Goal: Task Accomplishment & Management: Manage account settings

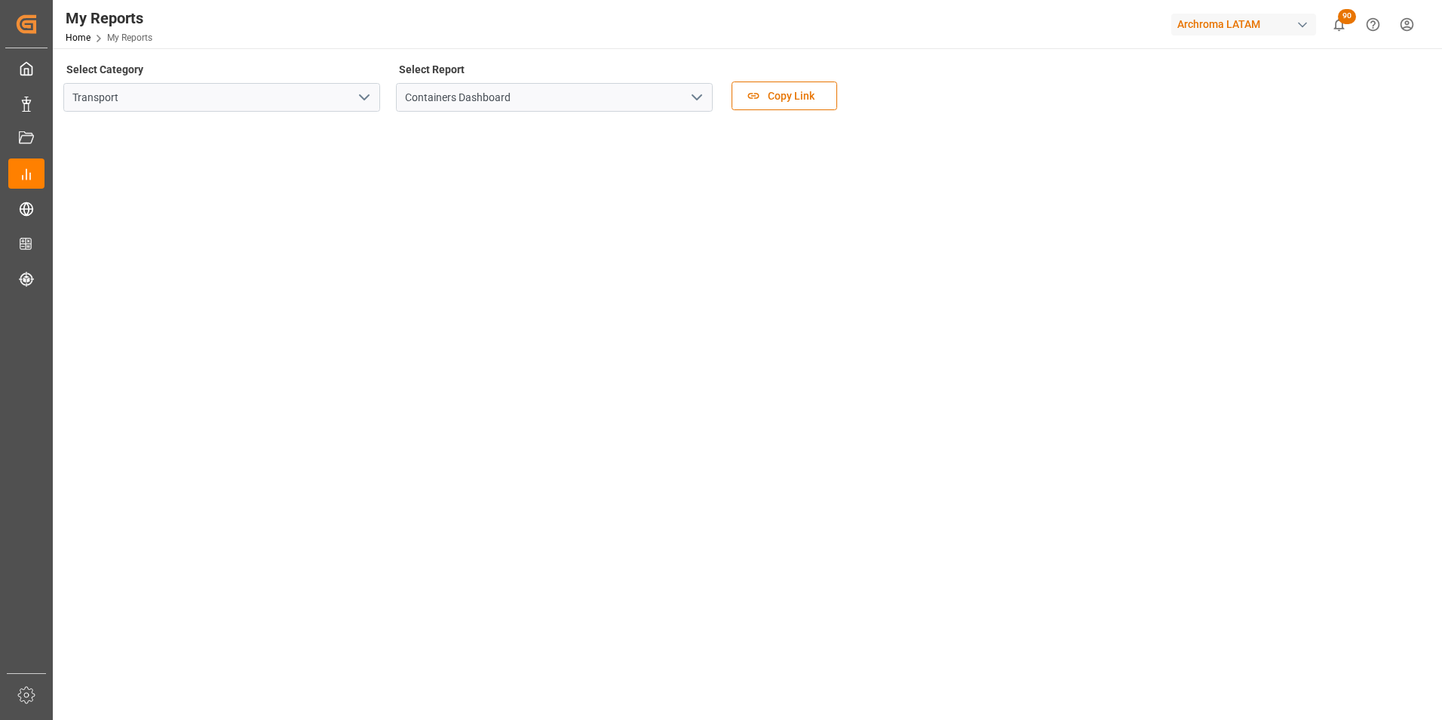
scroll to position [75, 0]
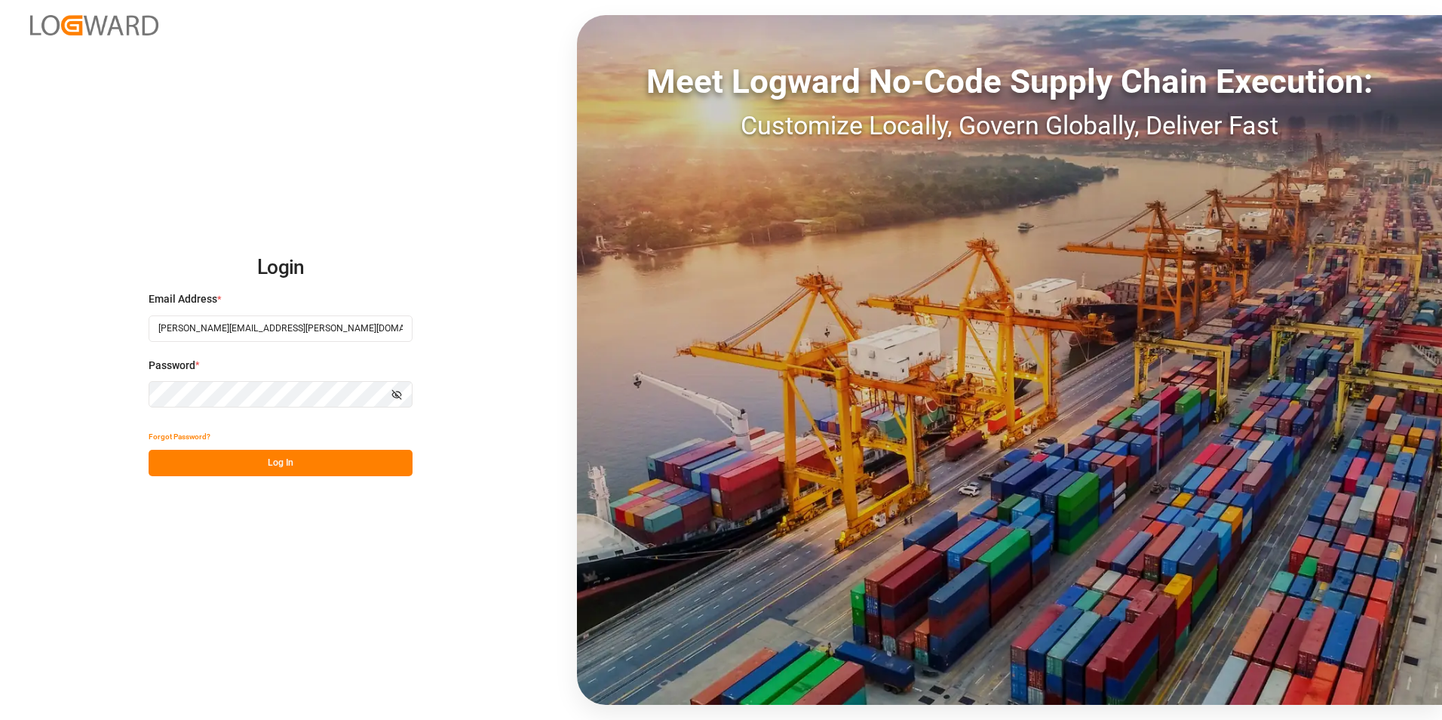
click at [287, 461] on button "Log In" at bounding box center [281, 463] width 264 height 26
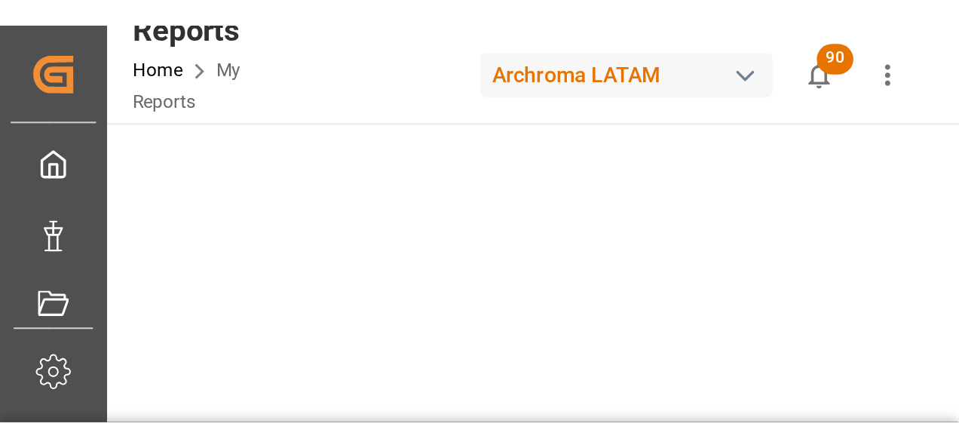
scroll to position [75, 0]
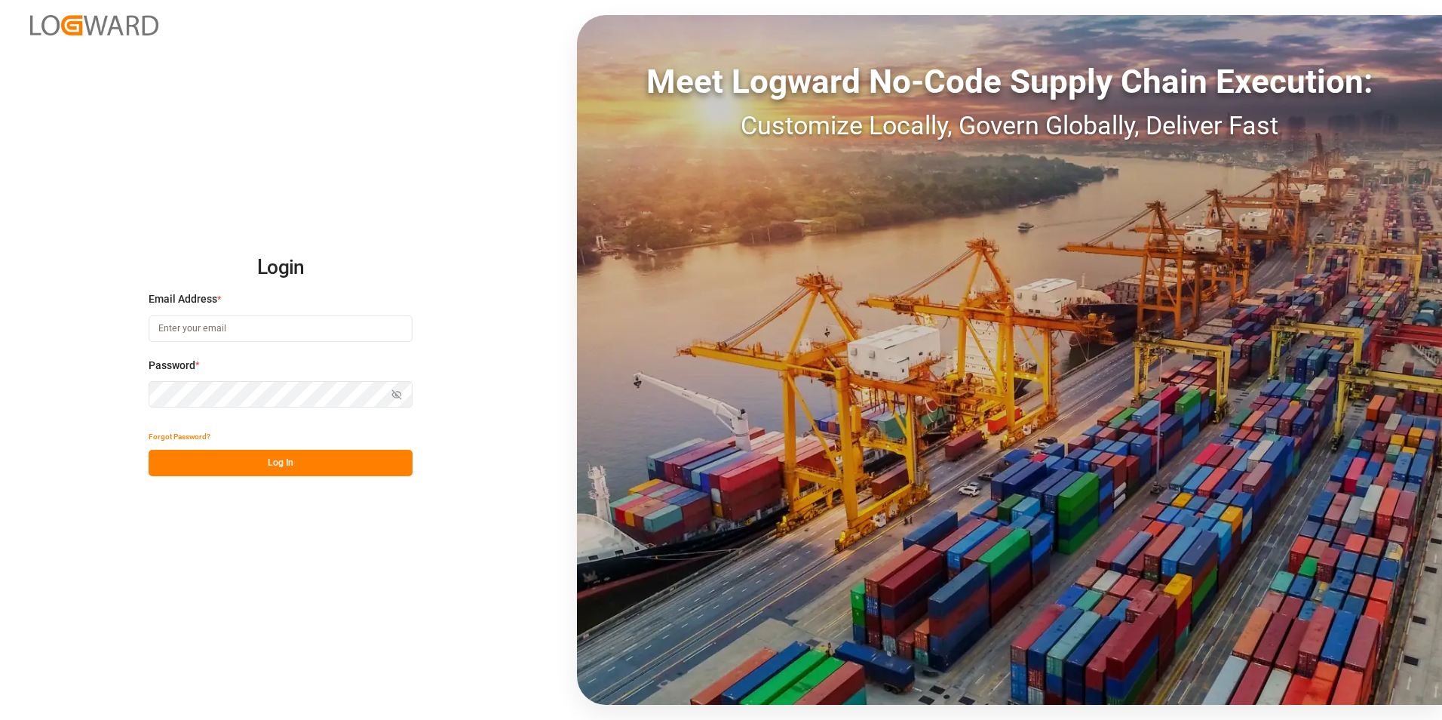
type input "[PERSON_NAME][EMAIL_ADDRESS][PERSON_NAME][DOMAIN_NAME]"
click at [340, 458] on button "Log In" at bounding box center [281, 463] width 264 height 26
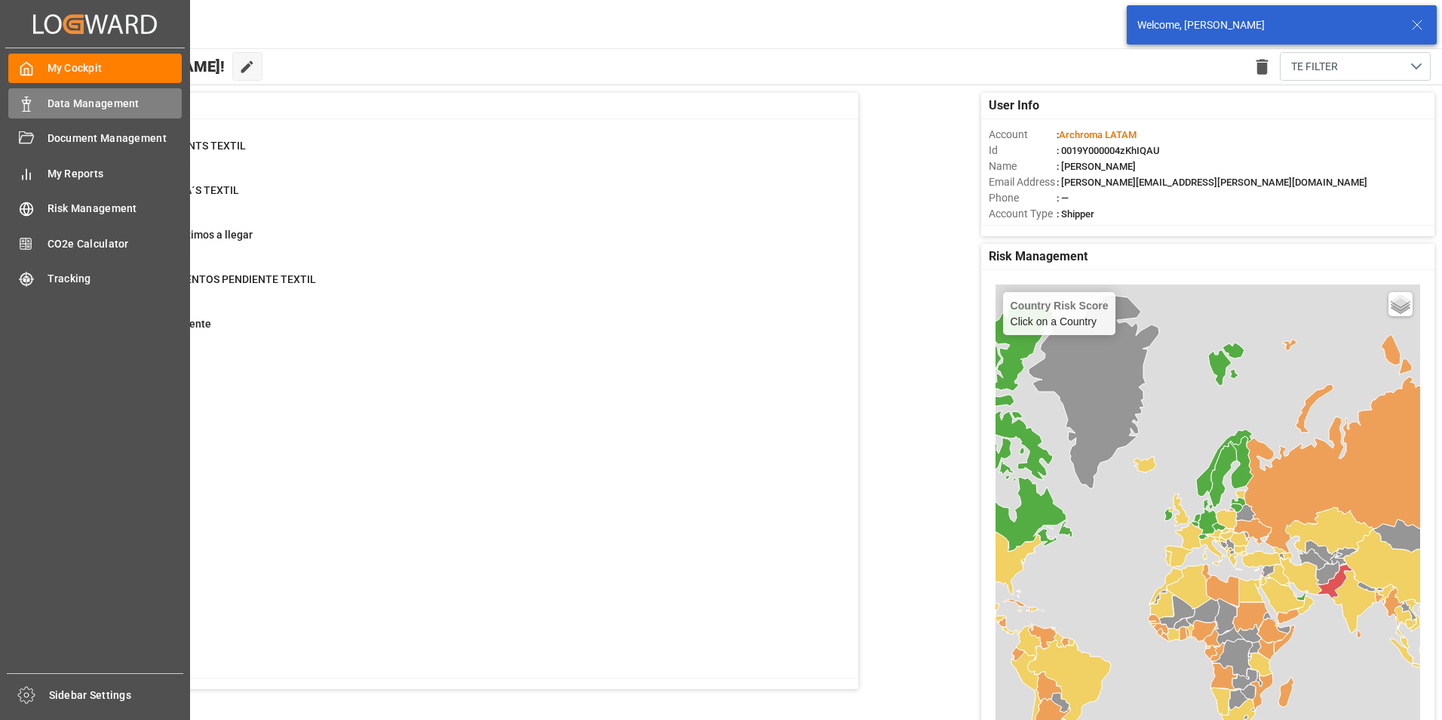
click at [33, 110] on icon at bounding box center [26, 104] width 15 height 15
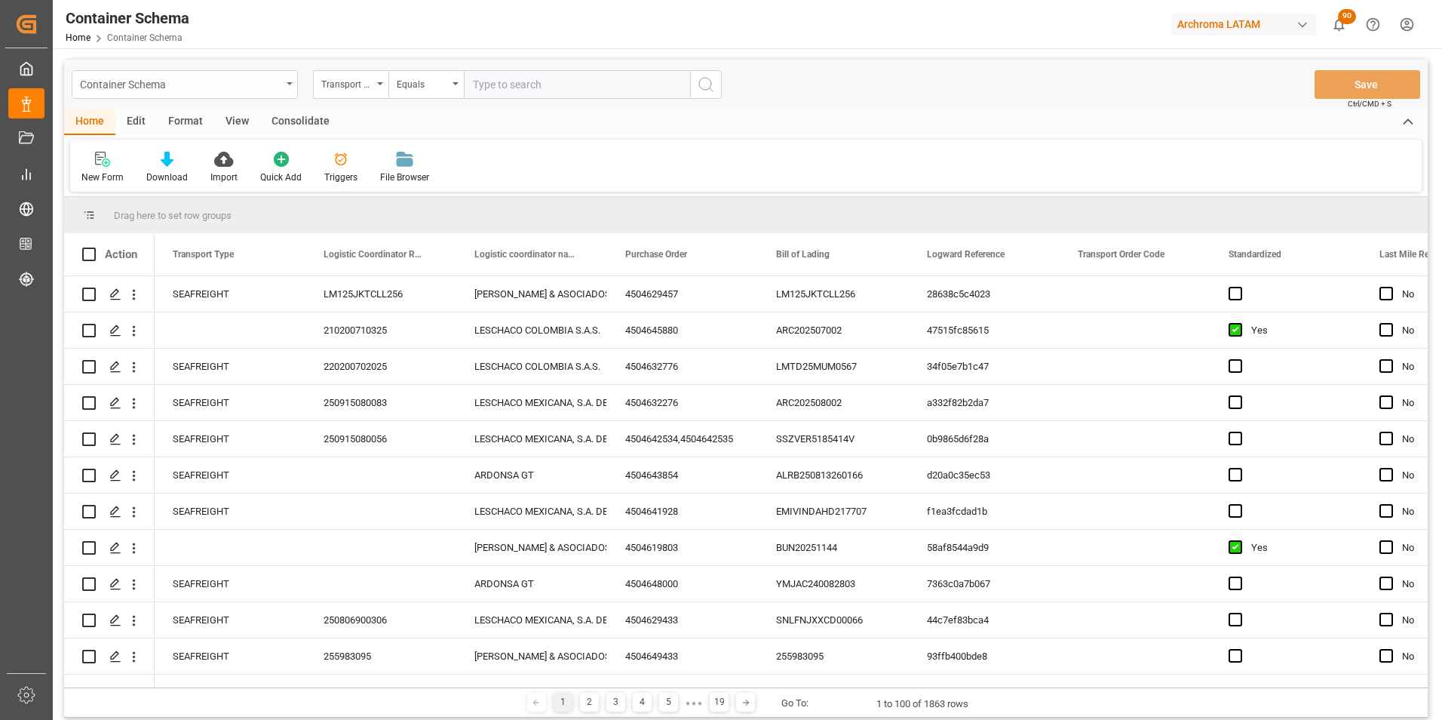
click at [285, 91] on div "Container Schema" at bounding box center [185, 84] width 226 height 29
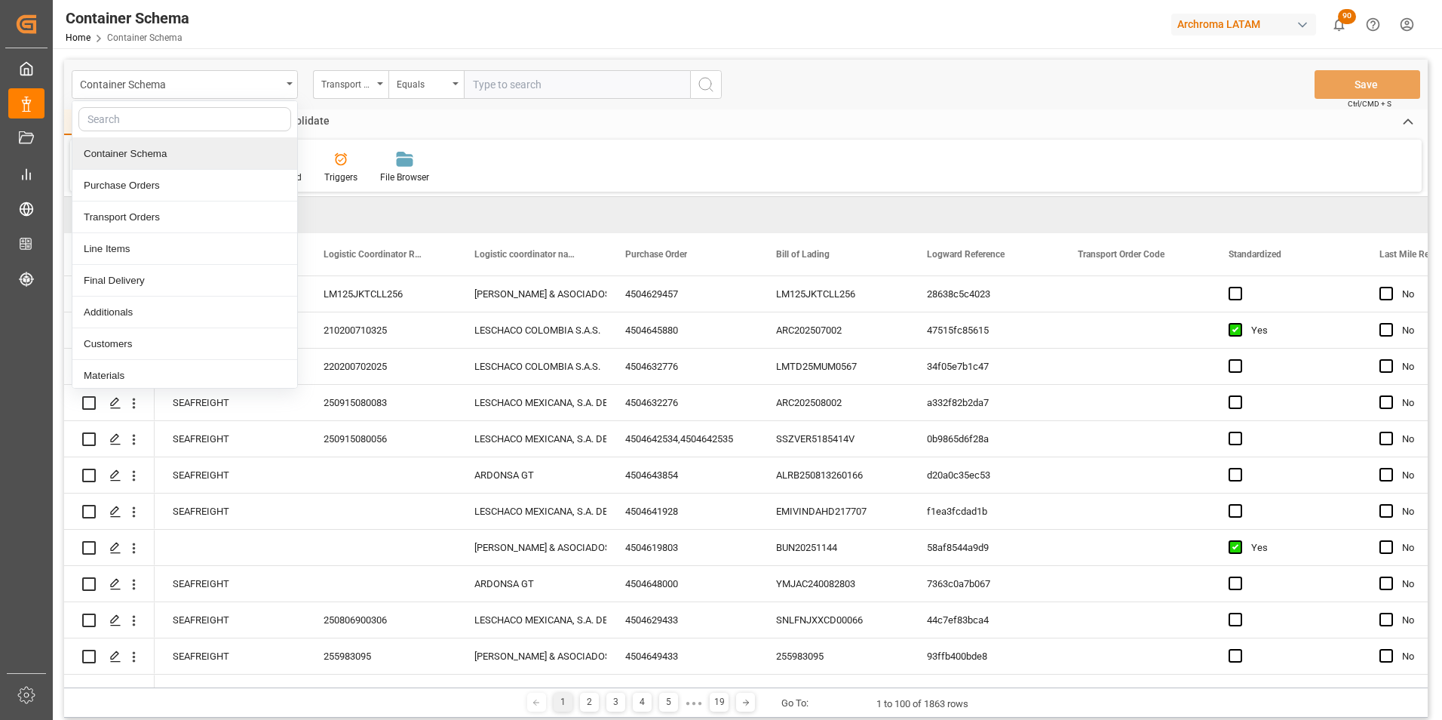
click at [412, 124] on div "Home Edit Format View Consolidate" at bounding box center [746, 122] width 1364 height 26
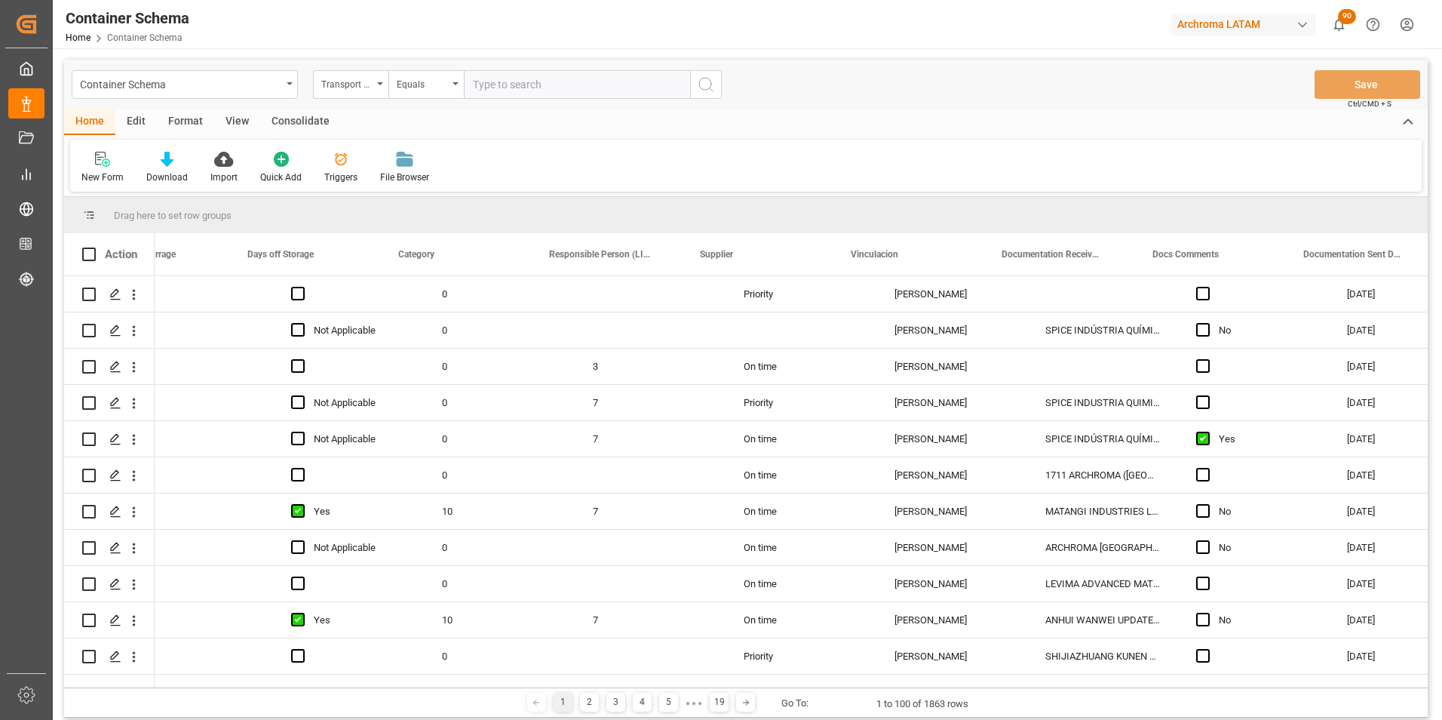
scroll to position [0, 1913]
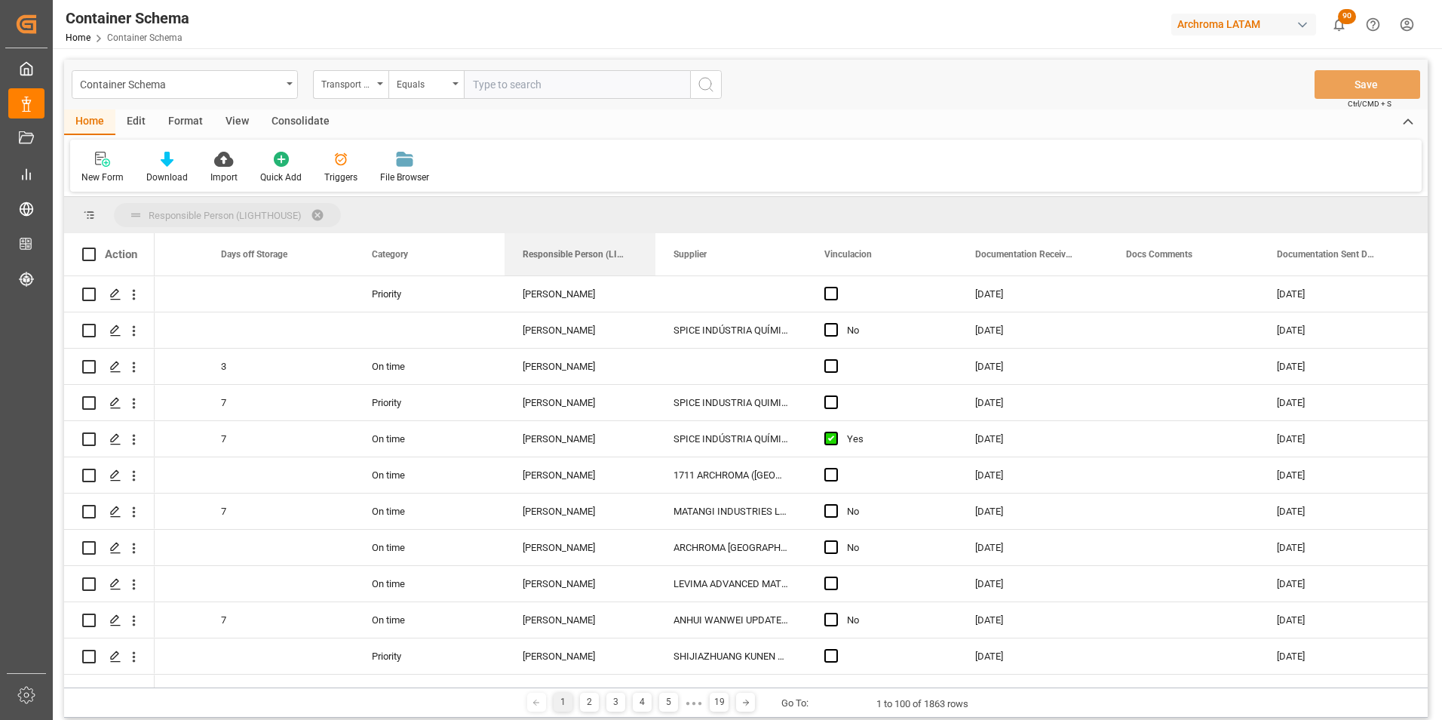
drag, startPoint x: 535, startPoint y: 259, endPoint x: 505, endPoint y: 221, distance: 48.9
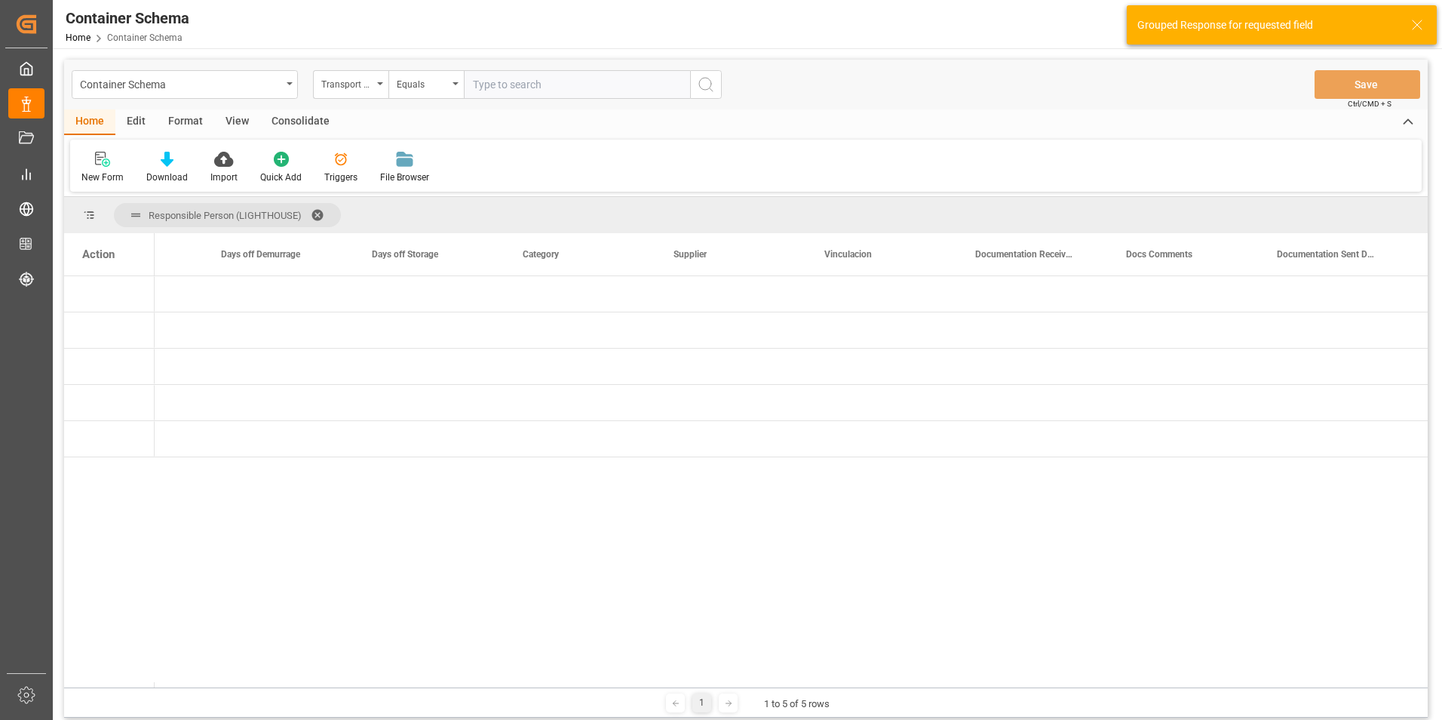
scroll to position [0, 0]
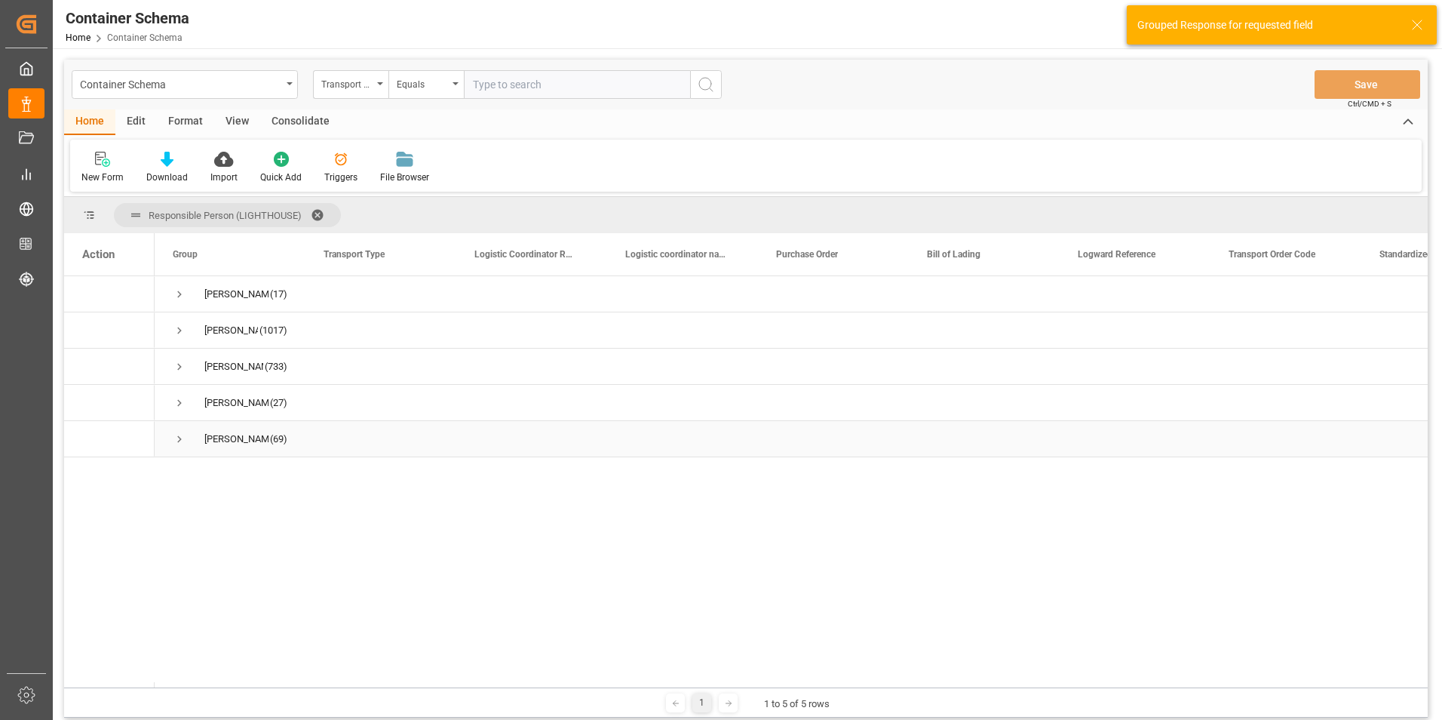
click at [183, 440] on span "Press SPACE to select this row." at bounding box center [180, 439] width 14 height 14
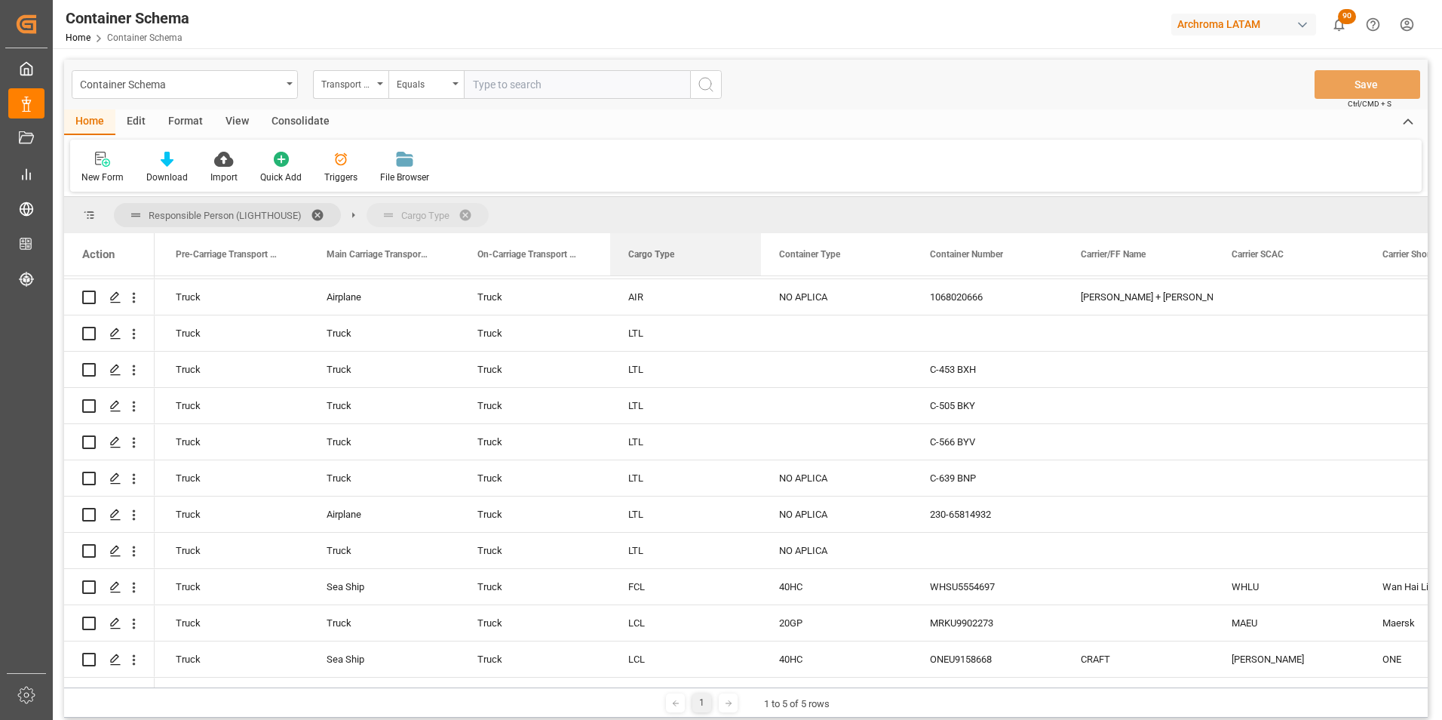
drag, startPoint x: 651, startPoint y: 255, endPoint x: 631, endPoint y: 213, distance: 45.9
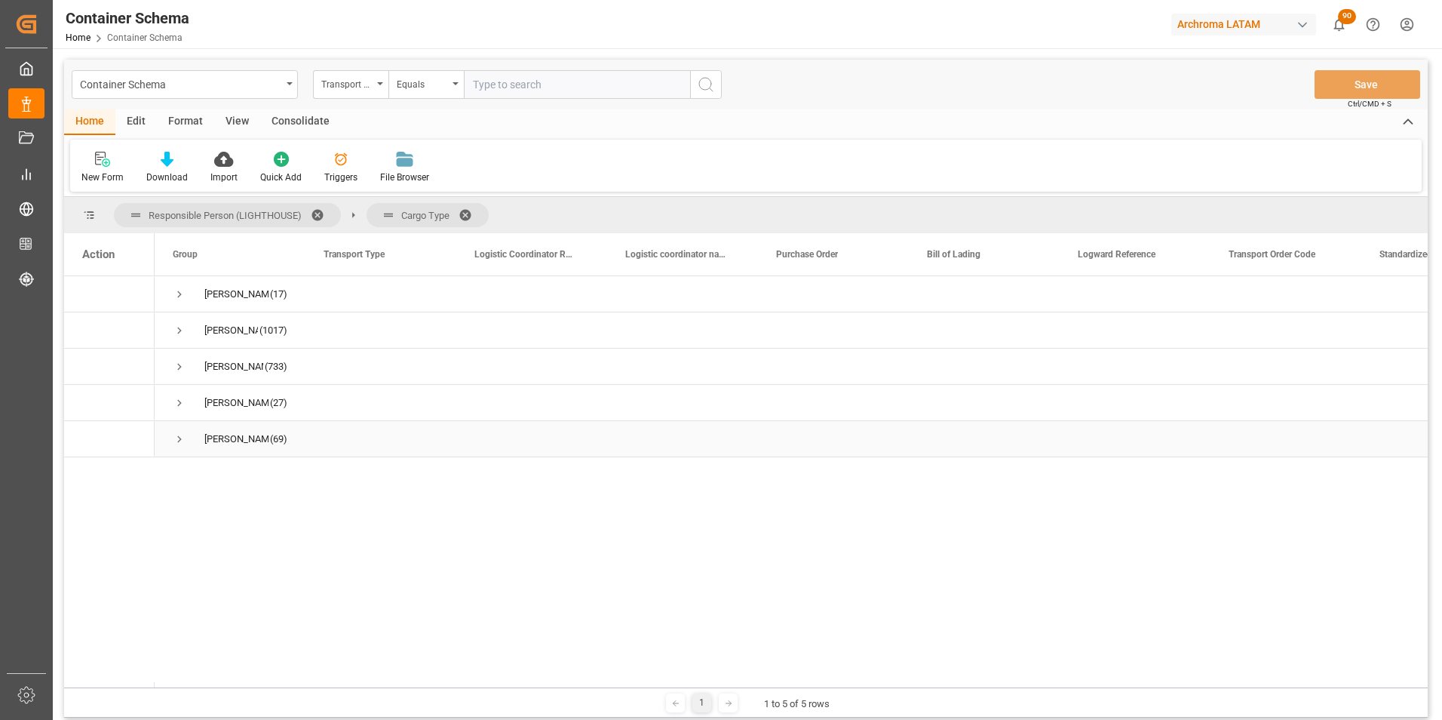
click at [180, 439] on span "Press SPACE to select this row." at bounding box center [180, 439] width 14 height 14
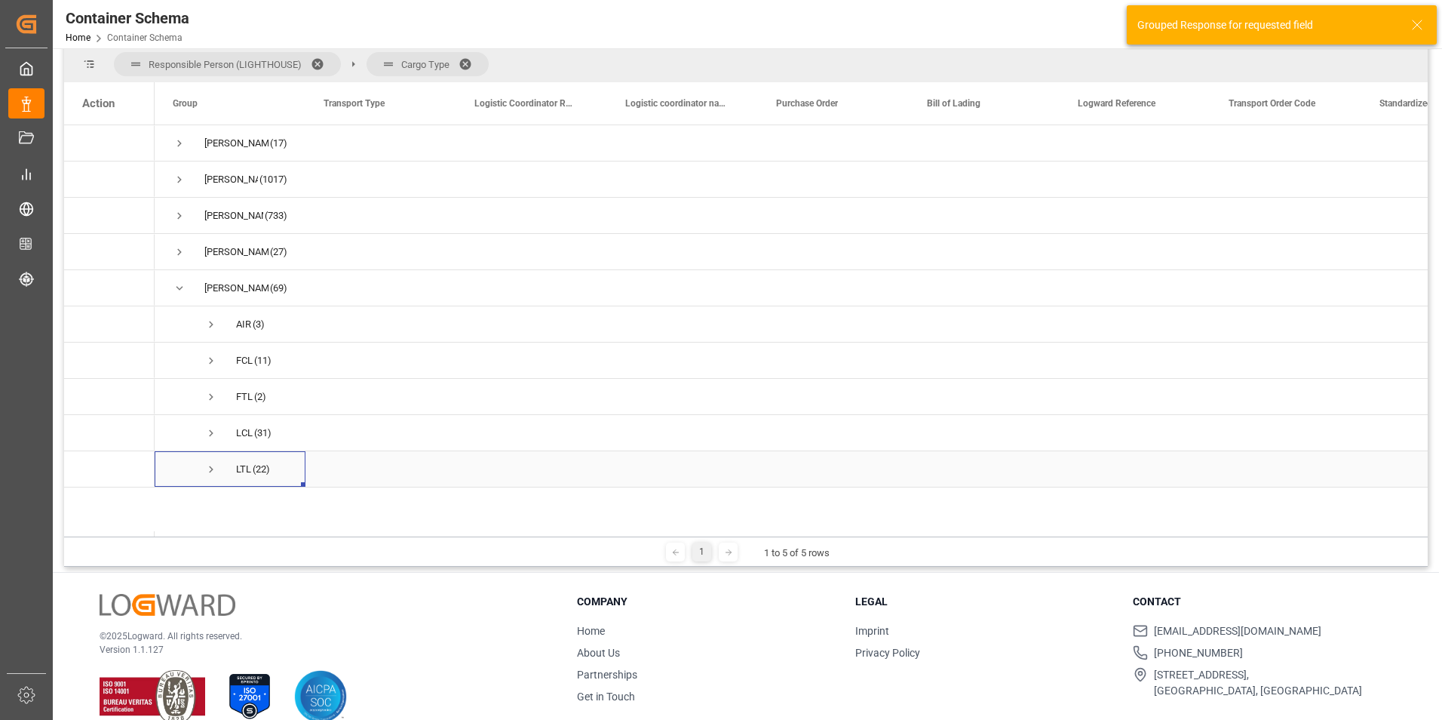
click at [208, 468] on span "Press SPACE to select this row." at bounding box center [211, 469] width 14 height 14
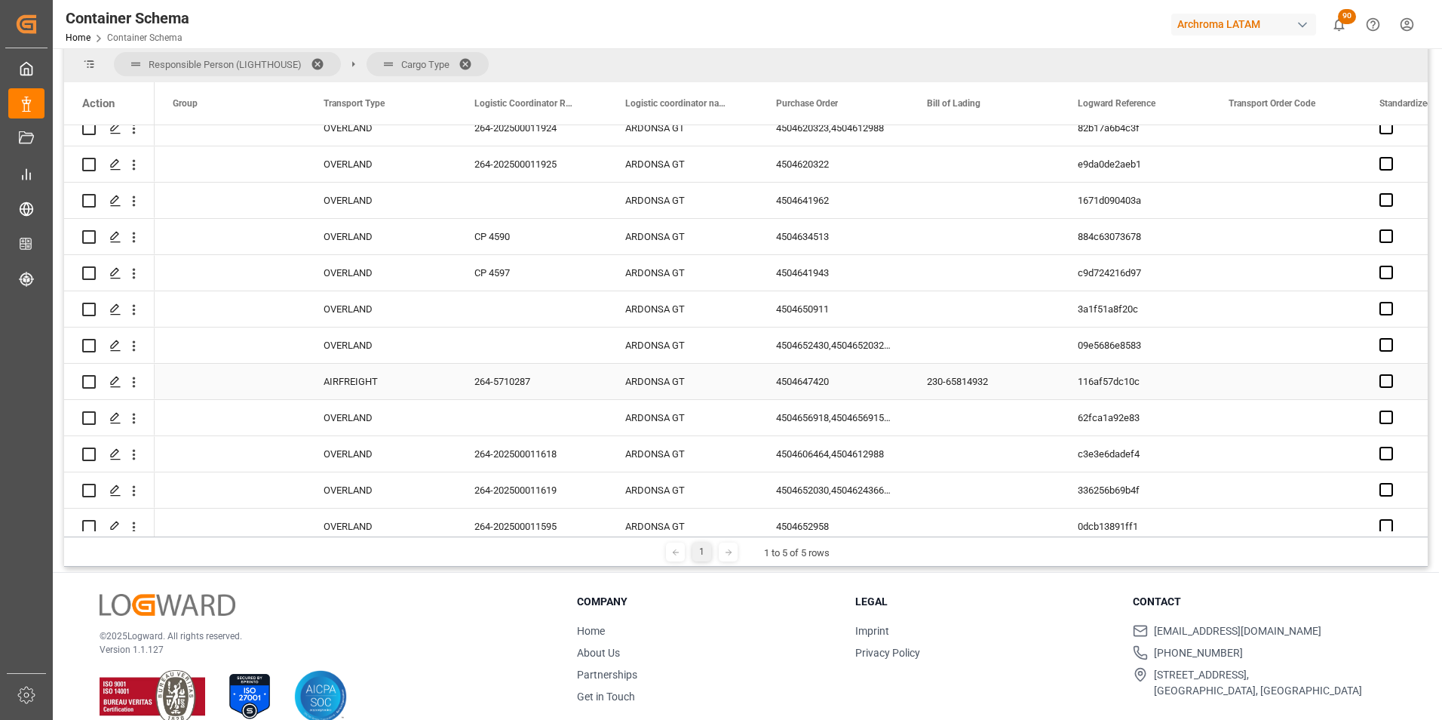
click at [795, 383] on div "4504647420" at bounding box center [833, 381] width 151 height 35
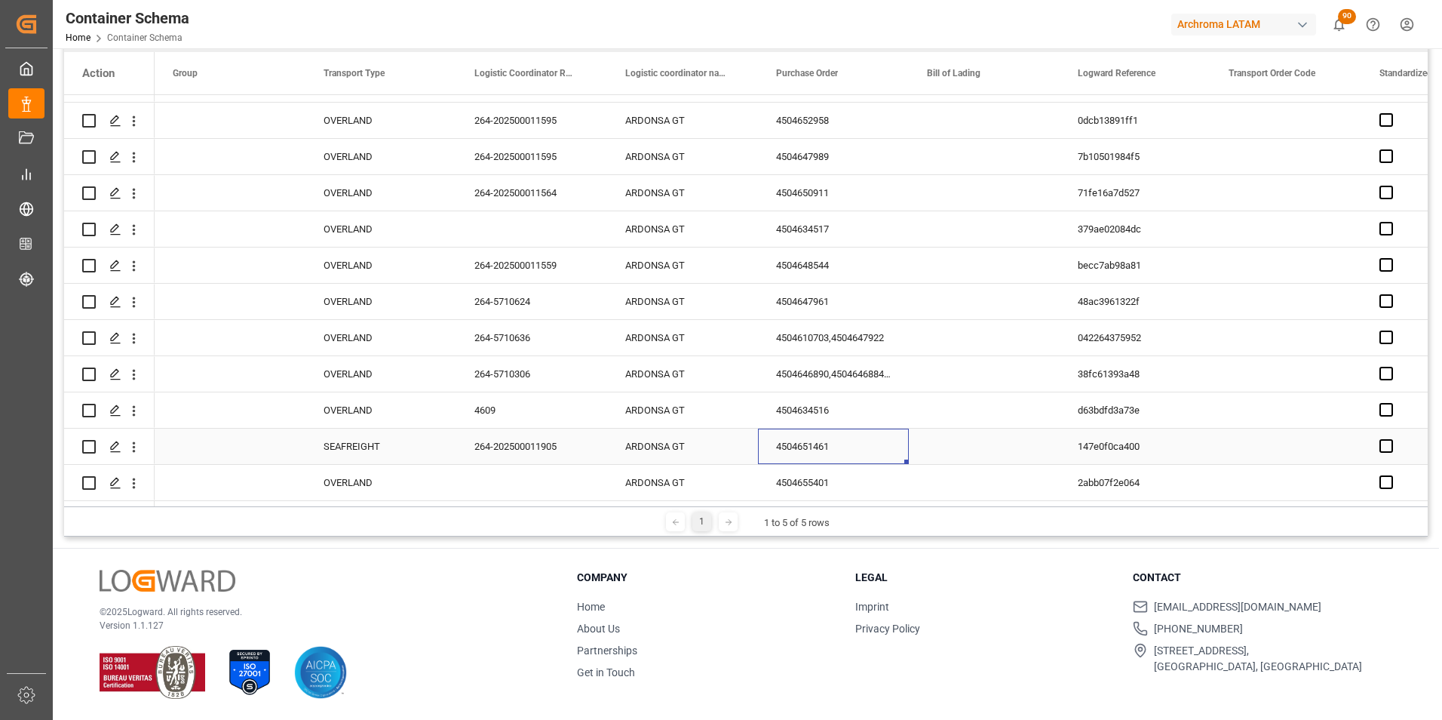
click at [806, 441] on div "4504651461" at bounding box center [833, 445] width 151 height 35
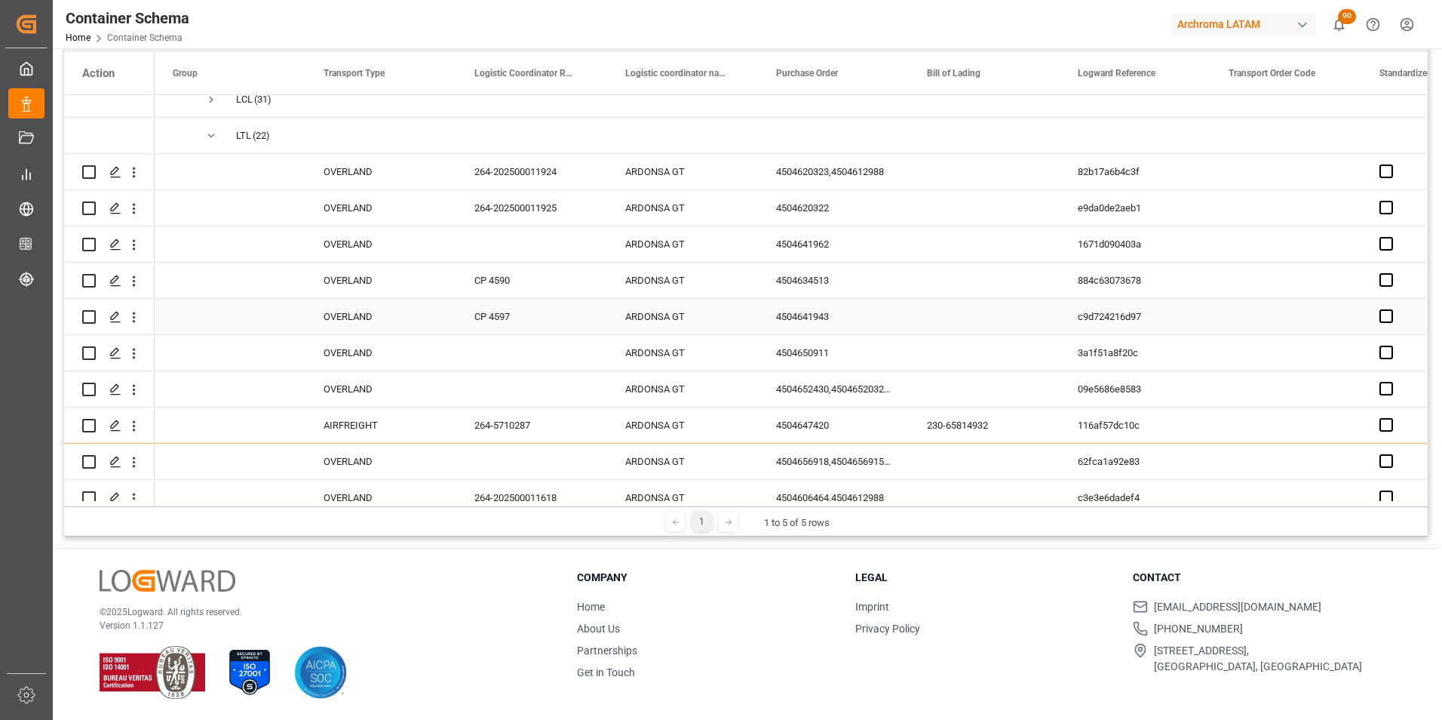
scroll to position [151, 0]
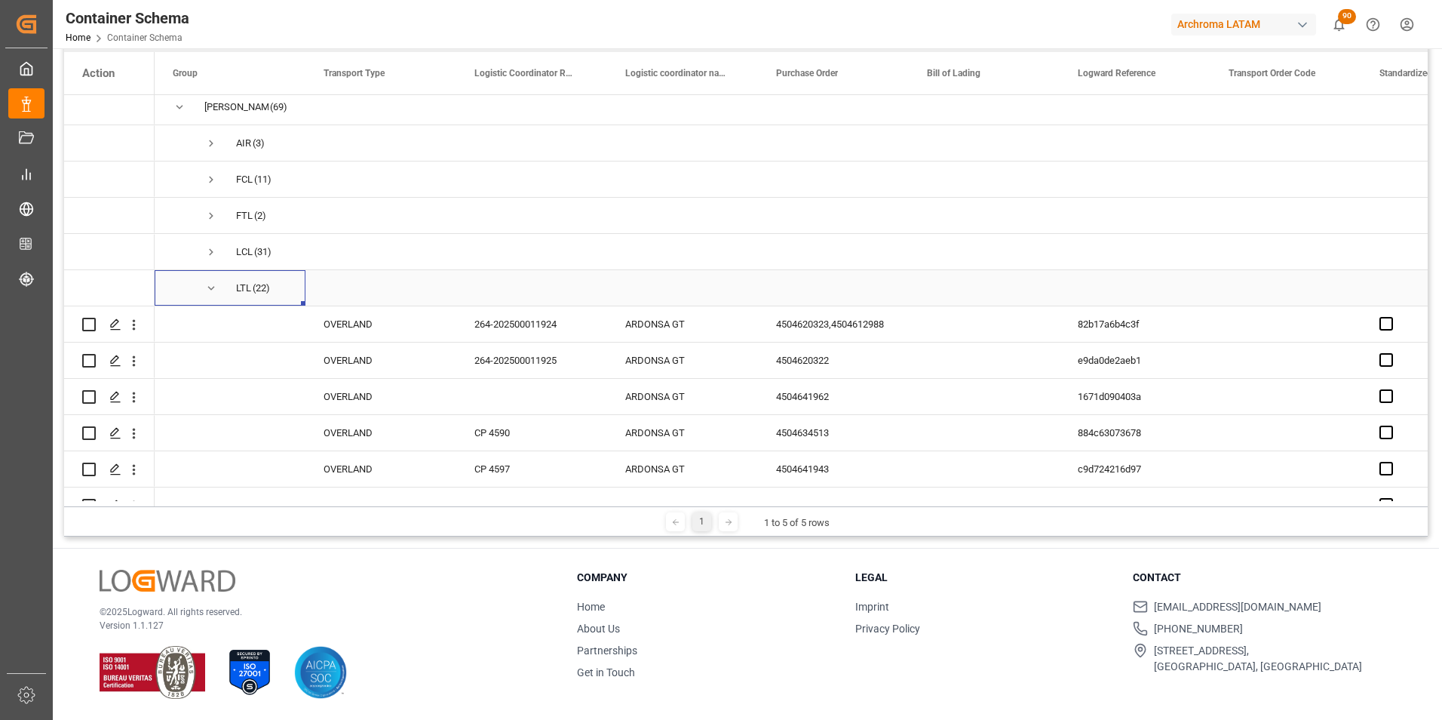
click at [213, 289] on span "Press SPACE to select this row." at bounding box center [211, 288] width 14 height 14
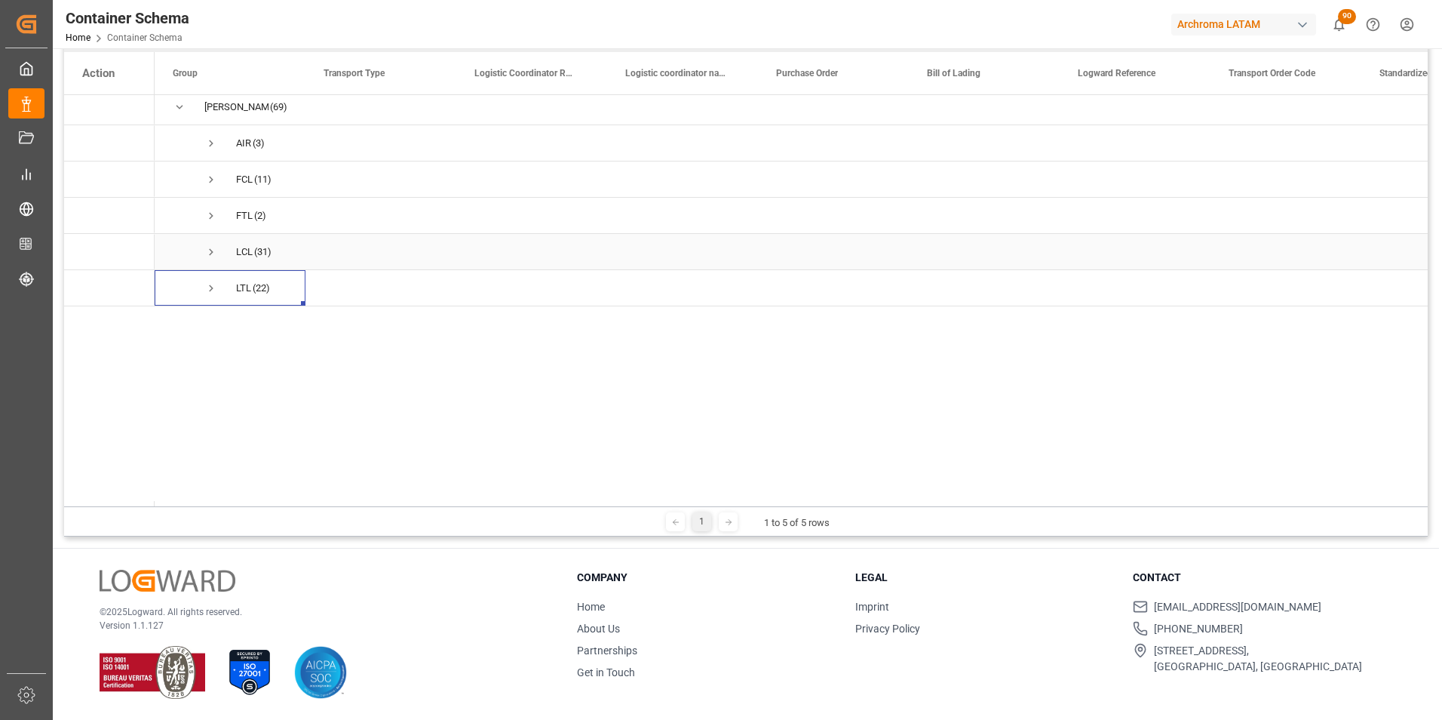
scroll to position [0, 0]
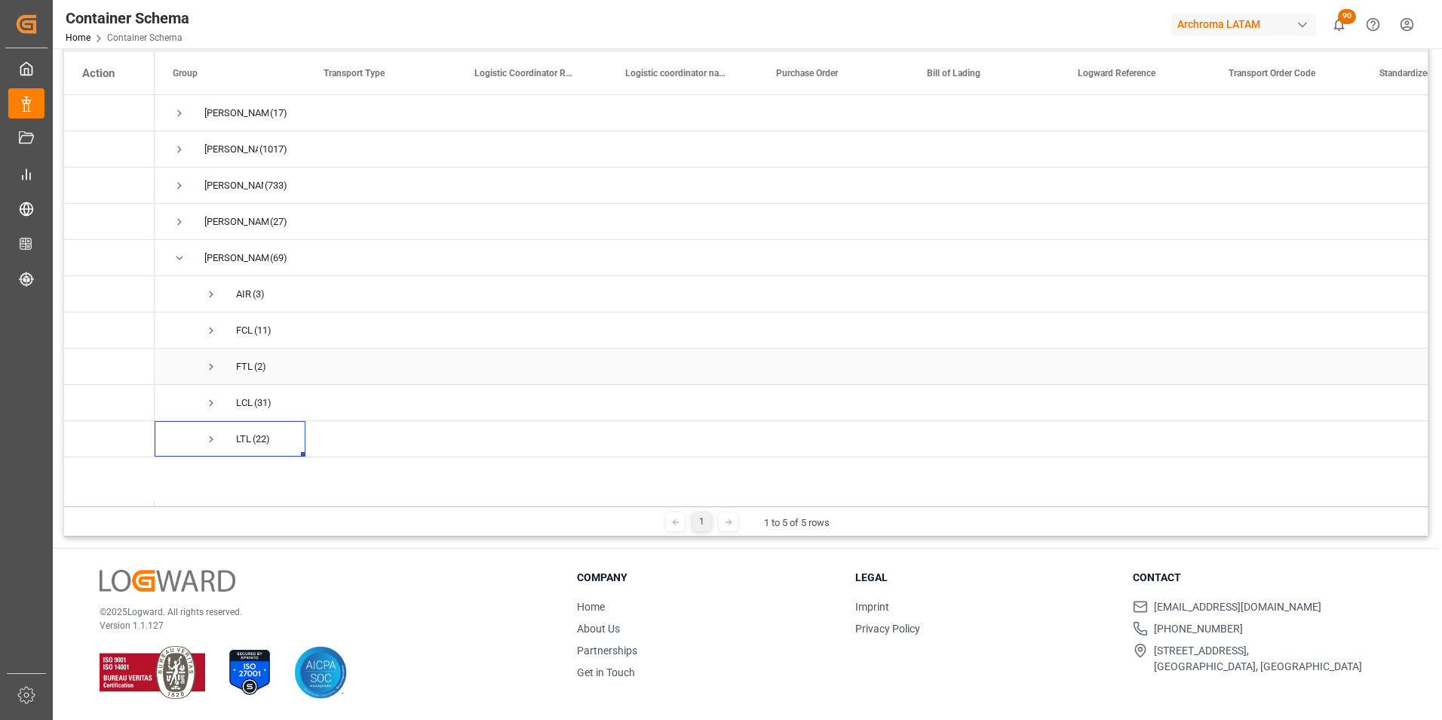
click at [207, 362] on span "Press SPACE to select this row." at bounding box center [211, 367] width 14 height 14
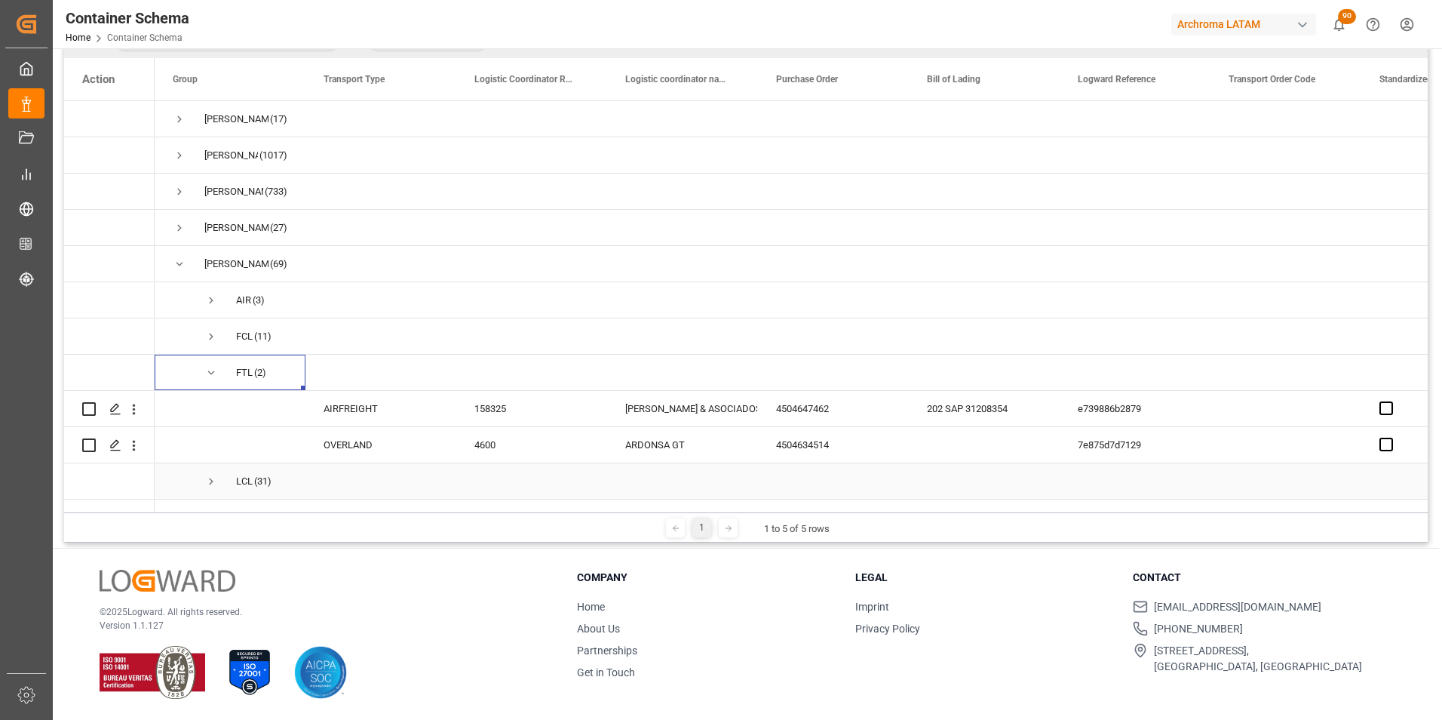
scroll to position [34, 0]
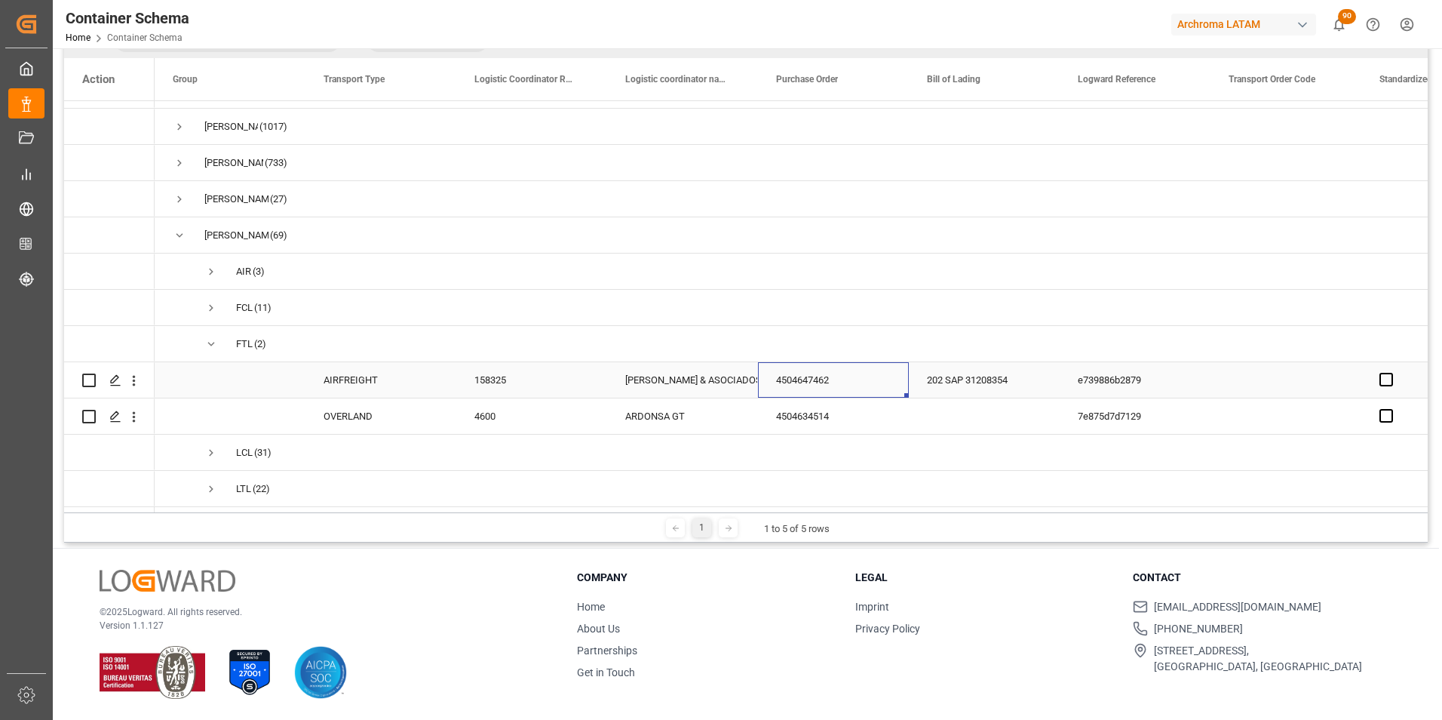
click at [785, 376] on div "4504647462" at bounding box center [833, 379] width 151 height 35
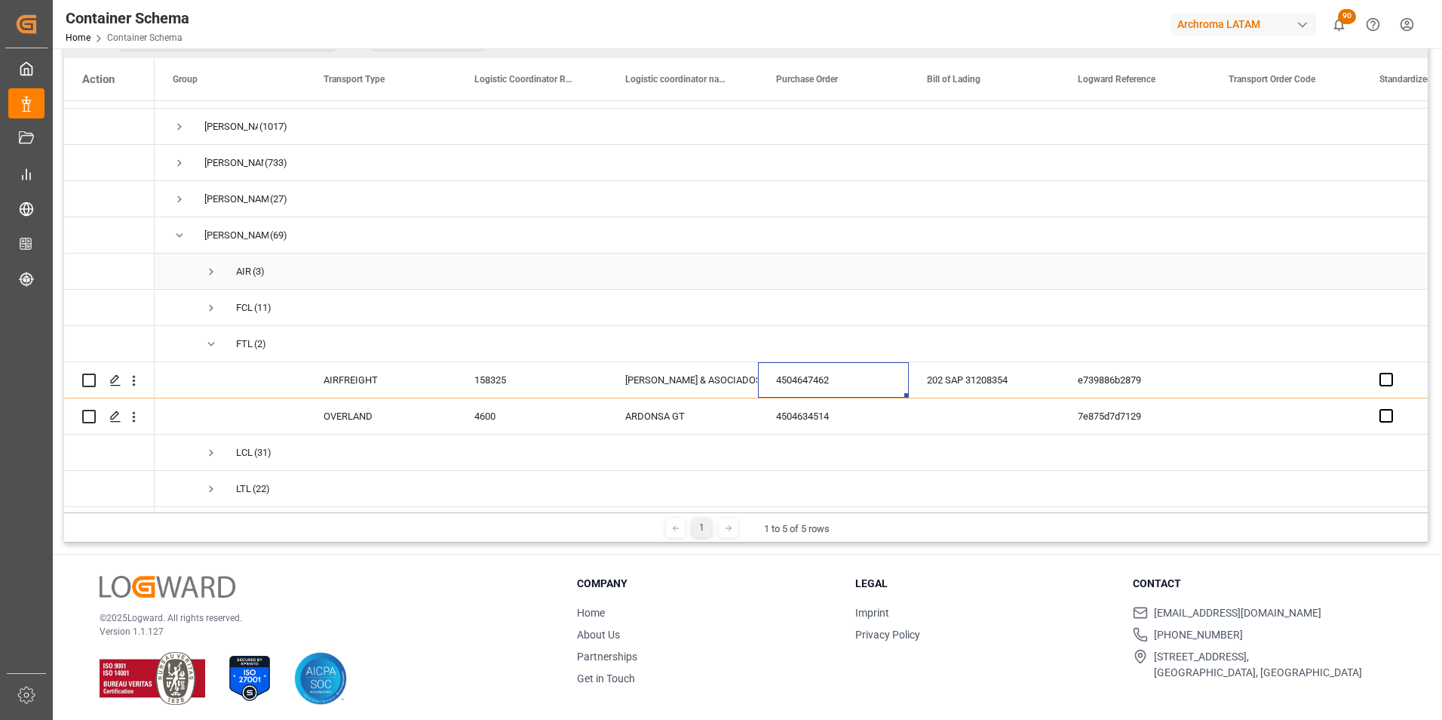
click at [209, 270] on span "Press SPACE to select this row." at bounding box center [211, 272] width 14 height 14
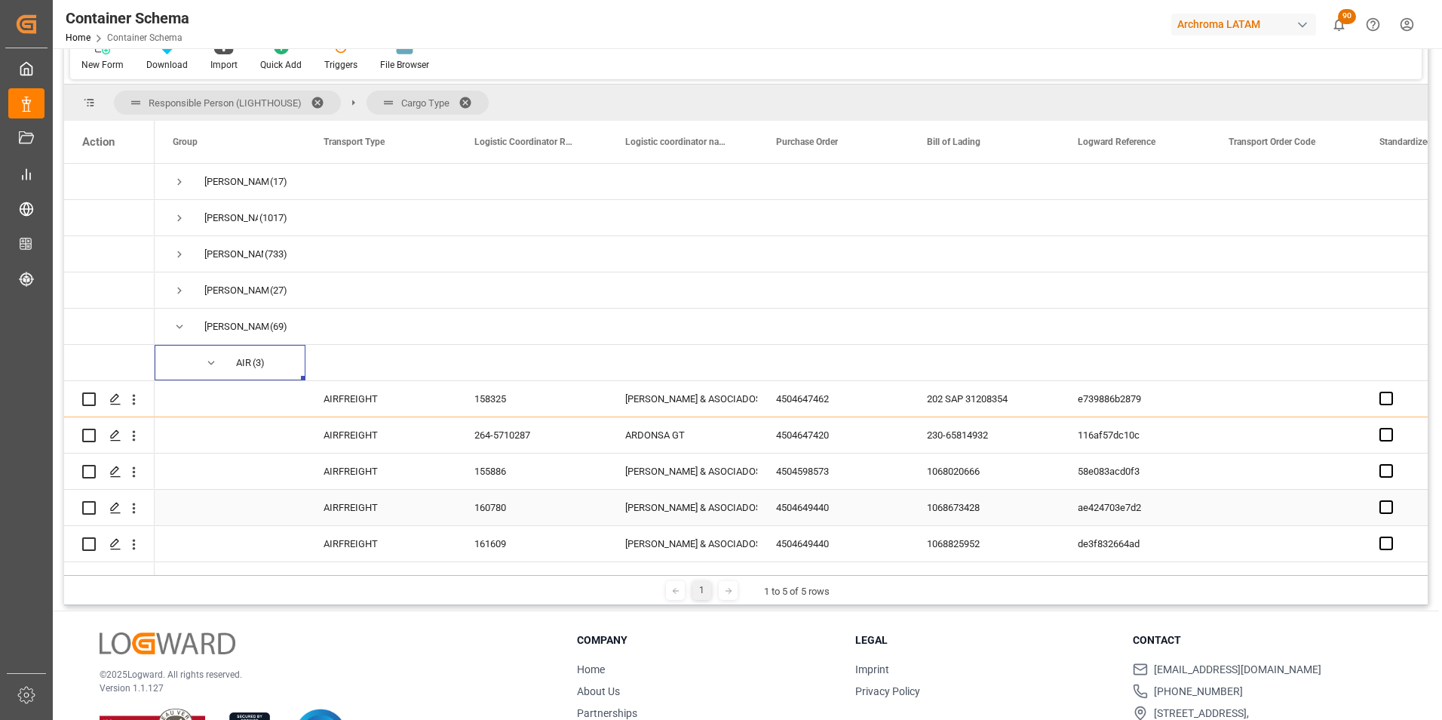
scroll to position [0, 0]
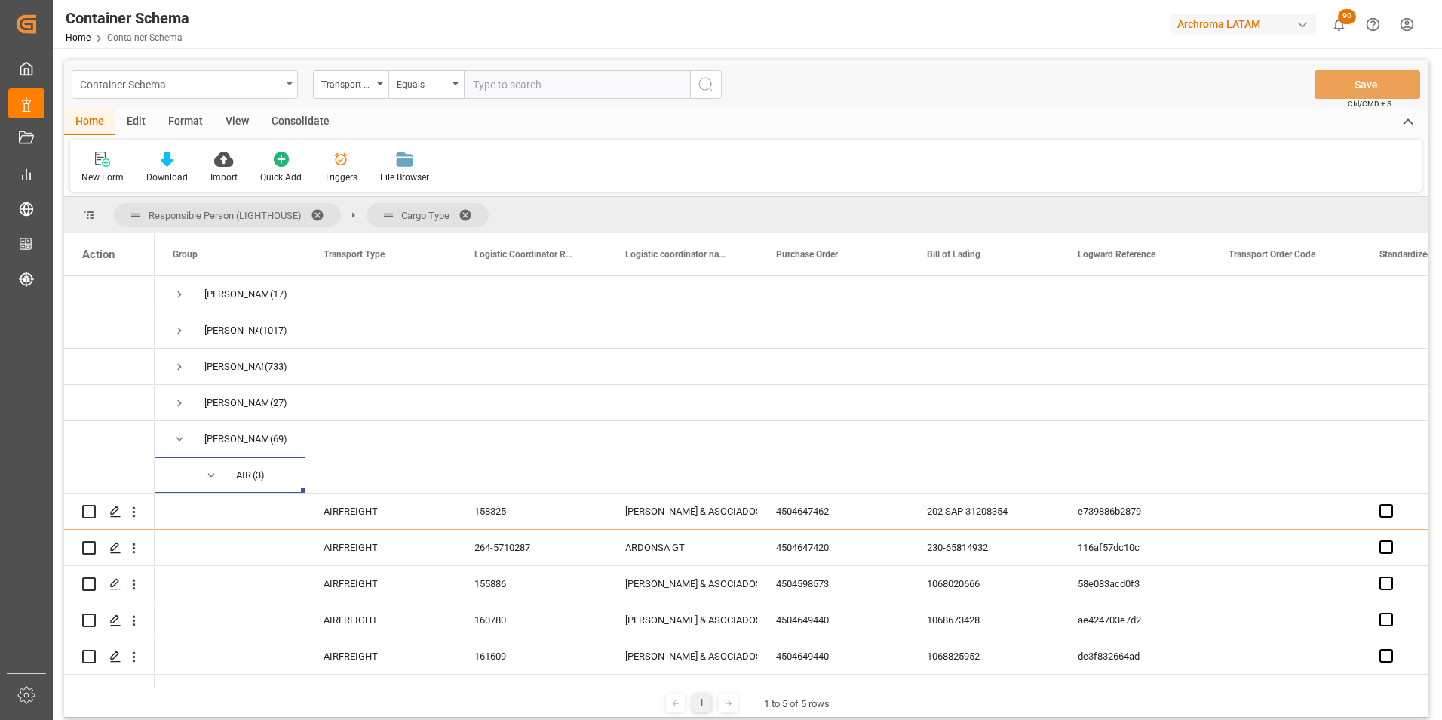
click at [273, 81] on div "Container Schema" at bounding box center [180, 83] width 201 height 19
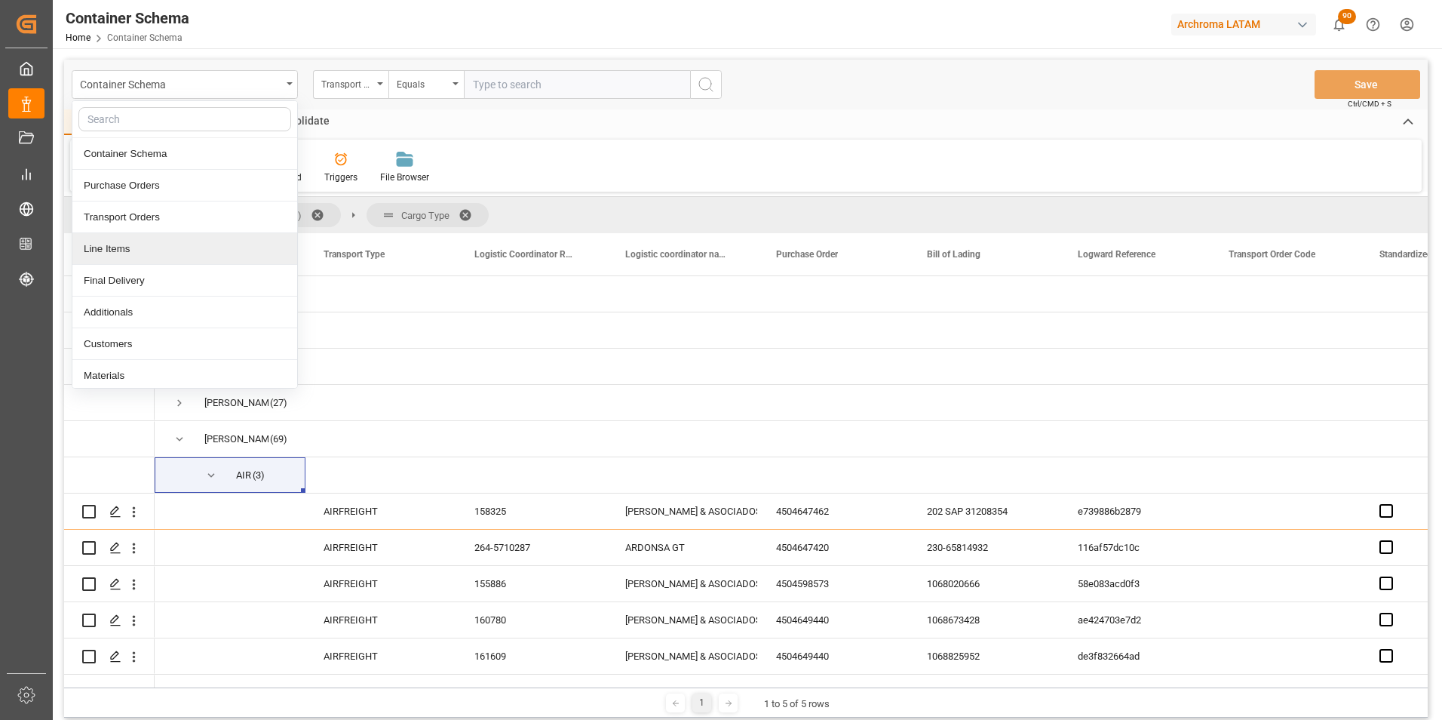
click at [112, 246] on div "Line Items" at bounding box center [184, 249] width 225 height 32
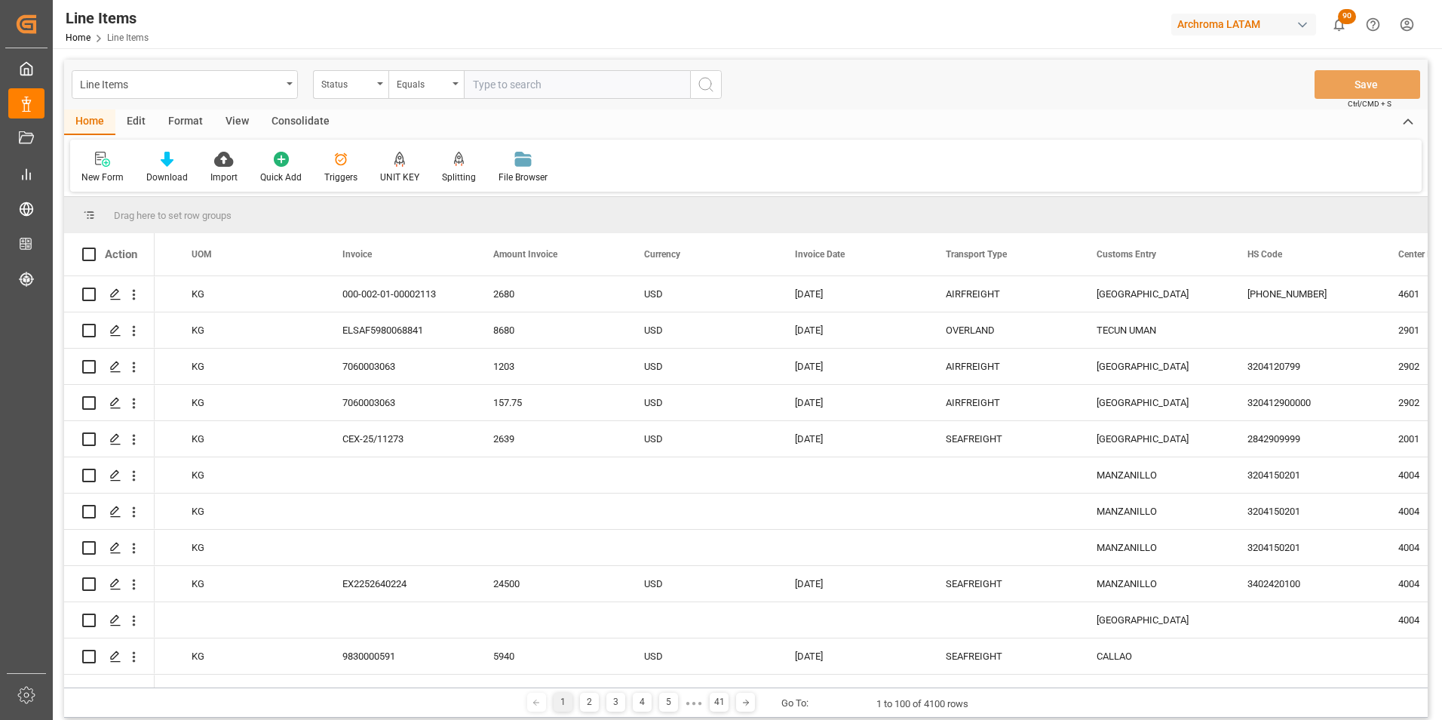
scroll to position [0, 3324]
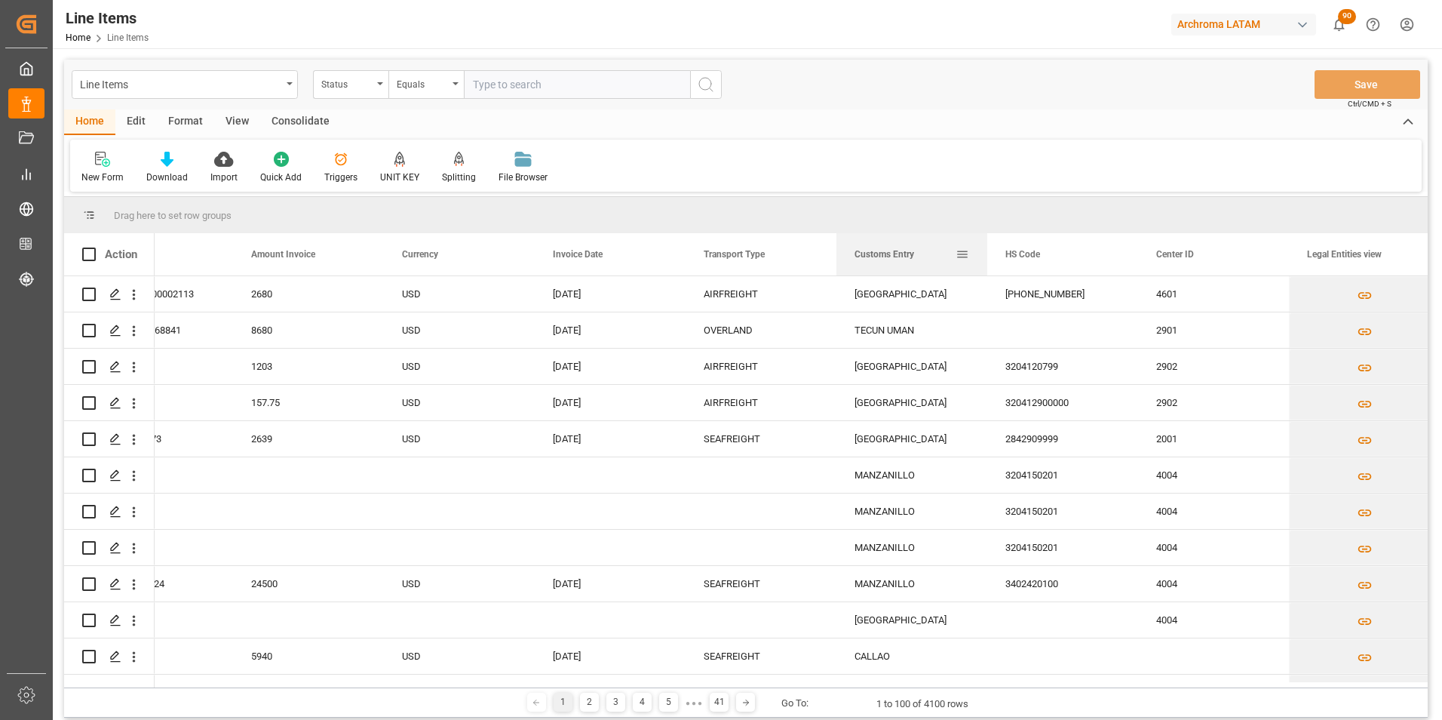
drag, startPoint x: 874, startPoint y: 257, endPoint x: 981, endPoint y: 266, distance: 107.4
click at [874, 254] on span "Customs Entry" at bounding box center [885, 254] width 60 height 11
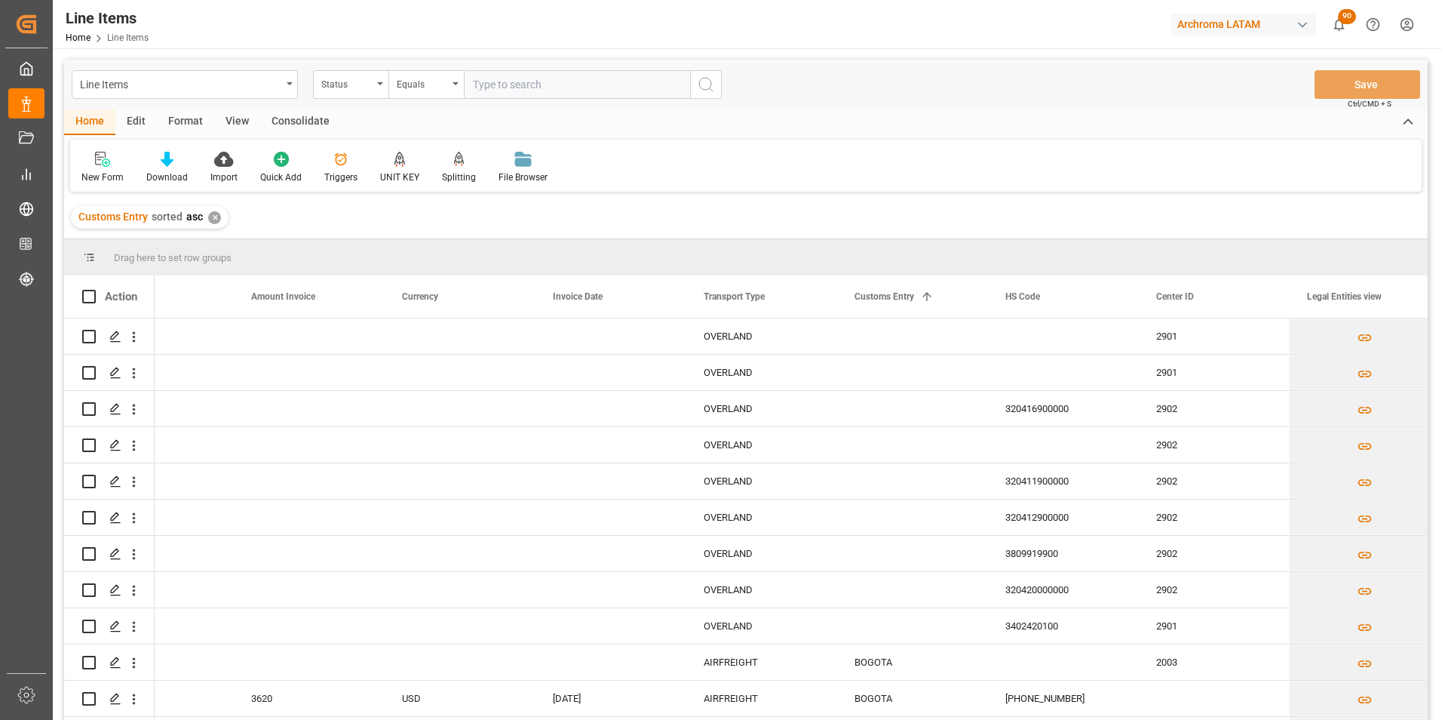
click at [213, 218] on div "✕" at bounding box center [214, 217] width 13 height 13
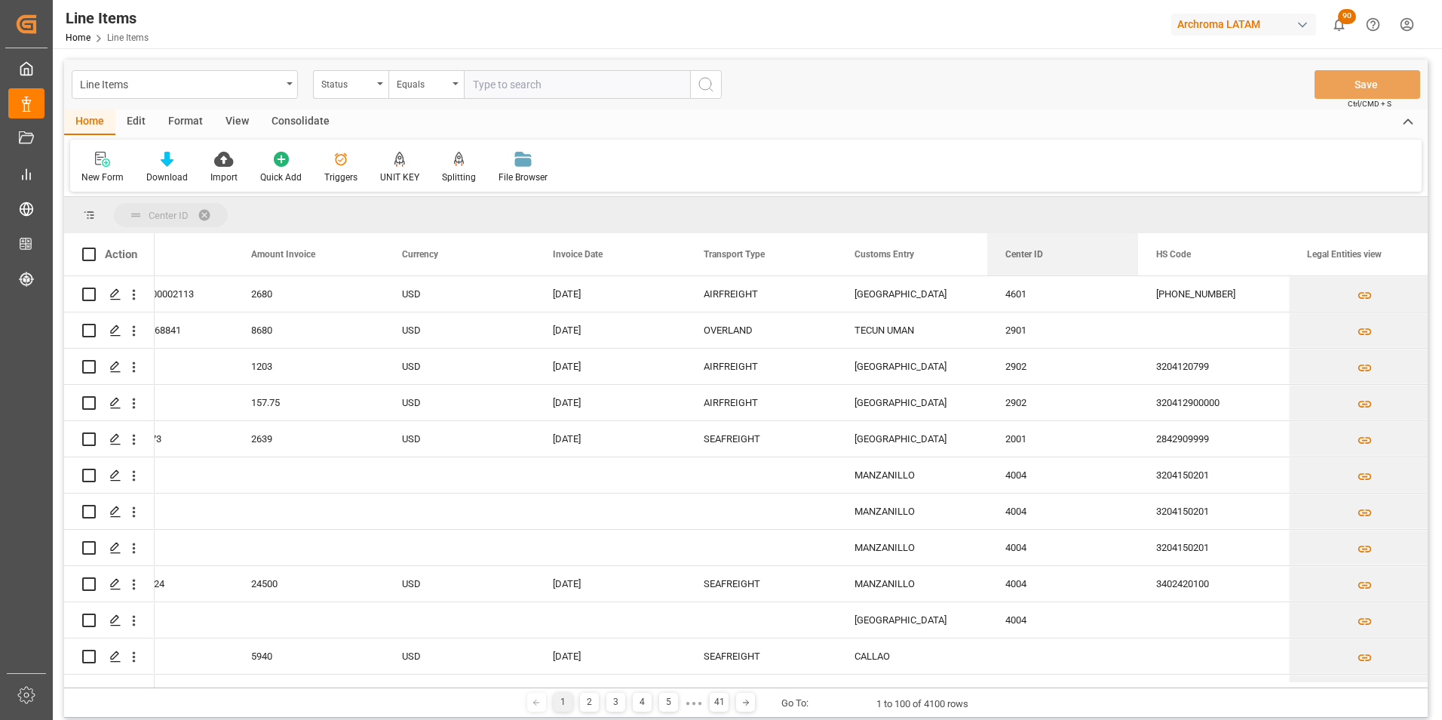
drag, startPoint x: 1206, startPoint y: 261, endPoint x: 938, endPoint y: 216, distance: 272.2
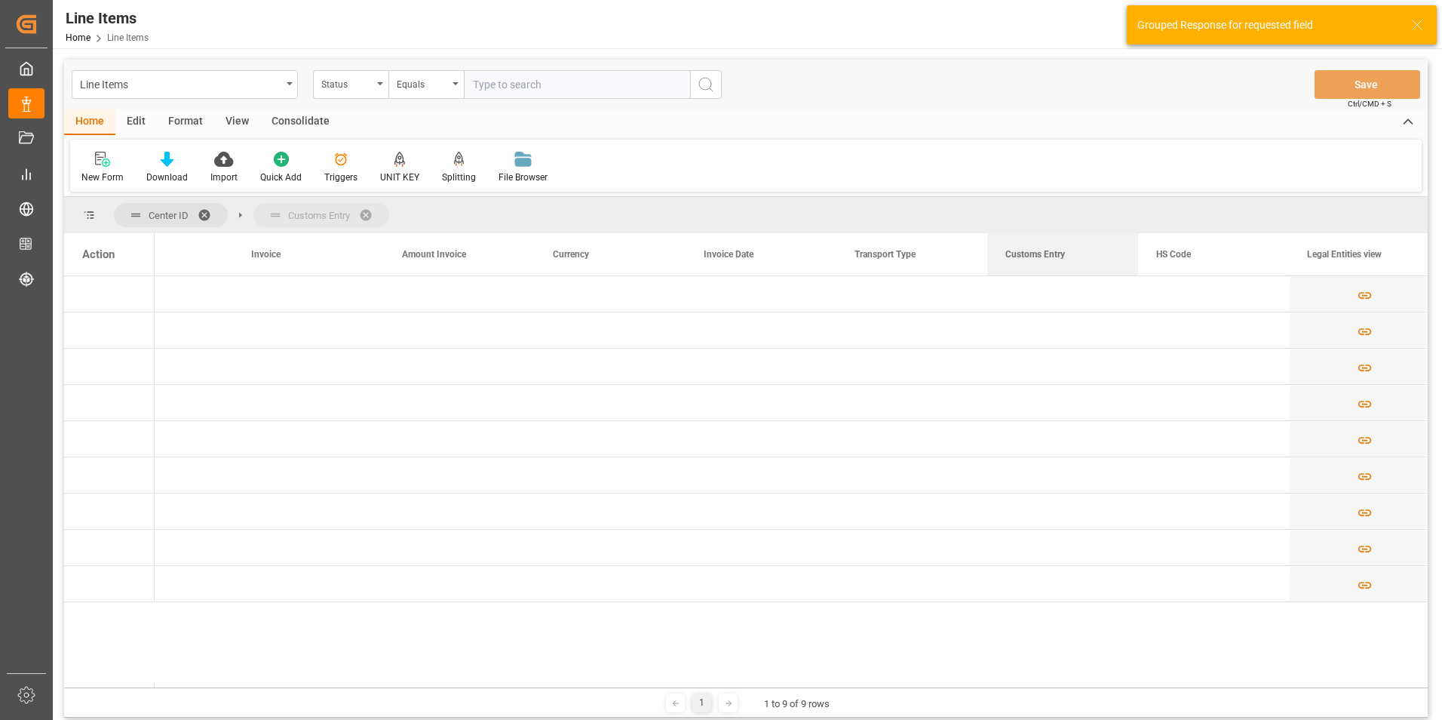
drag, startPoint x: 1035, startPoint y: 262, endPoint x: 1024, endPoint y: 213, distance: 50.3
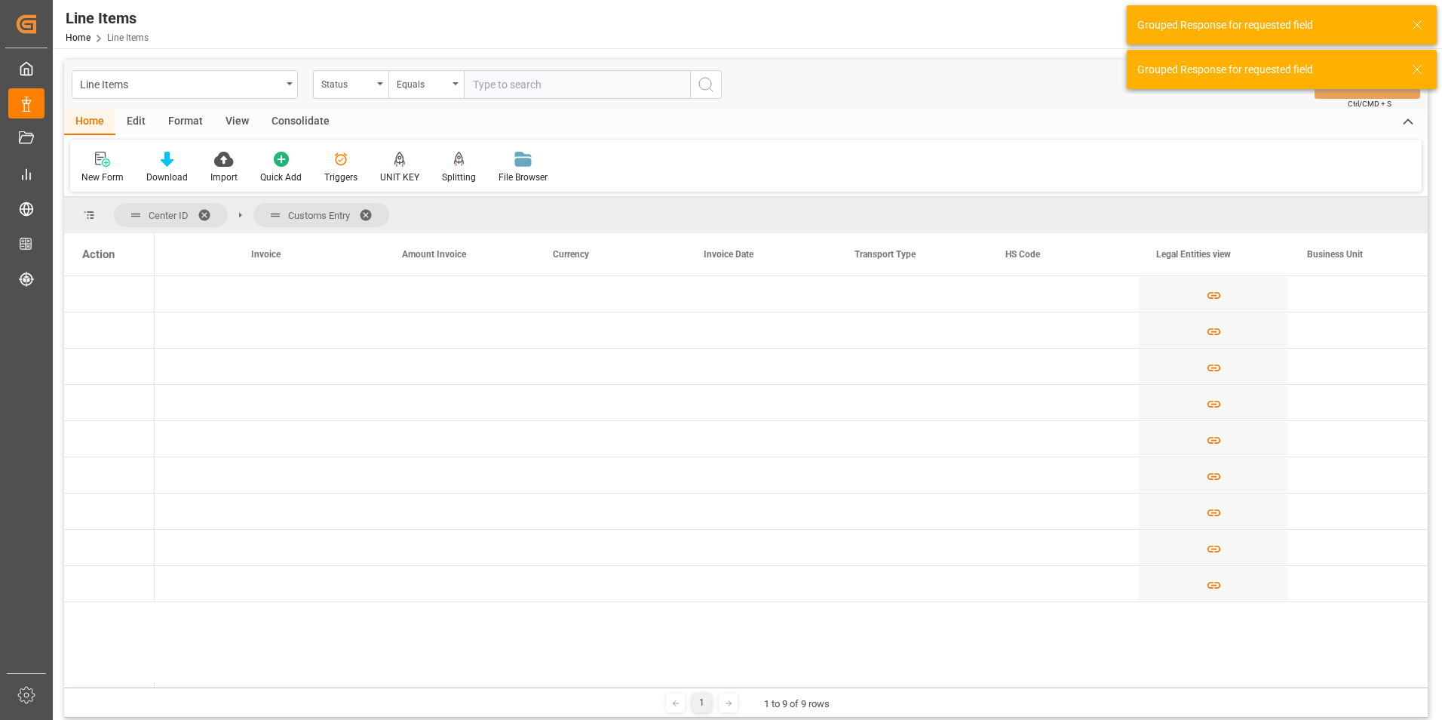
click at [640, 688] on div "1 1 to 9 of 9 rows" at bounding box center [746, 702] width 1364 height 30
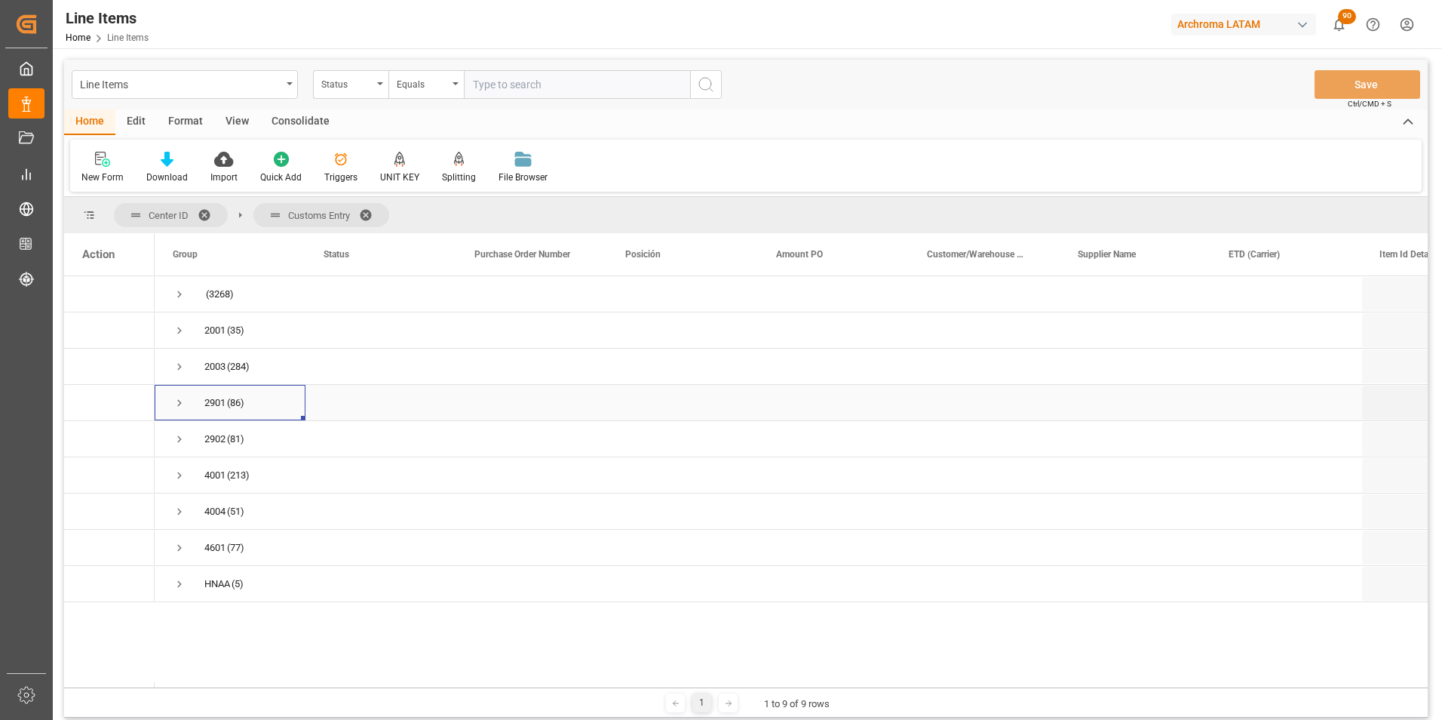
click at [179, 407] on span "Press SPACE to select this row." at bounding box center [180, 403] width 14 height 14
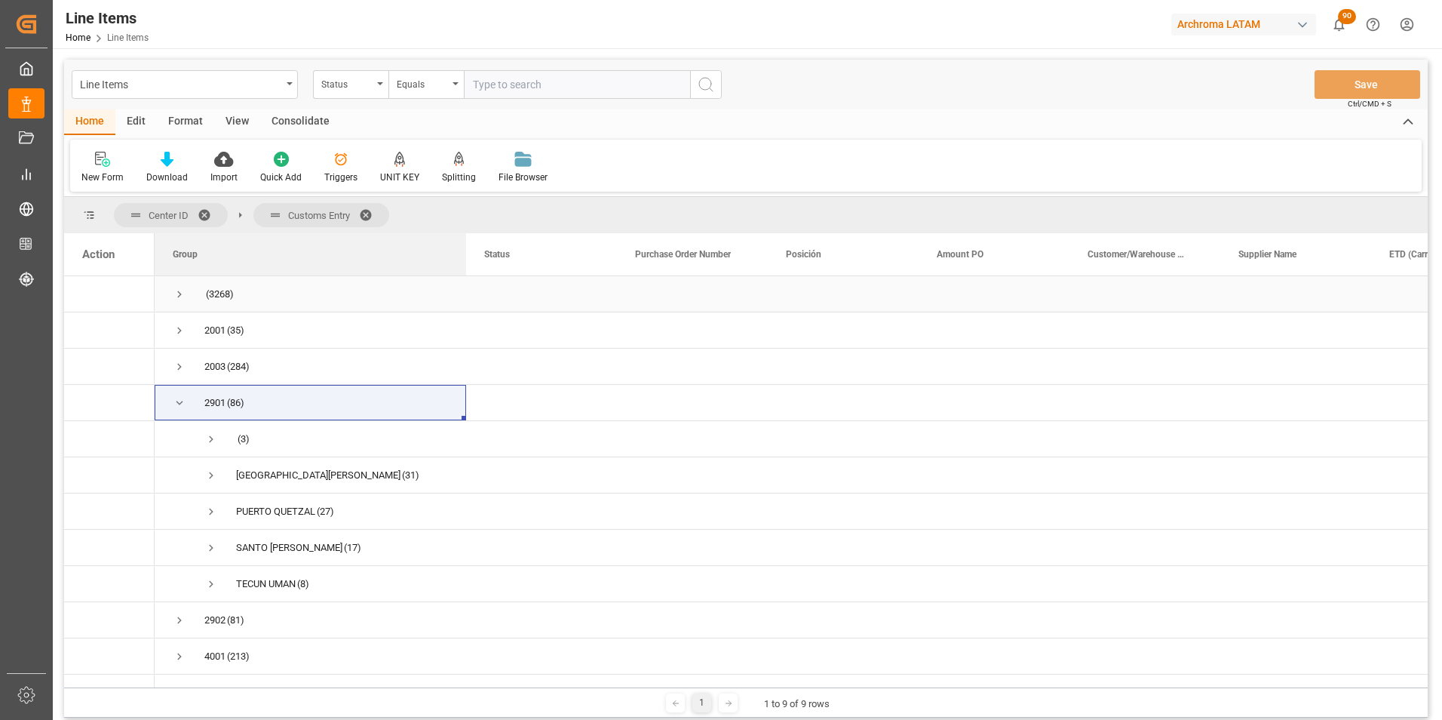
drag, startPoint x: 304, startPoint y: 253, endPoint x: 465, endPoint y: 293, distance: 165.6
click at [465, 293] on div "Action Group Status Purchase Order Number" at bounding box center [746, 460] width 1364 height 454
click at [214, 434] on span "Press SPACE to select this row." at bounding box center [211, 439] width 14 height 14
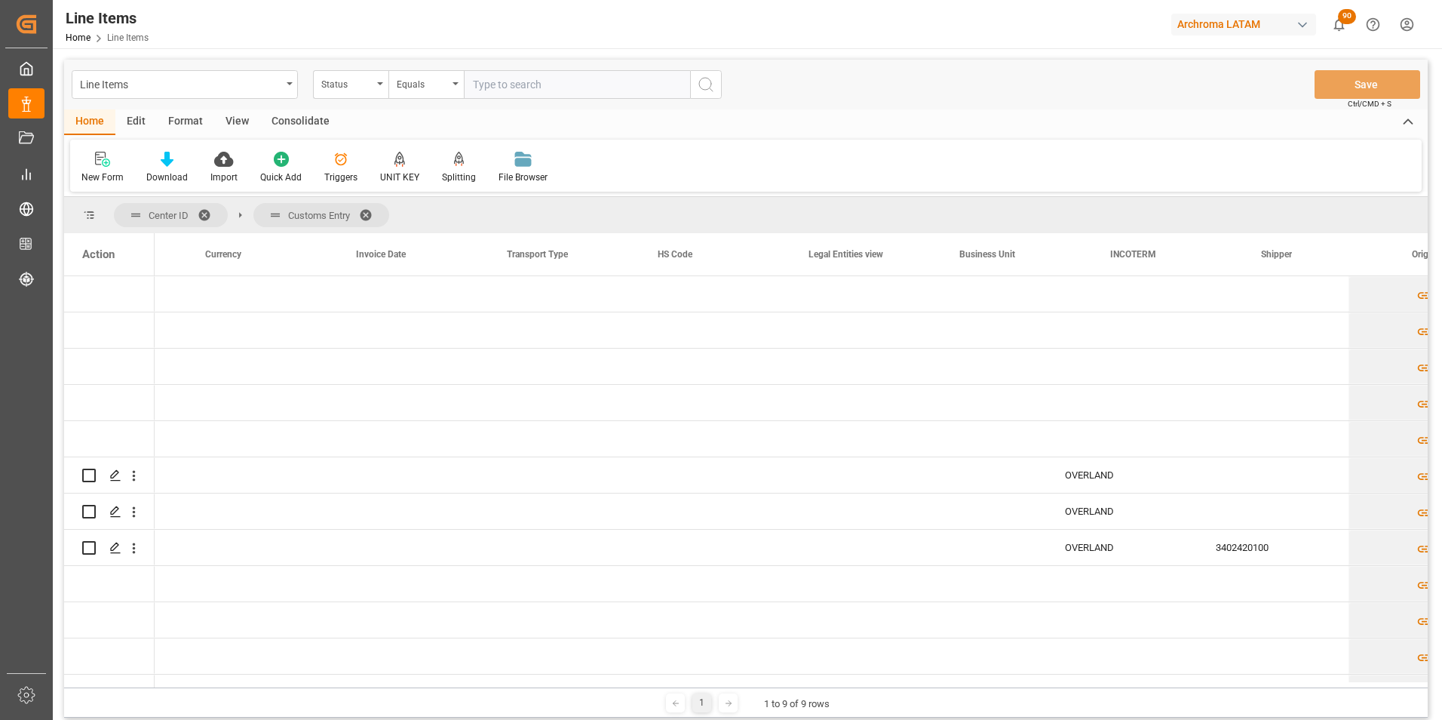
scroll to position [0, 1515]
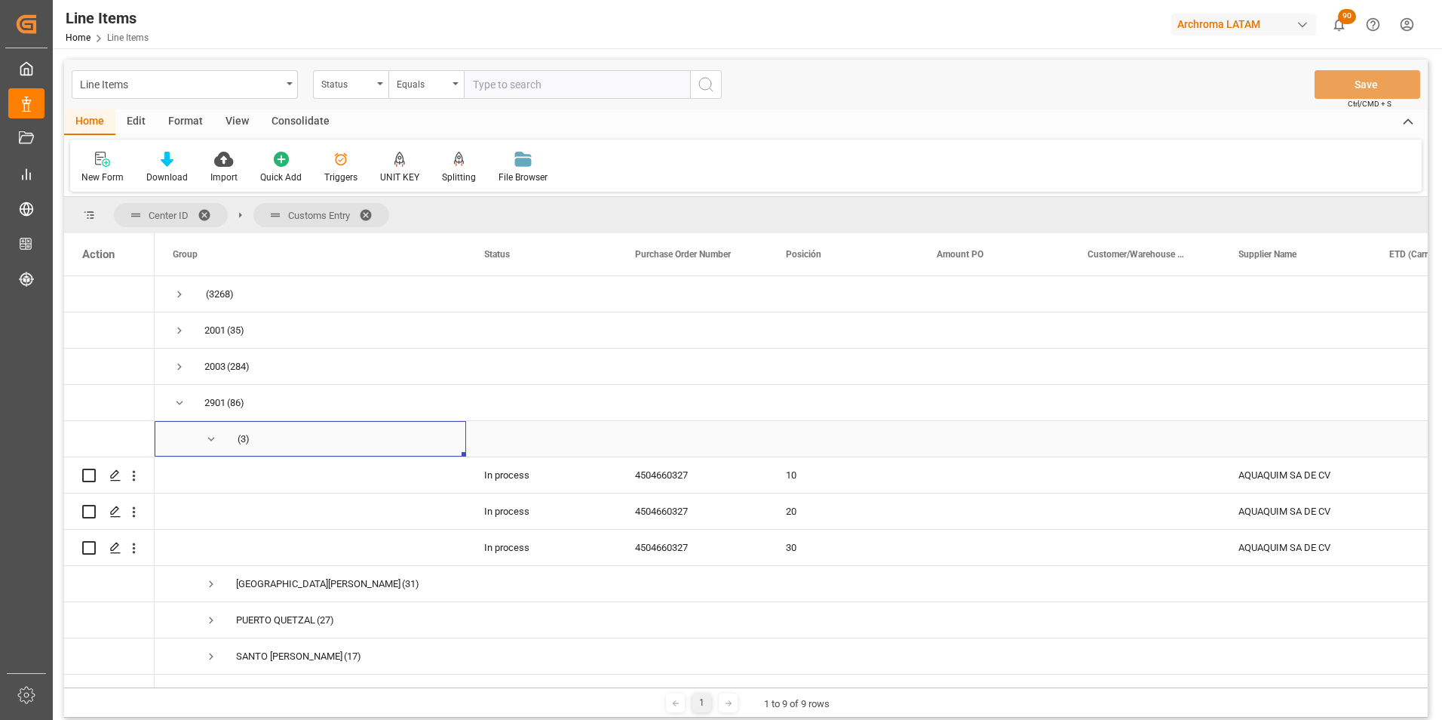
click at [209, 440] on span "Press SPACE to select this row." at bounding box center [211, 439] width 14 height 14
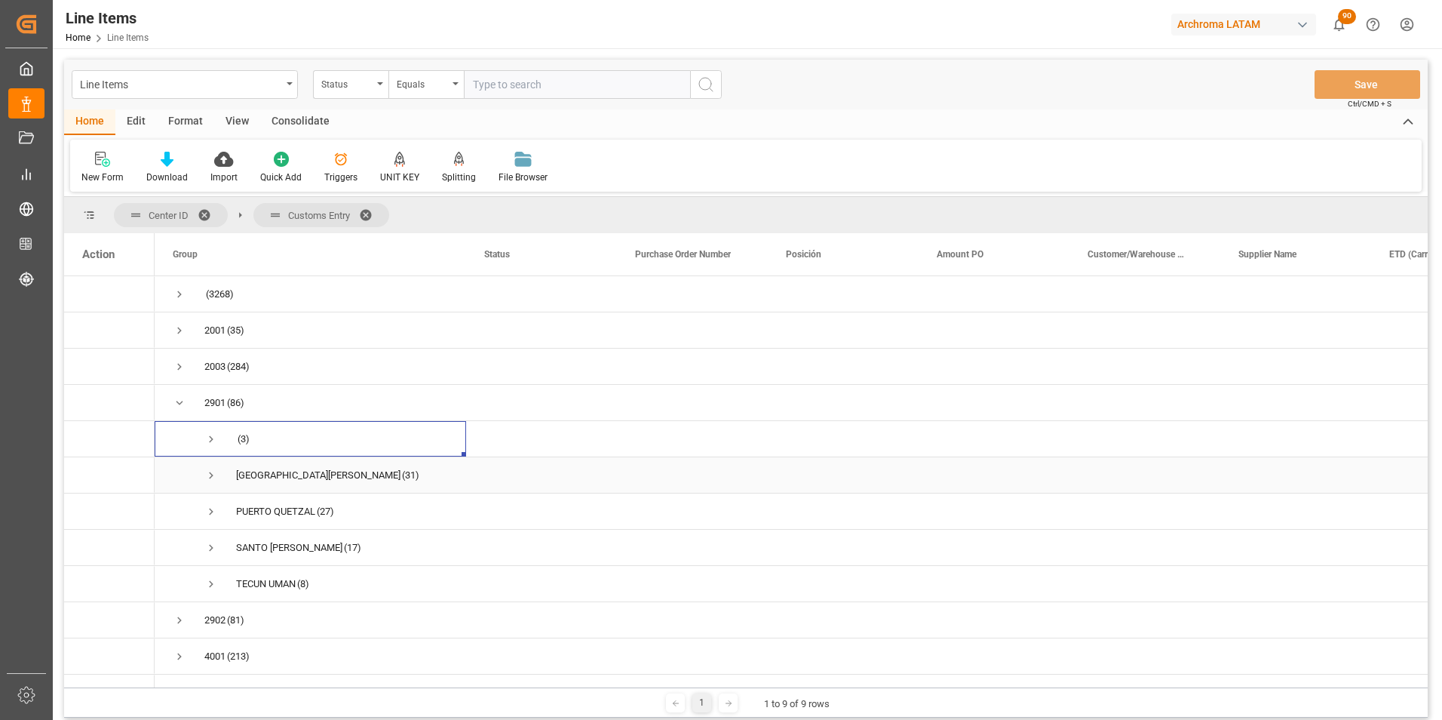
click at [212, 477] on span "Press SPACE to select this row." at bounding box center [211, 475] width 14 height 14
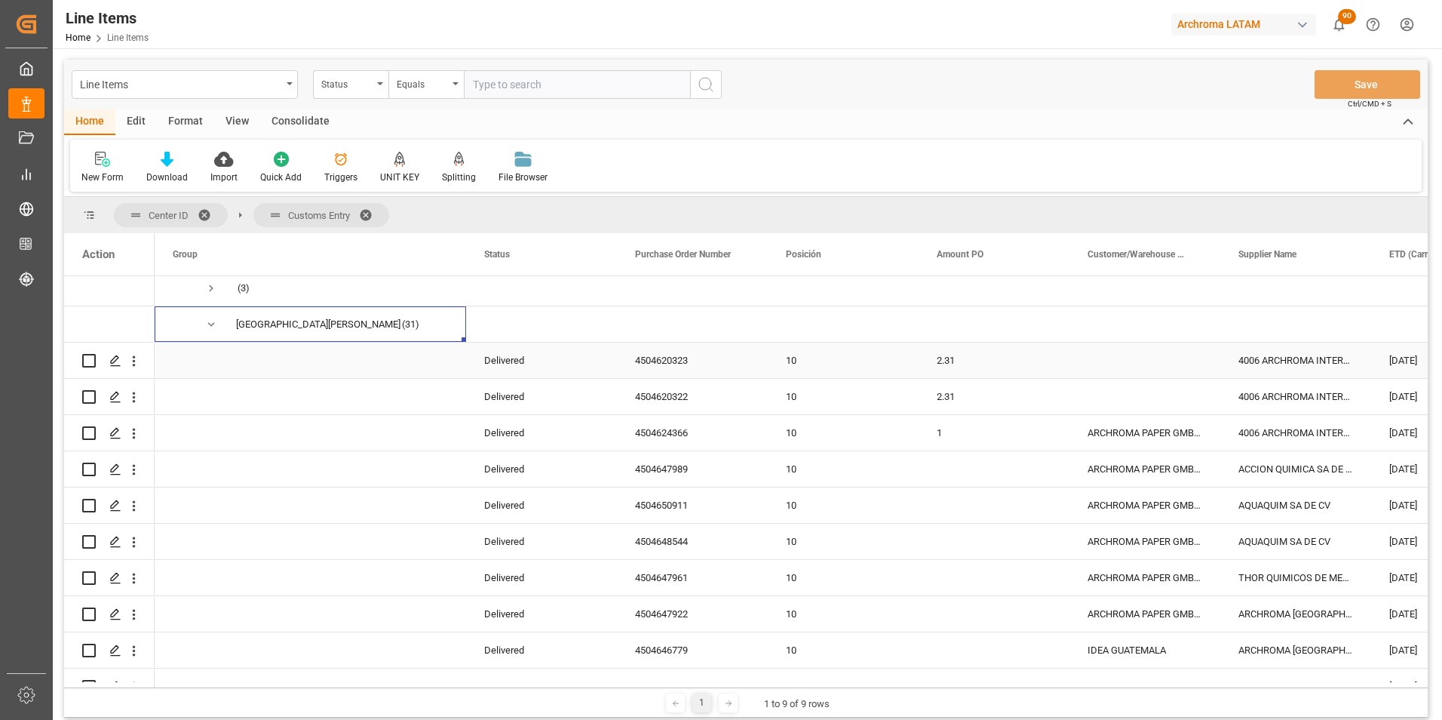
click at [677, 360] on div "4504620323" at bounding box center [692, 359] width 151 height 35
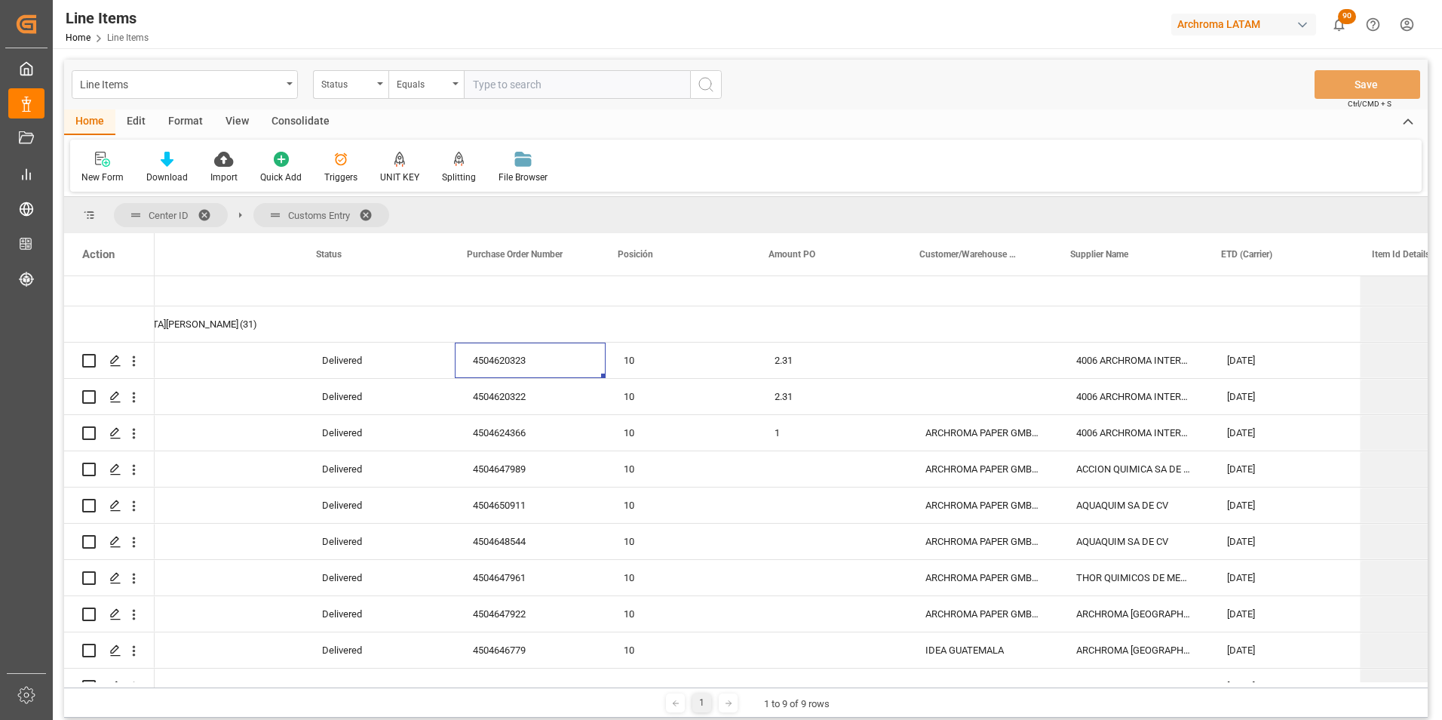
scroll to position [0, 168]
click at [523, 356] on div "4504620323" at bounding box center [524, 359] width 151 height 35
click at [518, 403] on div "4504620322" at bounding box center [524, 396] width 151 height 35
click at [480, 439] on div "4504624366" at bounding box center [524, 432] width 151 height 35
click at [511, 480] on div "4504647989" at bounding box center [524, 468] width 151 height 35
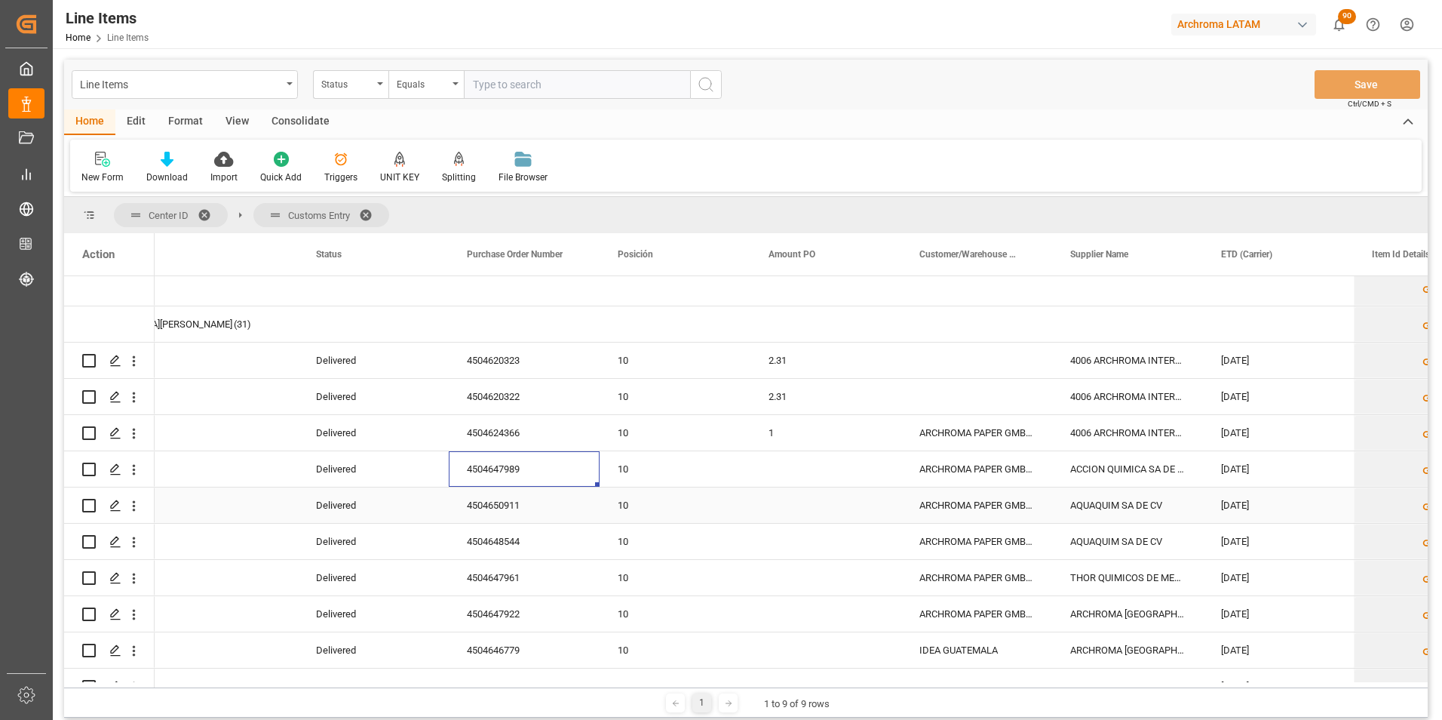
click at [512, 503] on div "4504650911" at bounding box center [524, 504] width 151 height 35
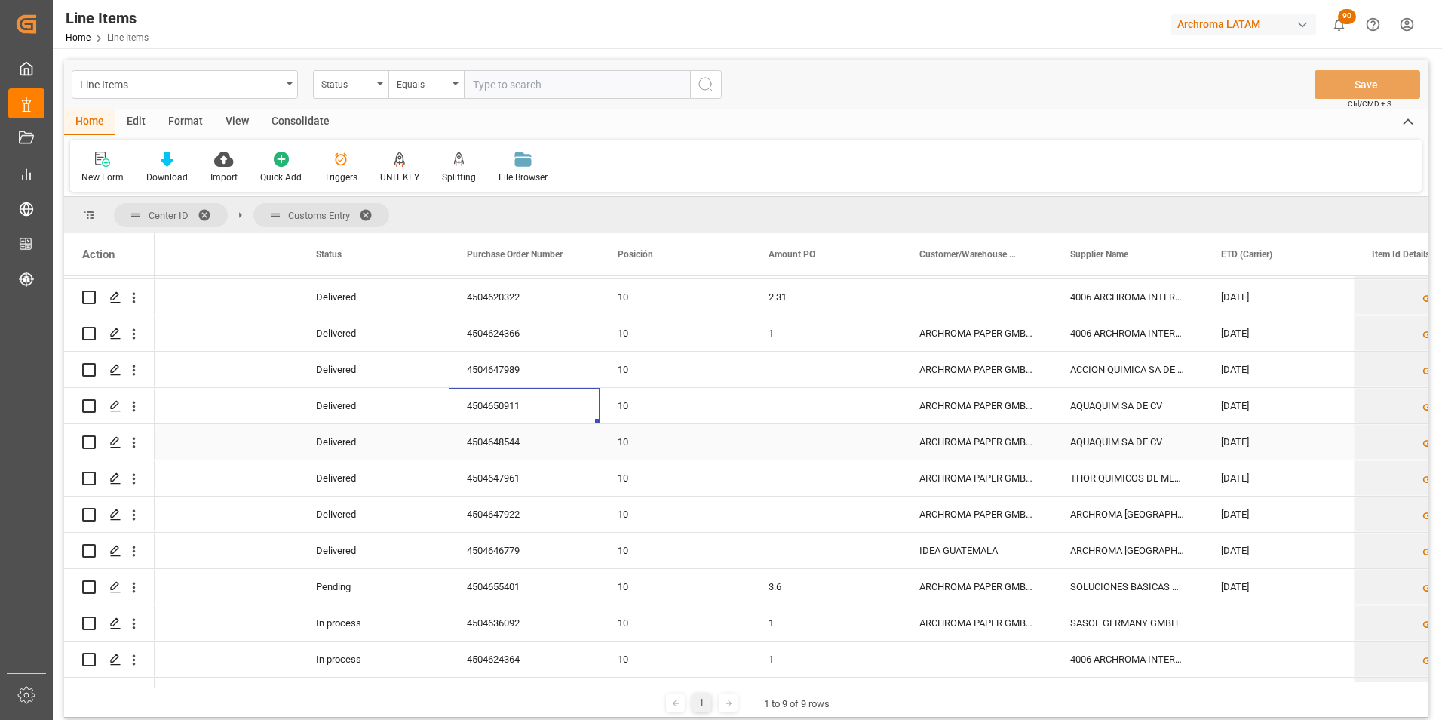
scroll to position [302, 0]
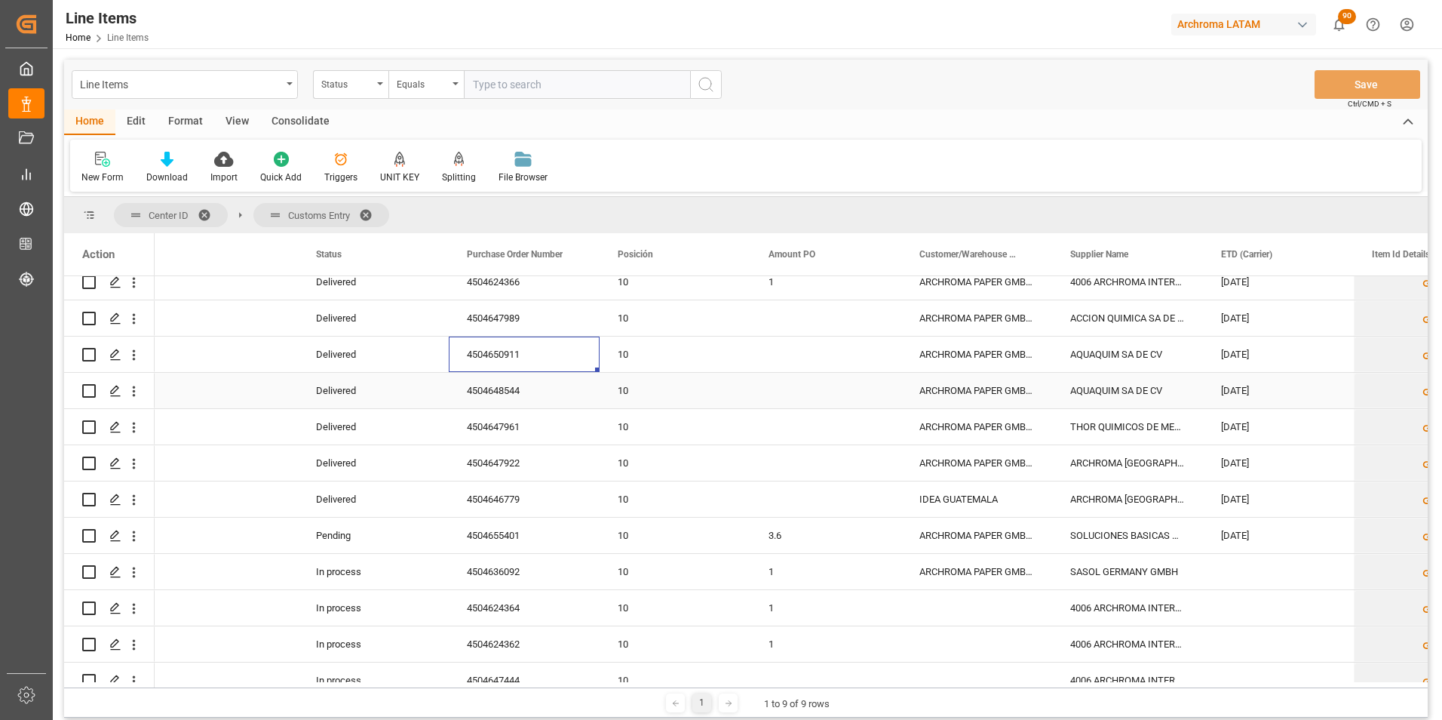
click at [511, 388] on div "4504648544" at bounding box center [524, 390] width 151 height 35
click at [487, 425] on div "4504647961" at bounding box center [524, 426] width 151 height 35
click at [511, 470] on div "4504647922" at bounding box center [524, 462] width 151 height 35
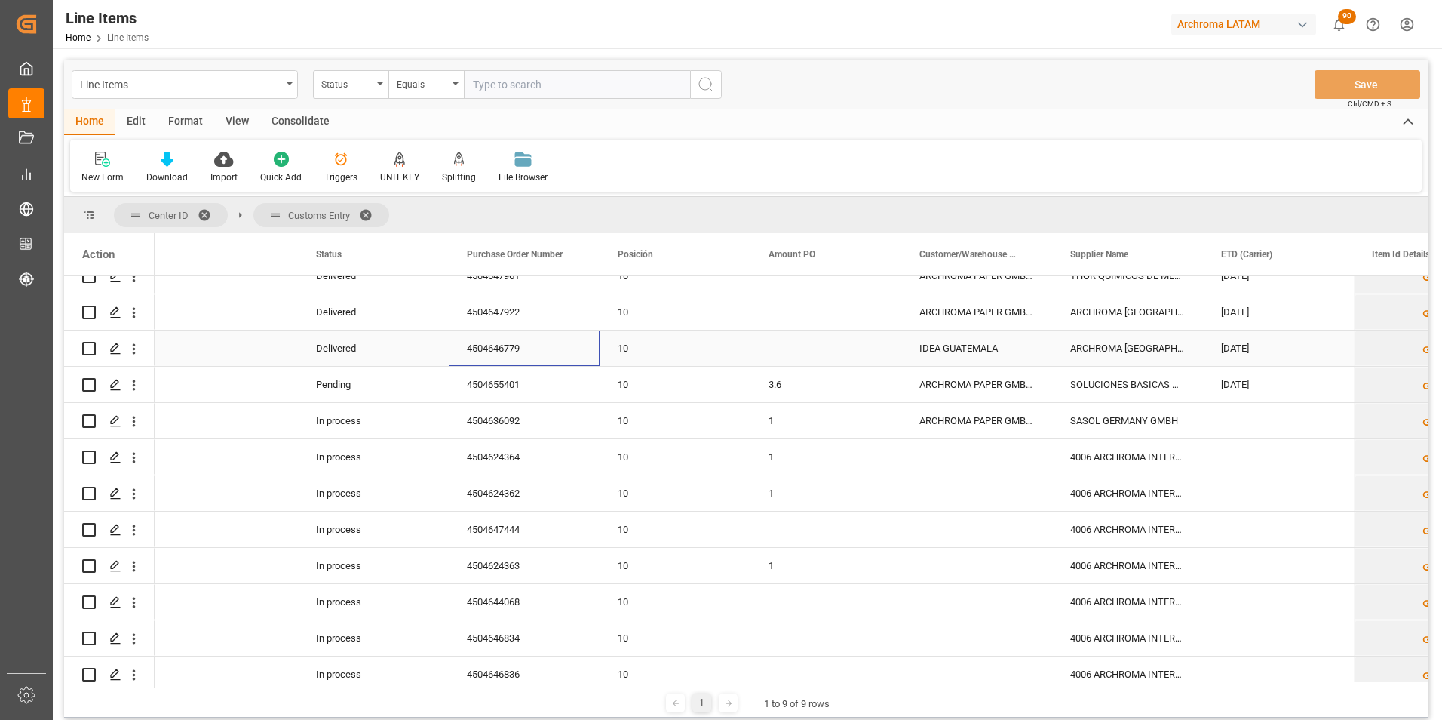
click at [508, 349] on div "4504646779" at bounding box center [524, 347] width 151 height 35
click at [517, 386] on div "4504655401" at bounding box center [524, 384] width 151 height 35
click at [517, 422] on div "4504636092" at bounding box center [524, 420] width 151 height 35
click at [530, 456] on div "4504624364" at bounding box center [524, 456] width 151 height 35
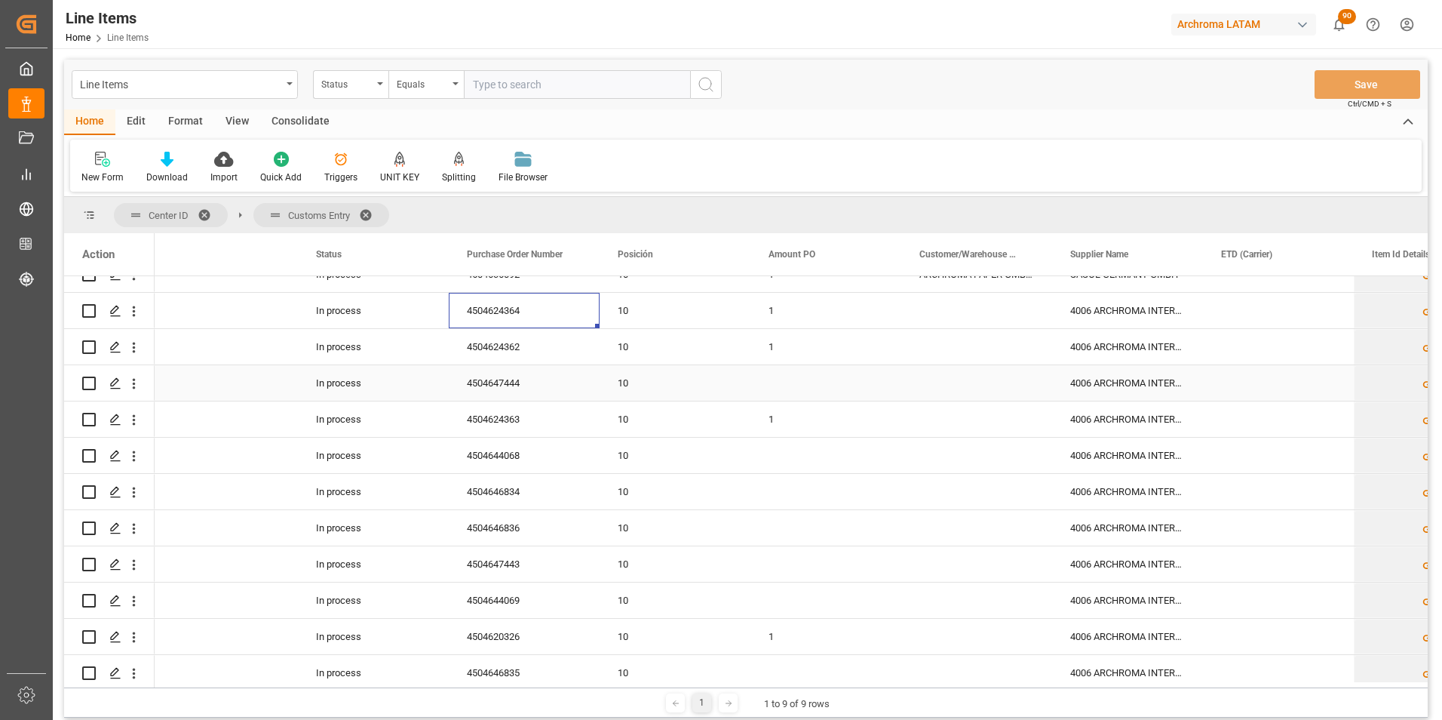
scroll to position [603, 0]
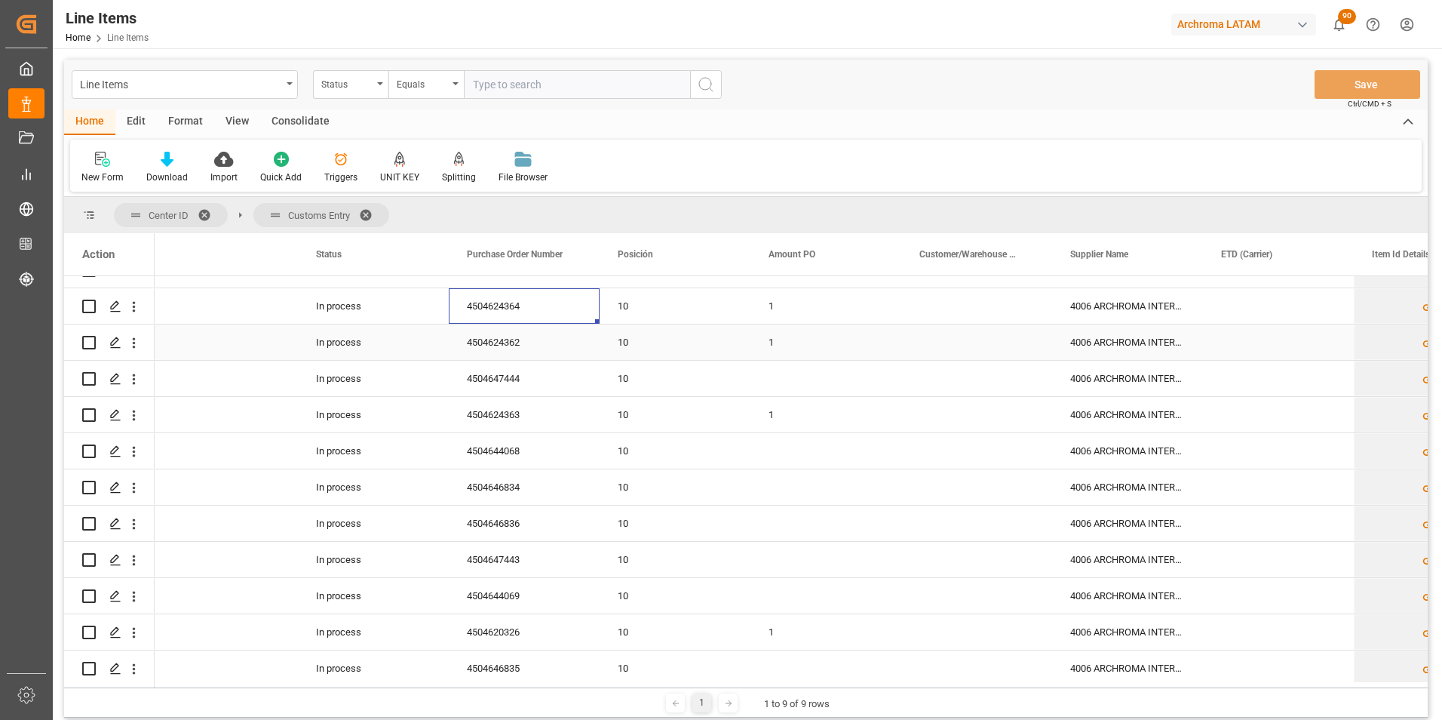
click at [501, 336] on div "4504624362" at bounding box center [524, 341] width 151 height 35
click at [536, 381] on div "4504647444" at bounding box center [524, 378] width 151 height 35
click at [540, 410] on div "4504624363" at bounding box center [524, 414] width 151 height 35
click at [502, 455] on div "4504644068" at bounding box center [524, 450] width 151 height 35
click at [524, 483] on div "4504646834" at bounding box center [524, 486] width 151 height 35
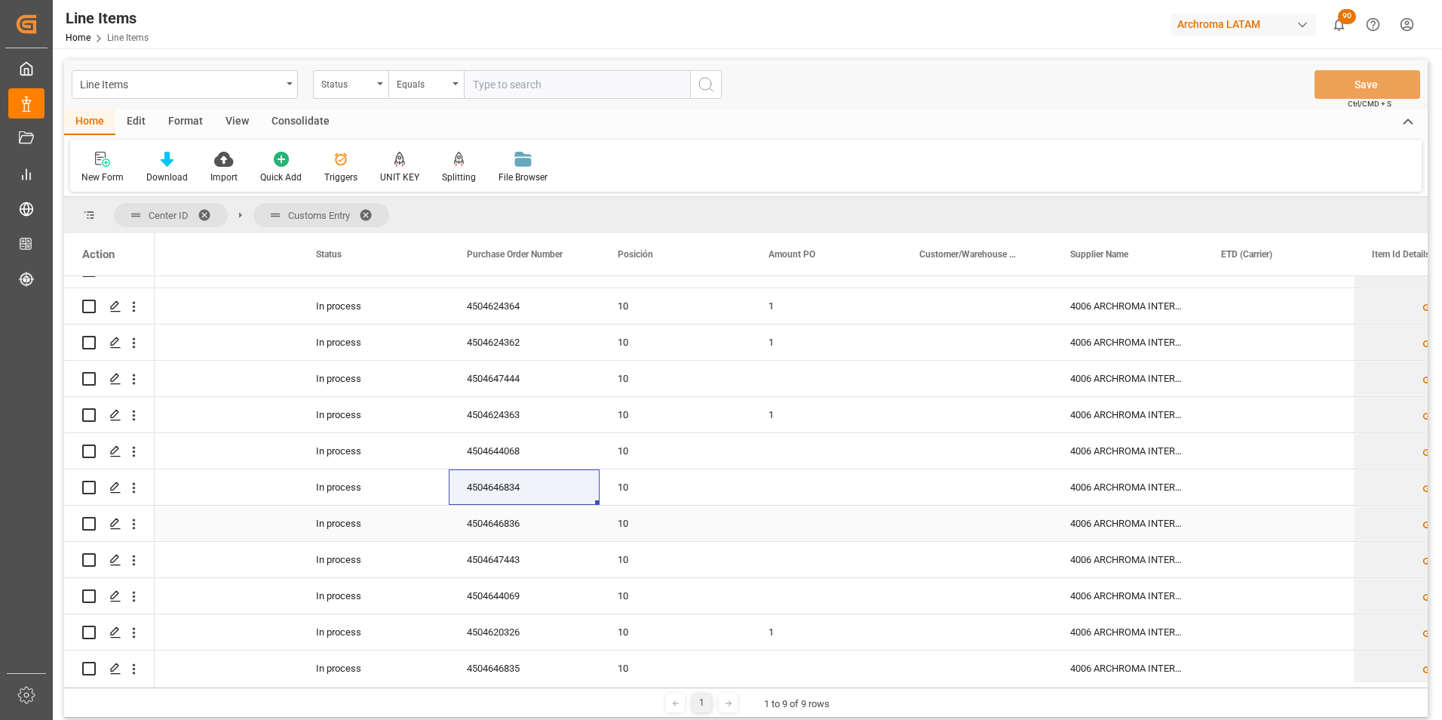
click at [503, 517] on div "4504646836" at bounding box center [524, 522] width 151 height 35
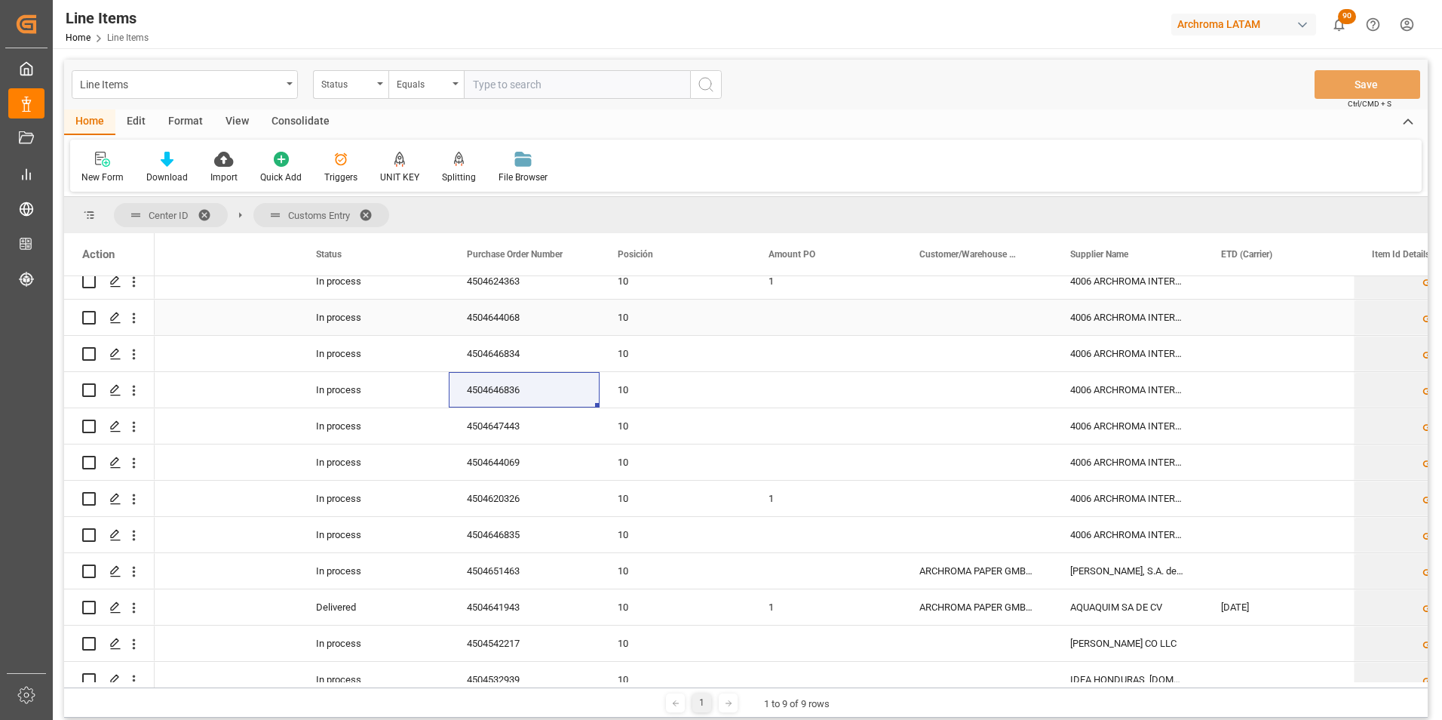
scroll to position [754, 0]
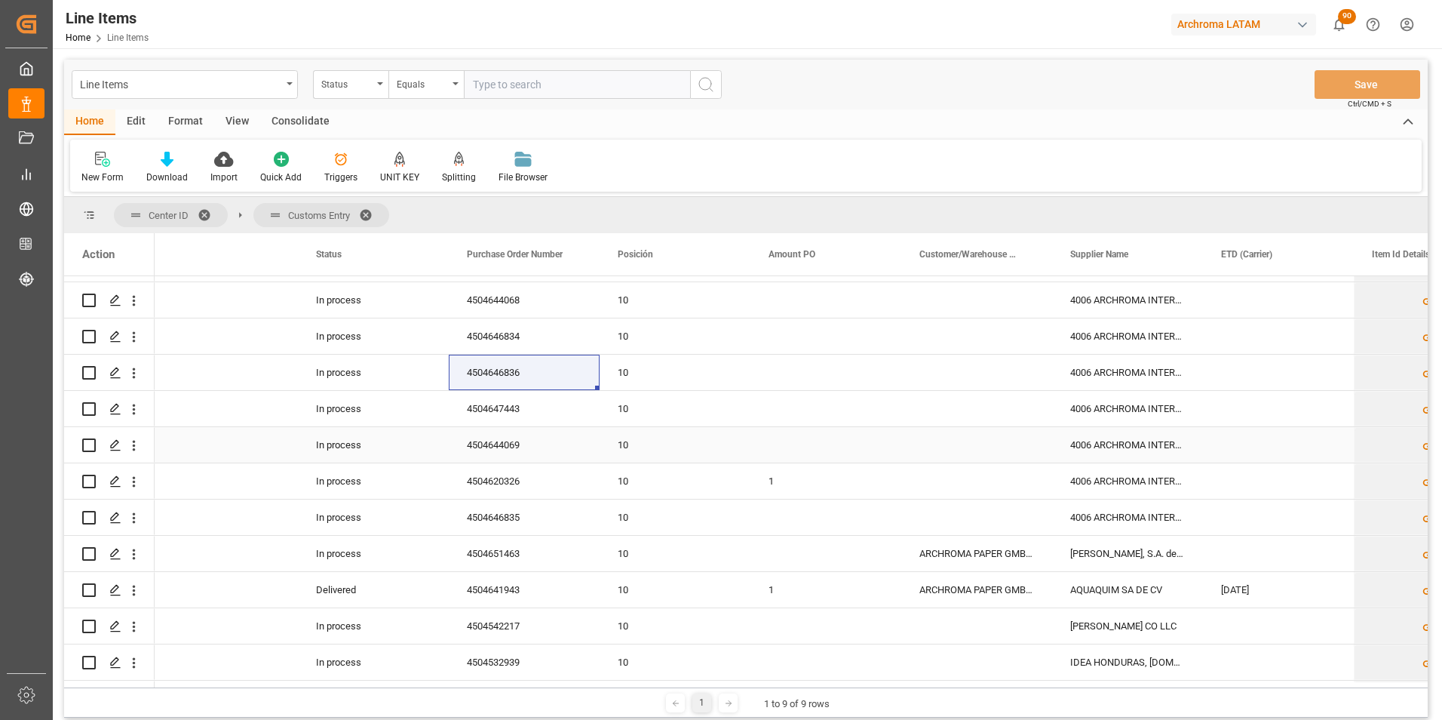
click at [503, 410] on div "4504647443" at bounding box center [524, 408] width 151 height 35
click at [518, 452] on div "4504644069" at bounding box center [524, 444] width 151 height 35
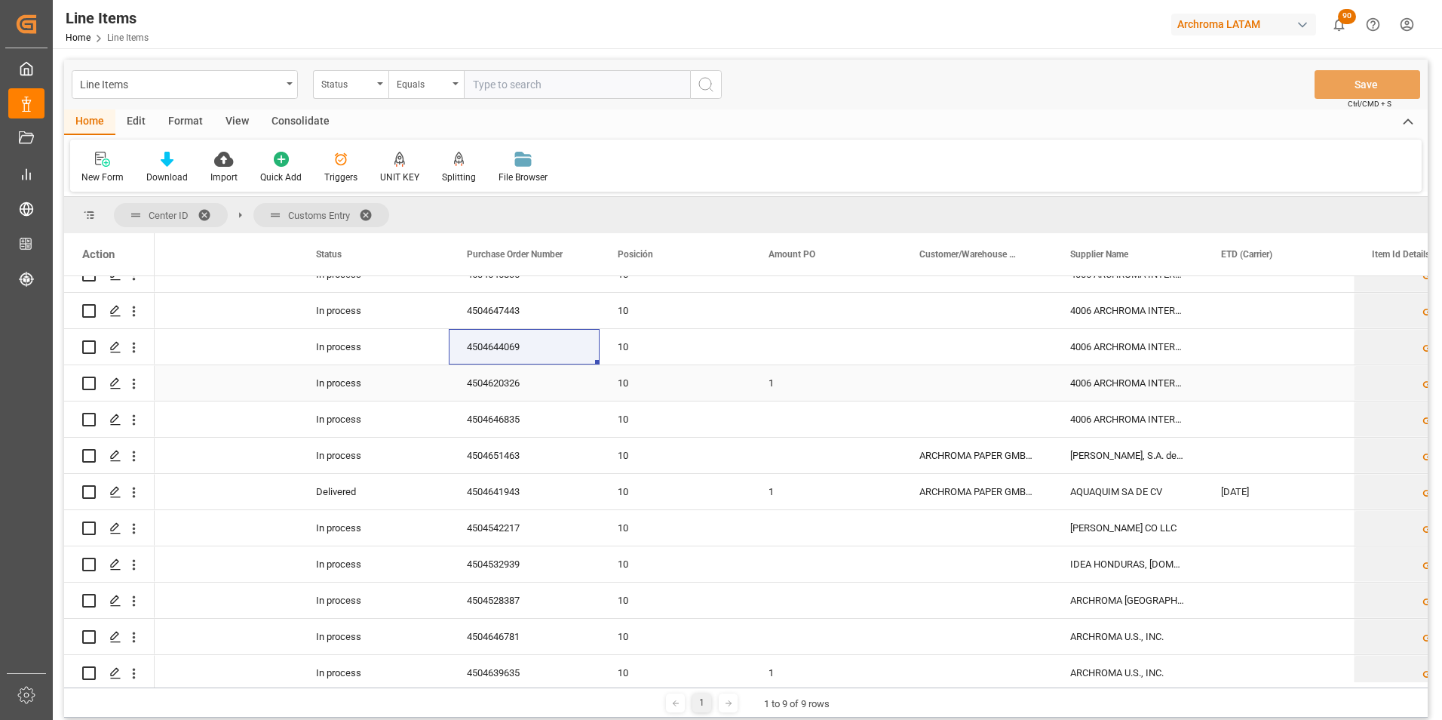
scroll to position [905, 0]
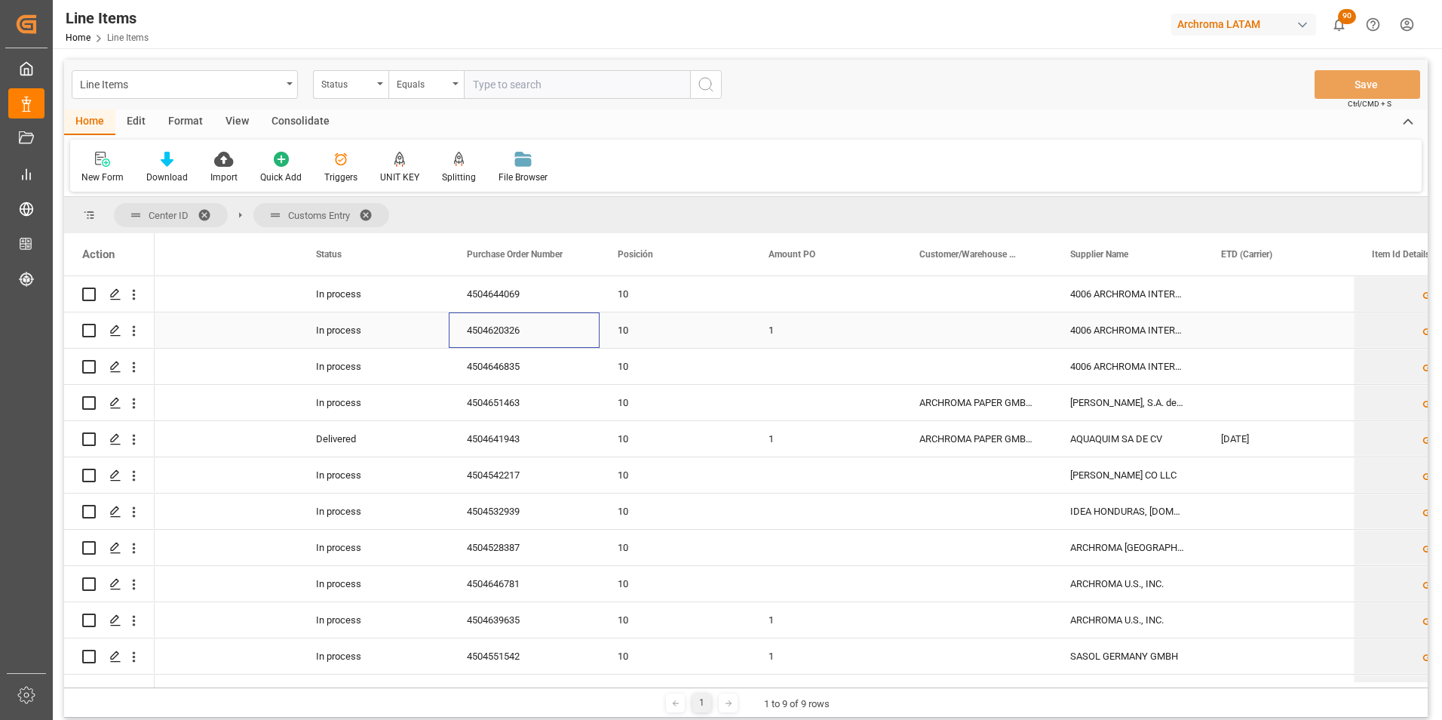
click at [493, 324] on div "4504620326" at bounding box center [524, 329] width 151 height 35
click at [508, 367] on div "4504646835" at bounding box center [524, 365] width 151 height 35
click at [455, 404] on div "4504651463" at bounding box center [524, 402] width 151 height 35
click at [496, 439] on div "4504641943" at bounding box center [524, 438] width 151 height 35
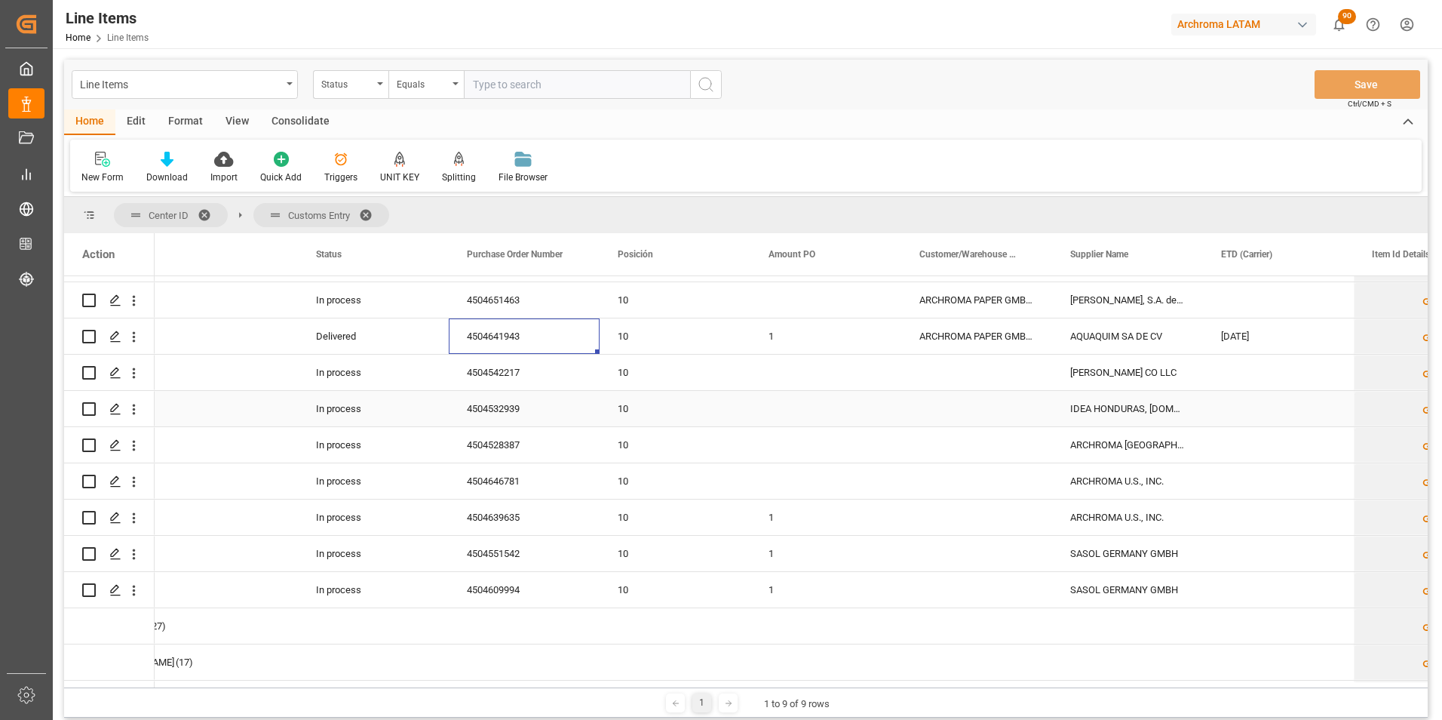
scroll to position [1056, 0]
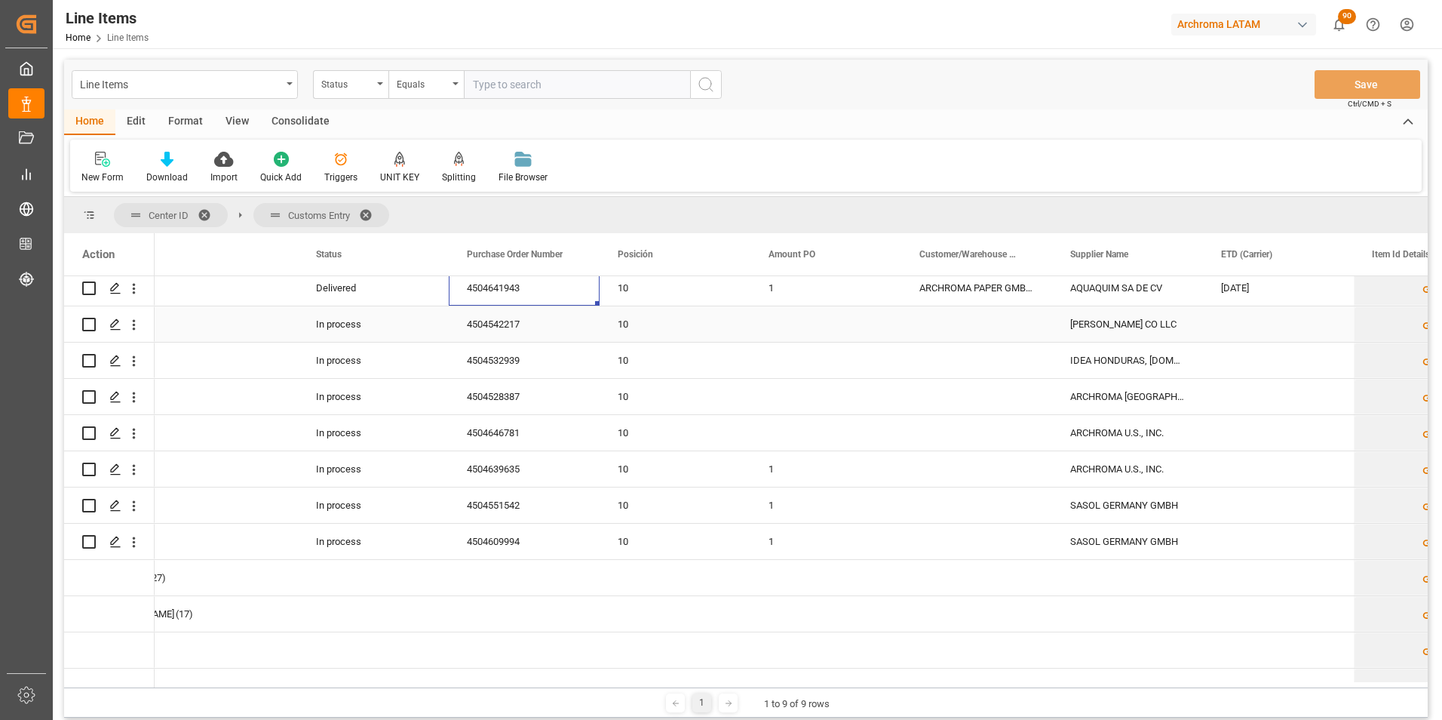
click at [496, 324] on div "4504542217" at bounding box center [524, 323] width 151 height 35
click at [484, 358] on div "4504532939" at bounding box center [524, 359] width 151 height 35
click at [514, 394] on div "4504528387" at bounding box center [524, 396] width 151 height 35
click at [511, 526] on div "4504609994" at bounding box center [524, 540] width 151 height 35
click at [504, 513] on div "4504551542" at bounding box center [524, 504] width 151 height 35
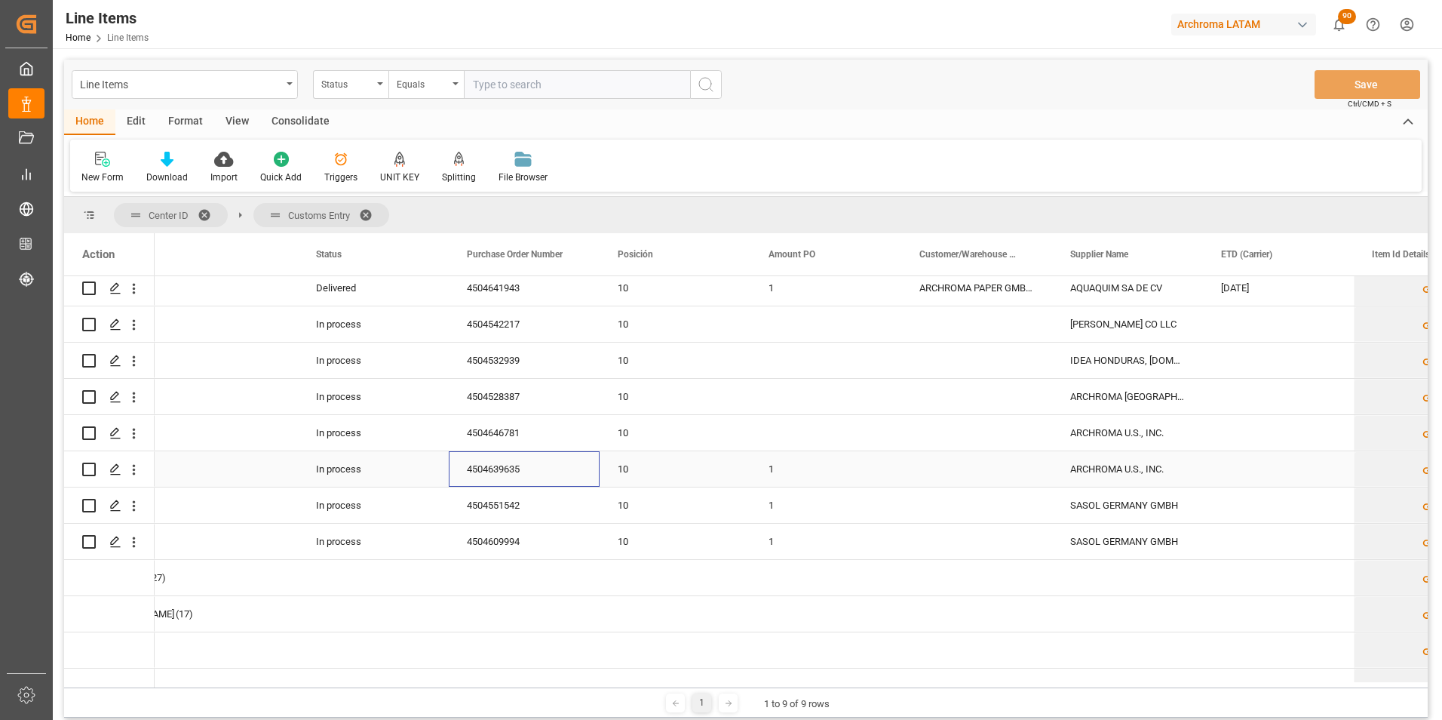
click at [499, 465] on div "4504639635" at bounding box center [524, 468] width 151 height 35
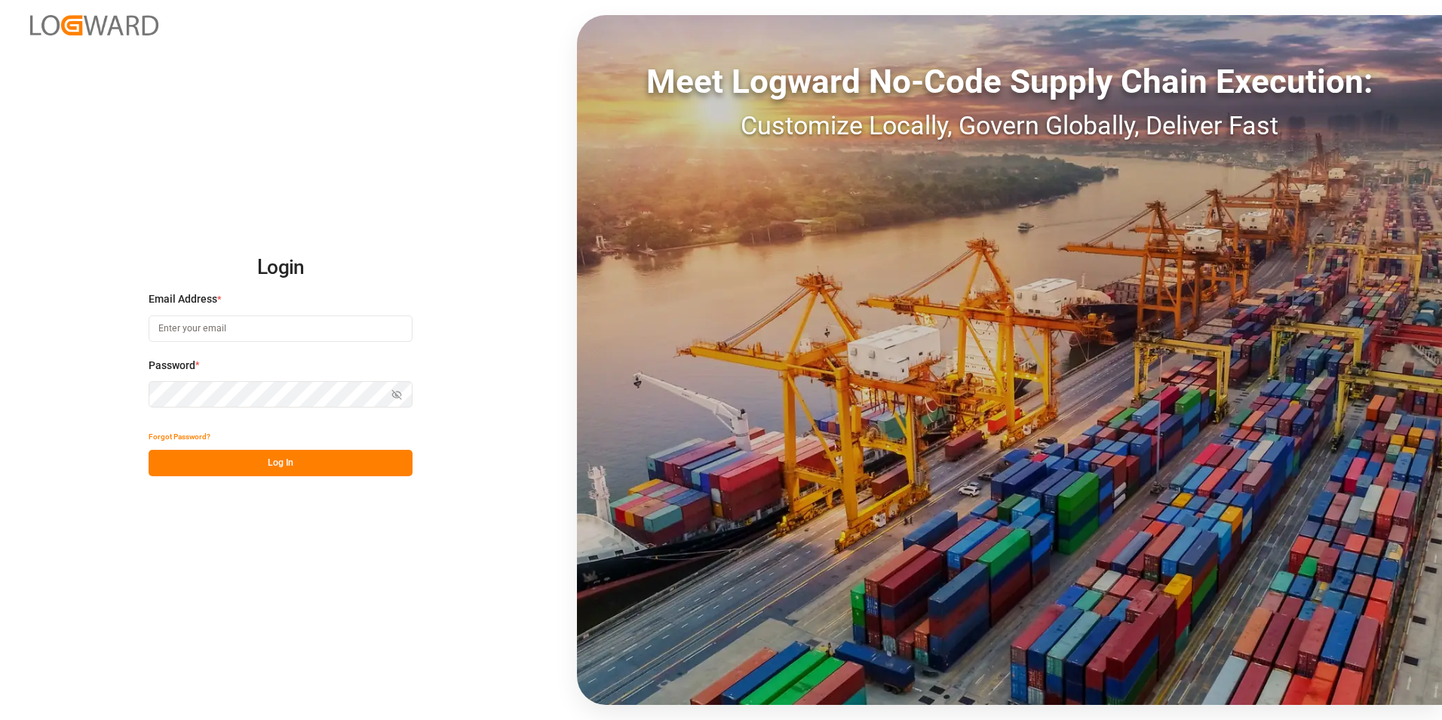
type input "[PERSON_NAME][EMAIL_ADDRESS][PERSON_NAME][DOMAIN_NAME]"
click at [299, 469] on button "Log In" at bounding box center [281, 463] width 264 height 26
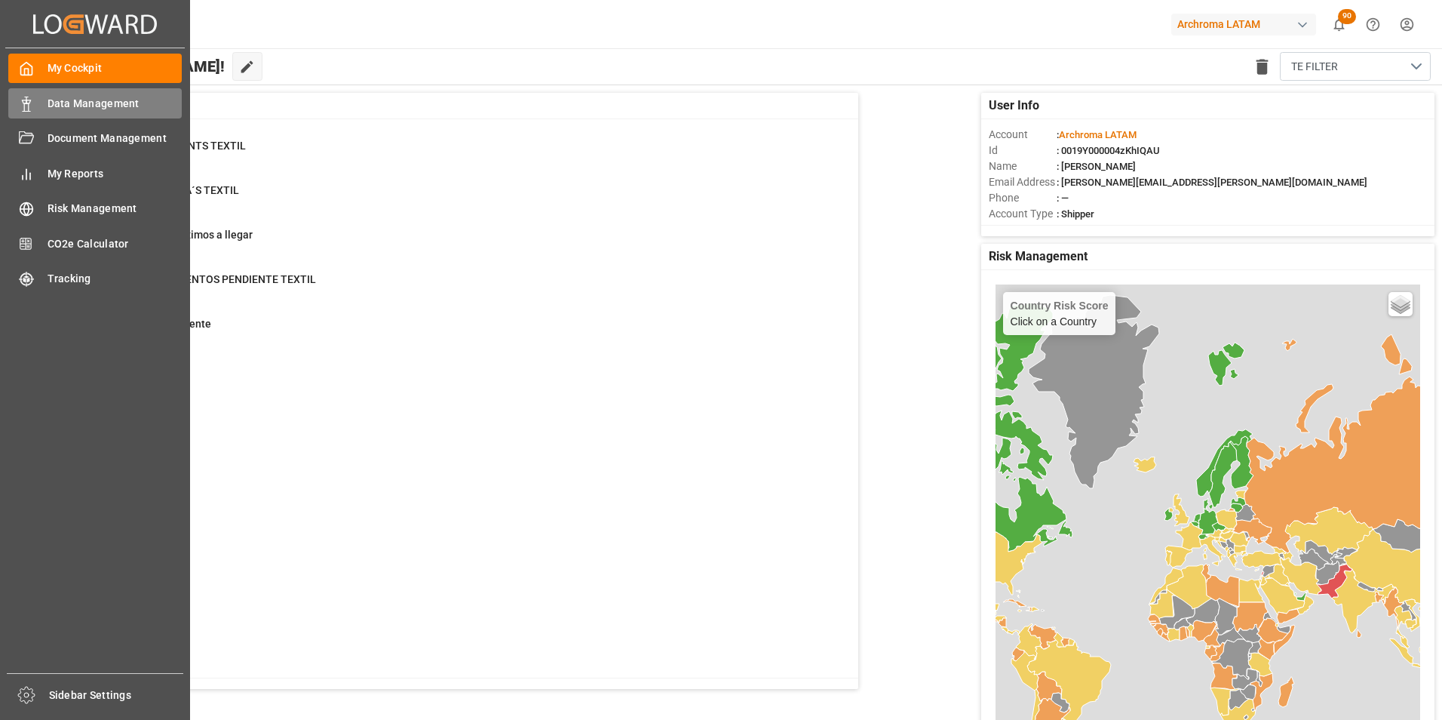
click at [30, 98] on icon at bounding box center [26, 104] width 15 height 15
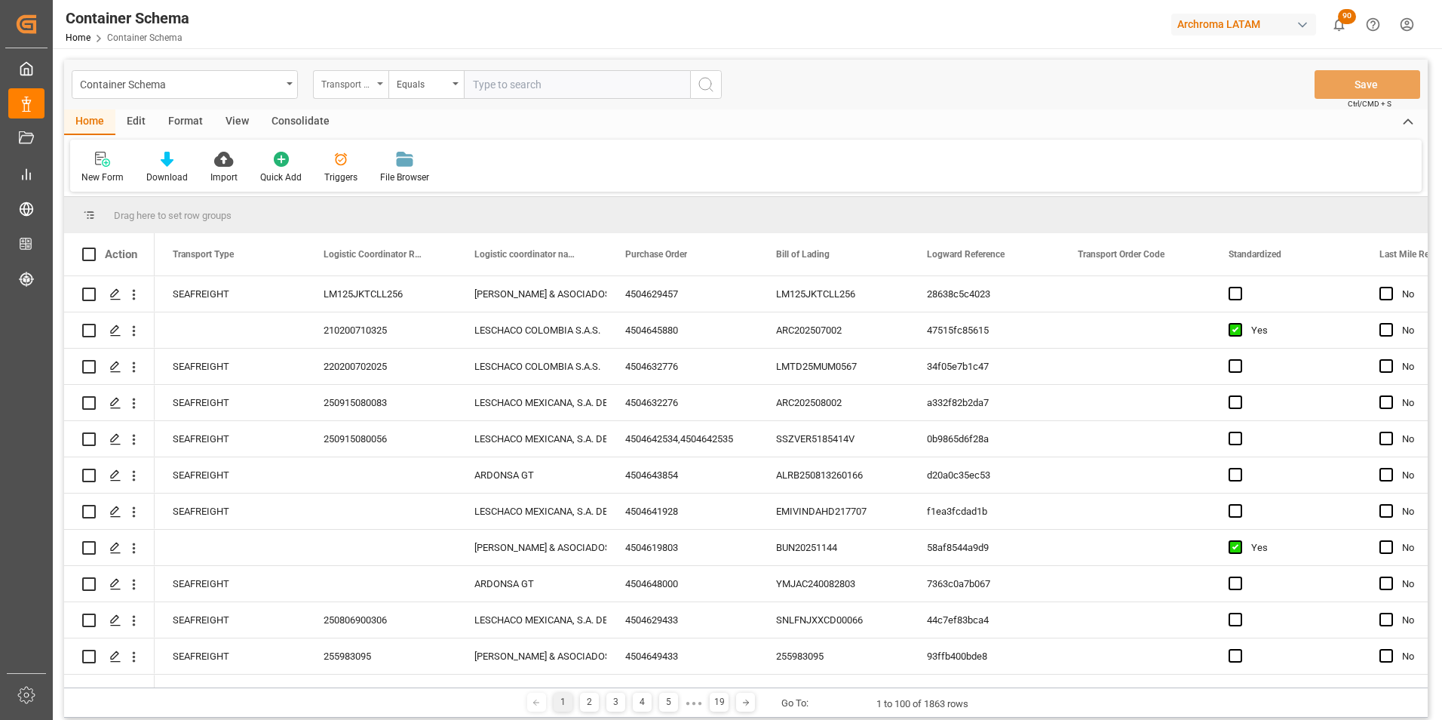
click at [374, 86] on div "Transport Type" at bounding box center [350, 84] width 75 height 29
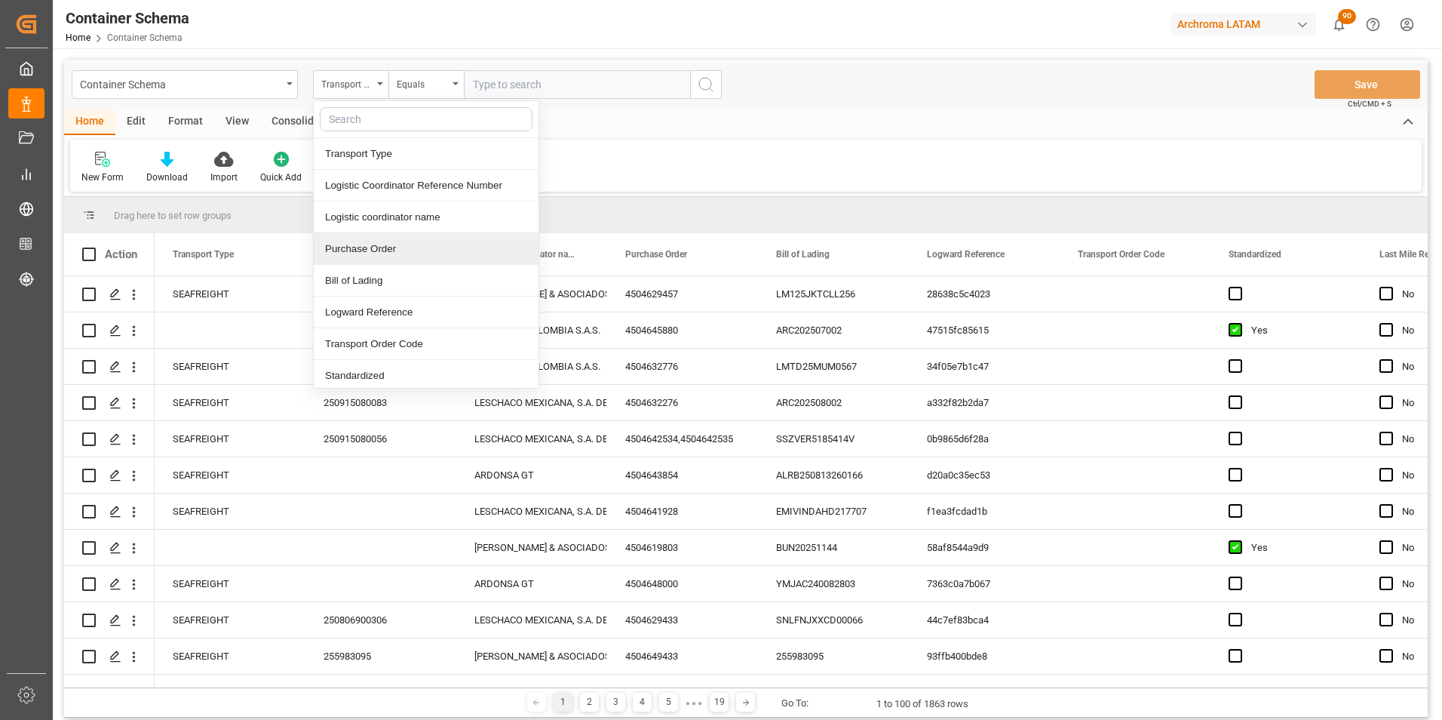
click at [381, 244] on div "Purchase Order" at bounding box center [426, 249] width 225 height 32
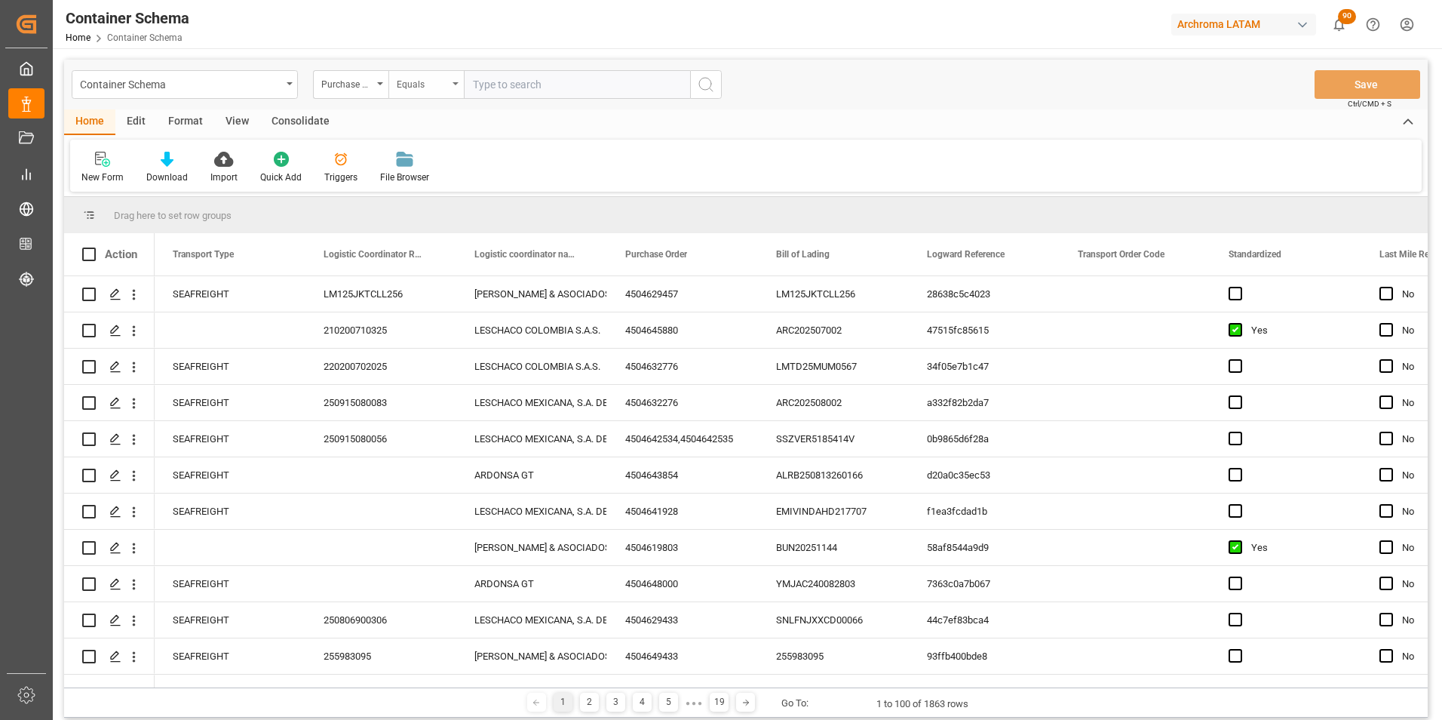
click at [419, 87] on div "Equals" at bounding box center [422, 82] width 51 height 17
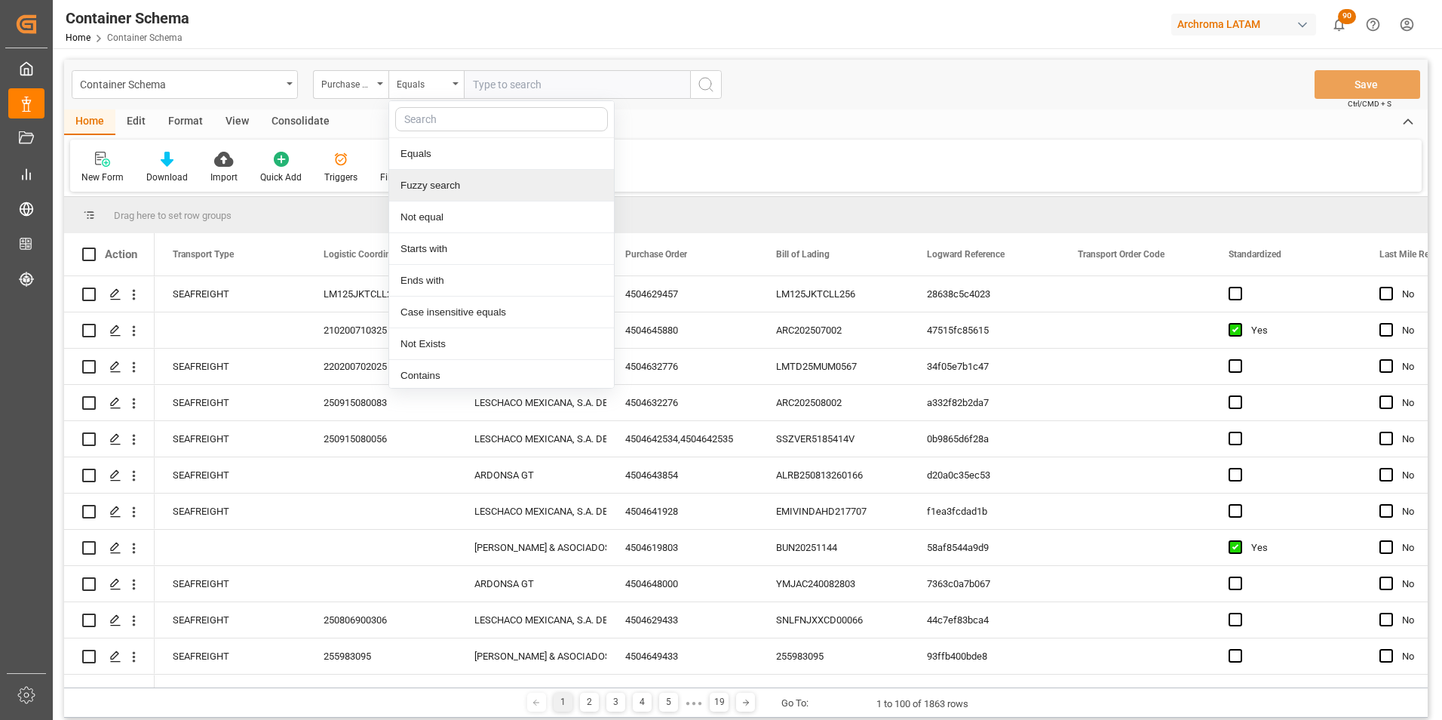
click at [435, 192] on div "Fuzzy search" at bounding box center [501, 186] width 225 height 32
paste input "4504647420"
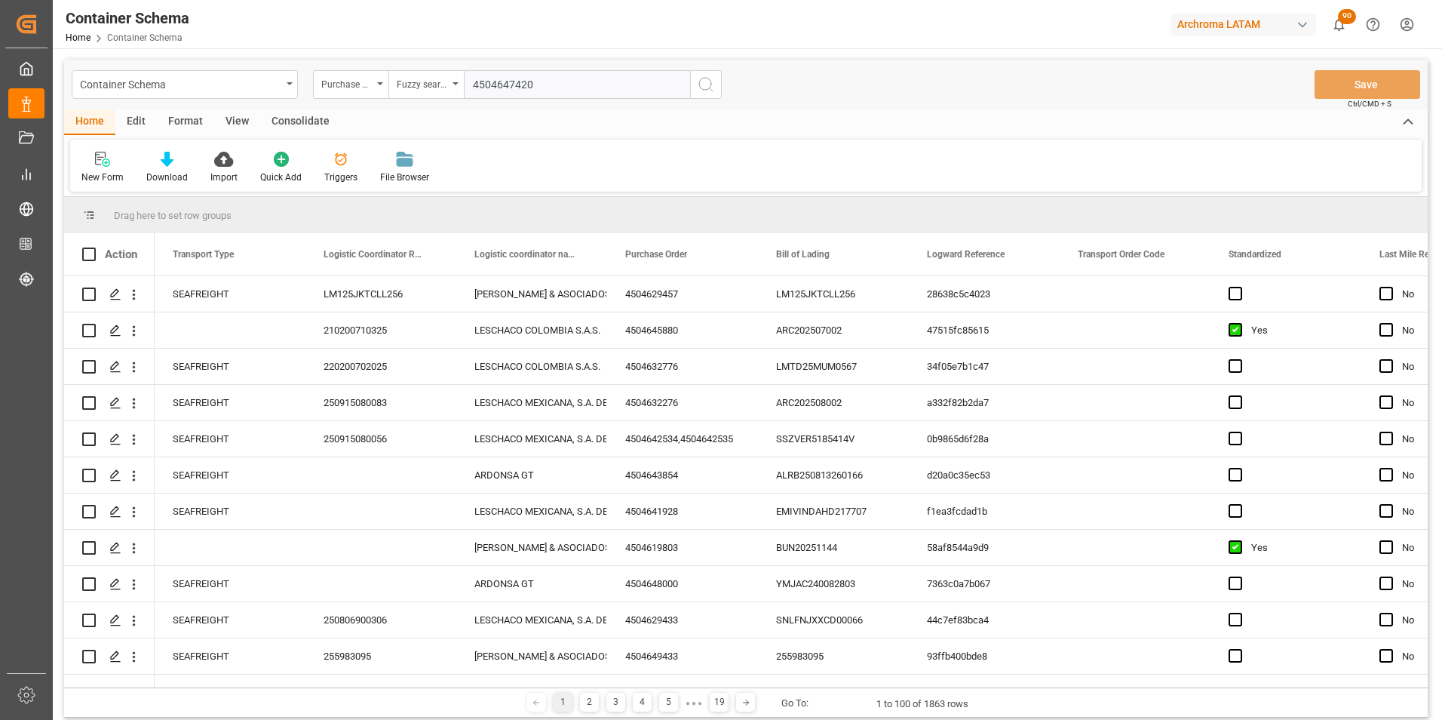
type input "4504647420"
click at [708, 84] on icon "search button" at bounding box center [706, 84] width 18 height 18
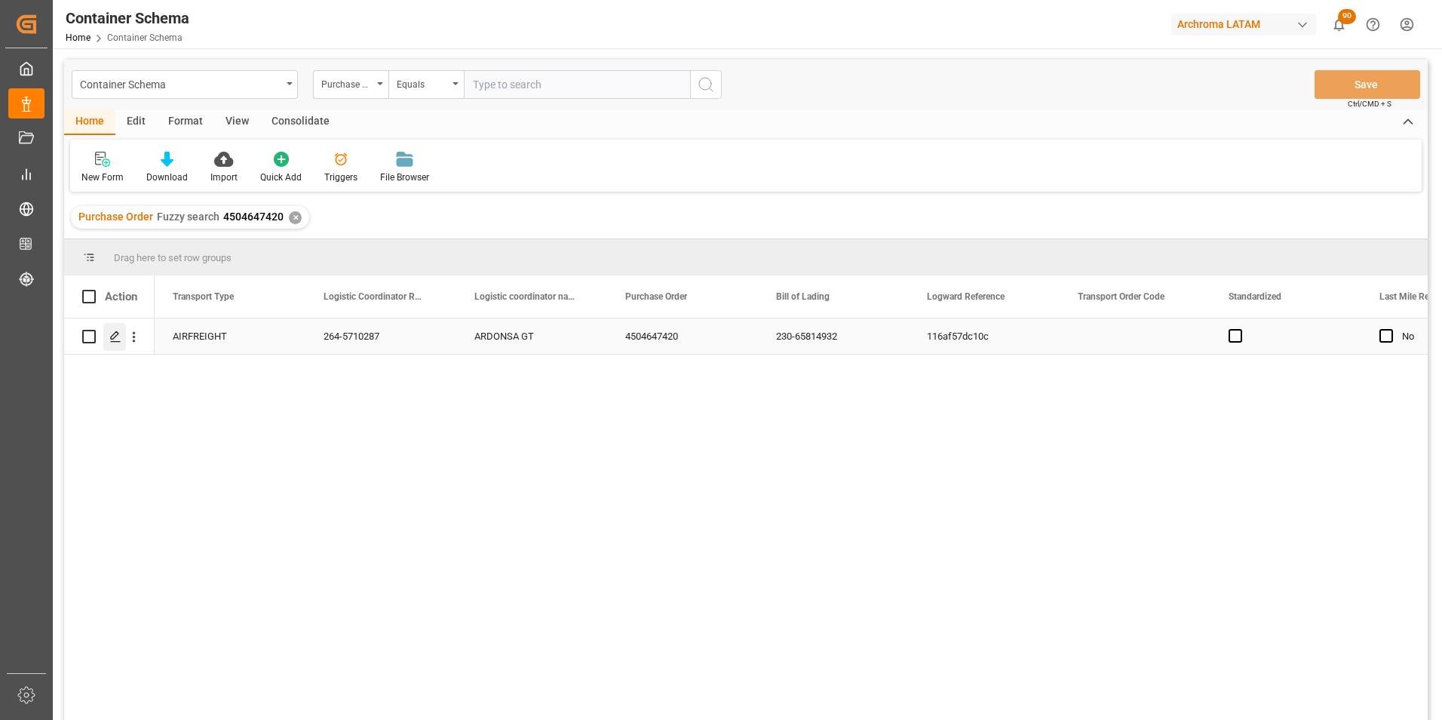
click at [118, 342] on icon "Press SPACE to select this row." at bounding box center [115, 336] width 12 height 12
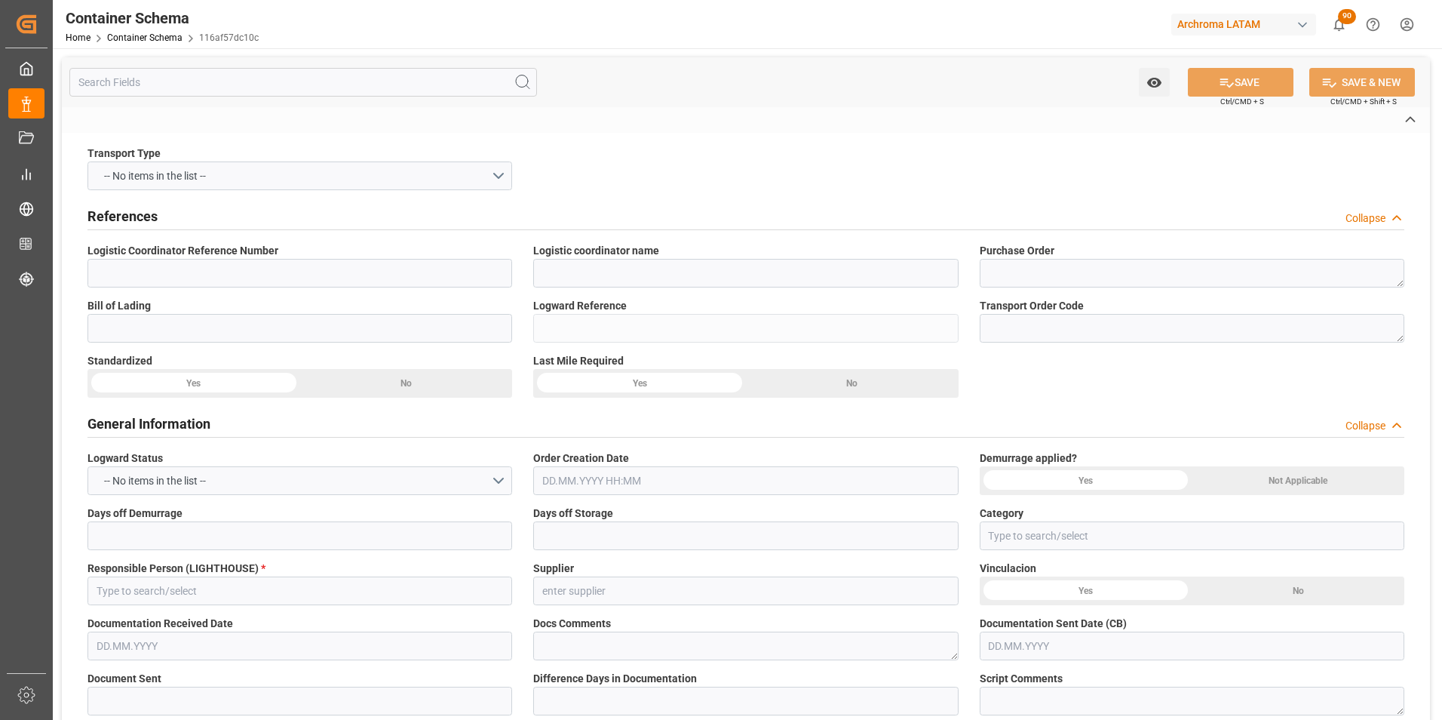
type input "264-5710287"
type input "ARDONSA GT"
type textarea "4504647420"
type input "230-65814932"
type input "116af57dc10c"
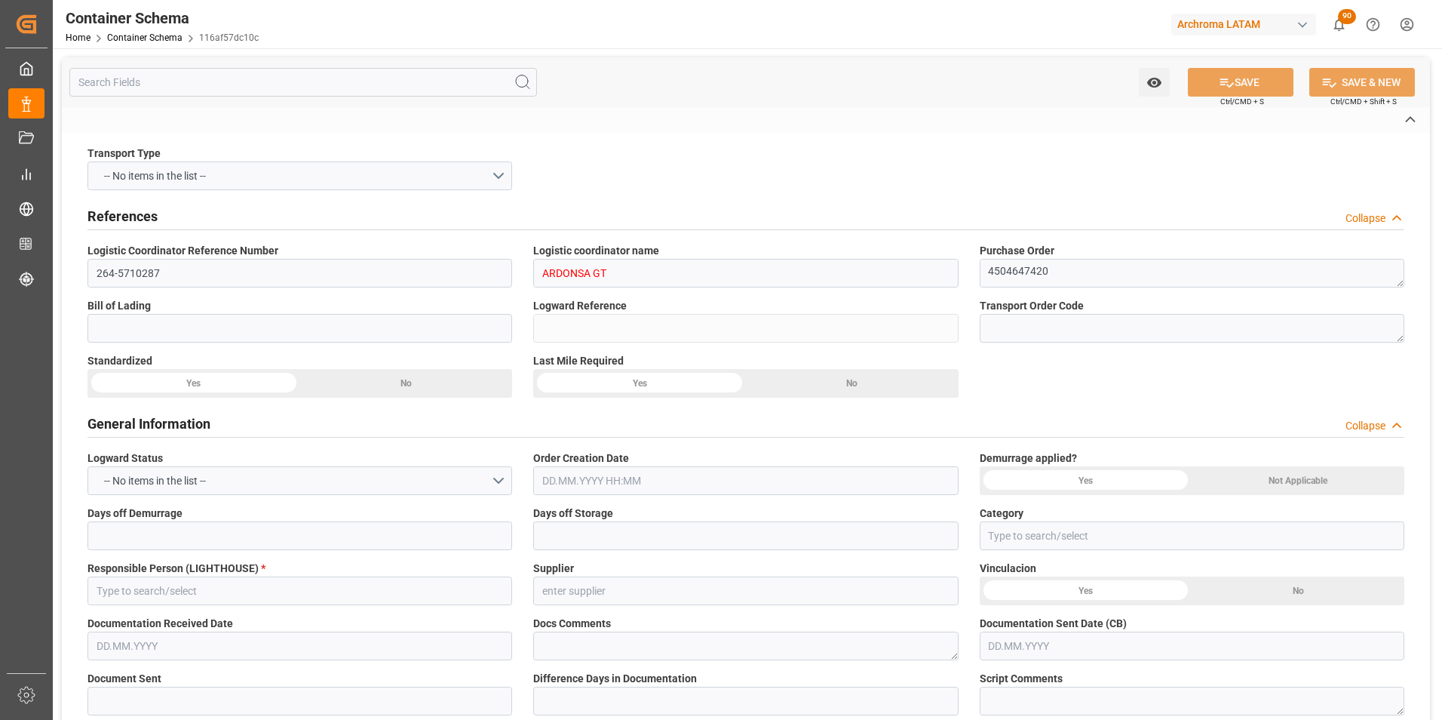
type input "Priority"
type input "[PERSON_NAME]"
type input "7001 COLON WAREHOUSE"
type input "Document Sent"
type input "[GEOGRAPHIC_DATA]"
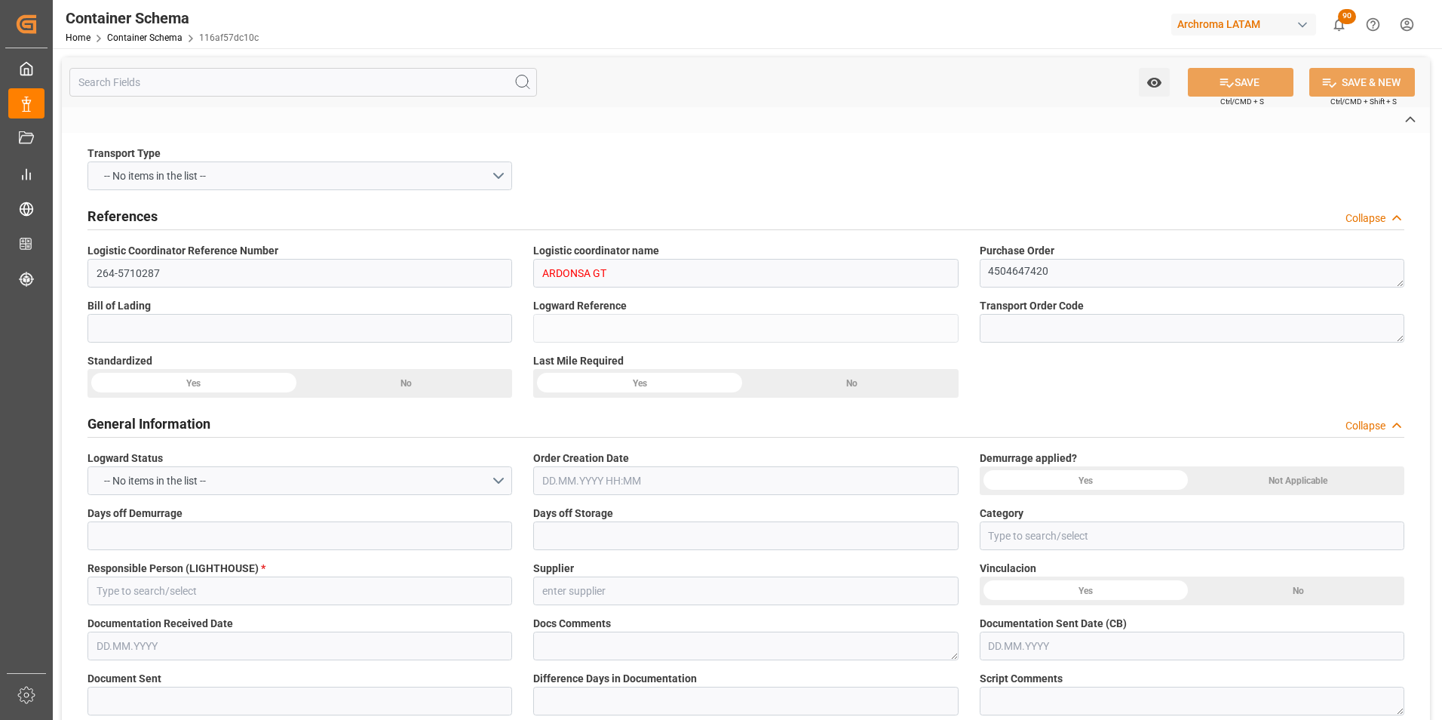
type input "TEXTIL"
type textarea "PIEZAS"
type input "2 PIEZAS"
type input "IDEA GUATEMALA"
type textarea "KM. 30.5, Ruta a [GEOGRAPHIC_DATA], Lote 17A. [GEOGRAPHIC_DATA], [GEOGRAPHIC_DA…"
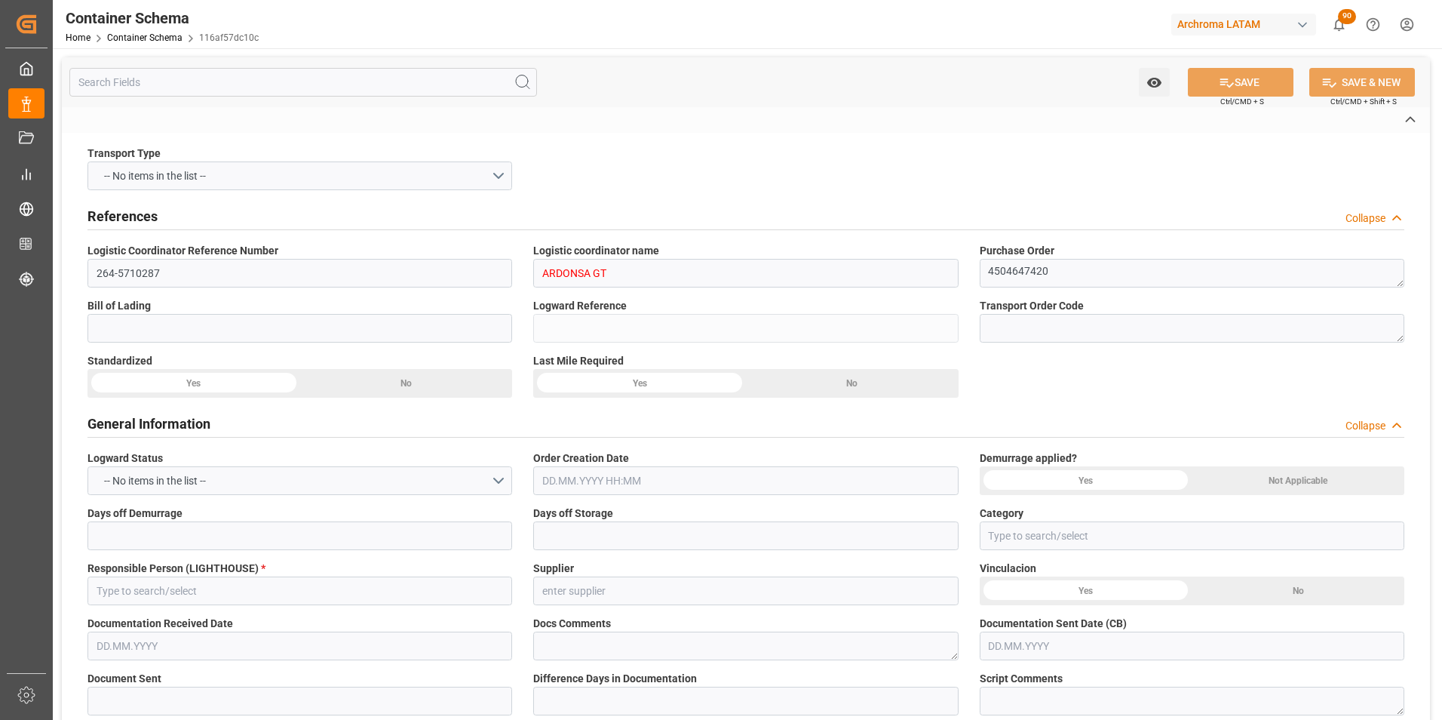
type input "AIRWAY"
type input "CPT"
type input "Truck"
type input "Airplane"
type input "Truck"
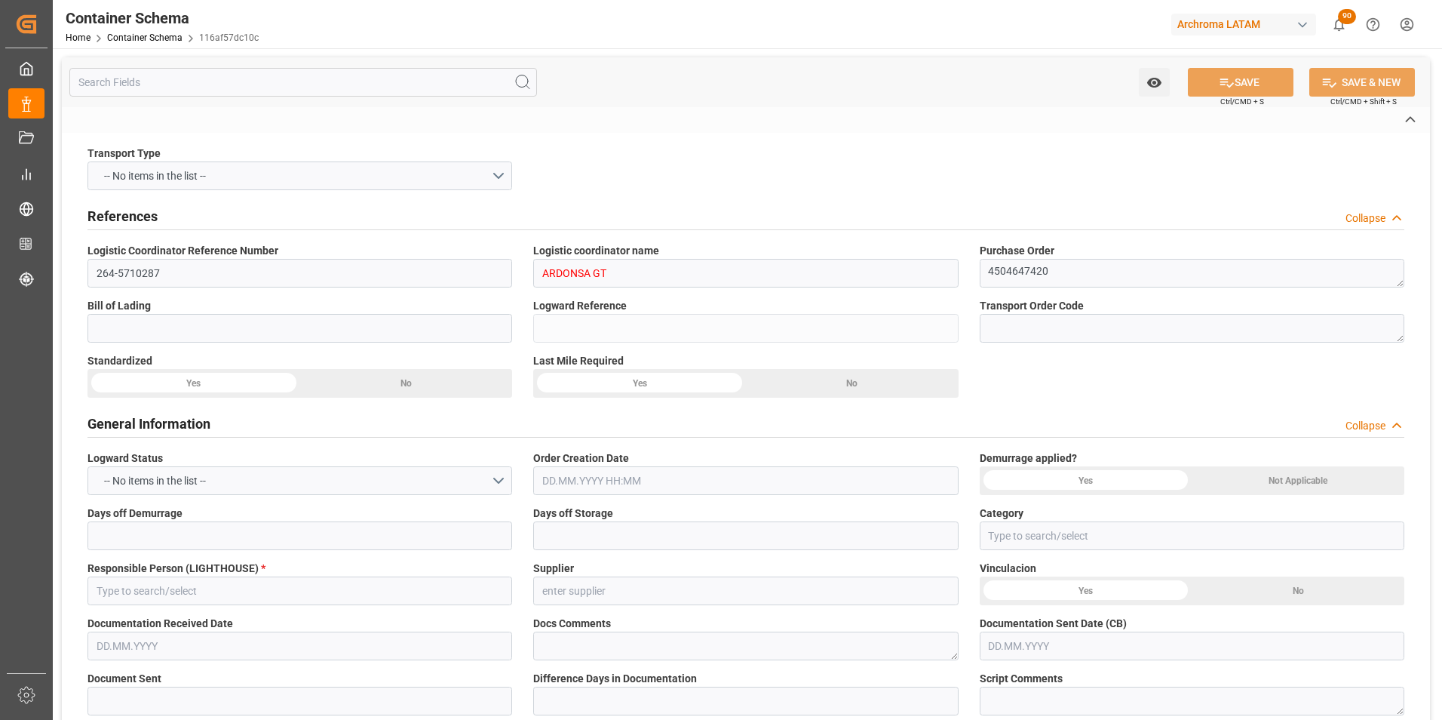
type input "LTL"
type input "230-65814932"
type input "[GEOGRAPHIC_DATA]"
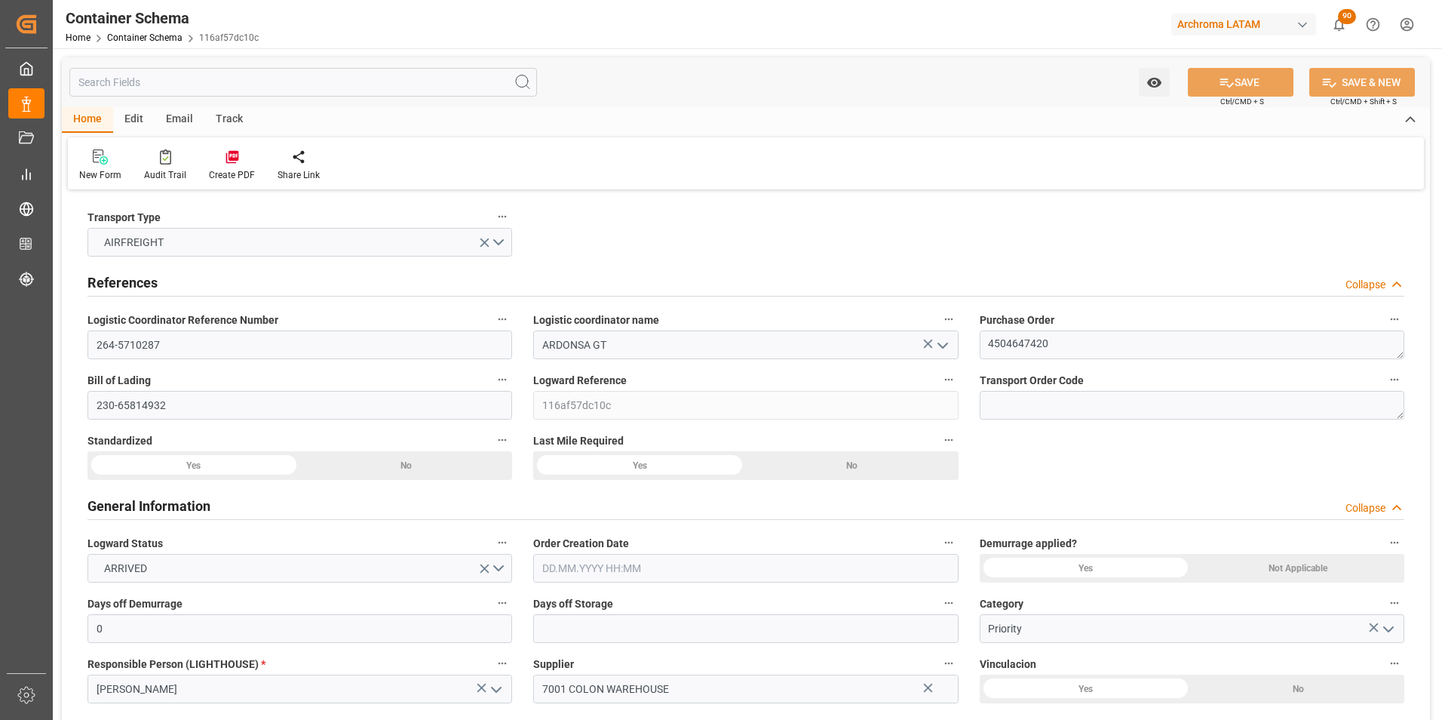
type input "0"
type input "2"
type input "40"
type input "42.91"
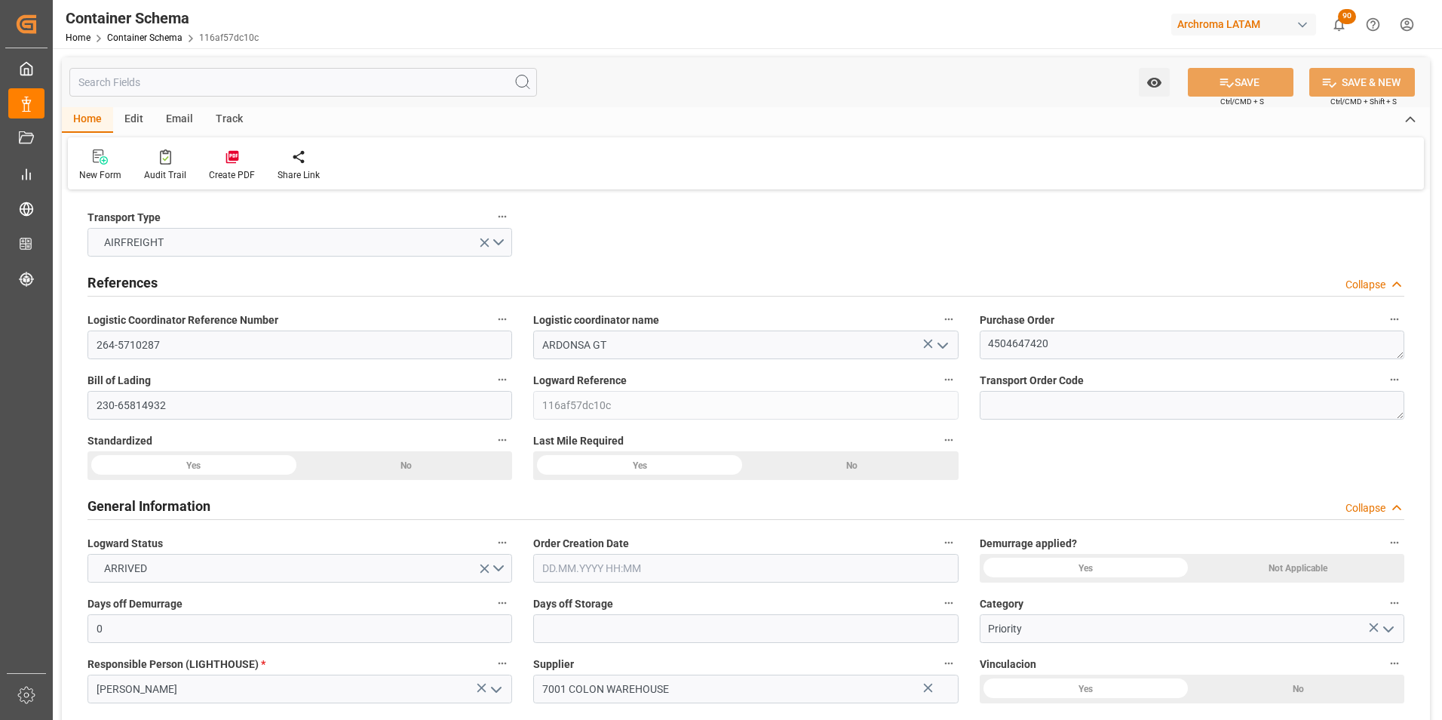
type input "GTGUA"
type input "24.07.2025 14:00"
type input "24.07.2025"
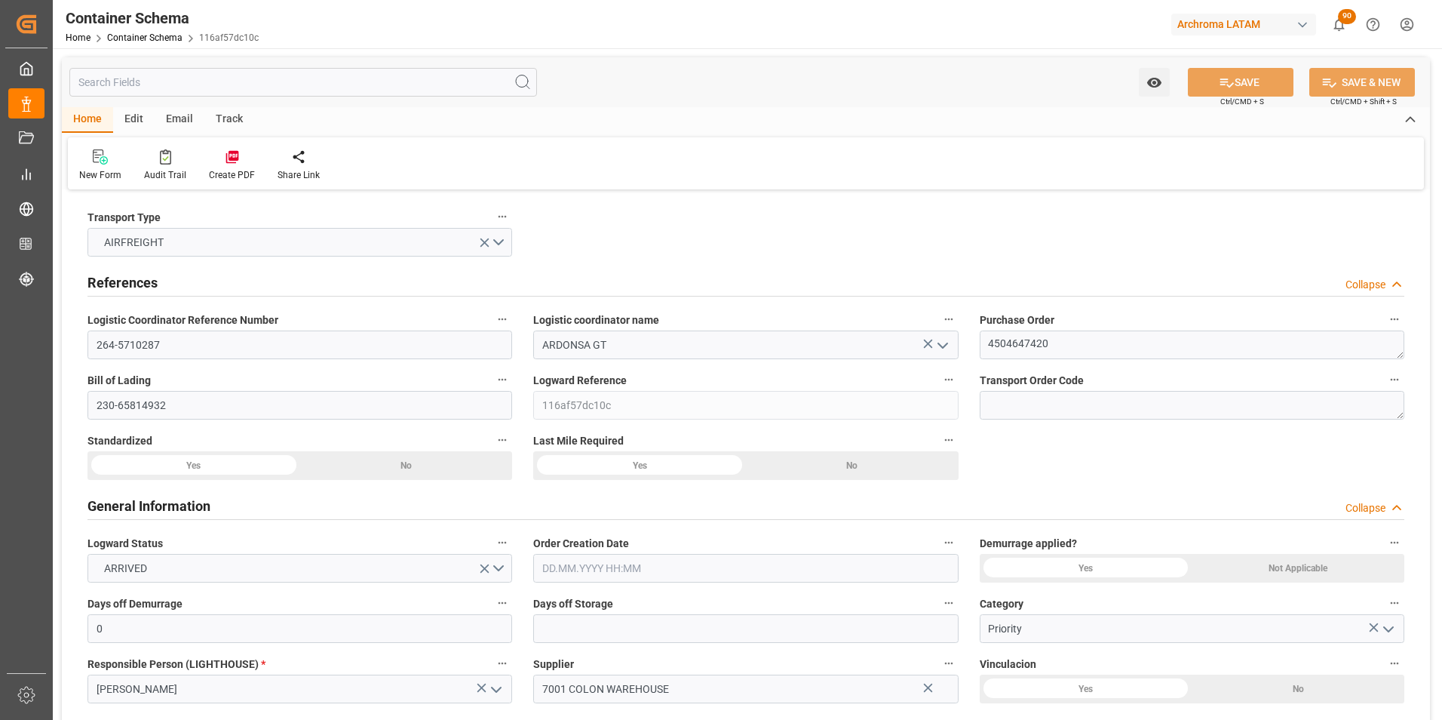
type input "30.07.2025"
type input "30.07.2025 10:15"
type input "29.07.2025 11:15"
type input "30.07.2025 11:30"
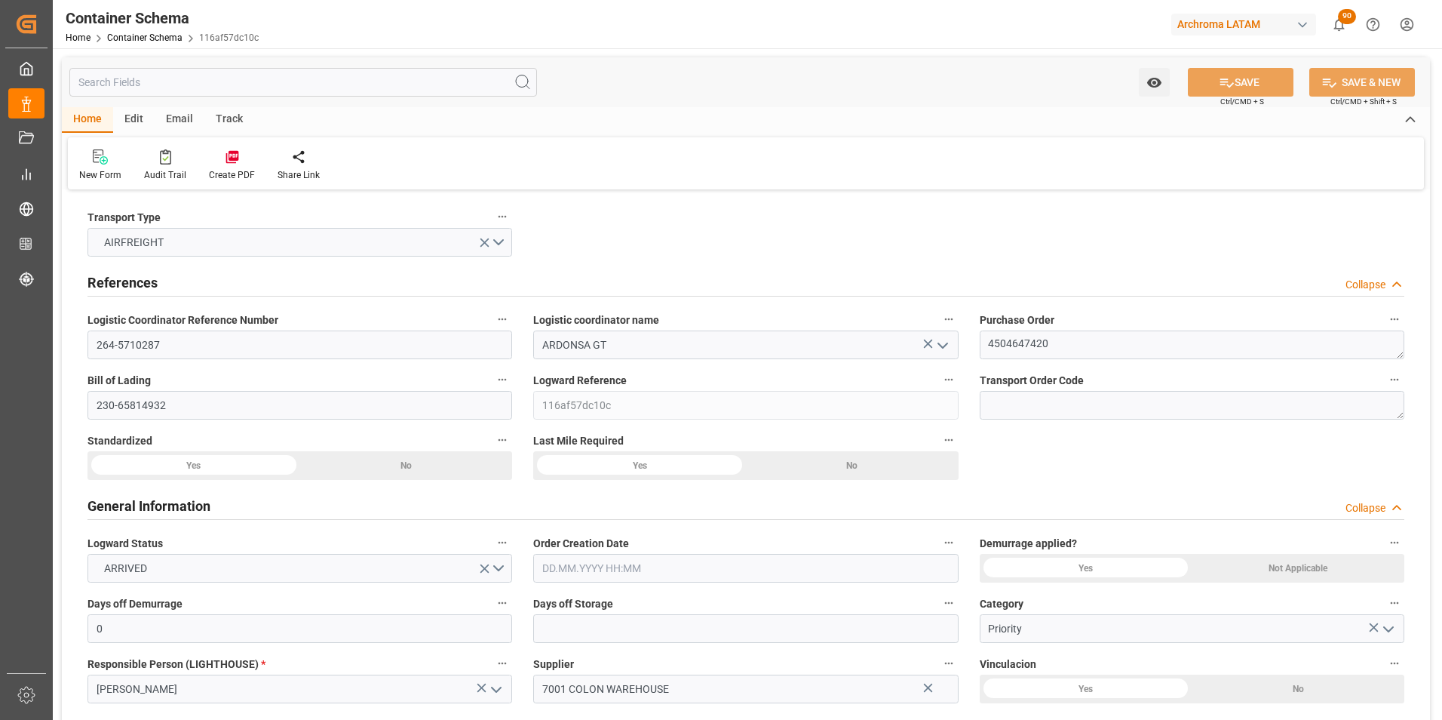
type input "30.07.2025 11:30"
type input "30.07.2025 00:00"
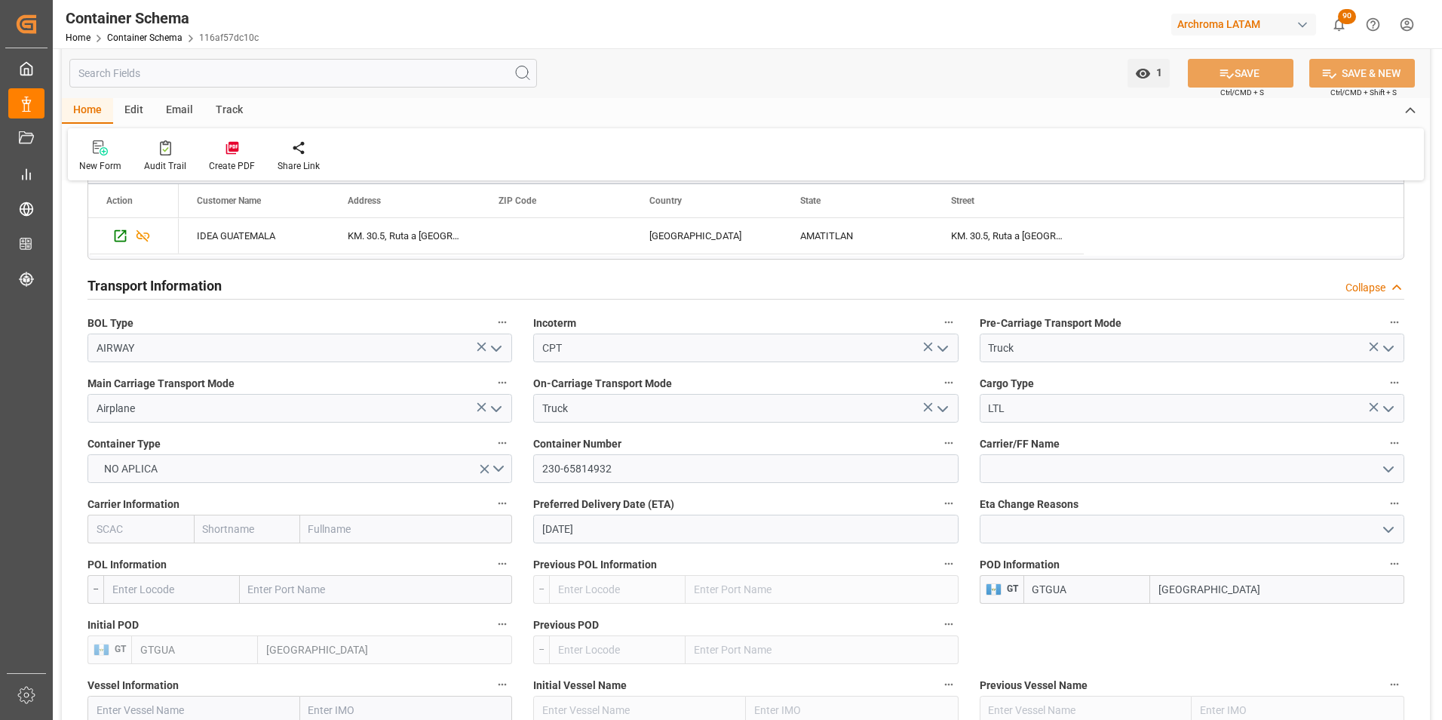
scroll to position [1282, 0]
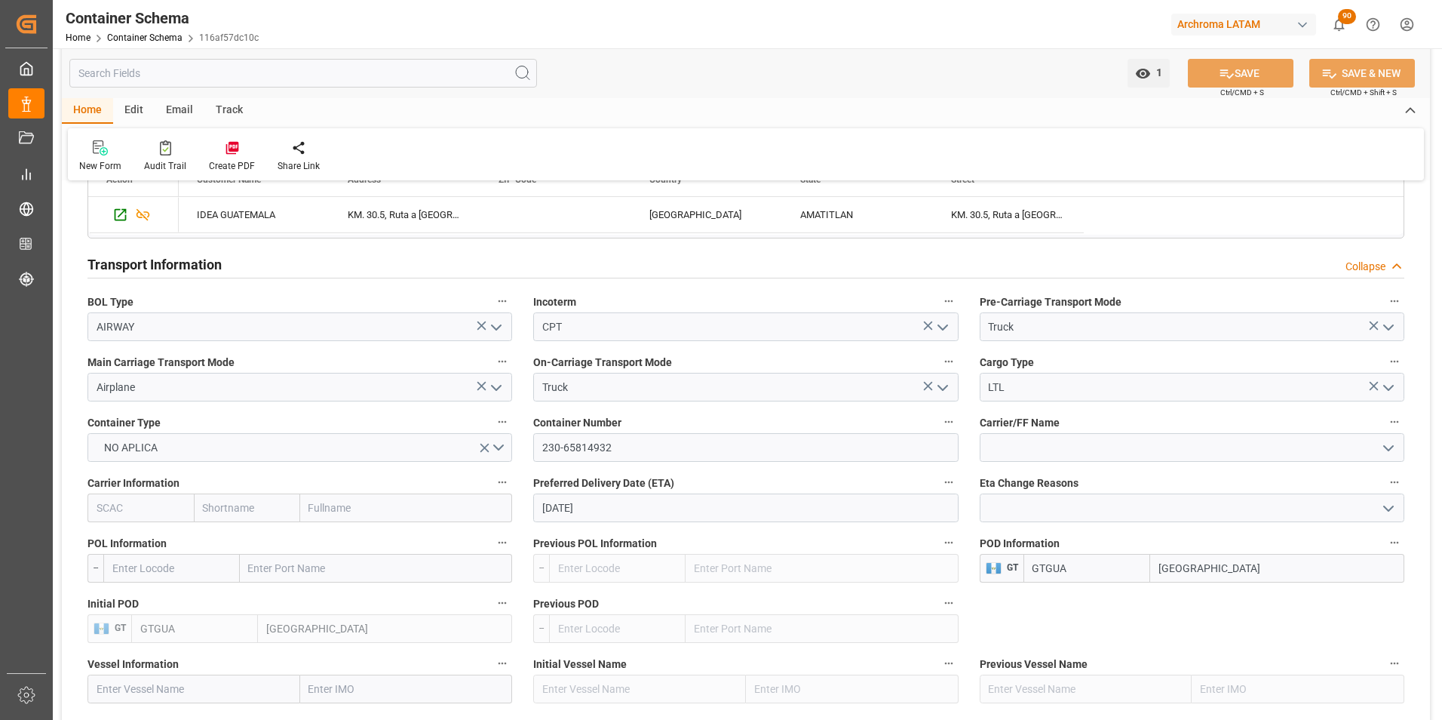
click at [1389, 388] on icon "open menu" at bounding box center [1389, 388] width 18 height 18
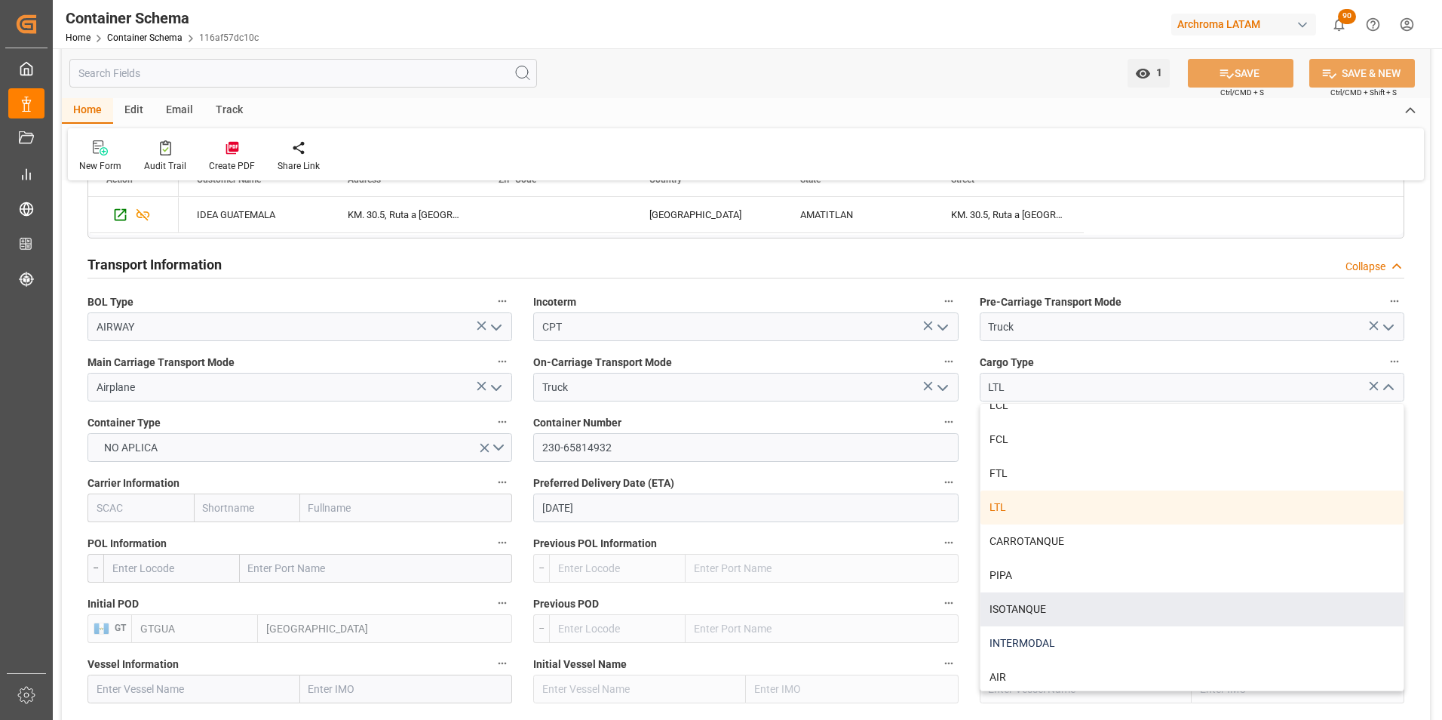
scroll to position [19, 0]
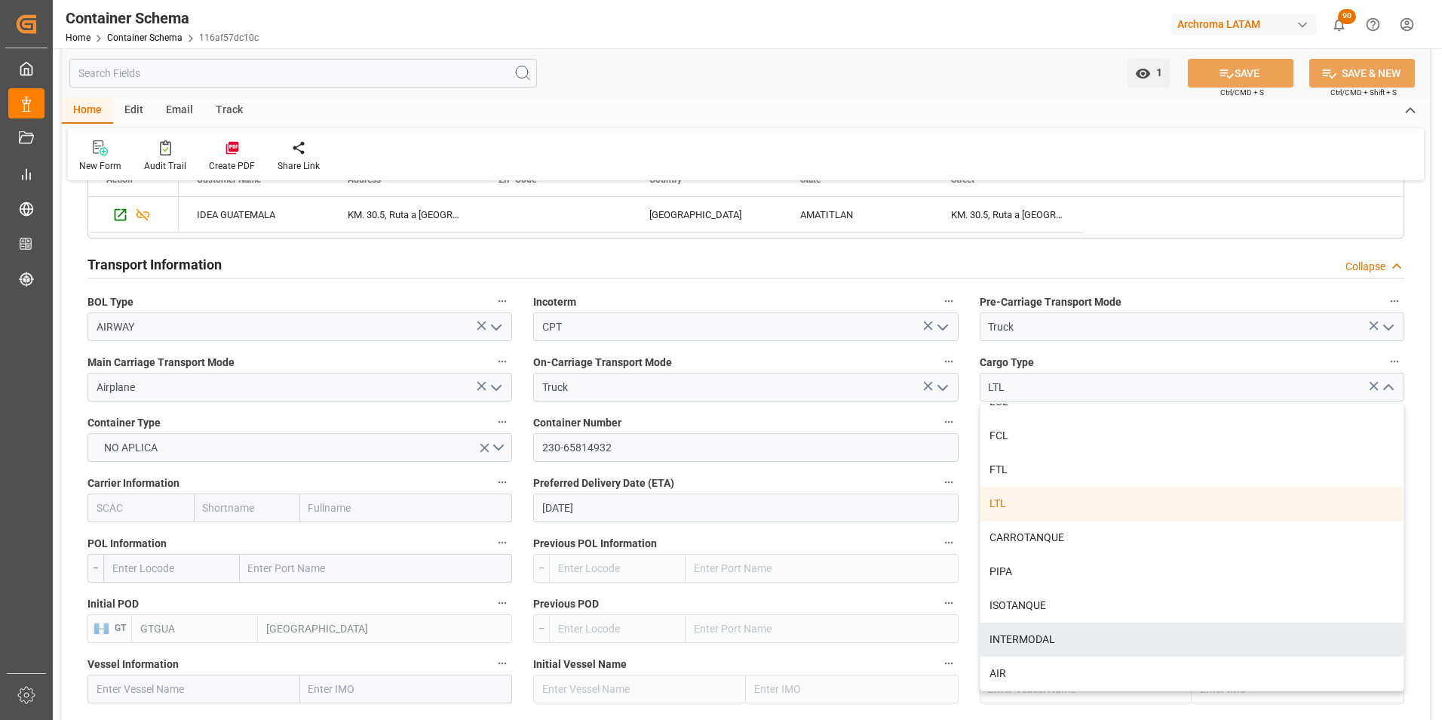
click at [1029, 677] on div "AIR" at bounding box center [1192, 673] width 423 height 34
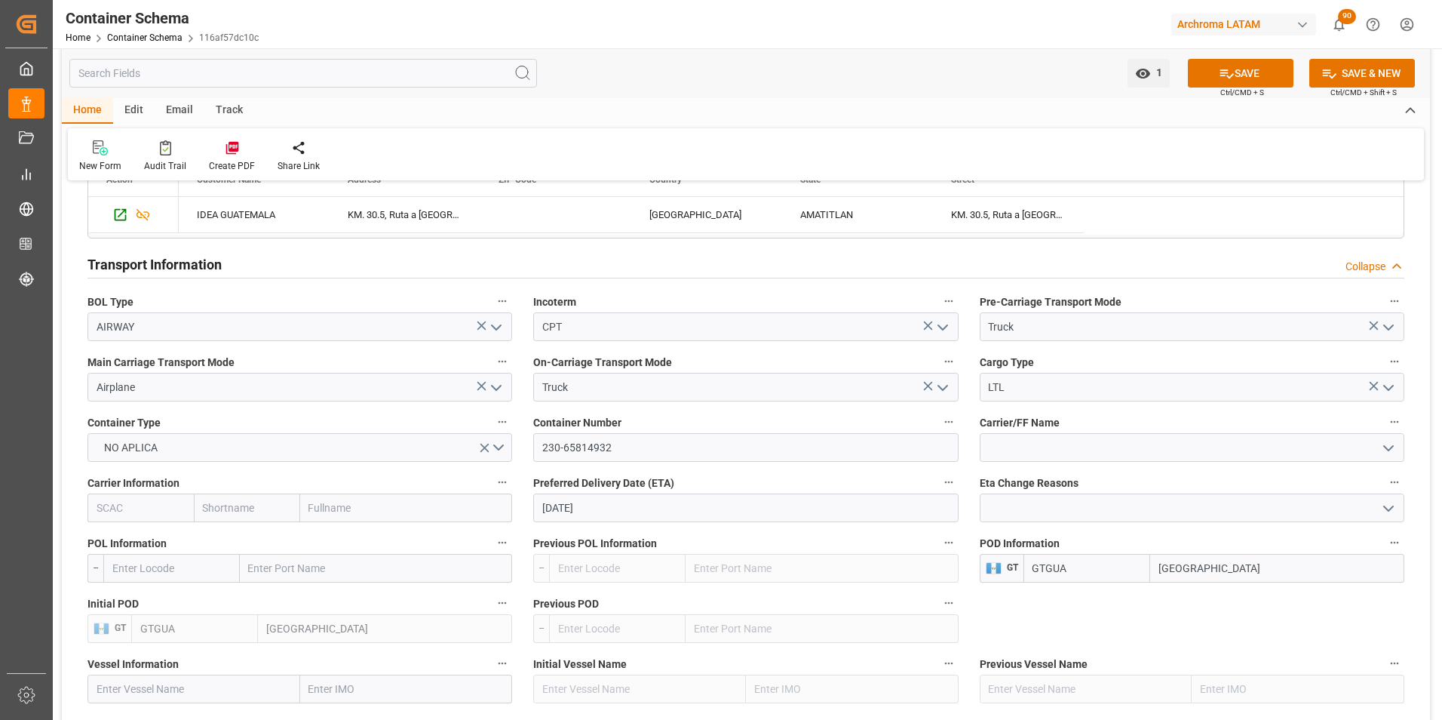
type input "AIR"
click at [1233, 69] on button "SAVE" at bounding box center [1241, 73] width 106 height 29
click at [139, 31] on div "Home Container Schema 116af57dc10c" at bounding box center [162, 37] width 193 height 16
click at [137, 35] on link "Container Schema" at bounding box center [144, 37] width 75 height 11
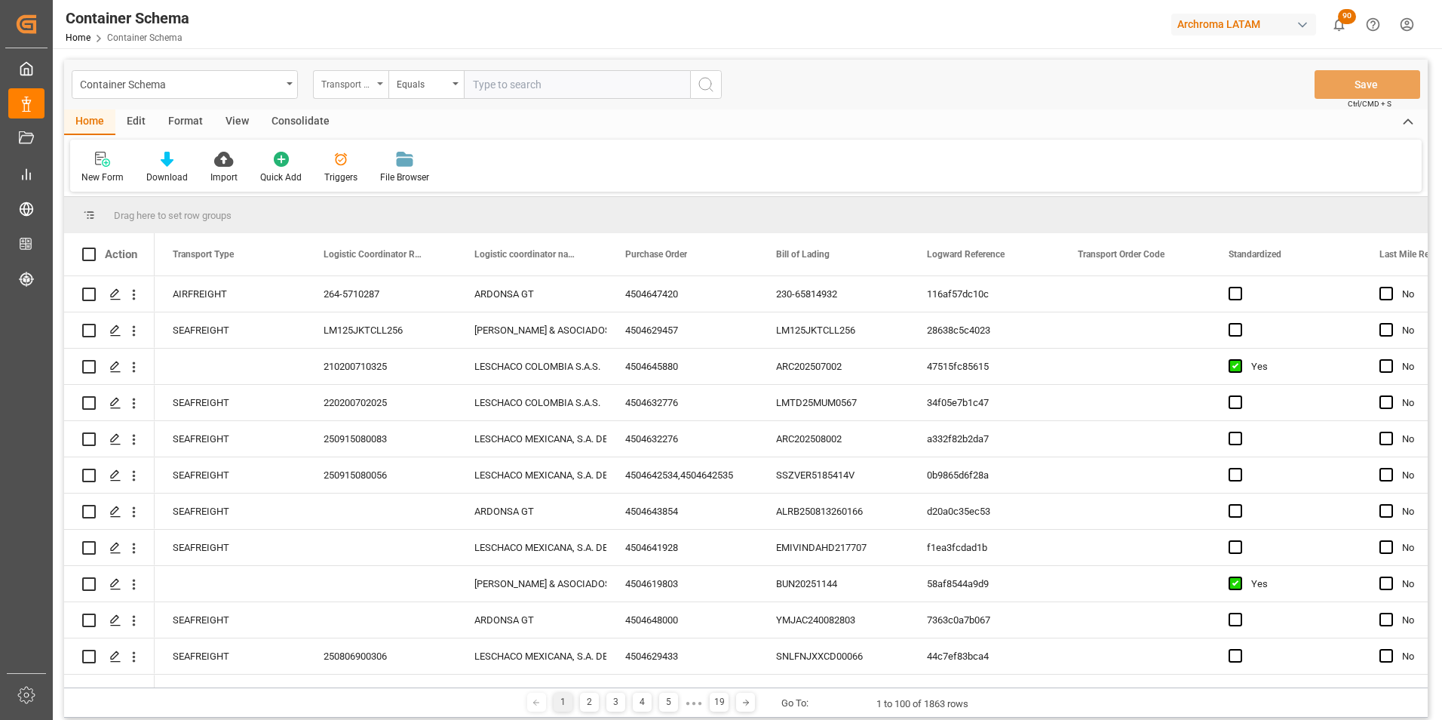
click at [378, 91] on div "Transport Type" at bounding box center [350, 84] width 75 height 29
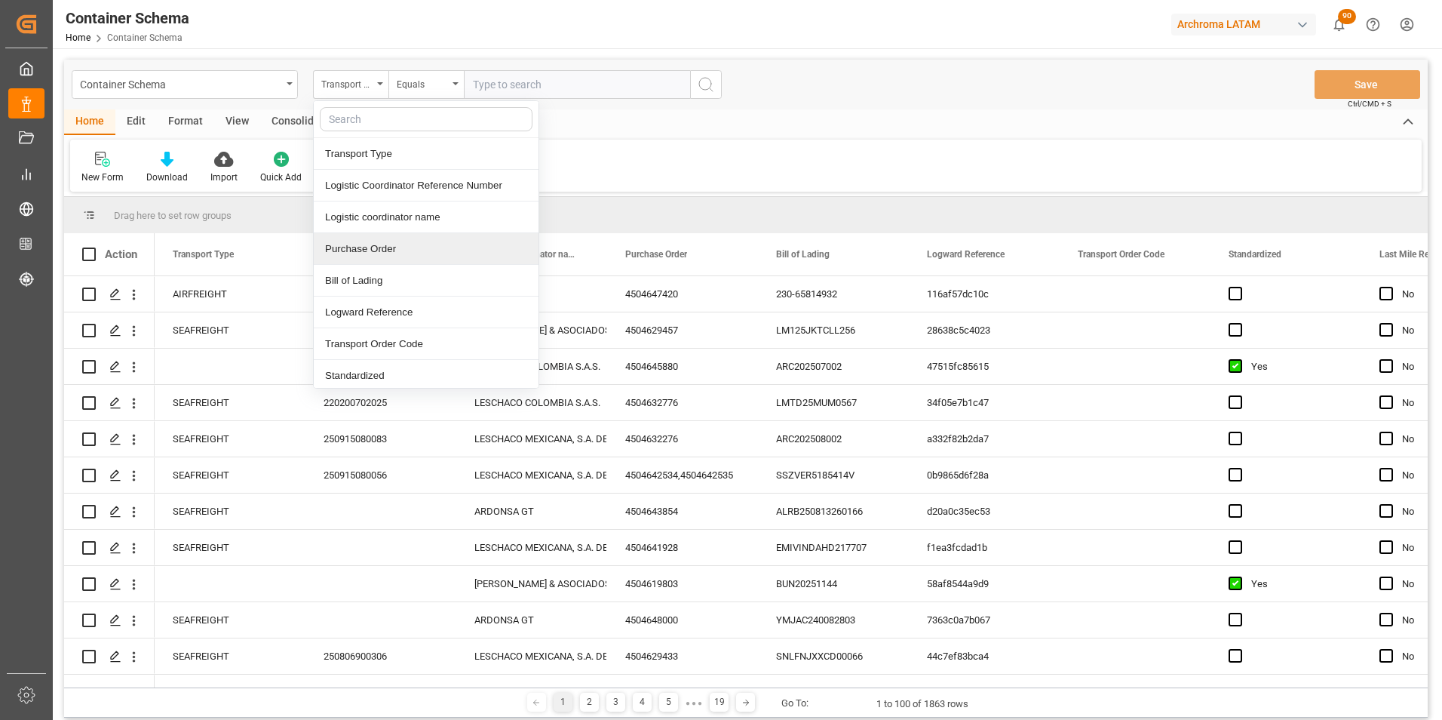
click at [394, 247] on div "Purchase Order" at bounding box center [426, 249] width 225 height 32
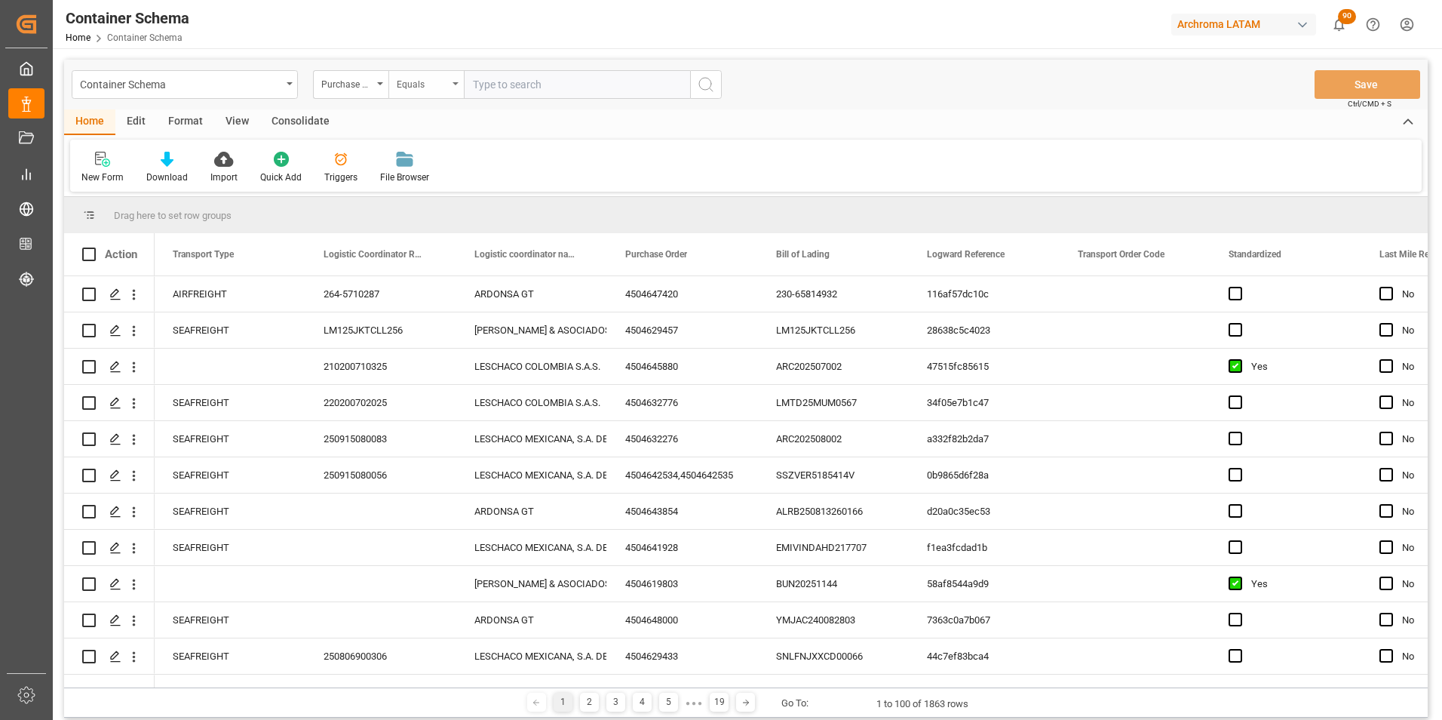
click at [416, 87] on div "Equals" at bounding box center [422, 82] width 51 height 17
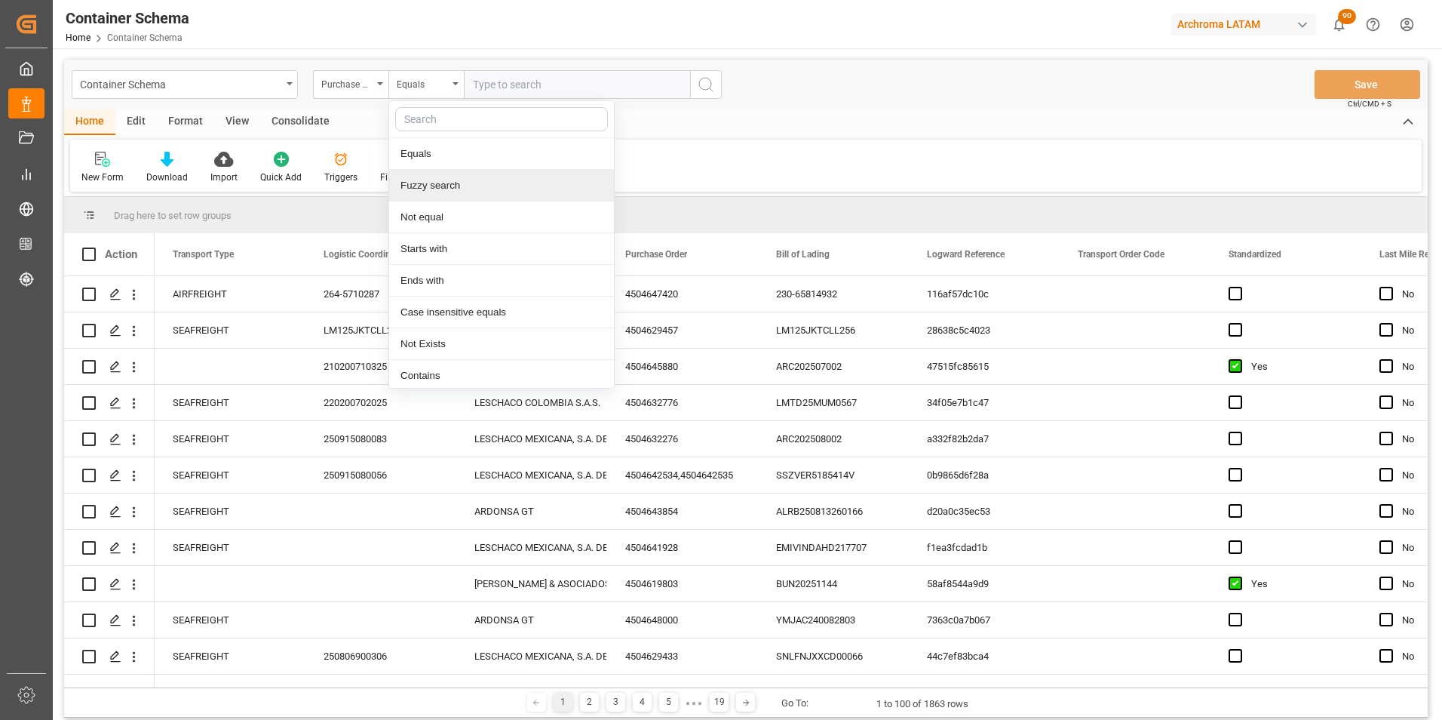
click at [473, 191] on div "Fuzzy search" at bounding box center [501, 186] width 225 height 32
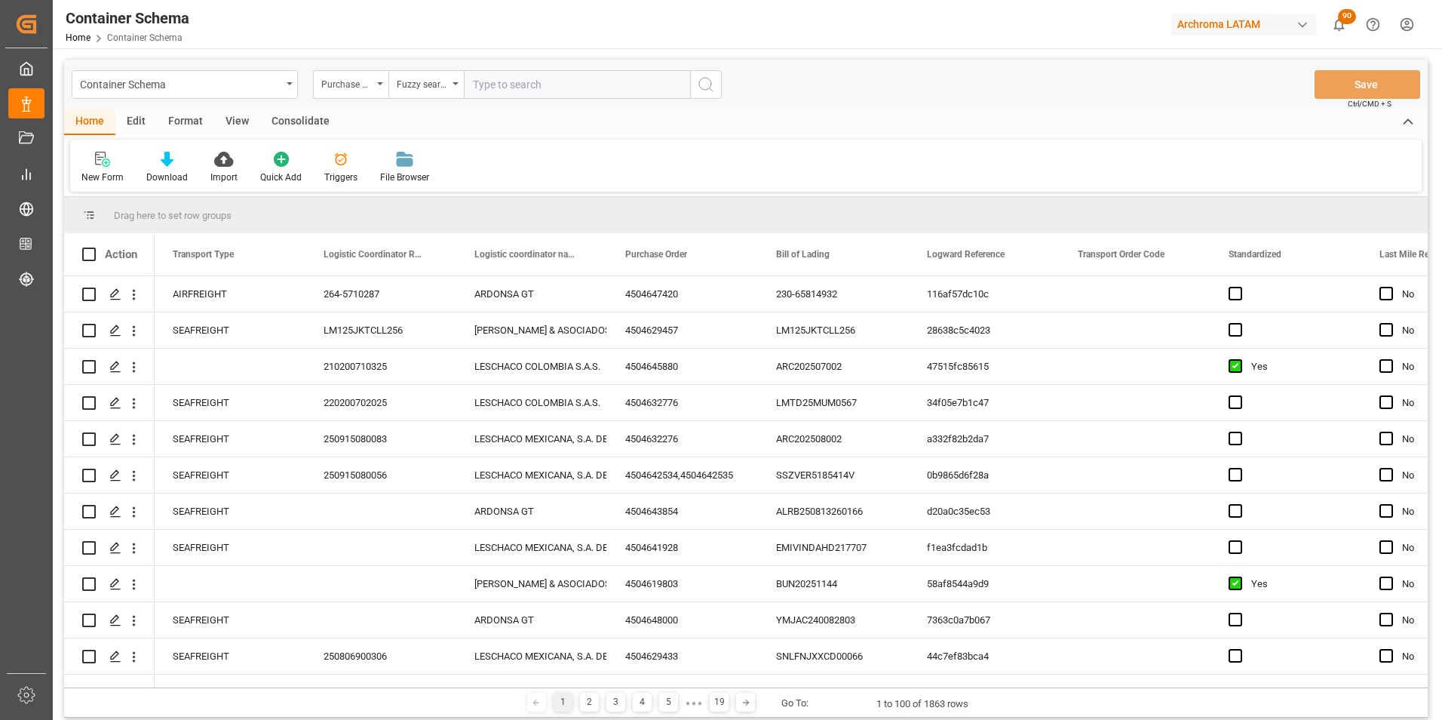
paste input "4504651461"
type input "4504651461"
click at [708, 95] on button "search button" at bounding box center [706, 84] width 32 height 29
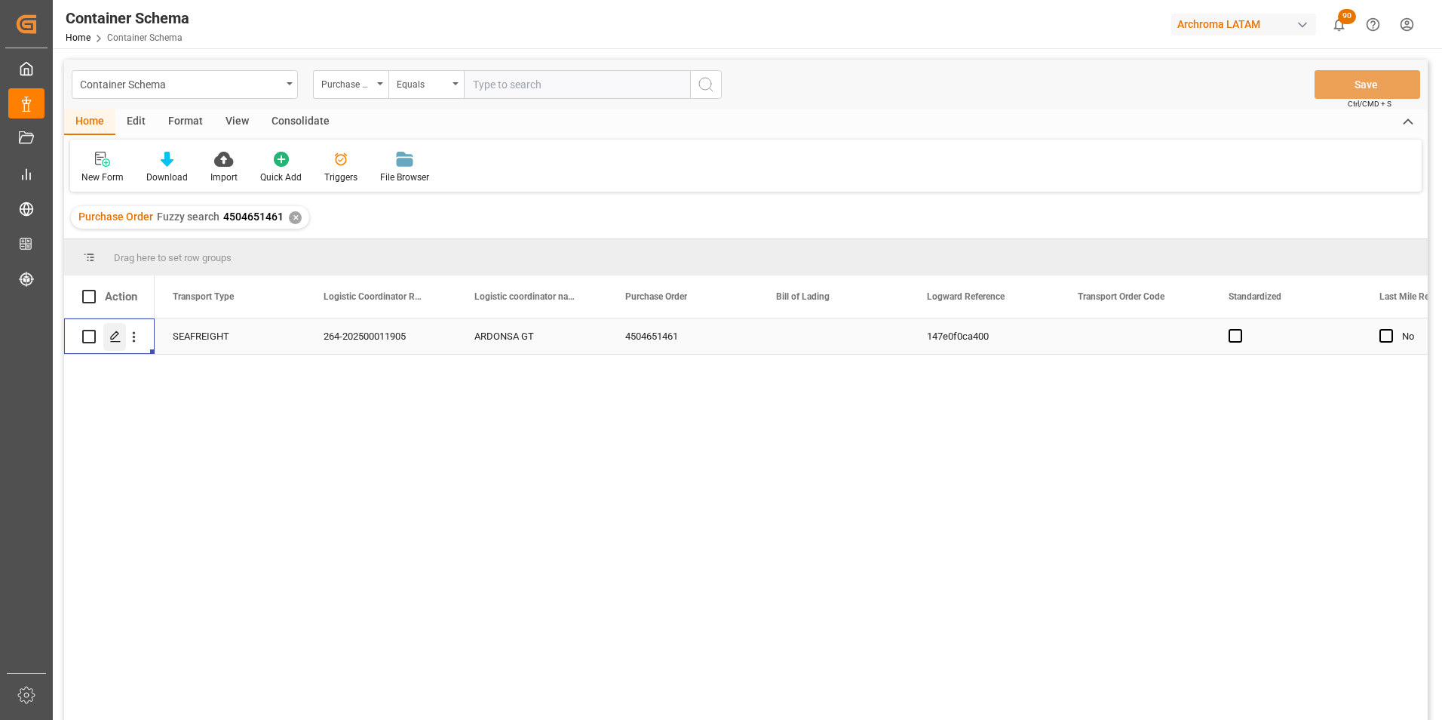
click at [122, 338] on div "Press SPACE to select this row." at bounding box center [114, 337] width 23 height 28
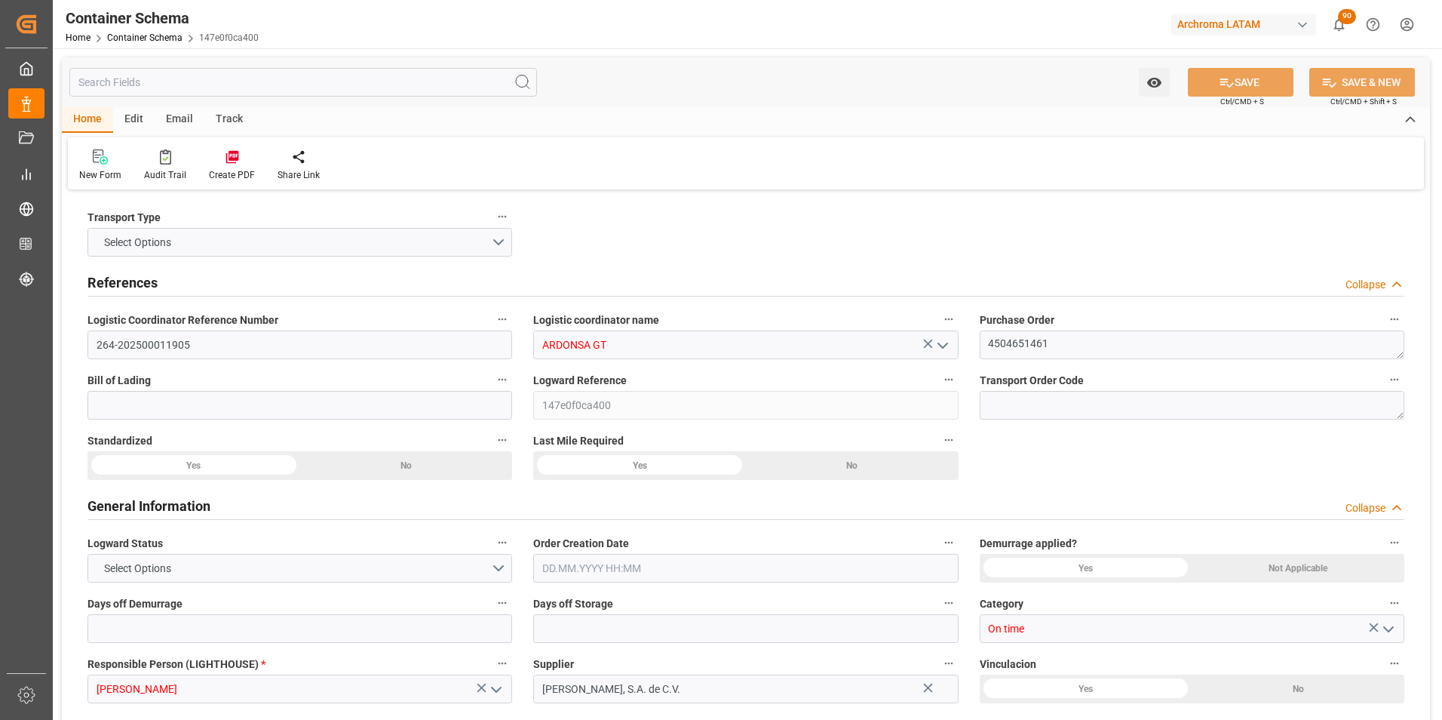
type input "0"
type input "1"
type input "56"
type input "3165.456"
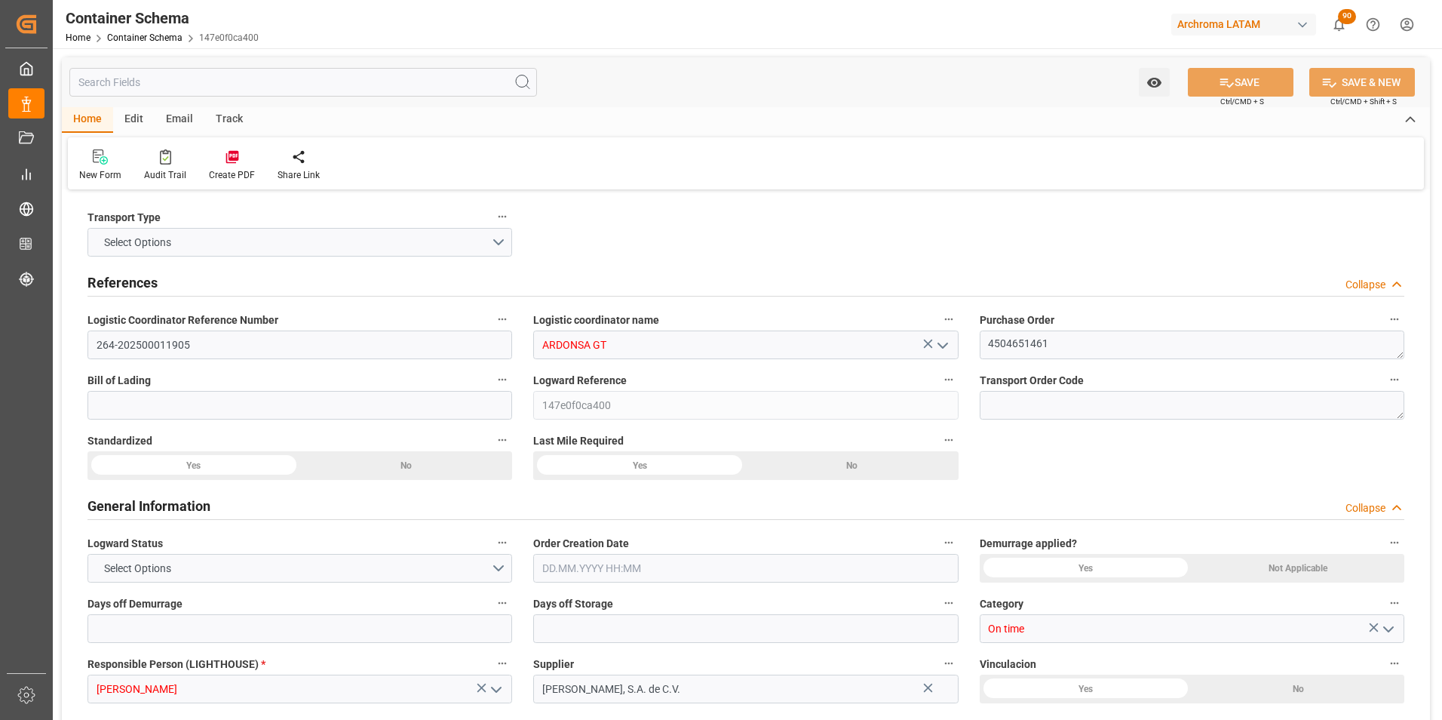
type input "MXZMF"
type input "26.08.2025 14:45"
type input "26.08.2025"
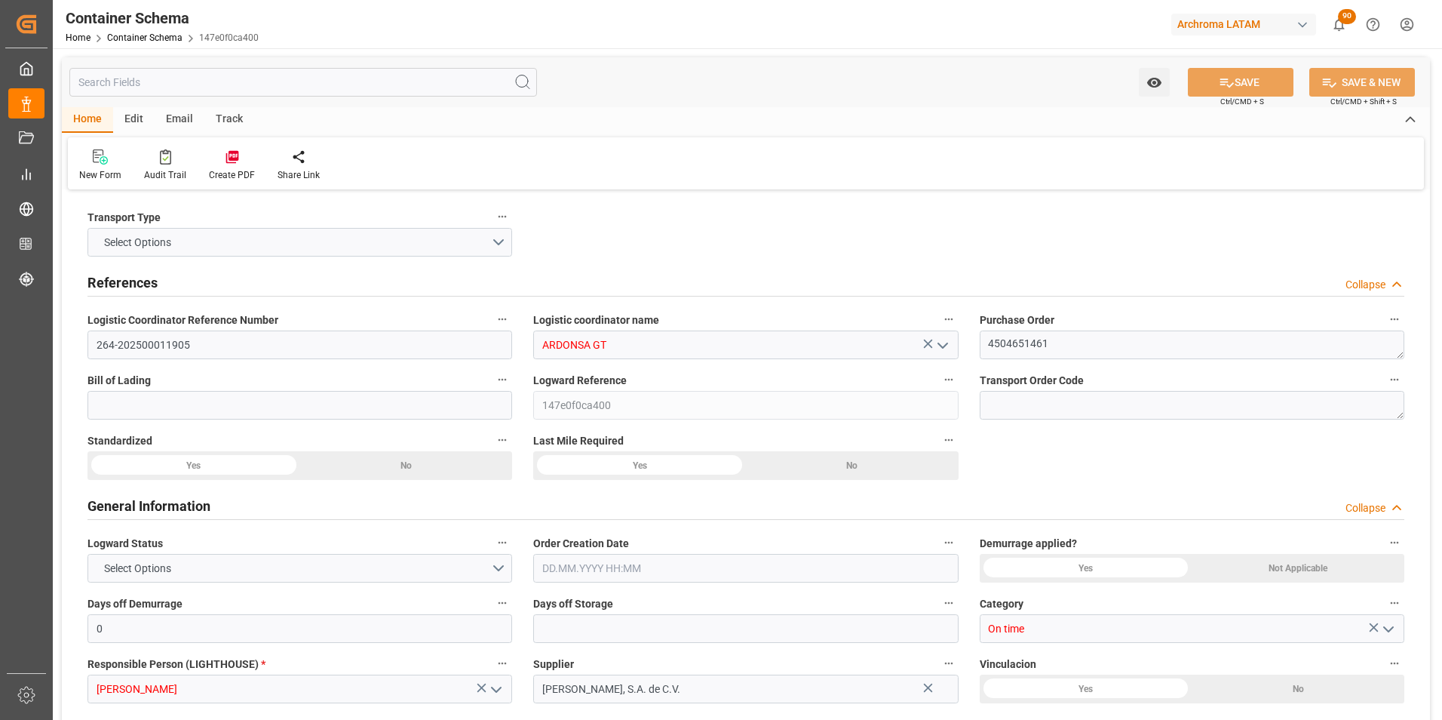
type input "[DATE]"
type input "25.08.2025 00:00"
type input "27.08.2025 00:00"
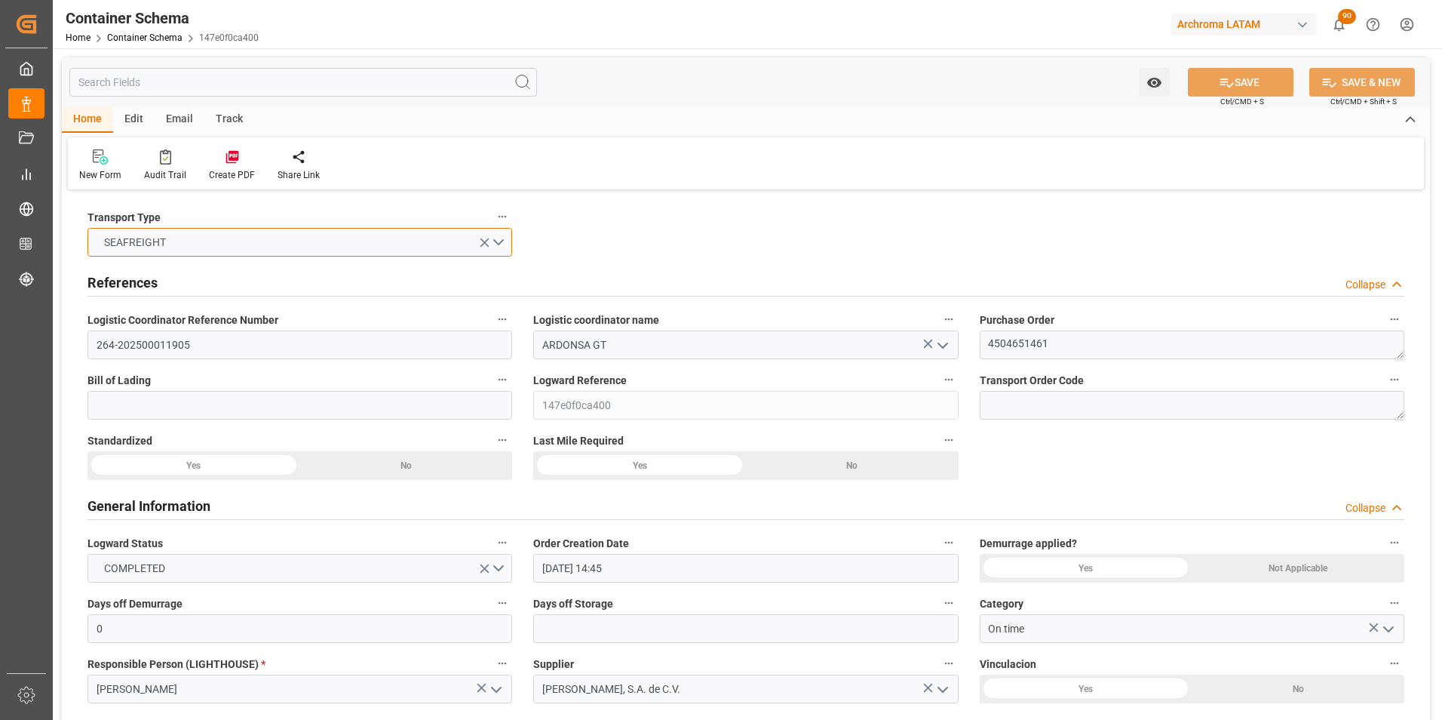
click at [502, 232] on button "SEAFREIGHT" at bounding box center [299, 242] width 425 height 29
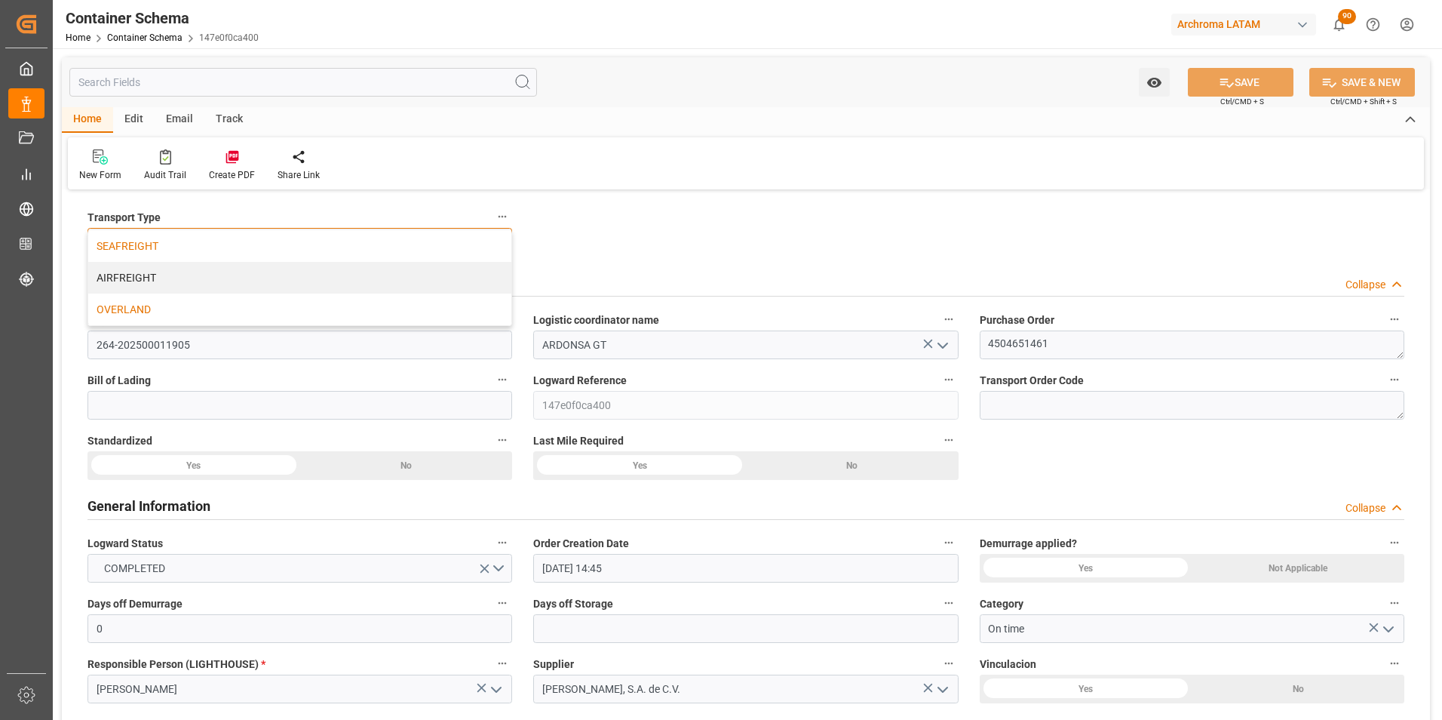
click at [152, 309] on div "OVERLAND" at bounding box center [299, 309] width 423 height 32
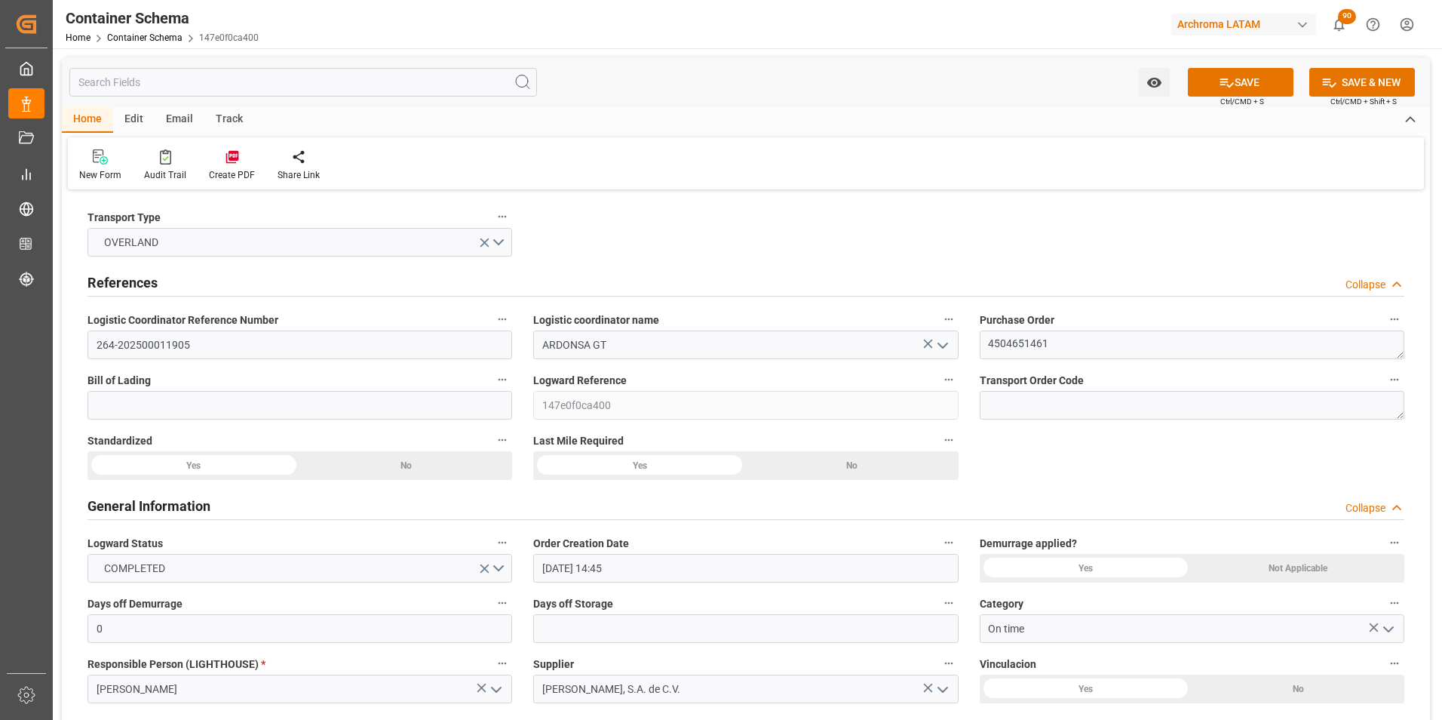
click at [1238, 86] on button "SAVE" at bounding box center [1241, 82] width 106 height 29
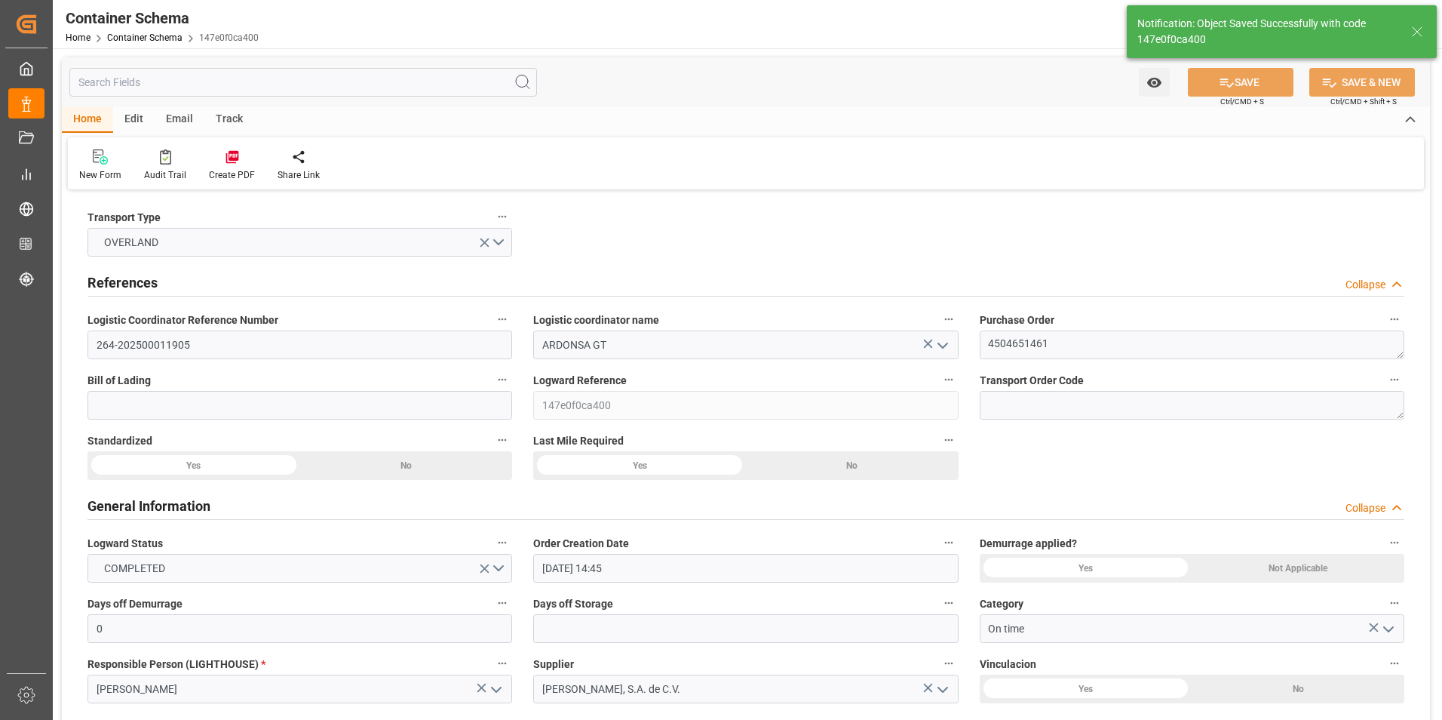
click at [164, 32] on div "Home Container Schema 147e0f0ca400" at bounding box center [162, 37] width 193 height 16
click at [161, 37] on link "Container Schema" at bounding box center [144, 37] width 75 height 11
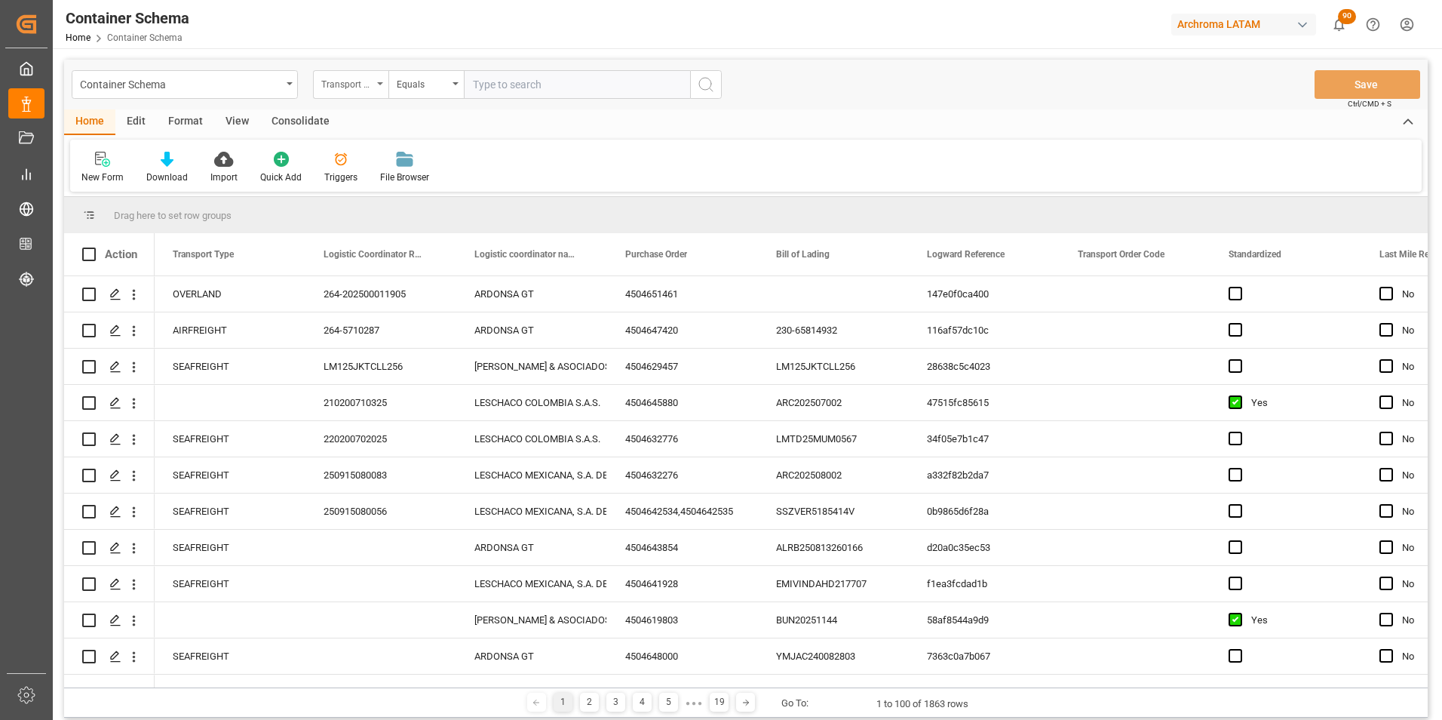
click at [361, 81] on div "Transport Type" at bounding box center [346, 82] width 51 height 17
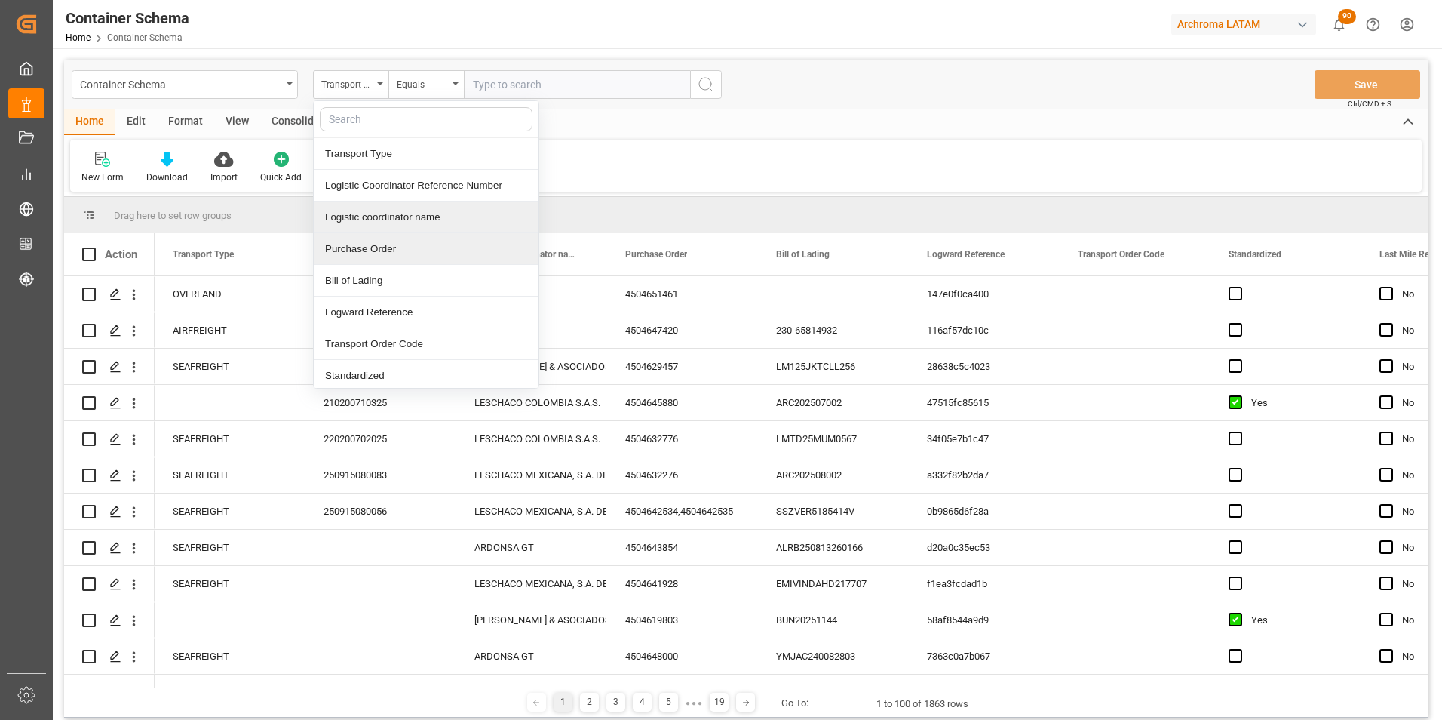
click at [395, 245] on div "Purchase Order" at bounding box center [426, 249] width 225 height 32
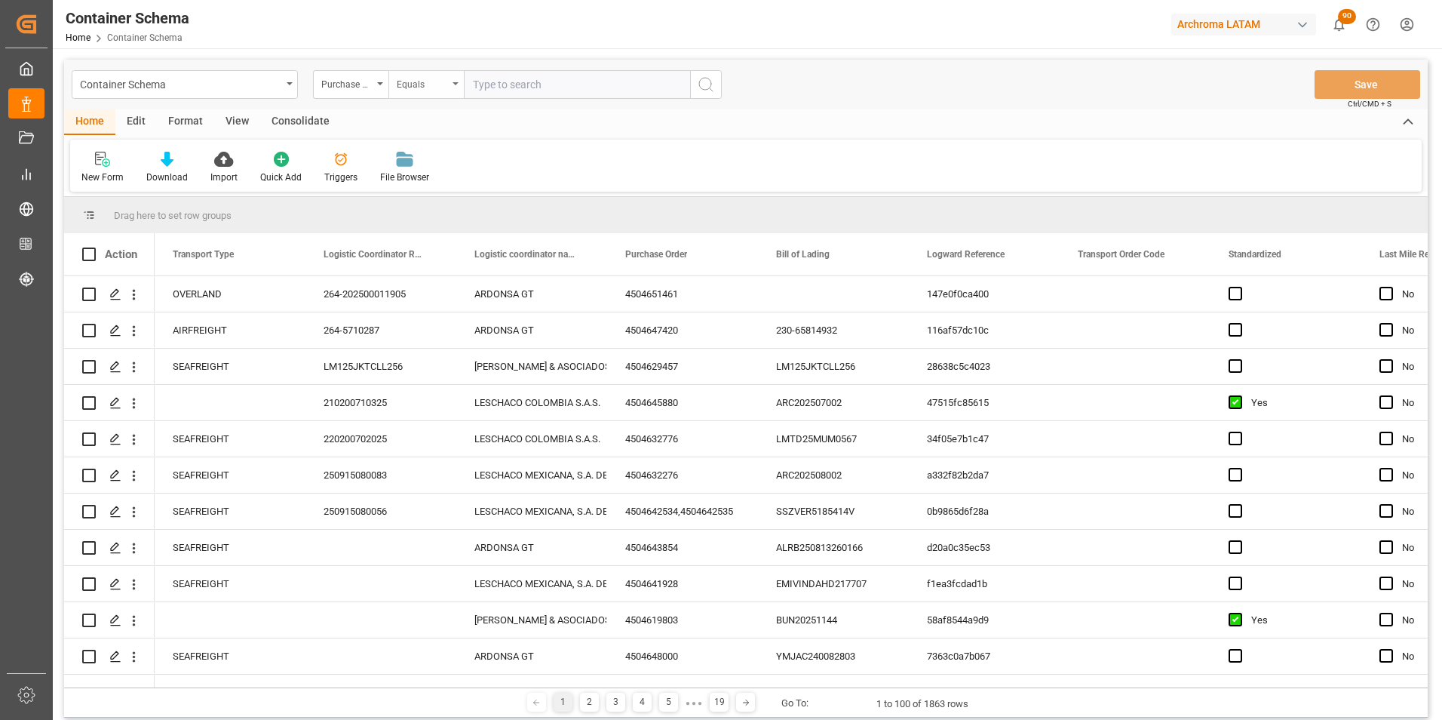
click at [405, 93] on div "Equals" at bounding box center [425, 84] width 75 height 29
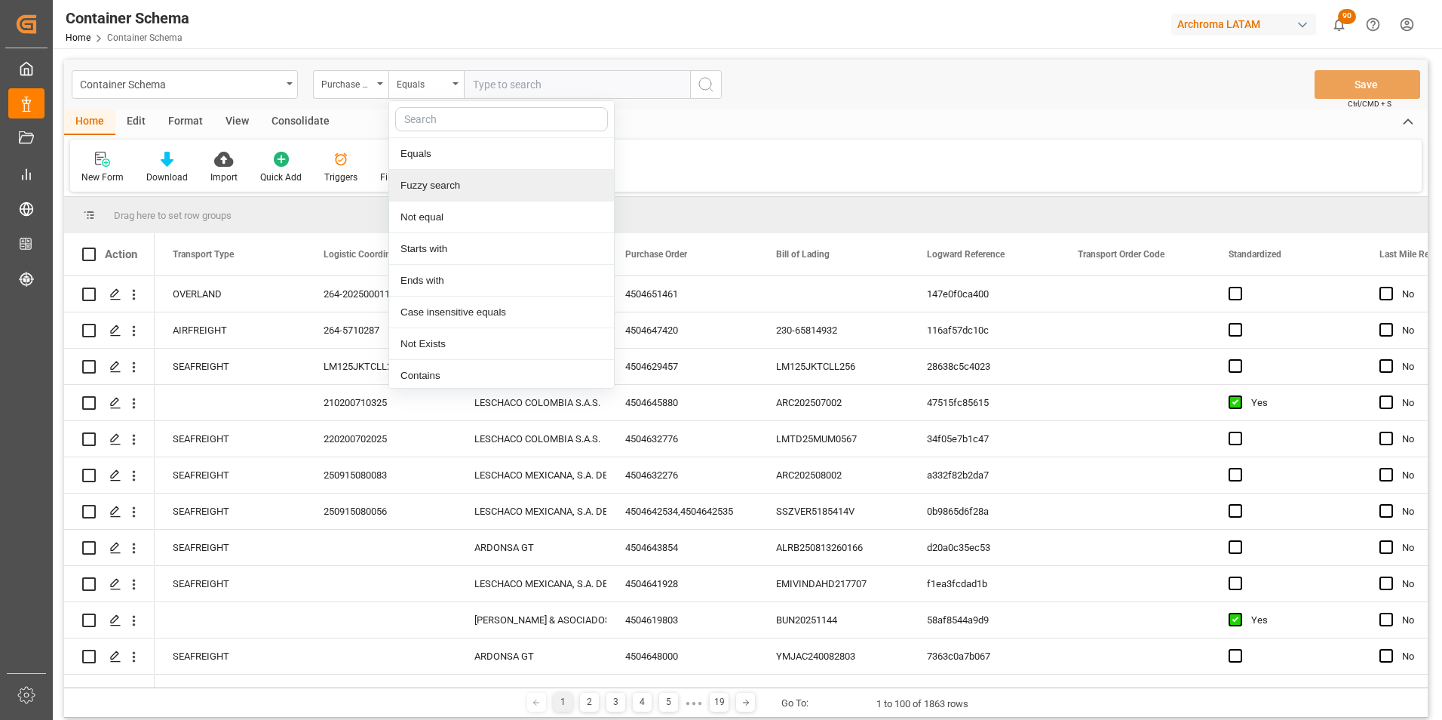
click at [425, 187] on div "Fuzzy search" at bounding box center [501, 186] width 225 height 32
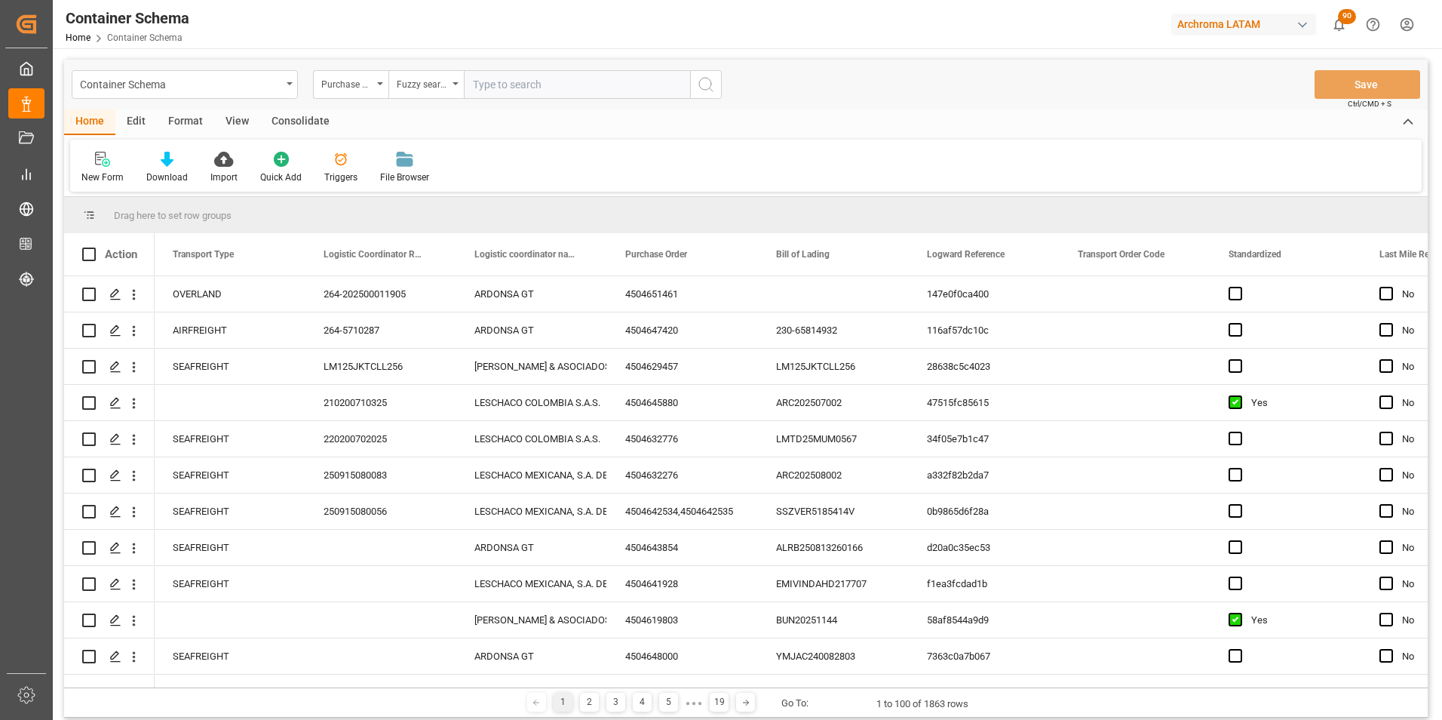
paste input "4504647462"
type input "4504647462"
click at [713, 84] on icon "search button" at bounding box center [706, 84] width 18 height 18
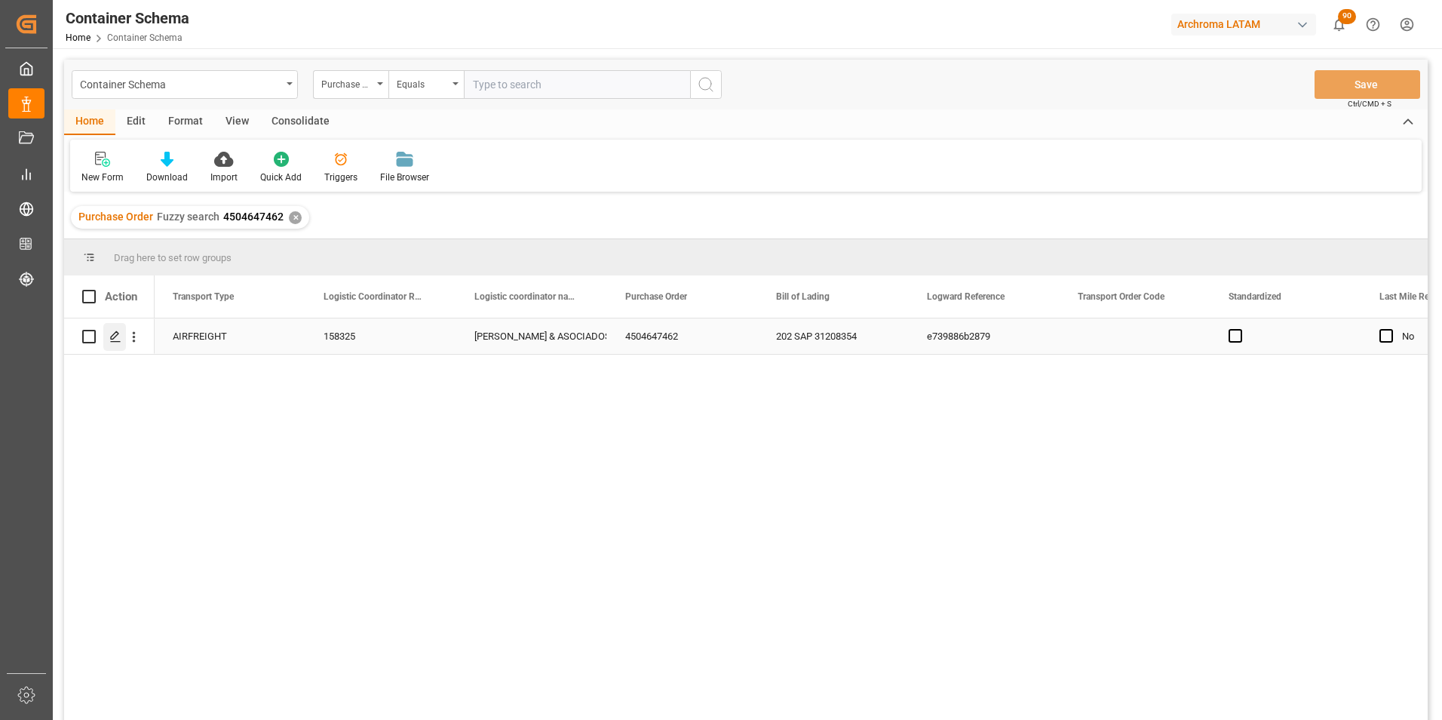
click at [119, 334] on icon "Press SPACE to select this row." at bounding box center [115, 336] width 12 height 12
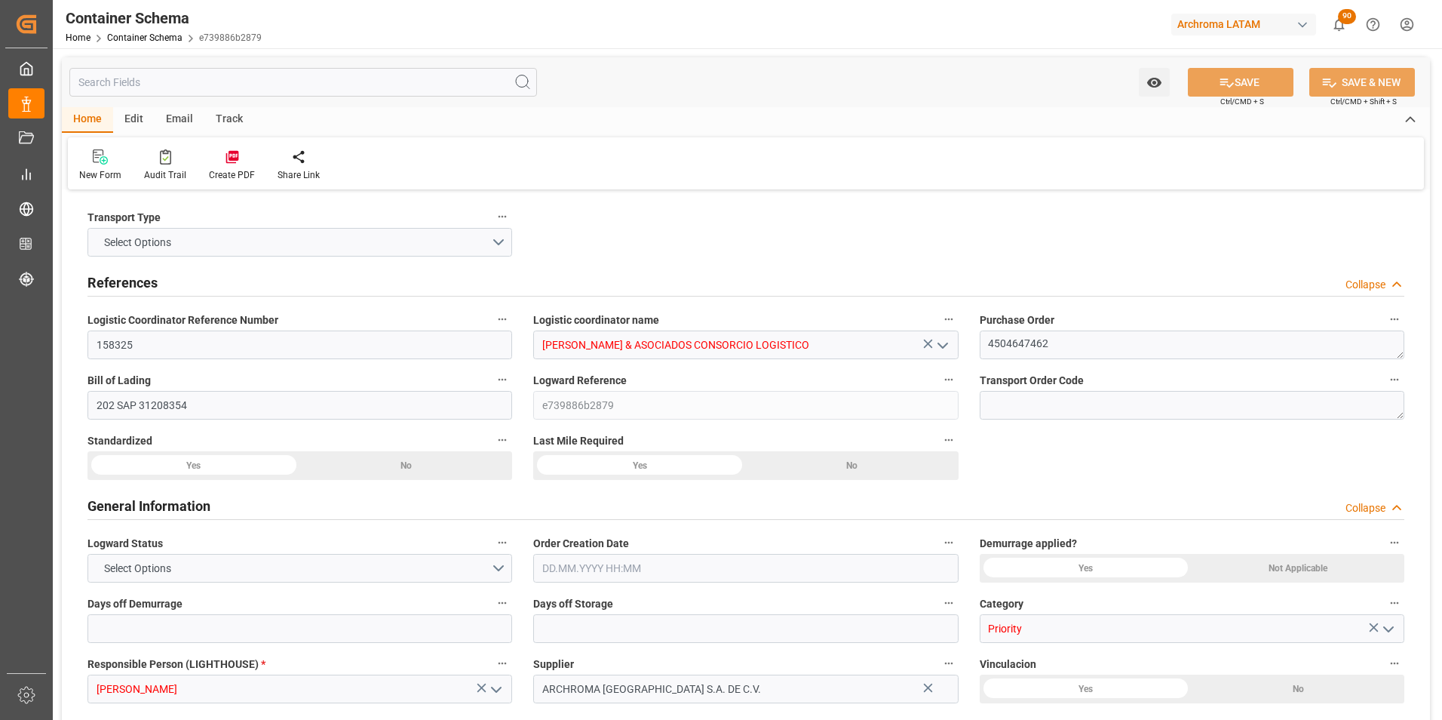
type input "0"
type input "1"
type input "1000"
type input "1064"
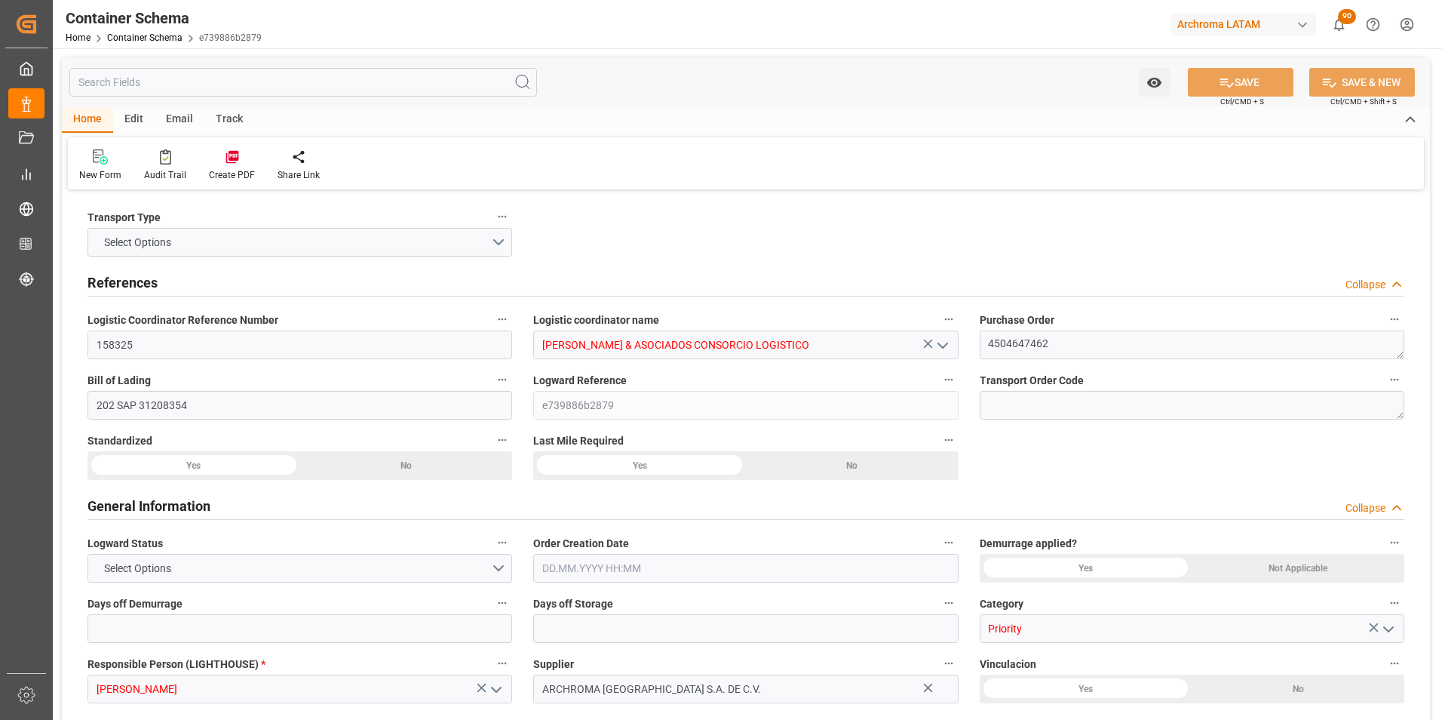
type input "HNLLM"
type input "PELIM"
type input "25.07.2025 11:30"
type input "[DATE]"
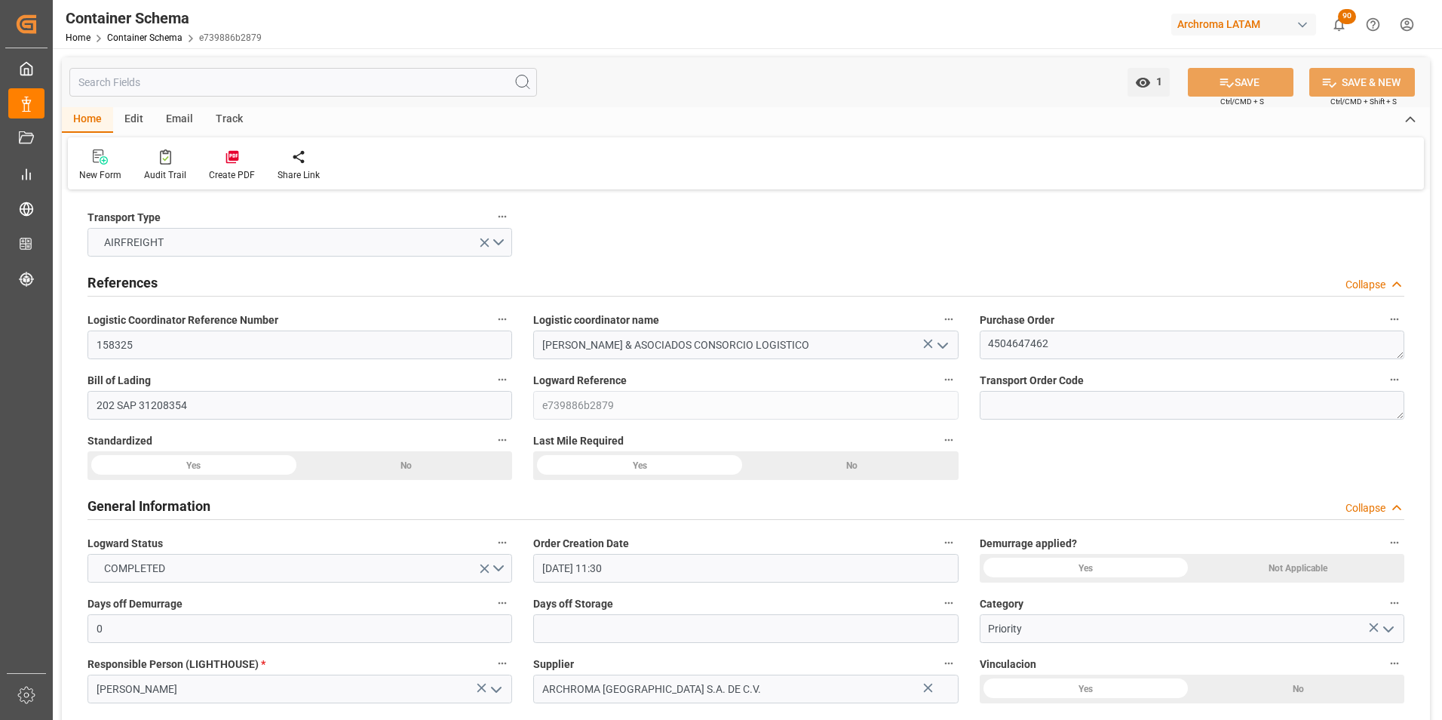
type input "25.07.2025"
type input "02.08.2025"
type input "29.07.2025 11:30"
type input "02.08.2025 11:30"
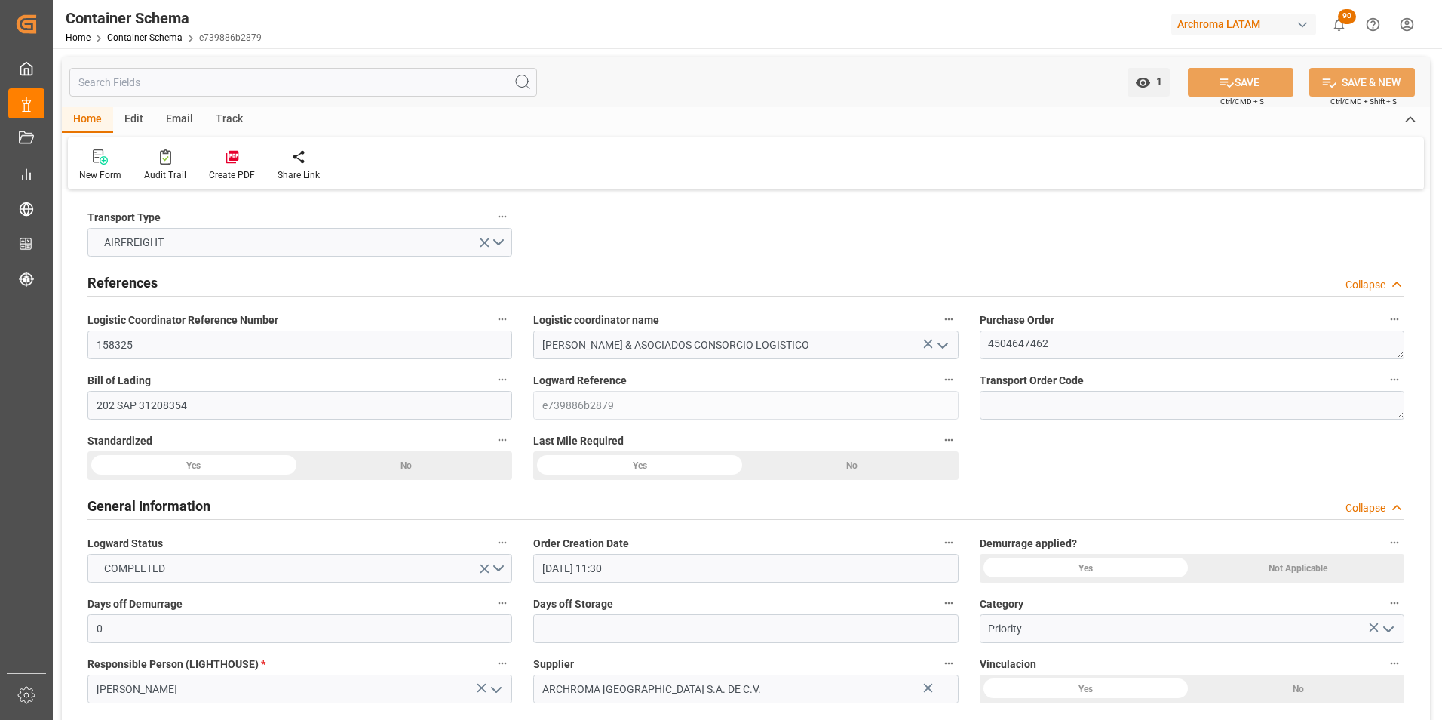
type input "02.08.2025 11:30"
type input "02.08.2025 00:00"
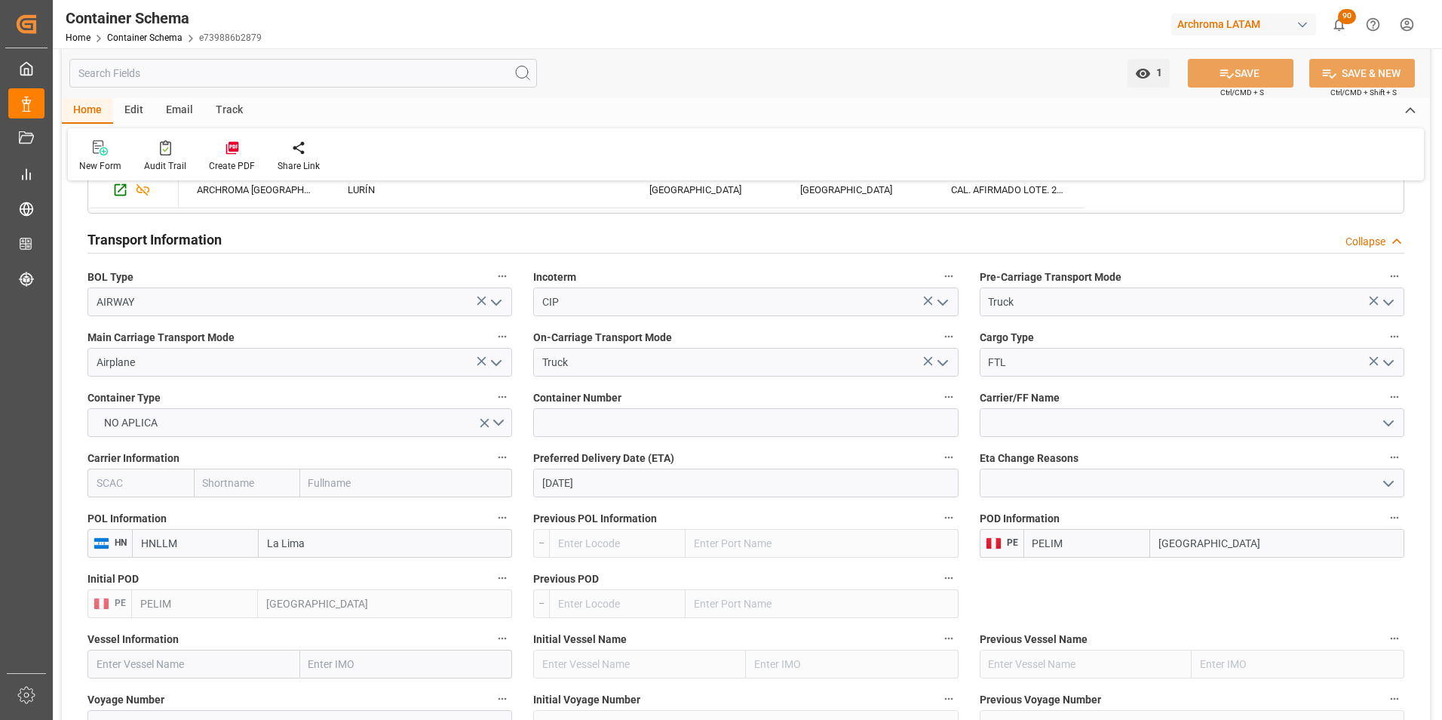
scroll to position [1282, 0]
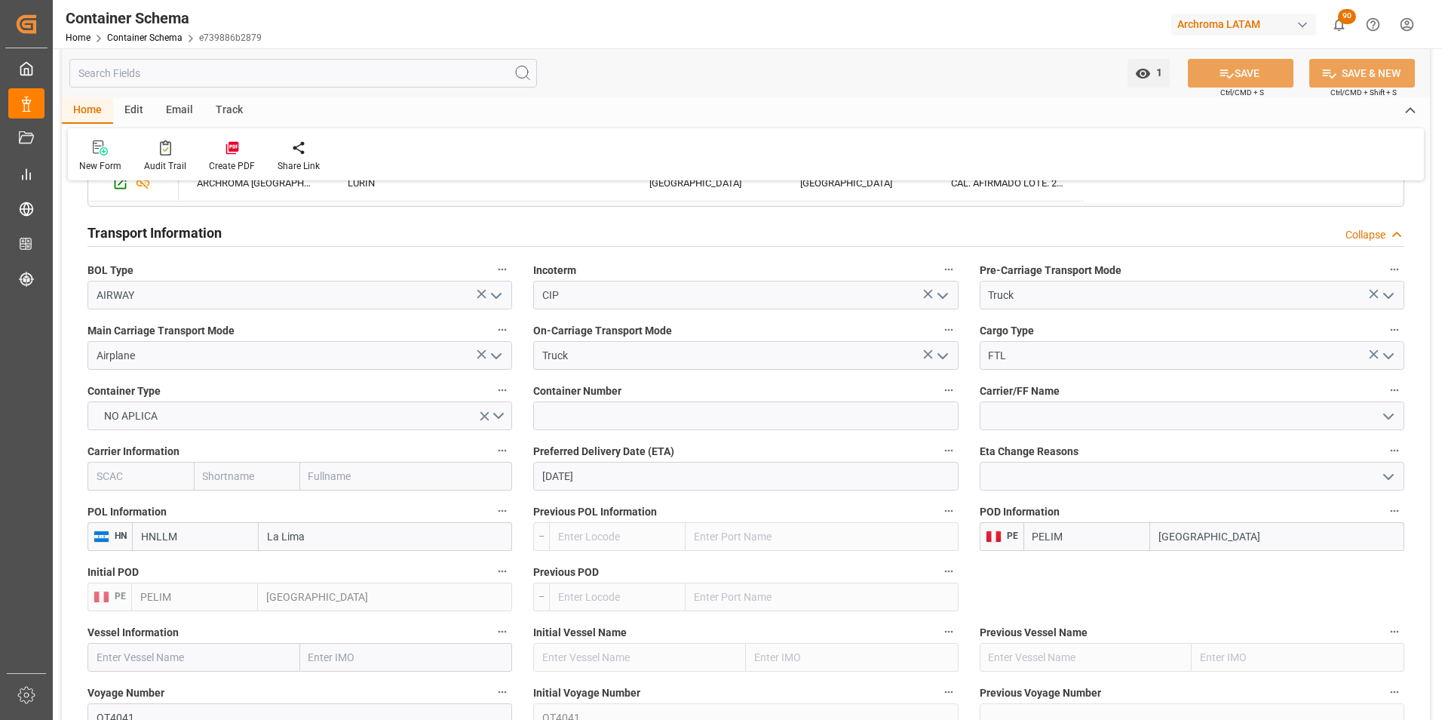
click at [1392, 355] on polyline "open menu" at bounding box center [1388, 356] width 9 height 5
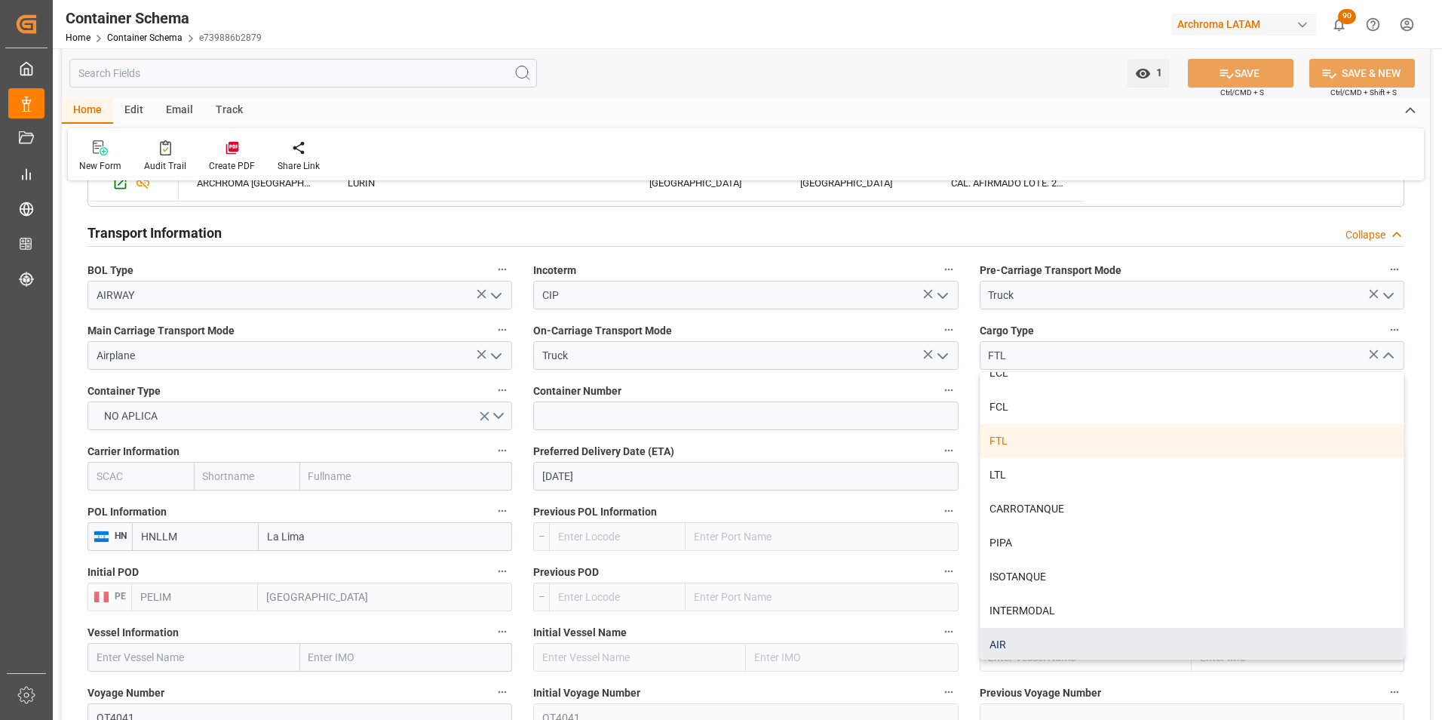
scroll to position [19, 0]
click at [1079, 635] on div "AIR" at bounding box center [1192, 642] width 423 height 34
type input "AIR"
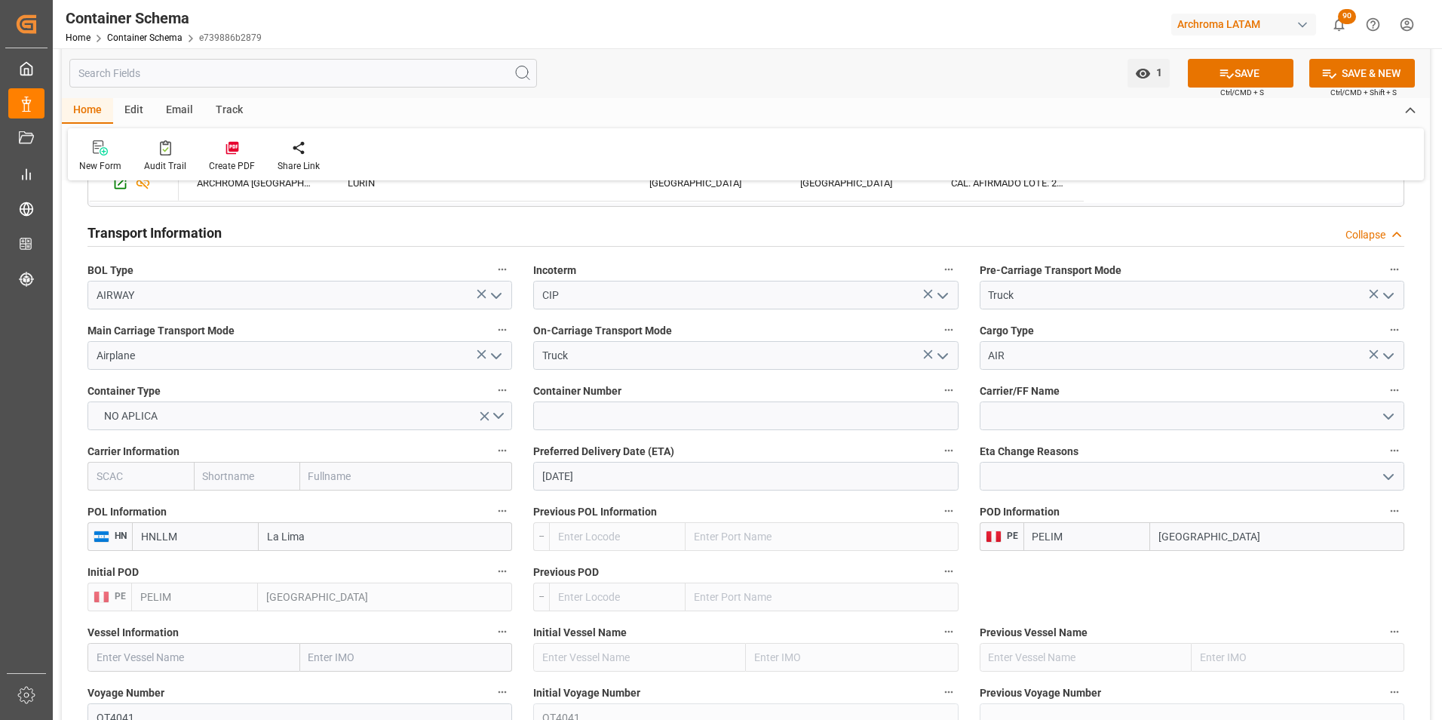
click at [1244, 55] on div "1 Watch Option SAVE Ctrl/CMD + S SAVE & NEW Ctrl/CMD + Shift + S" at bounding box center [746, 73] width 1368 height 50
click at [1244, 69] on button "SAVE" at bounding box center [1241, 73] width 106 height 29
click at [130, 38] on link "Container Schema" at bounding box center [144, 37] width 75 height 11
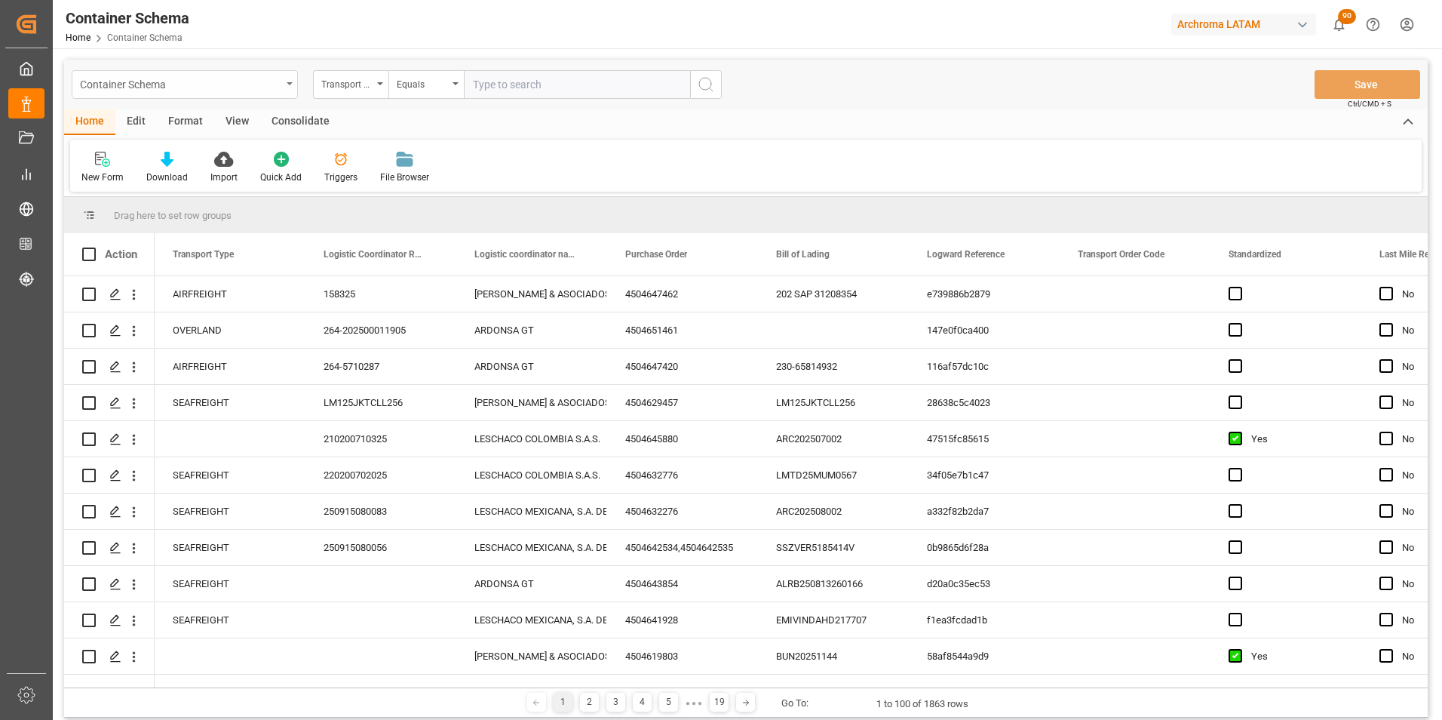
click at [275, 89] on div "Container Schema" at bounding box center [180, 83] width 201 height 19
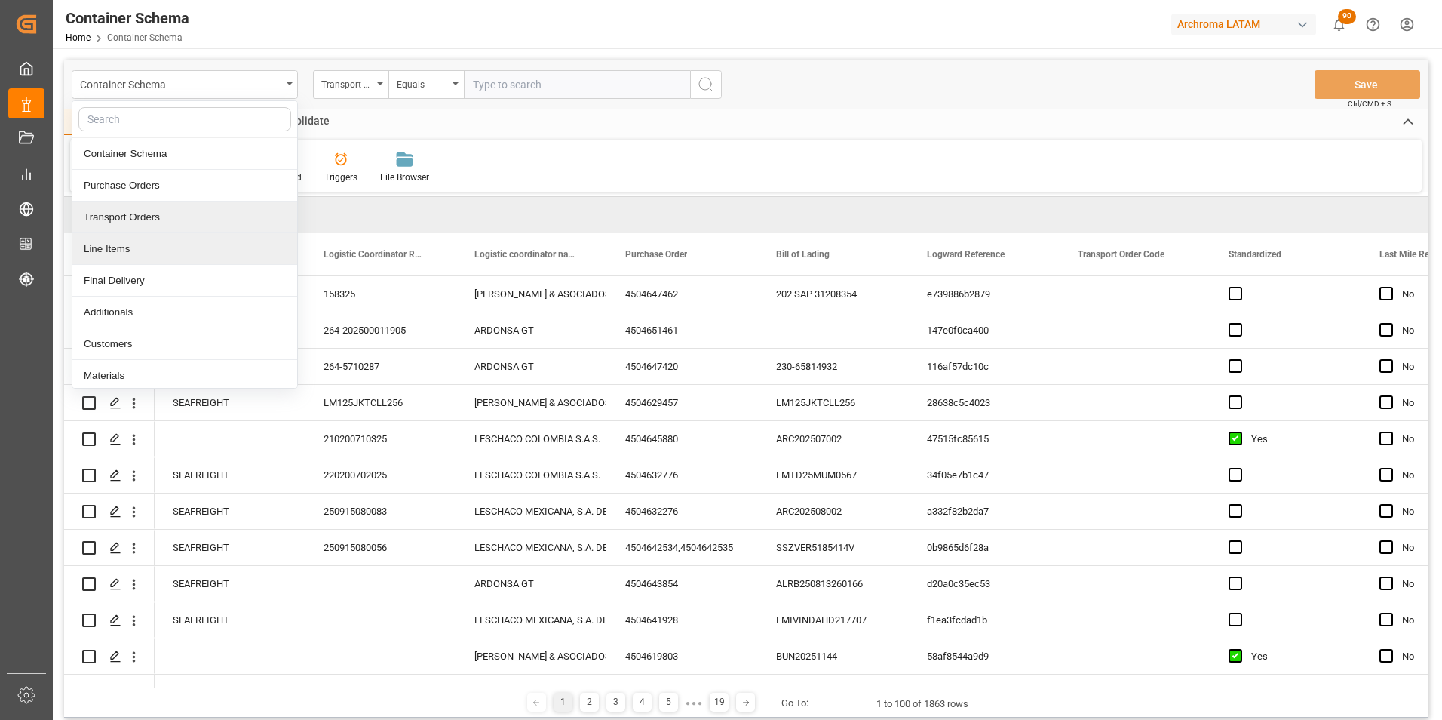
click at [209, 241] on div "Line Items" at bounding box center [184, 249] width 225 height 32
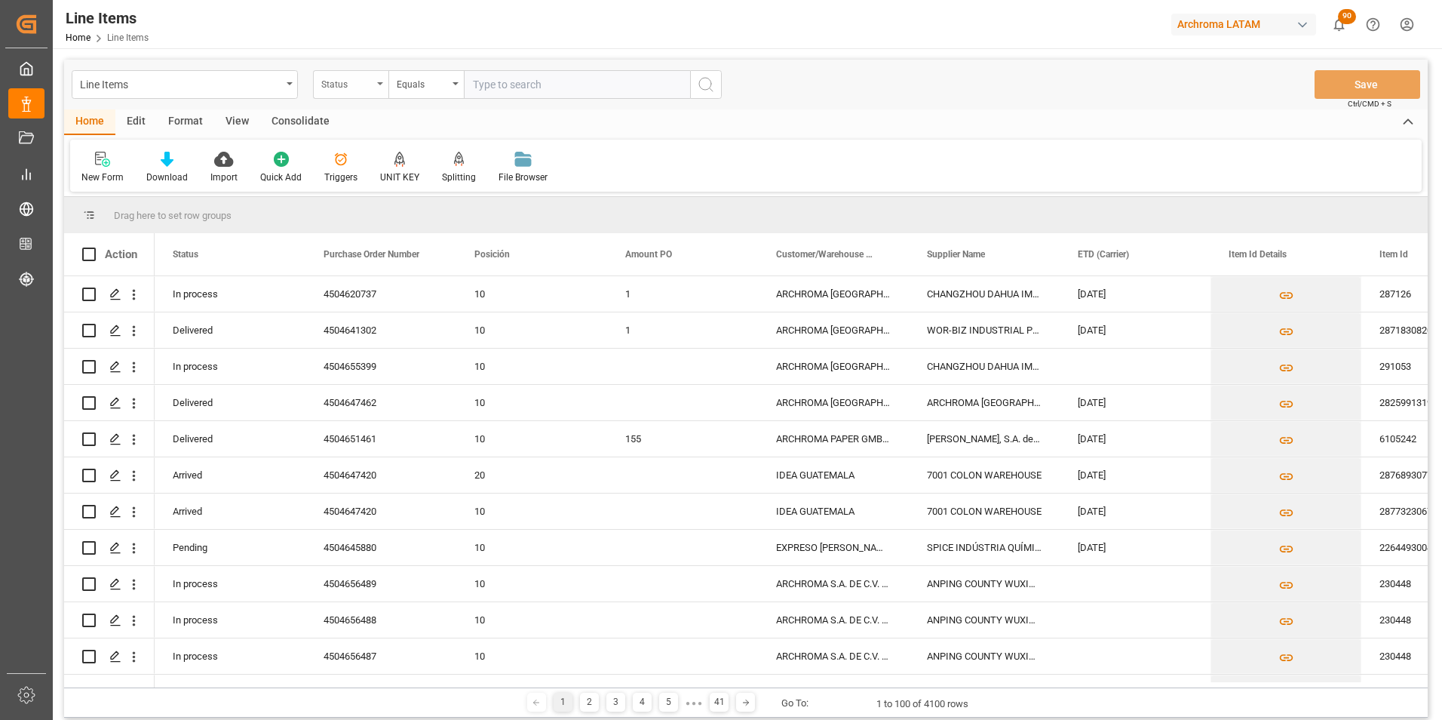
click at [366, 87] on div "Status" at bounding box center [346, 82] width 51 height 17
click at [382, 173] on div "Purchase Order Number" at bounding box center [426, 186] width 225 height 32
click at [415, 100] on div "Line Items Purchase Order Number Equals Save Ctrl/CMD + S" at bounding box center [746, 85] width 1364 height 50
click at [418, 87] on div "Equals" at bounding box center [422, 82] width 51 height 17
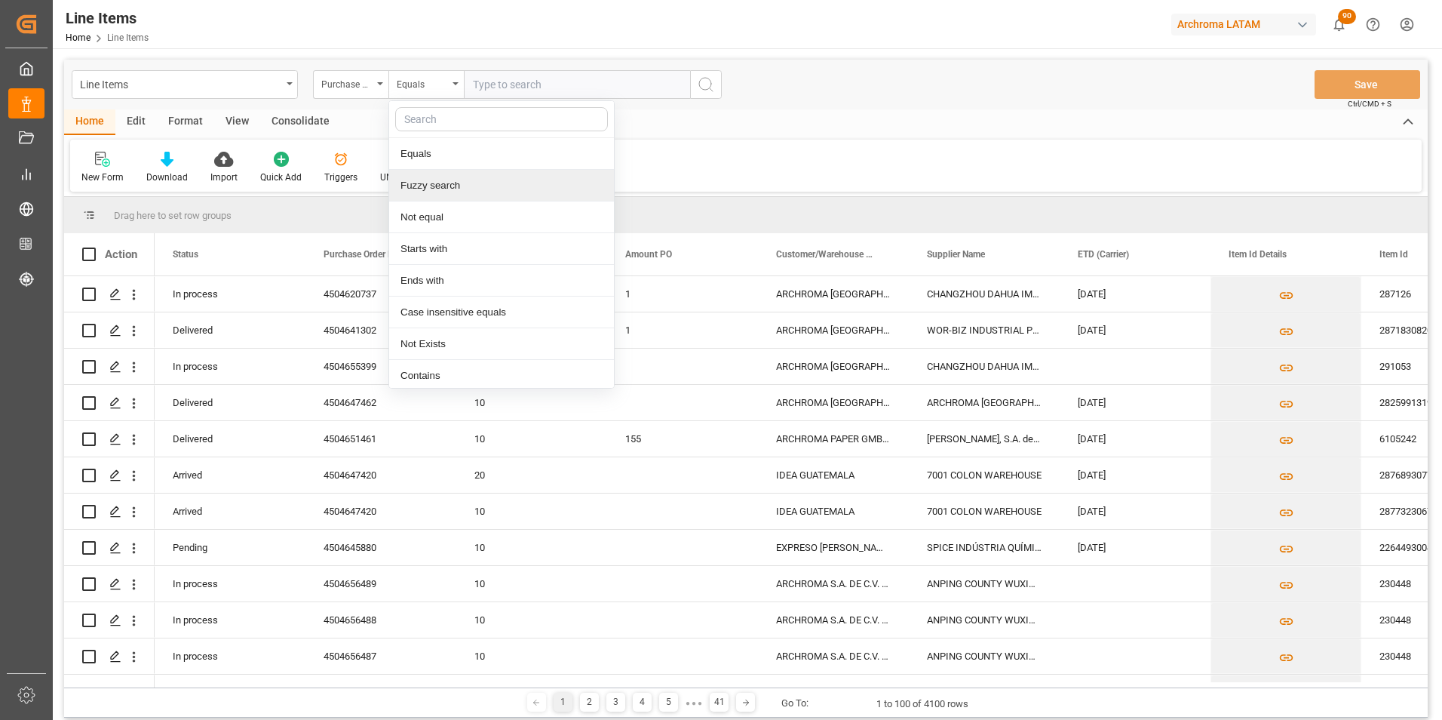
click at [448, 186] on div "Fuzzy search" at bounding box center [501, 186] width 225 height 32
paste input "4504620323"
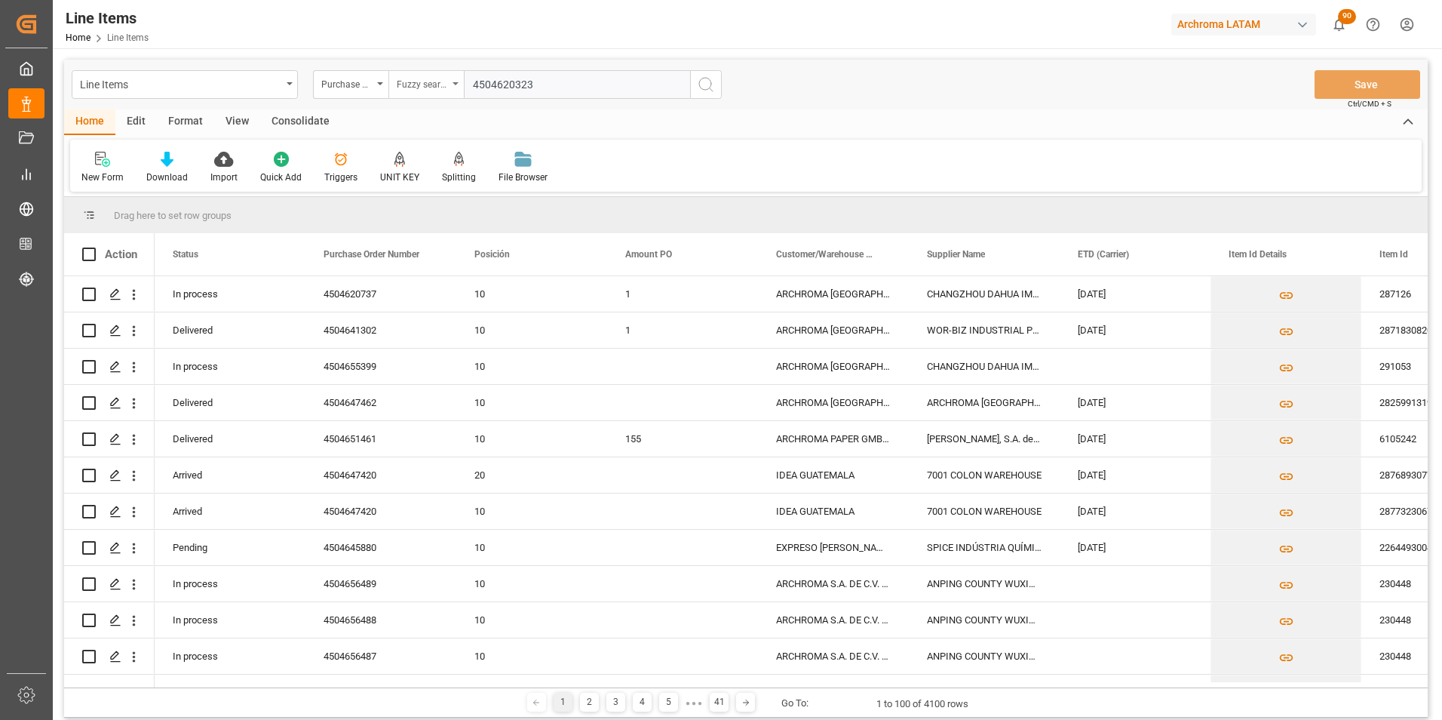
type input "4504620323"
click at [406, 83] on div "Fuzzy search" at bounding box center [422, 82] width 51 height 17
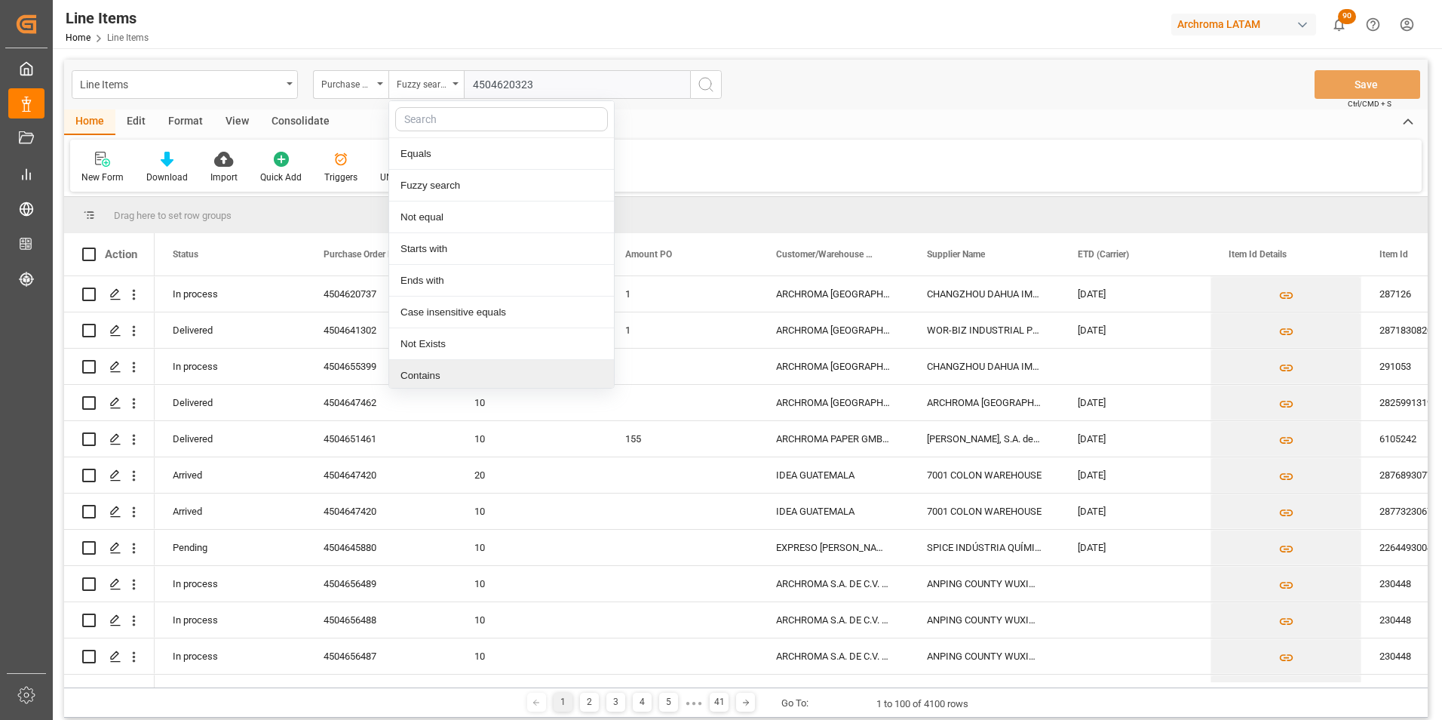
click at [451, 373] on div "Contains" at bounding box center [501, 376] width 225 height 32
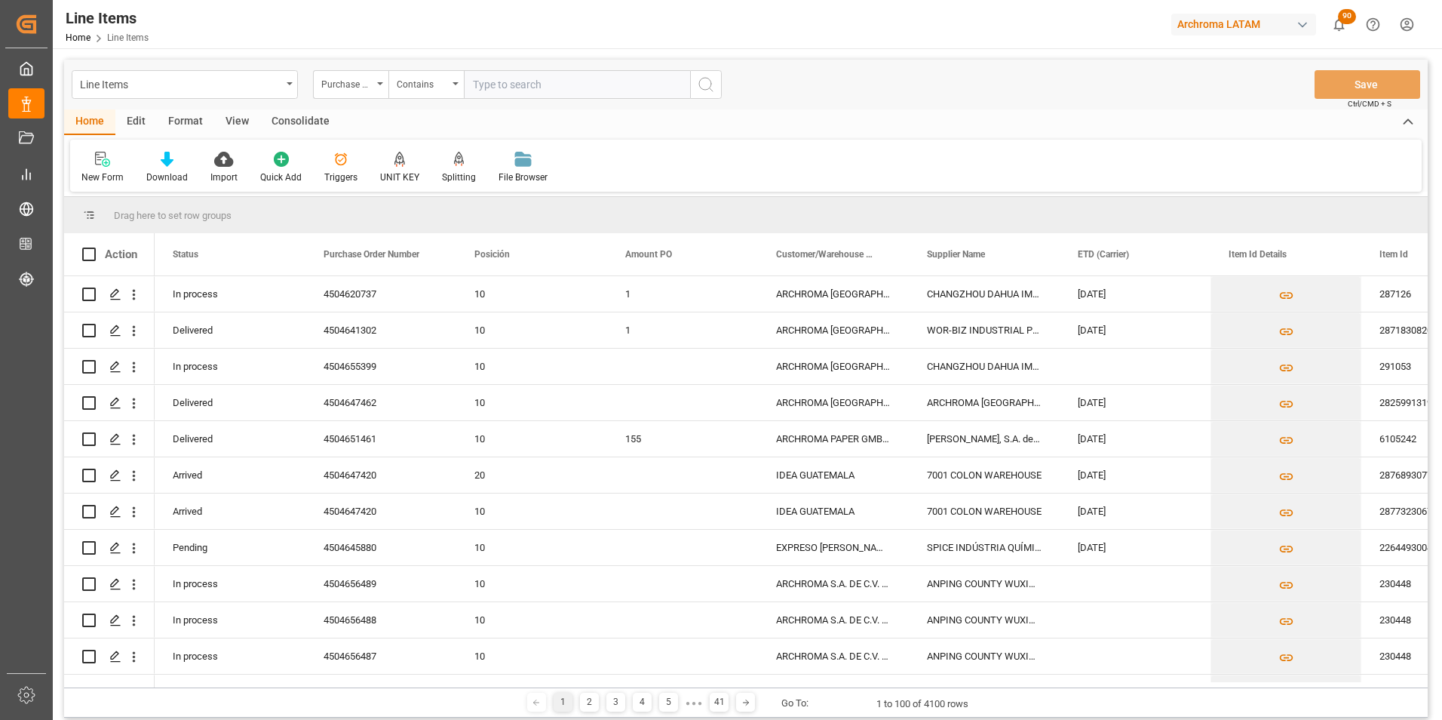
paste input "4504620323"
paste input "4504612988"
type input "4504620323,4504612988"
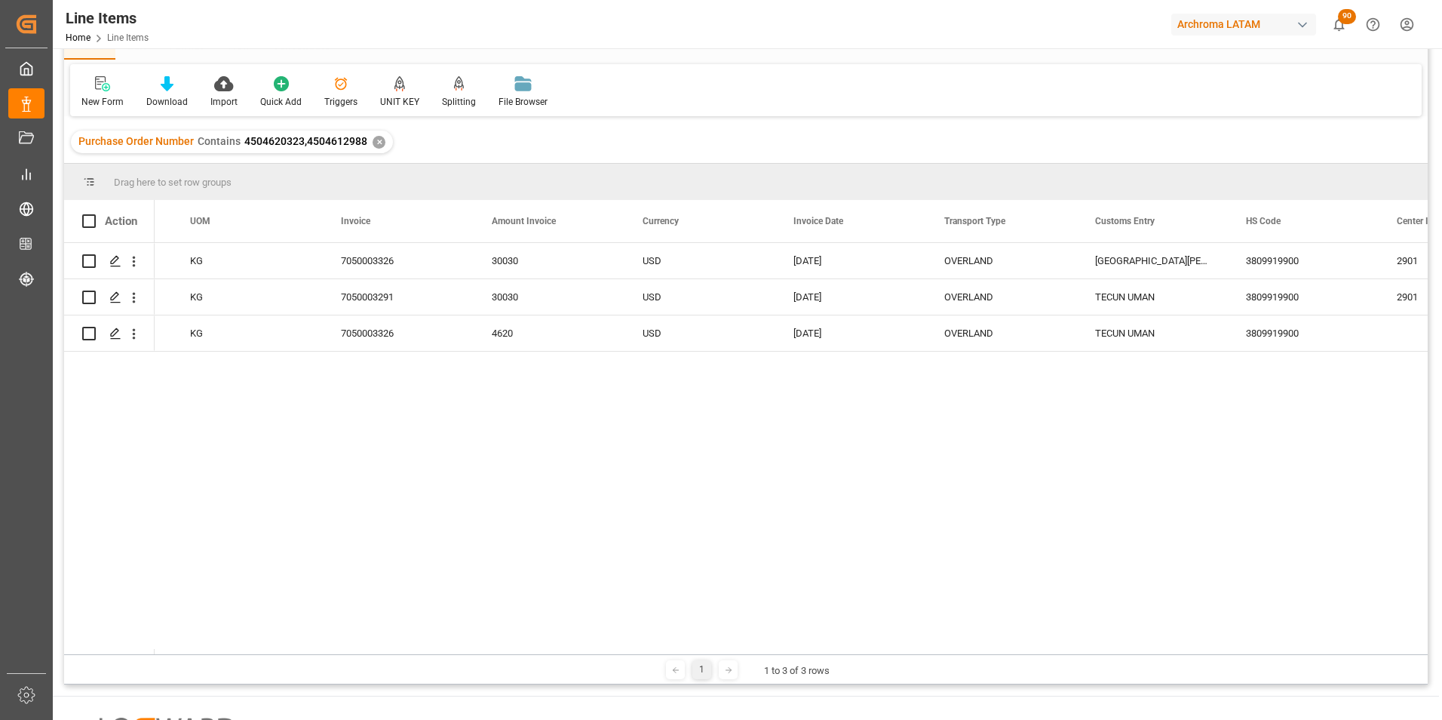
scroll to position [0, 3372]
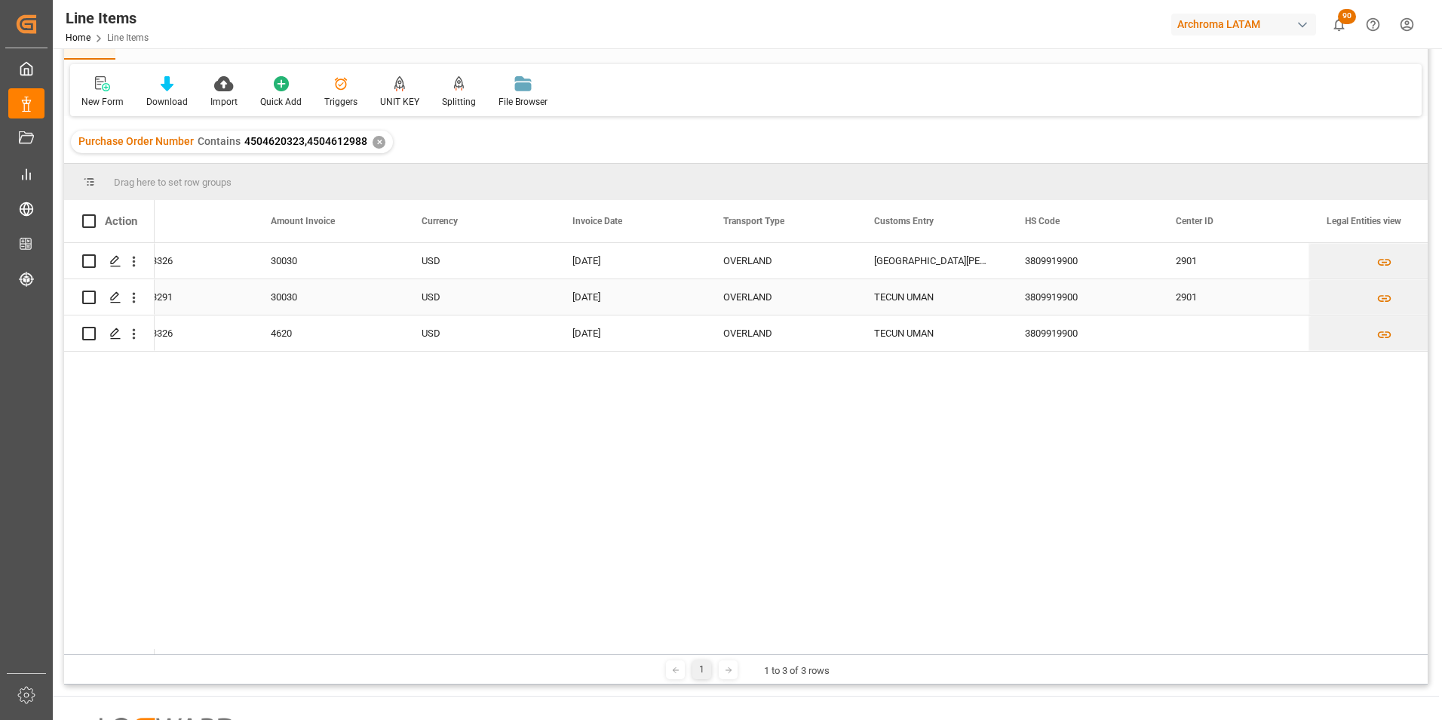
click at [941, 297] on div "TECUN UMAN" at bounding box center [931, 296] width 151 height 35
drag, startPoint x: 1005, startPoint y: 312, endPoint x: 996, endPoint y: 258, distance: 54.9
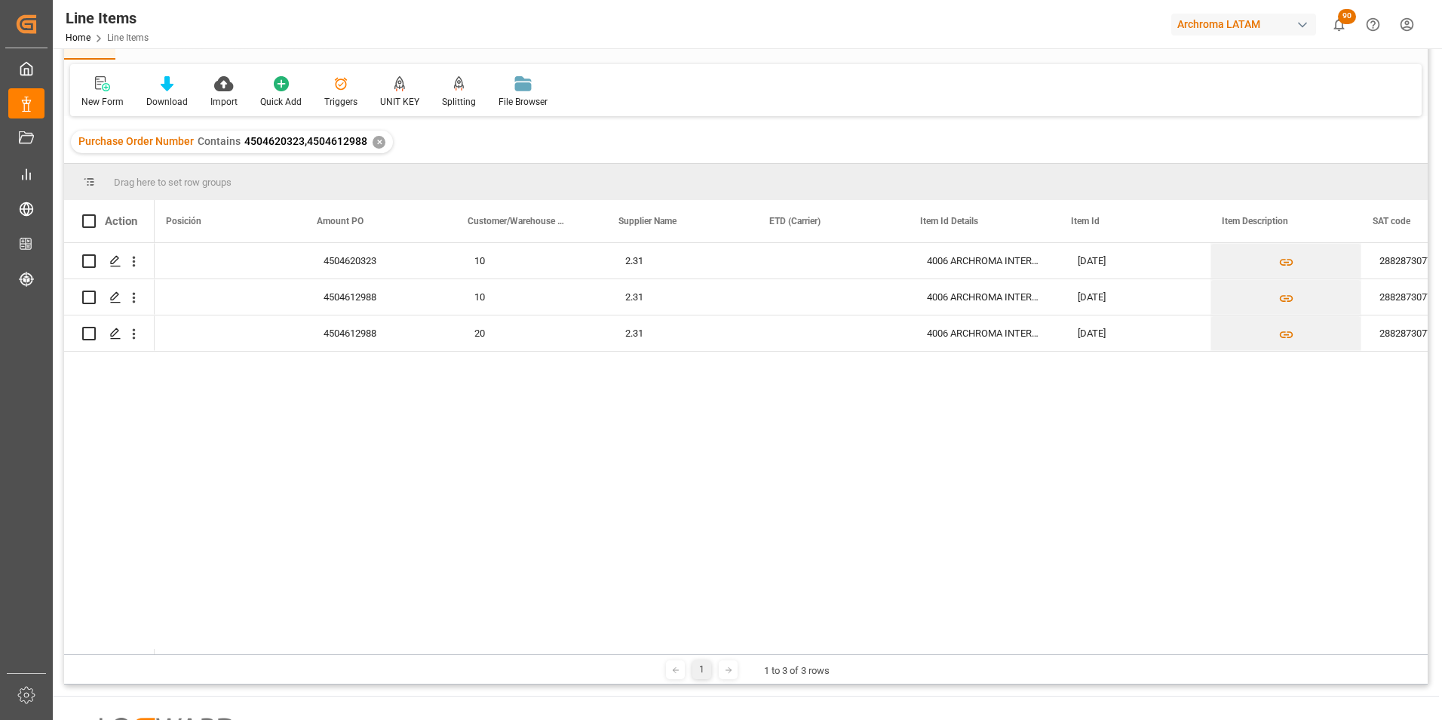
scroll to position [0, 1320]
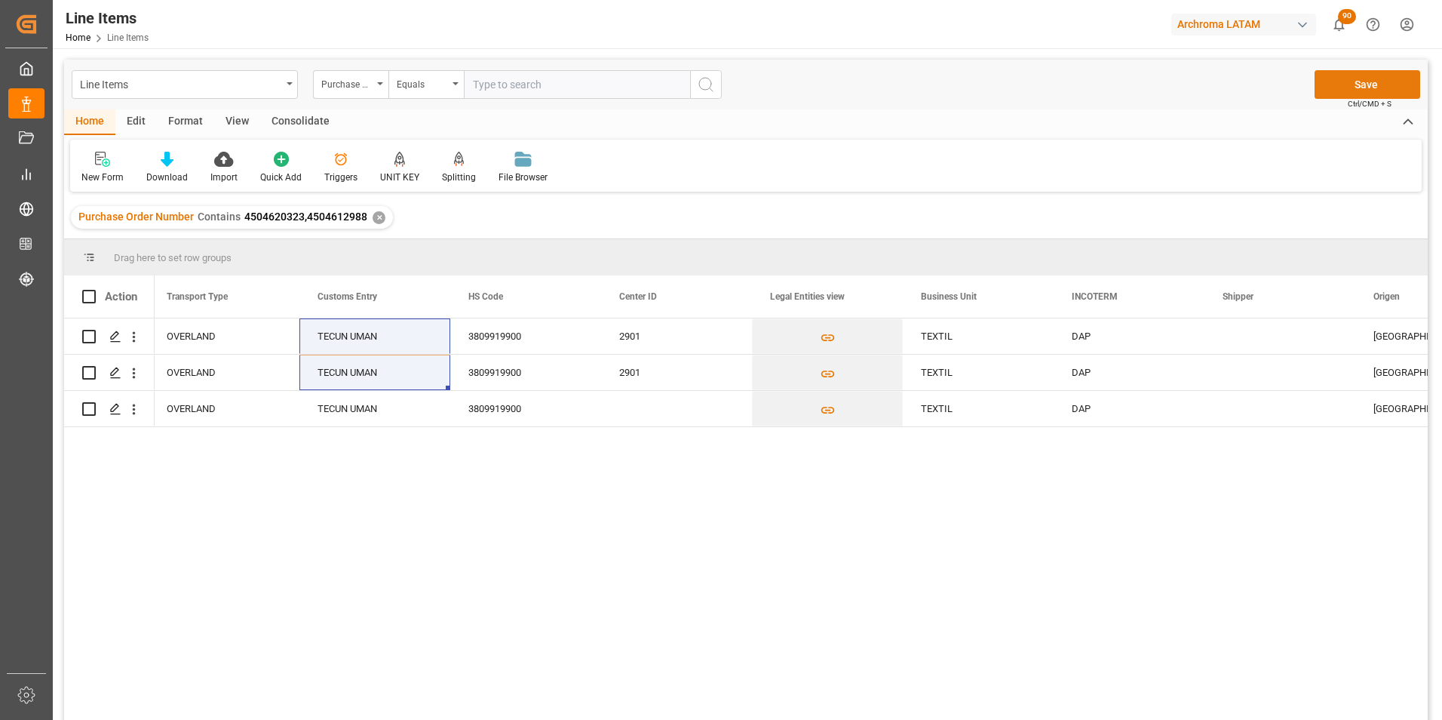
click at [1341, 91] on button "Save" at bounding box center [1368, 84] width 106 height 29
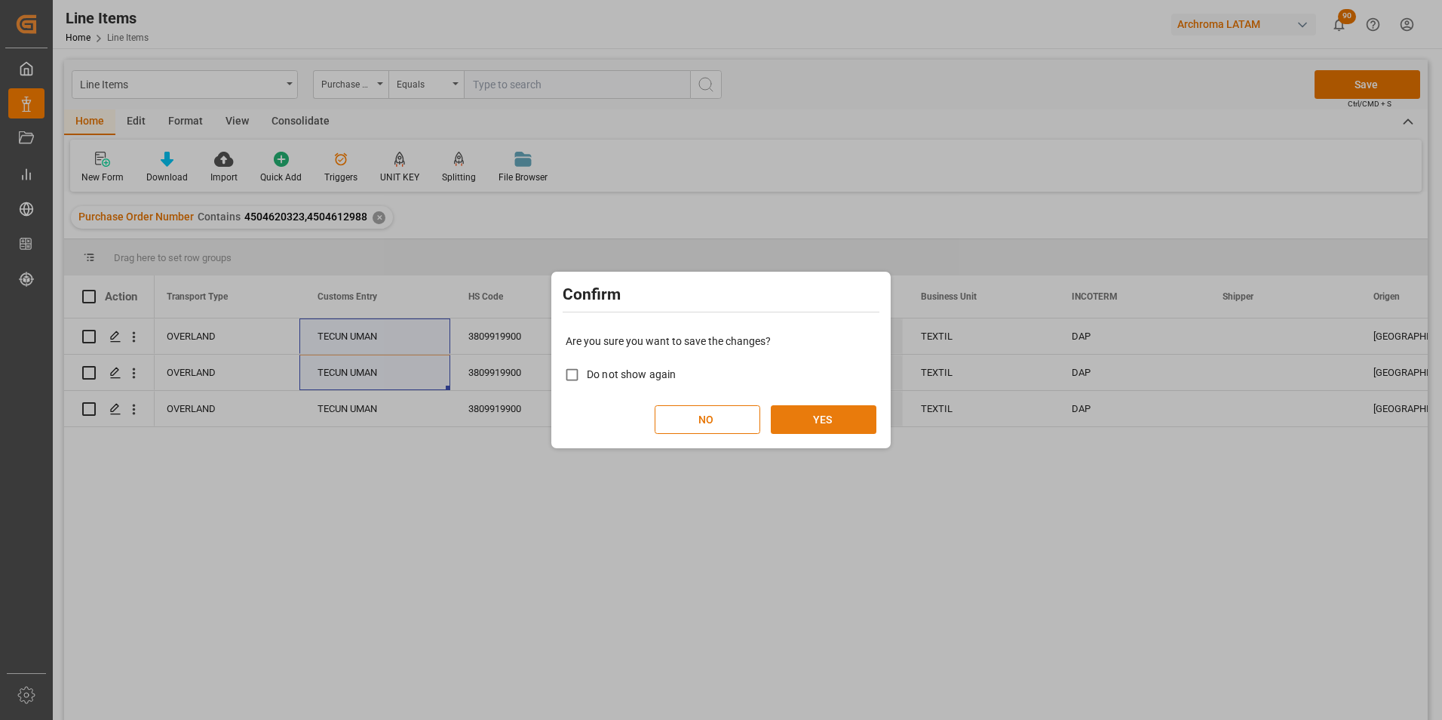
click at [833, 428] on button "YES" at bounding box center [824, 419] width 106 height 29
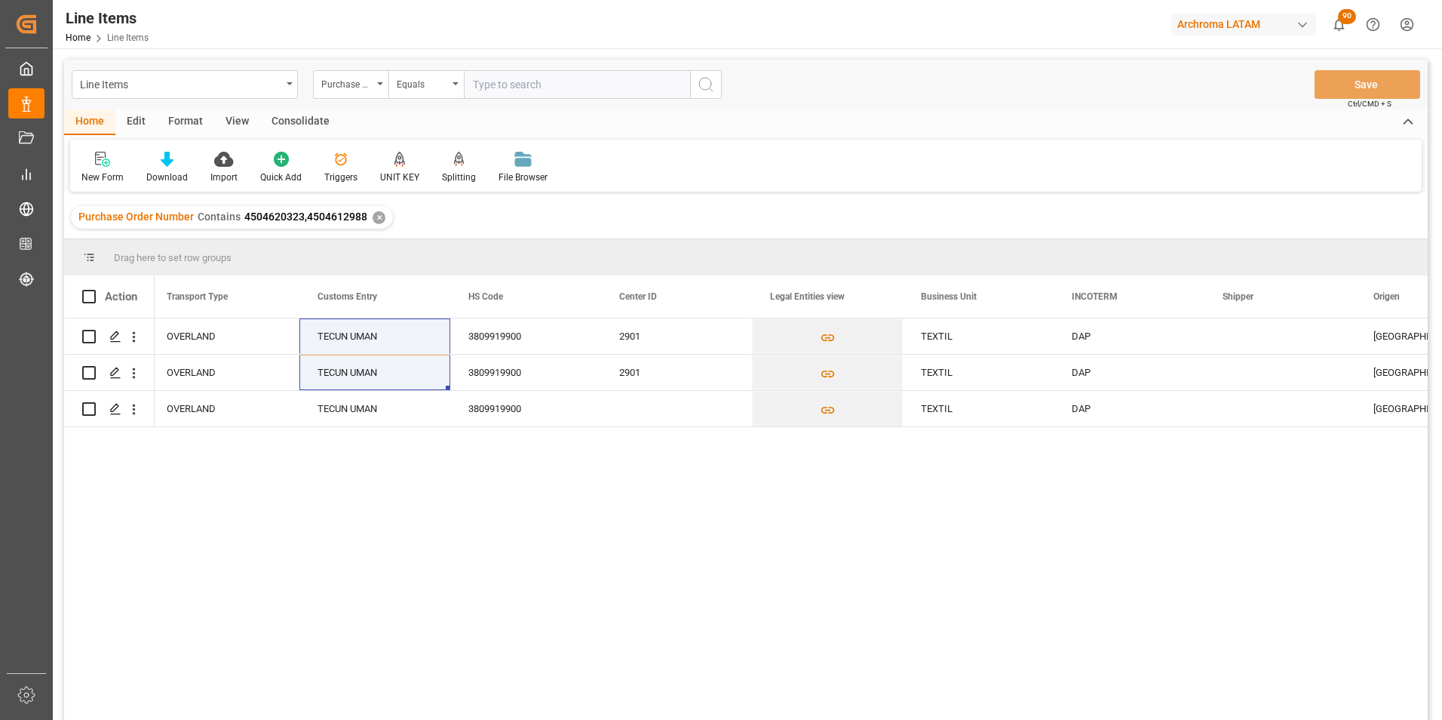
click at [379, 218] on div "✕" at bounding box center [379, 217] width 13 height 13
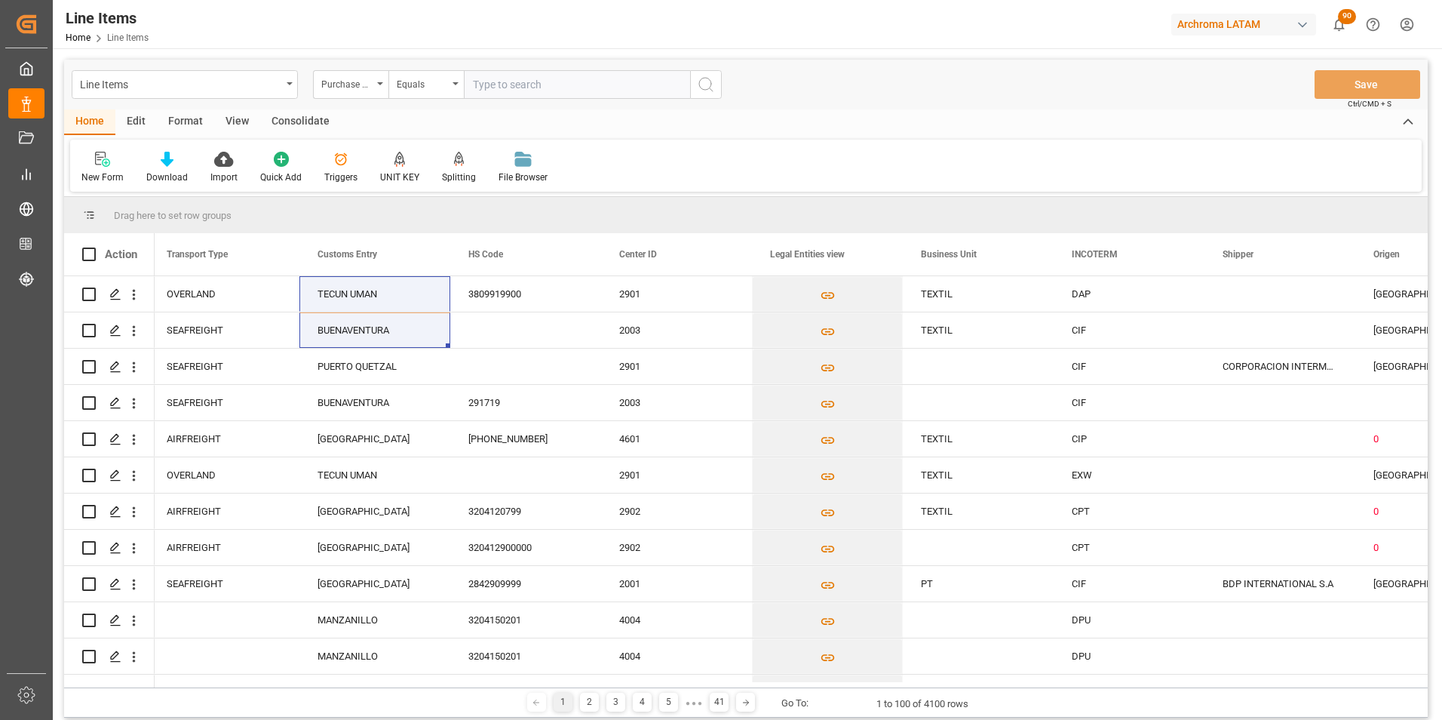
click at [453, 87] on div "Equals" at bounding box center [425, 84] width 75 height 29
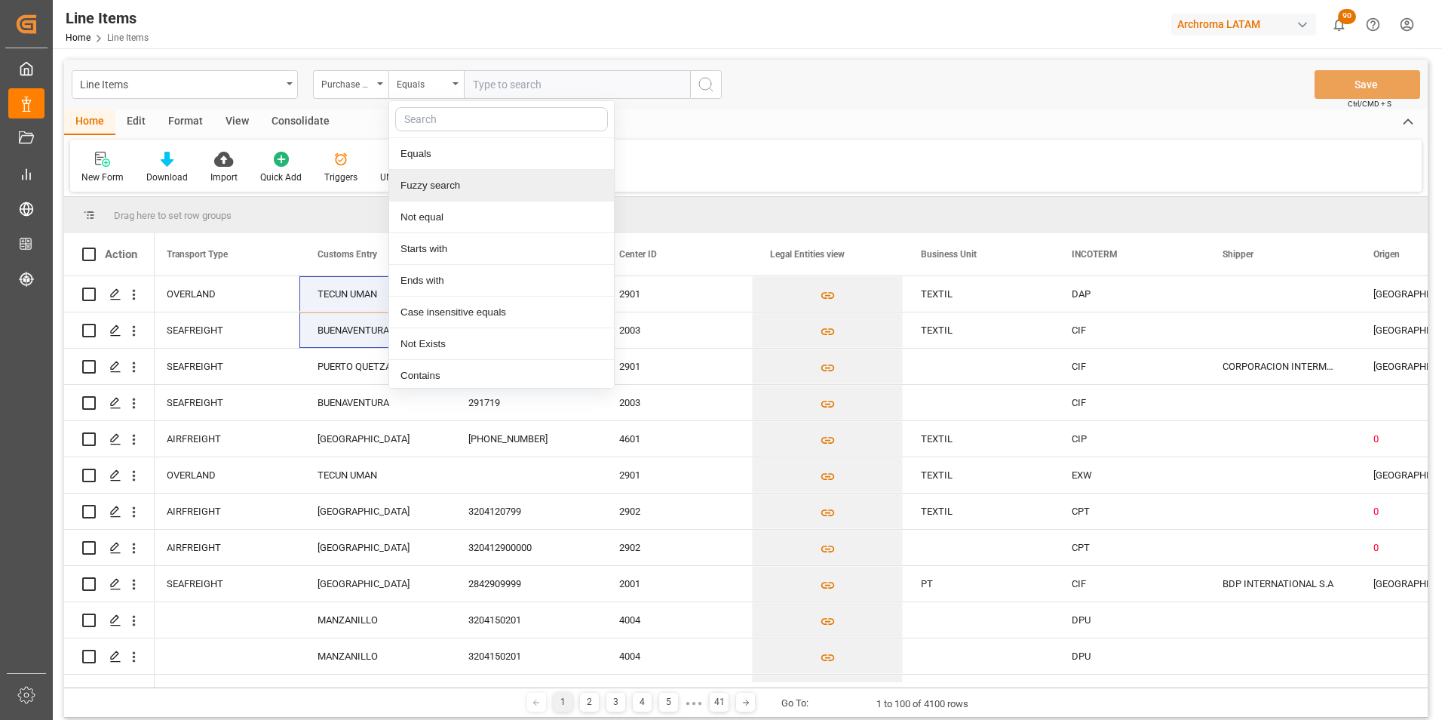
click at [450, 180] on div "Fuzzy search" at bounding box center [501, 186] width 225 height 32
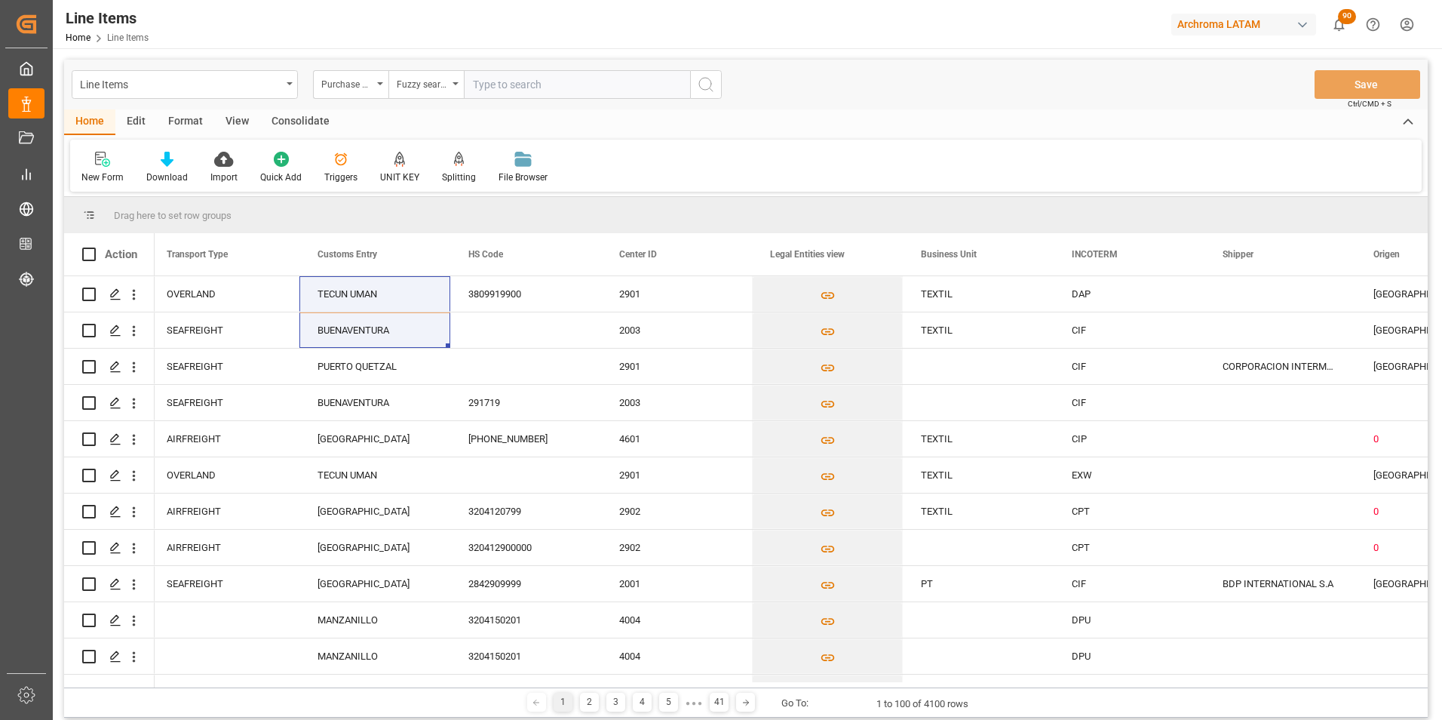
paste input "4504620322"
type input "4504620322"
click at [707, 85] on icon "search button" at bounding box center [706, 84] width 18 height 18
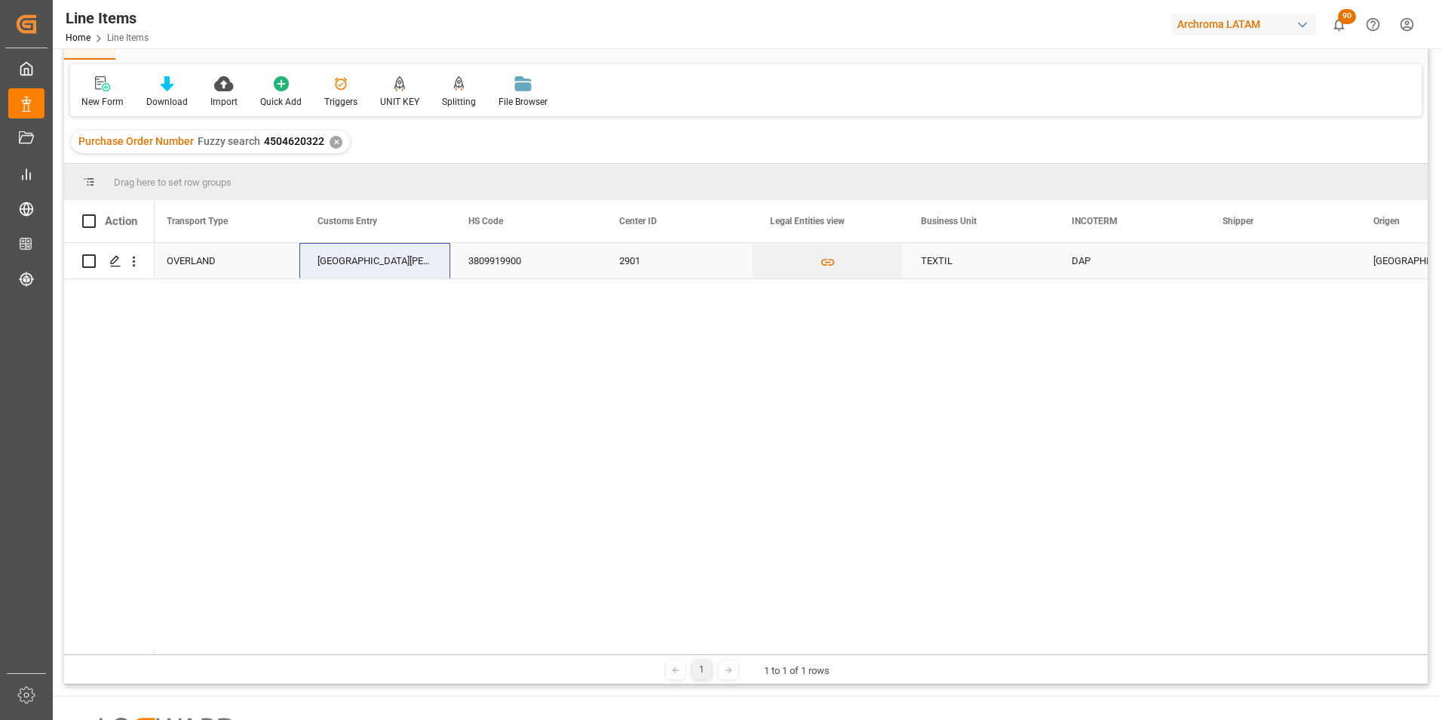
click at [383, 263] on div "CIUDAD HIDALGO" at bounding box center [374, 260] width 151 height 35
drag, startPoint x: 417, startPoint y: 269, endPoint x: 283, endPoint y: 265, distance: 134.3
type input "TECUN UMAN"
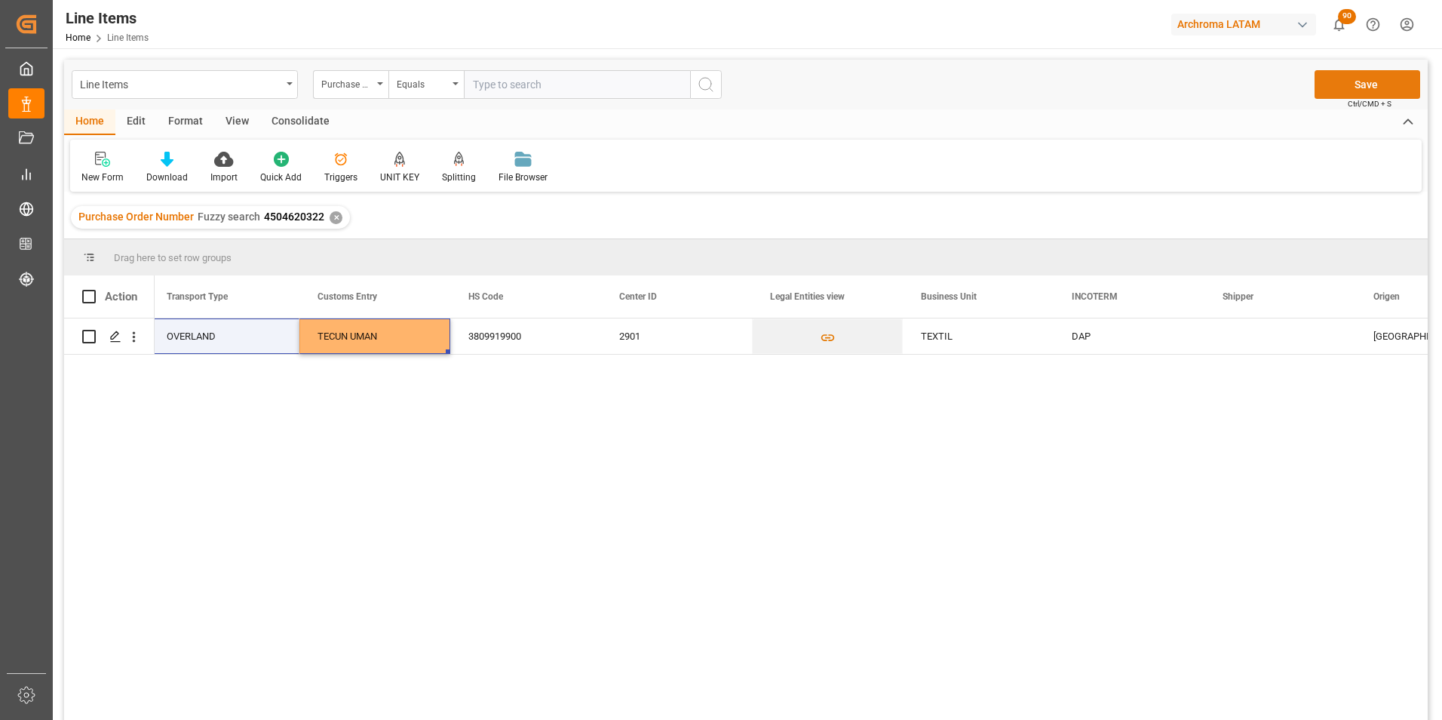
click at [1374, 90] on button "Save" at bounding box center [1368, 84] width 106 height 29
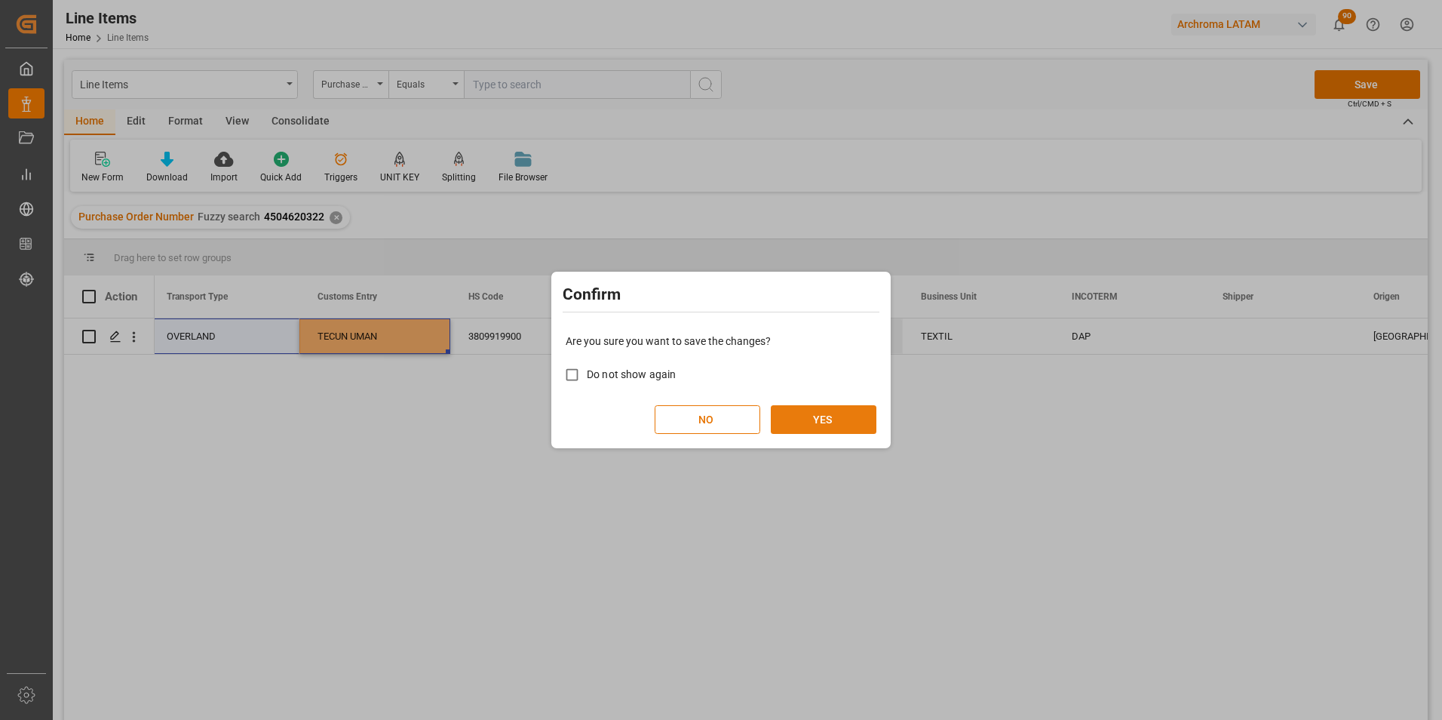
click at [829, 423] on button "YES" at bounding box center [824, 419] width 106 height 29
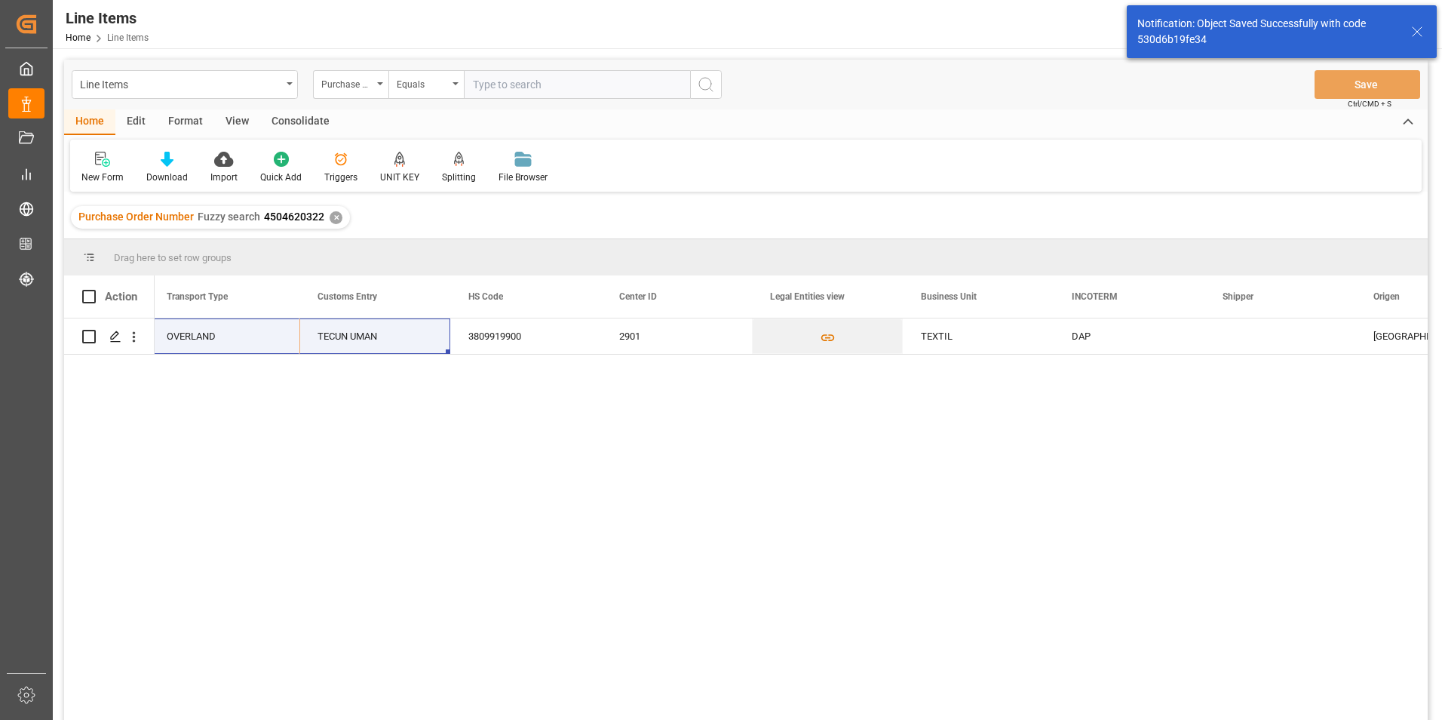
click at [334, 219] on div "✕" at bounding box center [336, 217] width 13 height 13
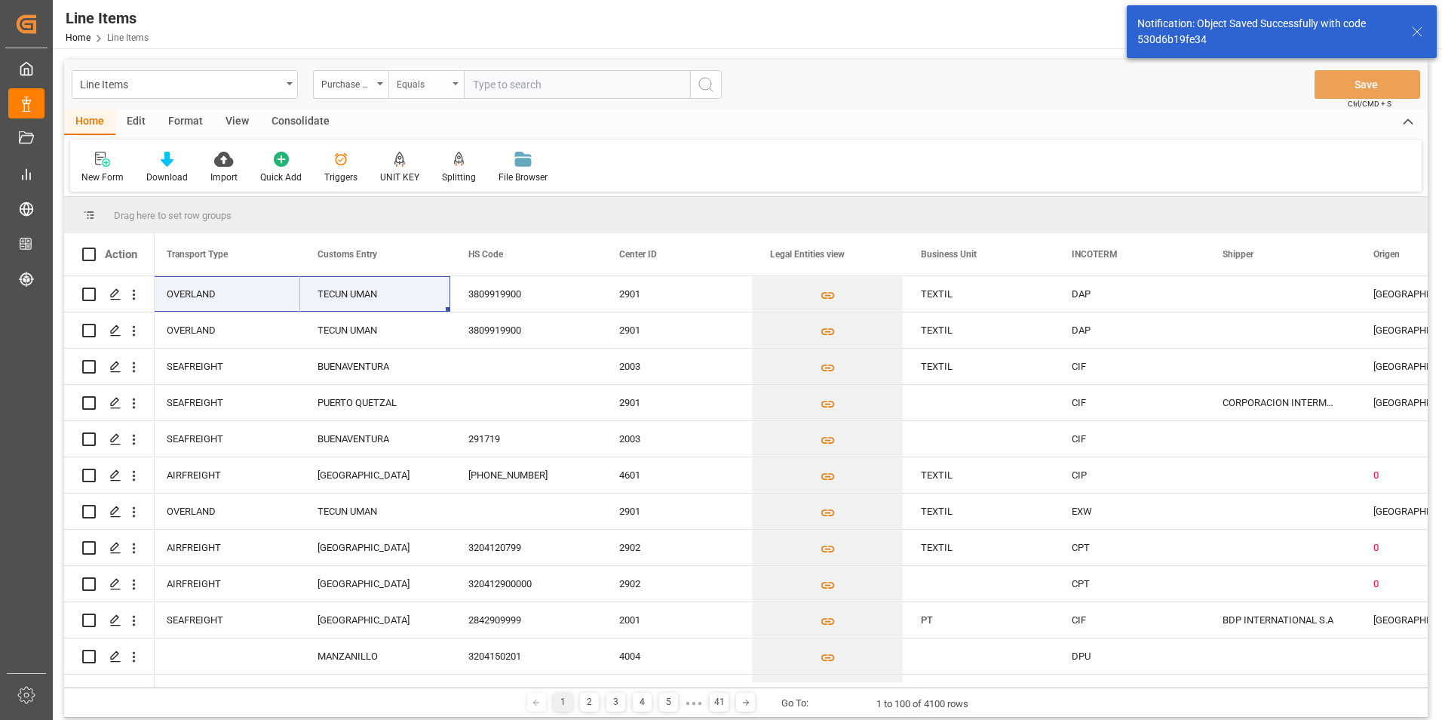
click at [453, 85] on div "Equals" at bounding box center [425, 84] width 75 height 29
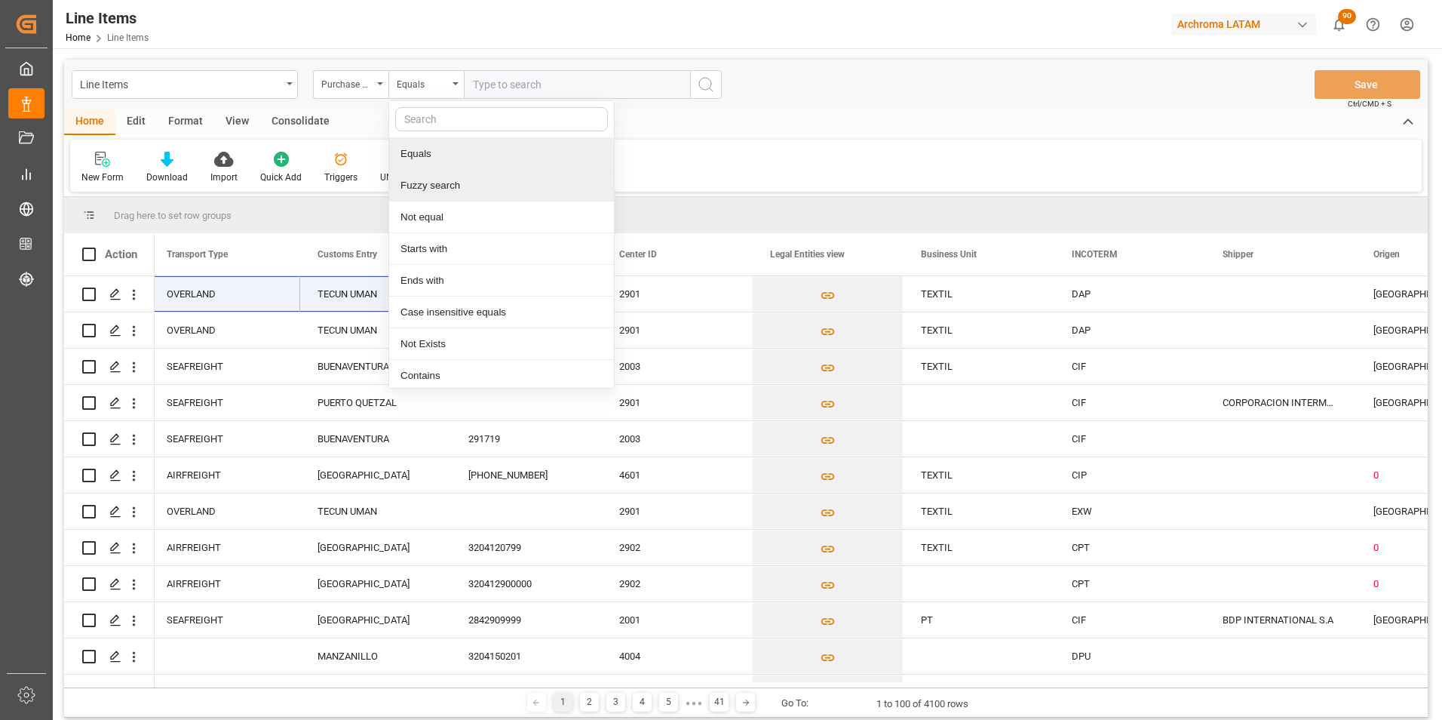
click at [471, 188] on div "Fuzzy search" at bounding box center [501, 186] width 225 height 32
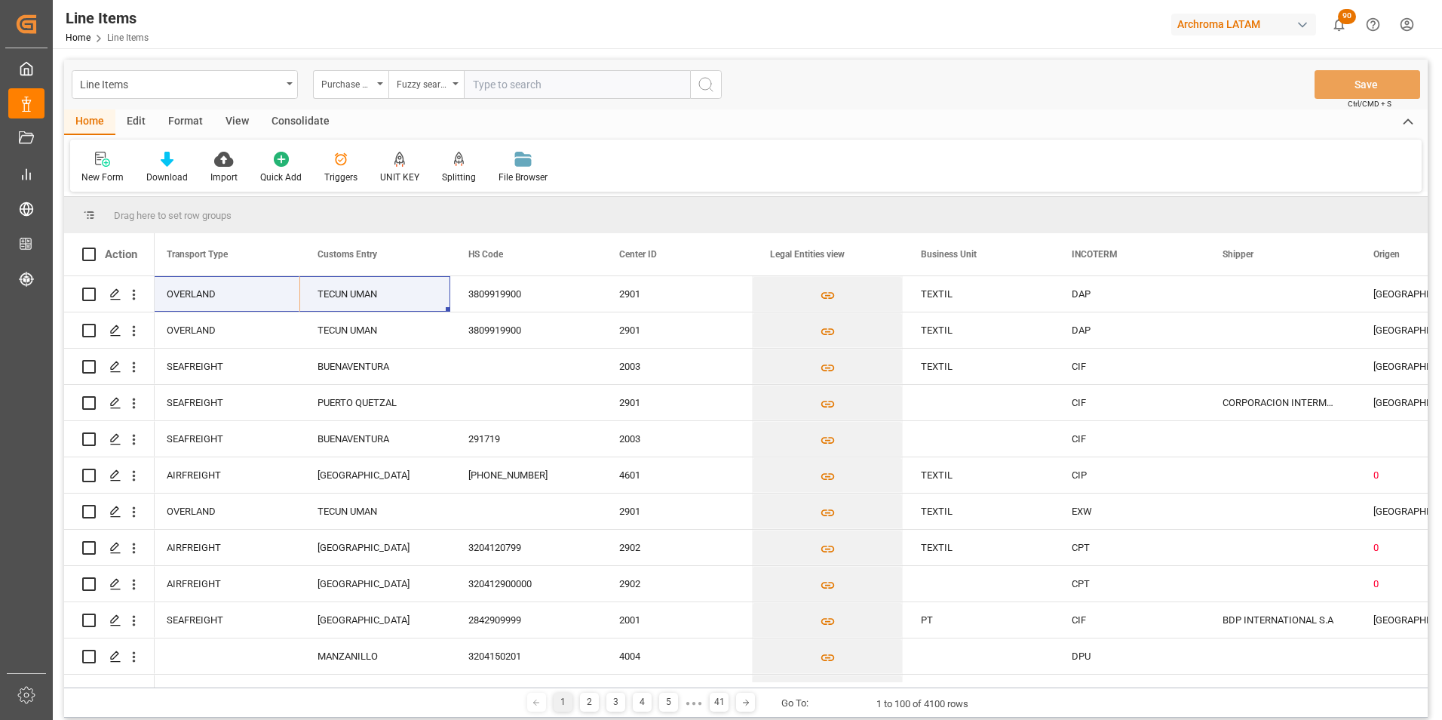
paste input "4504624366"
type input "4504624366"
click at [699, 91] on icon "search button" at bounding box center [706, 84] width 18 height 18
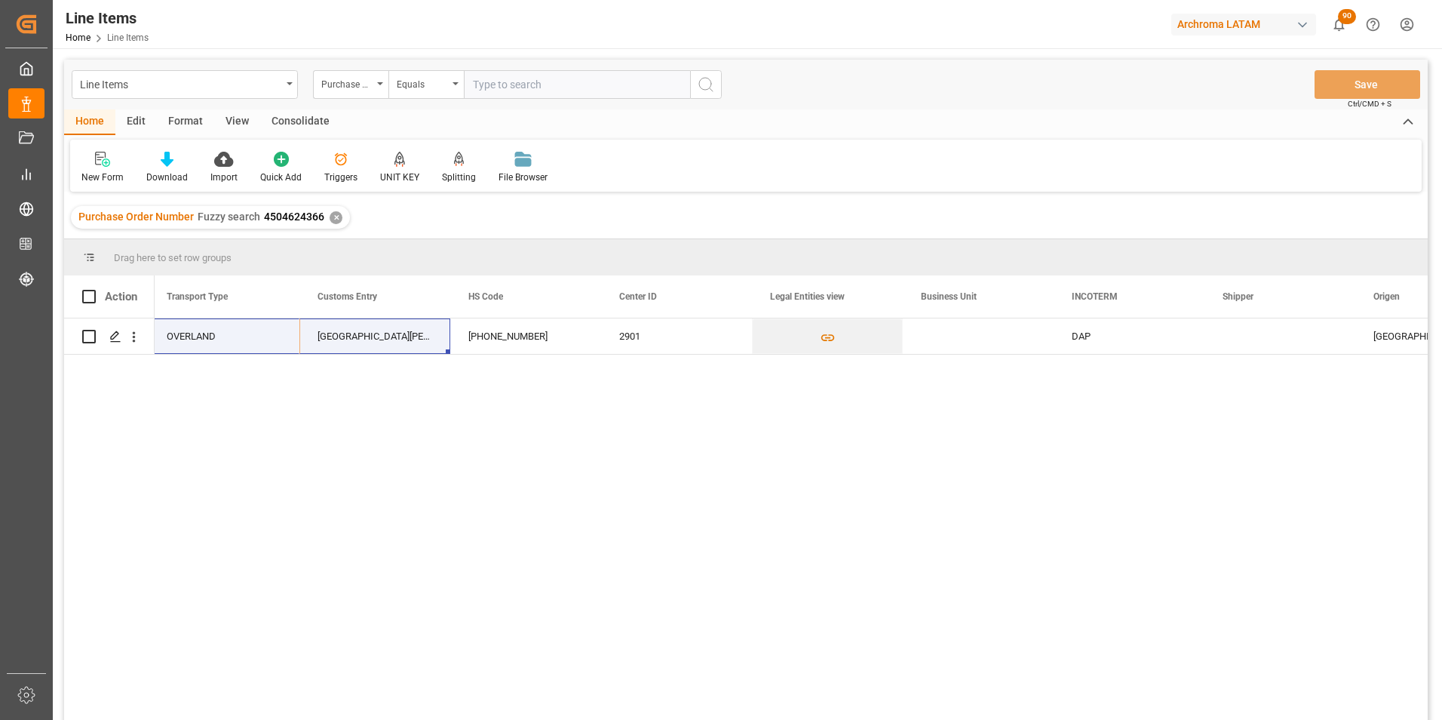
click at [330, 217] on div "✕" at bounding box center [336, 217] width 13 height 13
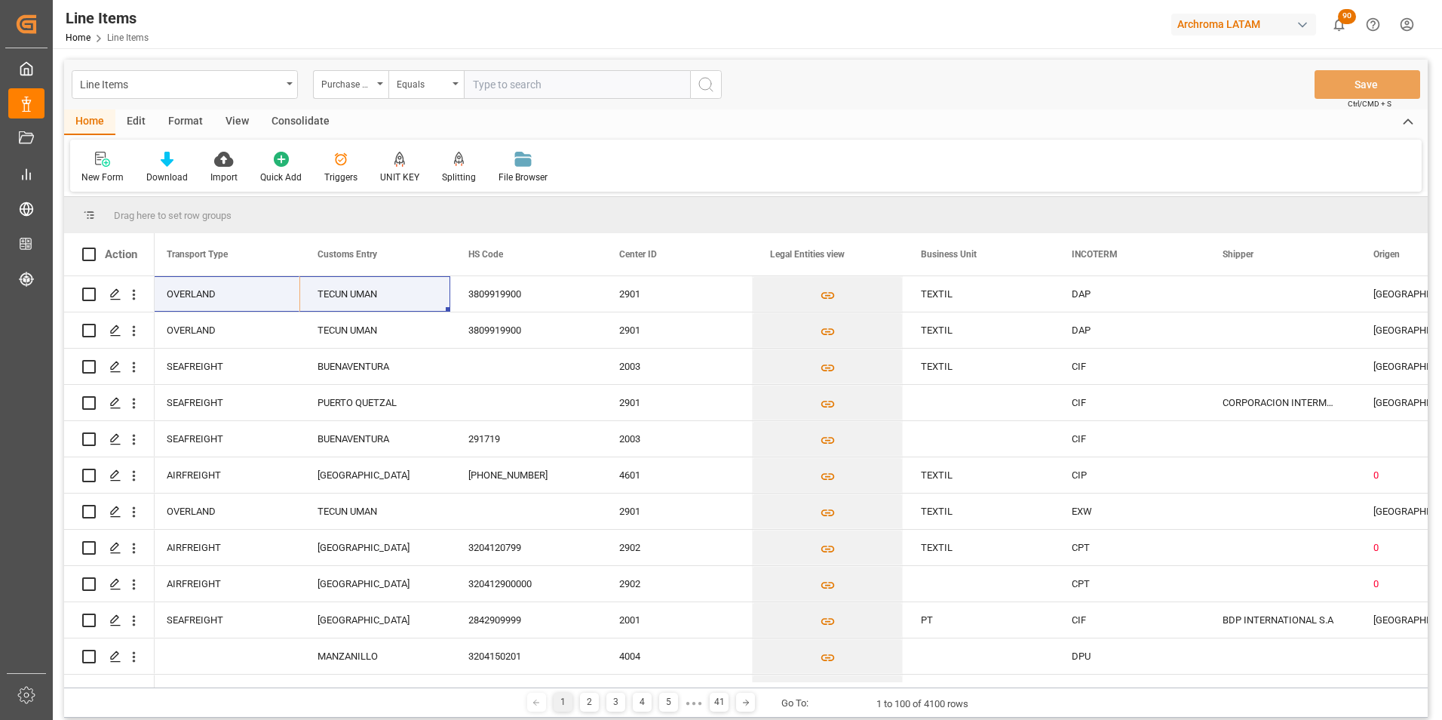
click at [444, 95] on div "Equals" at bounding box center [425, 84] width 75 height 29
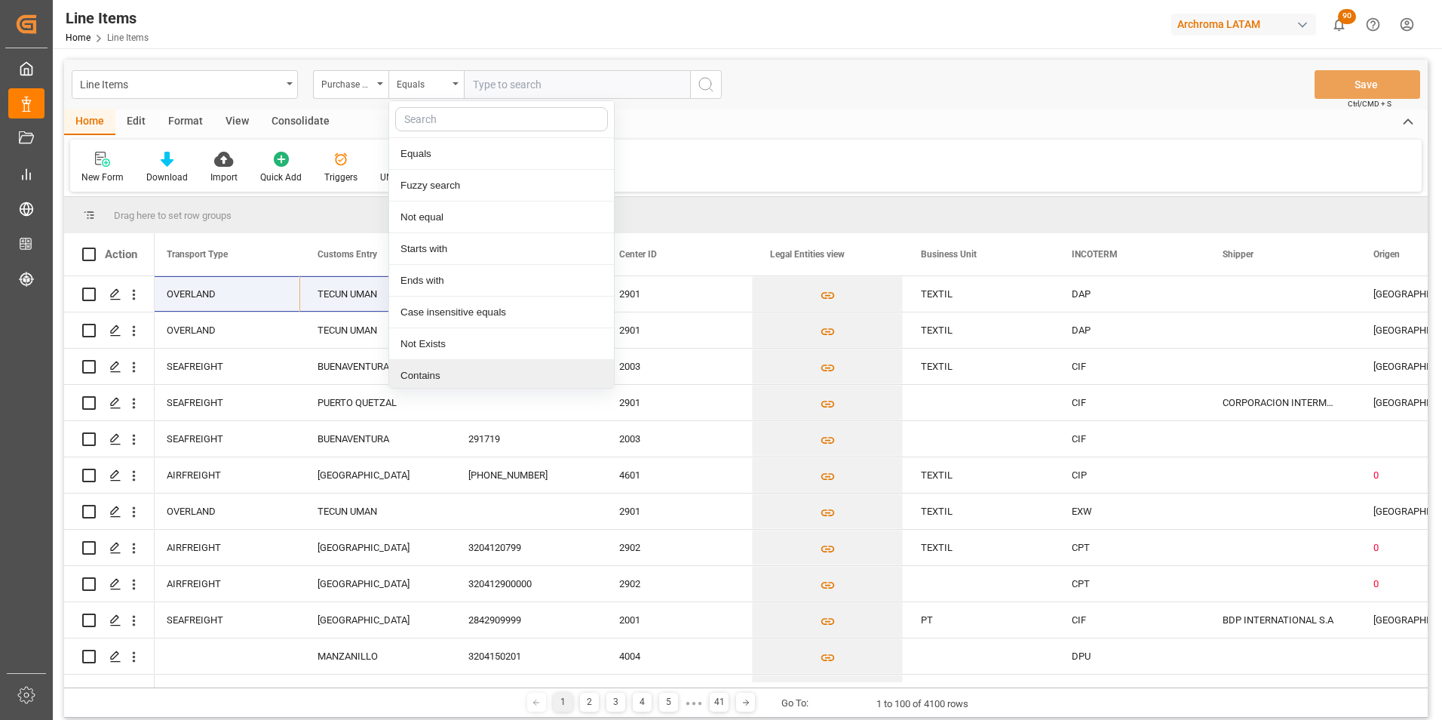
click at [476, 376] on div "Contains" at bounding box center [501, 376] width 225 height 32
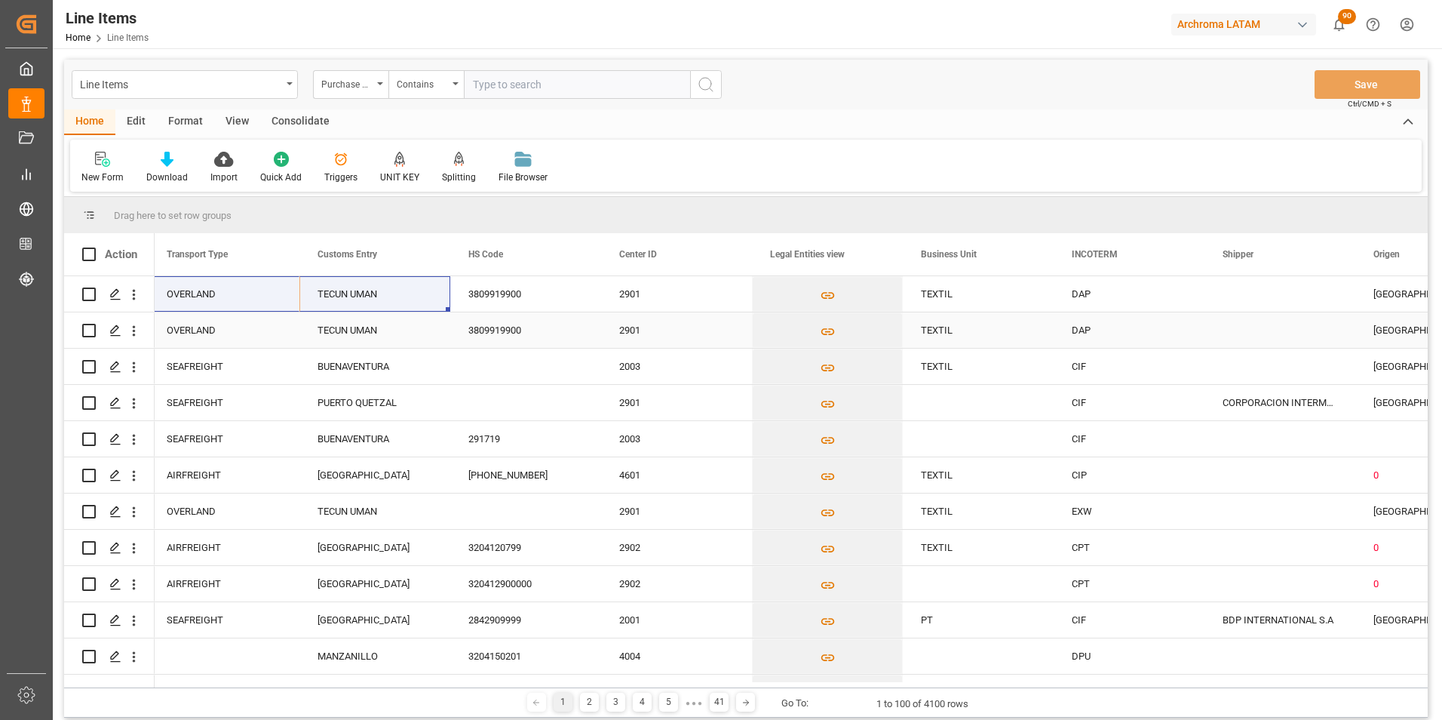
paste input "4504652030,4504624366,4504651440"
type input "4504652030,4504624366,4504651440"
click at [693, 95] on button "search button" at bounding box center [706, 84] width 32 height 29
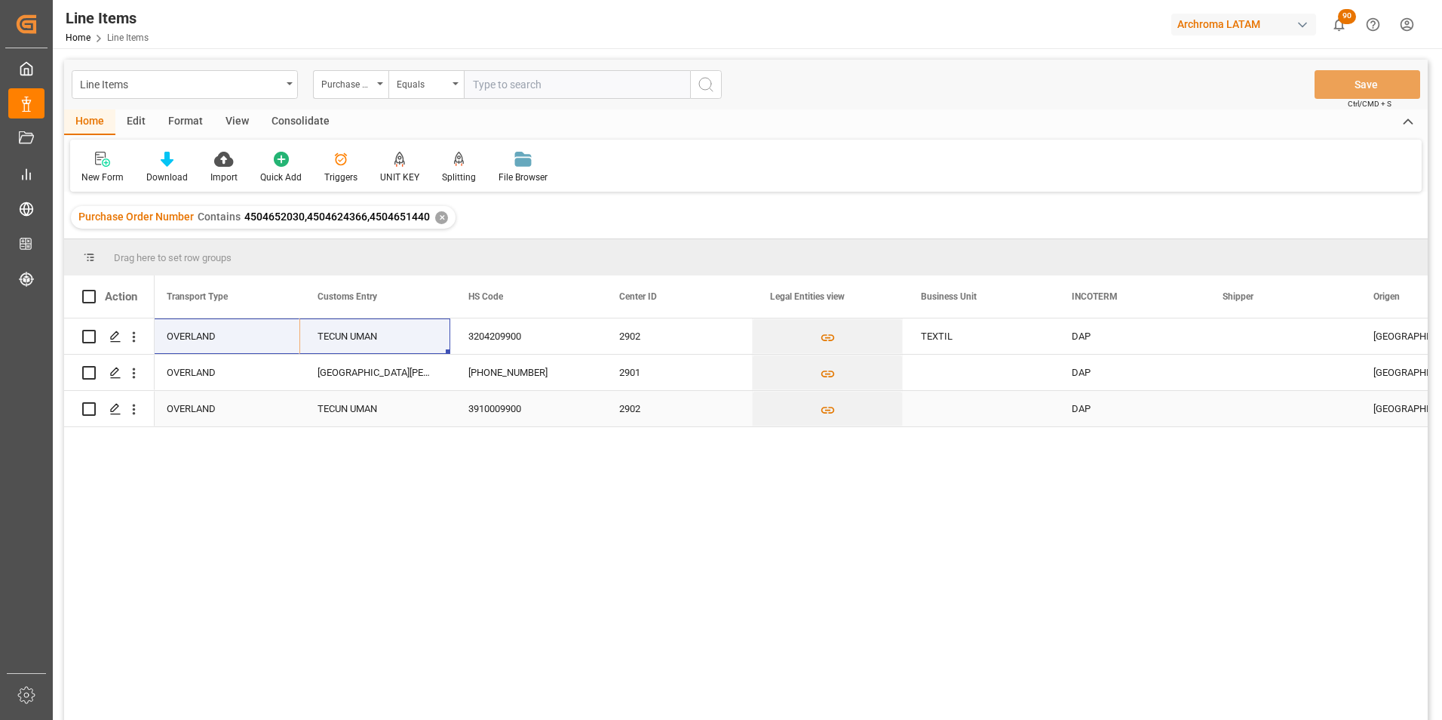
click at [397, 411] on div "TECUN UMAN" at bounding box center [374, 408] width 151 height 35
drag, startPoint x: 447, startPoint y: 424, endPoint x: 434, endPoint y: 376, distance: 49.2
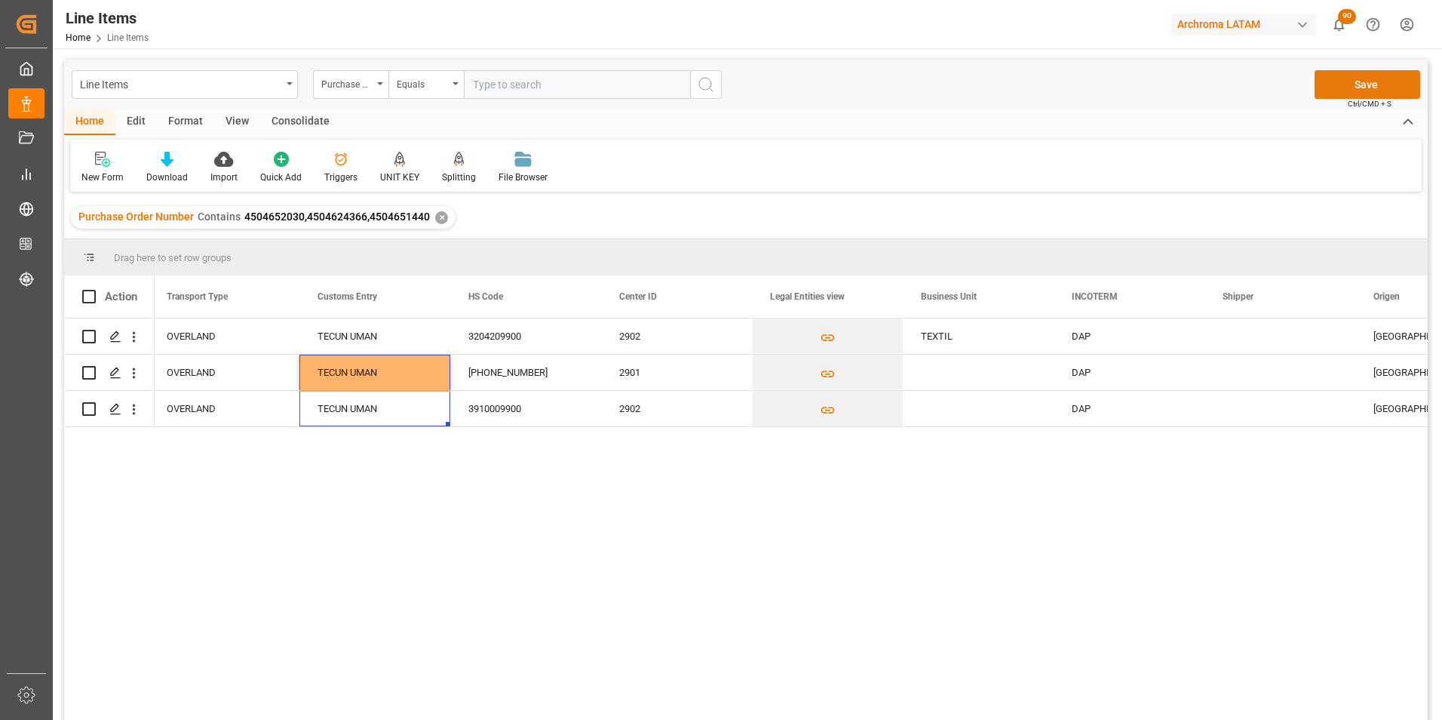
click at [1386, 88] on button "Save" at bounding box center [1368, 84] width 106 height 29
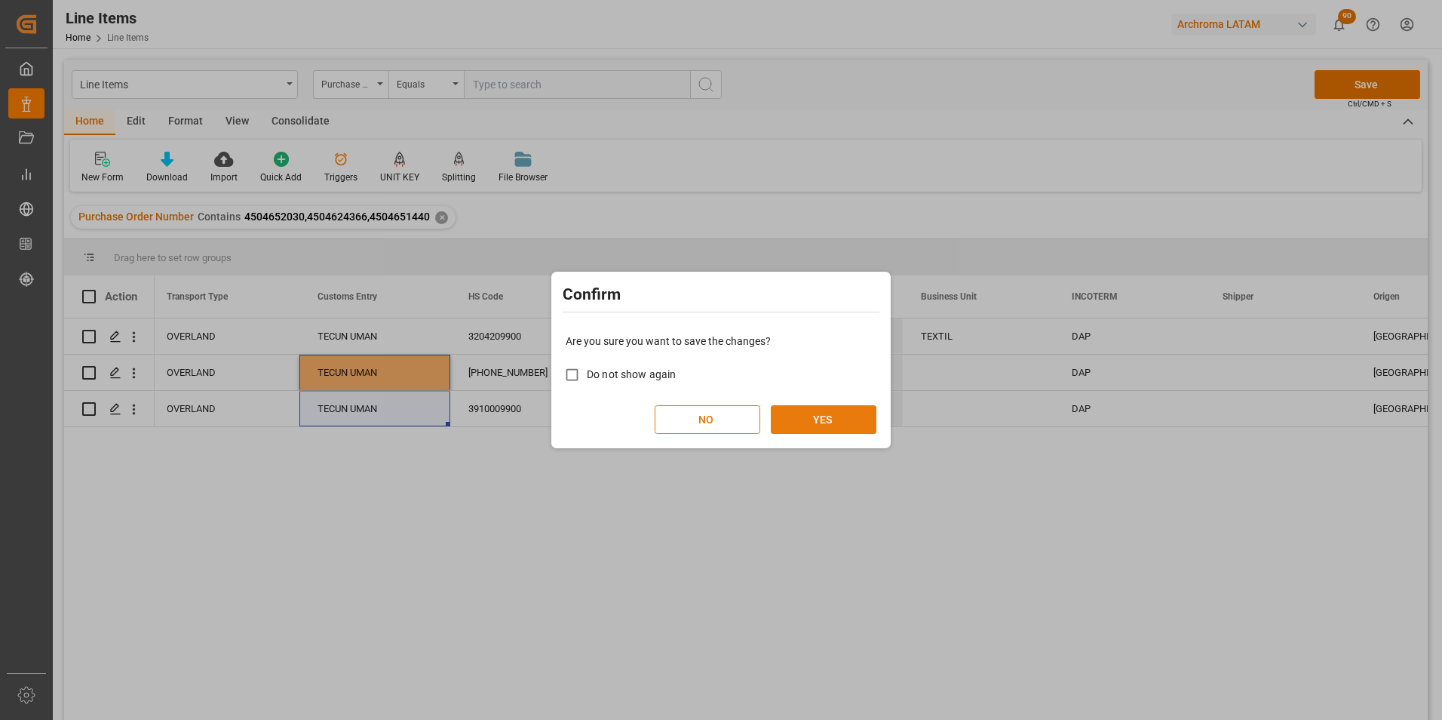
click at [800, 415] on button "YES" at bounding box center [824, 419] width 106 height 29
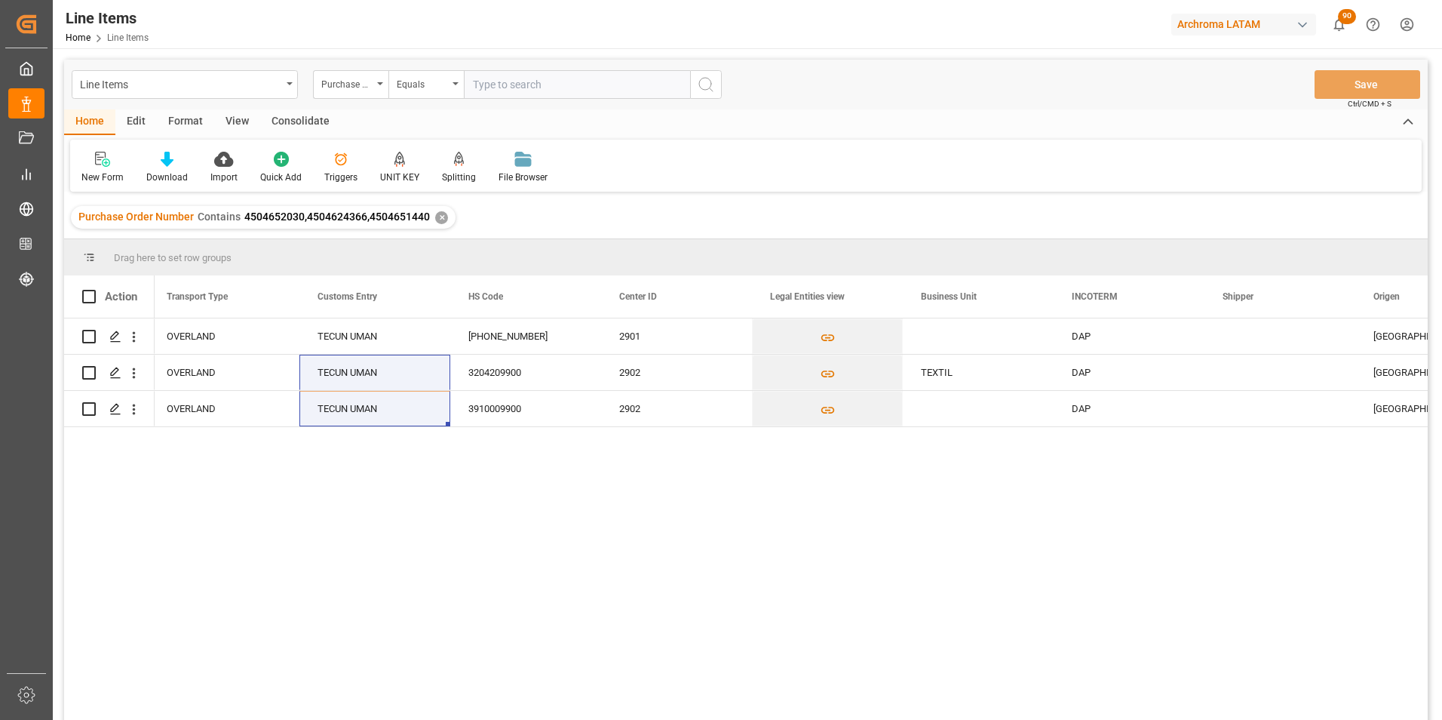
click at [439, 217] on div "✕" at bounding box center [441, 217] width 13 height 13
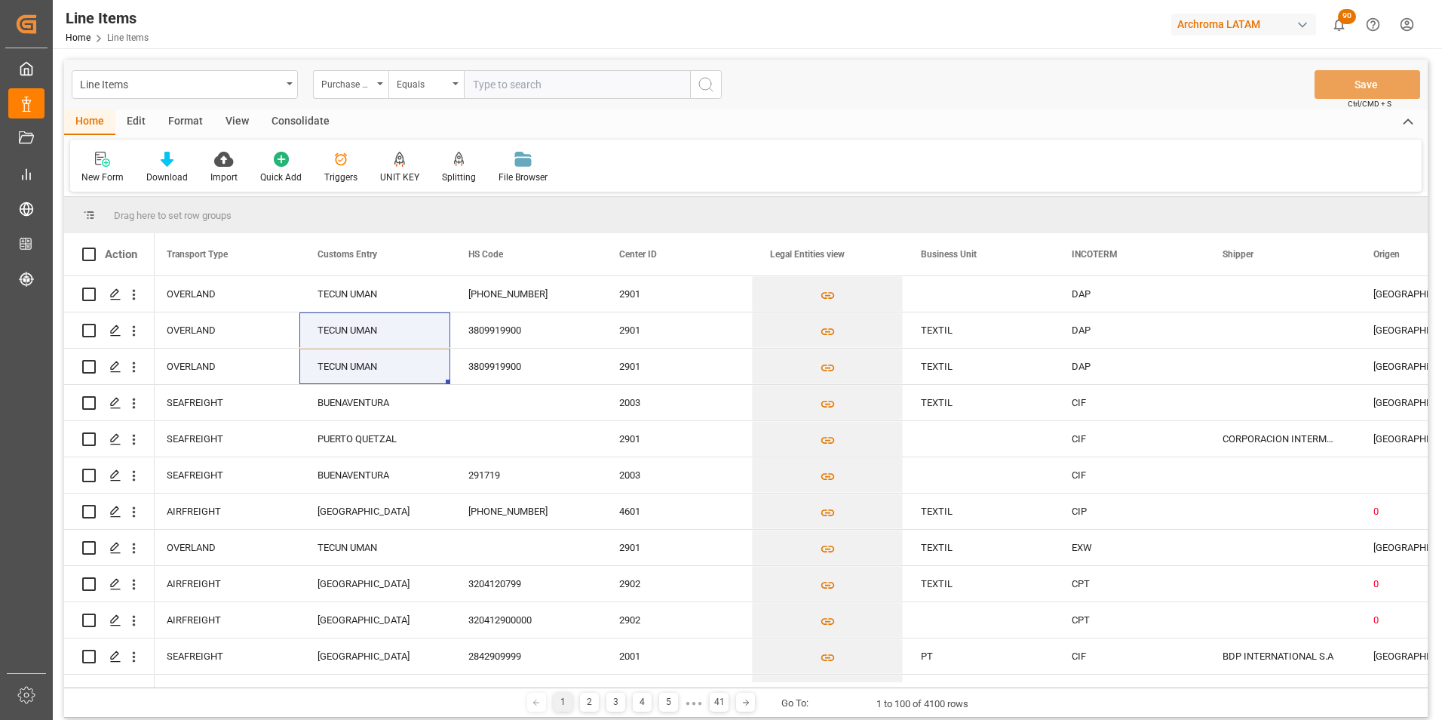
click at [441, 87] on div "Equals" at bounding box center [422, 82] width 51 height 17
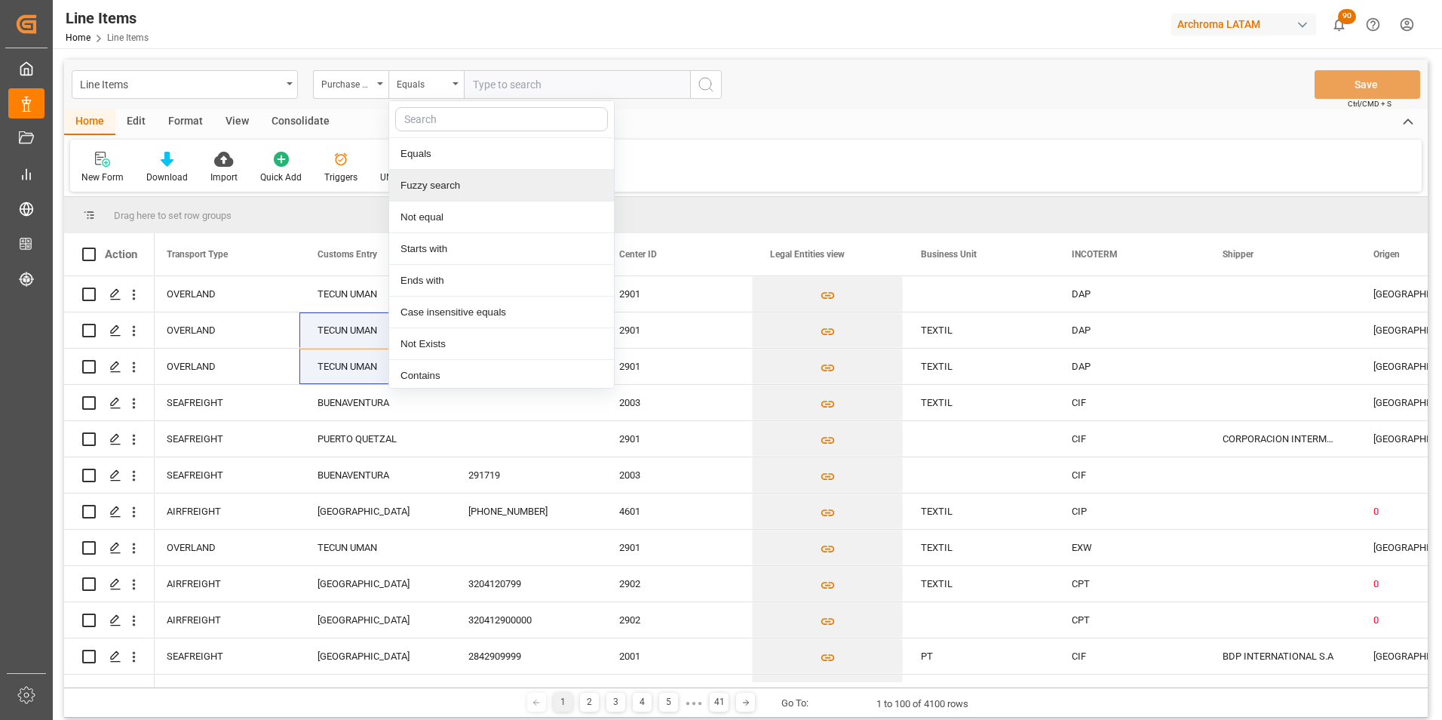
click at [456, 189] on div "Fuzzy search" at bounding box center [501, 186] width 225 height 32
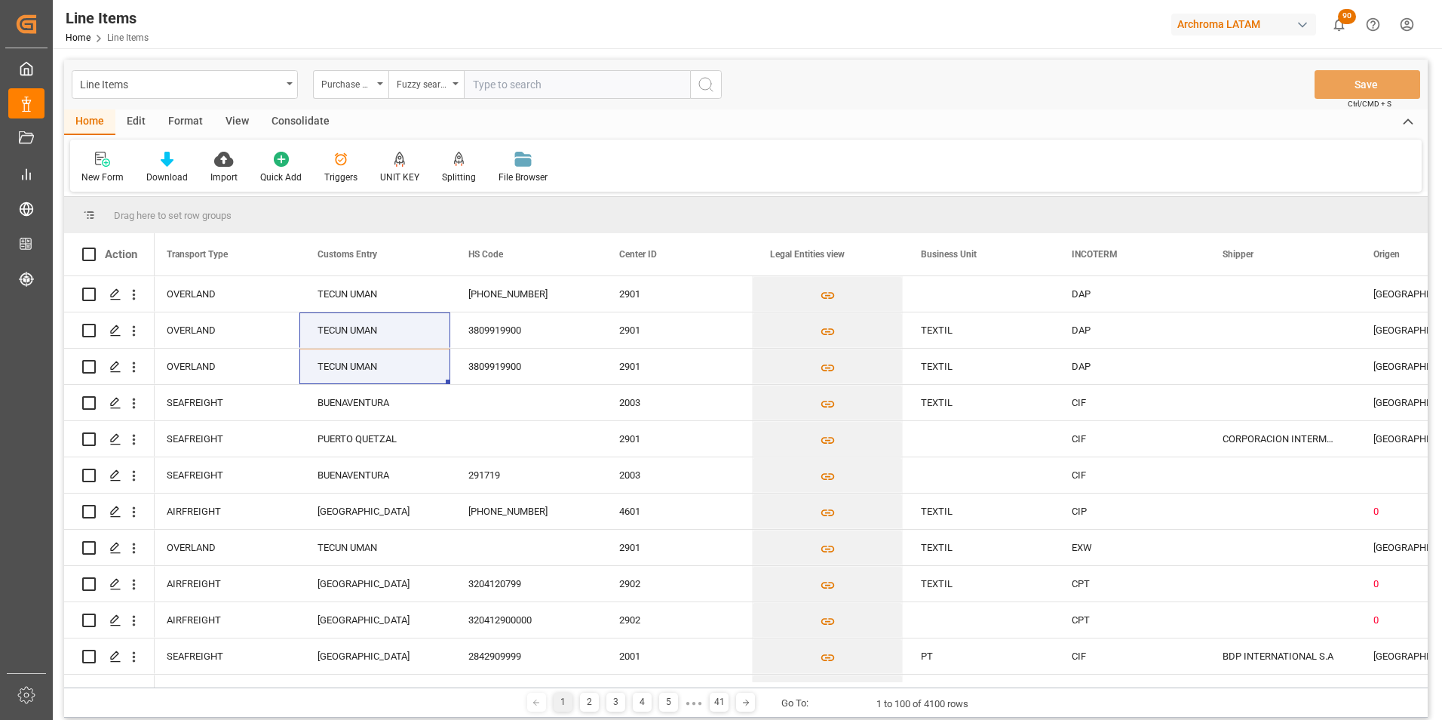
paste input "4504647989"
type input "4504647989"
click at [705, 90] on circle "search button" at bounding box center [705, 84] width 12 height 12
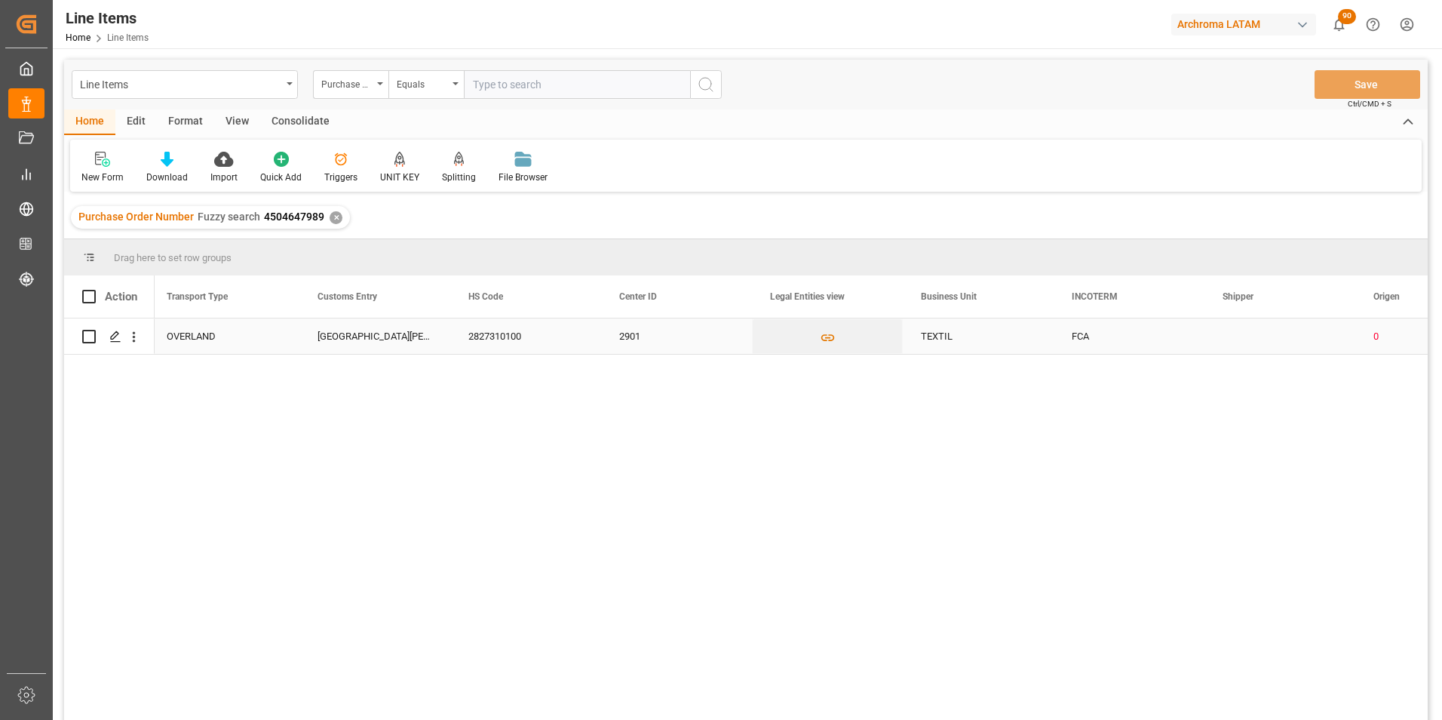
click at [344, 343] on div "CIUDAD HIDALGO" at bounding box center [374, 335] width 151 height 35
drag, startPoint x: 427, startPoint y: 350, endPoint x: 259, endPoint y: 341, distance: 168.4
type input "TECUN UMAN"
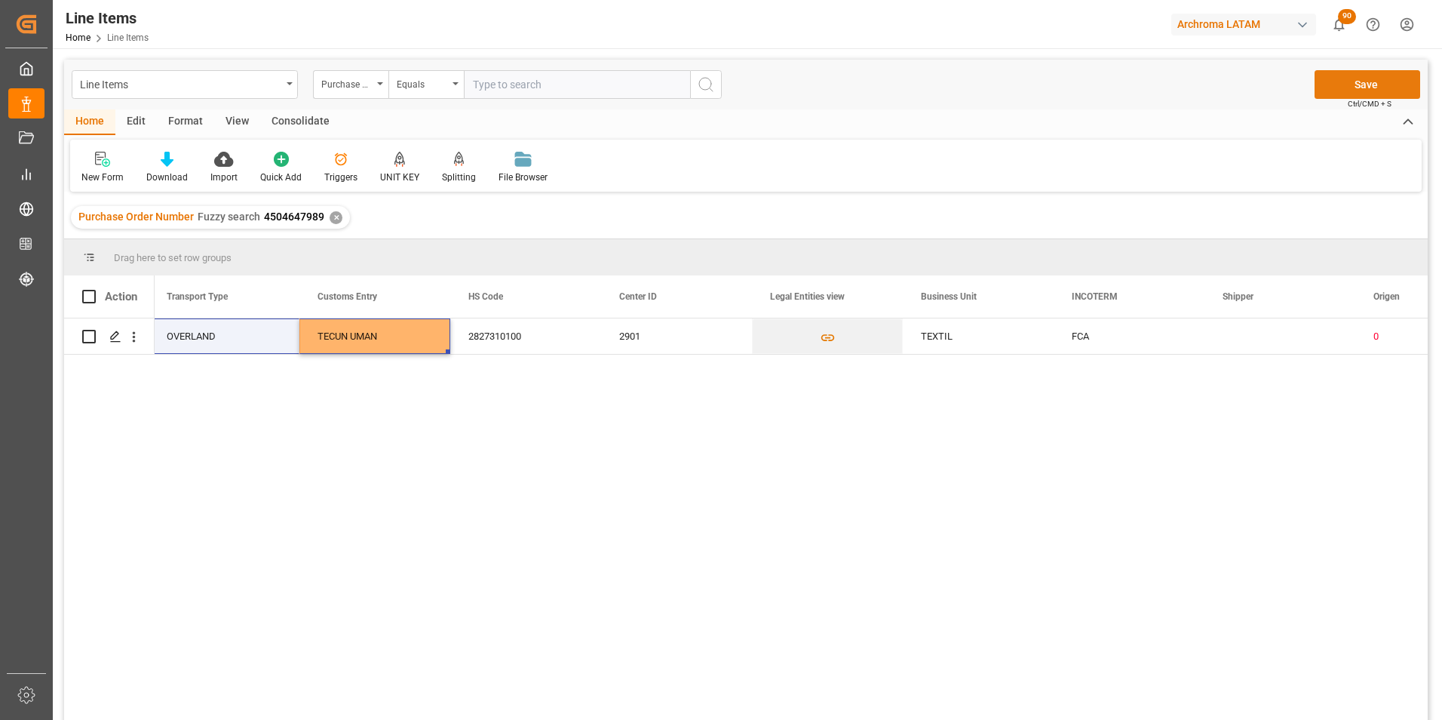
click at [1409, 92] on button "Save" at bounding box center [1368, 84] width 106 height 29
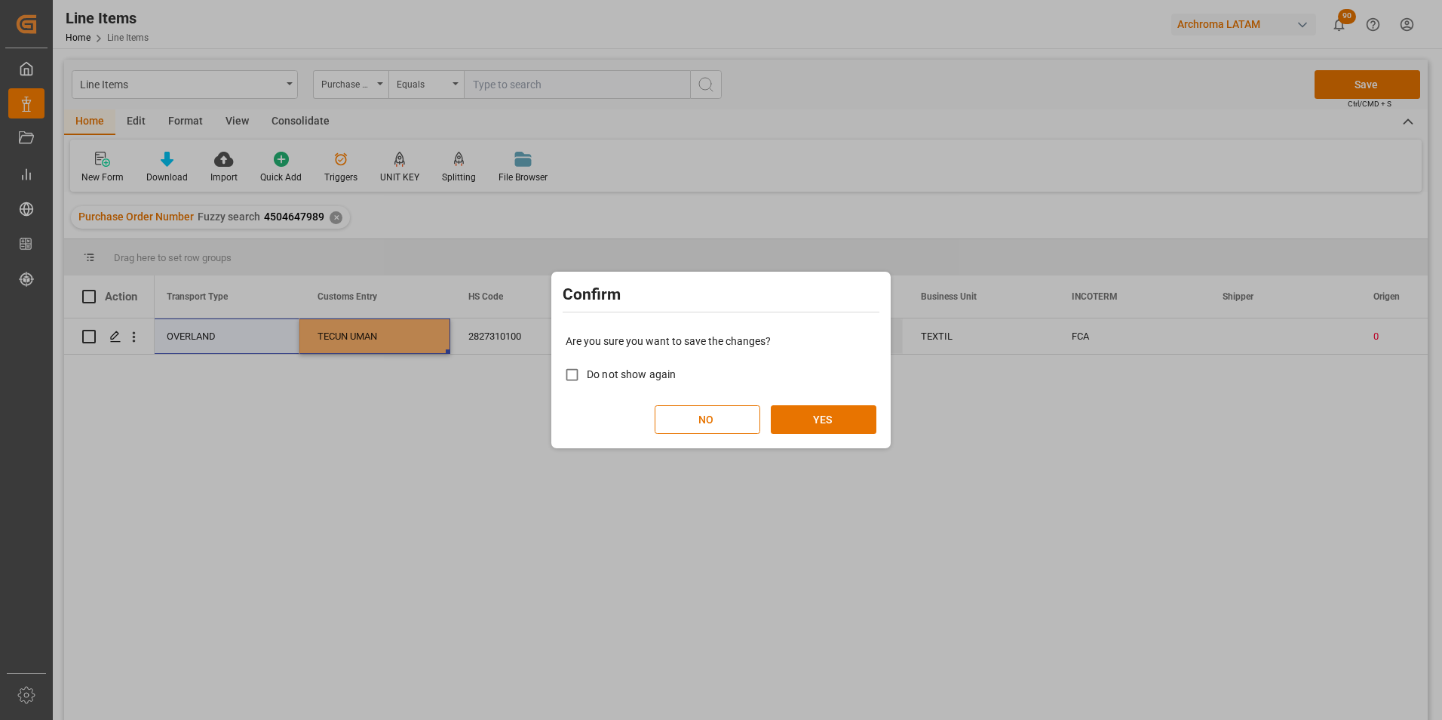
click at [873, 401] on div "Are you sure you want to save the changes? Do not show again NO YES" at bounding box center [721, 383] width 332 height 121
click at [872, 405] on button "YES" at bounding box center [824, 419] width 106 height 29
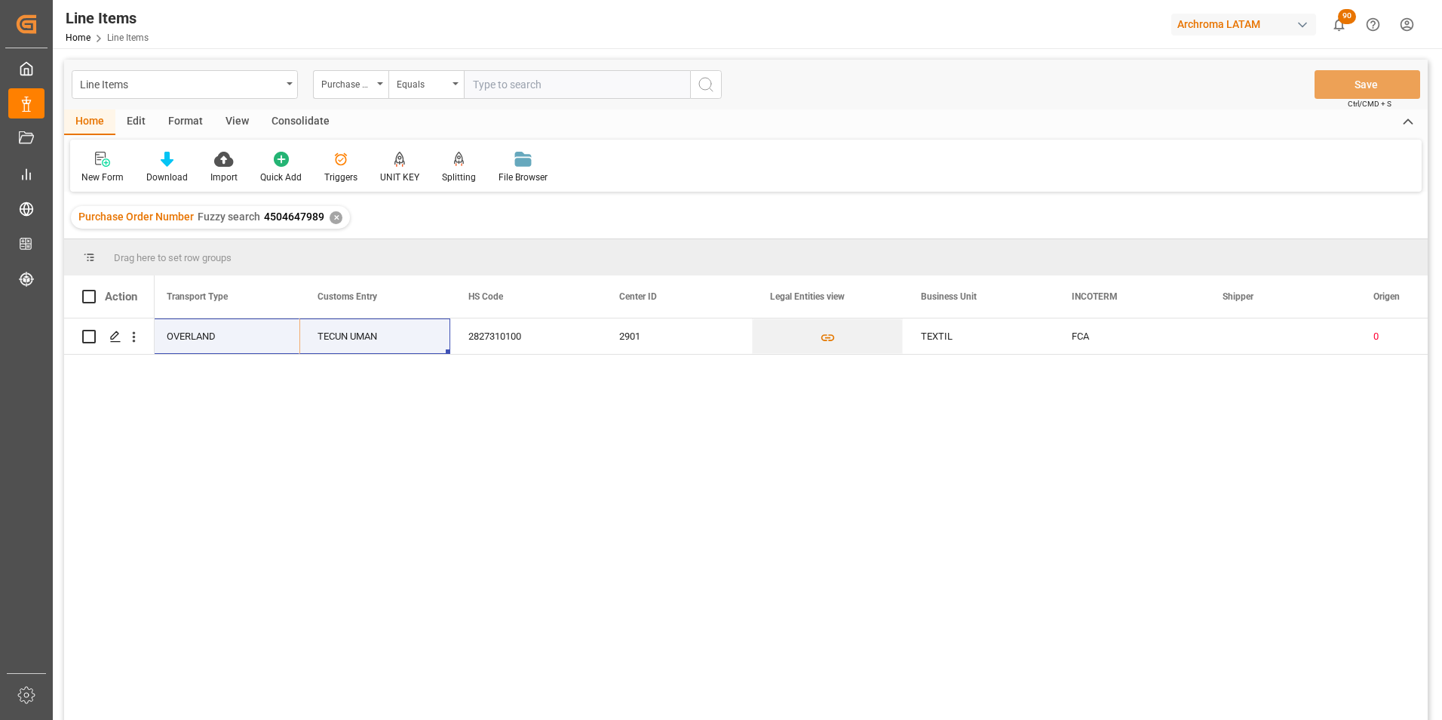
click at [335, 220] on div "✕" at bounding box center [336, 217] width 13 height 13
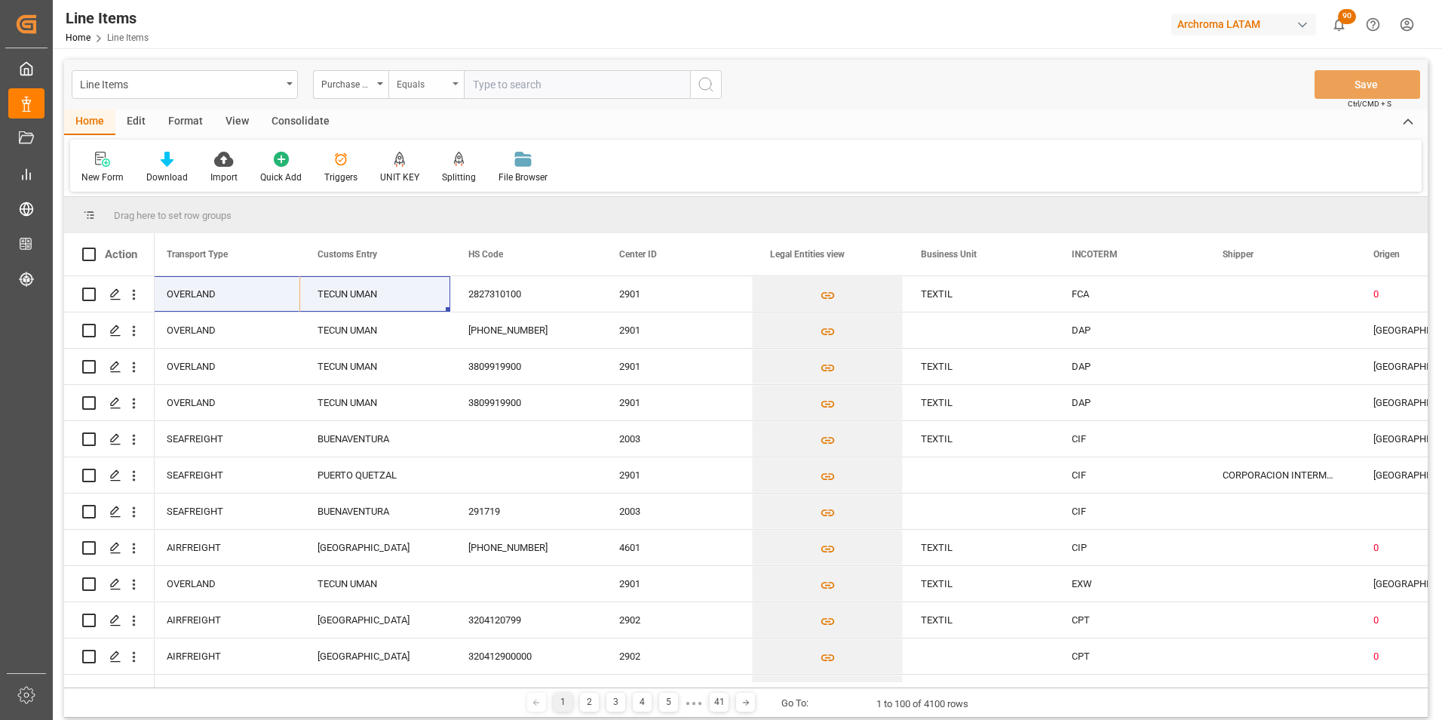
click at [438, 92] on div "Equals" at bounding box center [425, 84] width 75 height 29
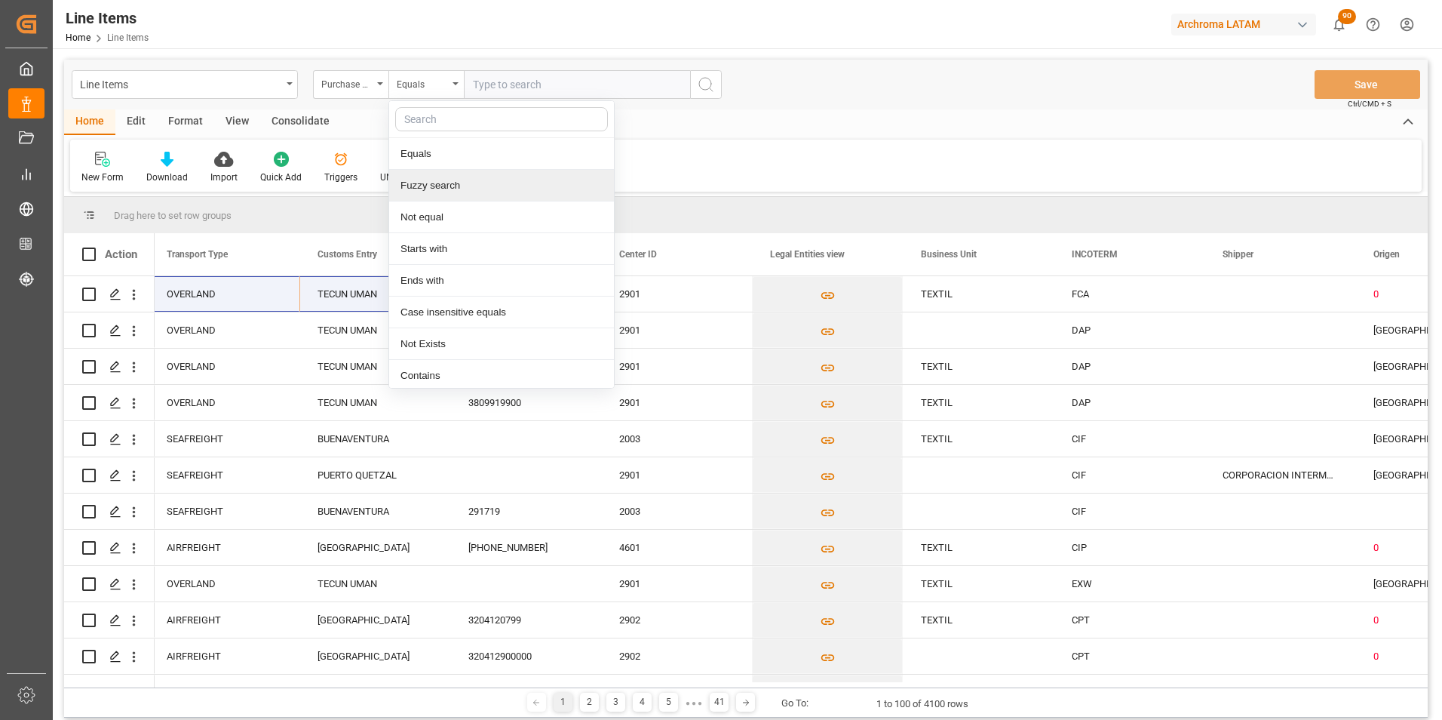
click at [465, 189] on div "Fuzzy search" at bounding box center [501, 186] width 225 height 32
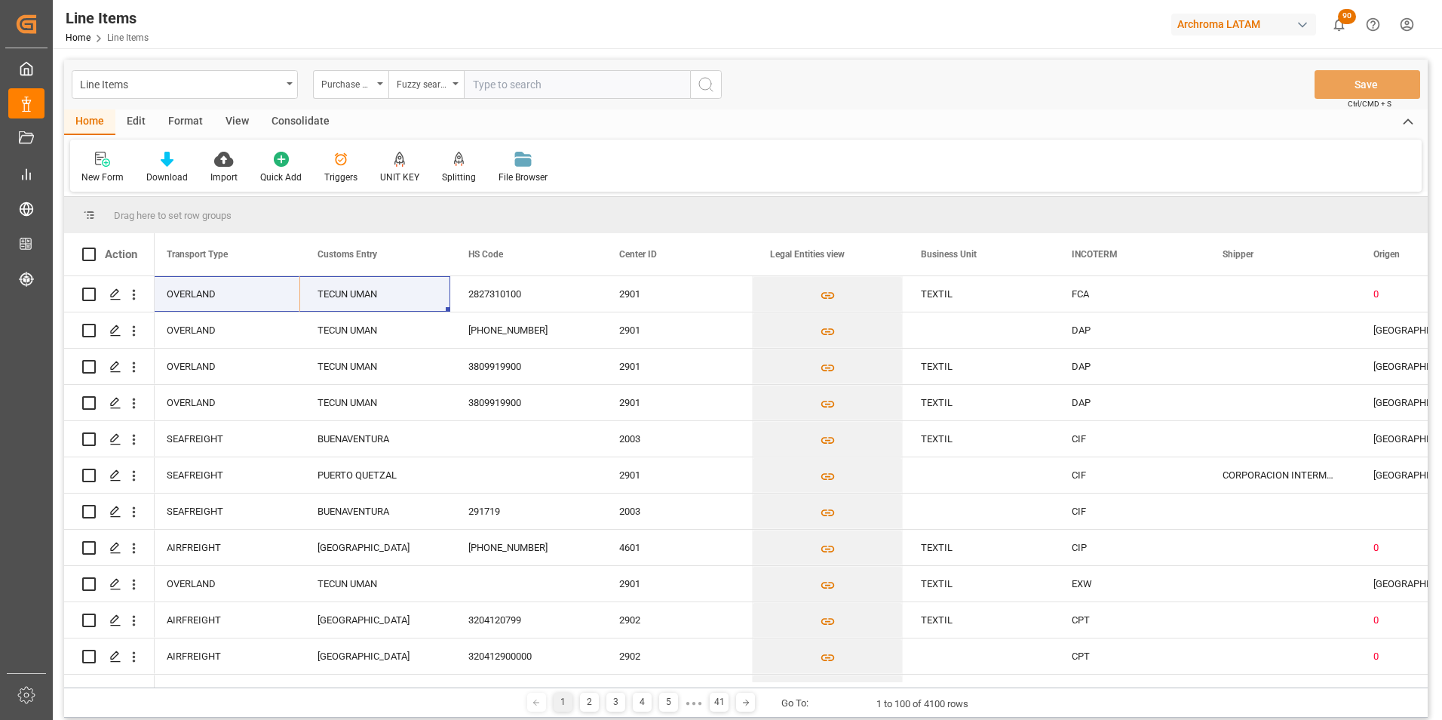
paste input "4504650911"
type input "4504650911"
click at [701, 88] on circle "search button" at bounding box center [705, 84] width 12 height 12
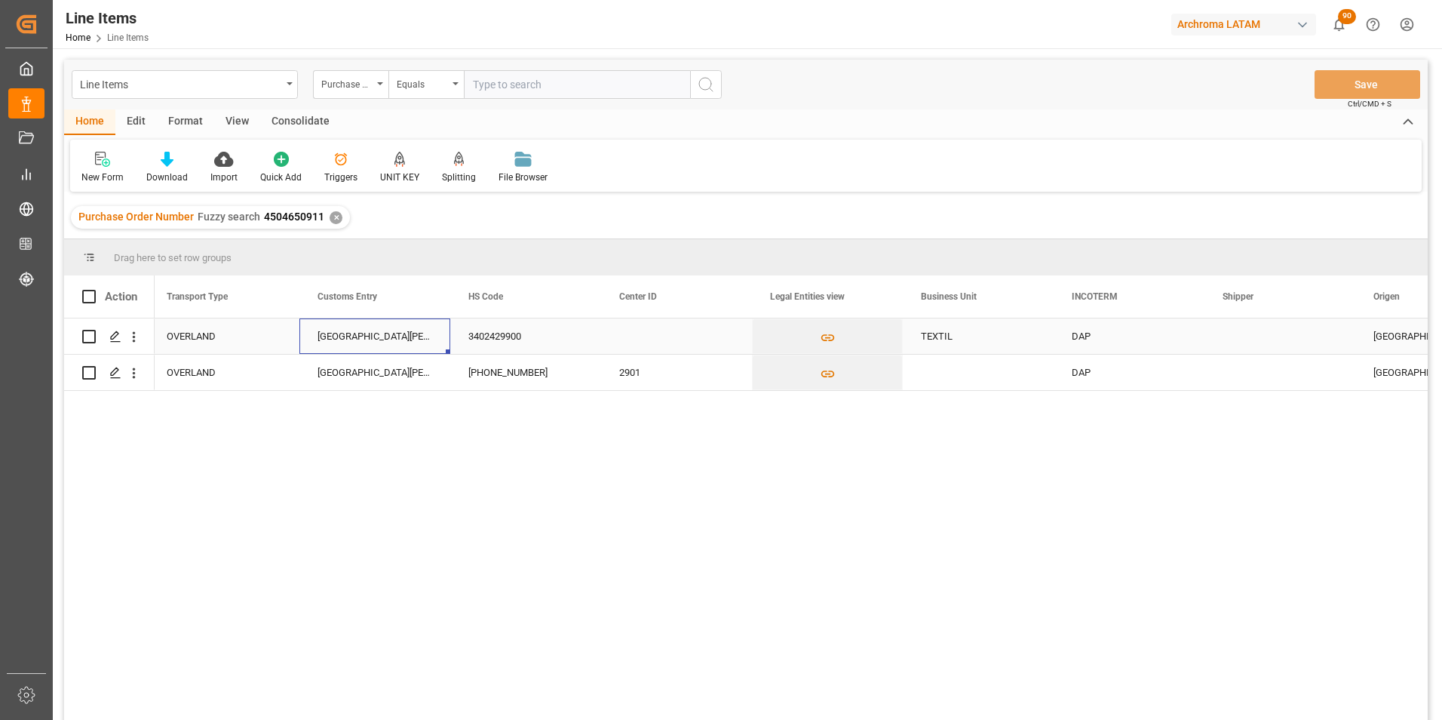
click at [388, 336] on div "CIUDAD HIDALGO" at bounding box center [374, 335] width 151 height 35
drag, startPoint x: 412, startPoint y: 336, endPoint x: 196, endPoint y: 324, distance: 216.1
type input "TECUN UMAN"
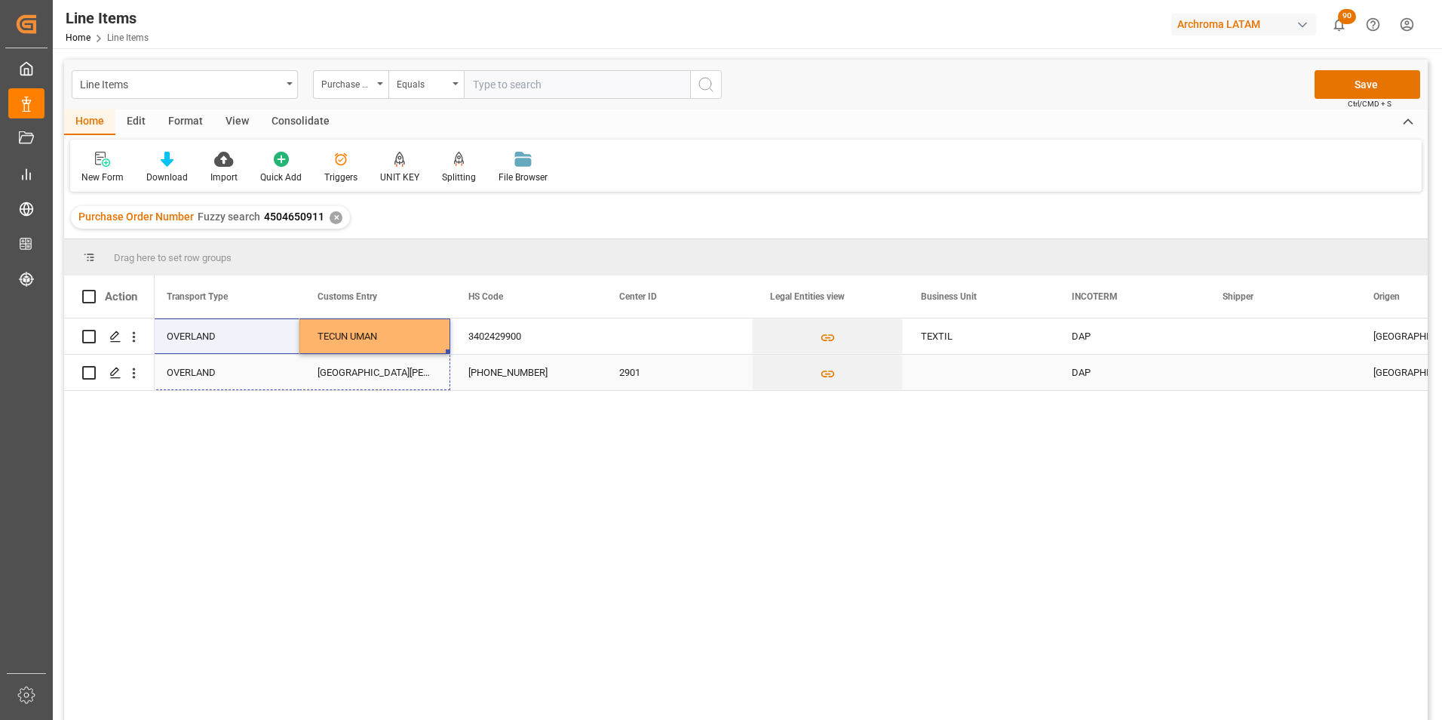
drag, startPoint x: 447, startPoint y: 350, endPoint x: 445, endPoint y: 364, distance: 13.7
click at [1377, 85] on button "Save" at bounding box center [1368, 84] width 106 height 29
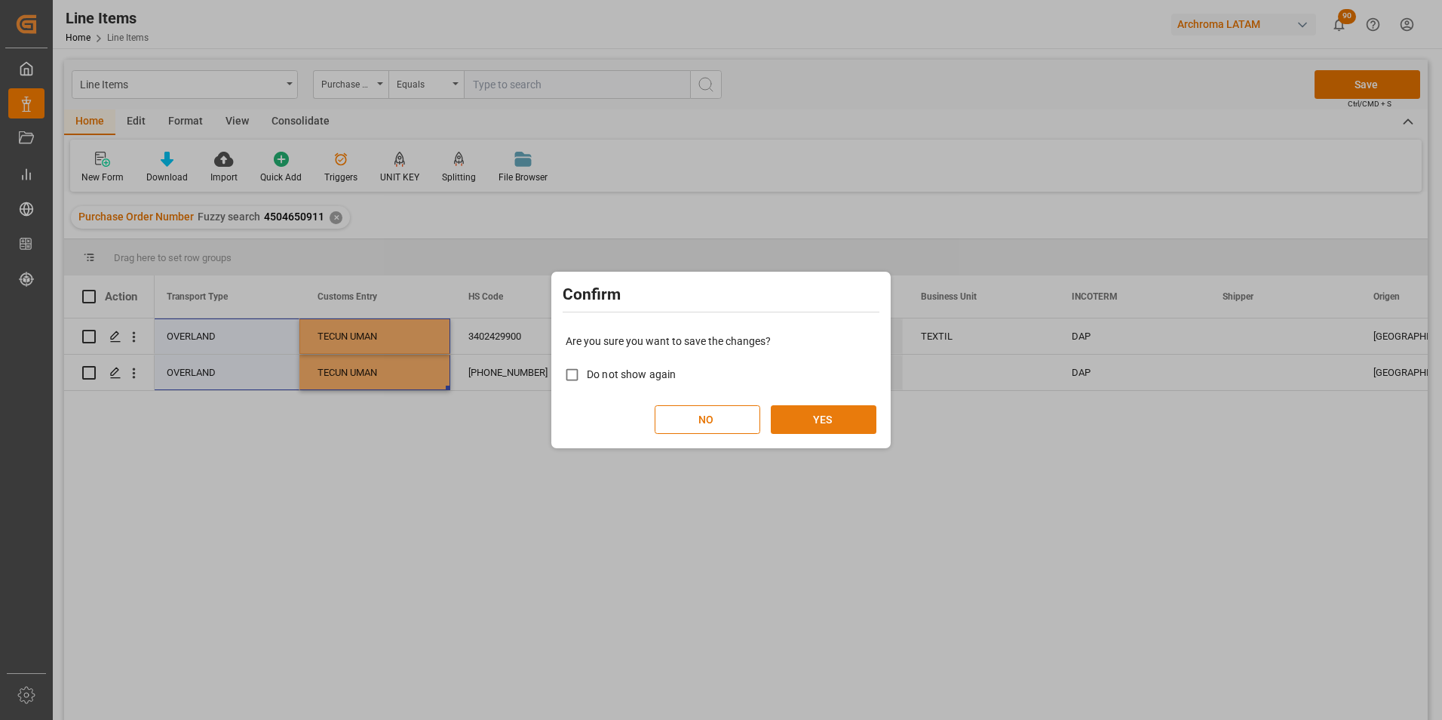
click at [866, 419] on button "YES" at bounding box center [824, 419] width 106 height 29
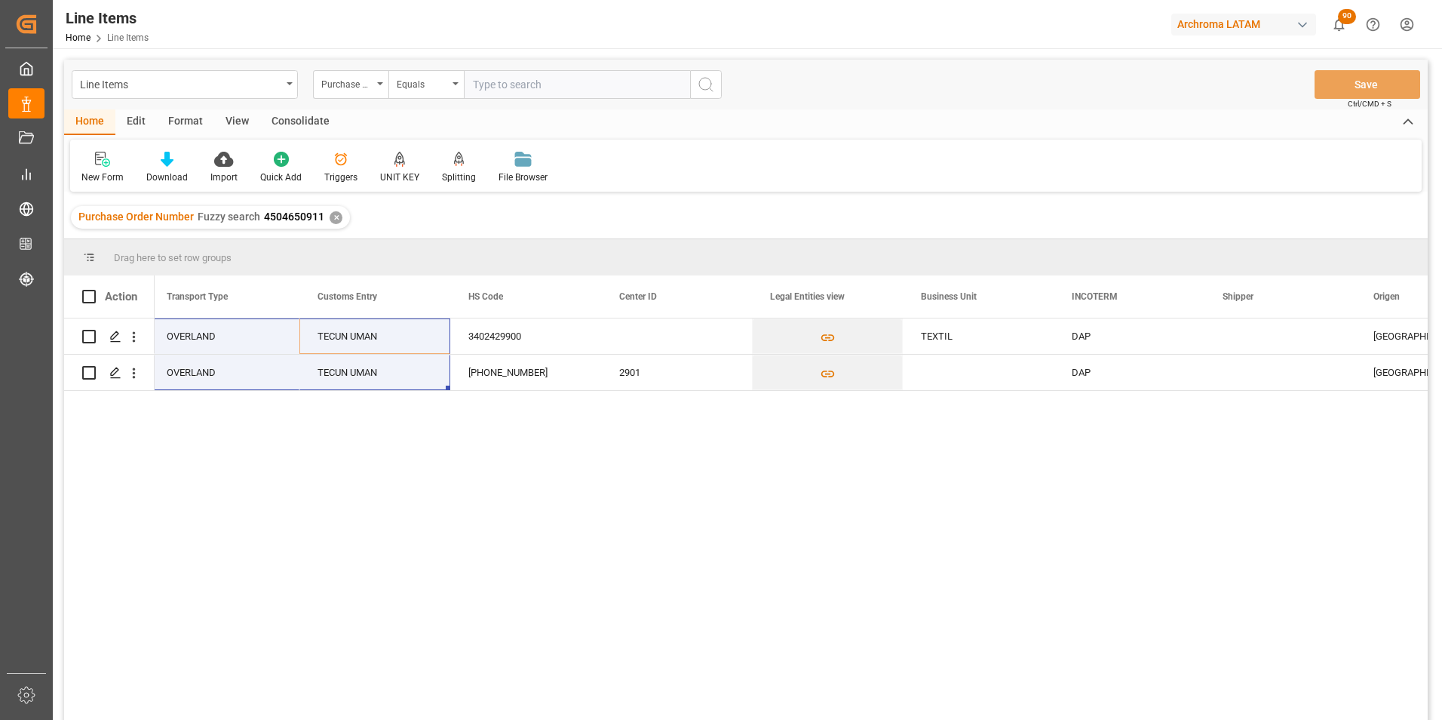
click at [331, 213] on div "✕" at bounding box center [336, 217] width 13 height 13
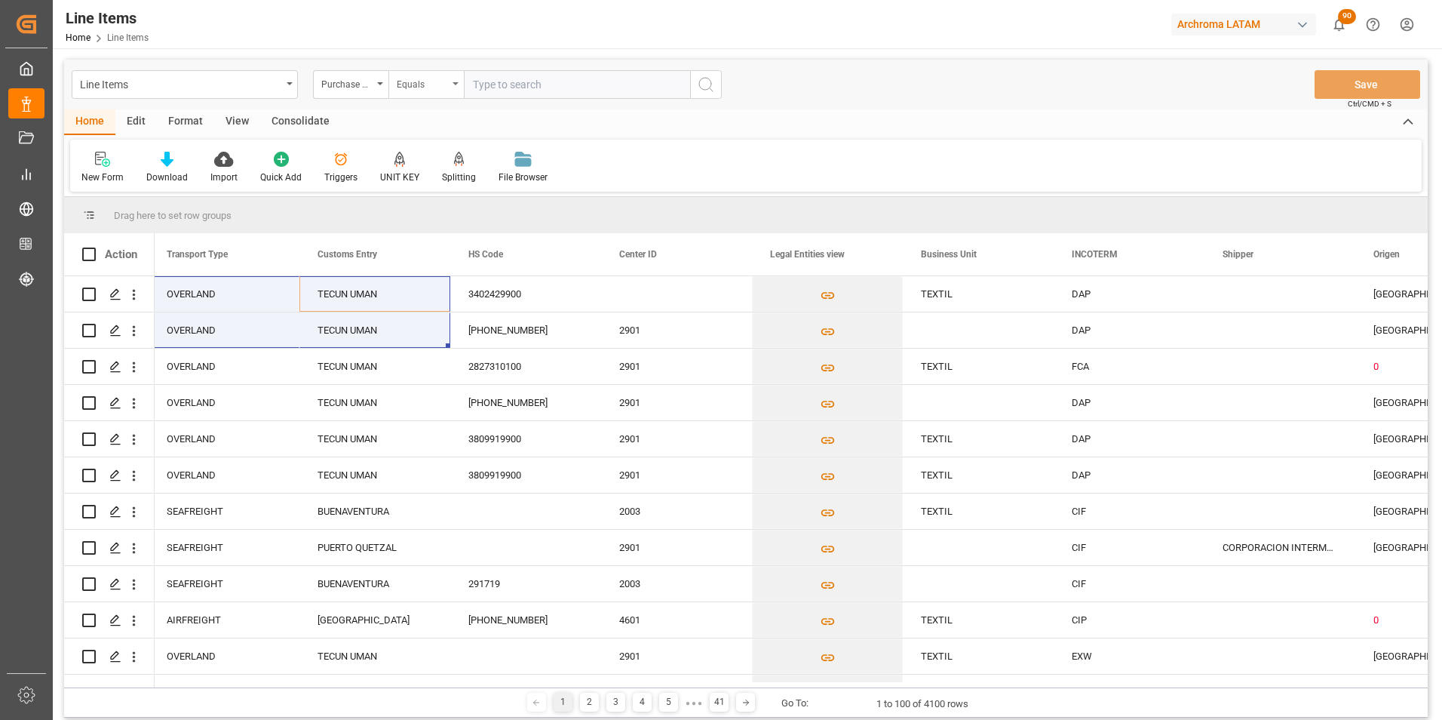
click at [448, 84] on div "Equals" at bounding box center [425, 84] width 75 height 29
click at [462, 189] on div "Fuzzy search" at bounding box center [501, 186] width 225 height 32
paste input "4504648544"
type input "4504648544"
click at [693, 89] on button "search button" at bounding box center [706, 84] width 32 height 29
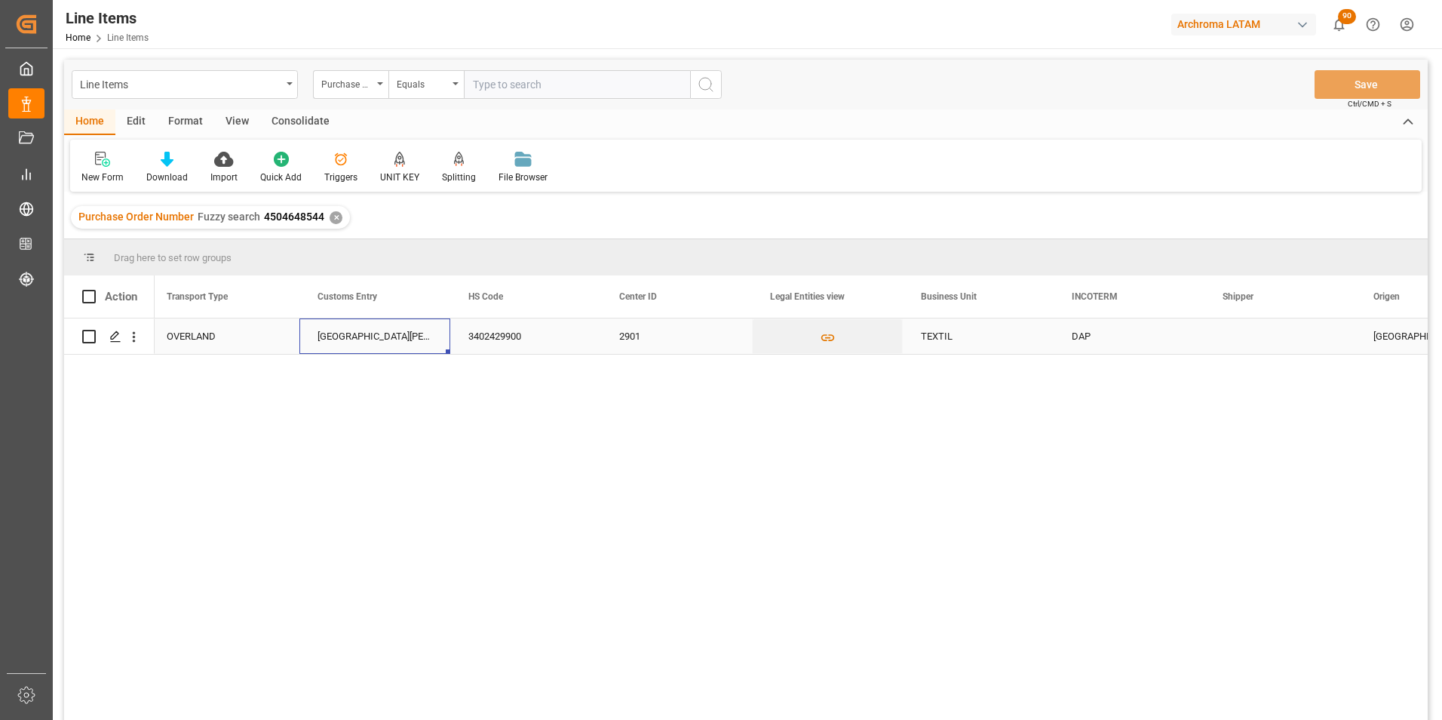
click at [367, 335] on div "CIUDAD HIDALGO" at bounding box center [374, 335] width 151 height 35
drag, startPoint x: 419, startPoint y: 342, endPoint x: 282, endPoint y: 329, distance: 138.0
type input "TECUN UMAN"
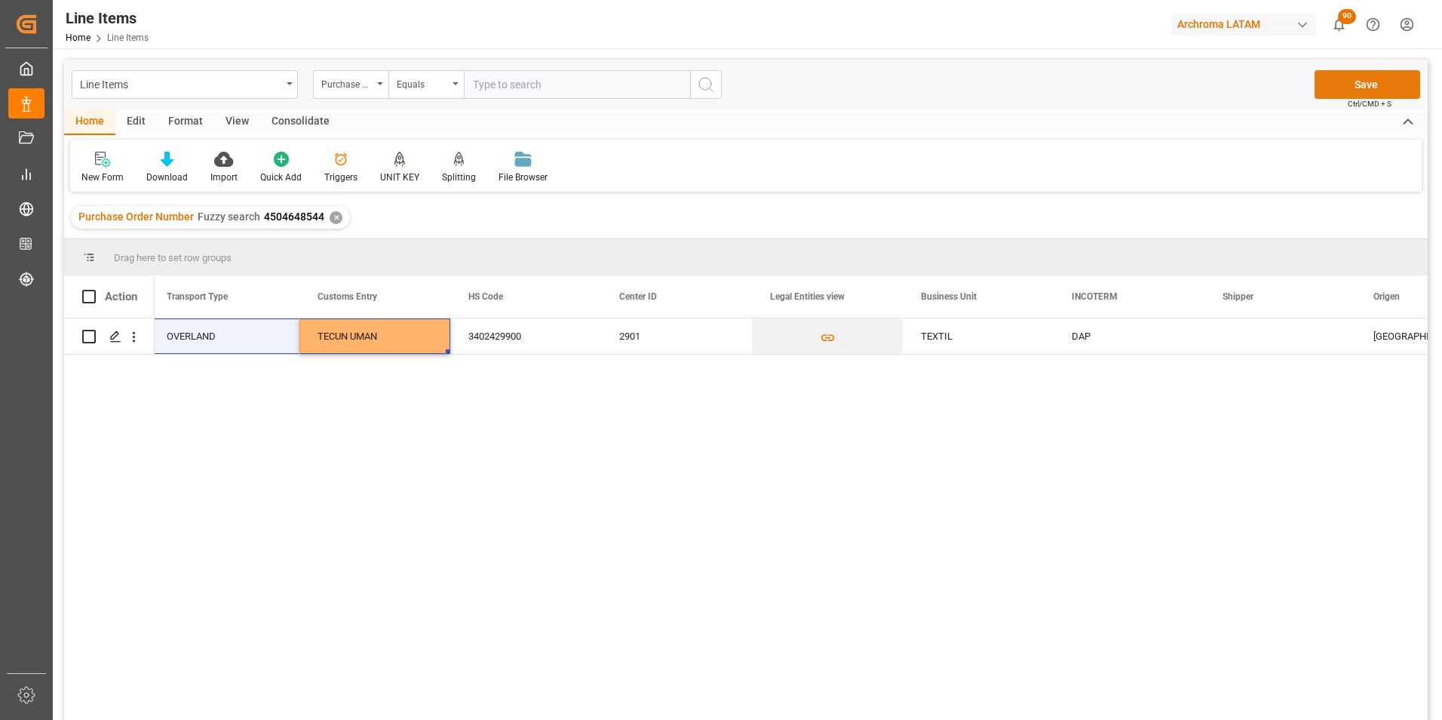
click at [1371, 78] on button "Save" at bounding box center [1368, 84] width 106 height 29
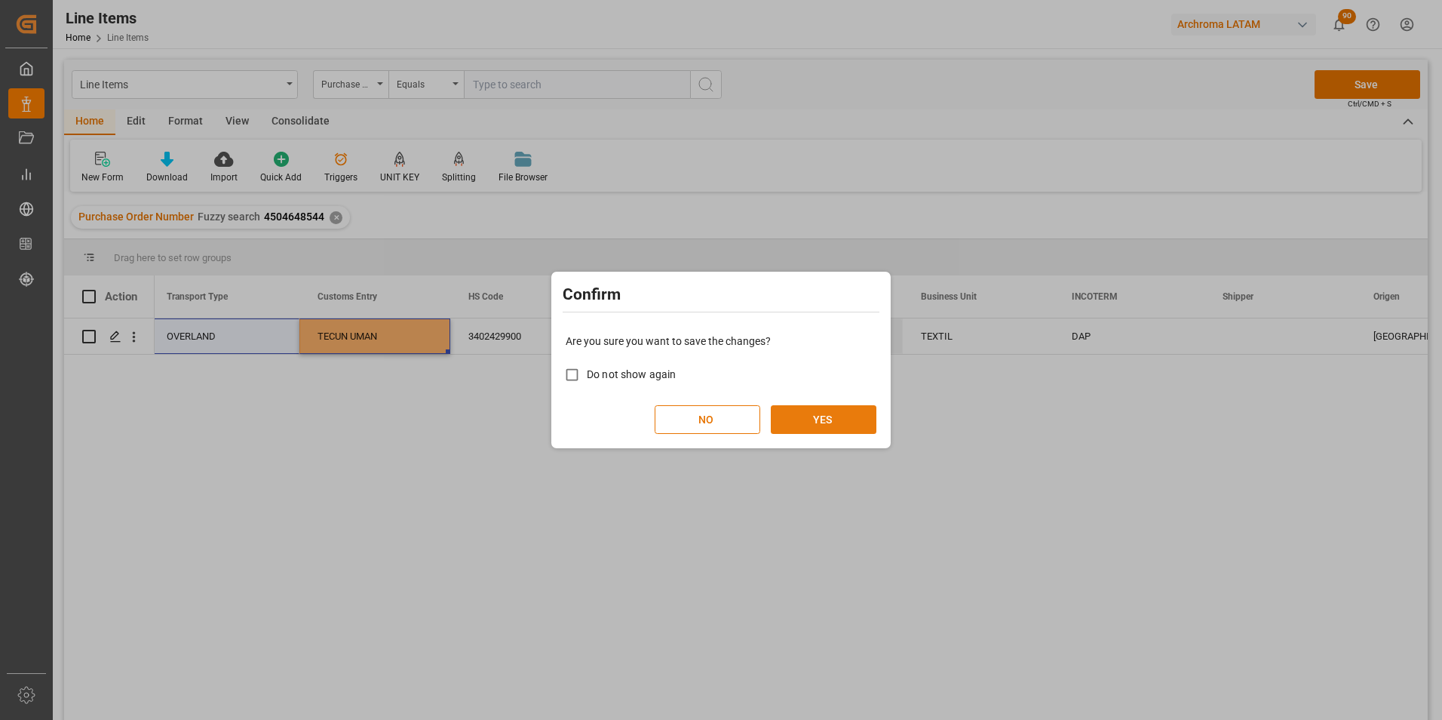
click at [837, 413] on button "YES" at bounding box center [824, 419] width 106 height 29
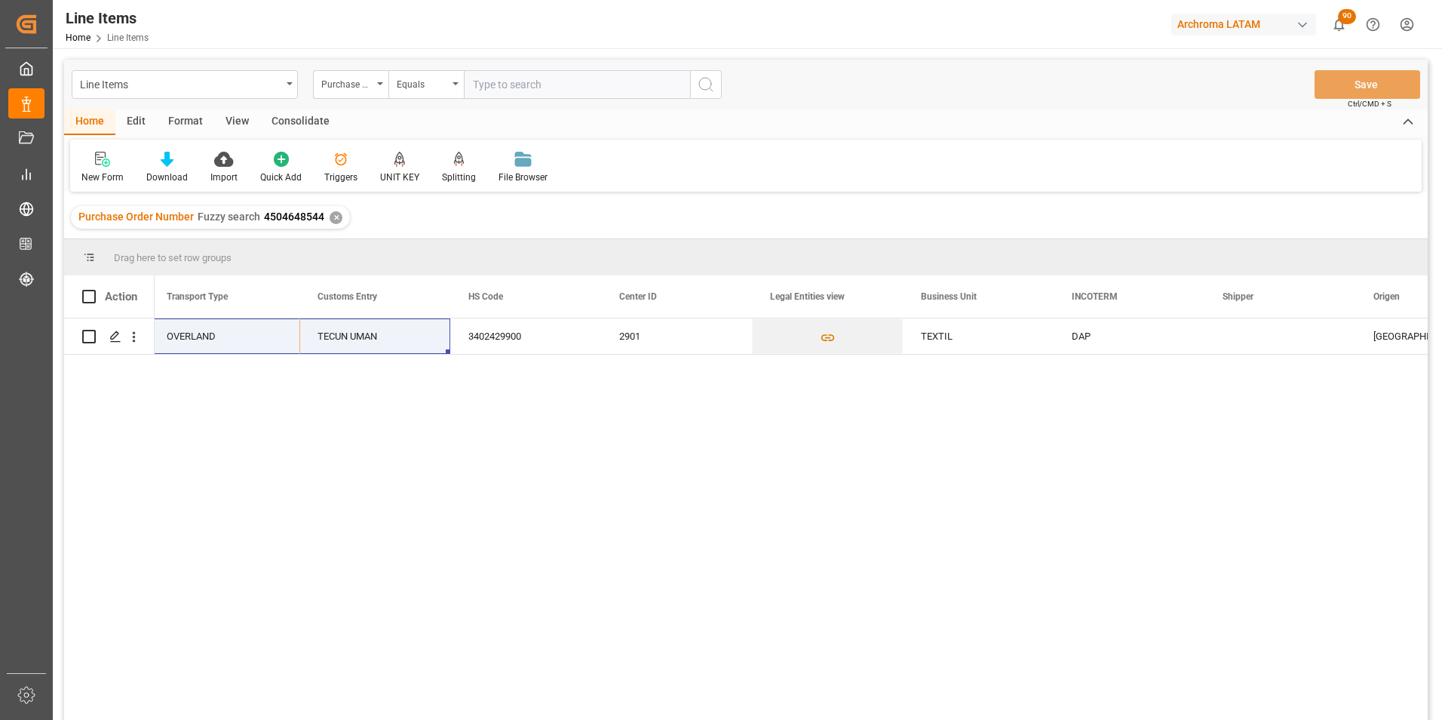
click at [337, 216] on div "✕" at bounding box center [336, 217] width 13 height 13
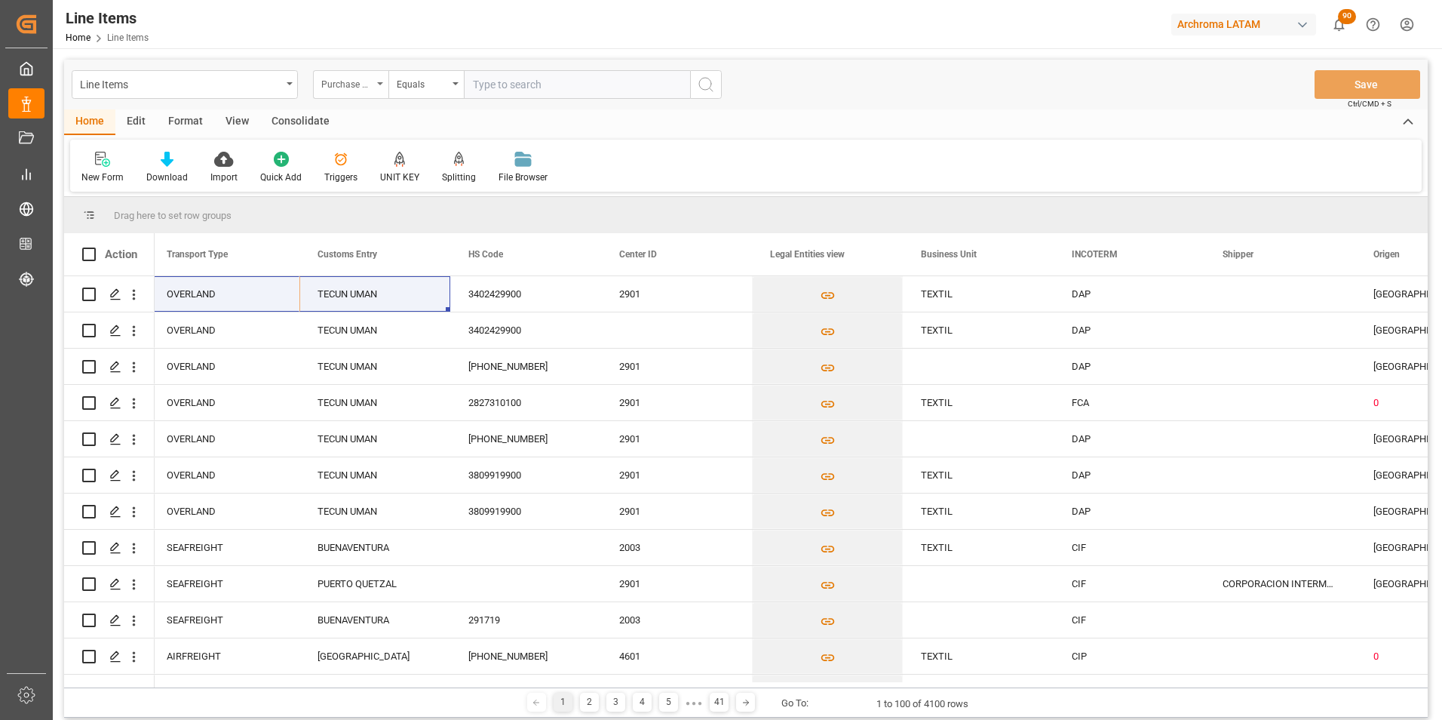
click at [379, 82] on icon "open menu" at bounding box center [380, 83] width 6 height 3
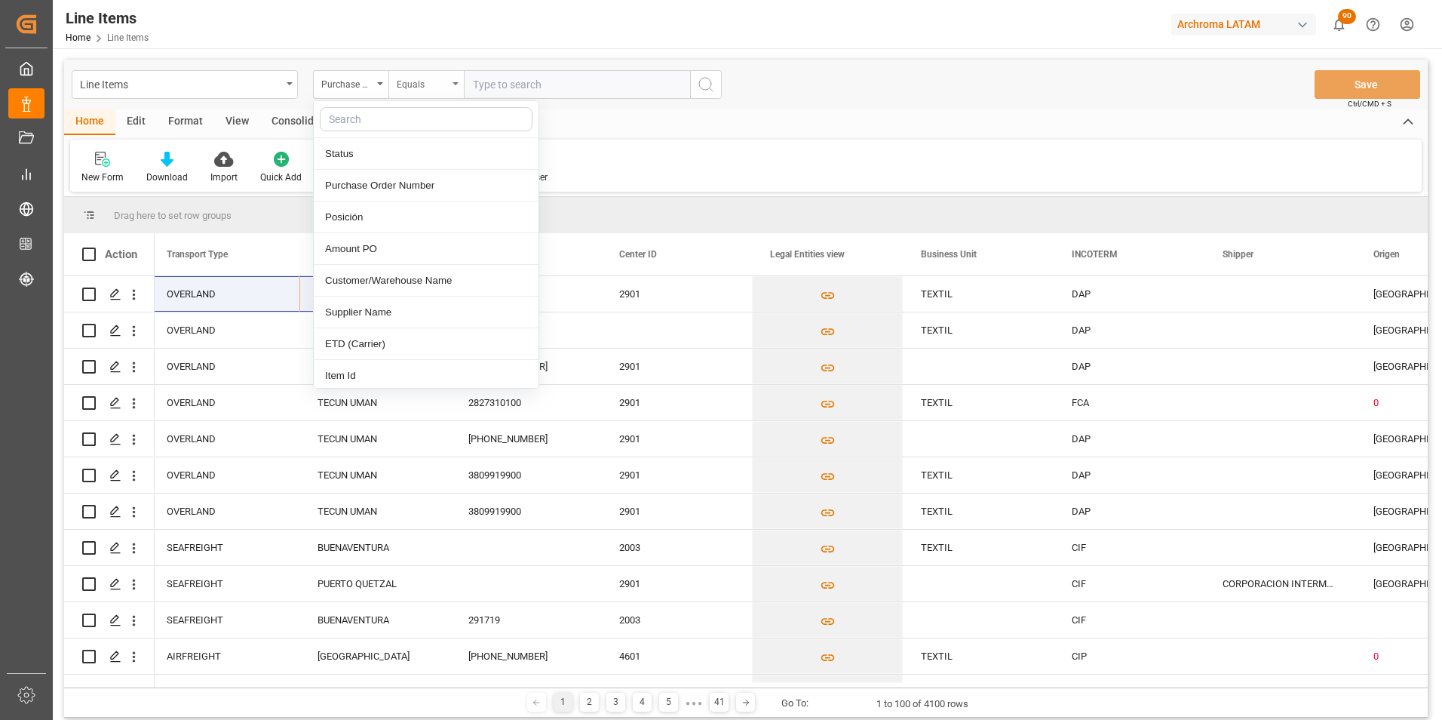
click at [420, 89] on div "Equals" at bounding box center [422, 82] width 51 height 17
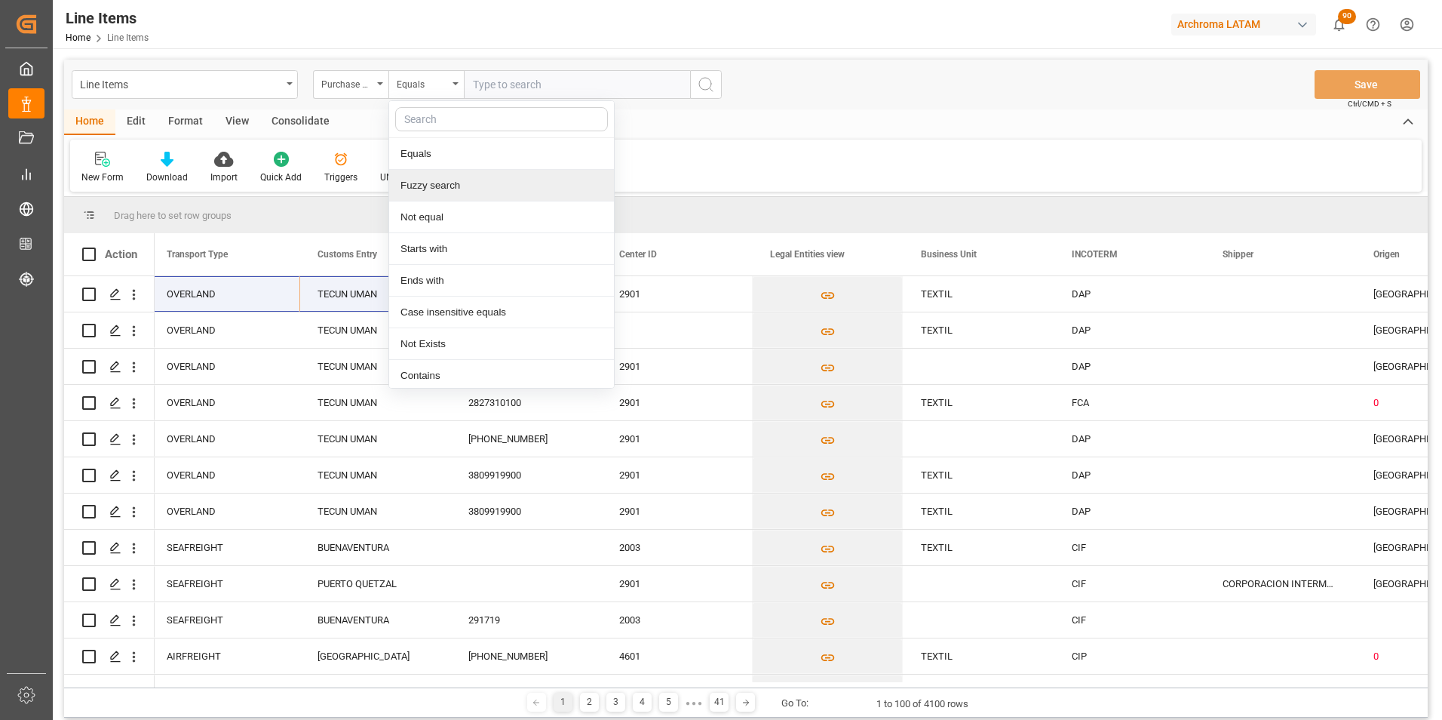
click at [429, 194] on div "Fuzzy search" at bounding box center [501, 186] width 225 height 32
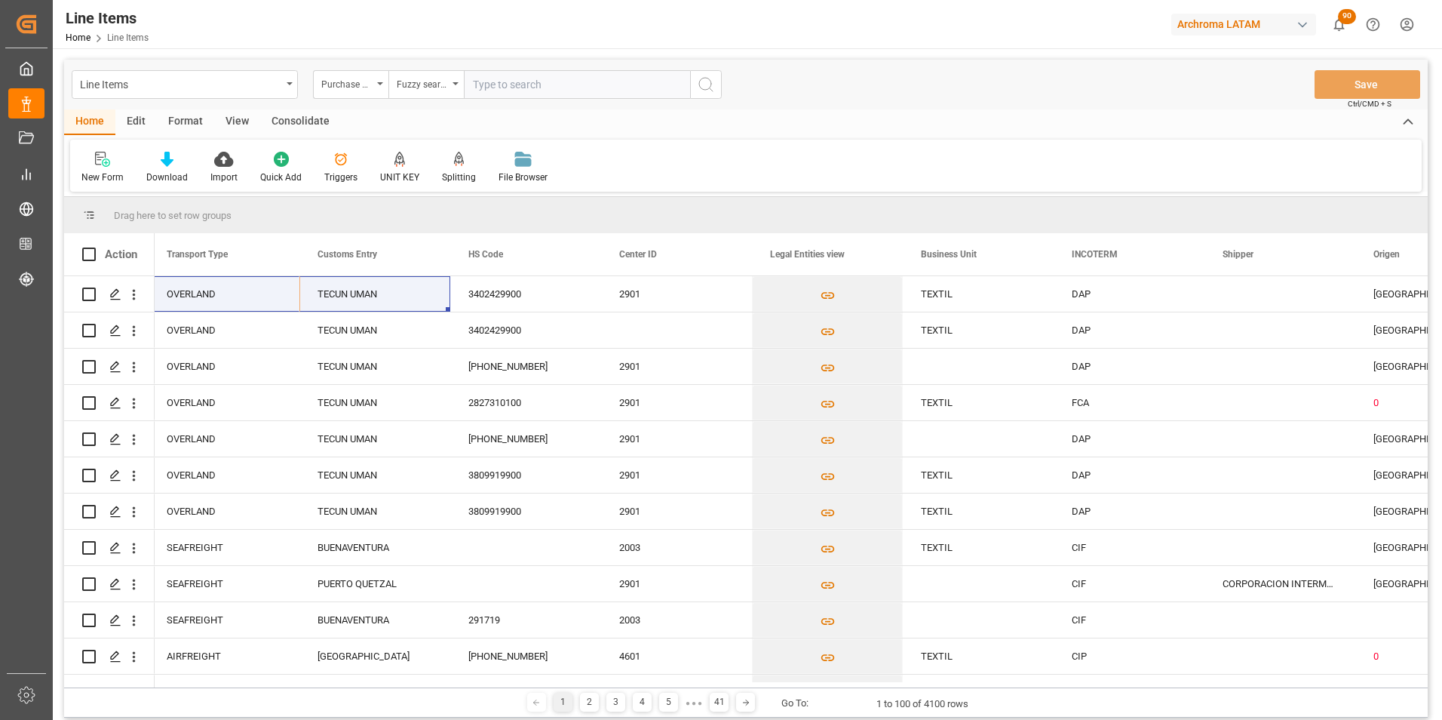
paste input "4504647961"
type input "4504647961"
click at [696, 93] on button "search button" at bounding box center [706, 84] width 32 height 29
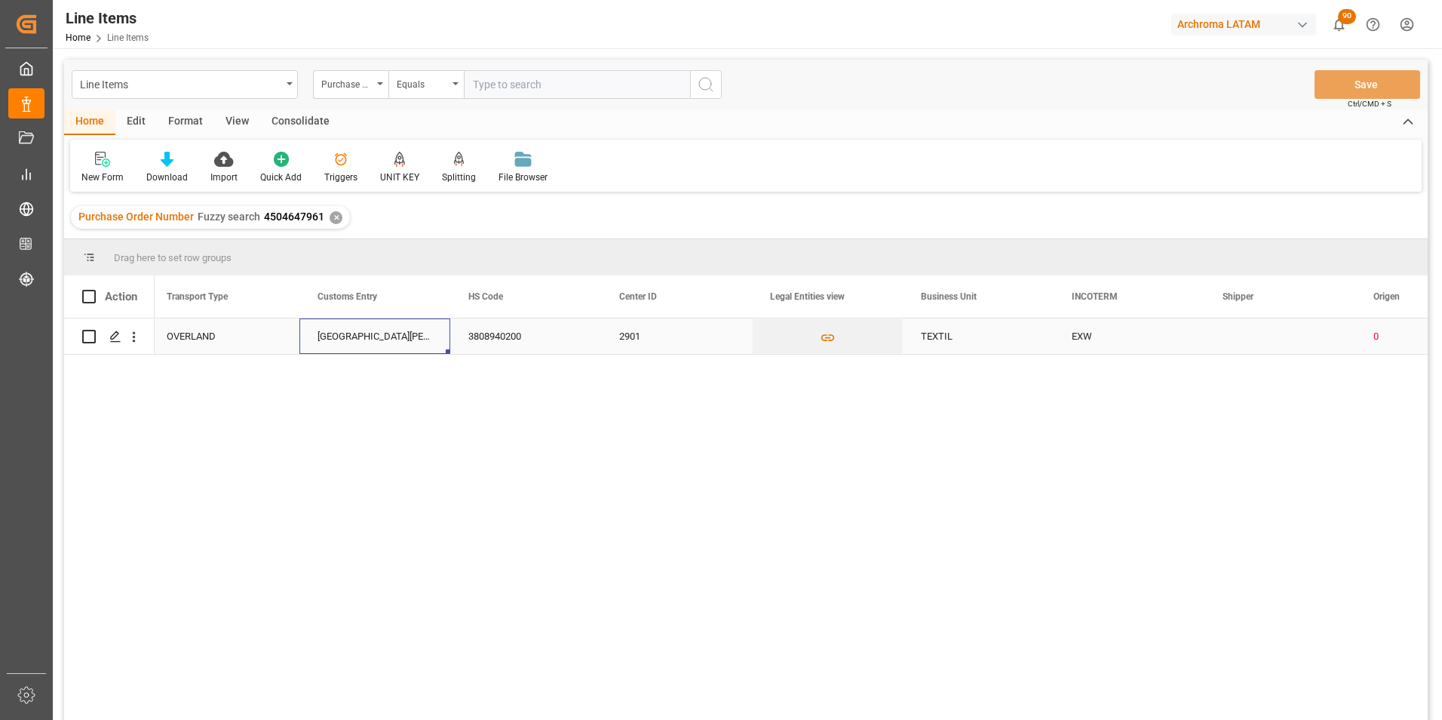
click at [394, 341] on div "CIUDAD HIDALGO" at bounding box center [374, 335] width 151 height 35
drag, startPoint x: 414, startPoint y: 339, endPoint x: 267, endPoint y: 333, distance: 147.2
type input "TECUN UMAN"
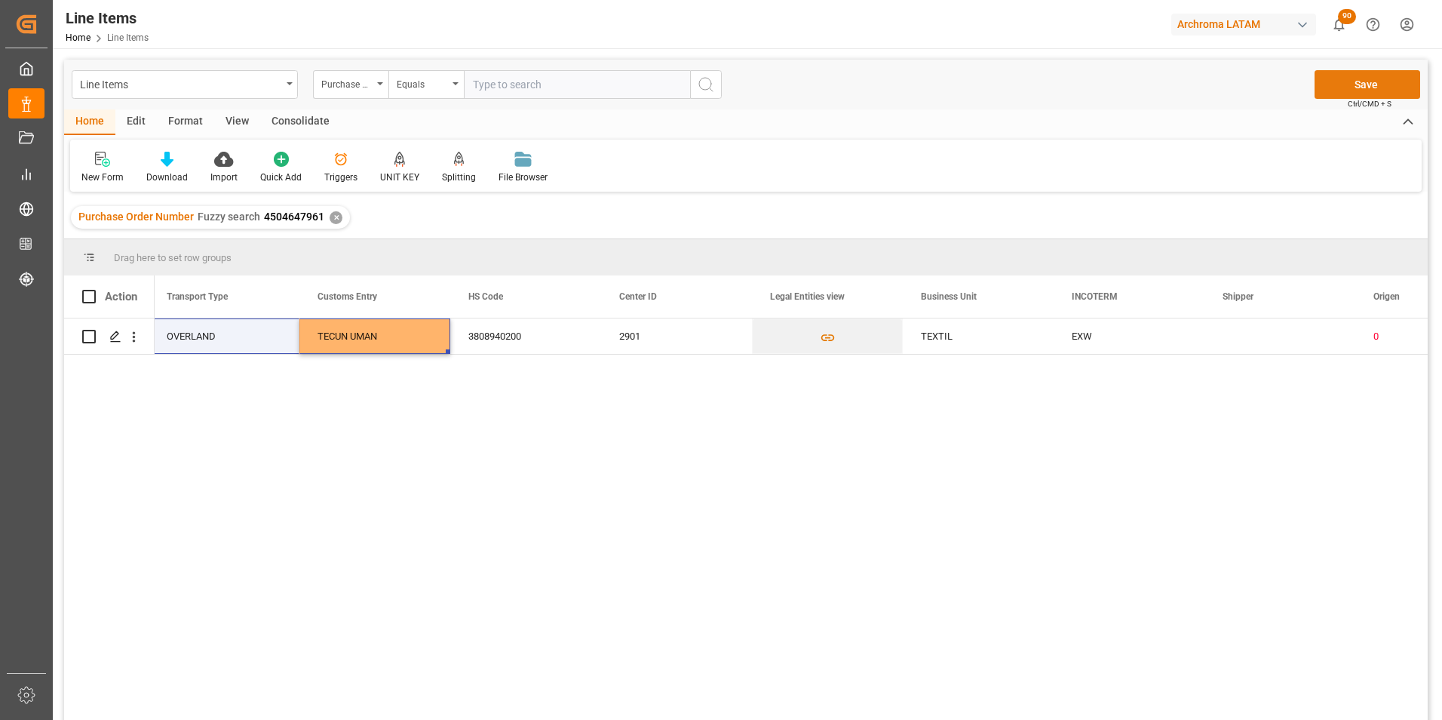
click at [1365, 91] on button "Save" at bounding box center [1368, 84] width 106 height 29
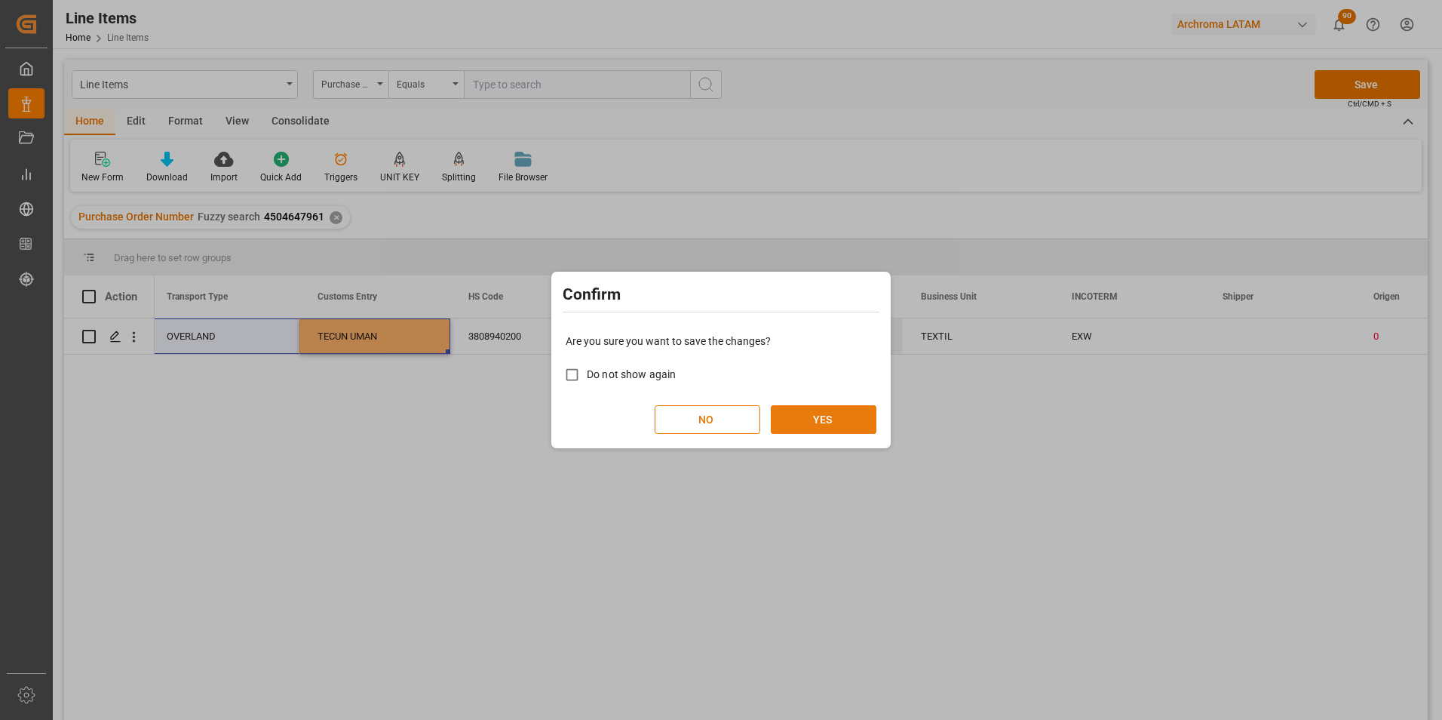
click at [856, 411] on button "YES" at bounding box center [824, 419] width 106 height 29
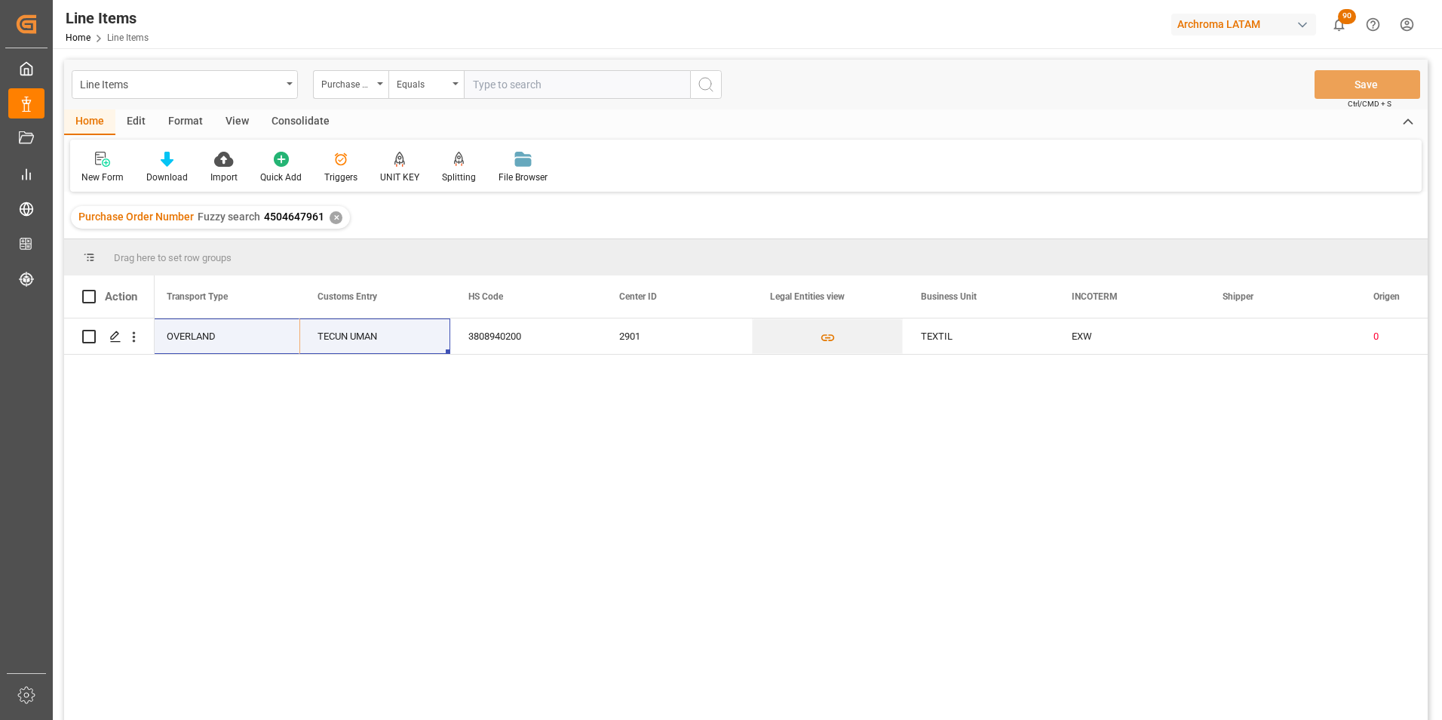
click at [333, 218] on div "✕" at bounding box center [336, 217] width 13 height 13
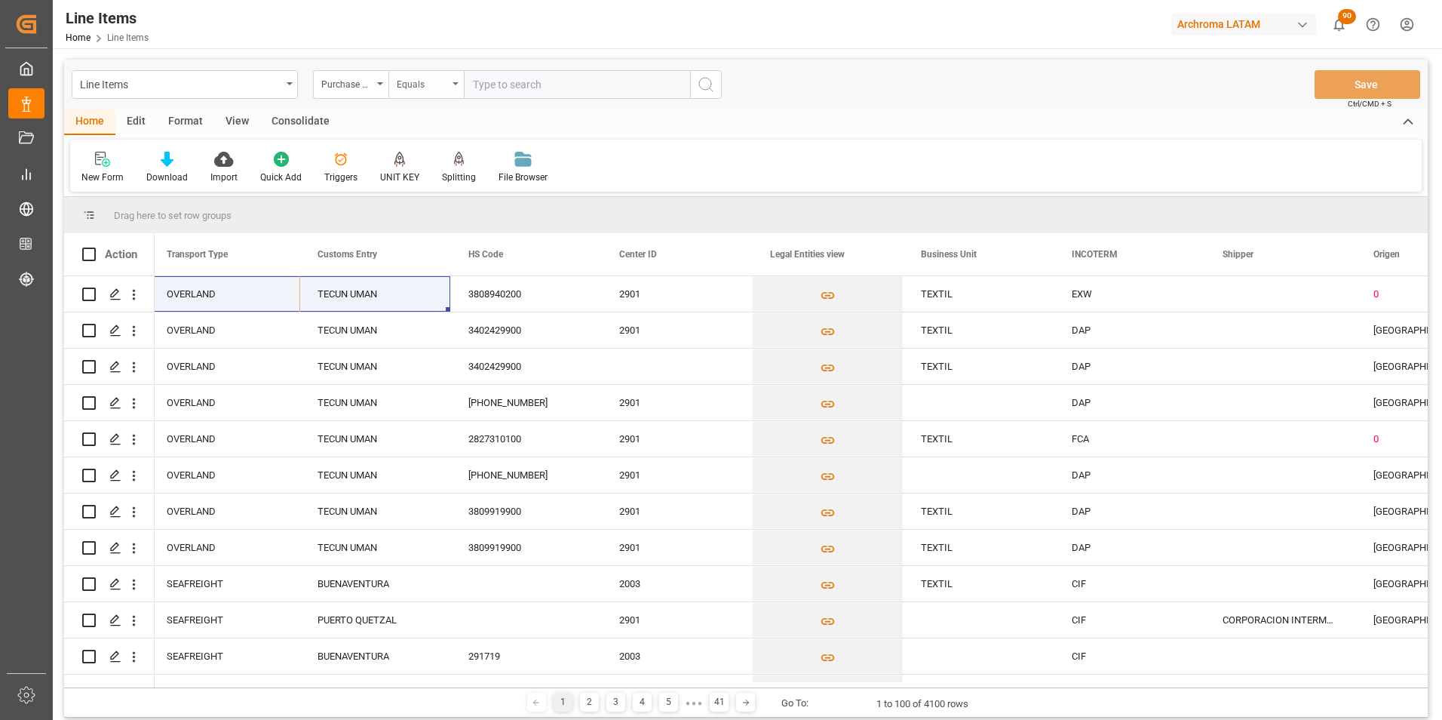
click at [454, 93] on div "Equals" at bounding box center [425, 84] width 75 height 29
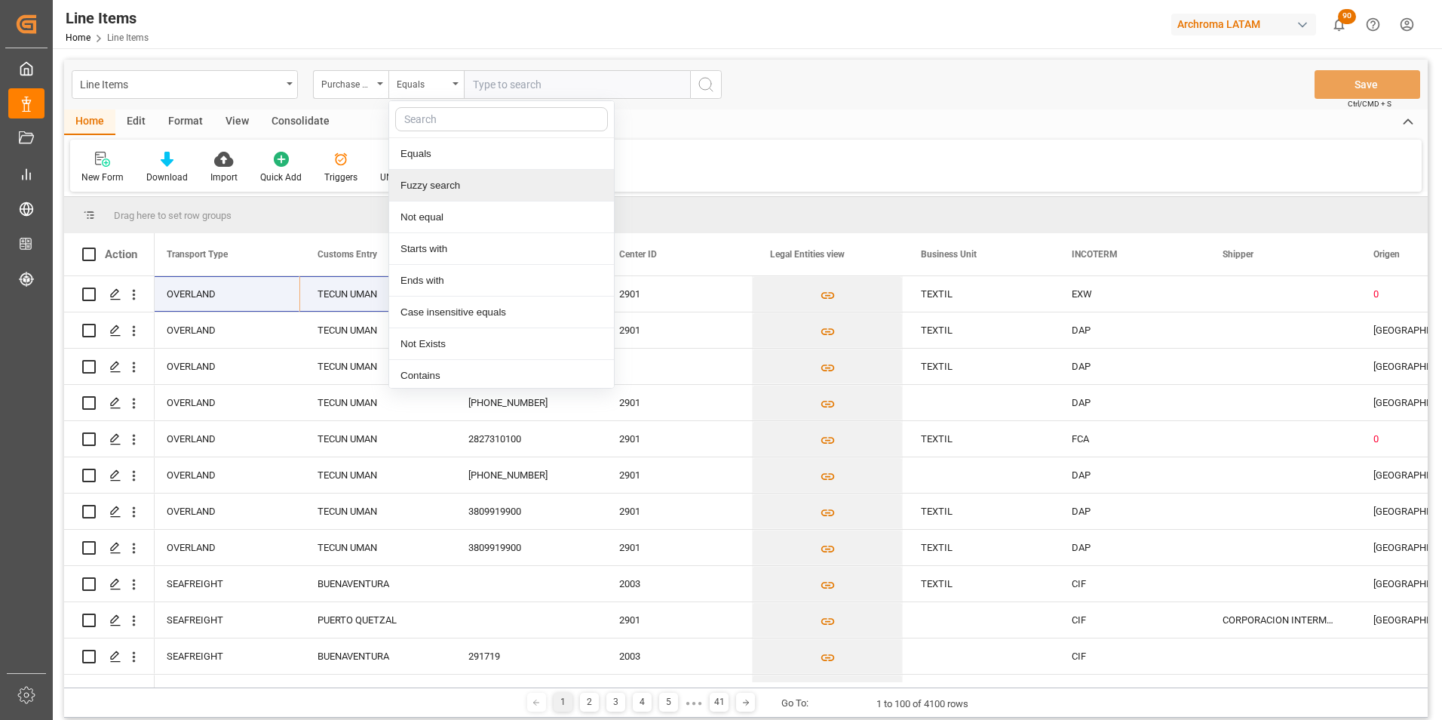
click at [468, 190] on div "Fuzzy search" at bounding box center [501, 186] width 225 height 32
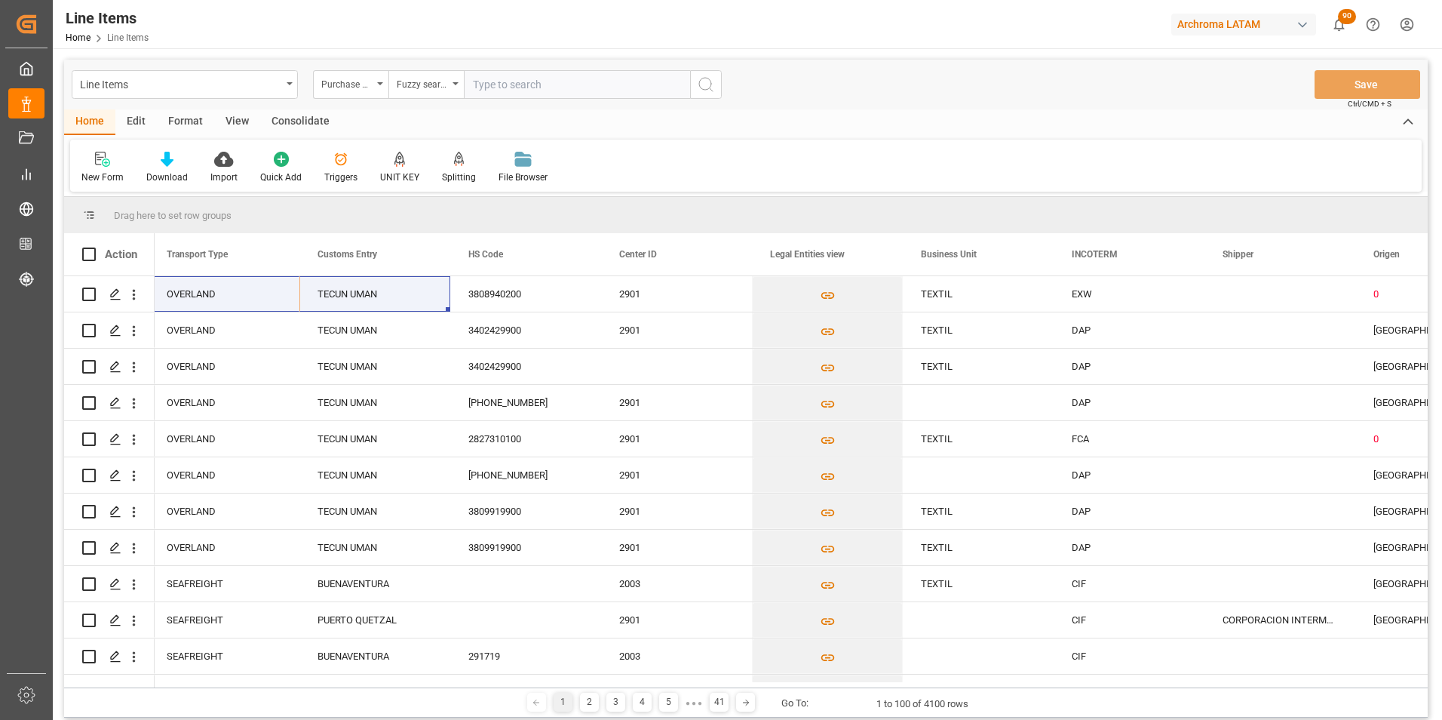
paste input "4504647922"
type input "4504647922"
click at [711, 90] on icon "search button" at bounding box center [706, 84] width 18 height 18
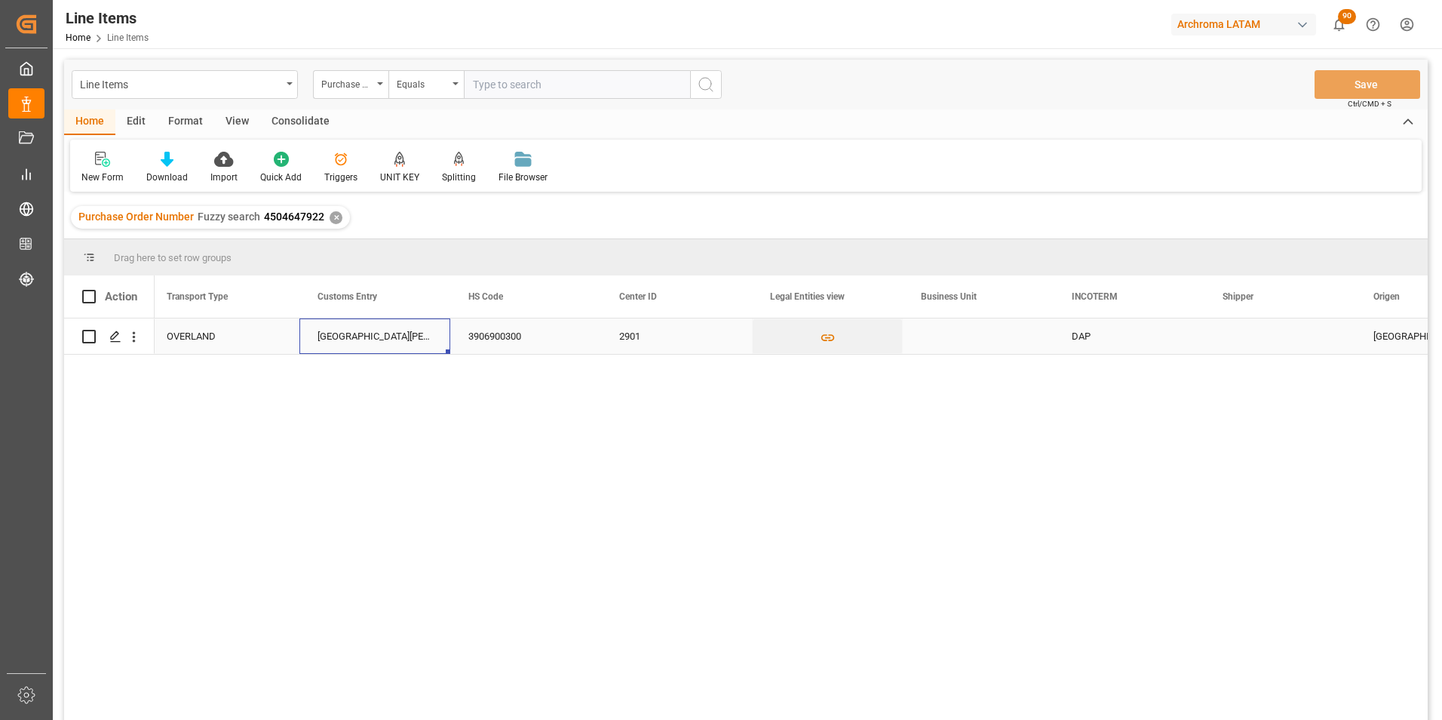
click at [382, 333] on div "CIUDAD HIDALGO" at bounding box center [374, 335] width 151 height 35
drag, startPoint x: 434, startPoint y: 350, endPoint x: 299, endPoint y: 342, distance: 135.2
click at [299, 342] on div "CIUDAD HIDALGO" at bounding box center [374, 344] width 151 height 53
type input "TECUN UMAN"
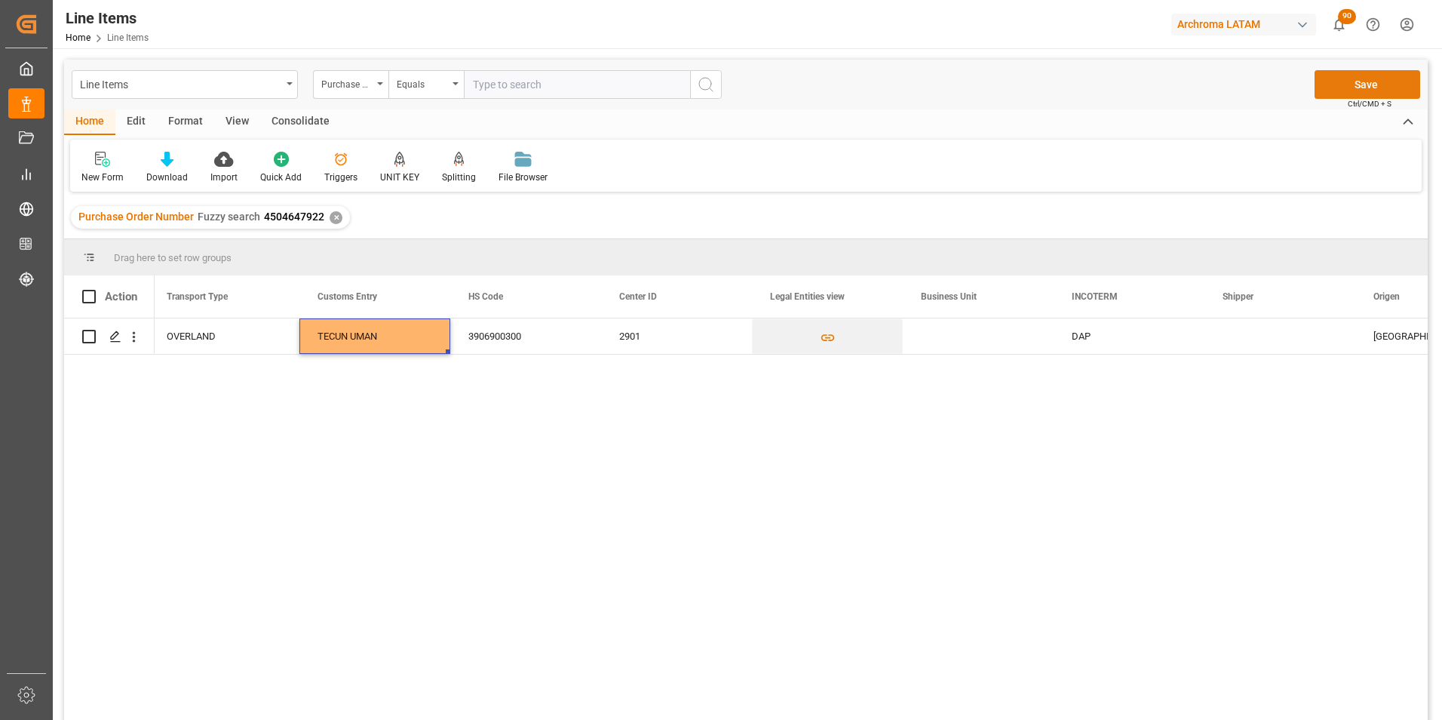
click at [1381, 77] on button "Save" at bounding box center [1368, 84] width 106 height 29
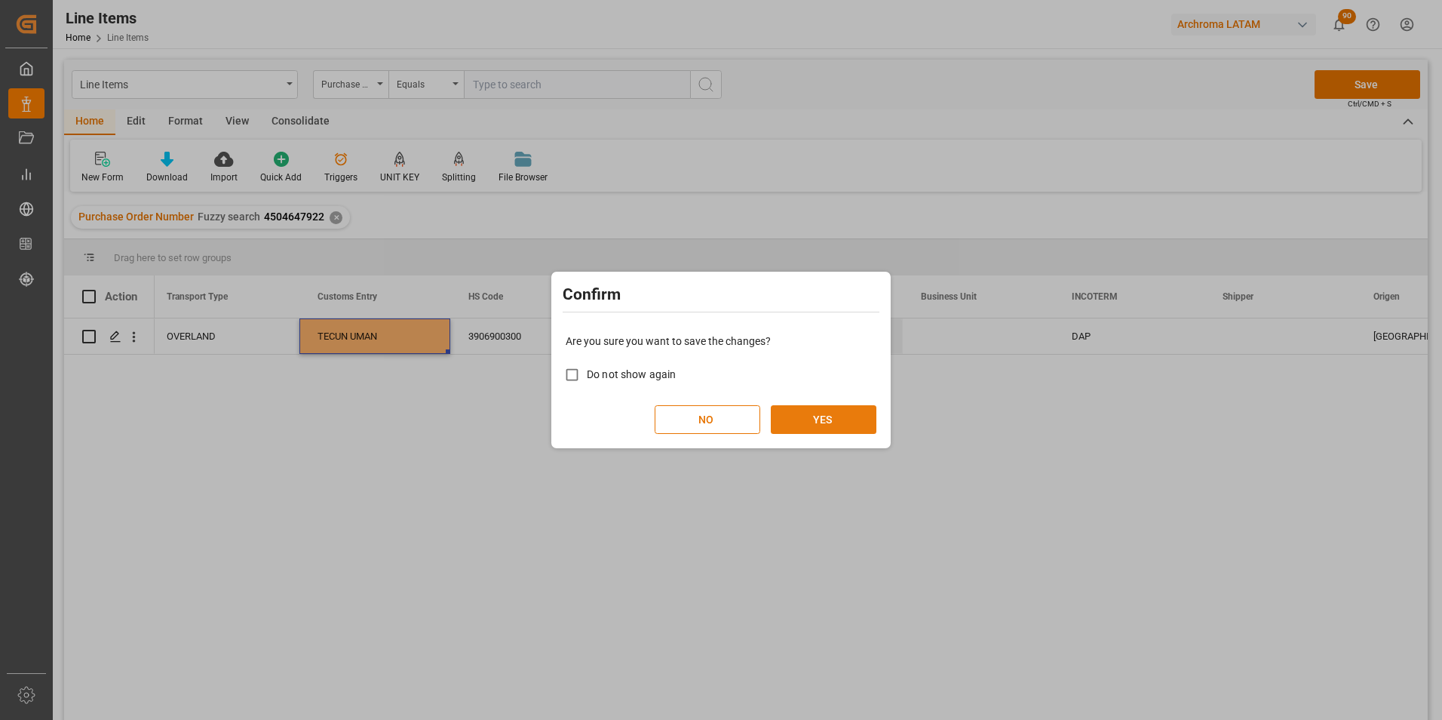
click at [835, 418] on button "YES" at bounding box center [824, 419] width 106 height 29
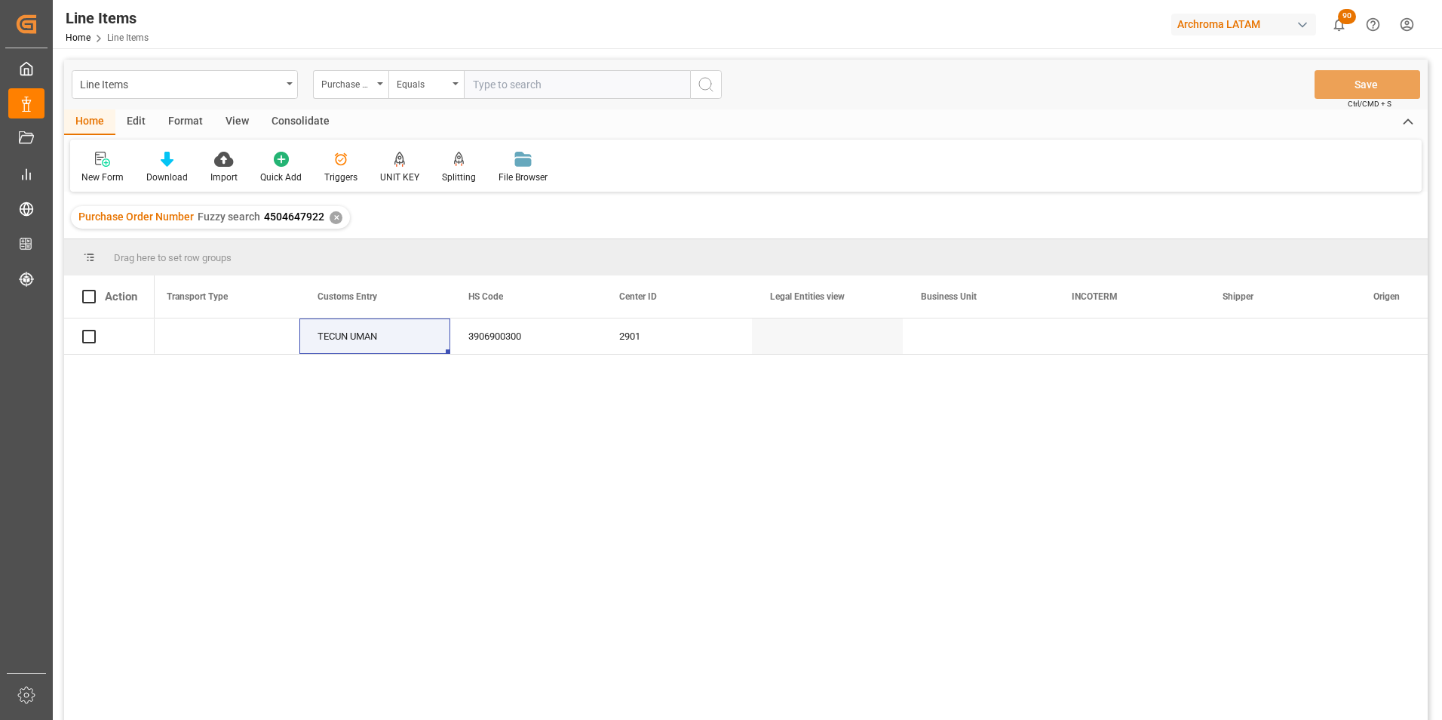
scroll to position [0, 3928]
click at [330, 217] on div "✕" at bounding box center [336, 217] width 13 height 13
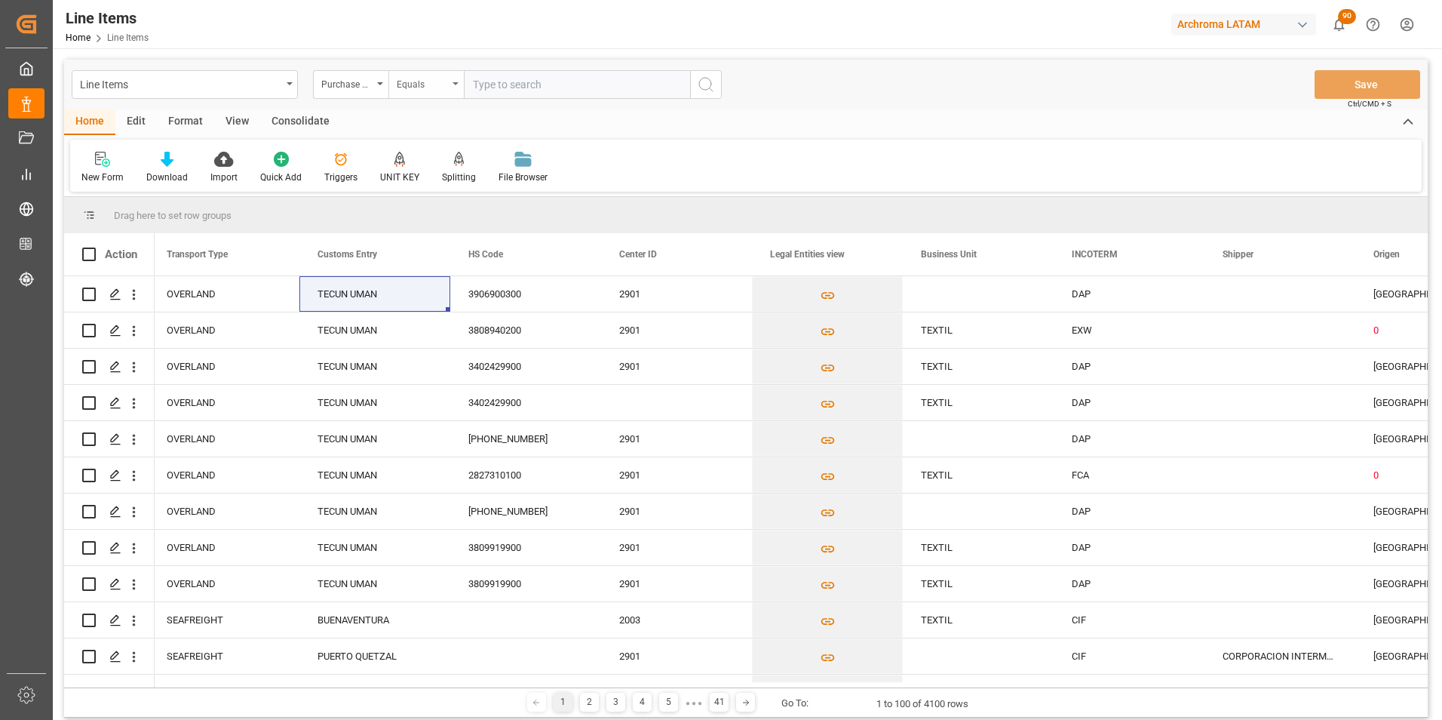
click at [444, 86] on div "Equals" at bounding box center [422, 82] width 51 height 17
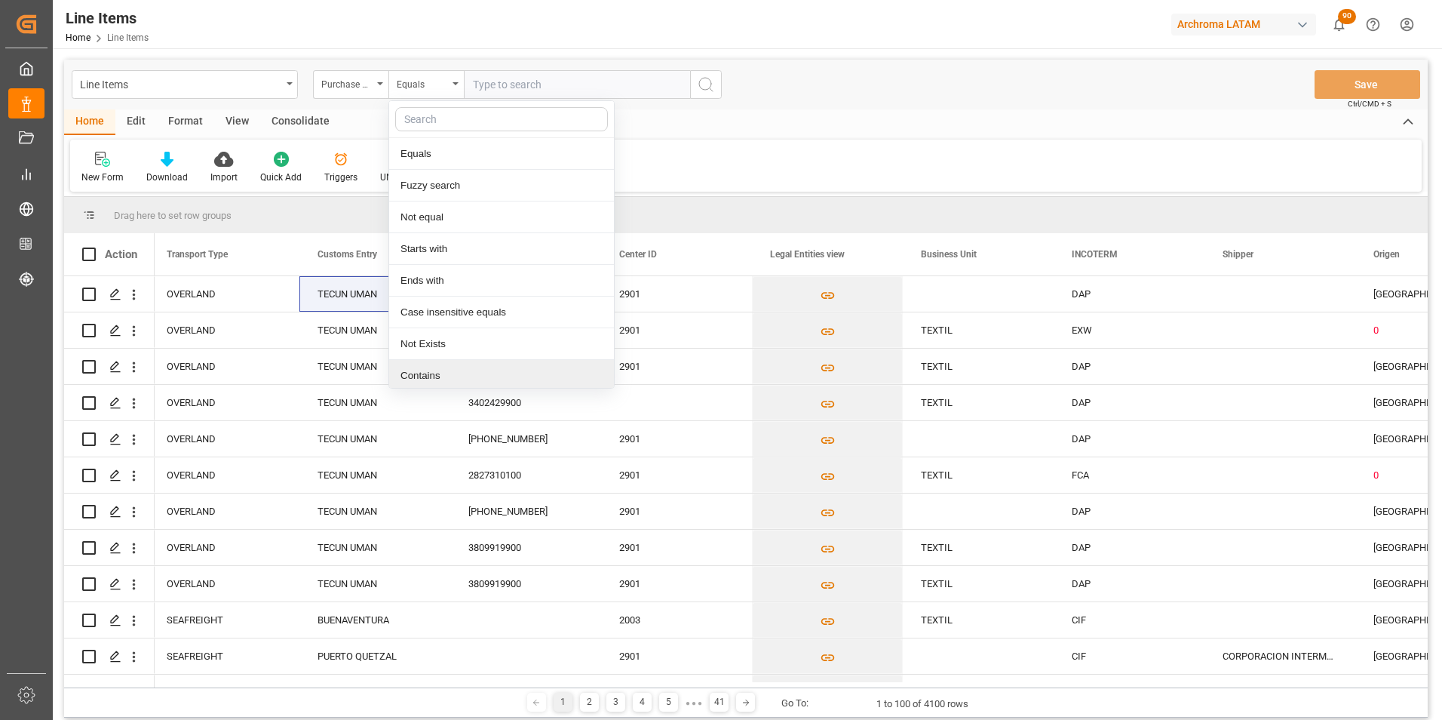
click at [444, 373] on div "Contains" at bounding box center [501, 376] width 225 height 32
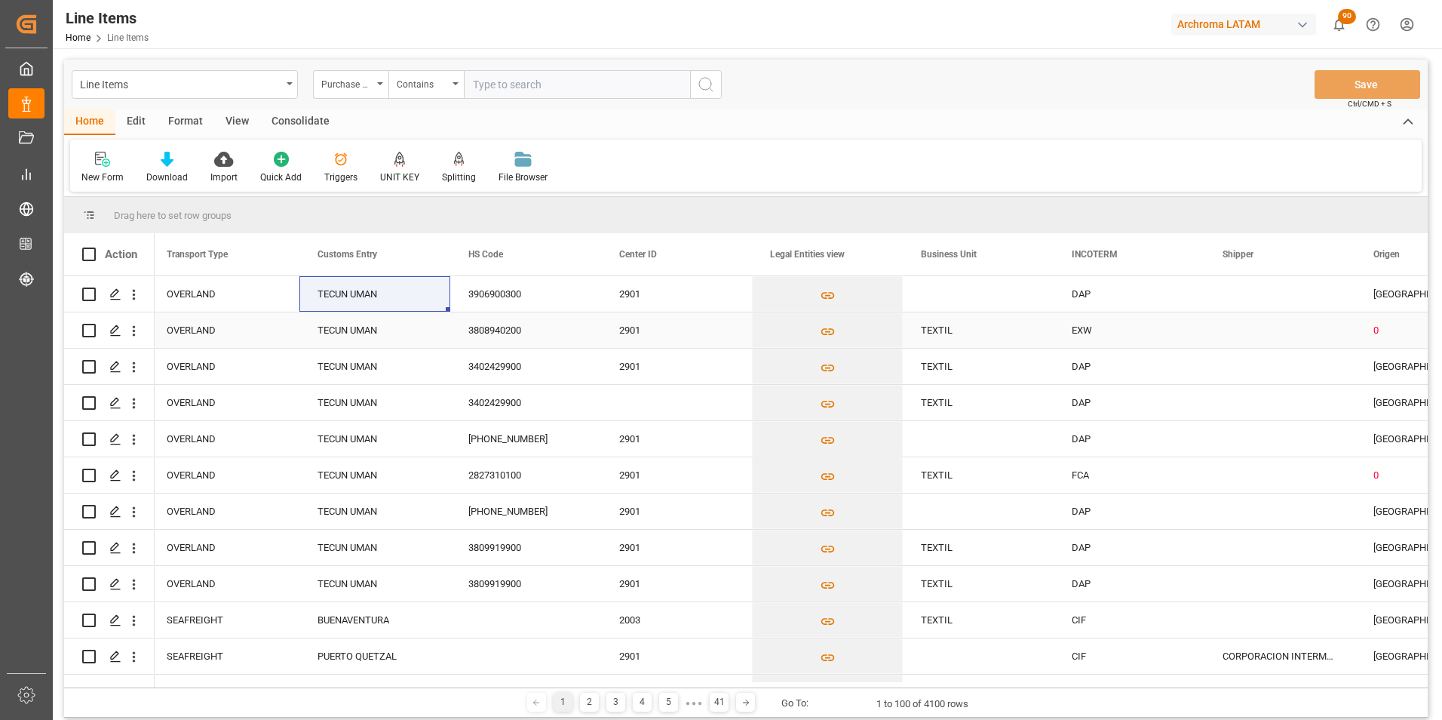
paste input "4504646890,4504646884,4504646887,4504646892,4504646779"
type input "4504646890,4504646884,4504646887,4504646892,4504646779"
click at [706, 88] on icon "search button" at bounding box center [706, 84] width 18 height 18
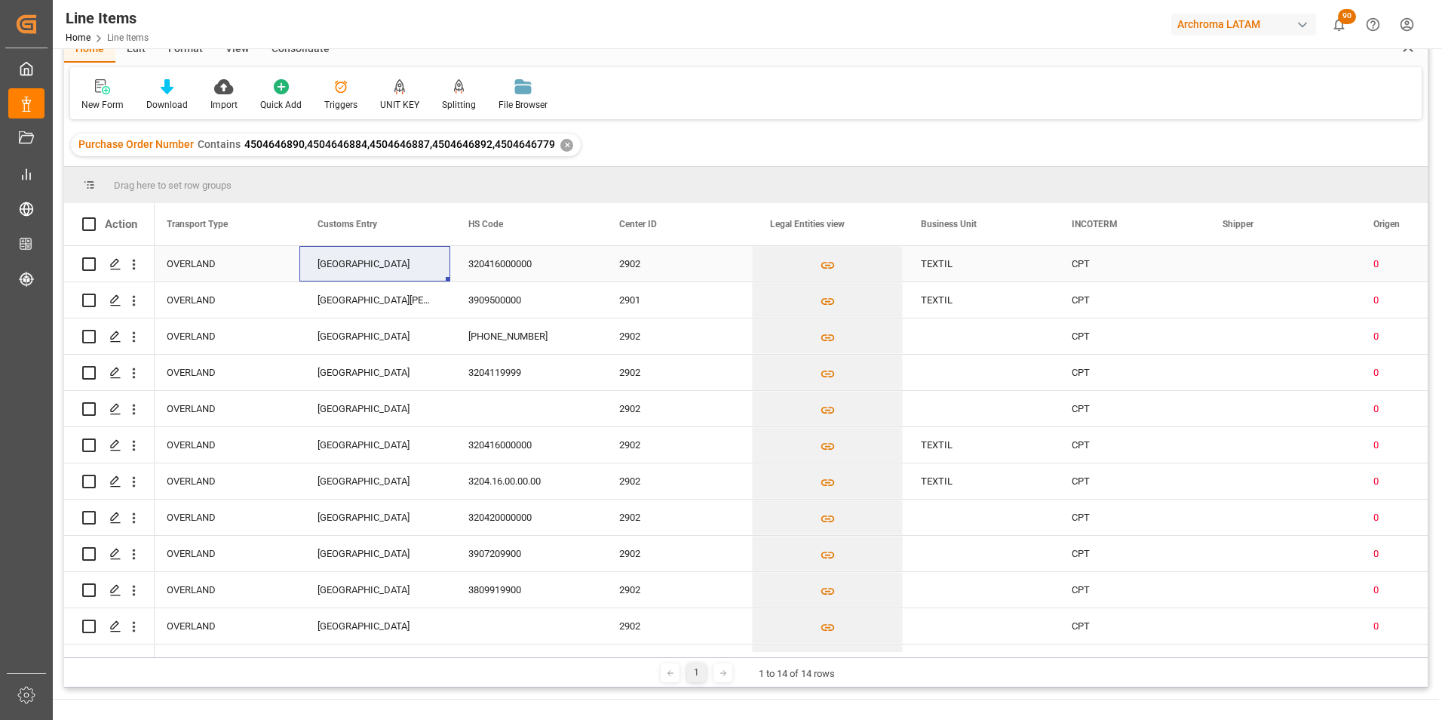
click at [368, 266] on div "GUATEMALA CITY" at bounding box center [374, 263] width 151 height 35
drag, startPoint x: 357, startPoint y: 270, endPoint x: 277, endPoint y: 266, distance: 80.1
type input "CORINTO"
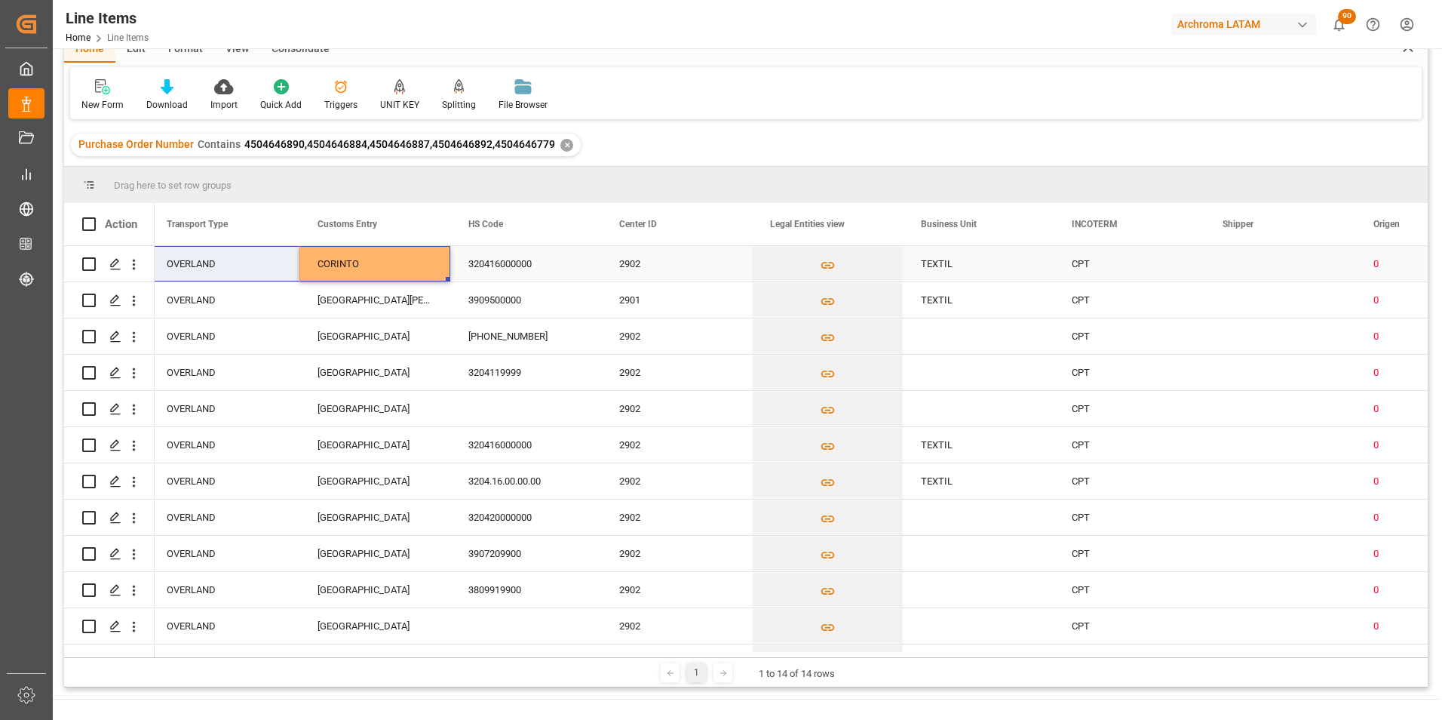
click at [448, 278] on div "Press SPACE to select this row." at bounding box center [448, 279] width 5 height 5
click at [418, 300] on div "CIUDAD HIDALGO" at bounding box center [374, 299] width 151 height 35
click at [415, 268] on div "CORINTO" at bounding box center [374, 263] width 151 height 35
drag, startPoint x: 447, startPoint y: 278, endPoint x: 425, endPoint y: 628, distance: 350.6
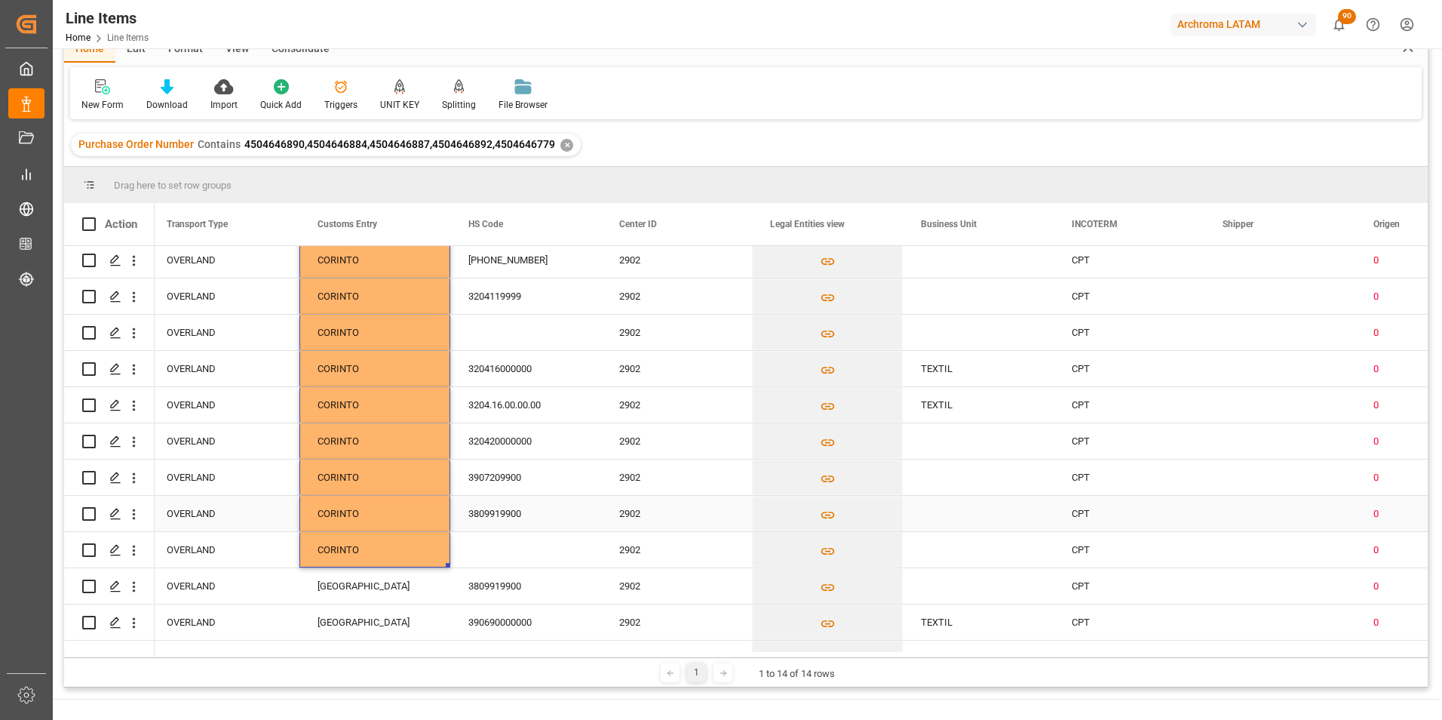
scroll to position [106, 0]
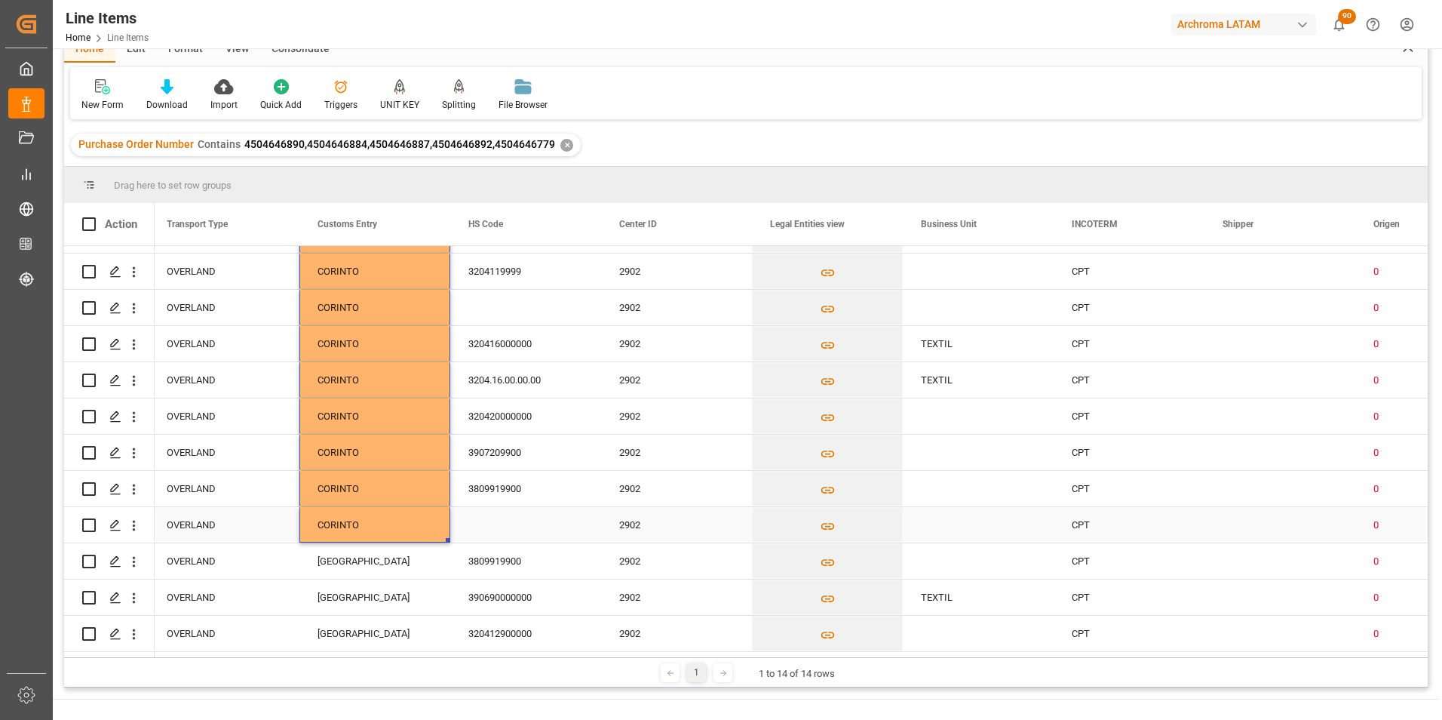
click at [422, 520] on div "CORINTO" at bounding box center [374, 524] width 151 height 35
drag, startPoint x: 448, startPoint y: 536, endPoint x: 436, endPoint y: 625, distance: 89.8
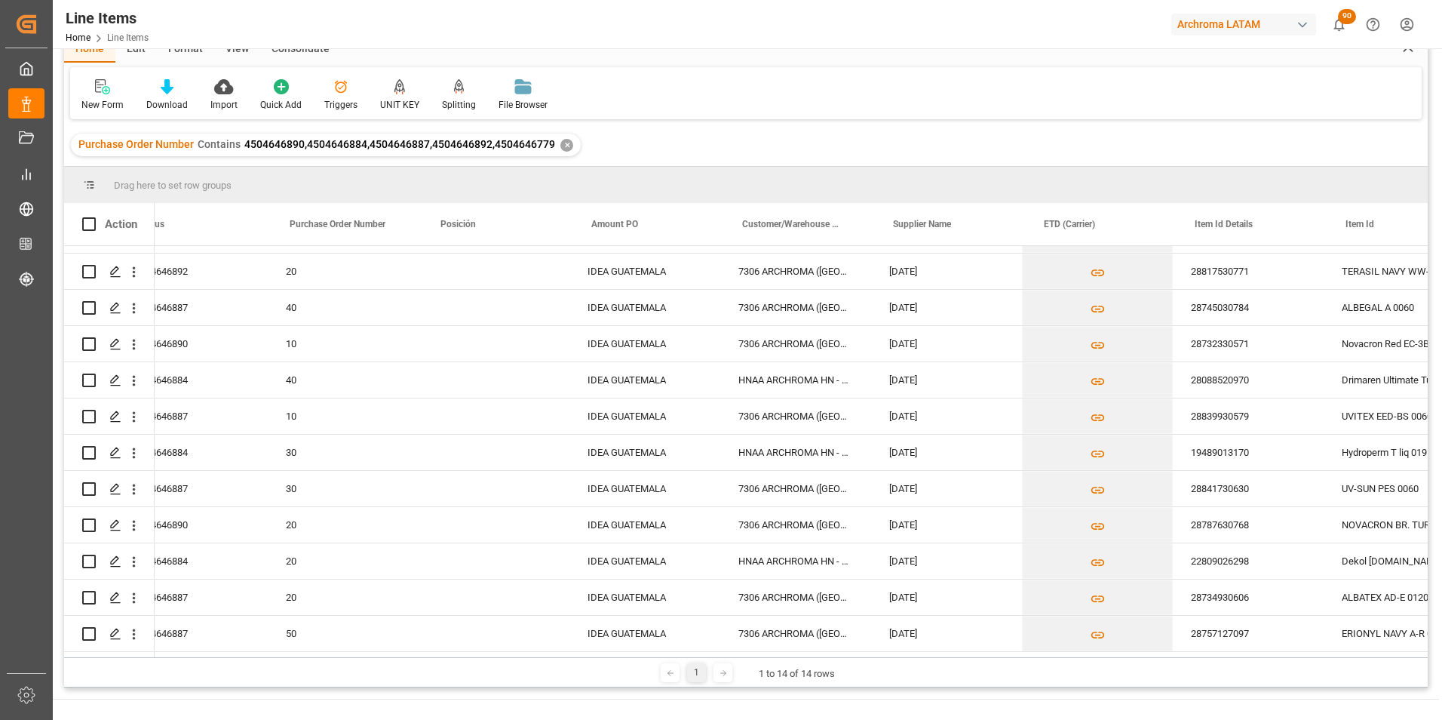
scroll to position [0, 0]
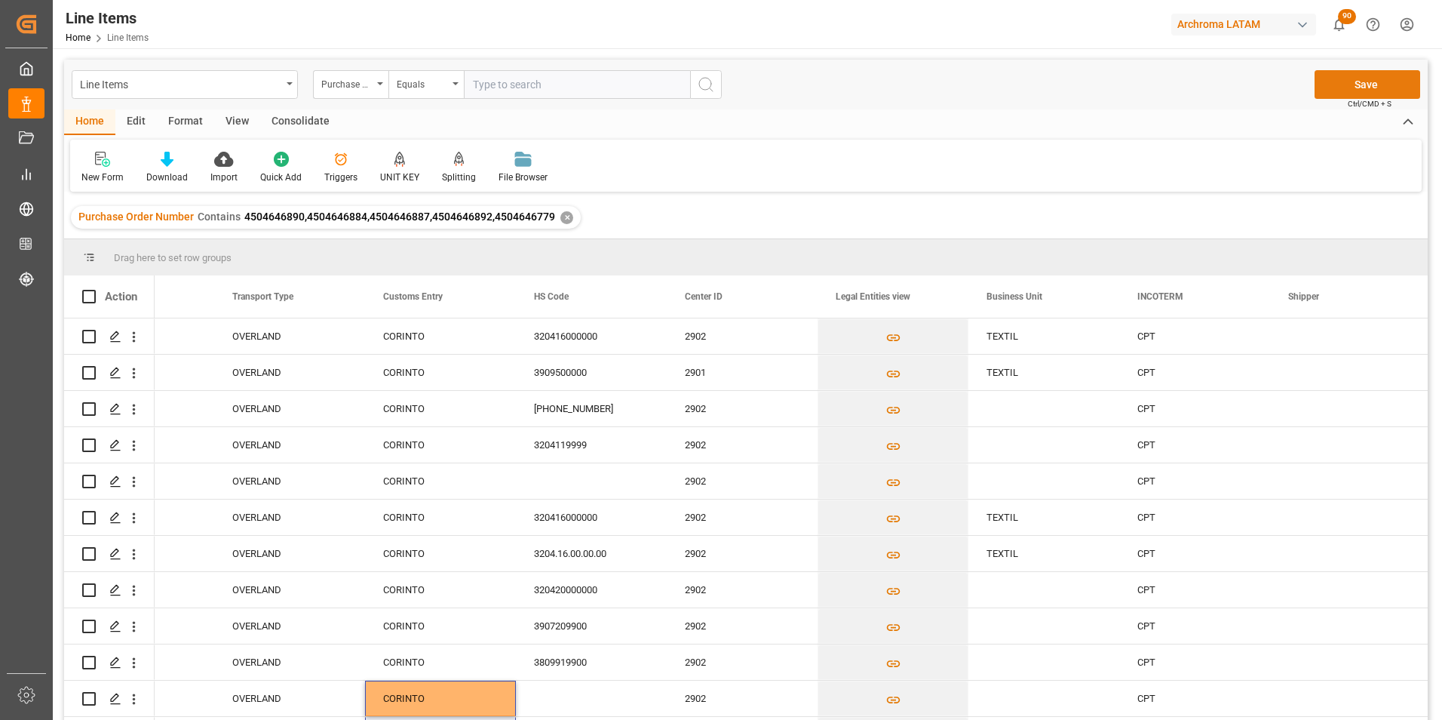
click at [1360, 78] on button "Save" at bounding box center [1368, 84] width 106 height 29
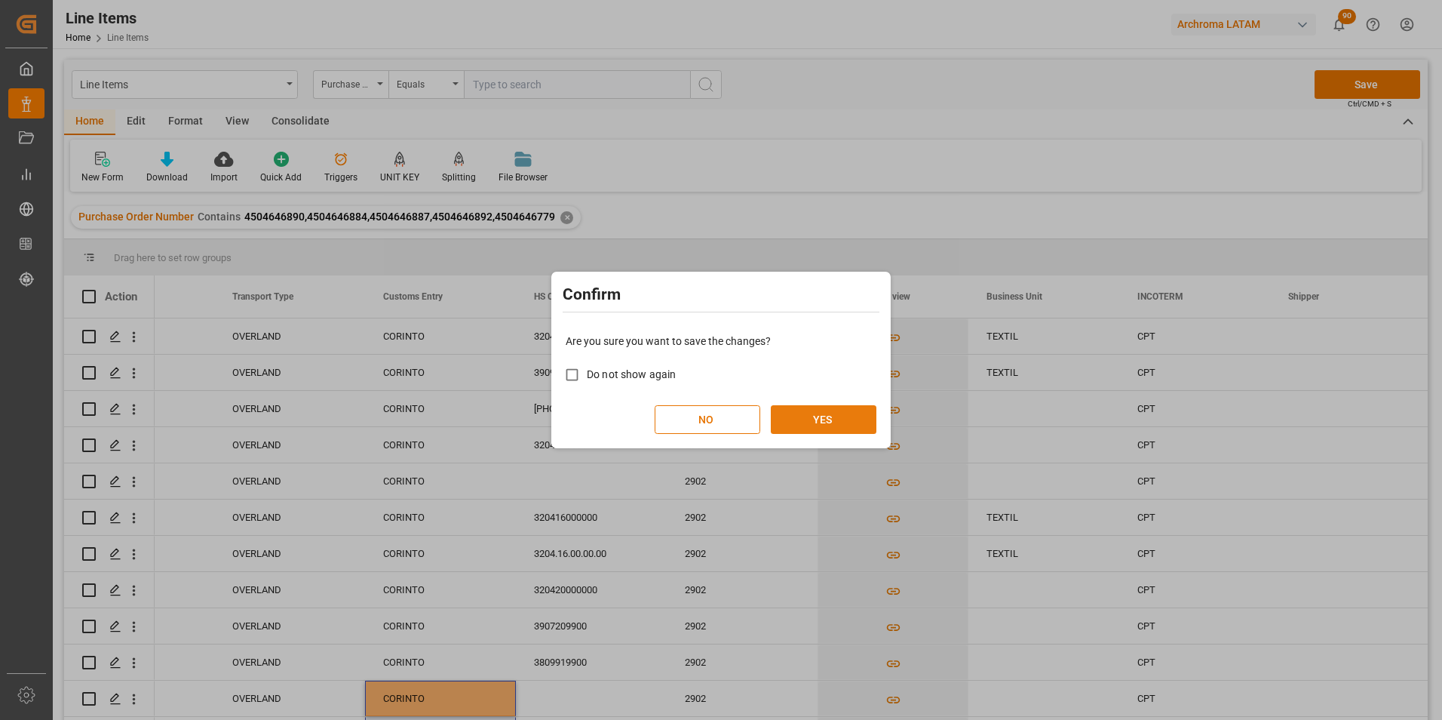
click at [833, 414] on button "YES" at bounding box center [824, 419] width 106 height 29
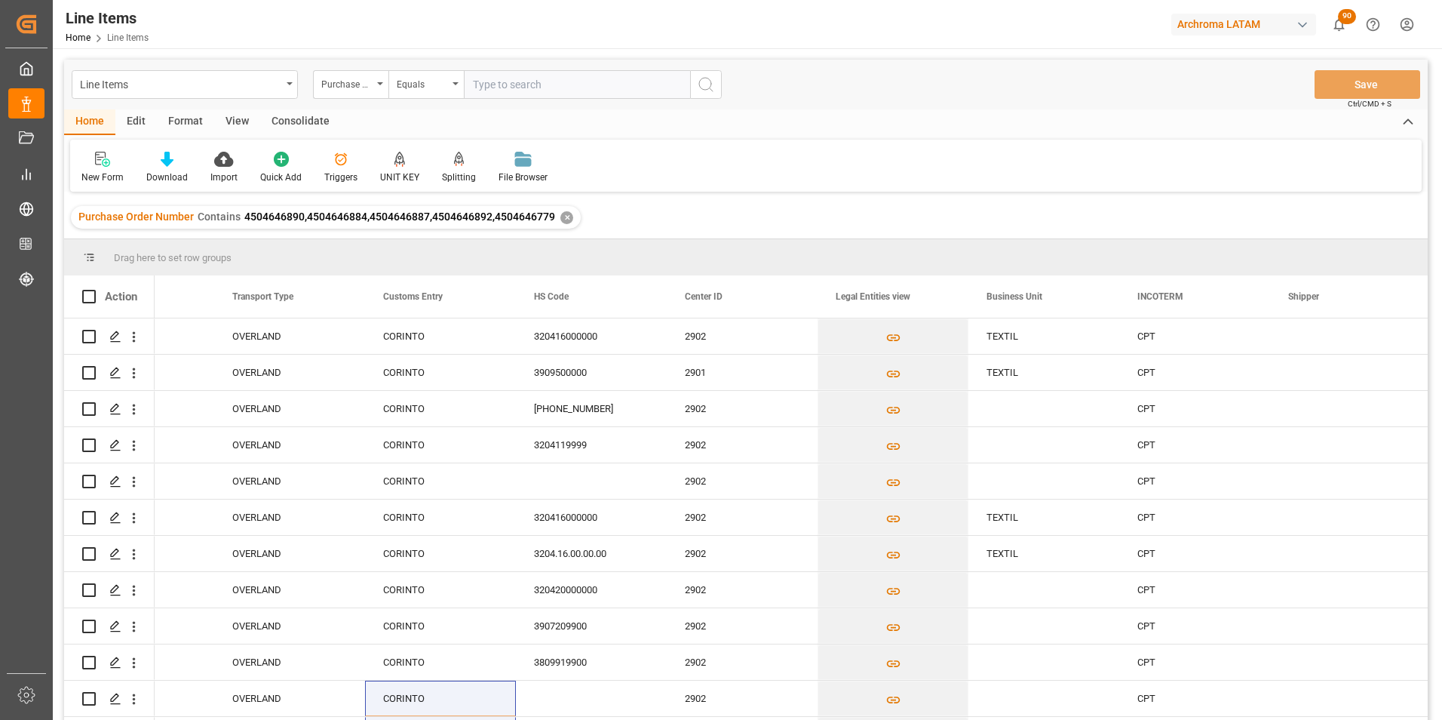
click at [565, 218] on div "✕" at bounding box center [566, 217] width 13 height 13
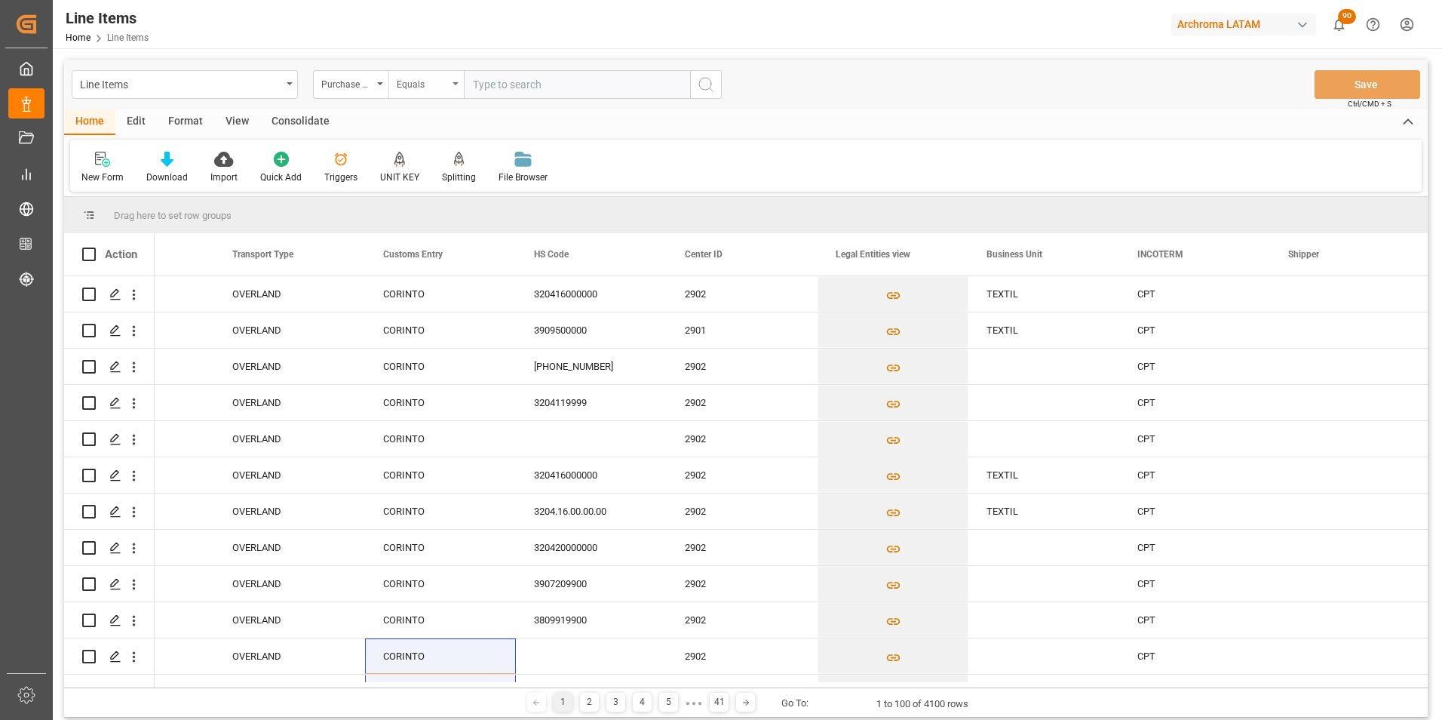
click at [441, 86] on div "Equals" at bounding box center [422, 82] width 51 height 17
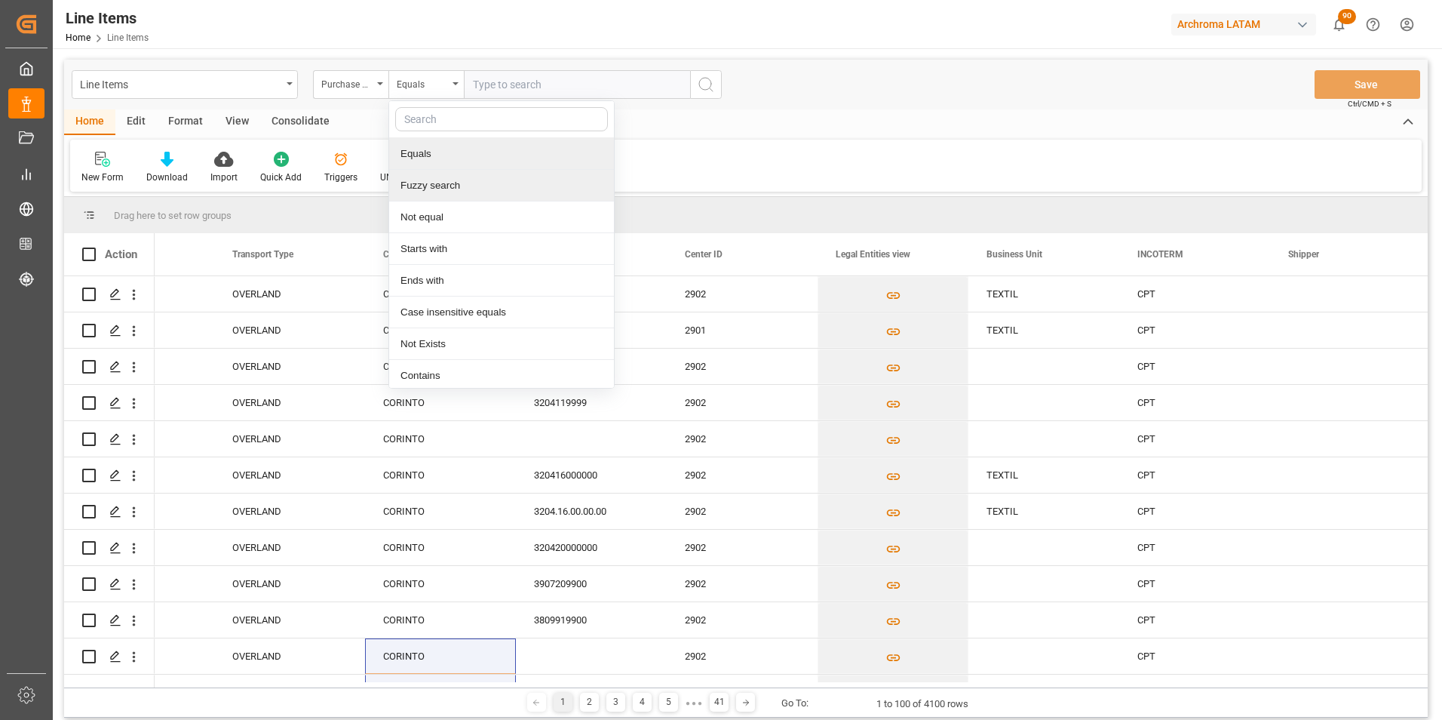
click at [448, 180] on div "Fuzzy search" at bounding box center [501, 186] width 225 height 32
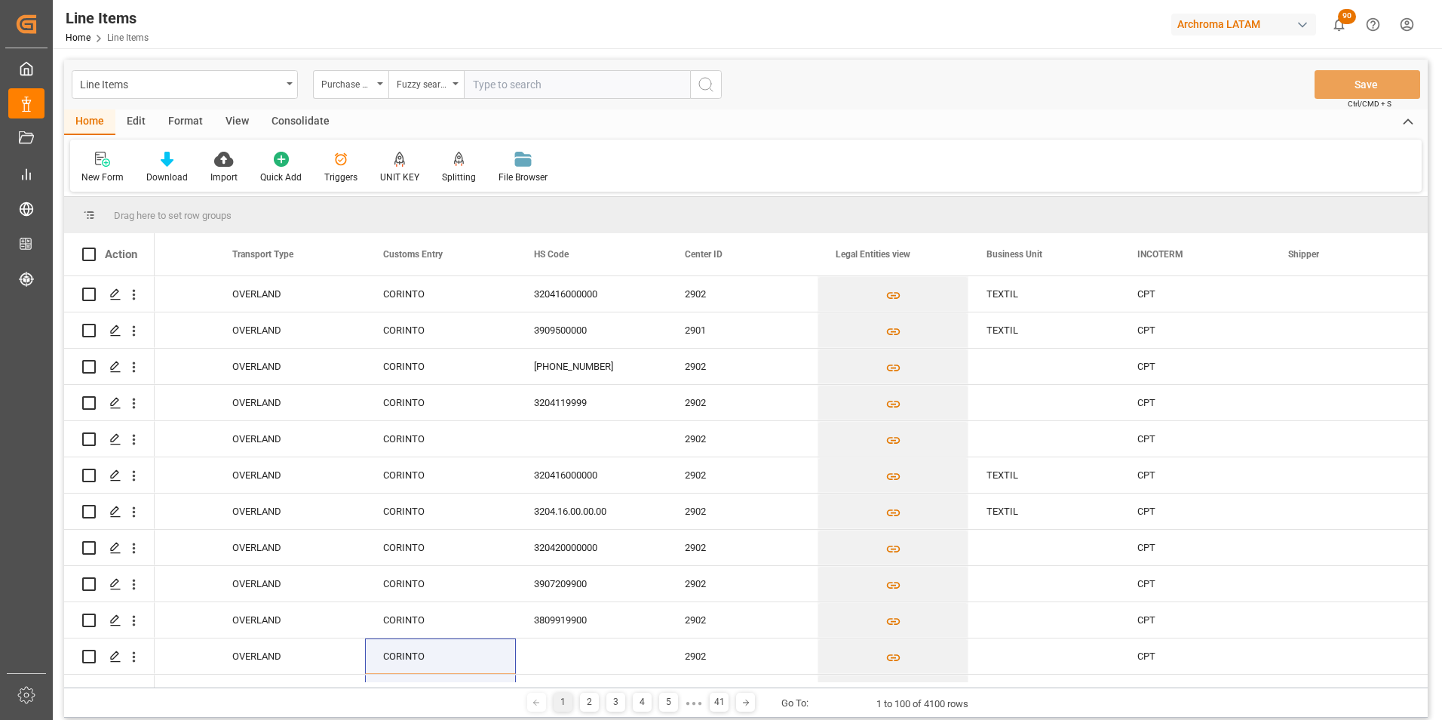
paste input "4504655401"
type input "4504655401"
click at [706, 90] on circle "search button" at bounding box center [705, 84] width 12 height 12
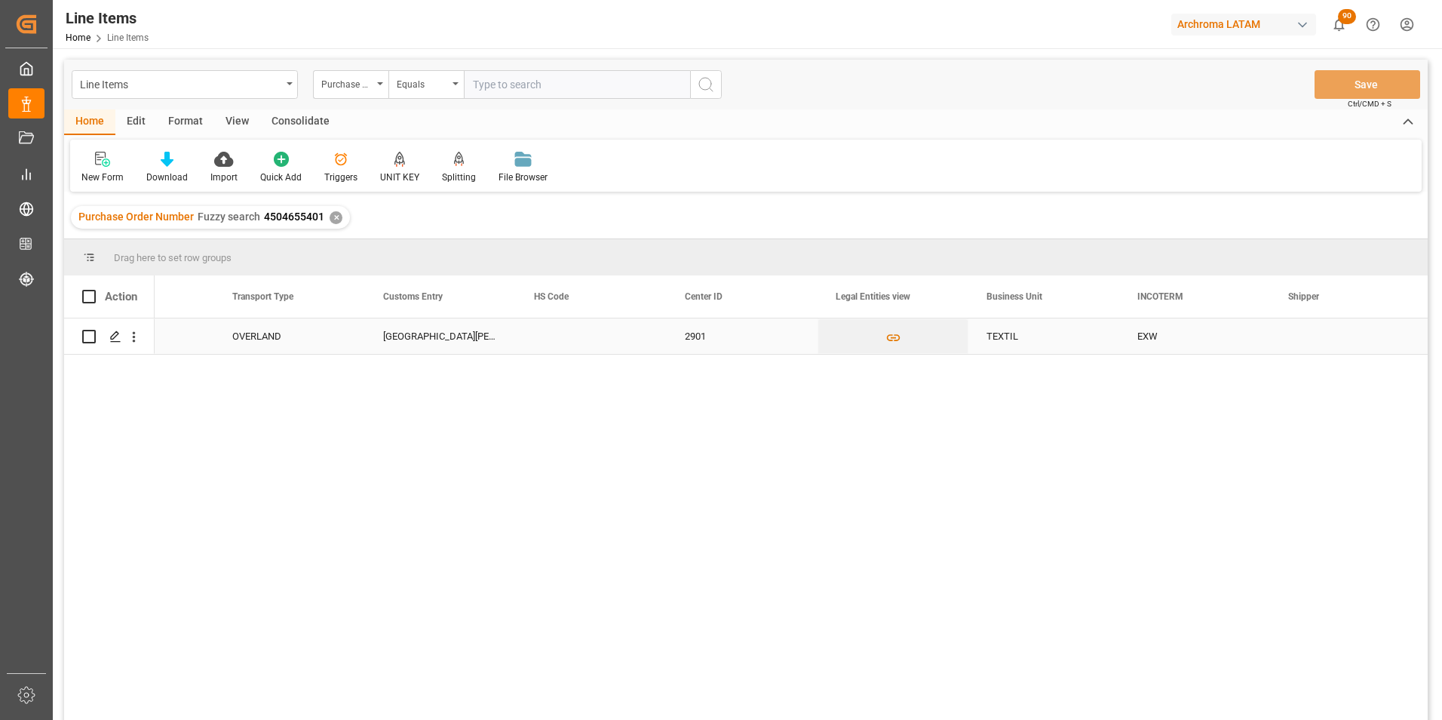
click at [397, 343] on div "CIUDAD HIDALGO" at bounding box center [440, 335] width 151 height 35
drag, startPoint x: 471, startPoint y: 347, endPoint x: 314, endPoint y: 314, distance: 160.4
type input "TECUN UMAN"
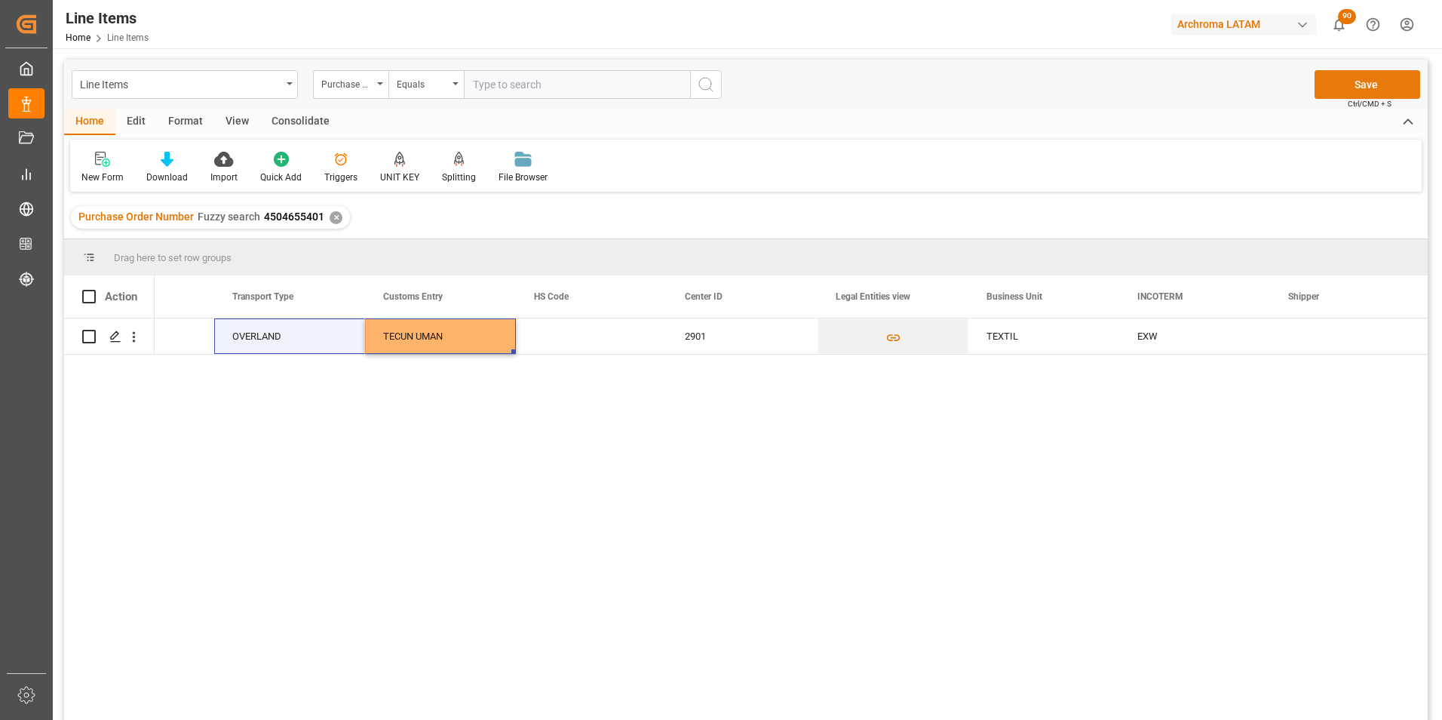
click at [1376, 79] on button "Save" at bounding box center [1368, 84] width 106 height 29
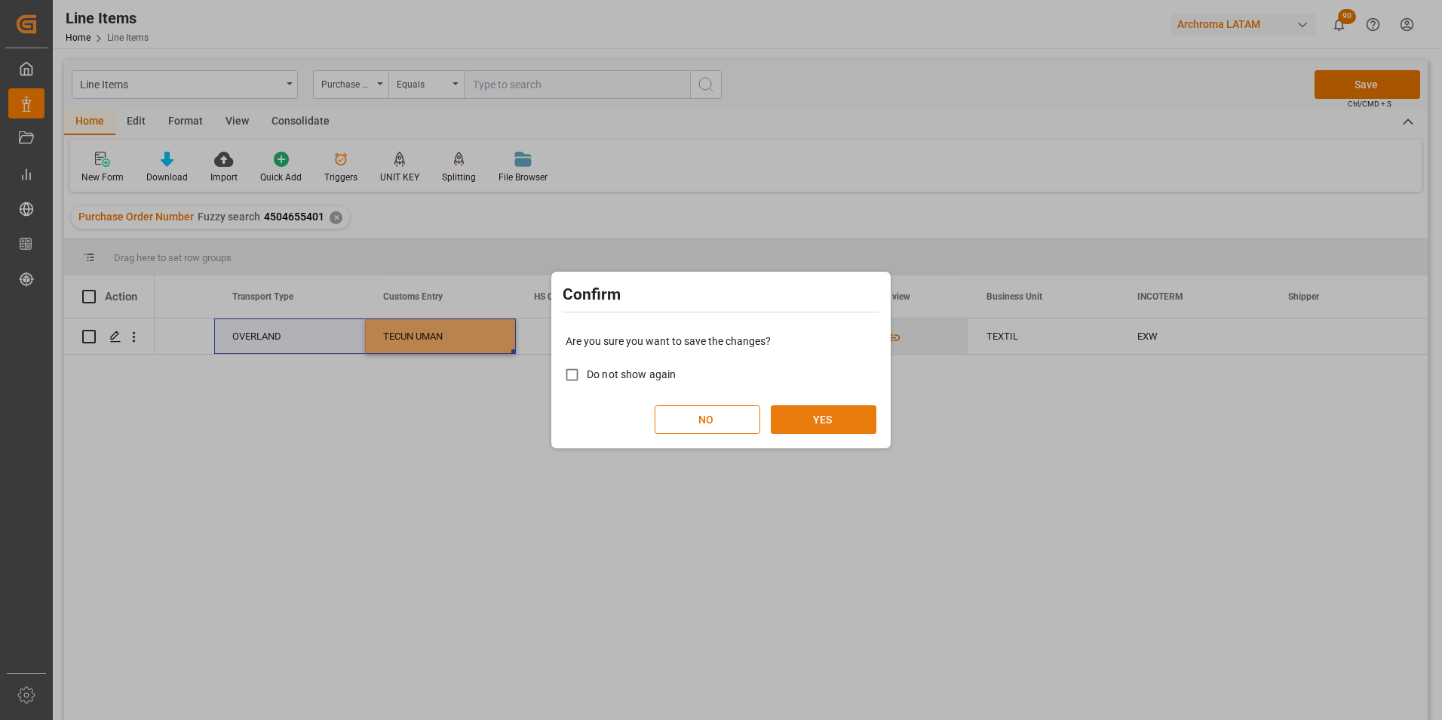
click at [859, 429] on button "YES" at bounding box center [824, 419] width 106 height 29
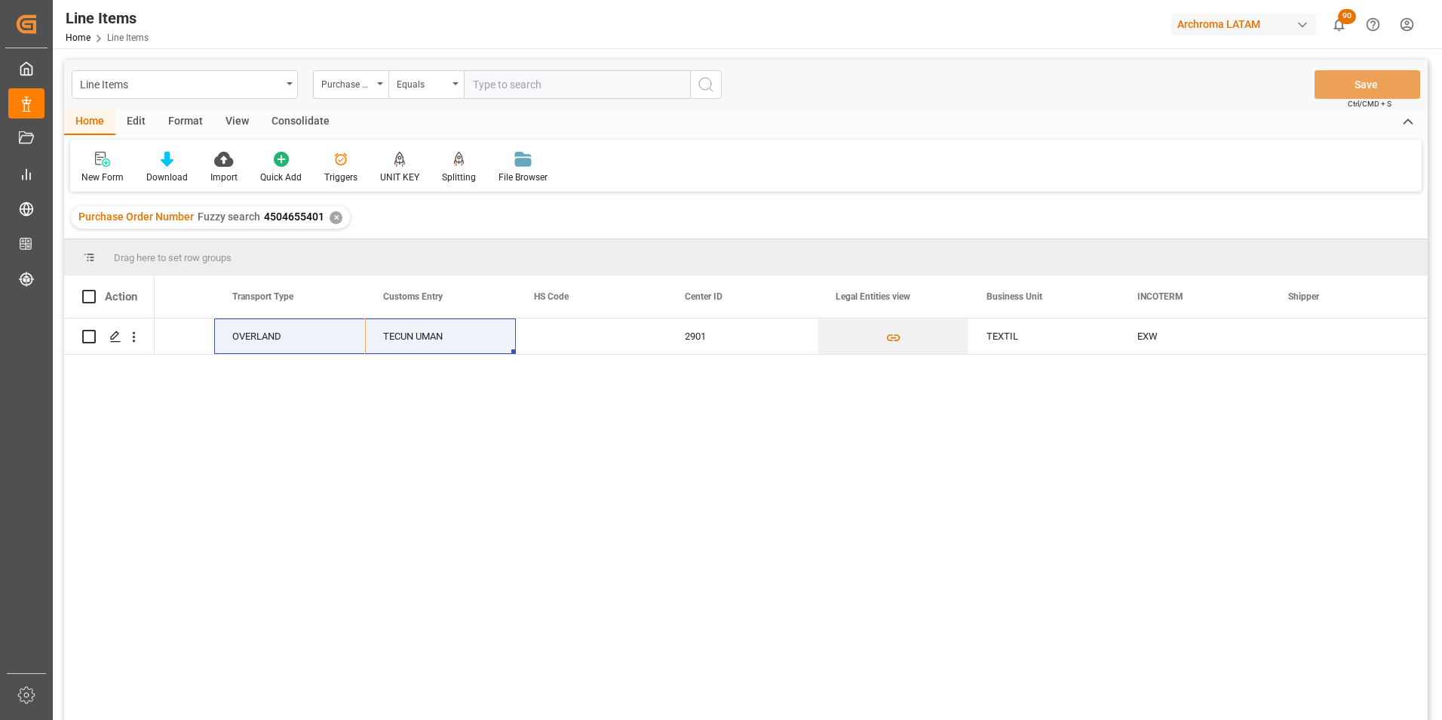
click at [331, 218] on div "✕" at bounding box center [336, 217] width 13 height 13
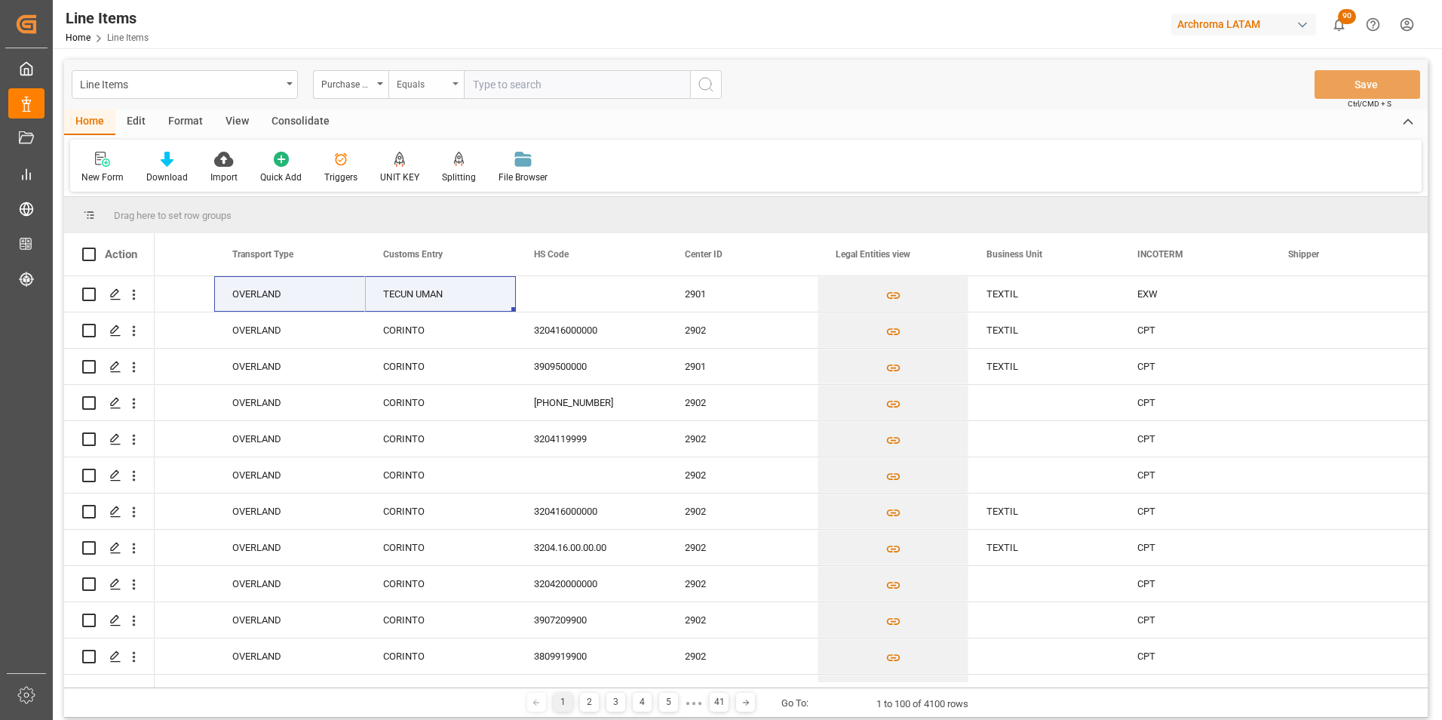
click at [448, 84] on div "Equals" at bounding box center [425, 84] width 75 height 29
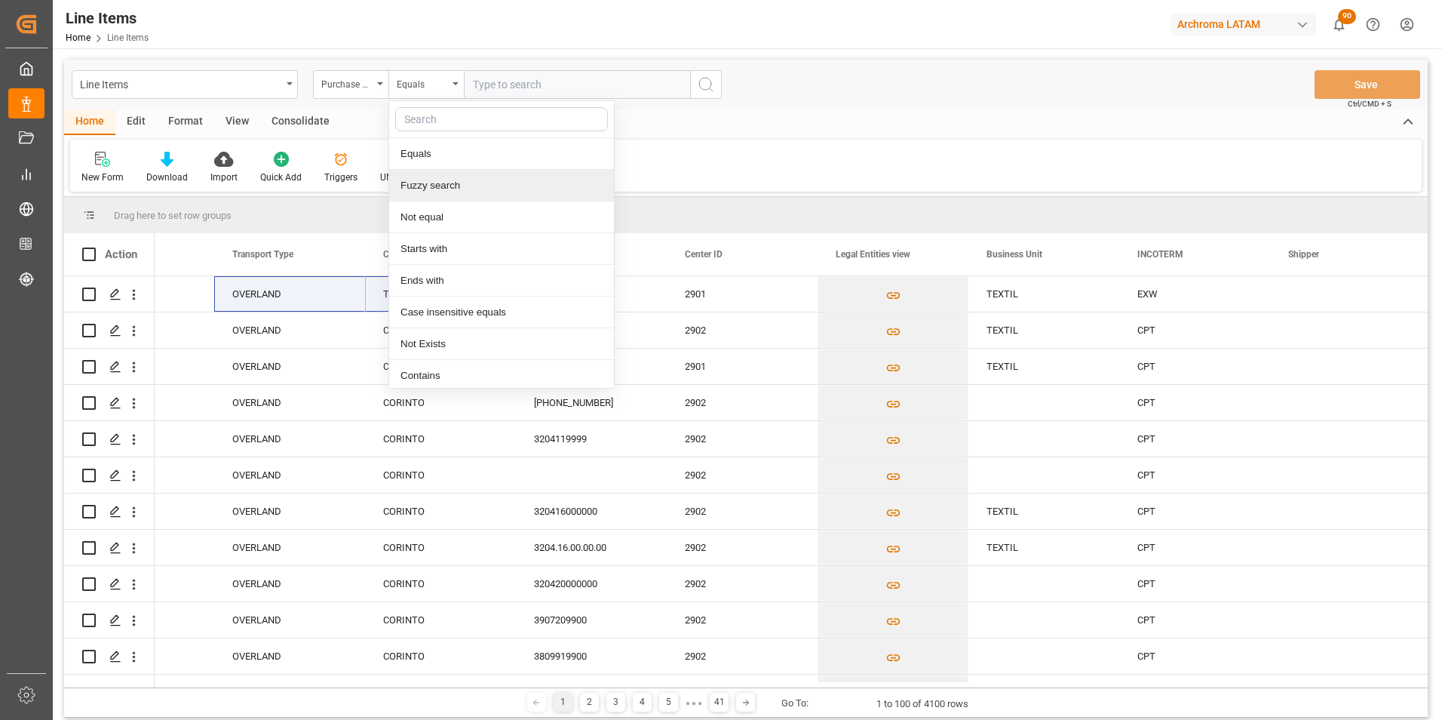
click at [437, 191] on div "Fuzzy search" at bounding box center [501, 186] width 225 height 32
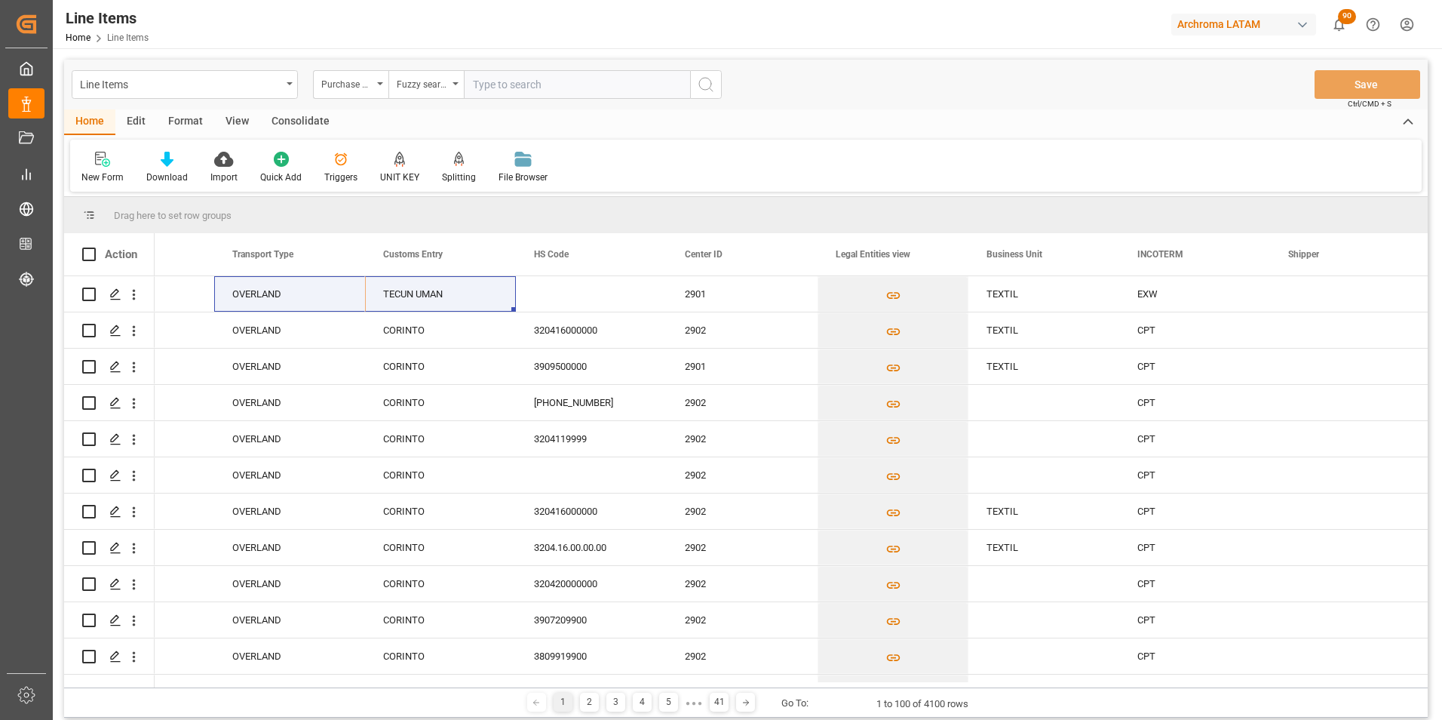
paste input "4504636092"
type input "4504636092"
click at [714, 86] on icon "search button" at bounding box center [706, 84] width 18 height 18
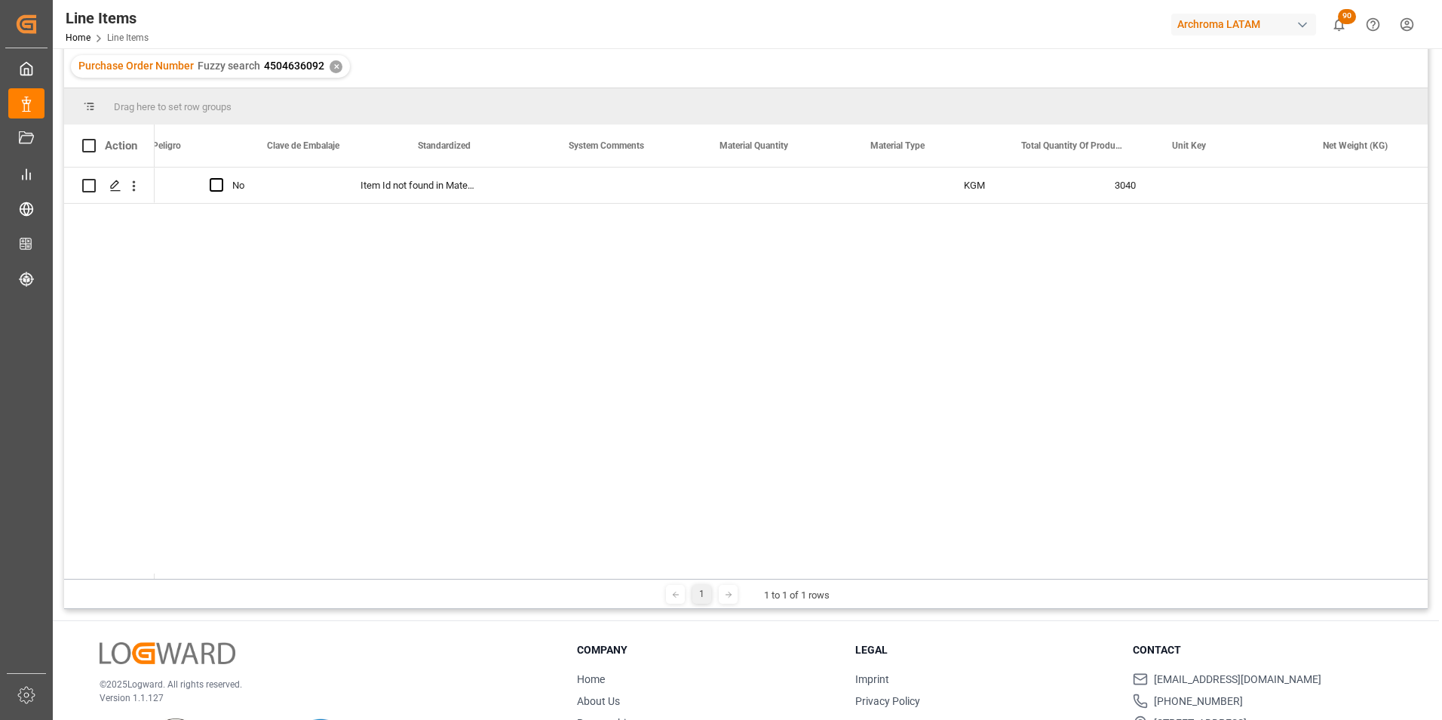
scroll to position [0, 1629]
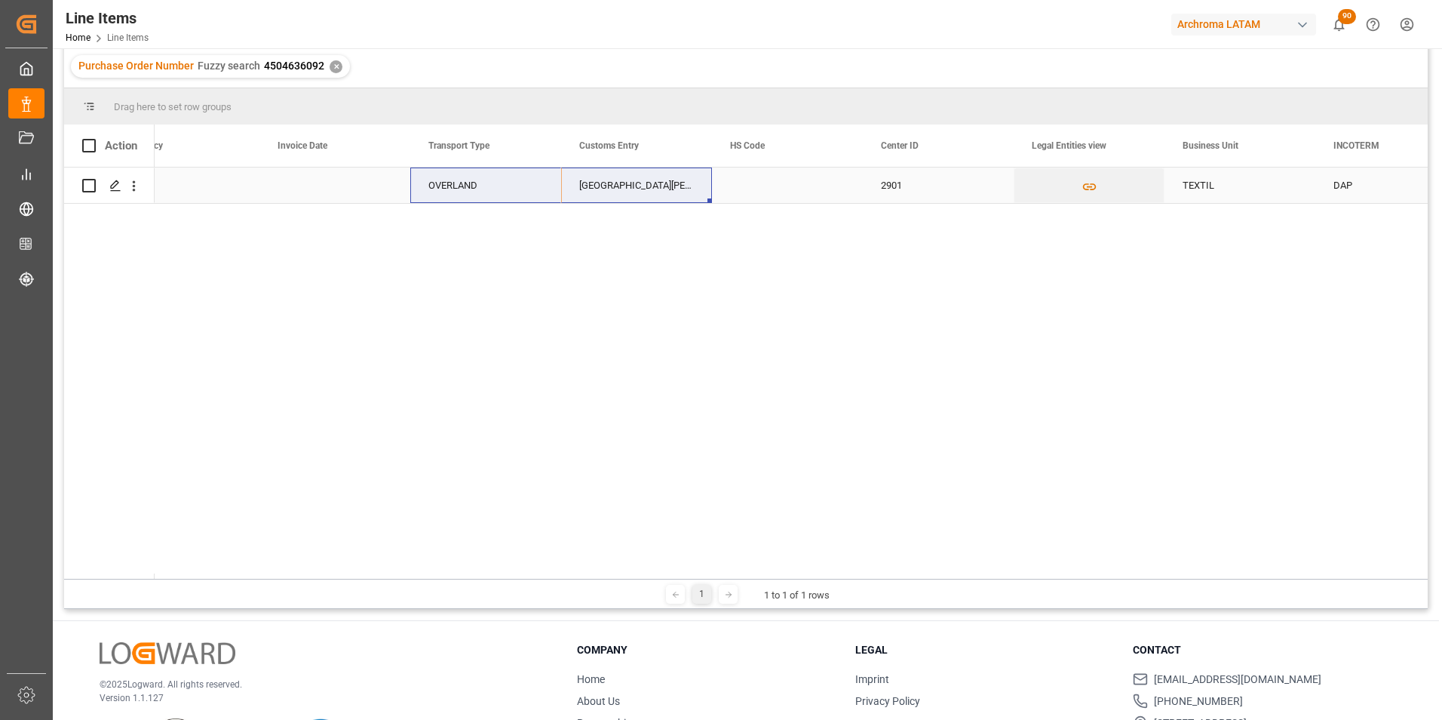
click at [492, 172] on div "OVERLAND" at bounding box center [485, 185] width 115 height 35
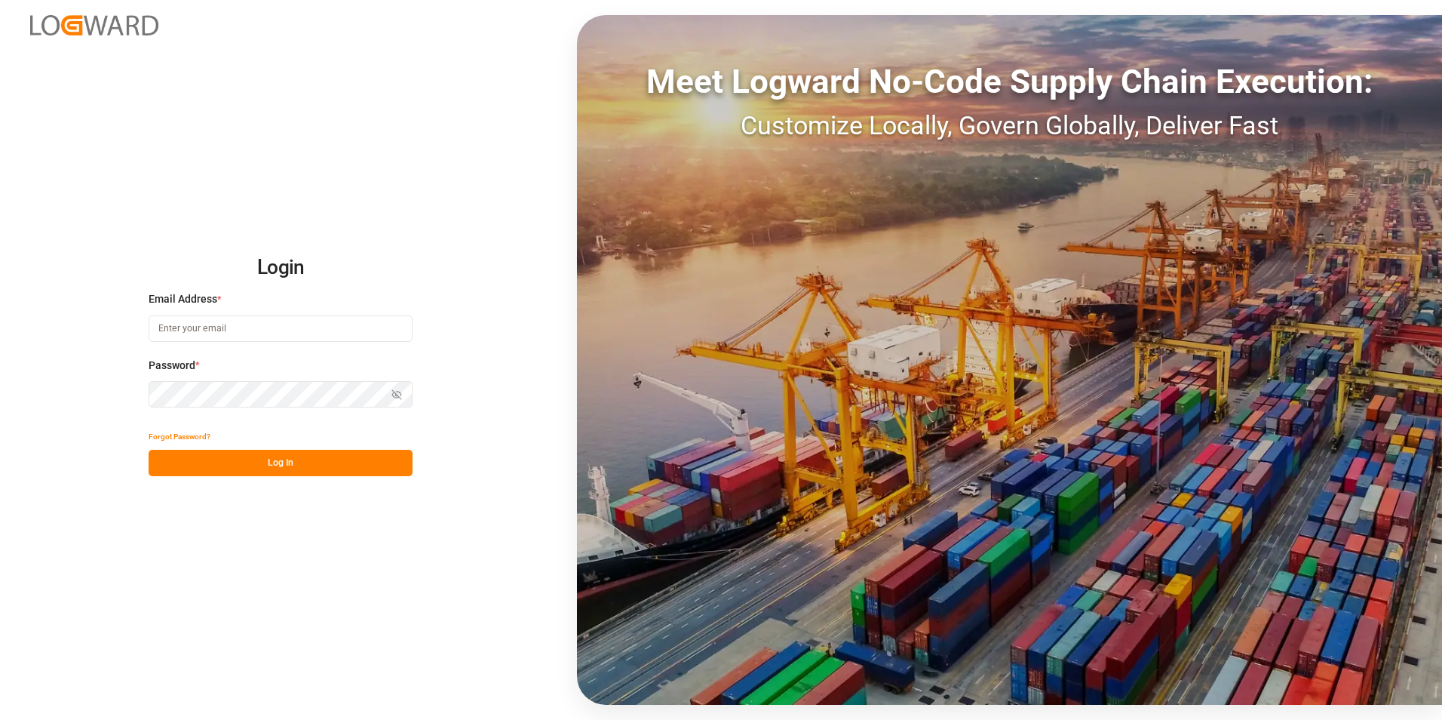
type input "valeria.hurtado@leschaco.com"
click at [339, 458] on button "Log In" at bounding box center [281, 463] width 264 height 26
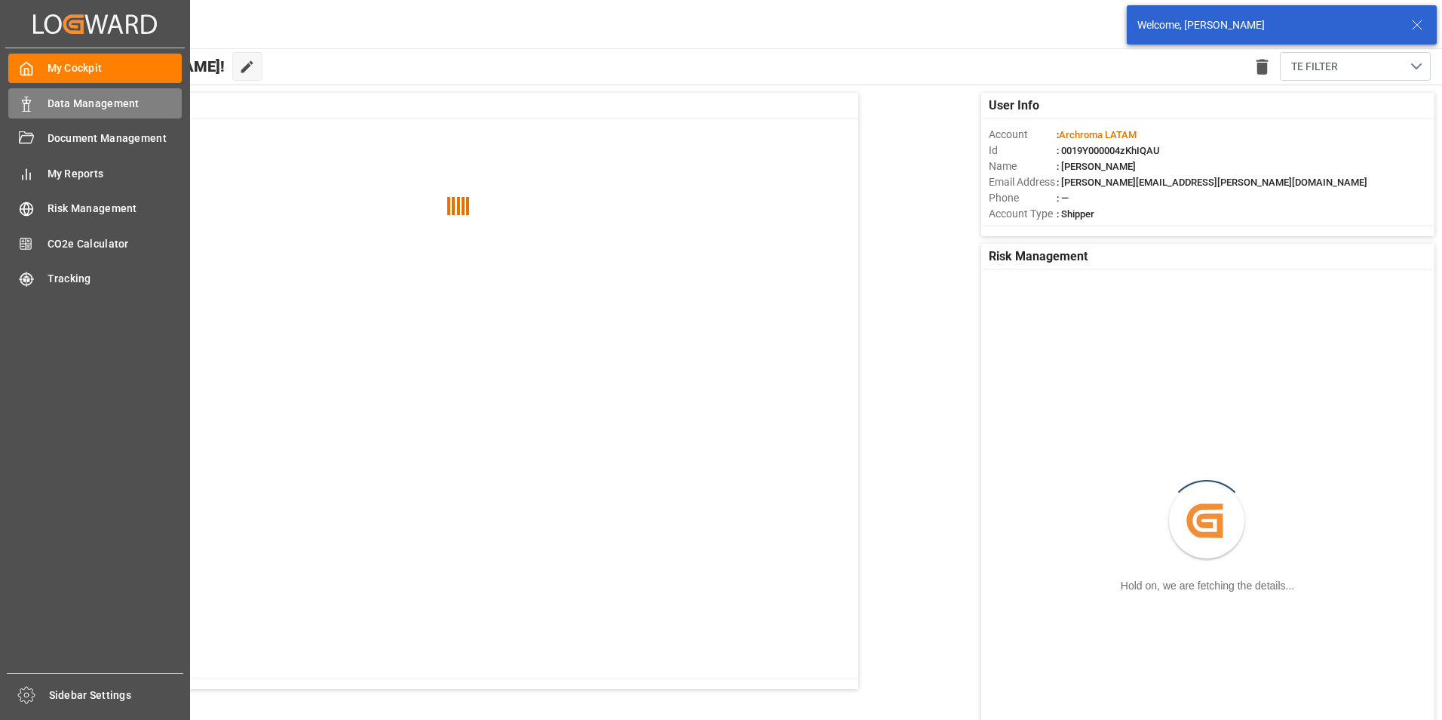
click at [45, 102] on div "Data Management Data Management" at bounding box center [94, 102] width 173 height 29
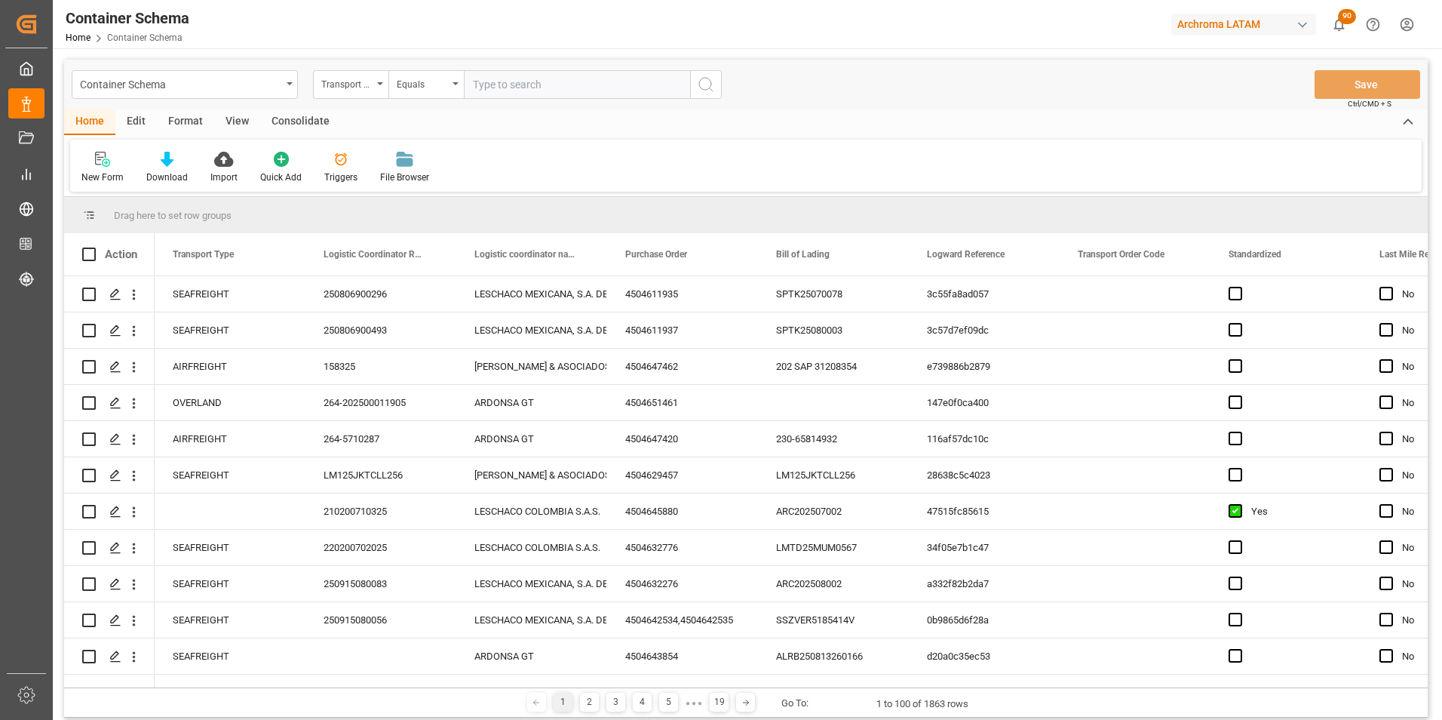
click at [287, 84] on icon "open menu" at bounding box center [290, 83] width 6 height 3
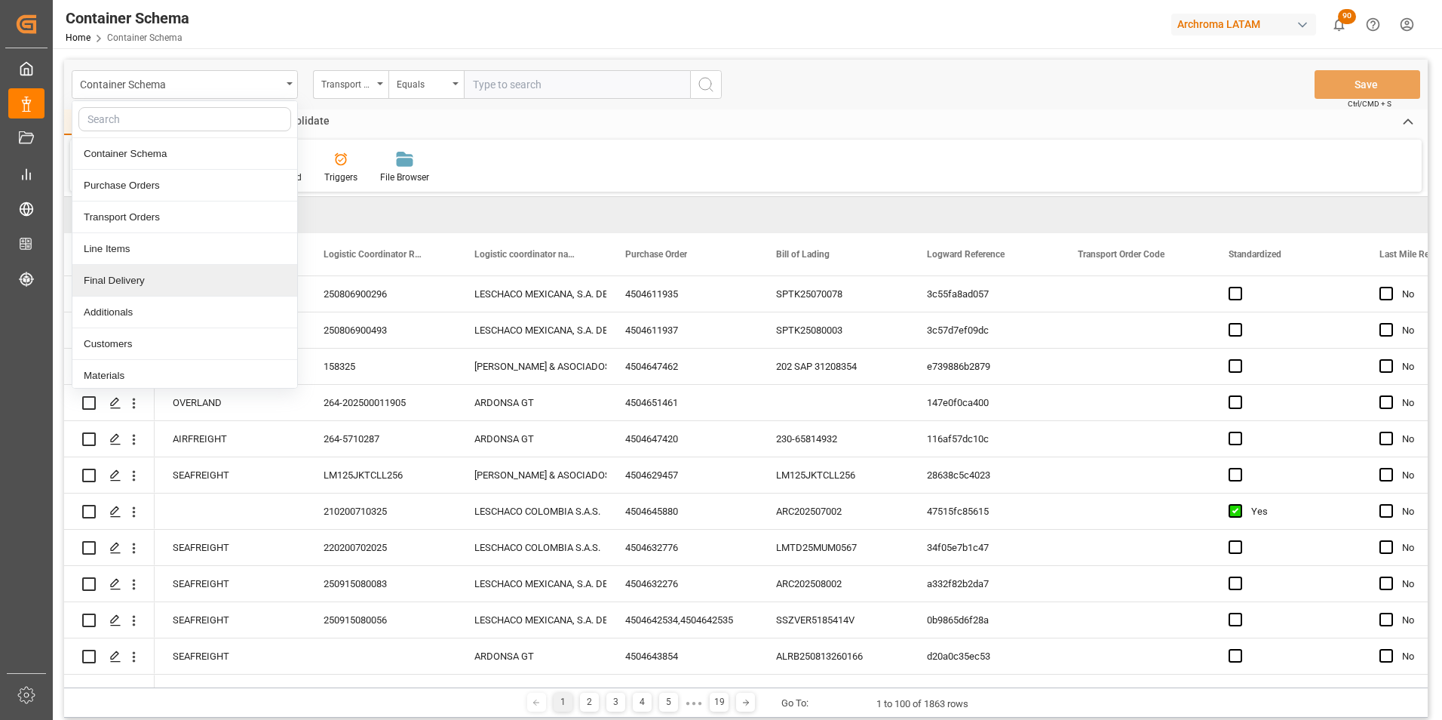
click at [195, 272] on div "Final Delivery" at bounding box center [184, 281] width 225 height 32
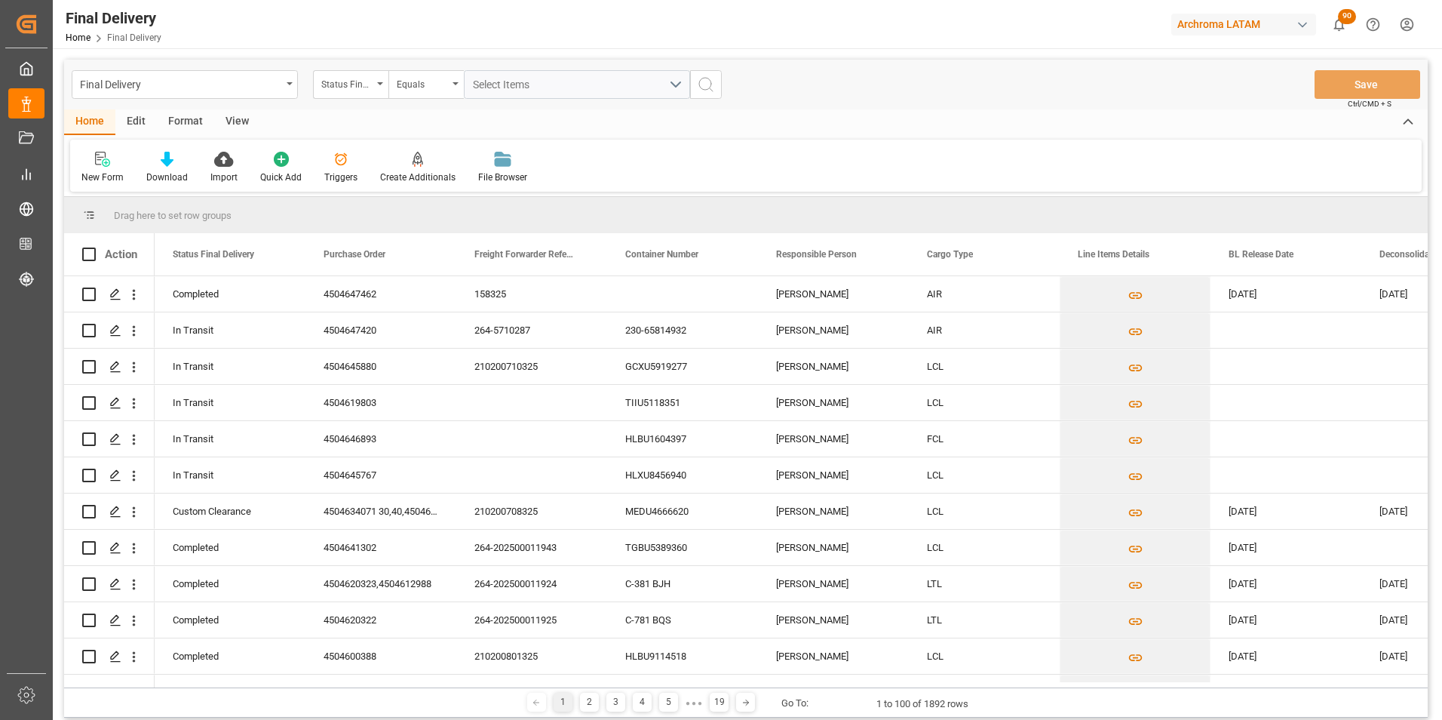
click at [380, 91] on div "Status Final Delivery" at bounding box center [350, 84] width 75 height 29
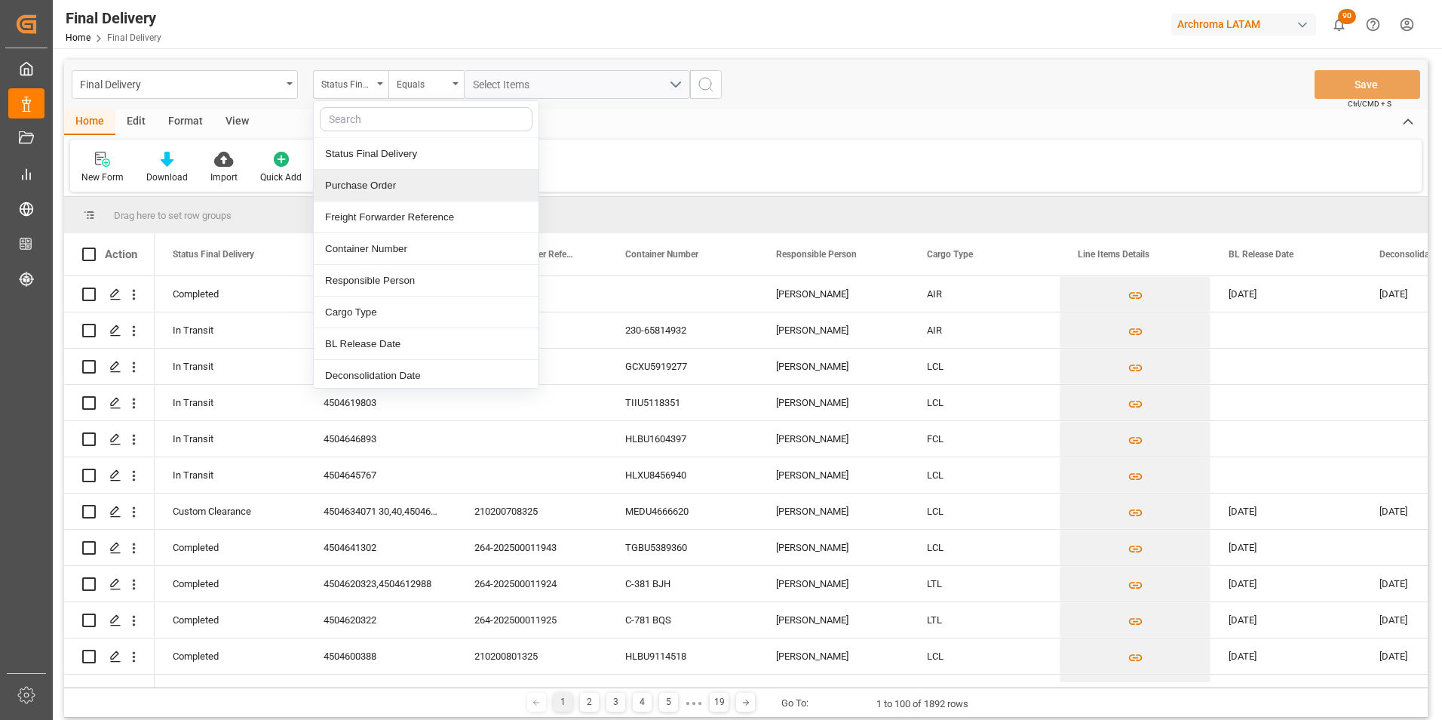
click at [384, 184] on div "Purchase Order" at bounding box center [426, 186] width 225 height 32
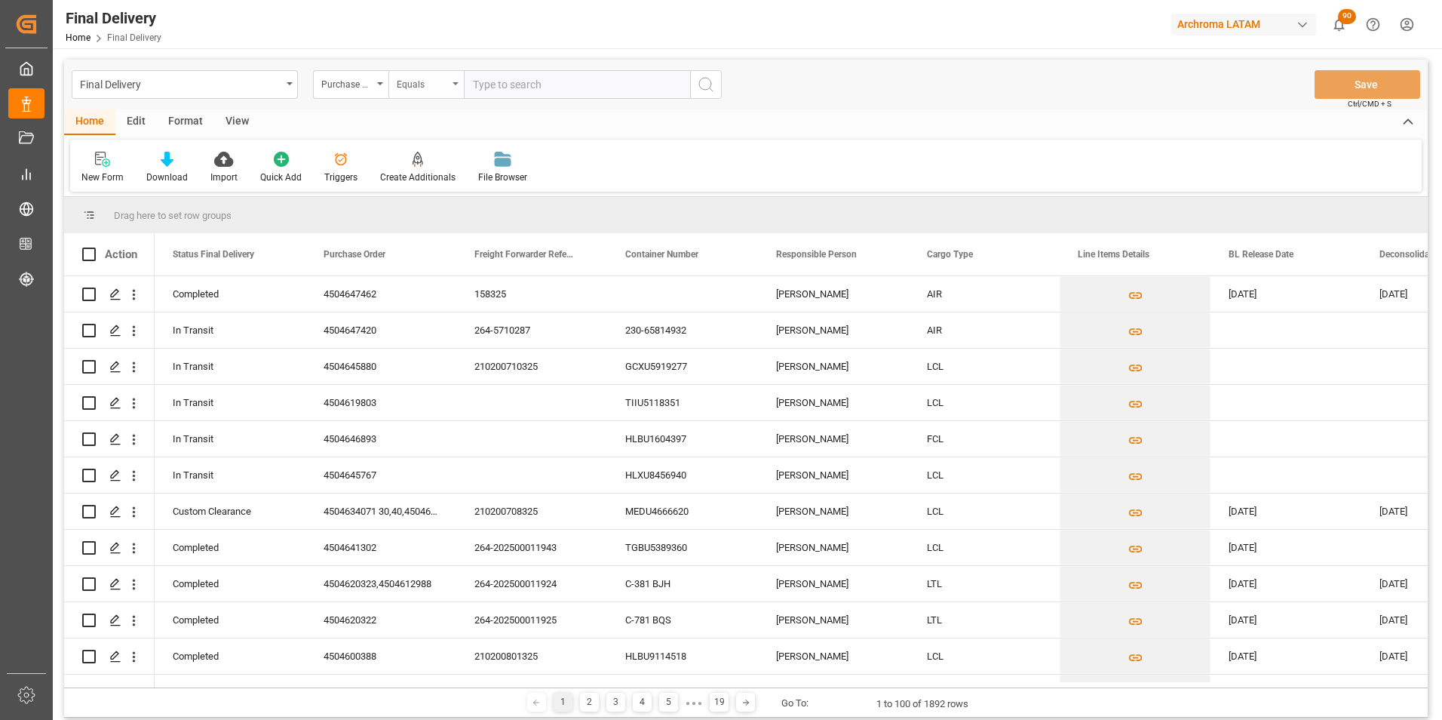
click at [450, 83] on div "Equals" at bounding box center [425, 84] width 75 height 29
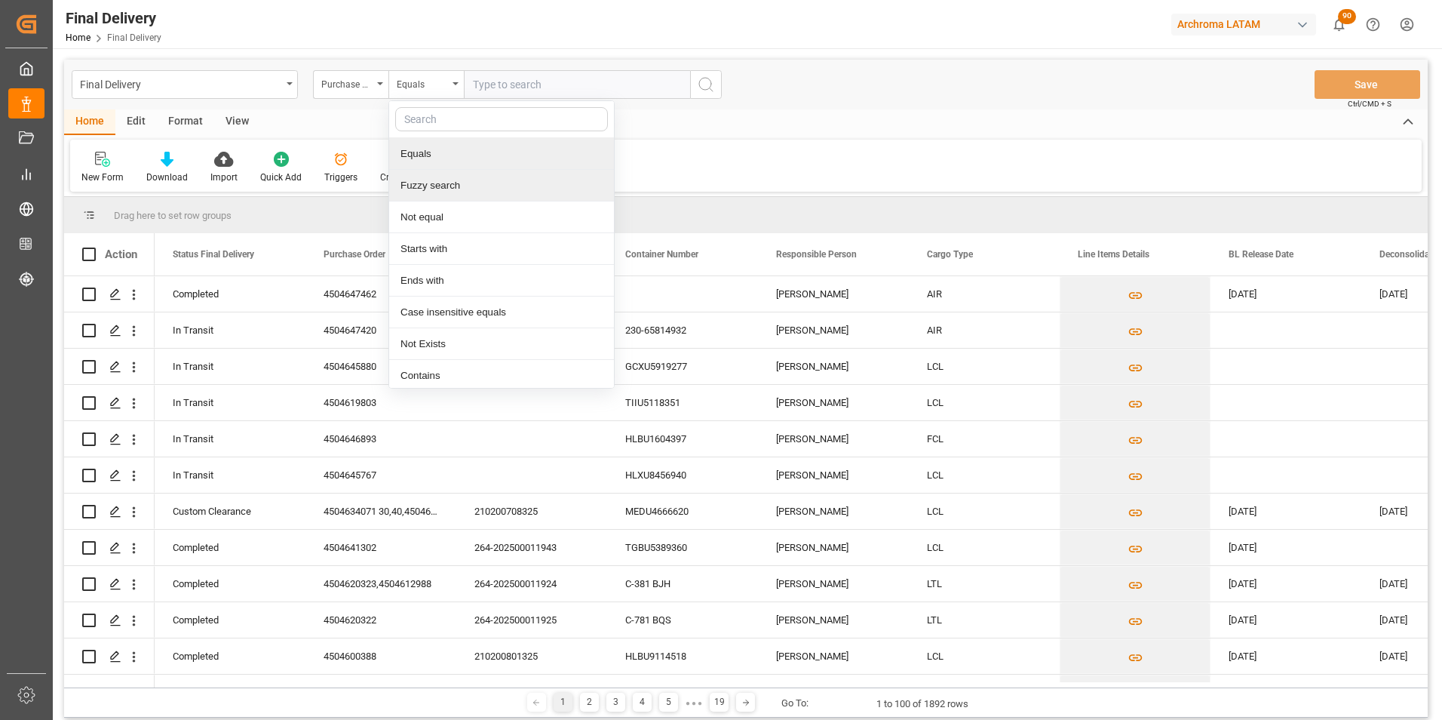
click at [468, 178] on div "Fuzzy search" at bounding box center [501, 186] width 225 height 32
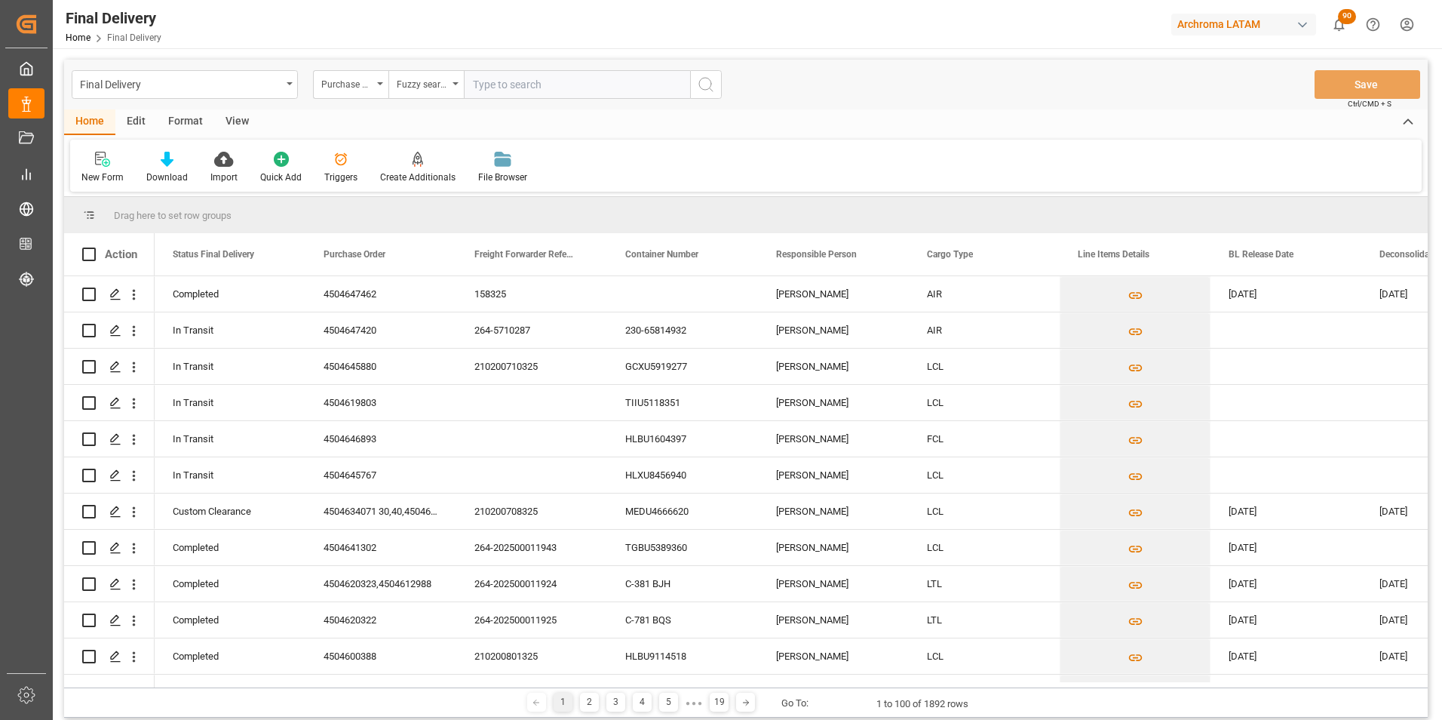
paste input "4504641302"
type input "4504641302"
click at [708, 79] on icon "search button" at bounding box center [706, 84] width 18 height 18
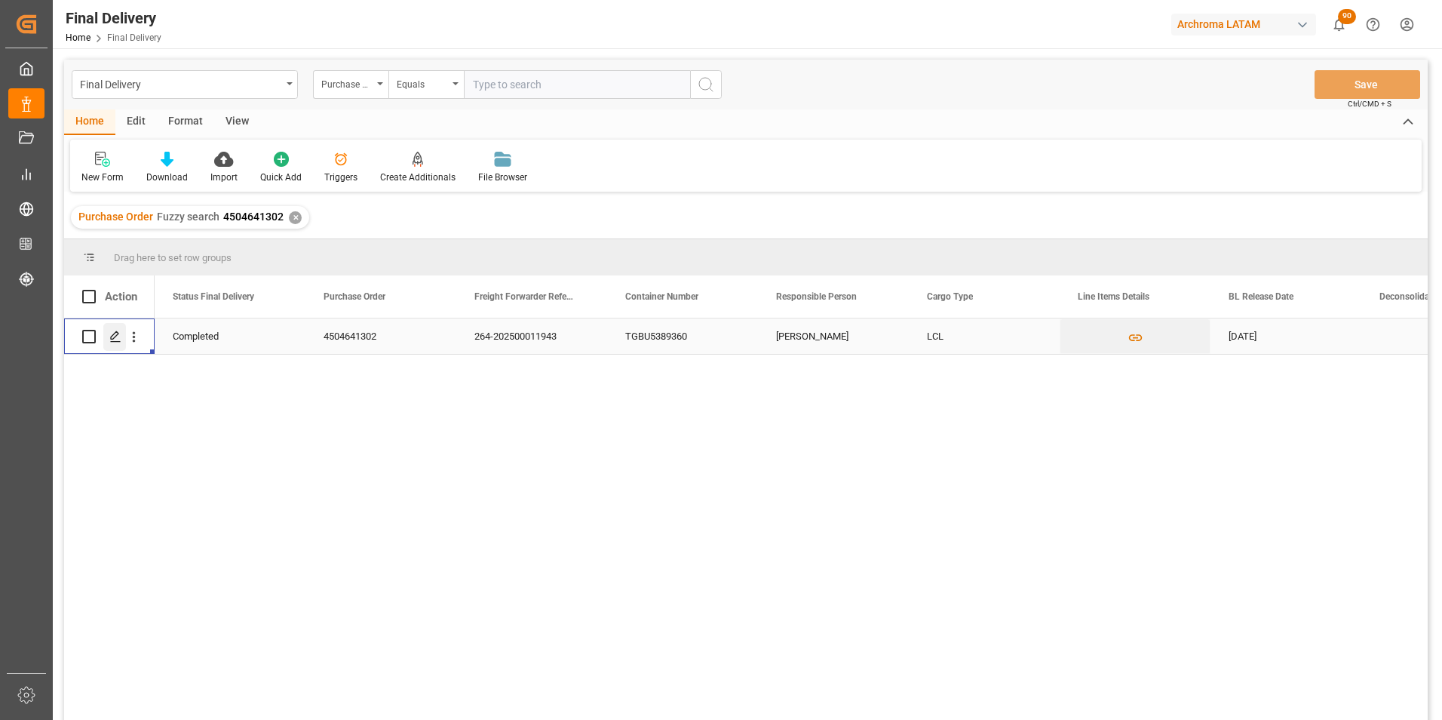
click at [114, 339] on icon "Press SPACE to select this row." at bounding box center [115, 336] width 12 height 12
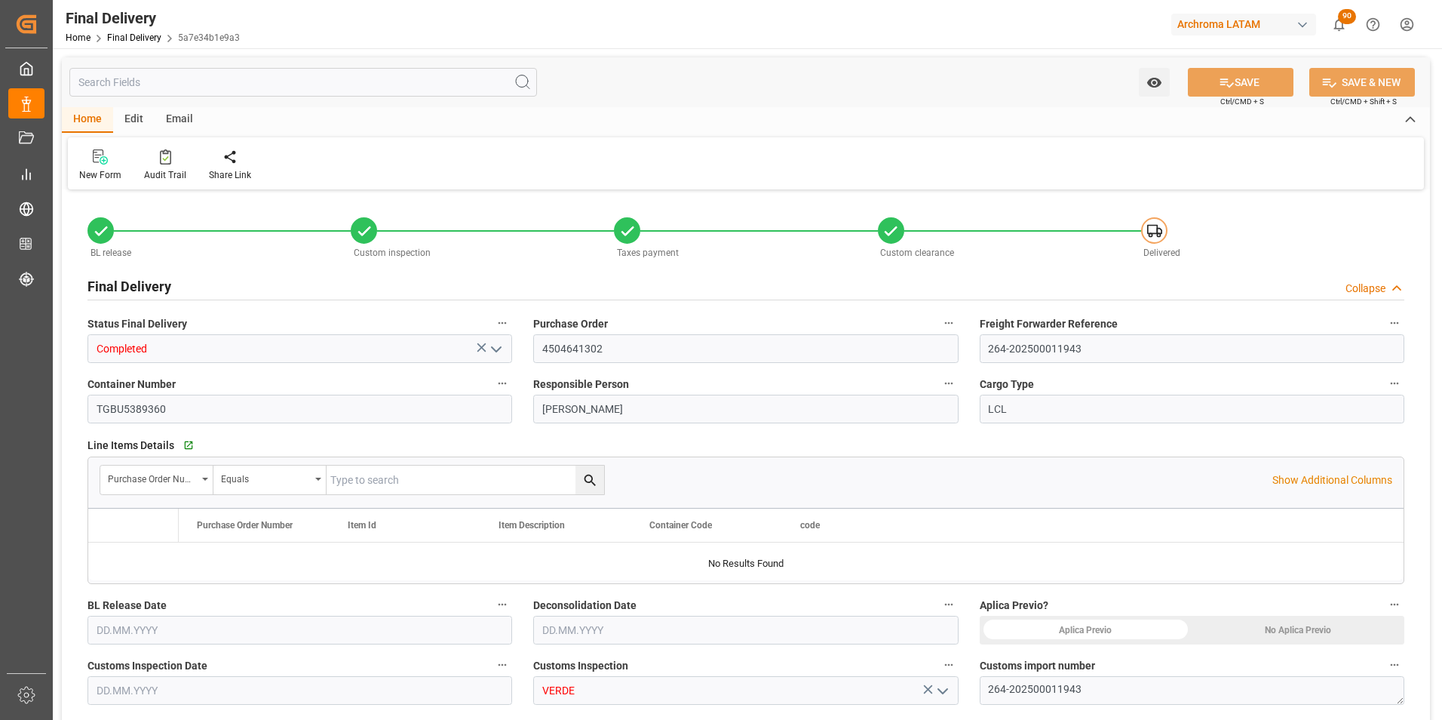
type input "9"
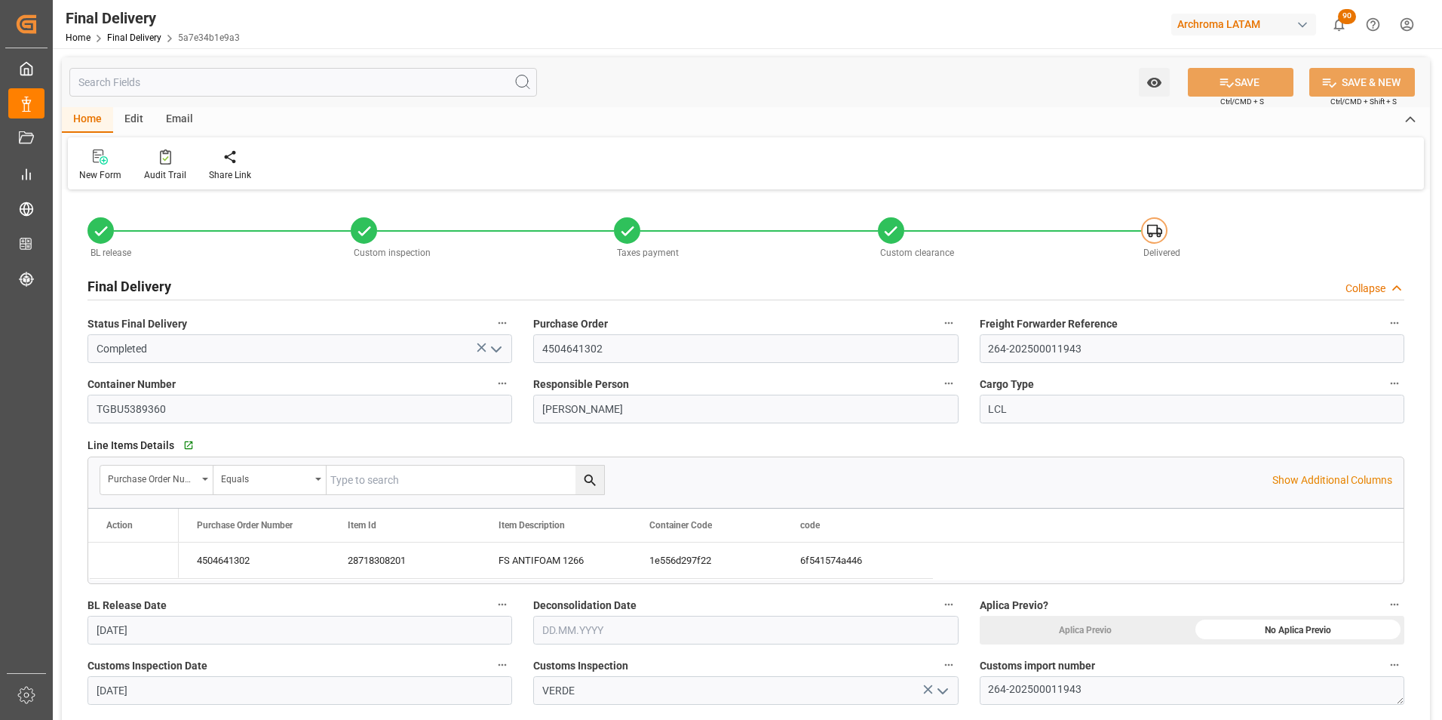
type input "02.09.2025"
type input "17.09.2025"
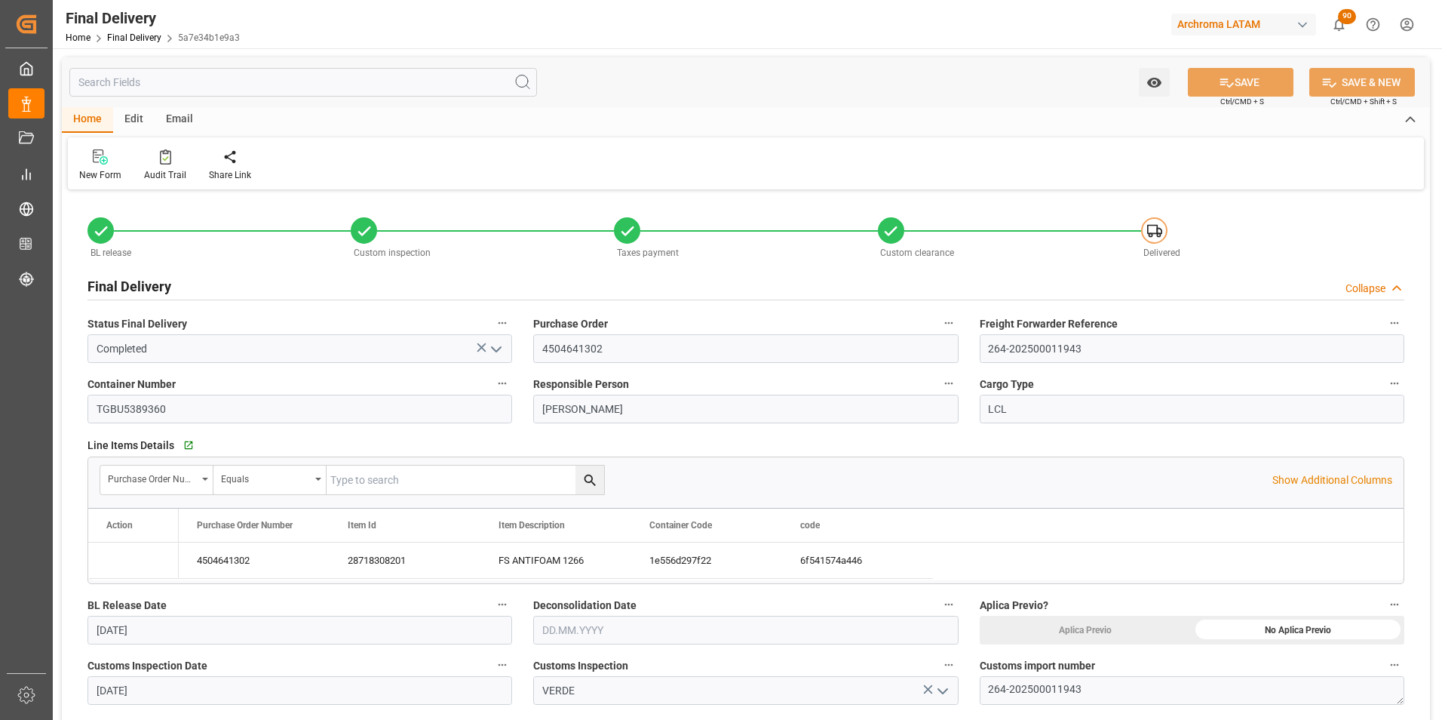
type input "[DATE]"
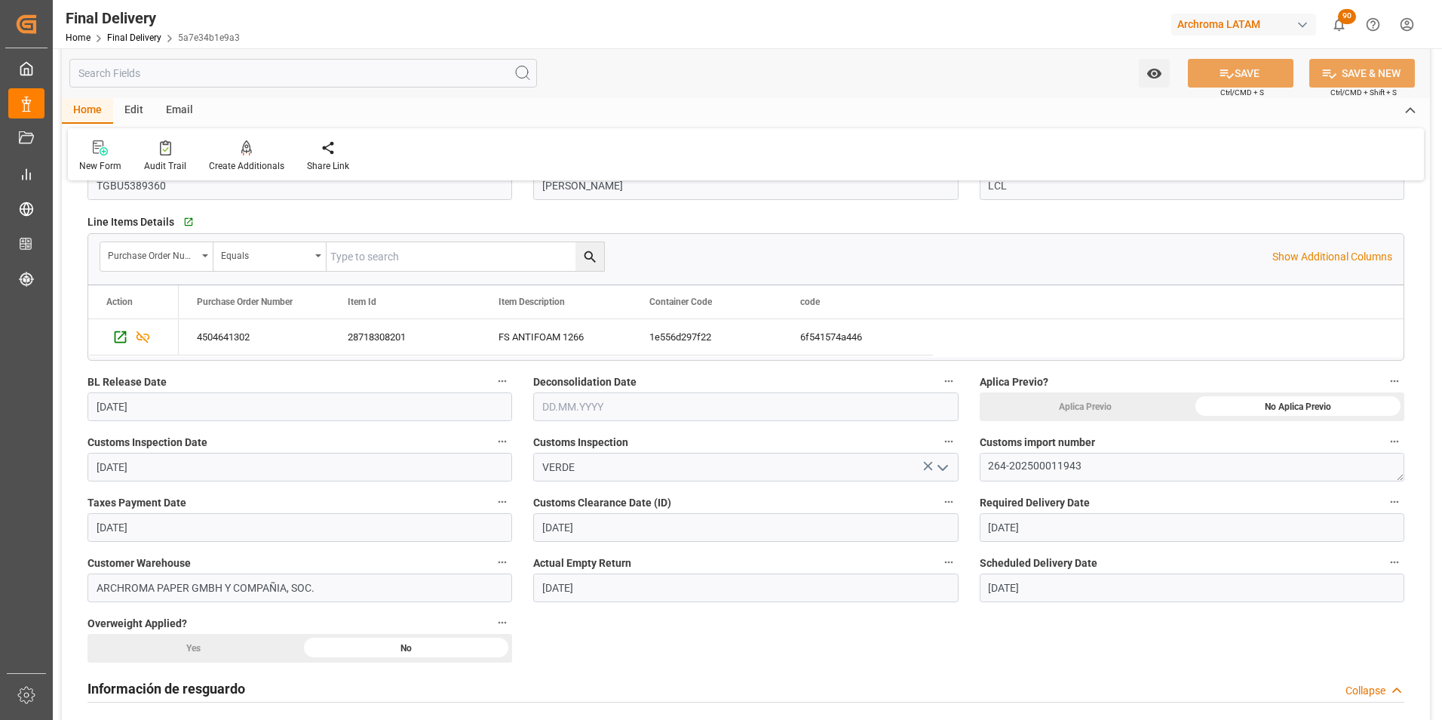
scroll to position [226, 0]
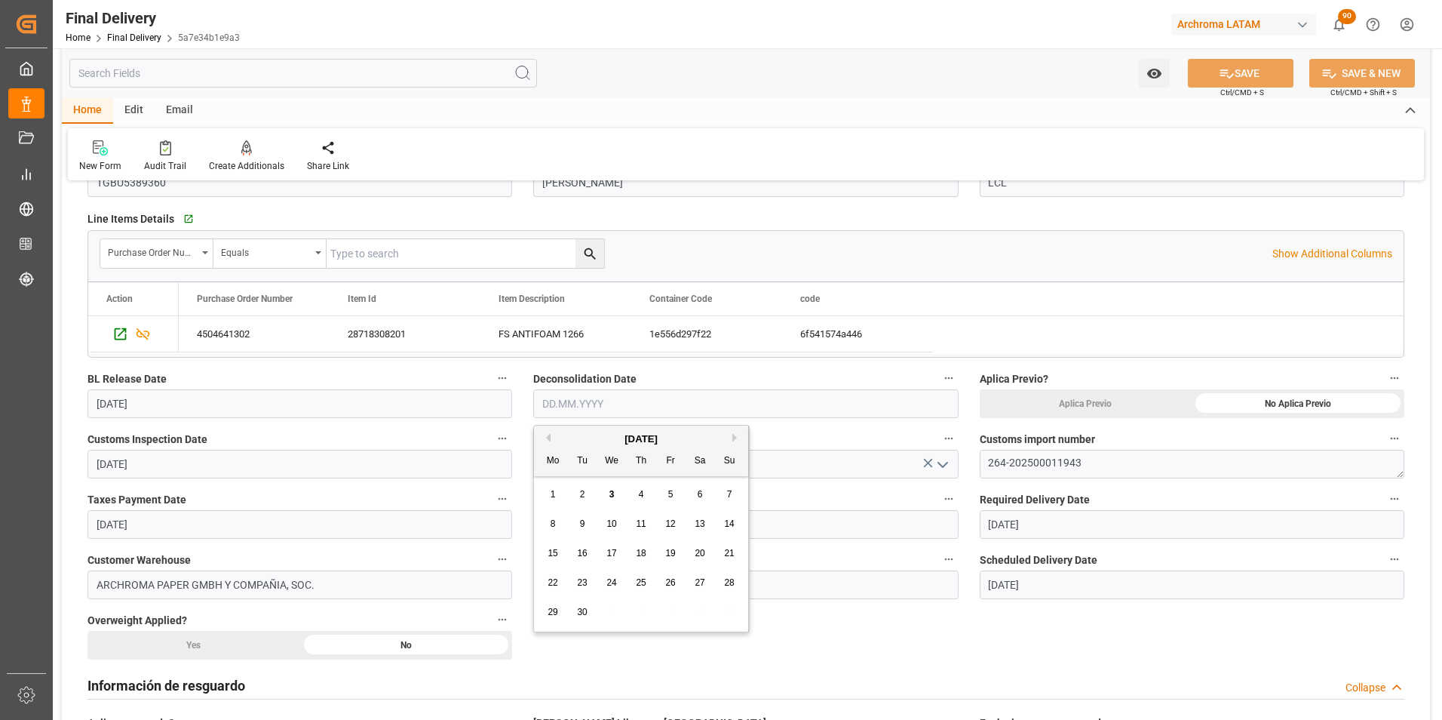
click at [592, 413] on input "text" at bounding box center [745, 403] width 425 height 29
click at [611, 493] on span "3" at bounding box center [611, 494] width 5 height 11
type input "[DATE]"
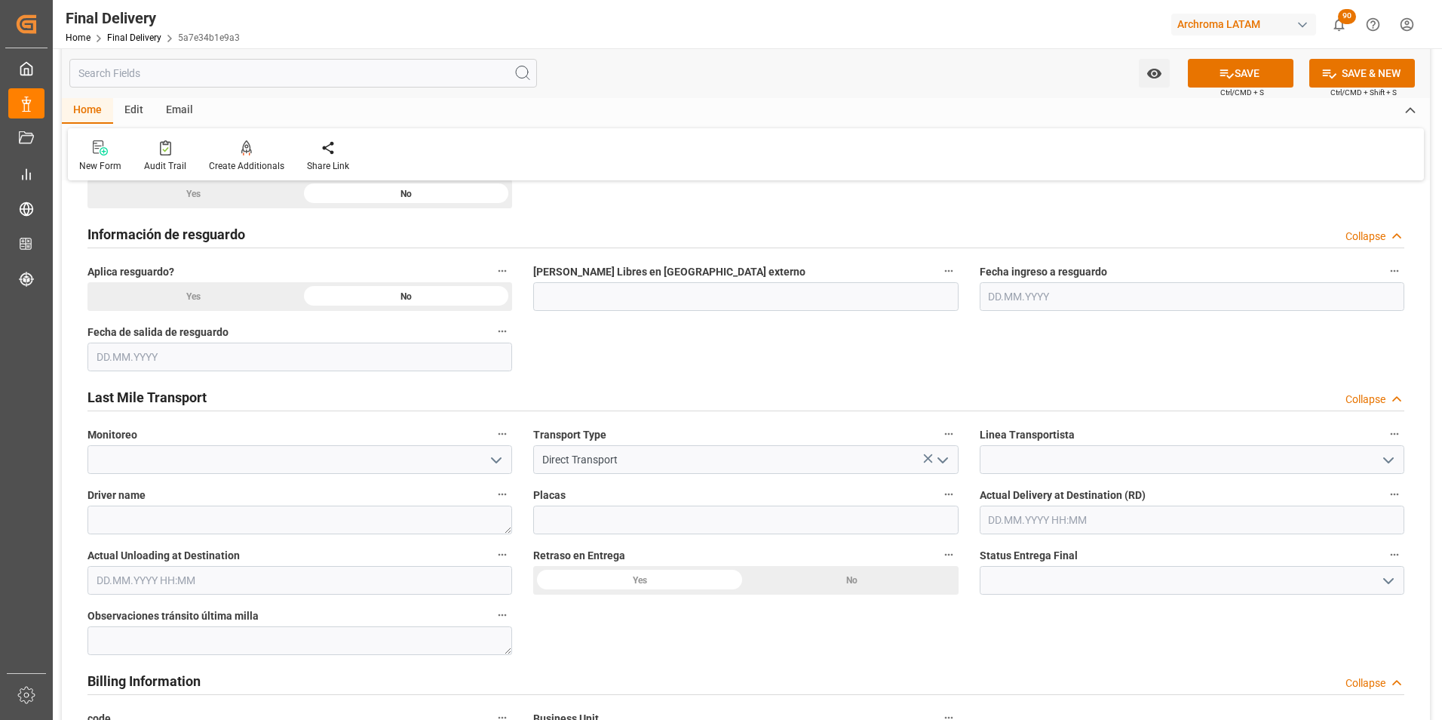
scroll to position [679, 0]
click at [1015, 519] on input "text" at bounding box center [1192, 518] width 425 height 29
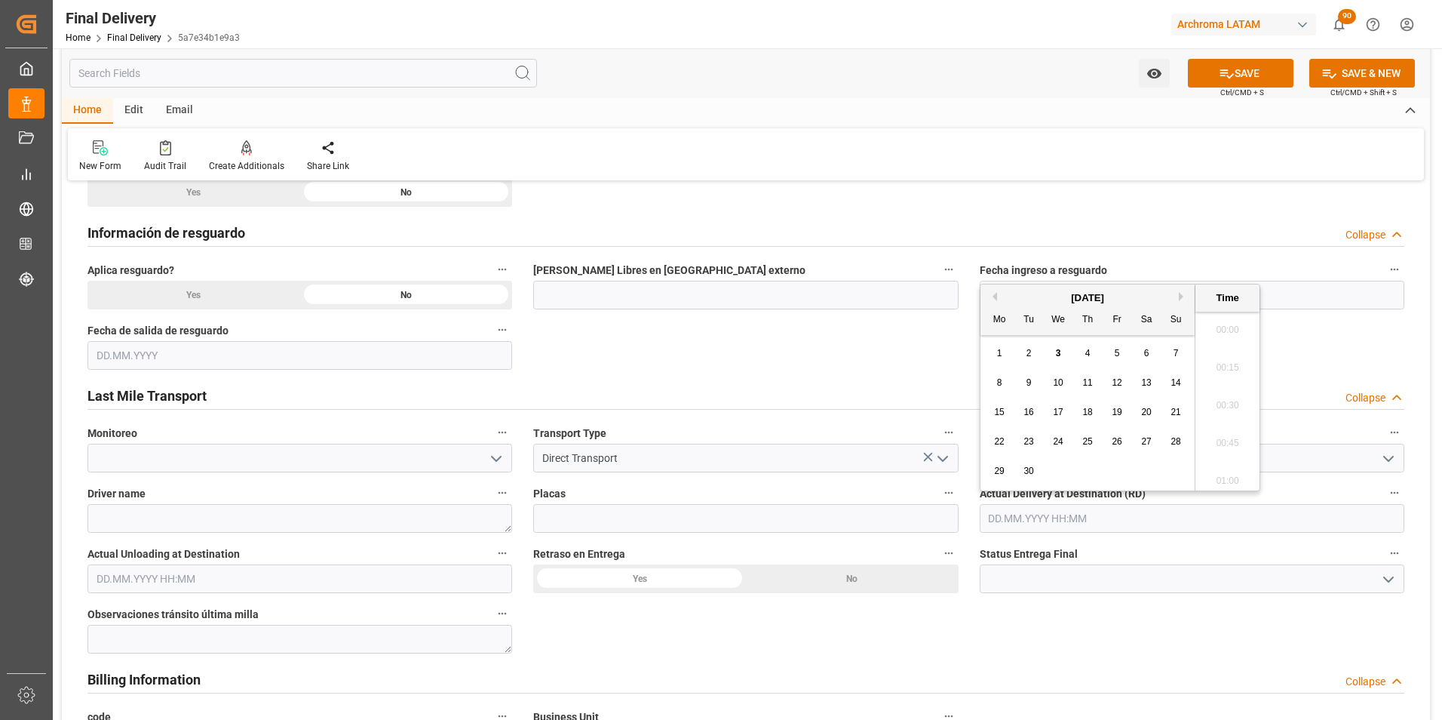
scroll to position [2117, 0]
click at [1056, 354] on span "3" at bounding box center [1058, 353] width 5 height 11
type input "03.09.2025 00:00"
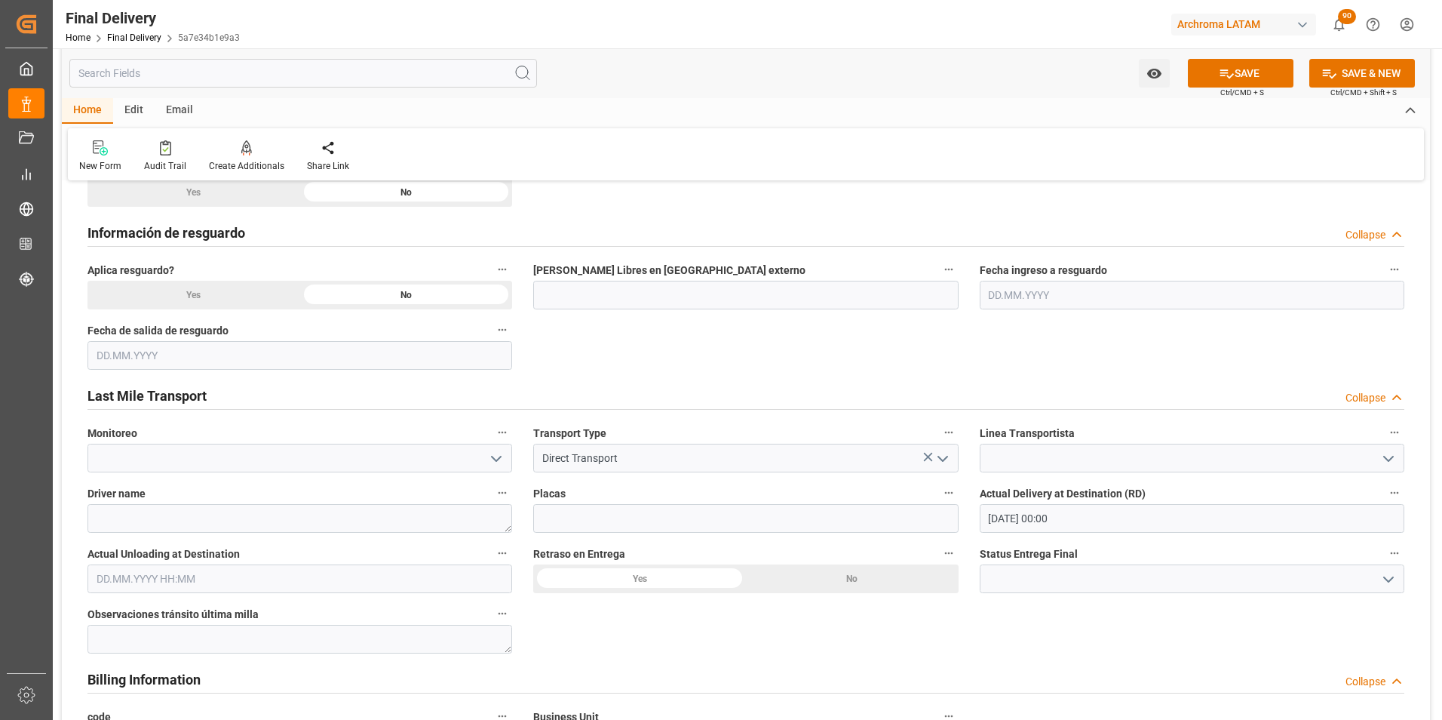
click at [1063, 622] on div "BL release Custom inspection Taxes payment Custom clearance Delivered Final Del…" at bounding box center [746, 487] width 1368 height 1945
click at [1392, 582] on icon "open menu" at bounding box center [1389, 579] width 18 height 18
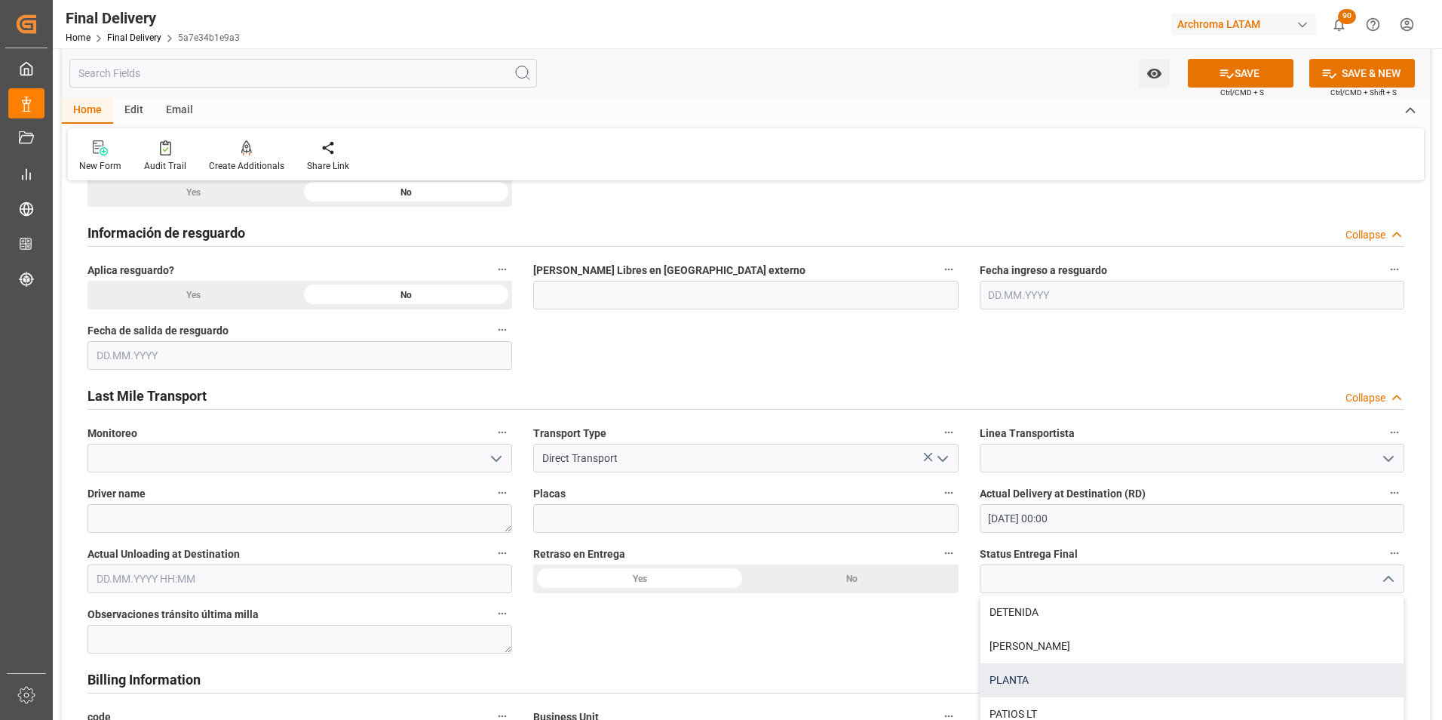
click at [1177, 670] on div "PLANTA" at bounding box center [1192, 680] width 423 height 34
type input "PLANTA"
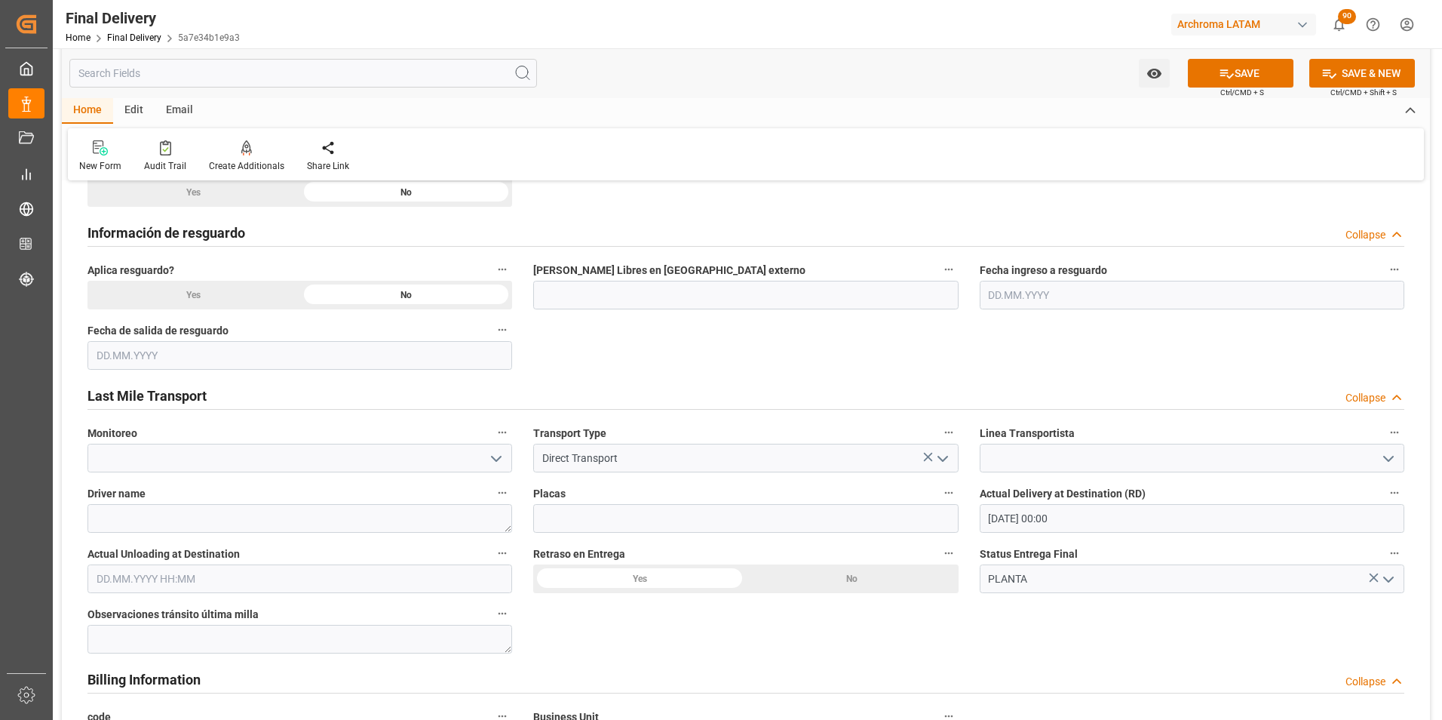
click at [284, 588] on input "text" at bounding box center [299, 578] width 425 height 29
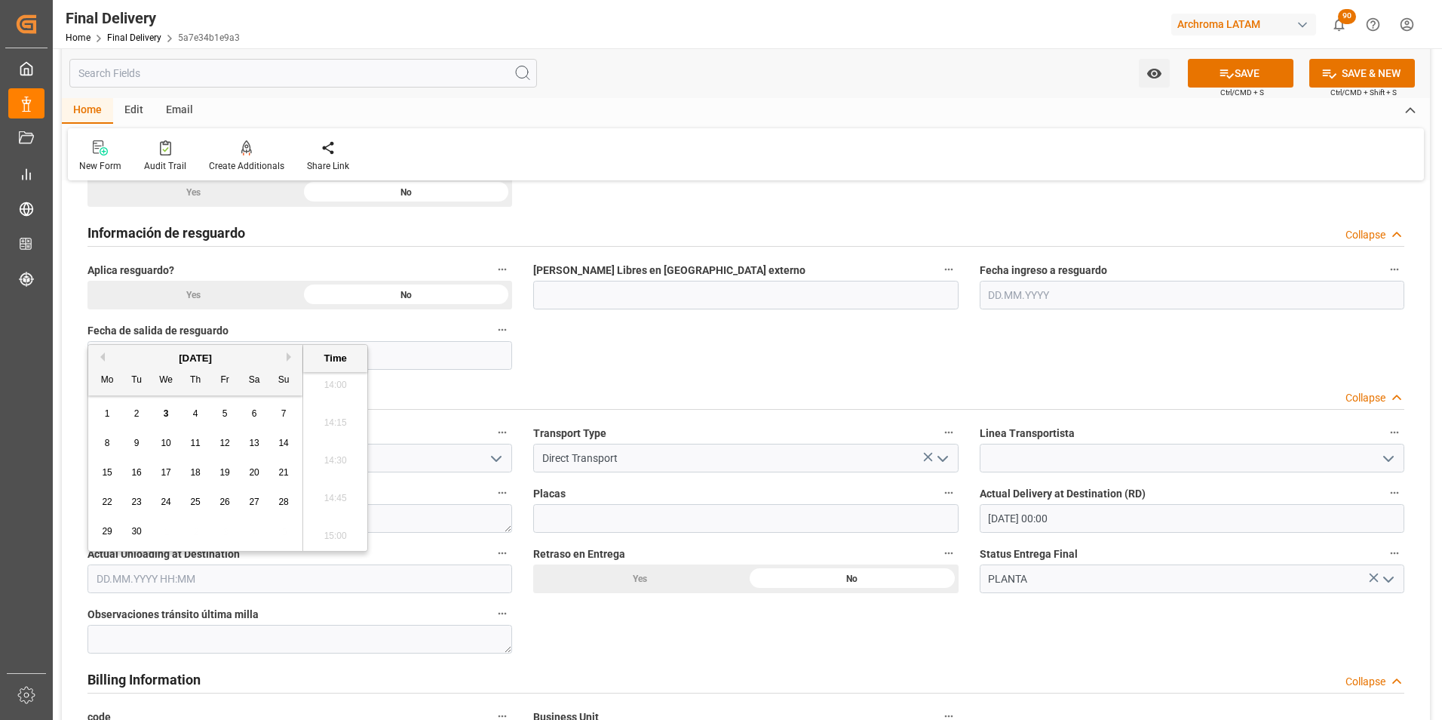
click at [162, 410] on div "3" at bounding box center [166, 414] width 19 height 18
type input "[DATE] 00:00"
click at [943, 617] on div "BL release Custom inspection Taxes payment Custom clearance Delivered Final Del…" at bounding box center [746, 487] width 1368 height 1945
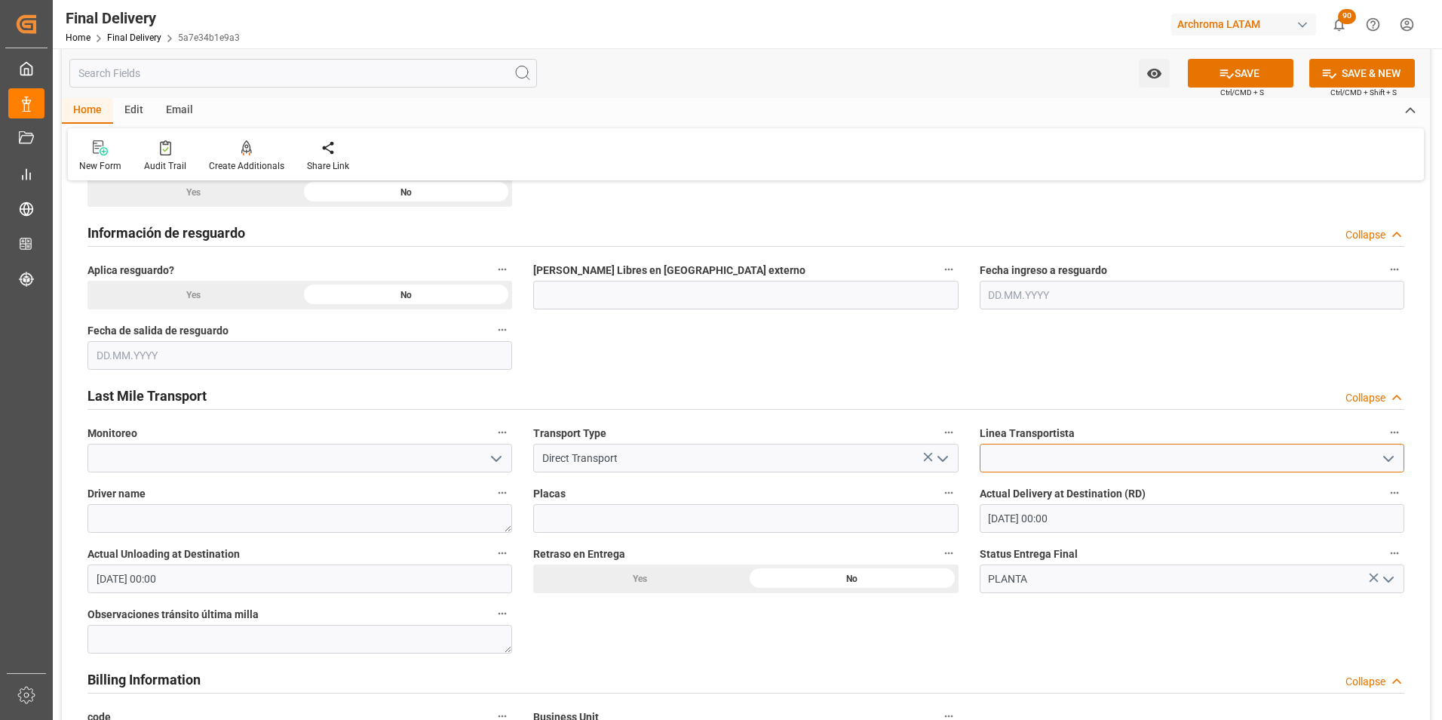
click at [1084, 458] on input at bounding box center [1192, 458] width 425 height 29
type input "d"
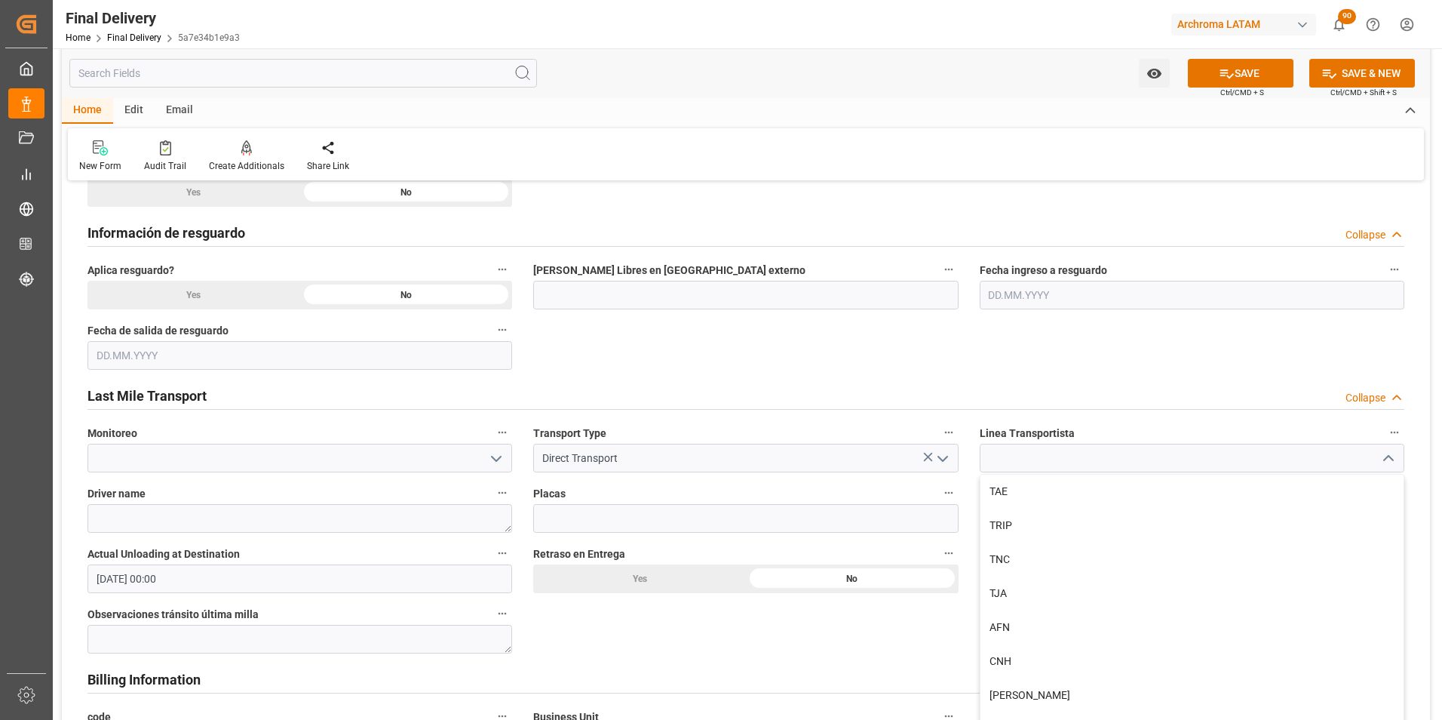
click at [1131, 423] on label "Linea Transportista" at bounding box center [1192, 432] width 425 height 21
click at [1385, 423] on button "Linea Transportista" at bounding box center [1395, 432] width 20 height 20
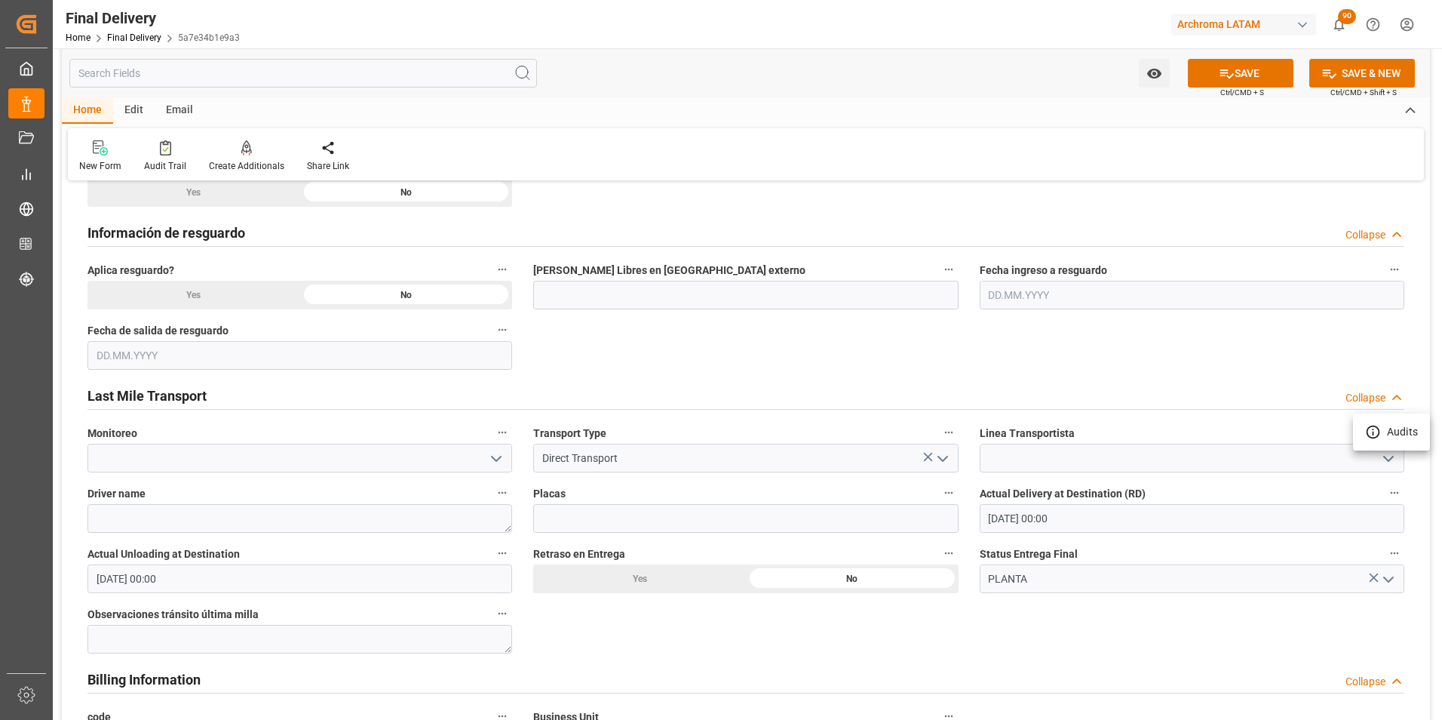
click at [1260, 617] on div at bounding box center [721, 360] width 1442 height 720
click at [1244, 62] on button "SAVE" at bounding box center [1241, 73] width 106 height 29
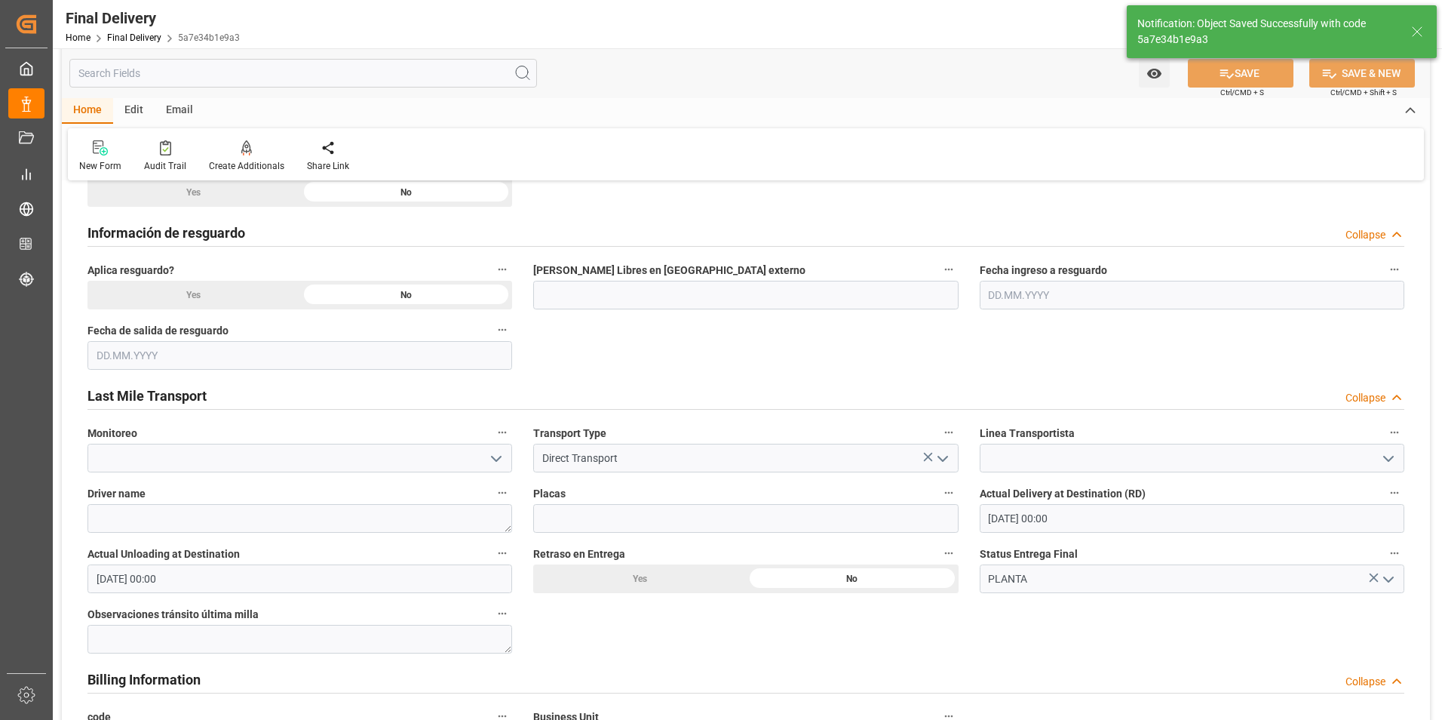
type textarea "1"
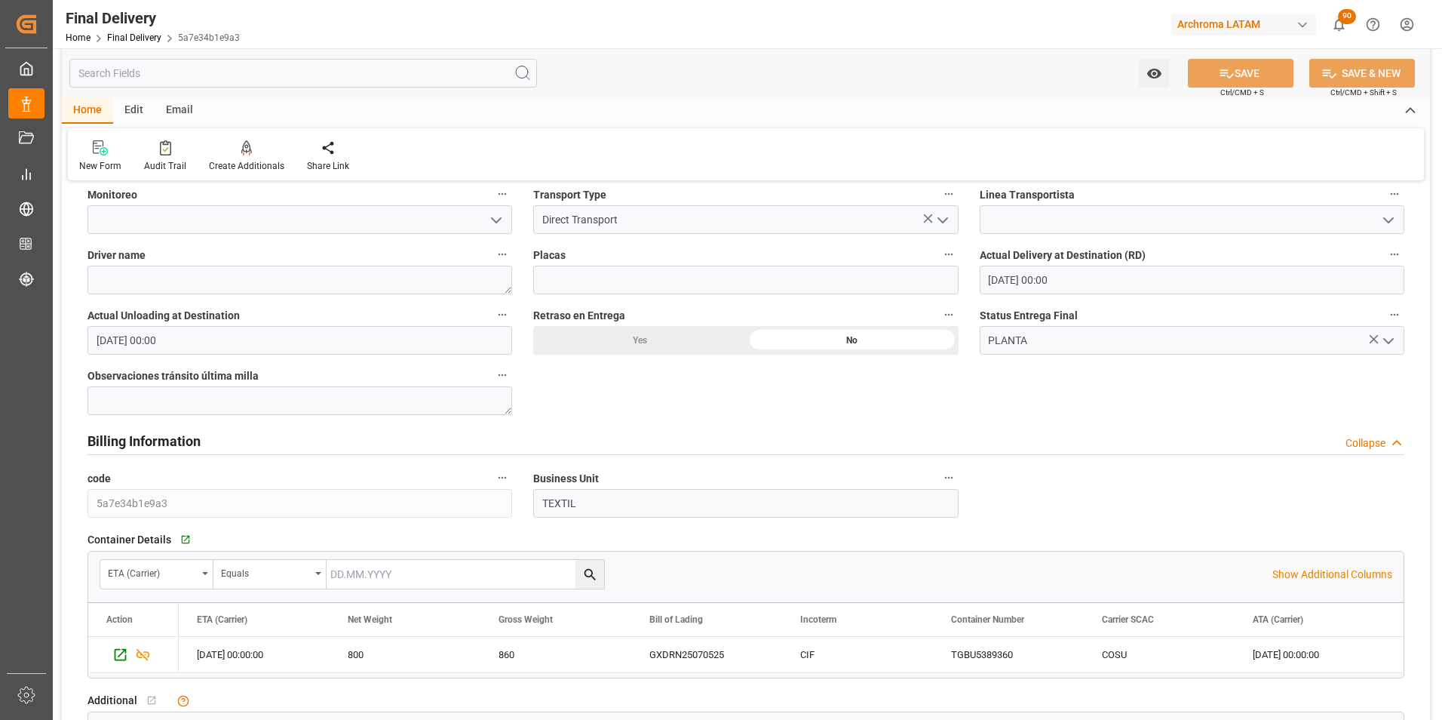
scroll to position [1056, 0]
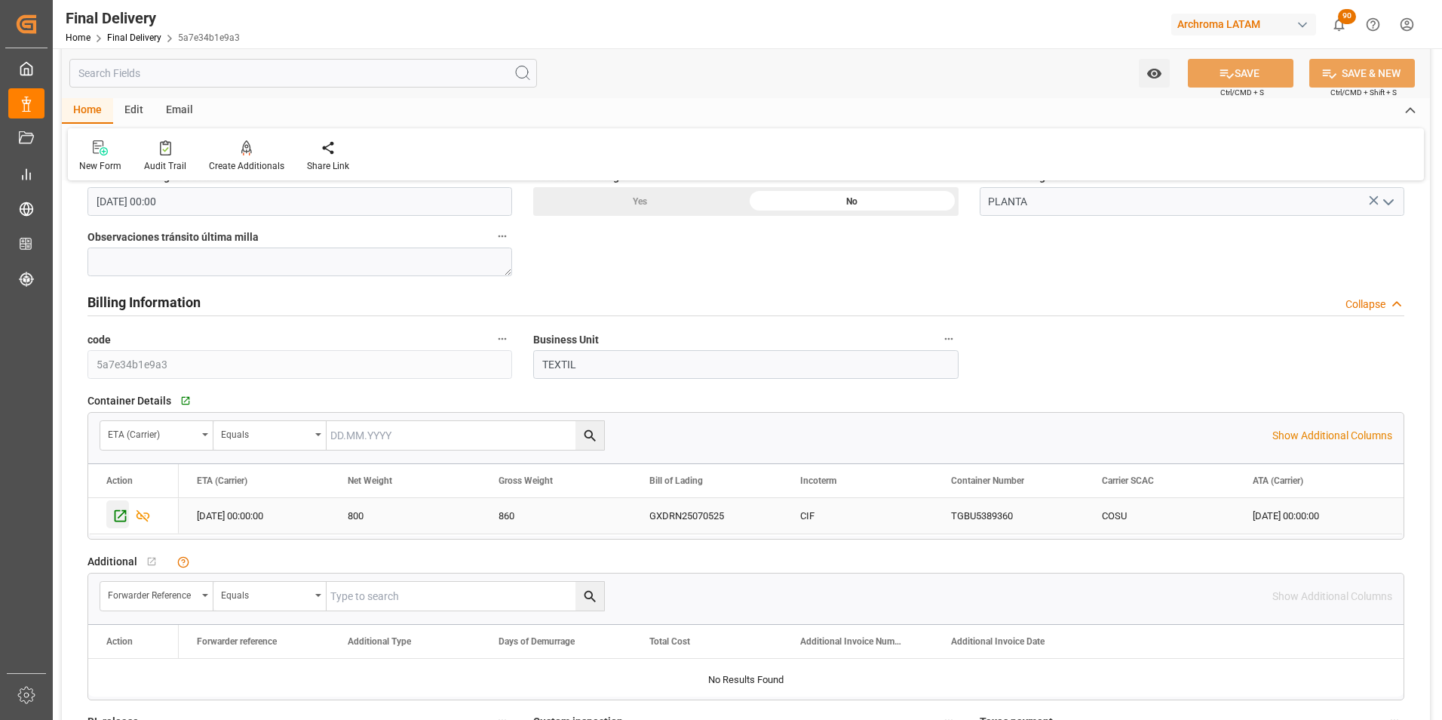
click at [126, 520] on icon "Press SPACE to select this row." at bounding box center [121, 516] width 12 height 12
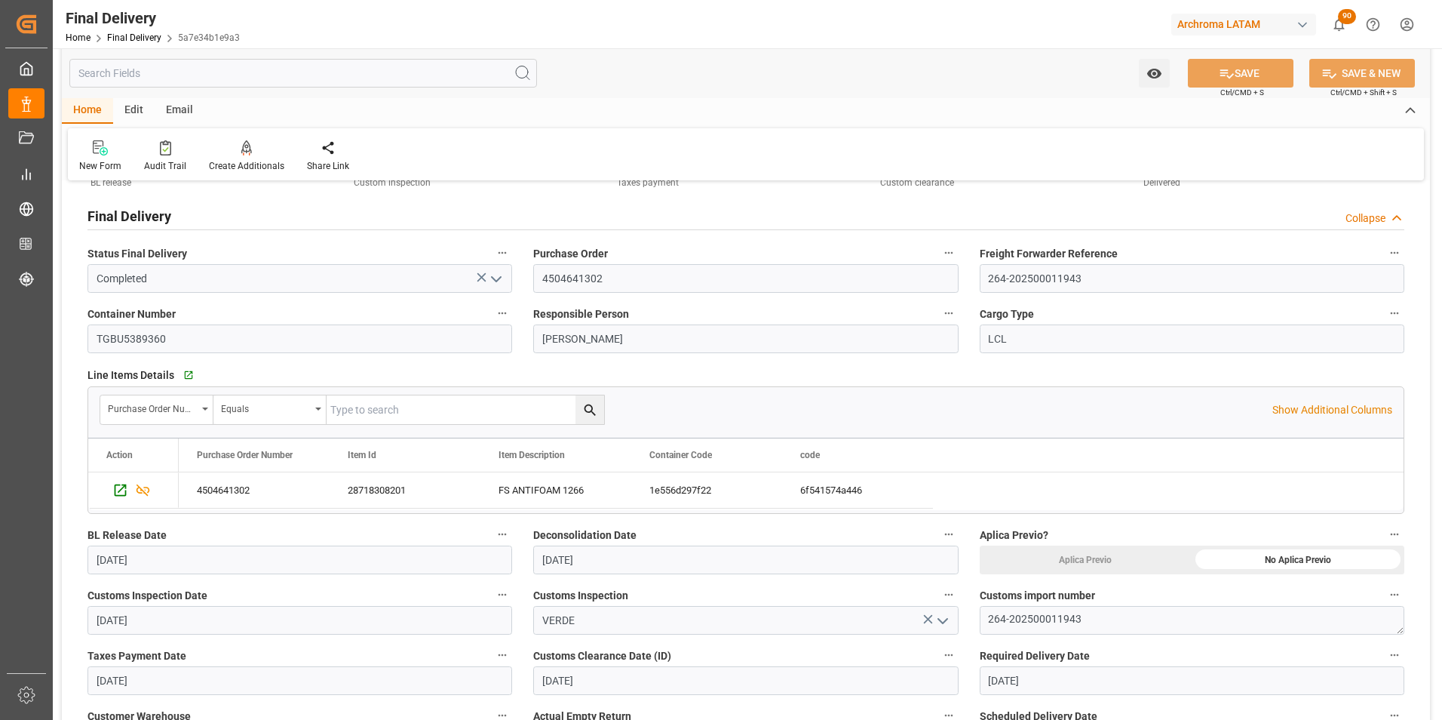
scroll to position [0, 0]
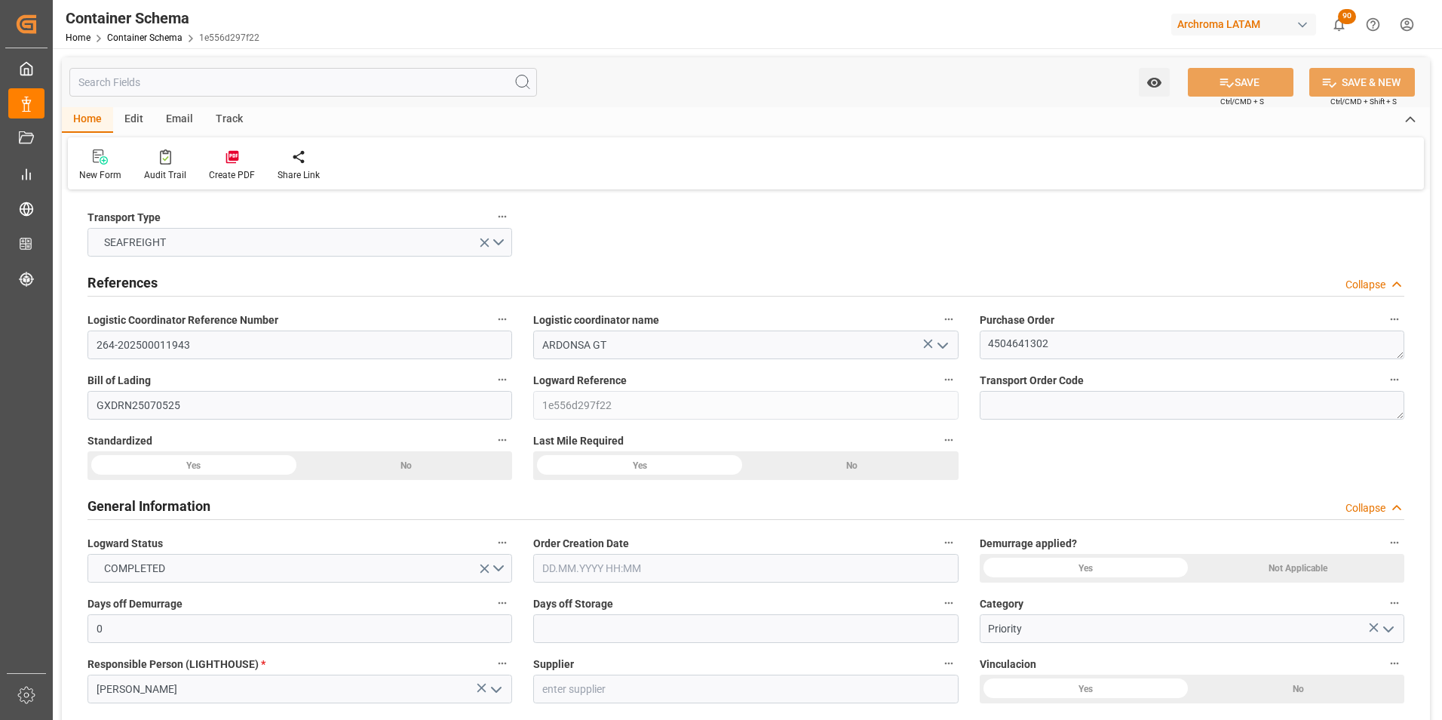
type input "0"
type input "1"
type input "800"
type input "860"
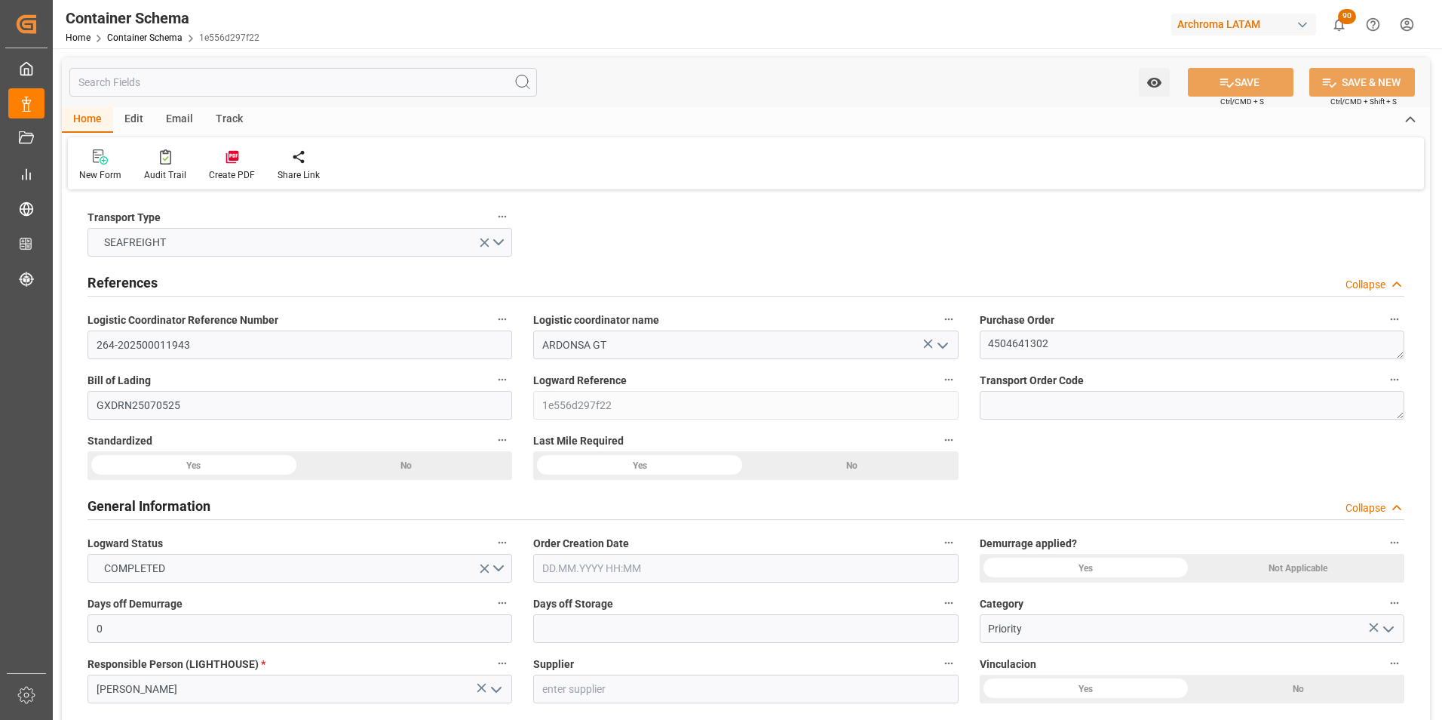
type input "Cosco"
type input "COSCO Shipping Co. Ltd."
type input "CNSGH"
type input "CNSHA"
type input "GTPRQ"
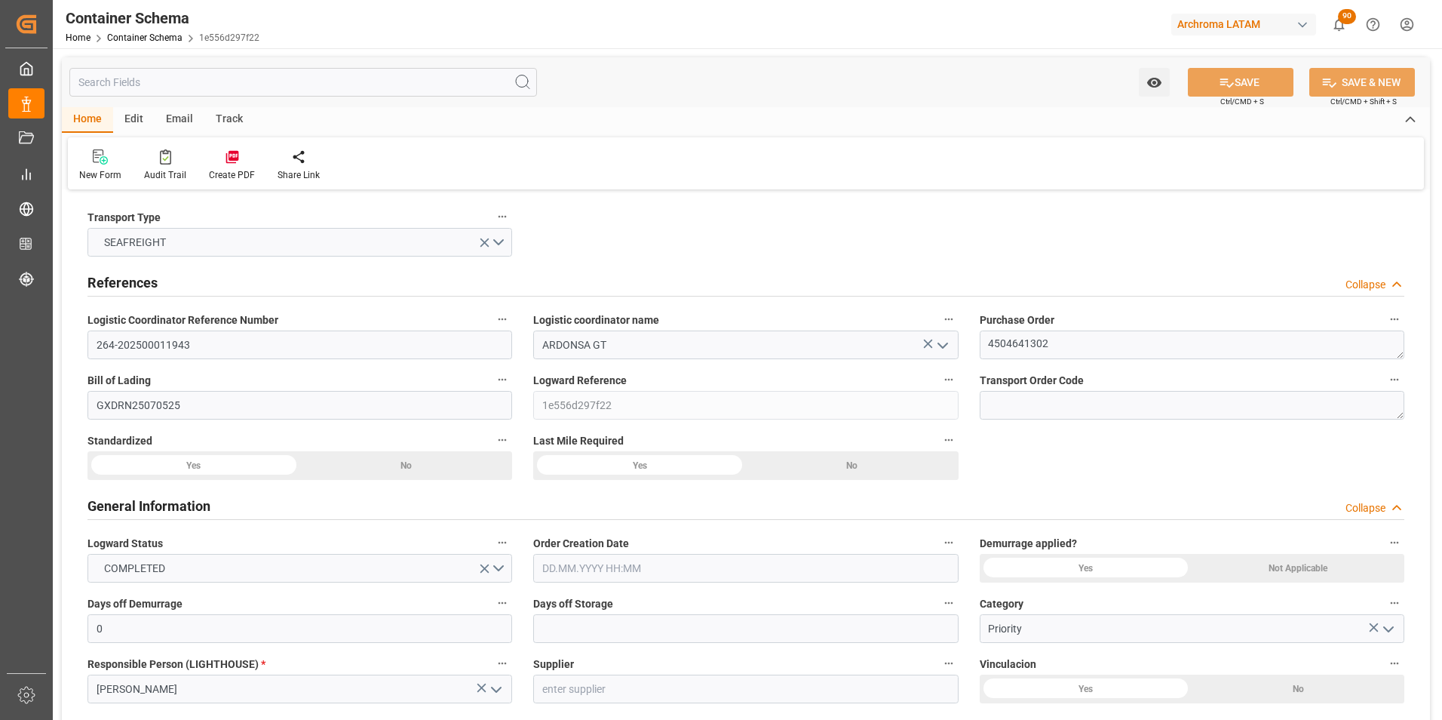
type input "GTPRQ"
type input "9850836"
type input "9928205"
type input "30.07.2025 08:30"
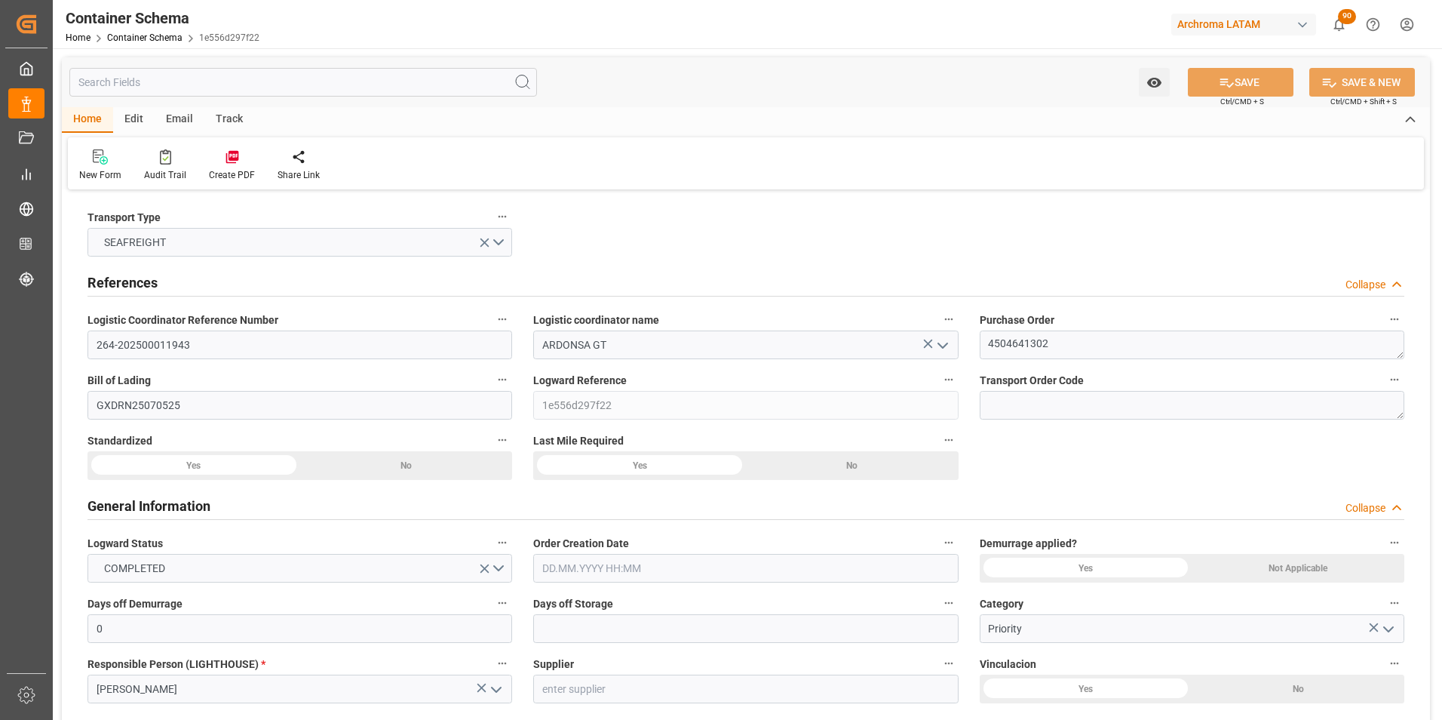
type input "[DATE]"
type input "29.07.2025 12:00"
type input "18.07.2025 12:00"
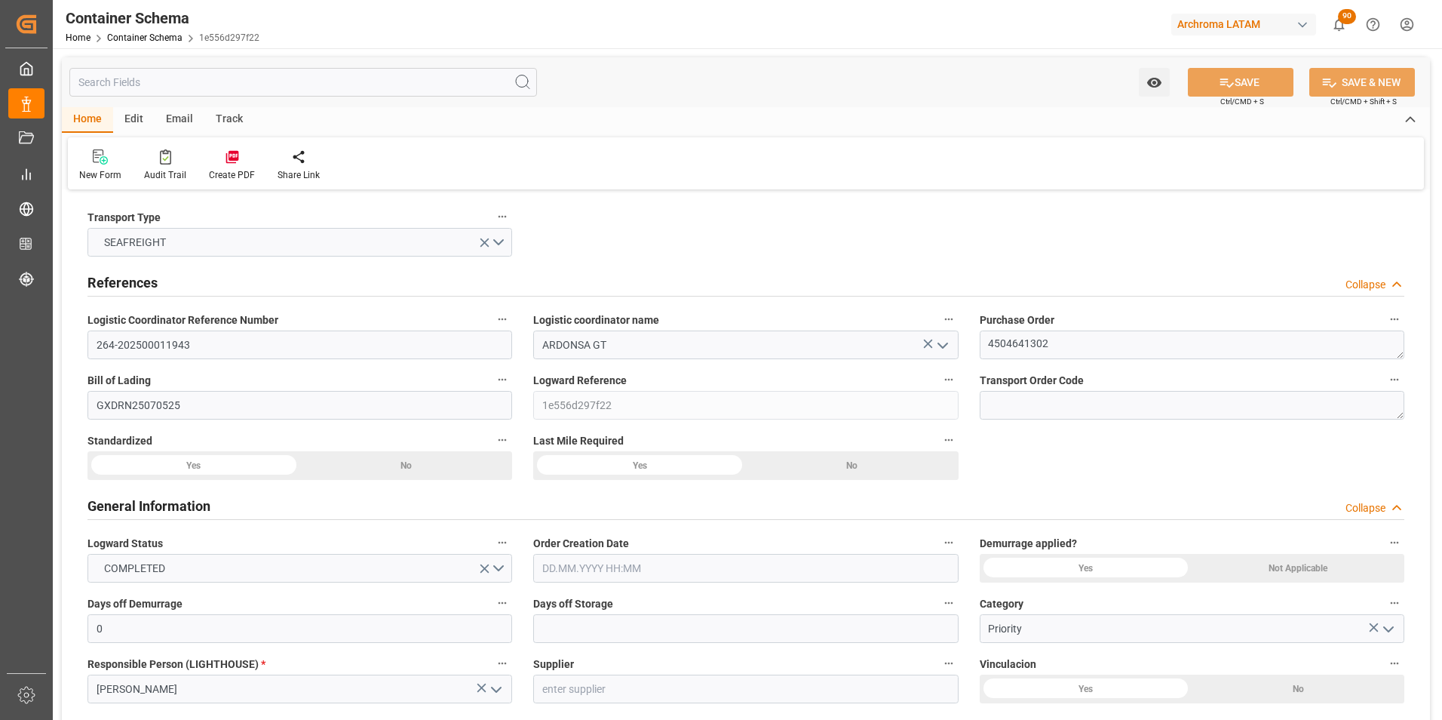
type input "18.07.2025 12:00"
type input "29.07.2025 00:00"
type input "20.08.2025 00:00"
type input "15.08.2025 12:00"
type input "18.08.2025 00:00"
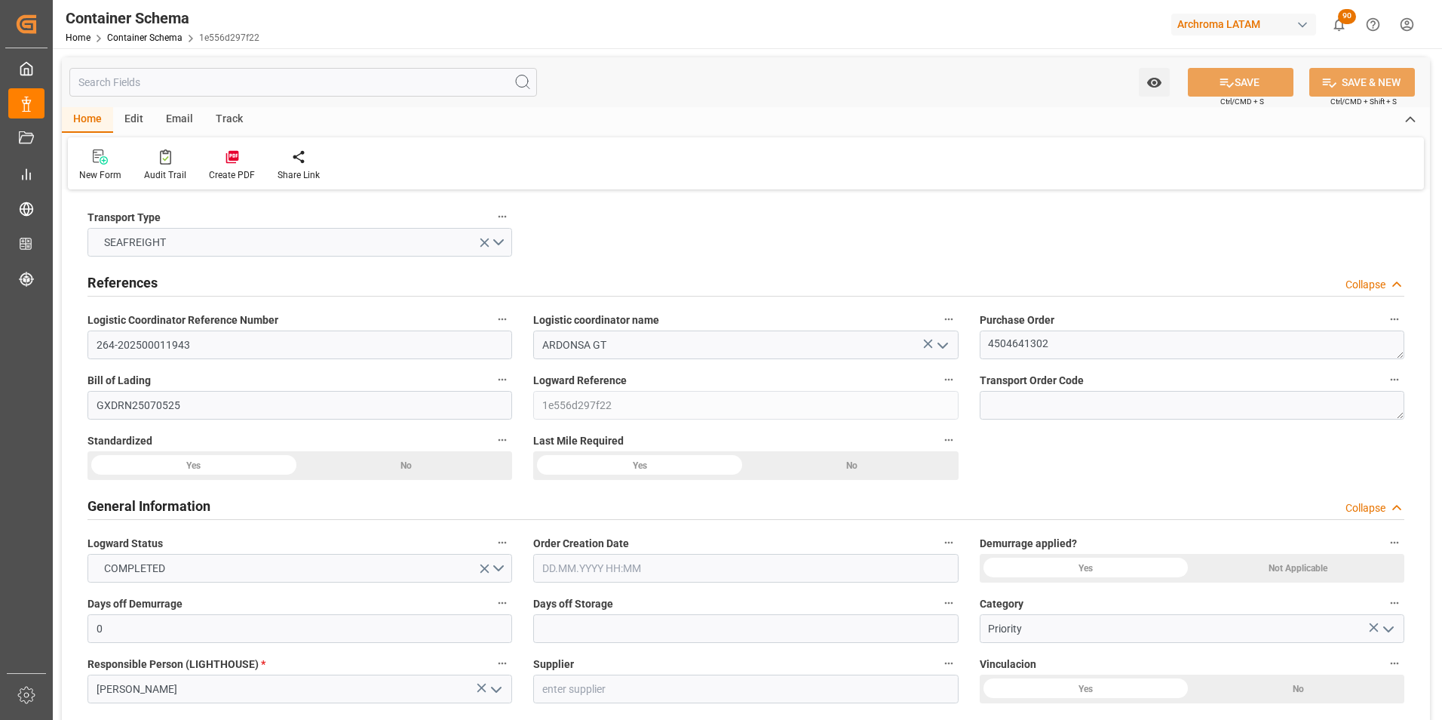
type input "15.08.2025 12:00"
type input "24.08.2025 00:00"
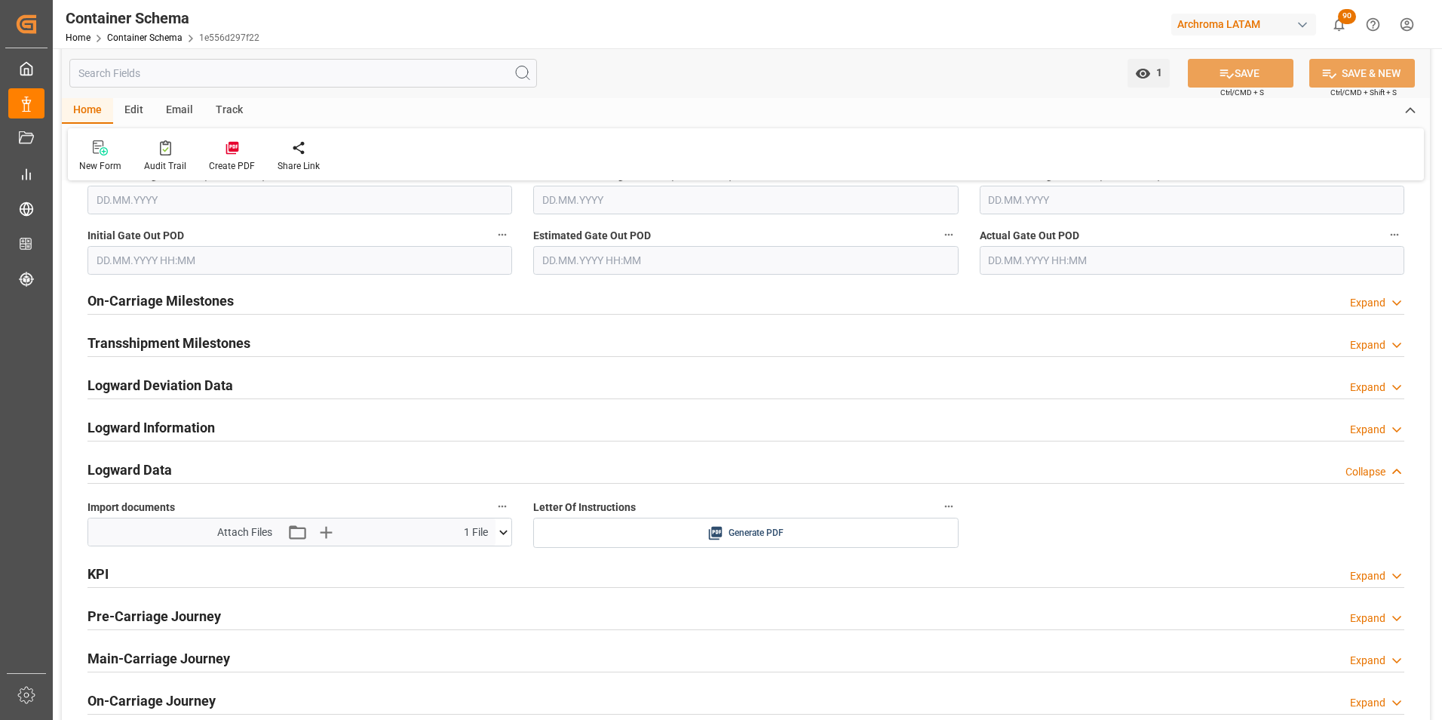
scroll to position [2187, 0]
click at [187, 303] on h2 "On-Carriage Milestones" at bounding box center [160, 299] width 146 height 20
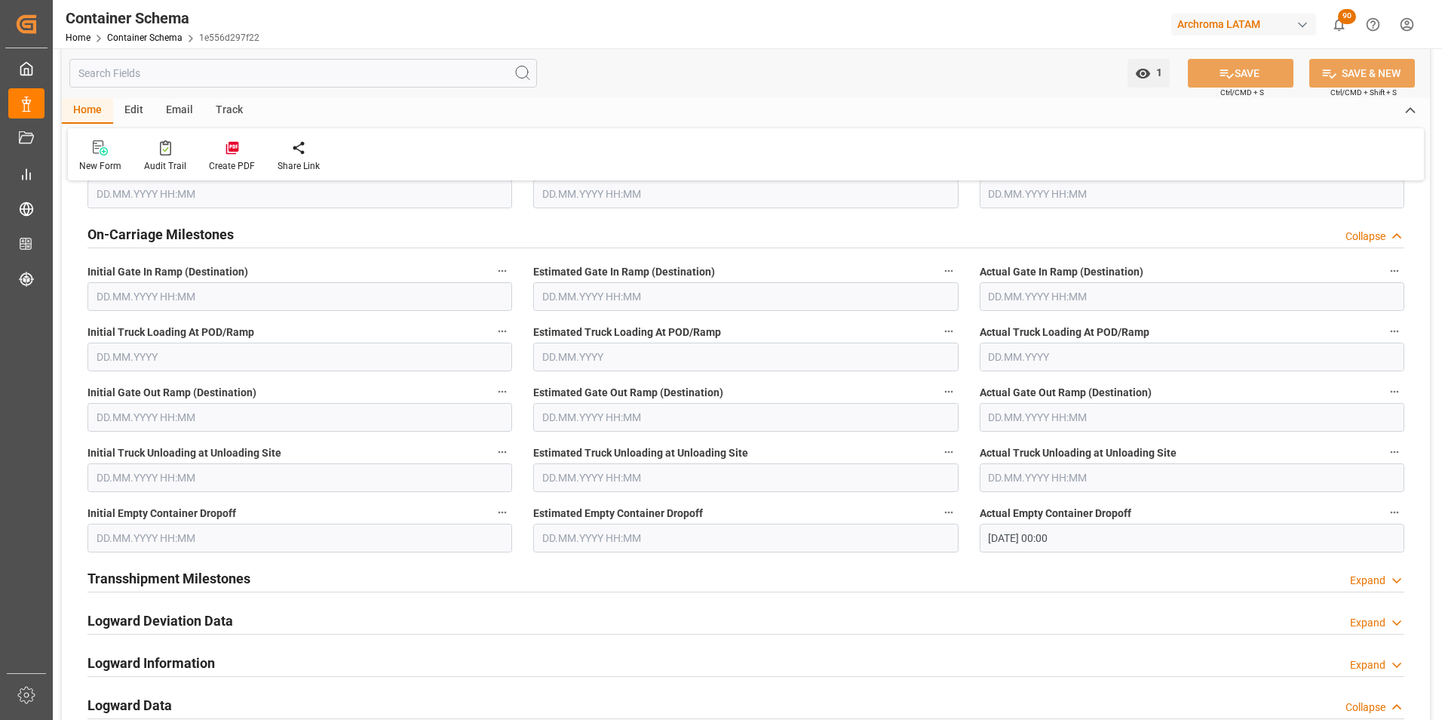
scroll to position [2263, 0]
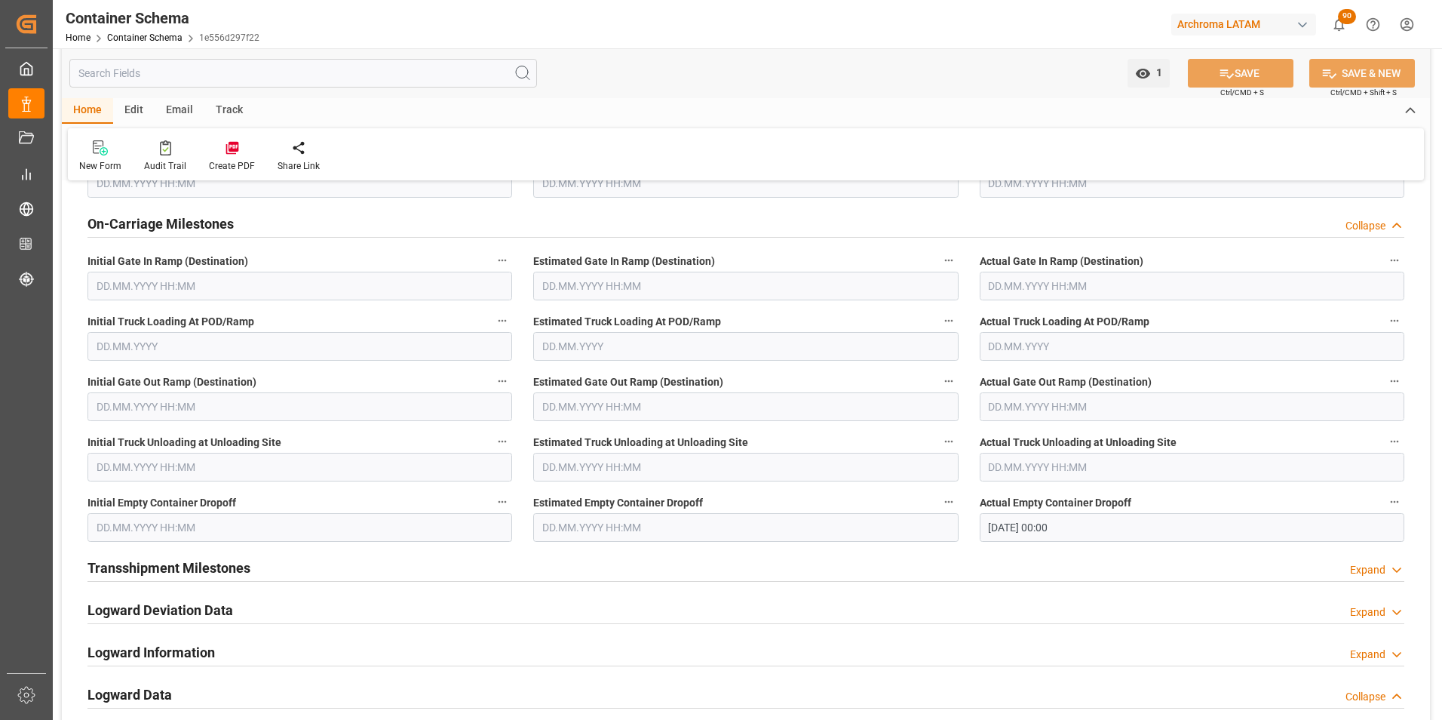
click at [1011, 530] on input "30.08.2025 00:00" at bounding box center [1192, 527] width 425 height 29
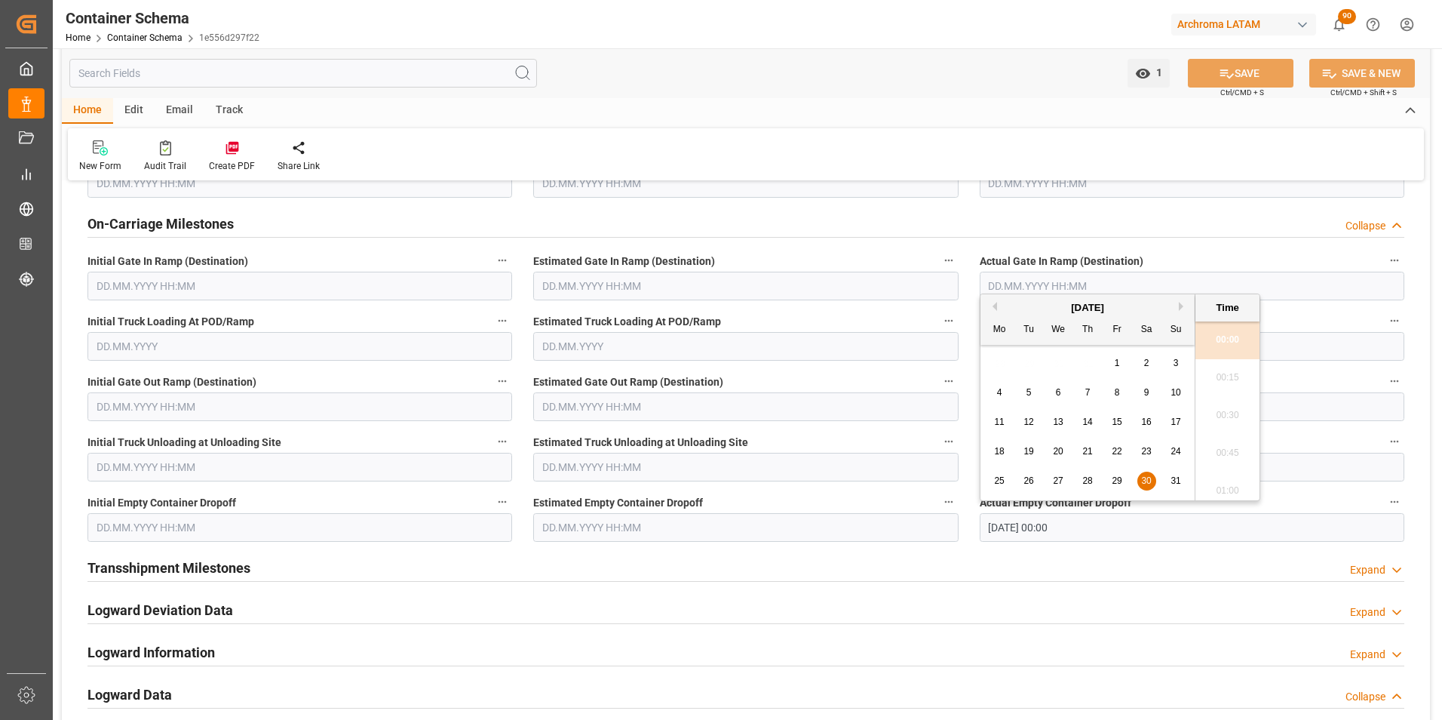
click at [1184, 303] on button "Next Month" at bounding box center [1183, 306] width 9 height 9
click at [1056, 361] on span "3" at bounding box center [1058, 363] width 5 height 11
type input "03.09.2025 00:00"
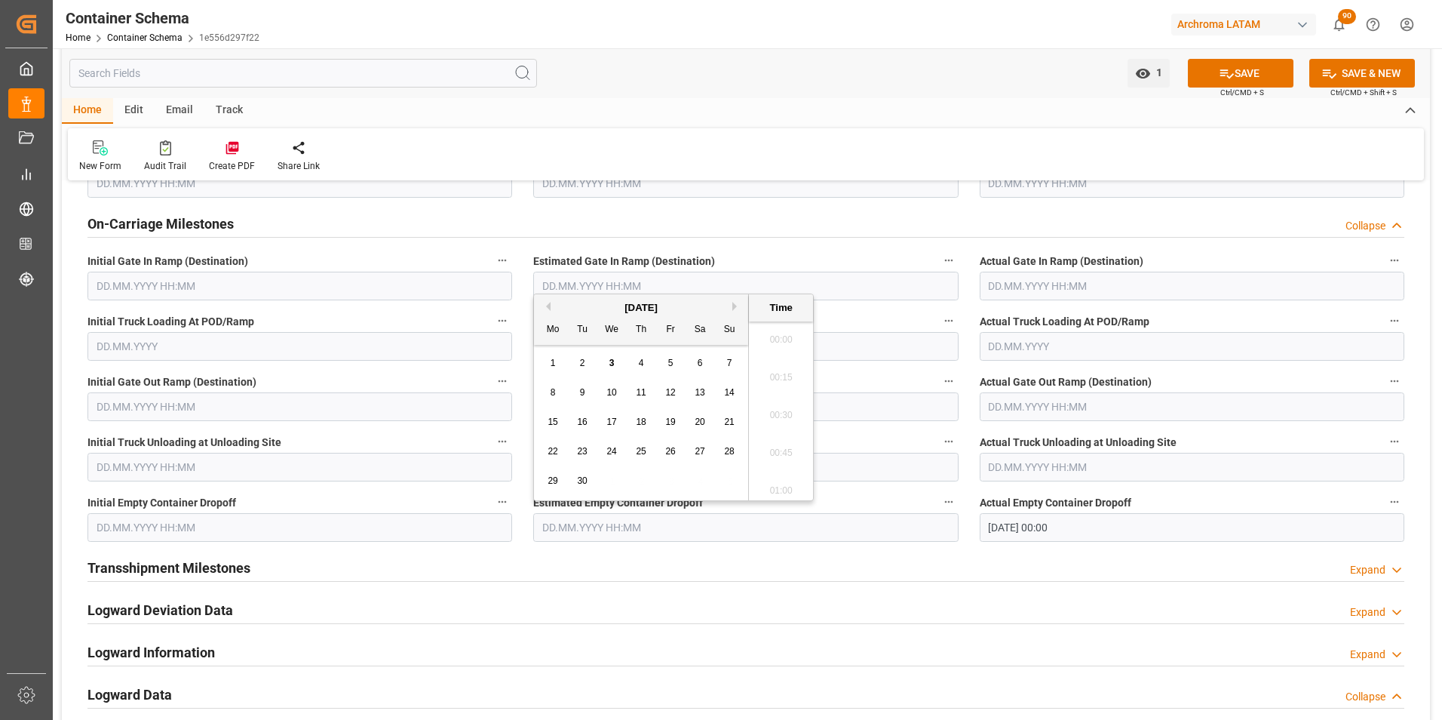
click at [622, 539] on input "text" at bounding box center [745, 527] width 425 height 29
click at [614, 356] on div "3" at bounding box center [612, 364] width 19 height 18
type input "03.09.2025 00:00"
click at [969, 526] on div "Actual Empty Container Dropoff 03.09.2025 00:00" at bounding box center [1192, 517] width 446 height 60
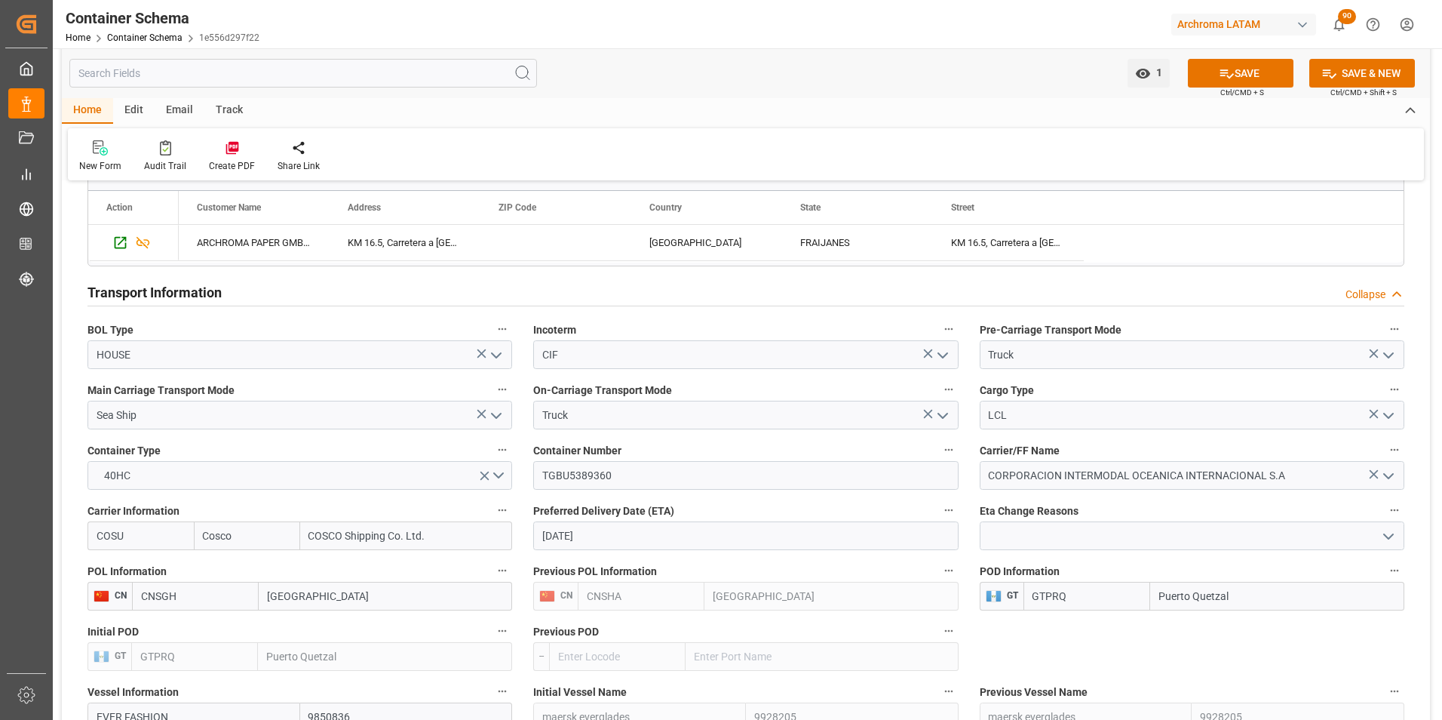
scroll to position [1207, 0]
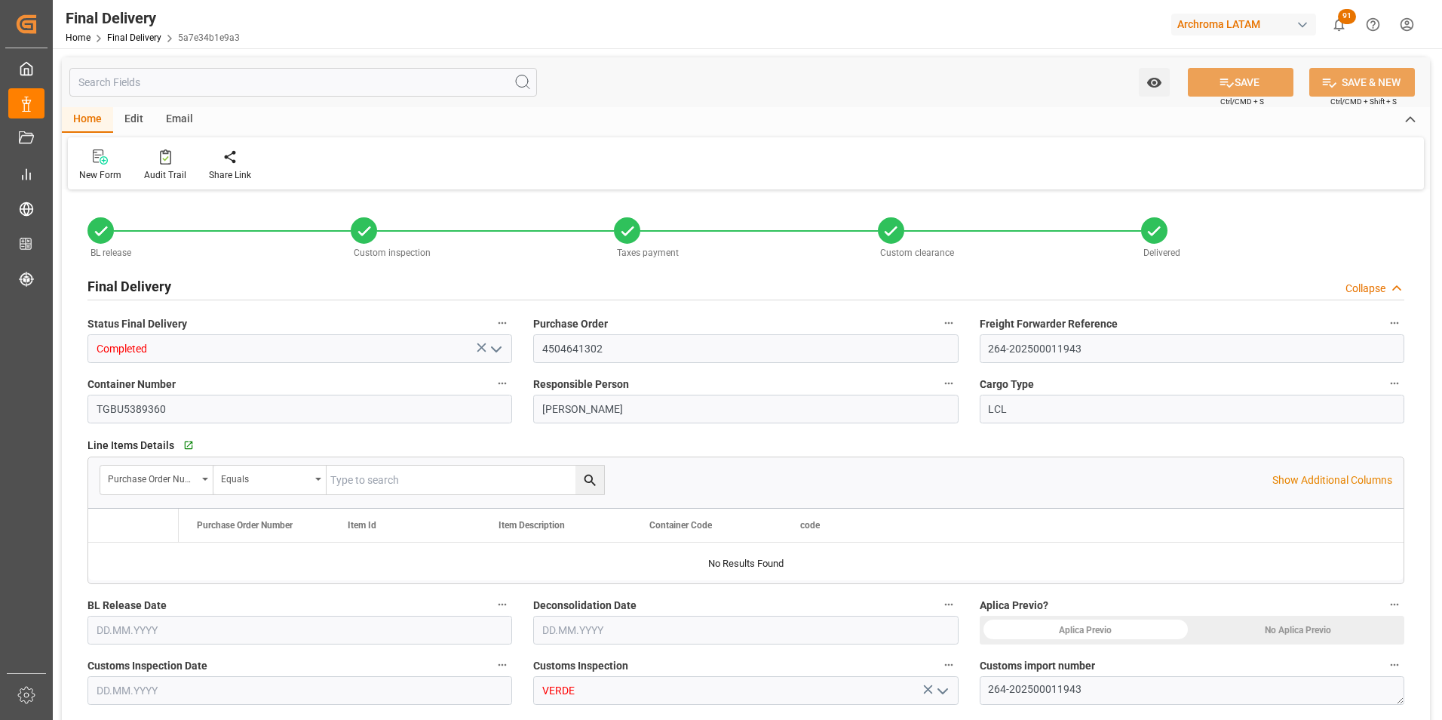
type input "9"
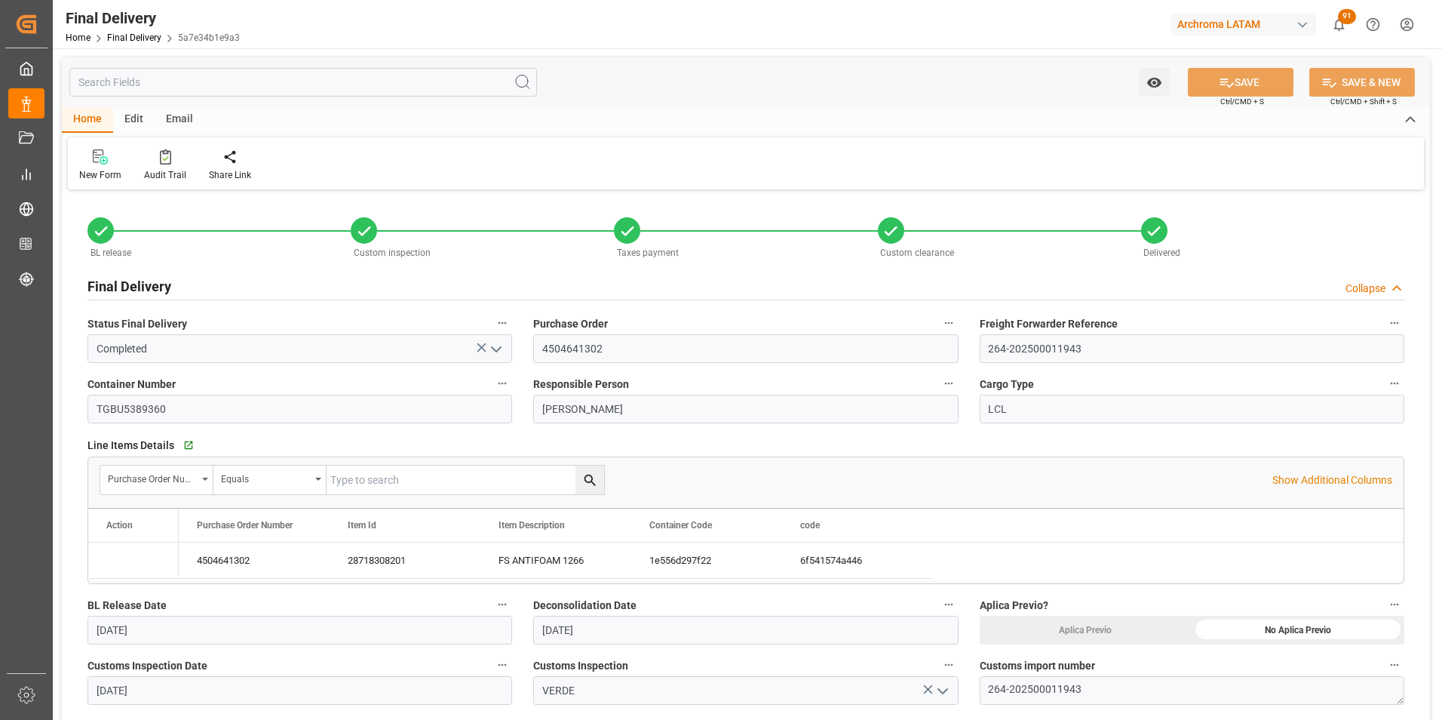
type input "[DATE]"
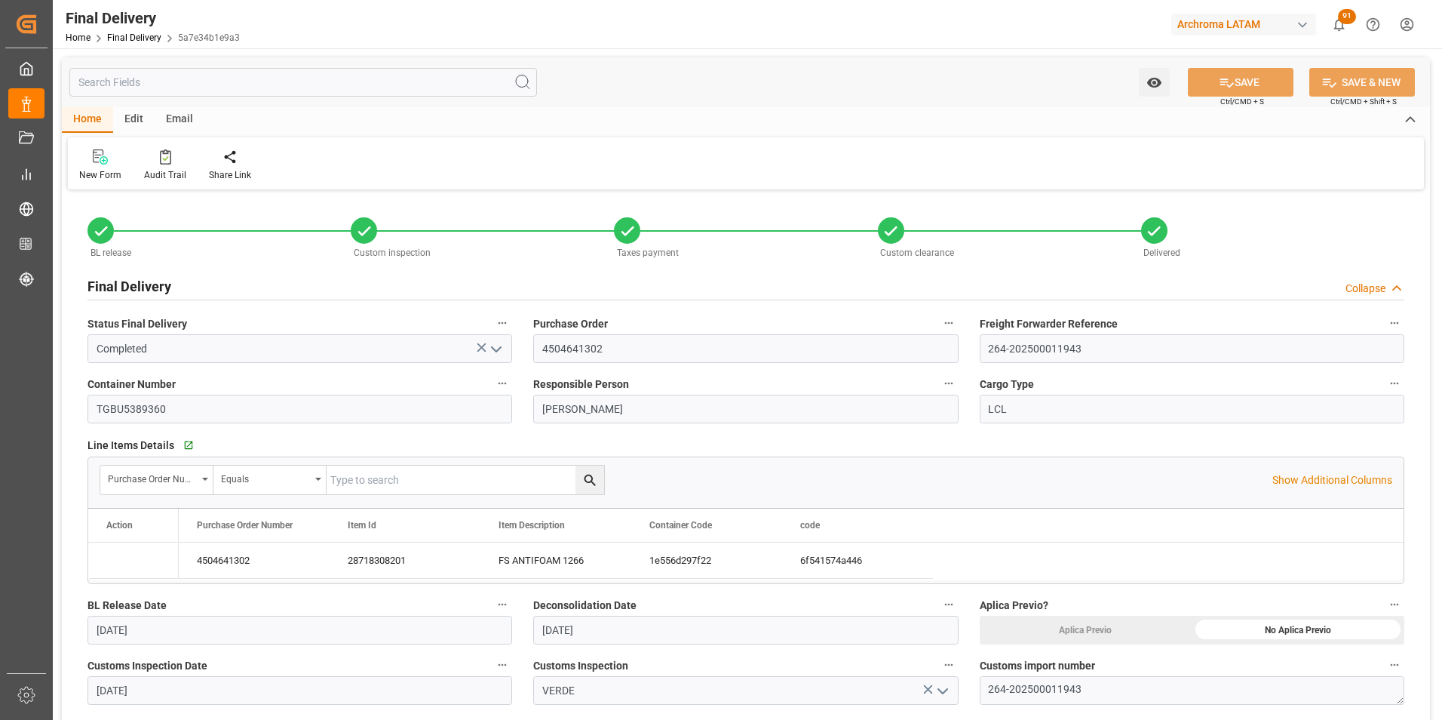
type input "[DATE]"
type input "[DATE] 00:00"
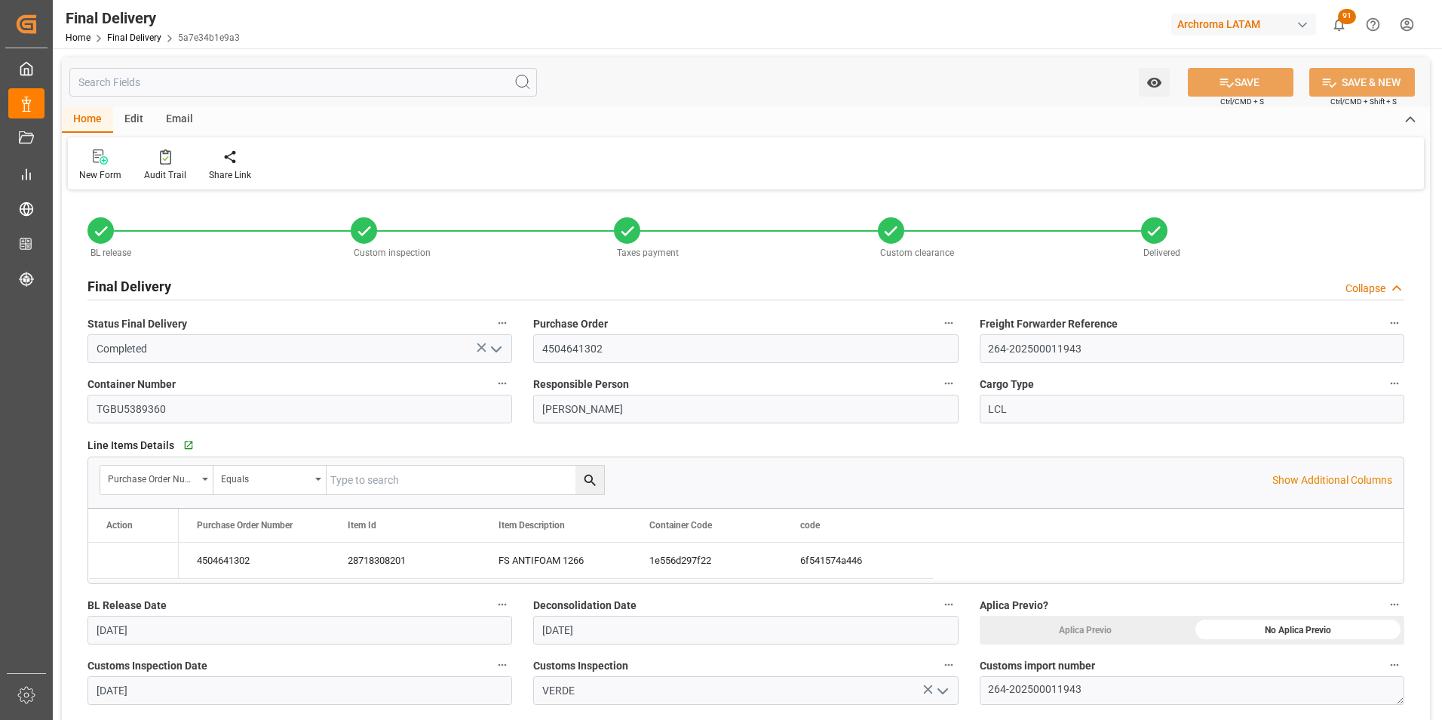
type input "[DATE]"
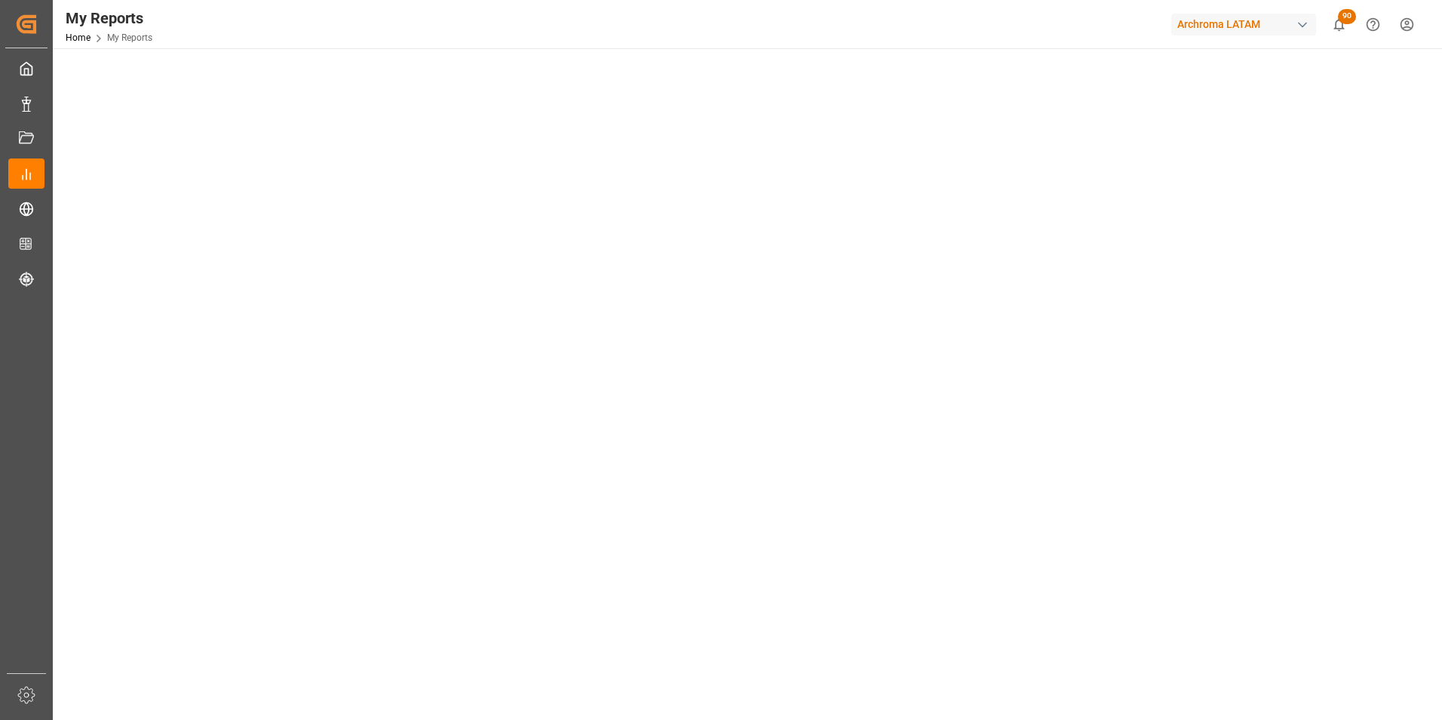
scroll to position [75, 0]
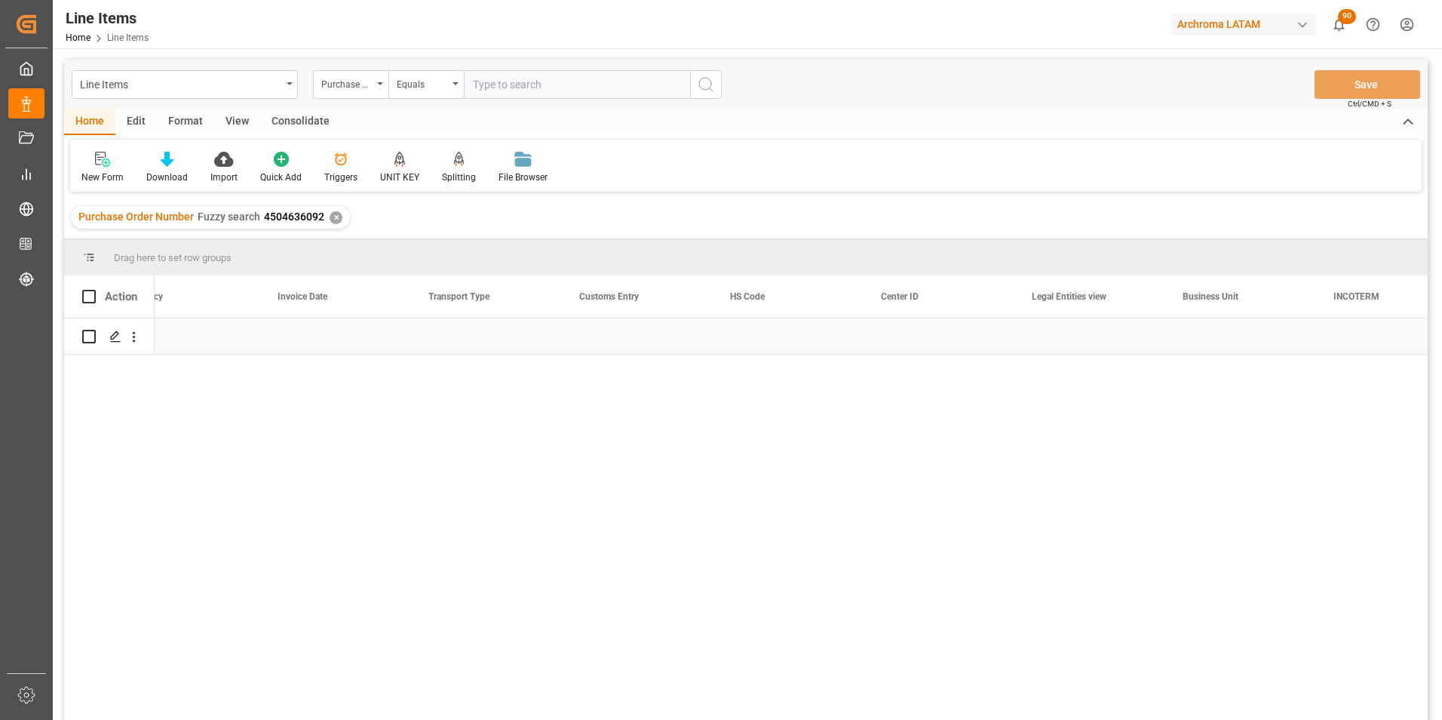
scroll to position [0, 3667]
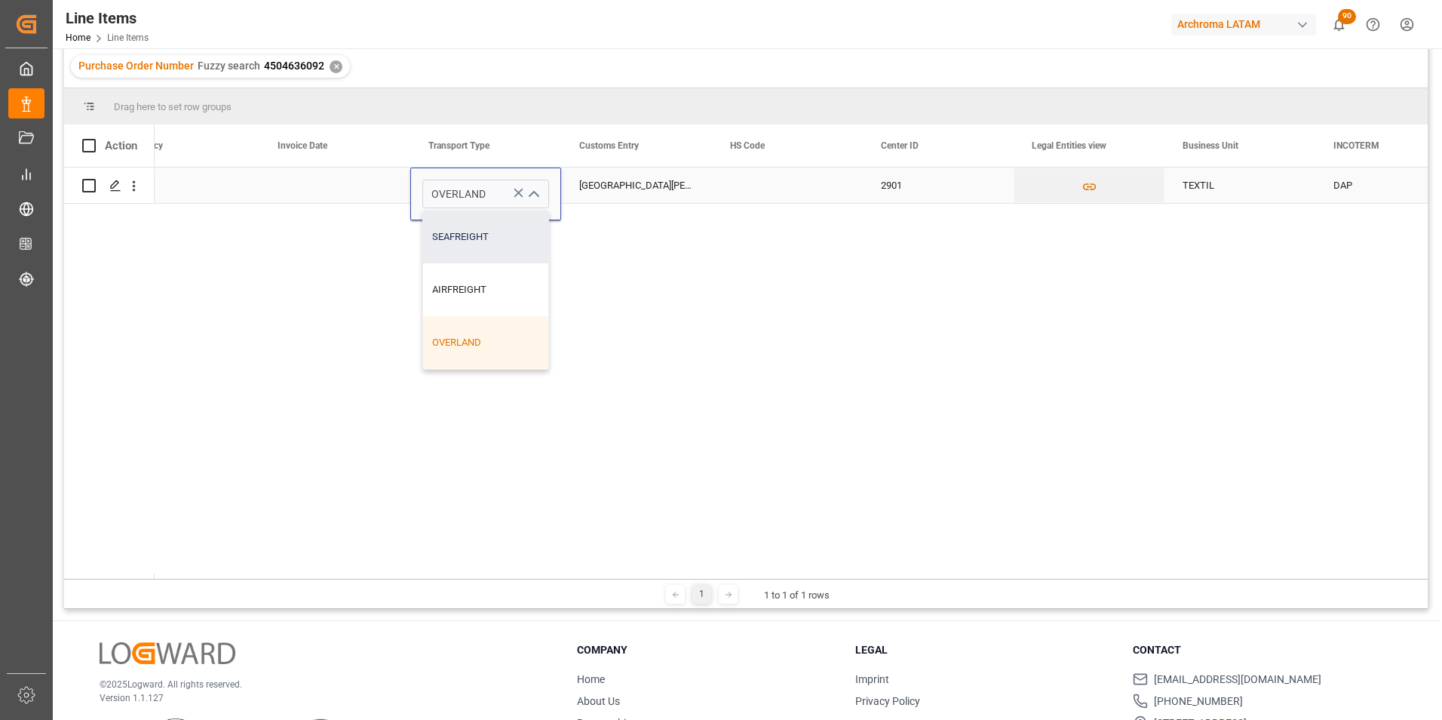
click at [480, 248] on div "SEAFREIGHT" at bounding box center [485, 236] width 125 height 53
type input "SEAFREIGHT"
click at [629, 192] on div "[GEOGRAPHIC_DATA][PERSON_NAME]" at bounding box center [636, 184] width 151 height 35
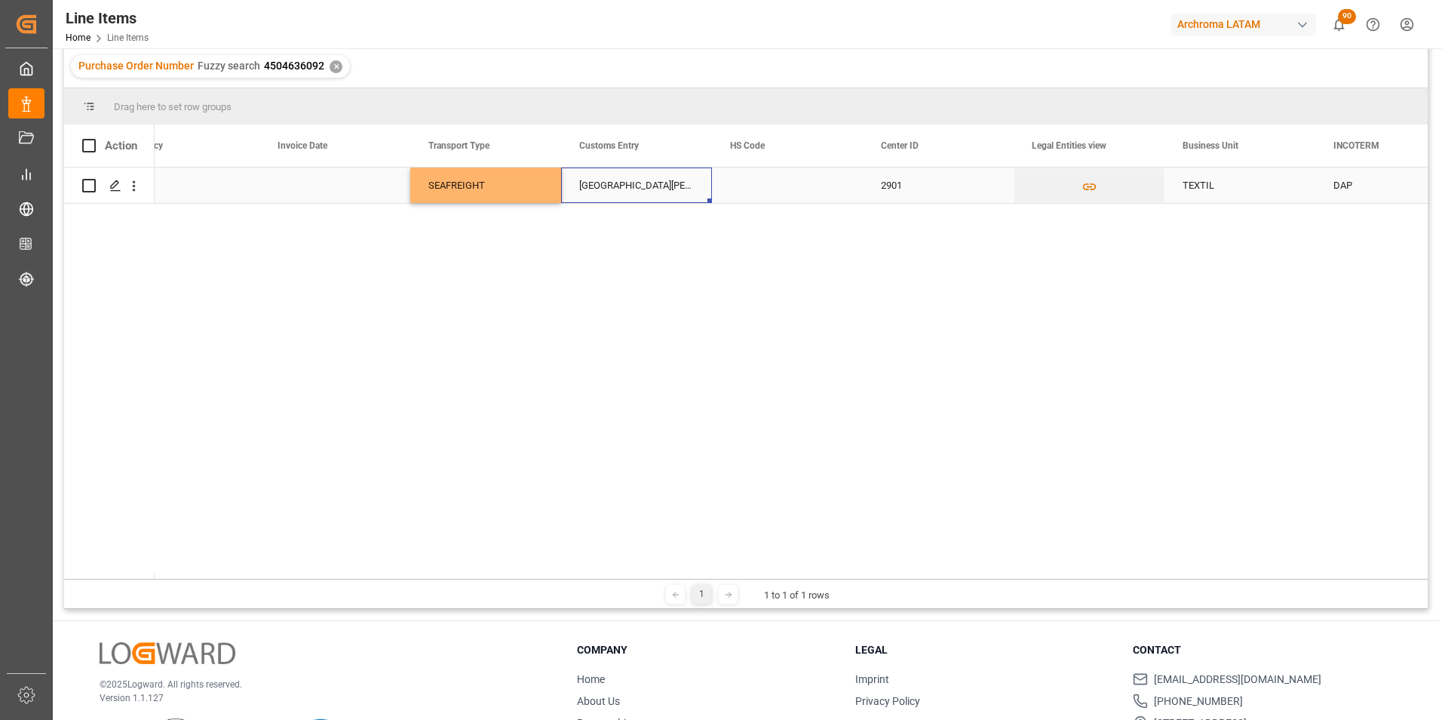
click at [668, 189] on div "[GEOGRAPHIC_DATA][PERSON_NAME]" at bounding box center [636, 184] width 151 height 35
drag, startPoint x: 683, startPoint y: 190, endPoint x: 531, endPoint y: 186, distance: 151.7
type input "SANTO [PERSON_NAME]"
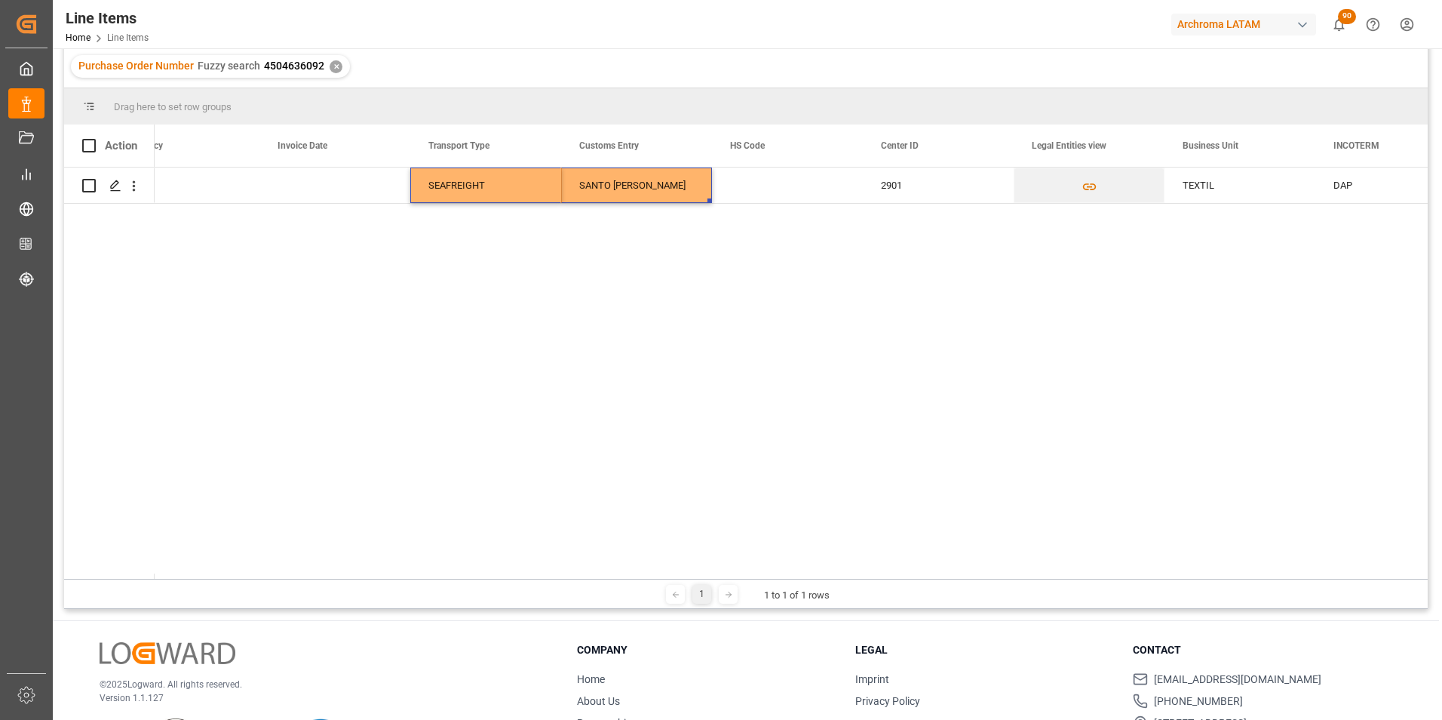
scroll to position [0, 0]
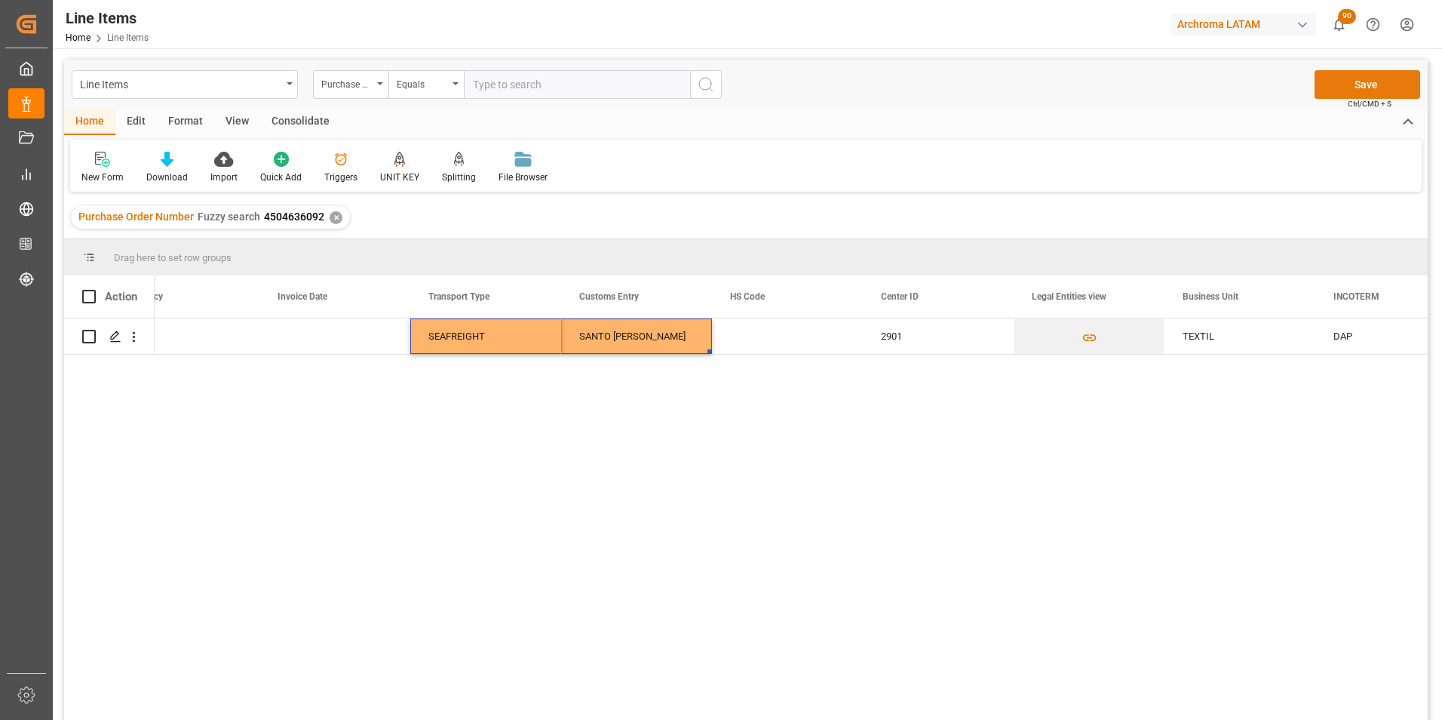
click at [1358, 91] on button "Save" at bounding box center [1368, 84] width 106 height 29
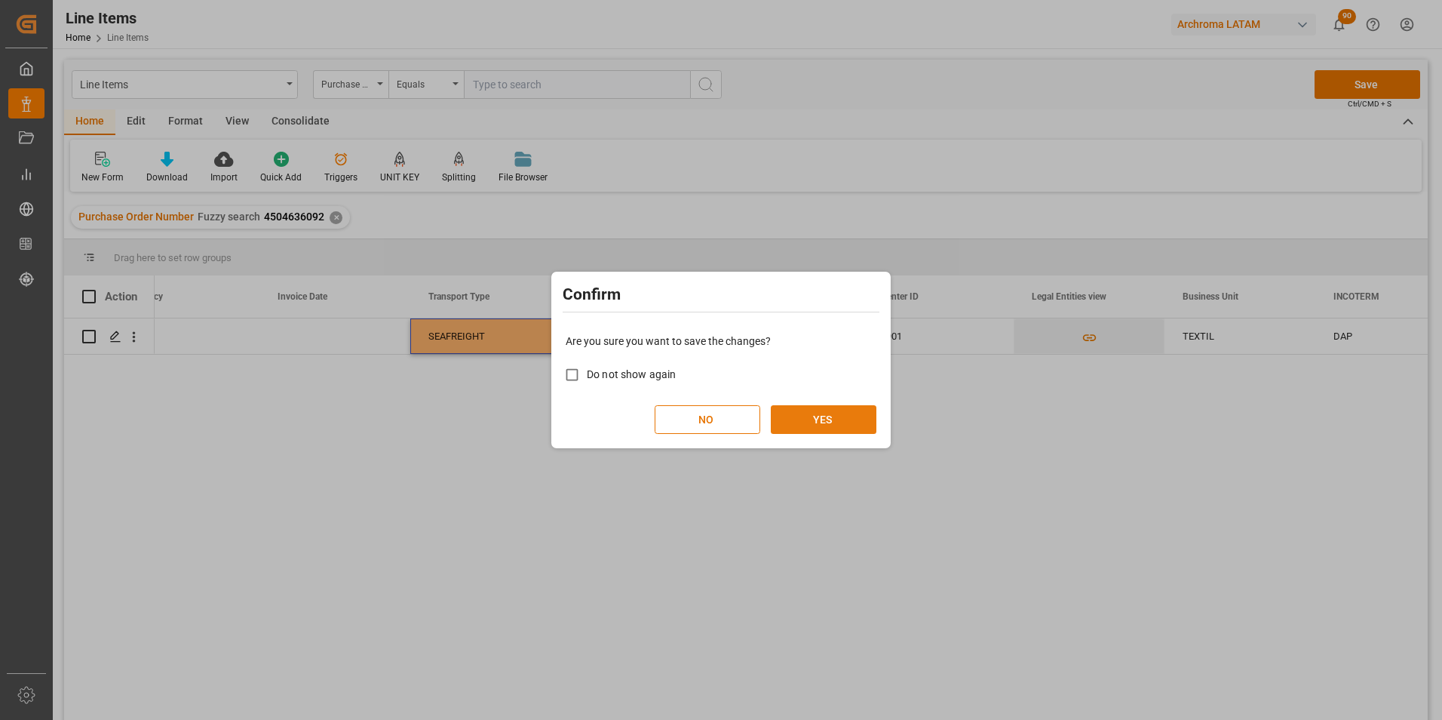
click at [840, 418] on button "YES" at bounding box center [824, 419] width 106 height 29
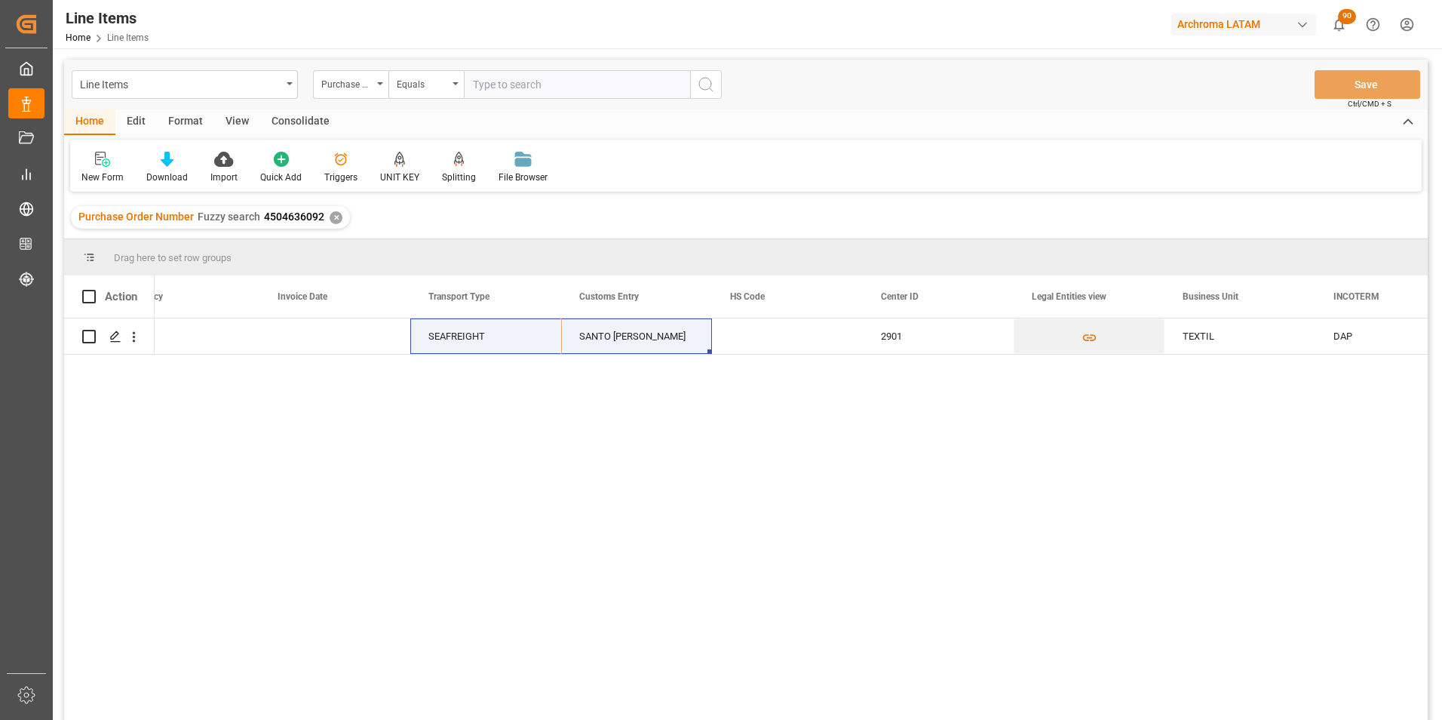
click at [338, 216] on div "✕" at bounding box center [336, 217] width 13 height 13
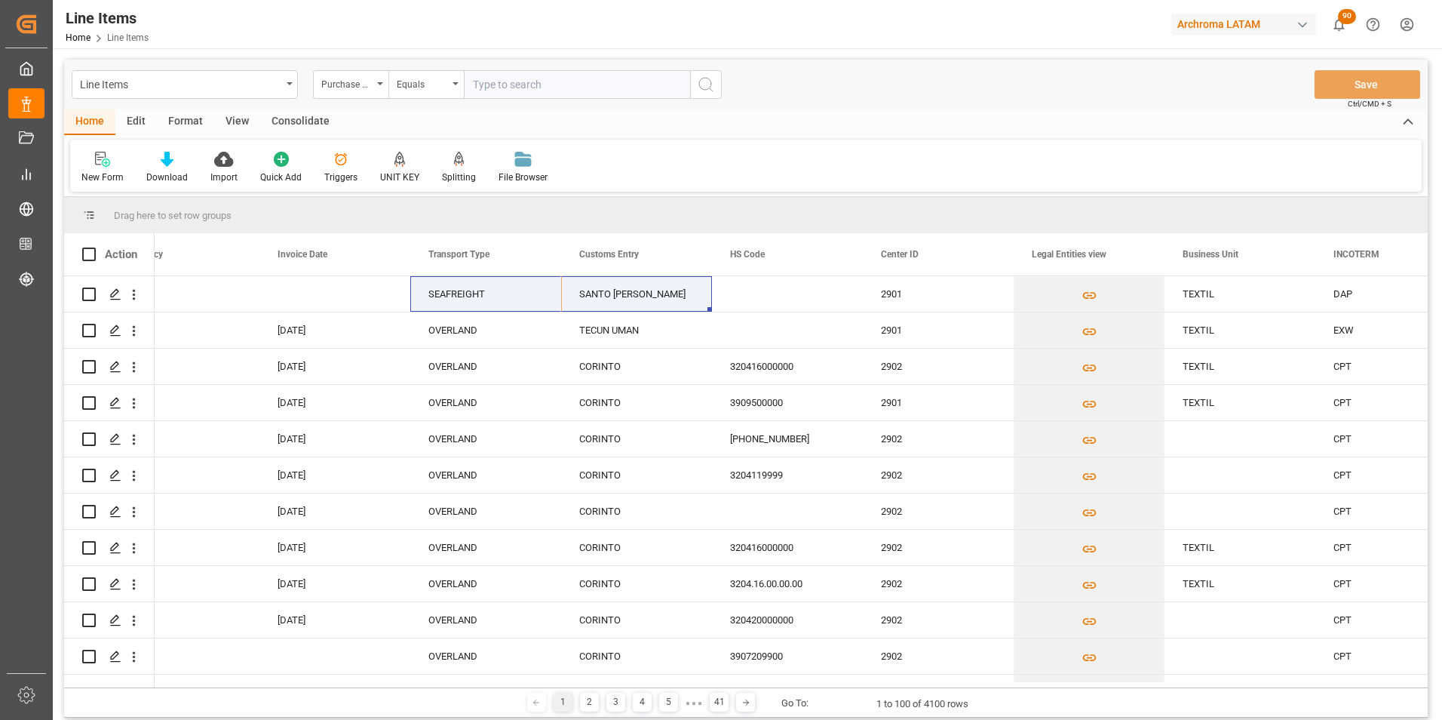
click at [451, 82] on div "Equals" at bounding box center [425, 84] width 75 height 29
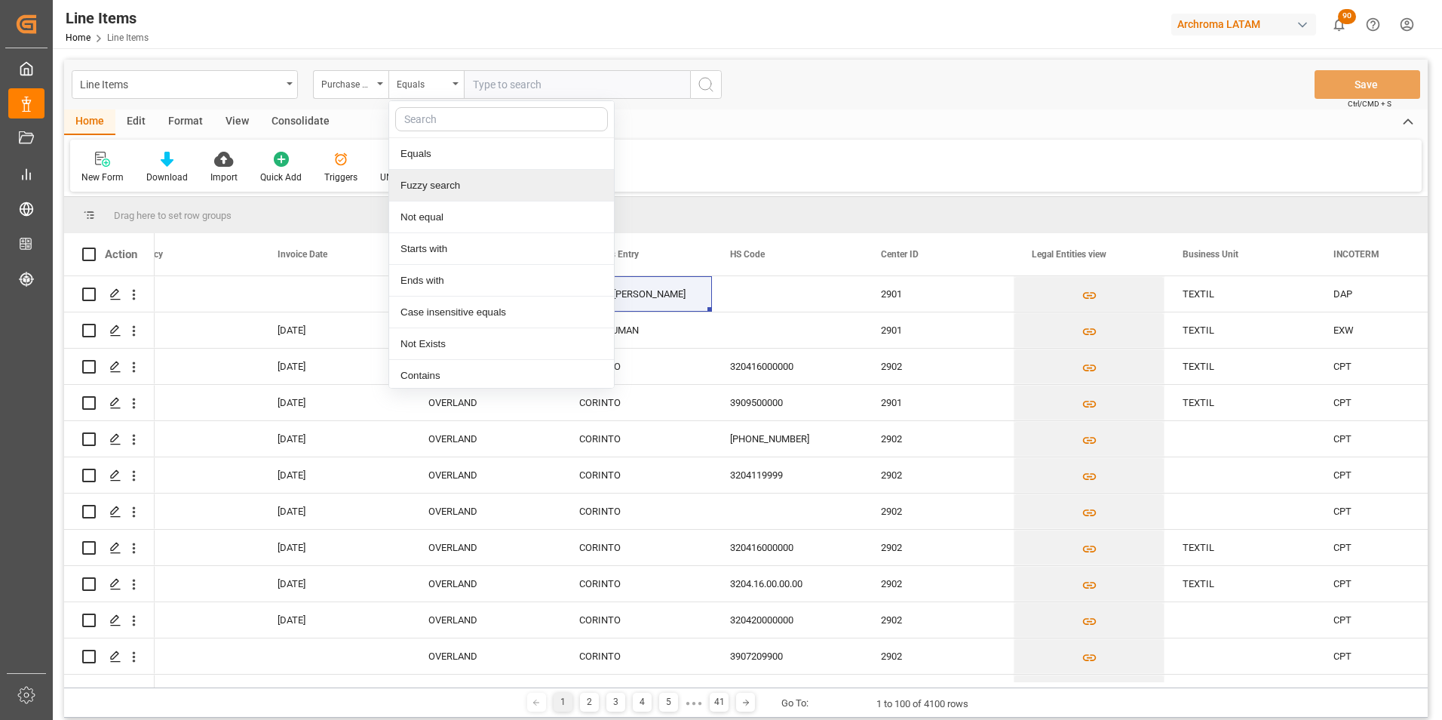
click at [436, 183] on div "Fuzzy search" at bounding box center [501, 186] width 225 height 32
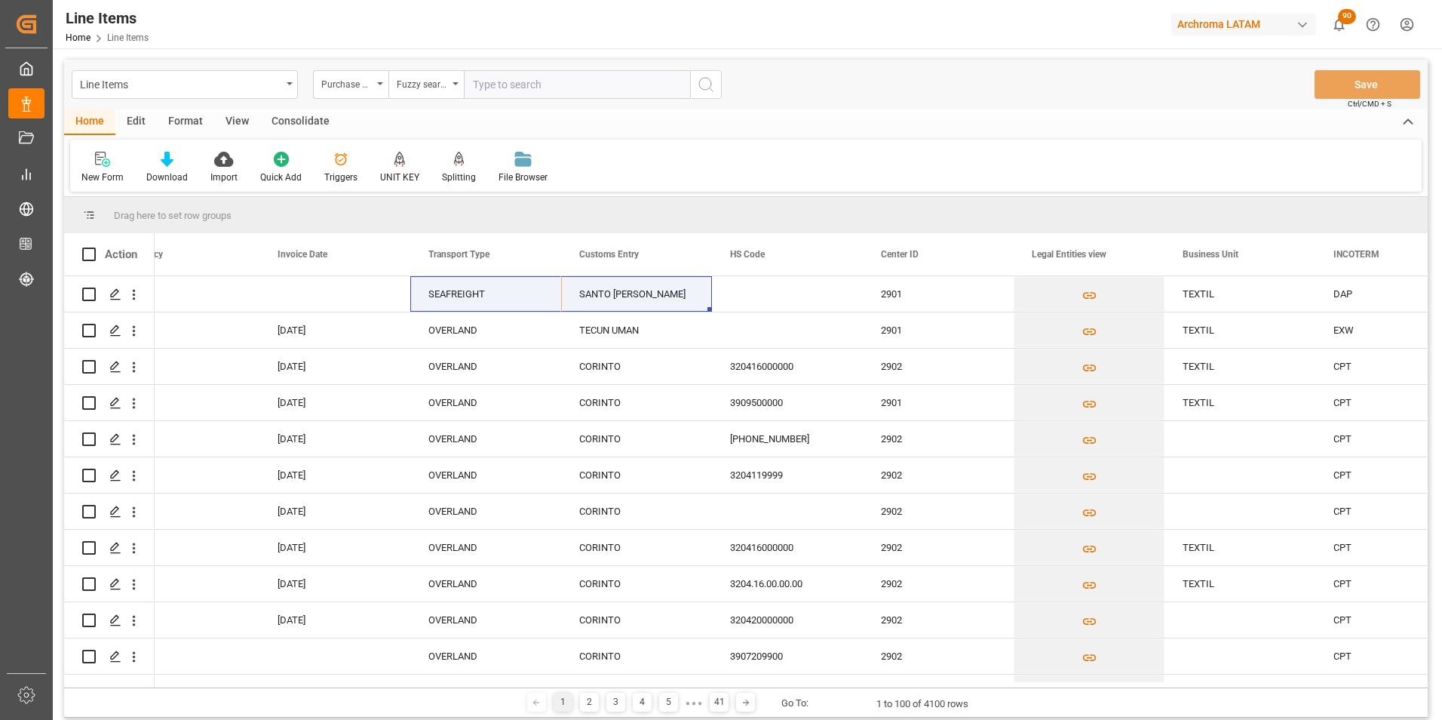
click at [544, 80] on input "text" at bounding box center [577, 84] width 226 height 29
paste input "4504624364"
type input "4504624364"
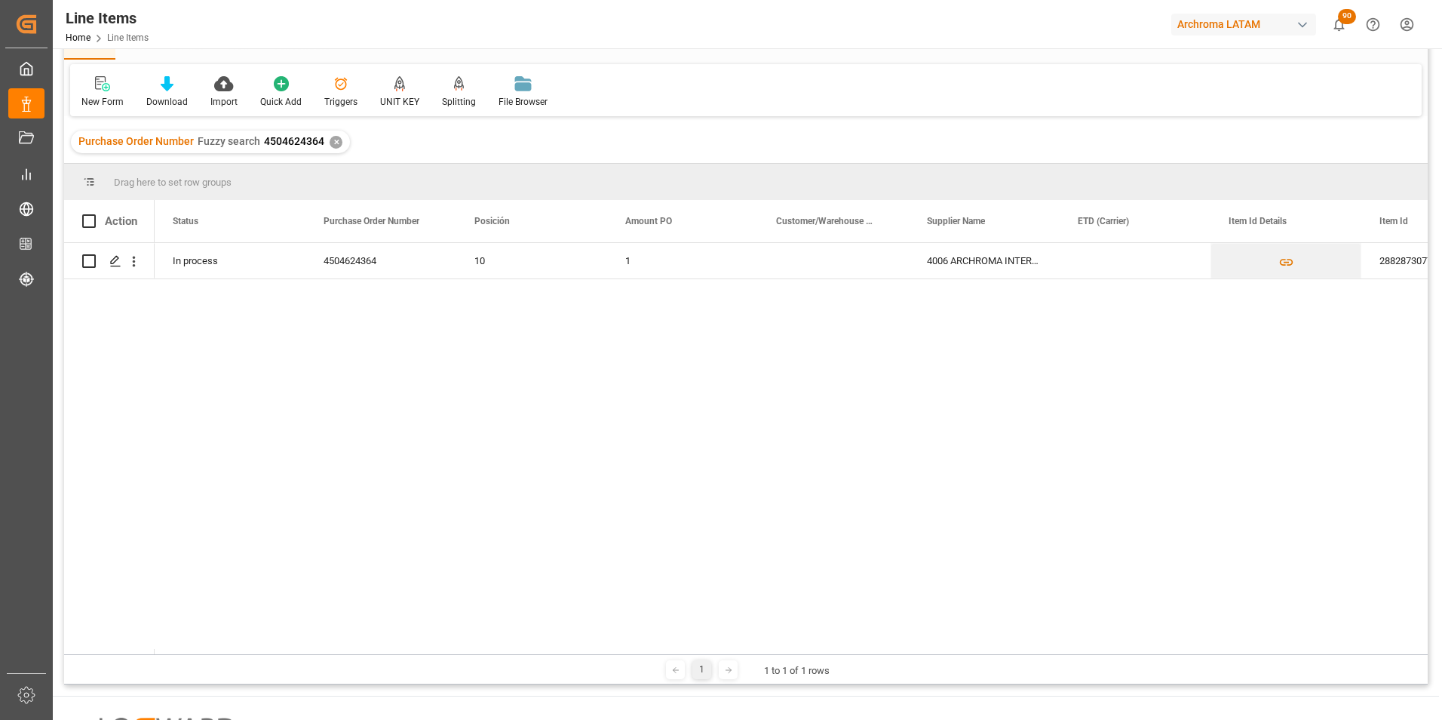
click at [333, 143] on div "✕" at bounding box center [336, 142] width 13 height 13
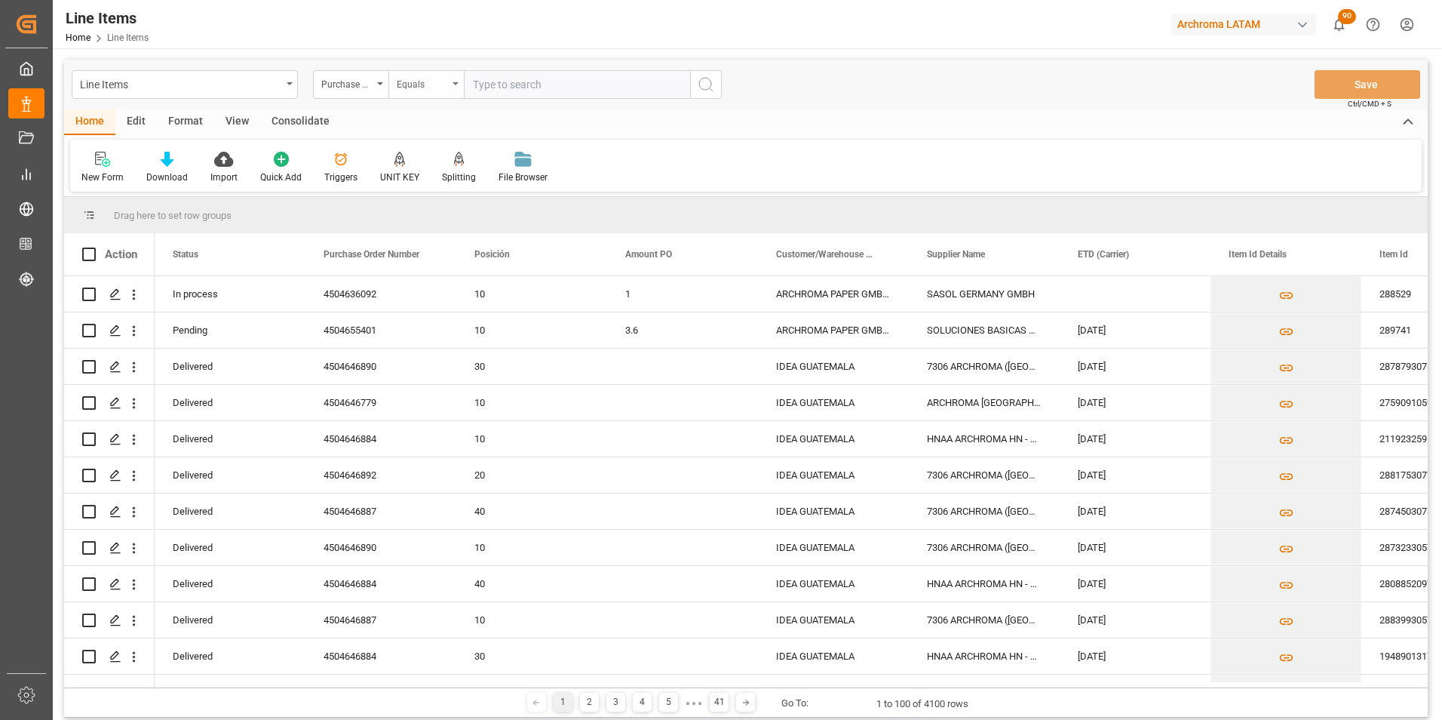
click at [407, 82] on div "Equals" at bounding box center [422, 82] width 51 height 17
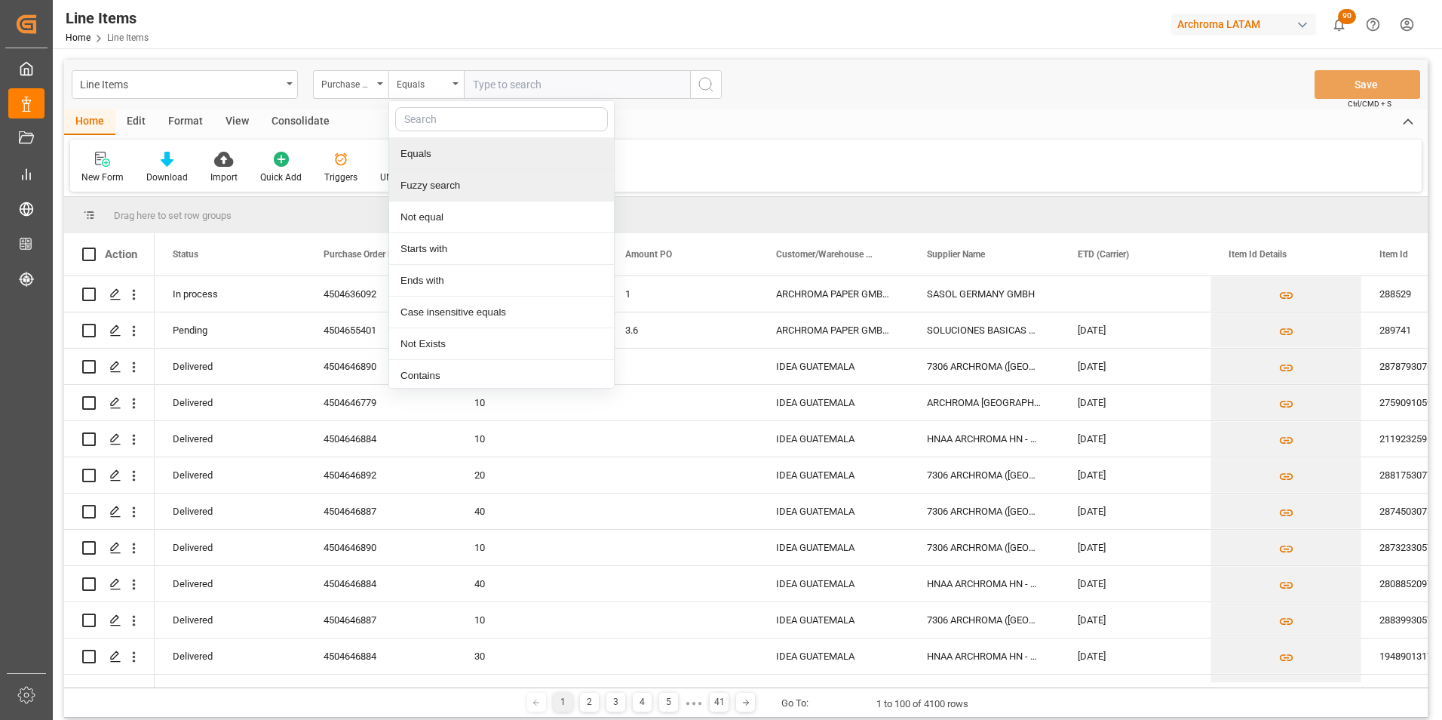
click at [454, 180] on div "Fuzzy search" at bounding box center [501, 186] width 225 height 32
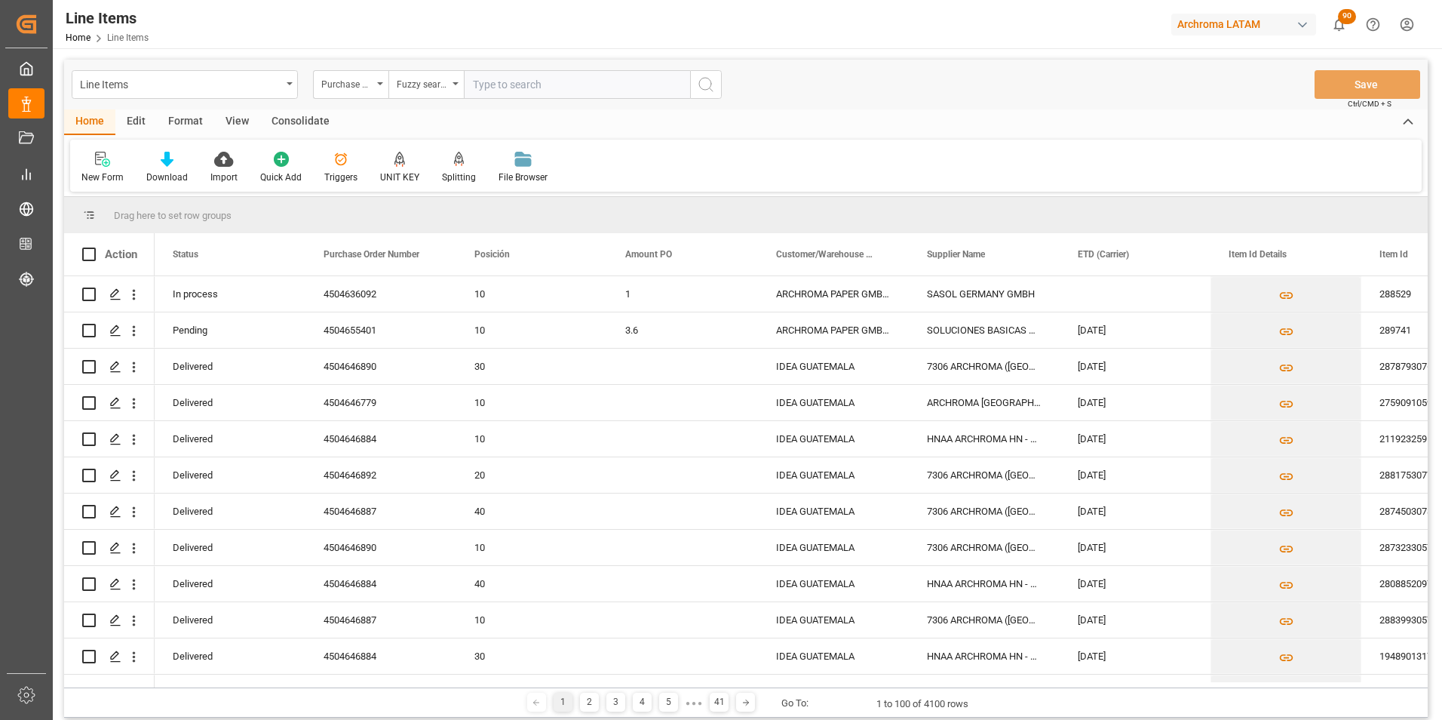
paste input "4504647444"
type input "4504647444"
click at [698, 93] on icon "search button" at bounding box center [706, 84] width 18 height 18
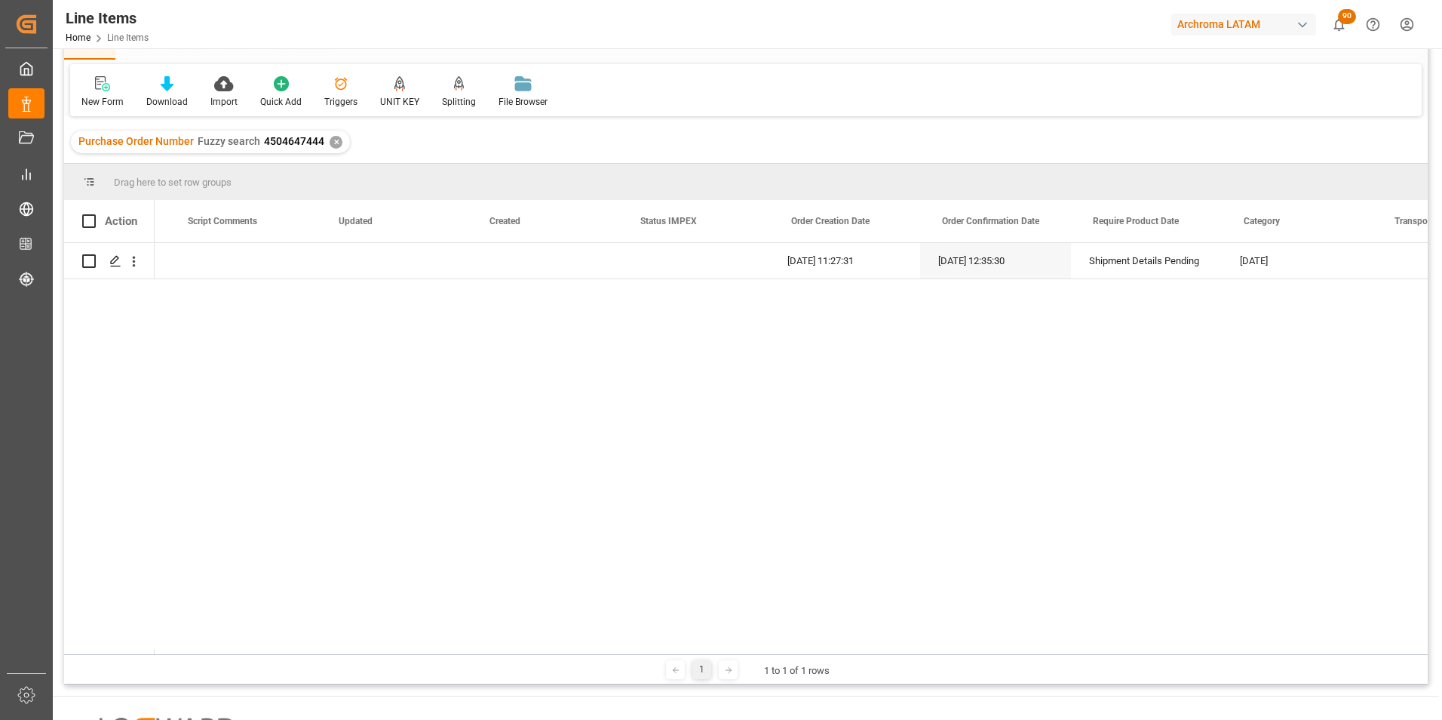
scroll to position [0, 6502]
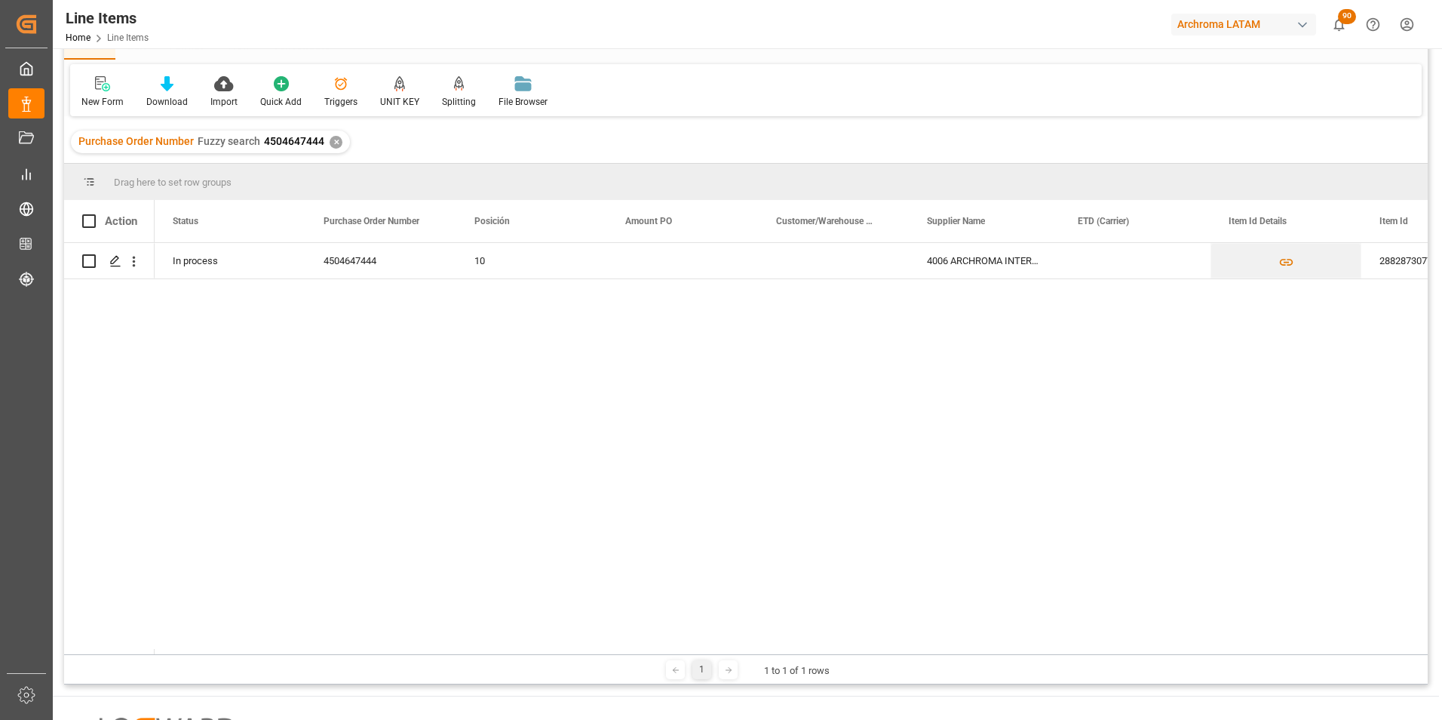
click at [332, 137] on div "✕" at bounding box center [336, 142] width 13 height 13
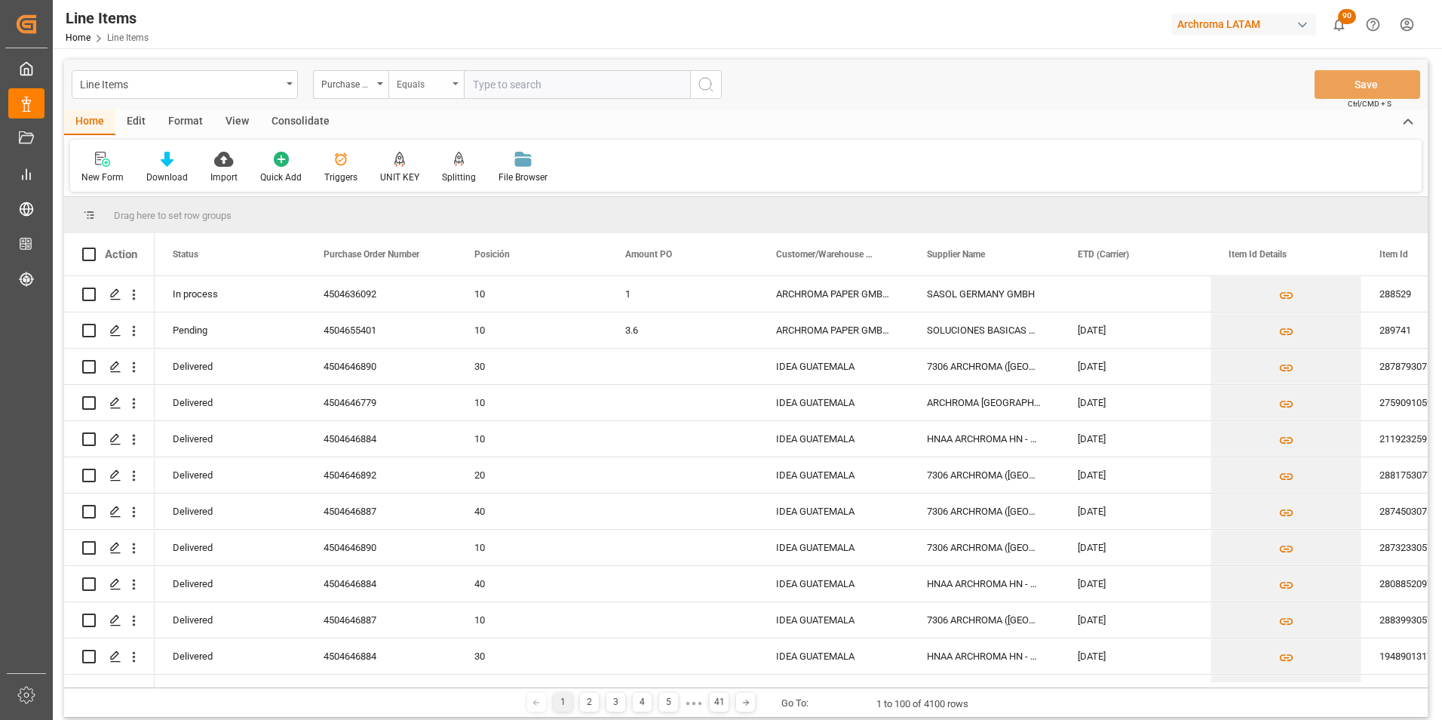
click at [452, 84] on div "Equals" at bounding box center [425, 84] width 75 height 29
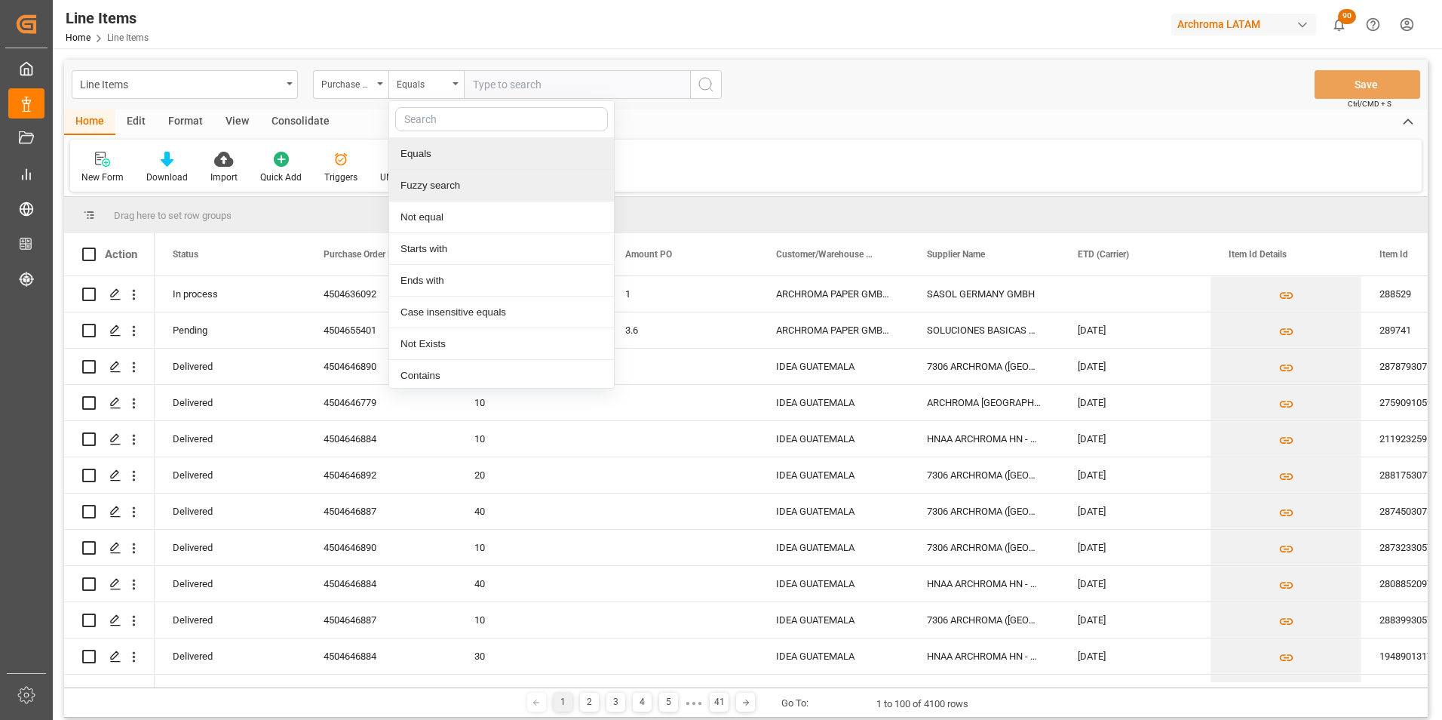
click at [455, 186] on div "Fuzzy search" at bounding box center [501, 186] width 225 height 32
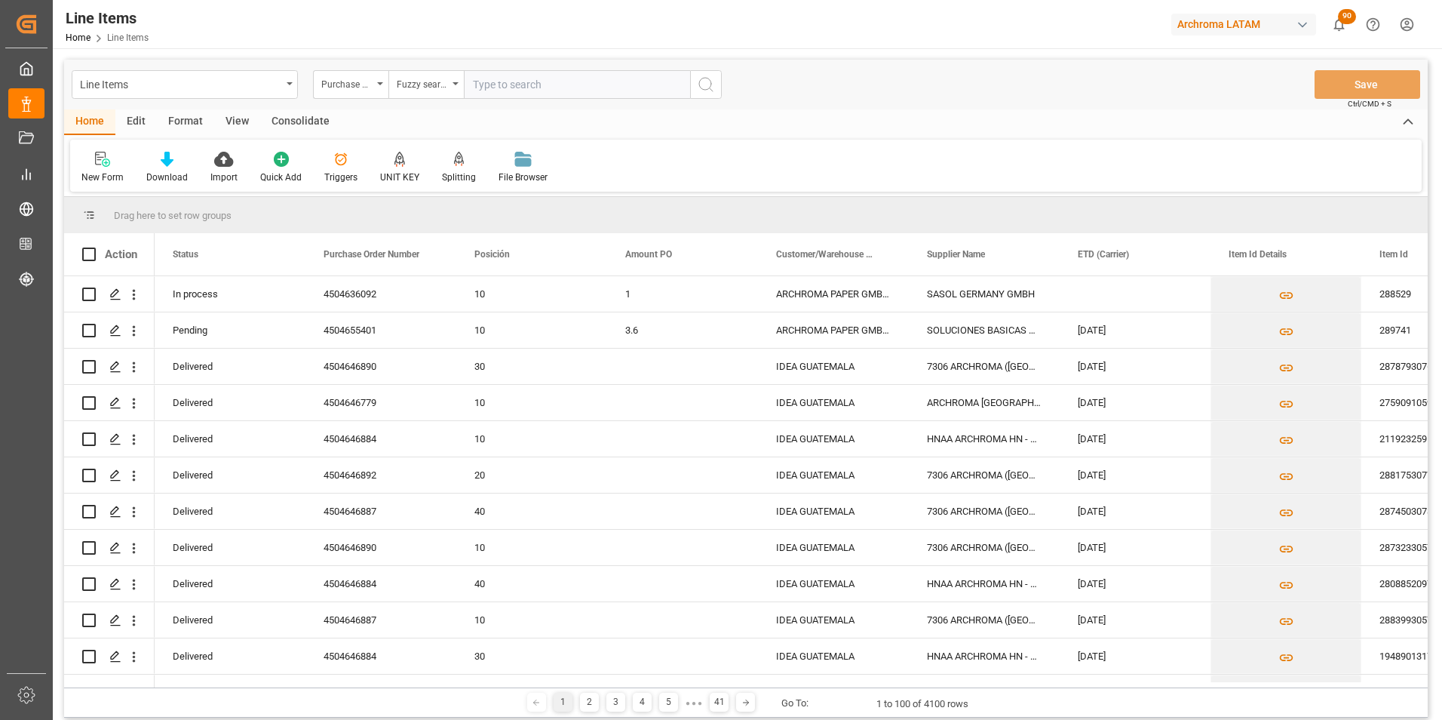
click at [504, 81] on input "text" at bounding box center [577, 84] width 226 height 29
paste input "4504641943"
type input "4504641943"
click at [701, 87] on circle "search button" at bounding box center [705, 84] width 12 height 12
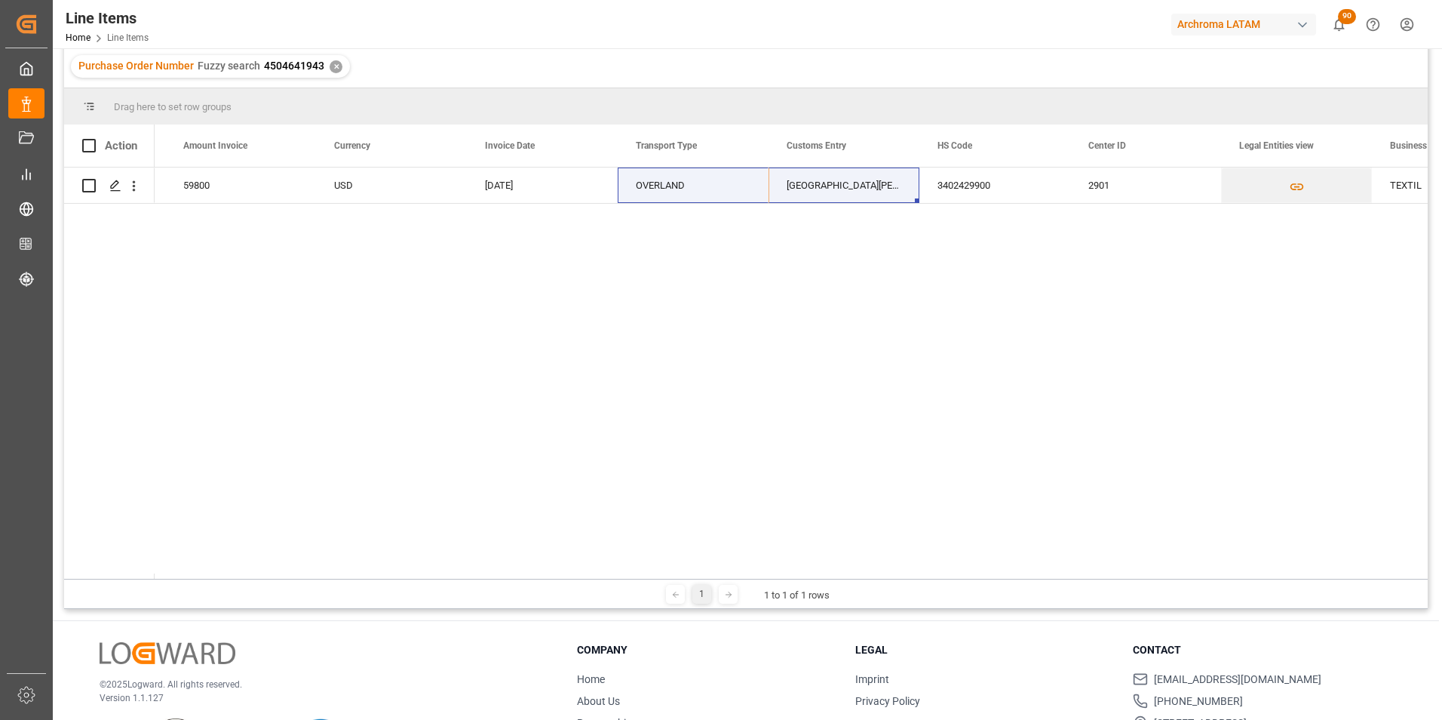
scroll to position [0, 3633]
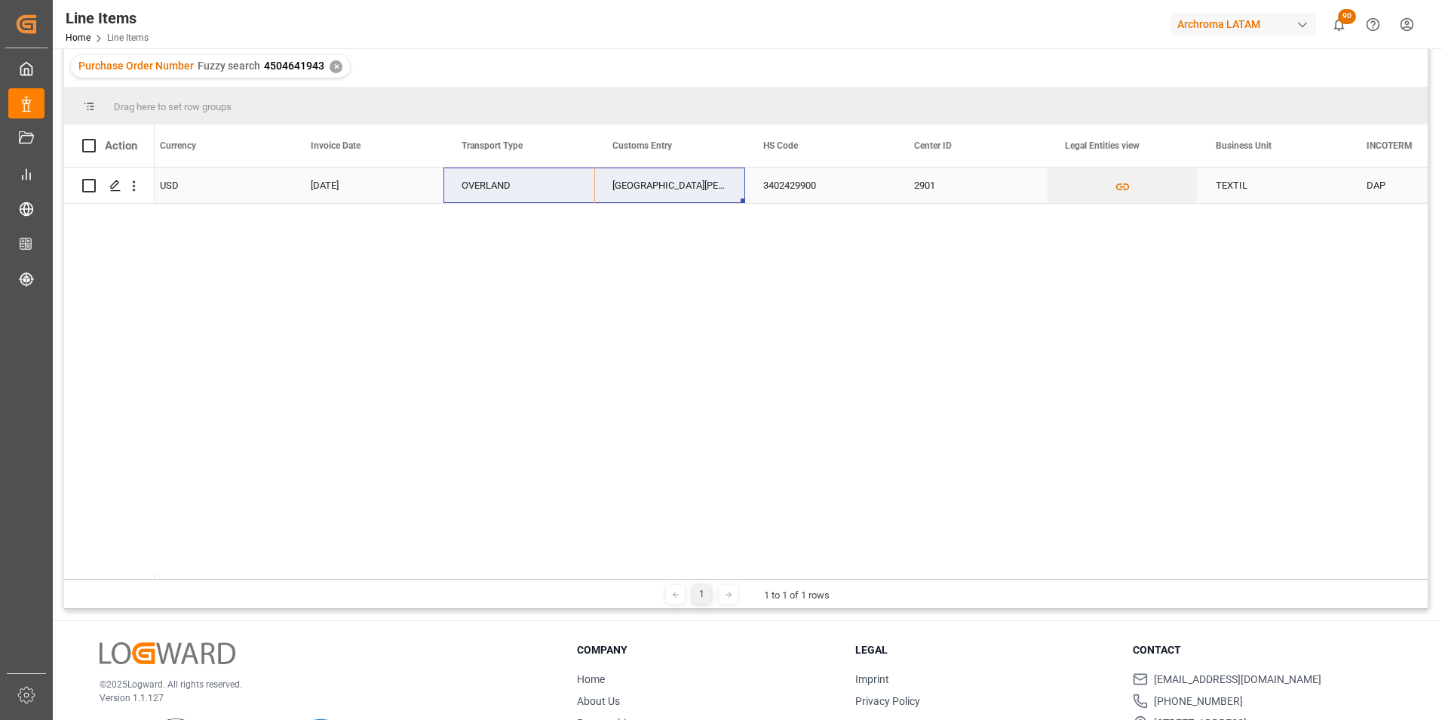
click at [643, 191] on div "CIUDAD HIDALGO" at bounding box center [669, 184] width 151 height 35
drag, startPoint x: 706, startPoint y: 197, endPoint x: 576, endPoint y: 197, distance: 130.5
type input "TECUN UMAN"
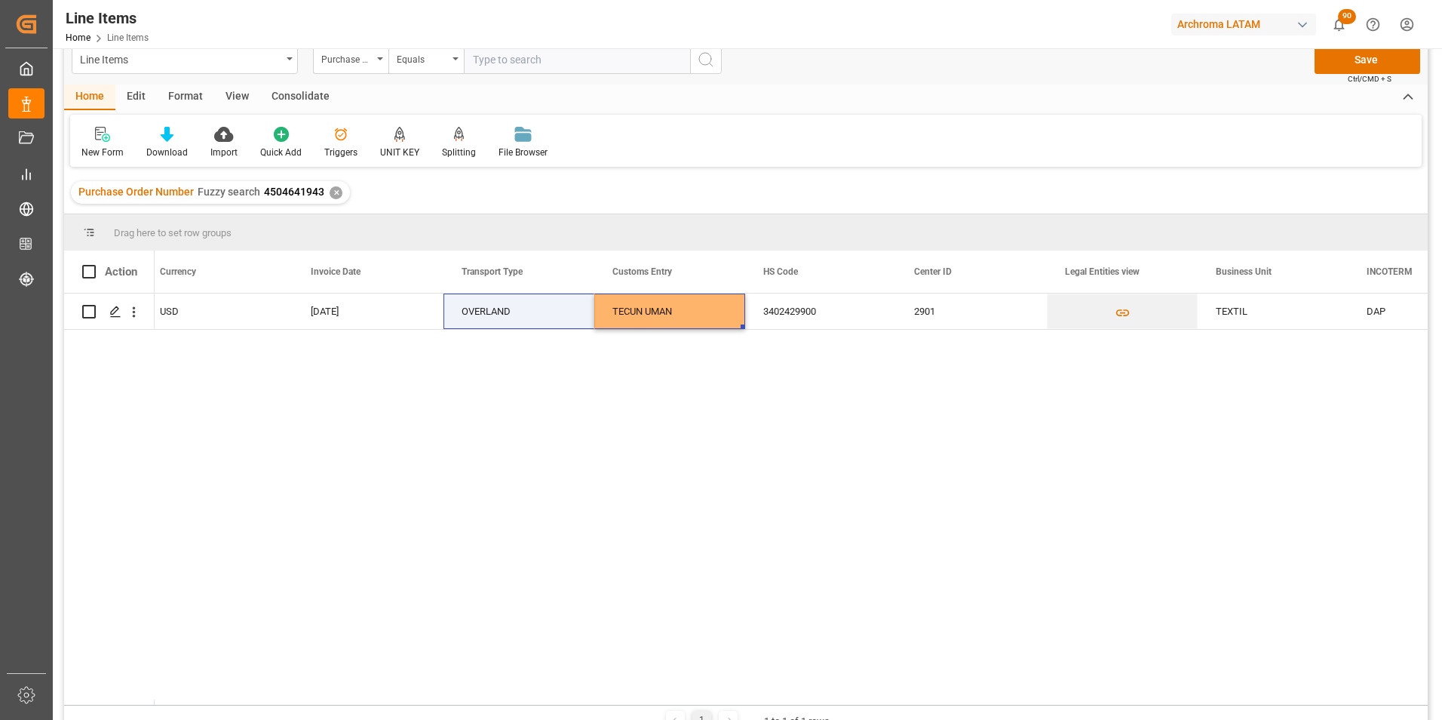
scroll to position [0, 0]
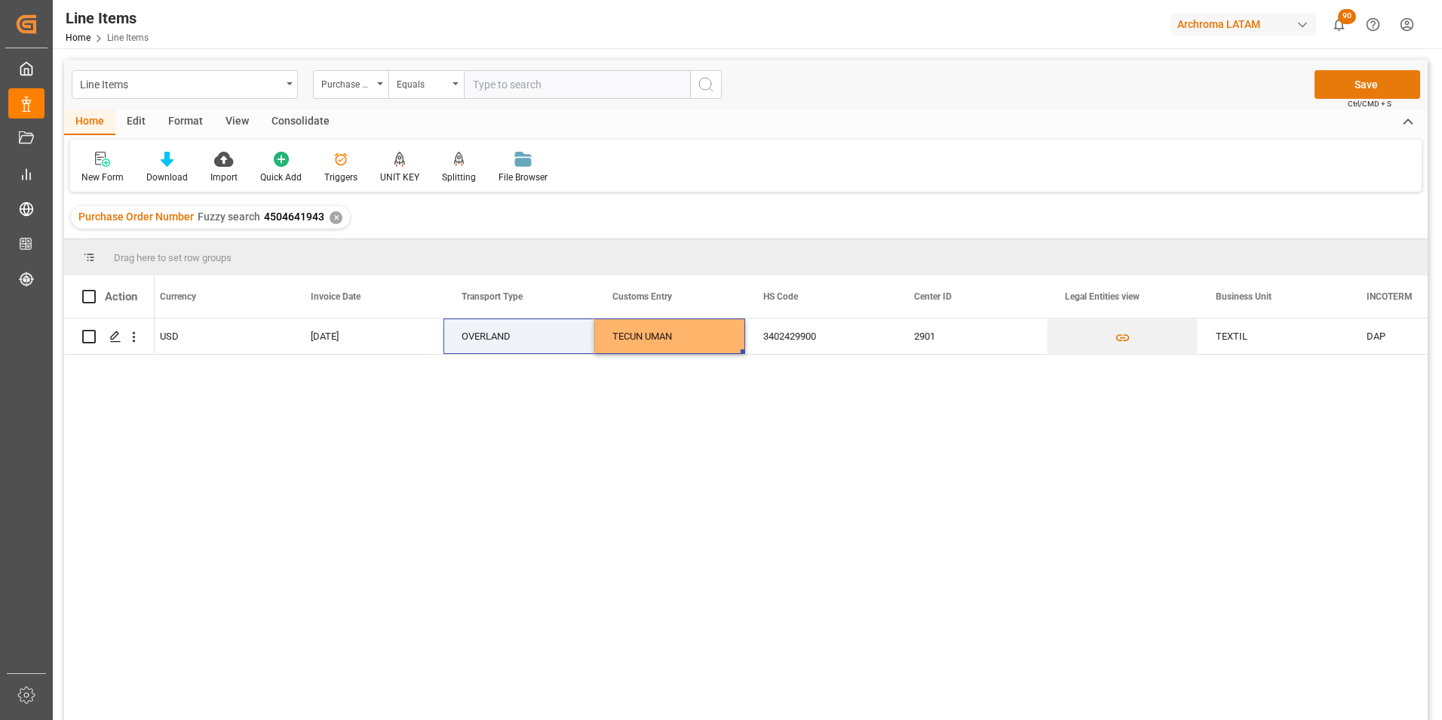
click at [1352, 91] on button "Save" at bounding box center [1368, 84] width 106 height 29
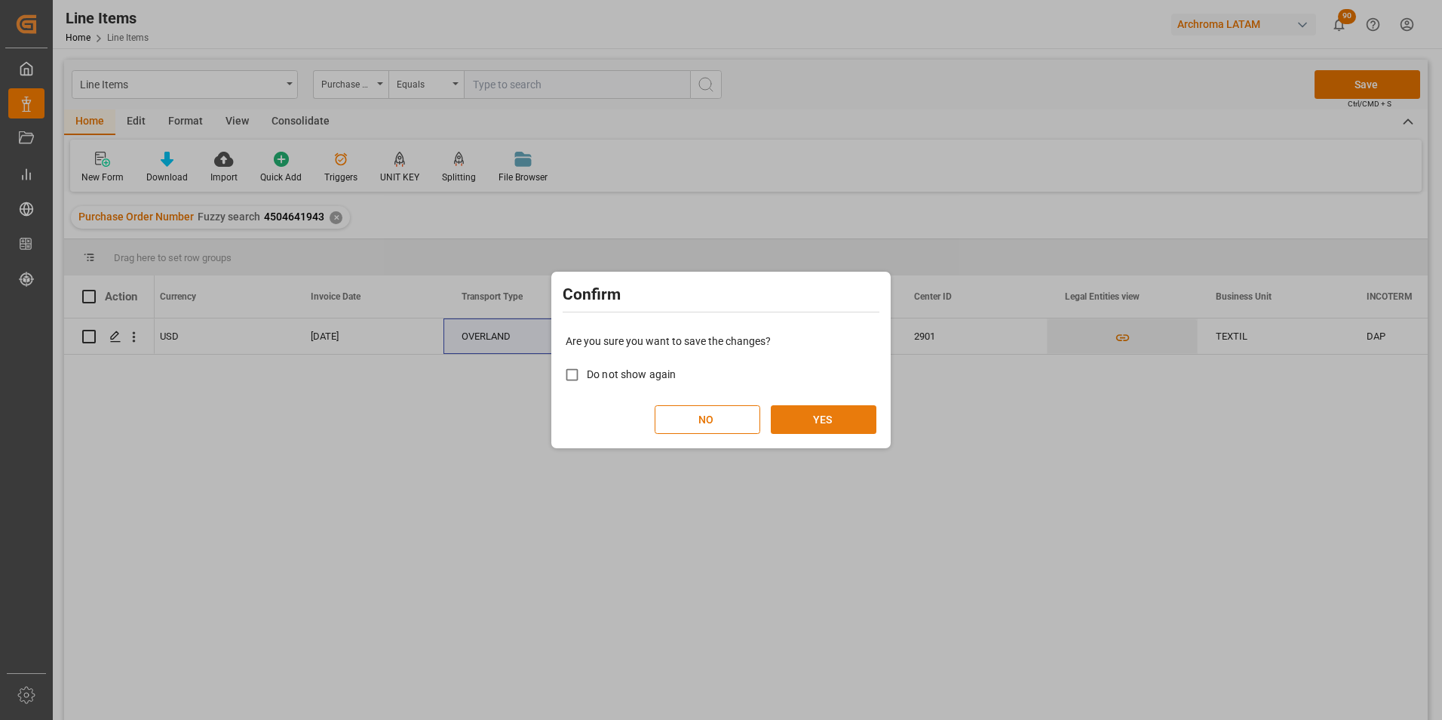
click at [858, 412] on button "YES" at bounding box center [824, 419] width 106 height 29
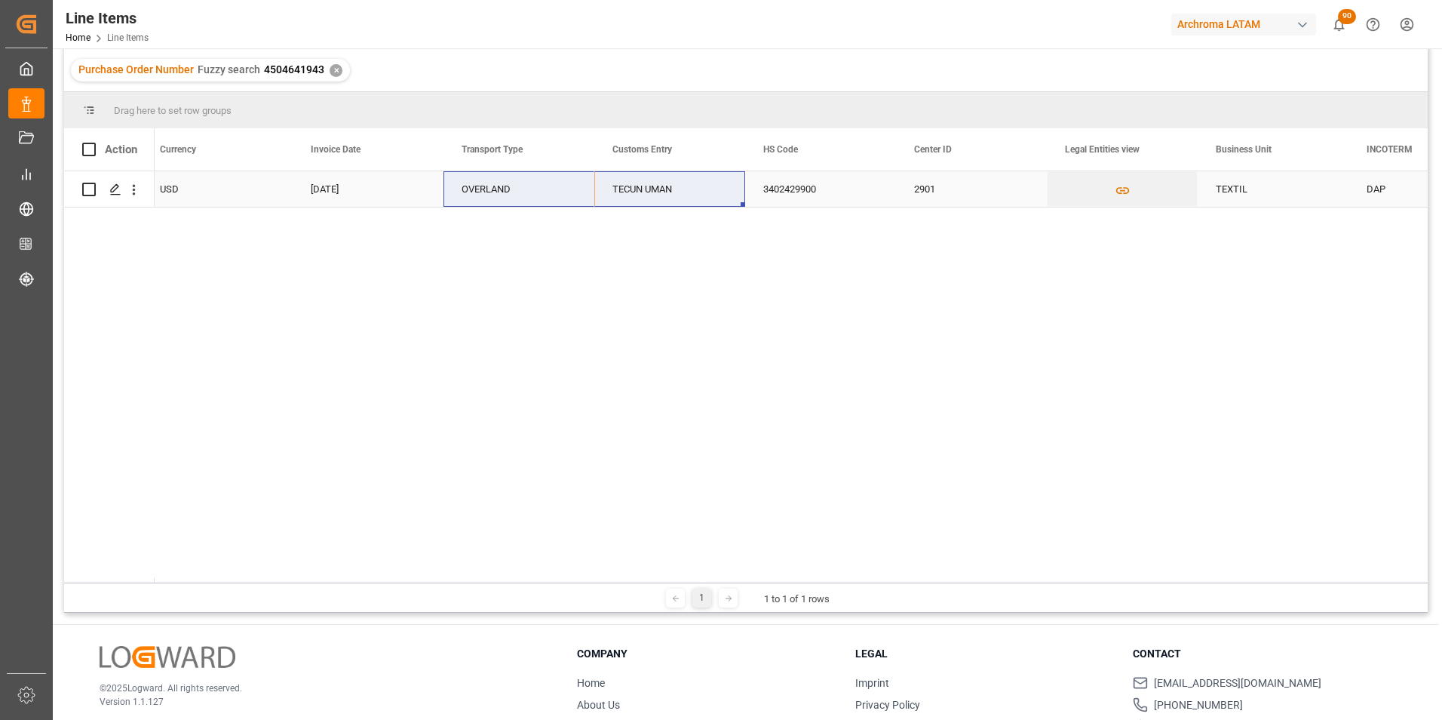
scroll to position [151, 0]
click at [334, 60] on div "✕" at bounding box center [336, 66] width 13 height 13
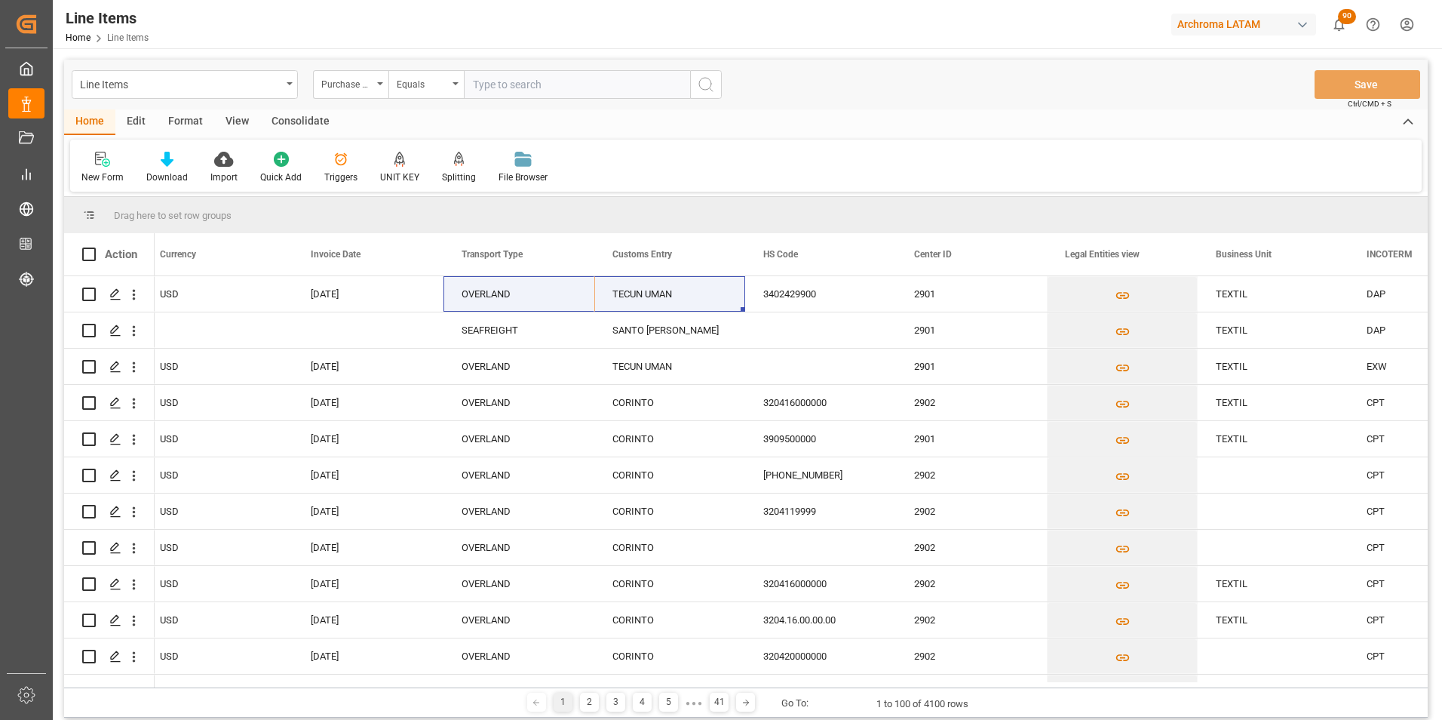
click at [407, 100] on div "Line Items Purchase Order Number Equals Save Ctrl/CMD + S" at bounding box center [746, 85] width 1364 height 50
click at [412, 91] on div "Equals" at bounding box center [425, 84] width 75 height 29
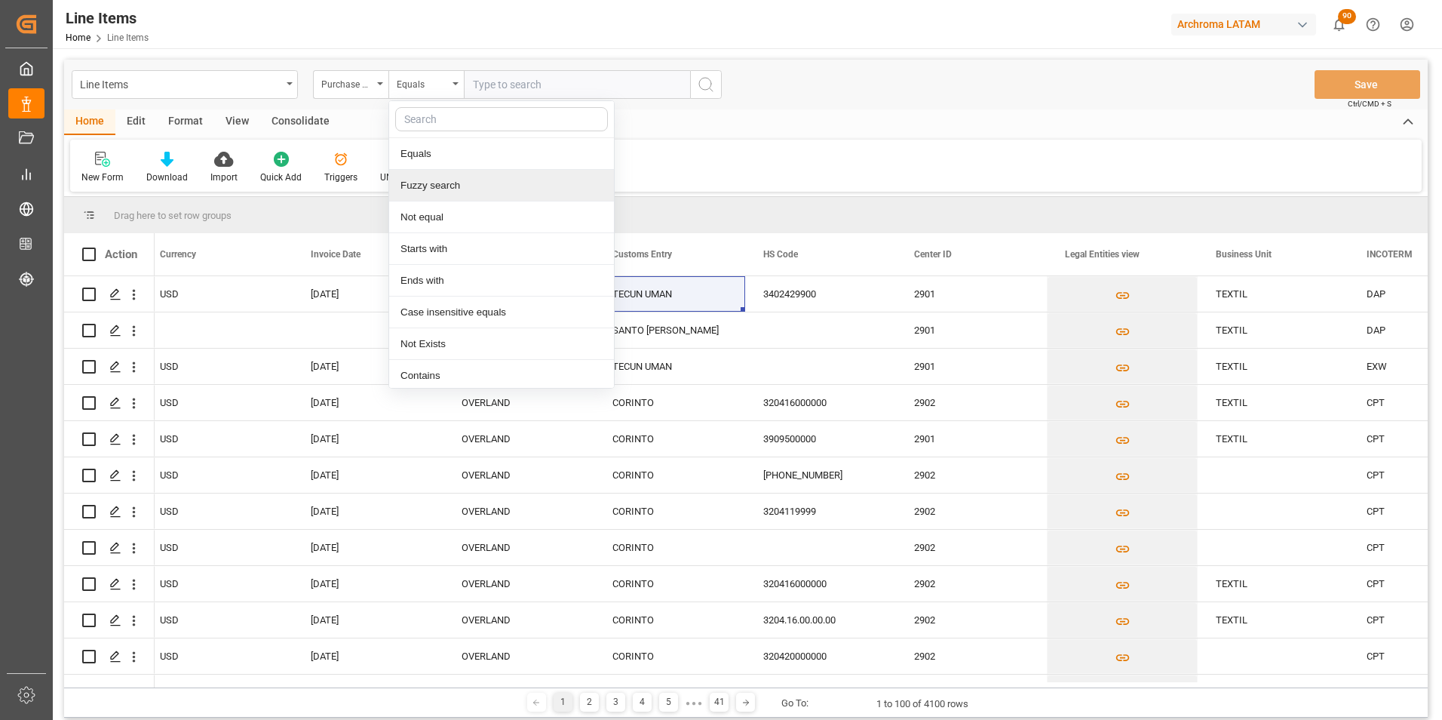
click at [445, 189] on div "Fuzzy search" at bounding box center [501, 186] width 225 height 32
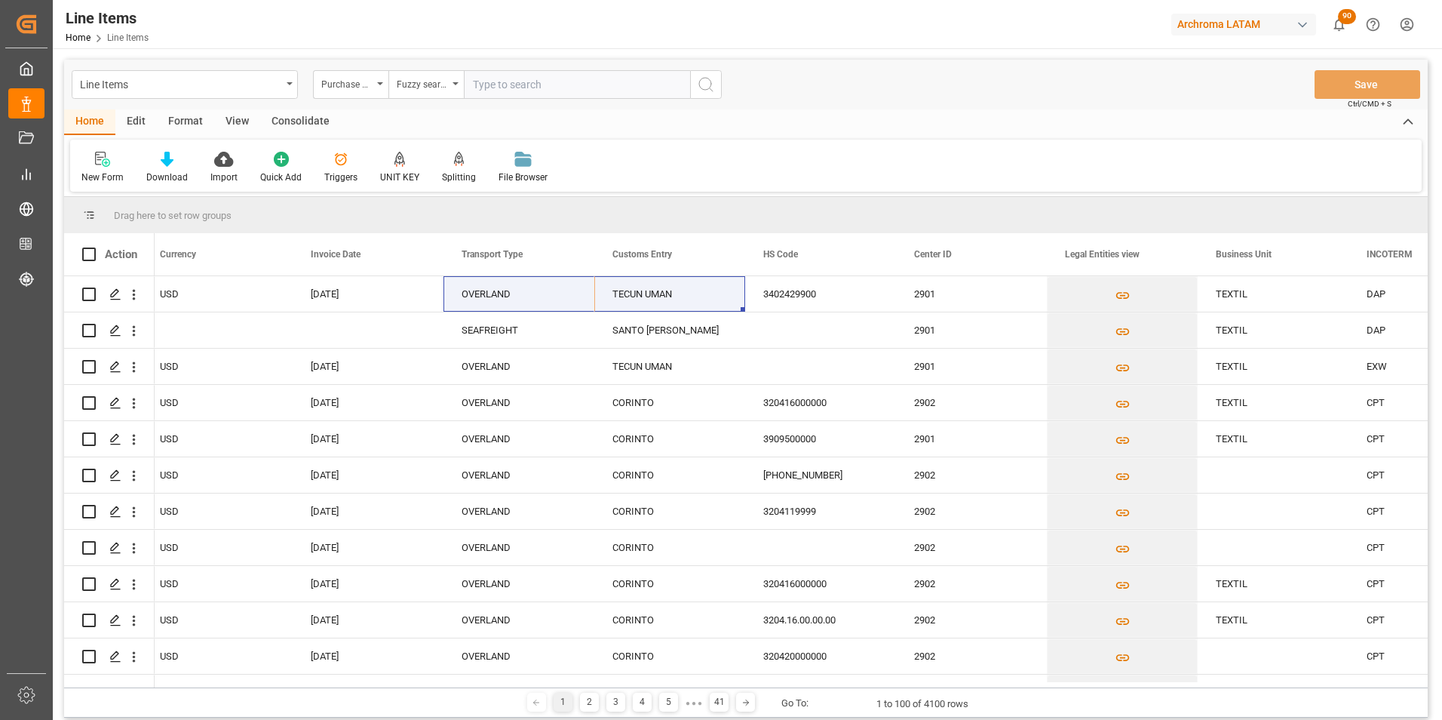
paste input "4504542217"
type input "4504542217"
click at [704, 100] on div "Line Items Purchase Order Number Fuzzy search 4504542217 Save Ctrl/CMD + S" at bounding box center [746, 85] width 1364 height 50
drag, startPoint x: 705, startPoint y: 97, endPoint x: 701, endPoint y: 87, distance: 10.5
click at [703, 91] on button "search button" at bounding box center [706, 84] width 32 height 29
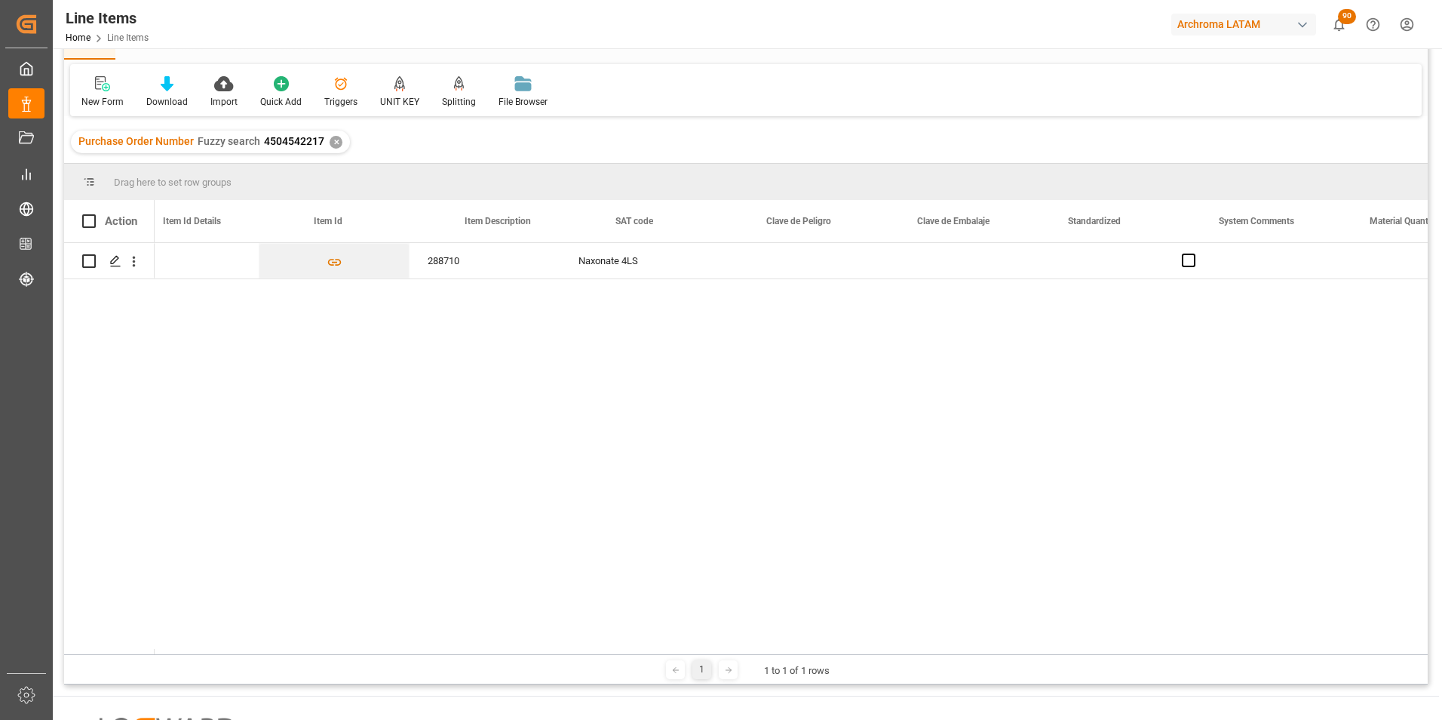
scroll to position [0, 1073]
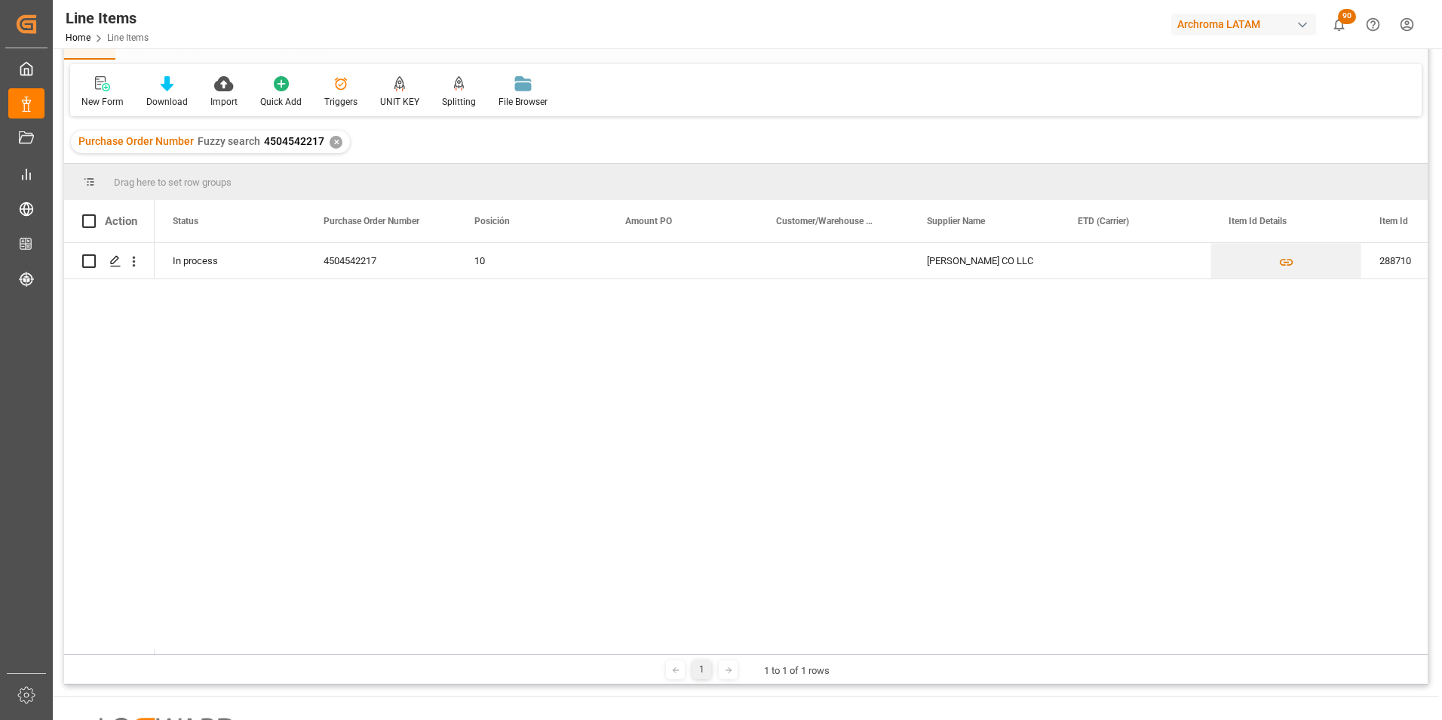
click at [334, 140] on div "✕" at bounding box center [336, 142] width 13 height 13
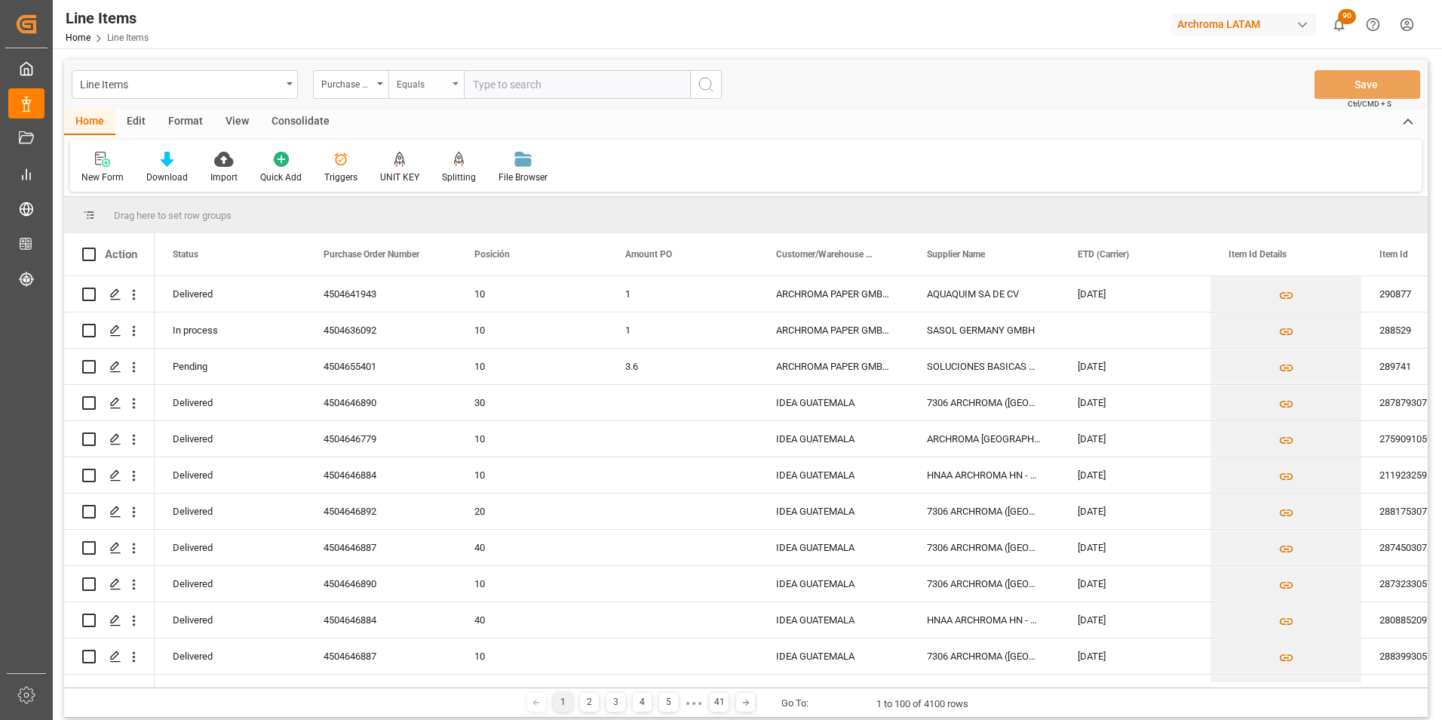
click at [419, 80] on div "Equals" at bounding box center [422, 82] width 51 height 17
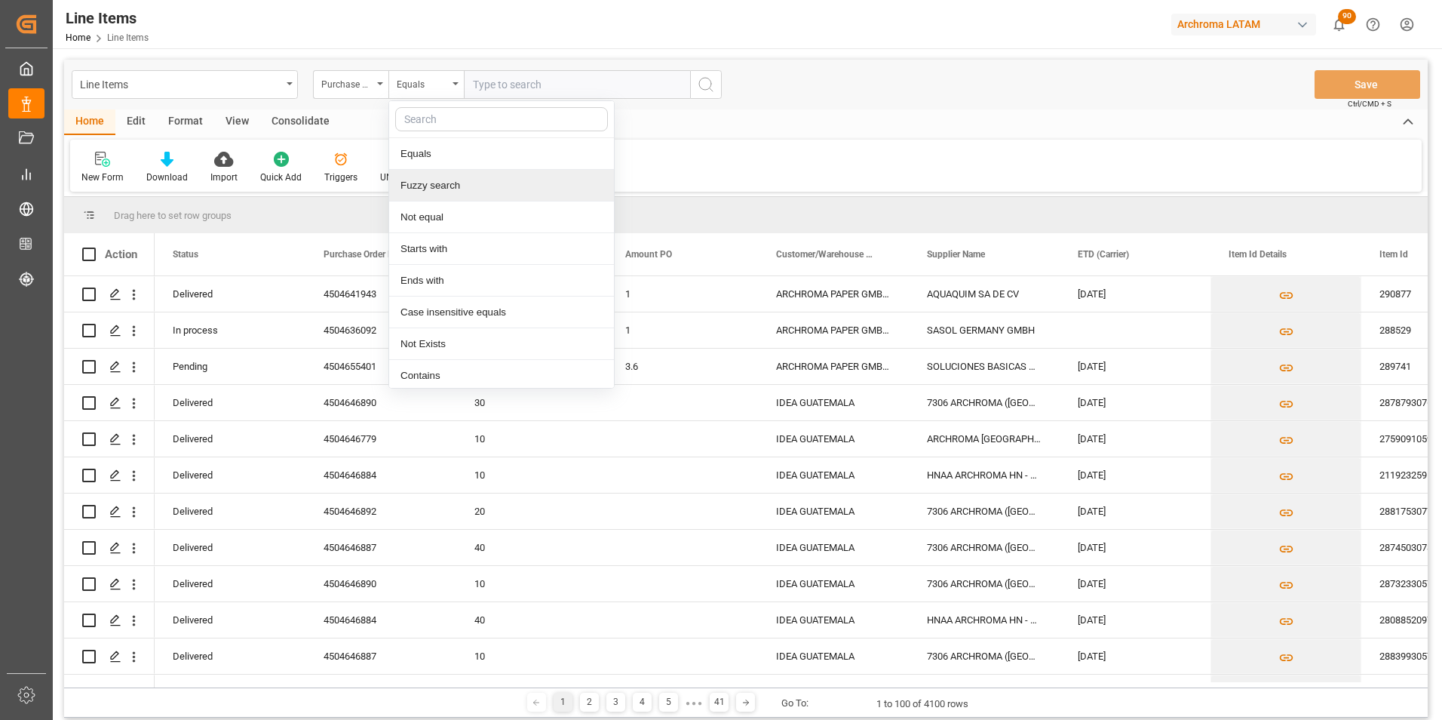
click at [448, 191] on div "Fuzzy search" at bounding box center [501, 186] width 225 height 32
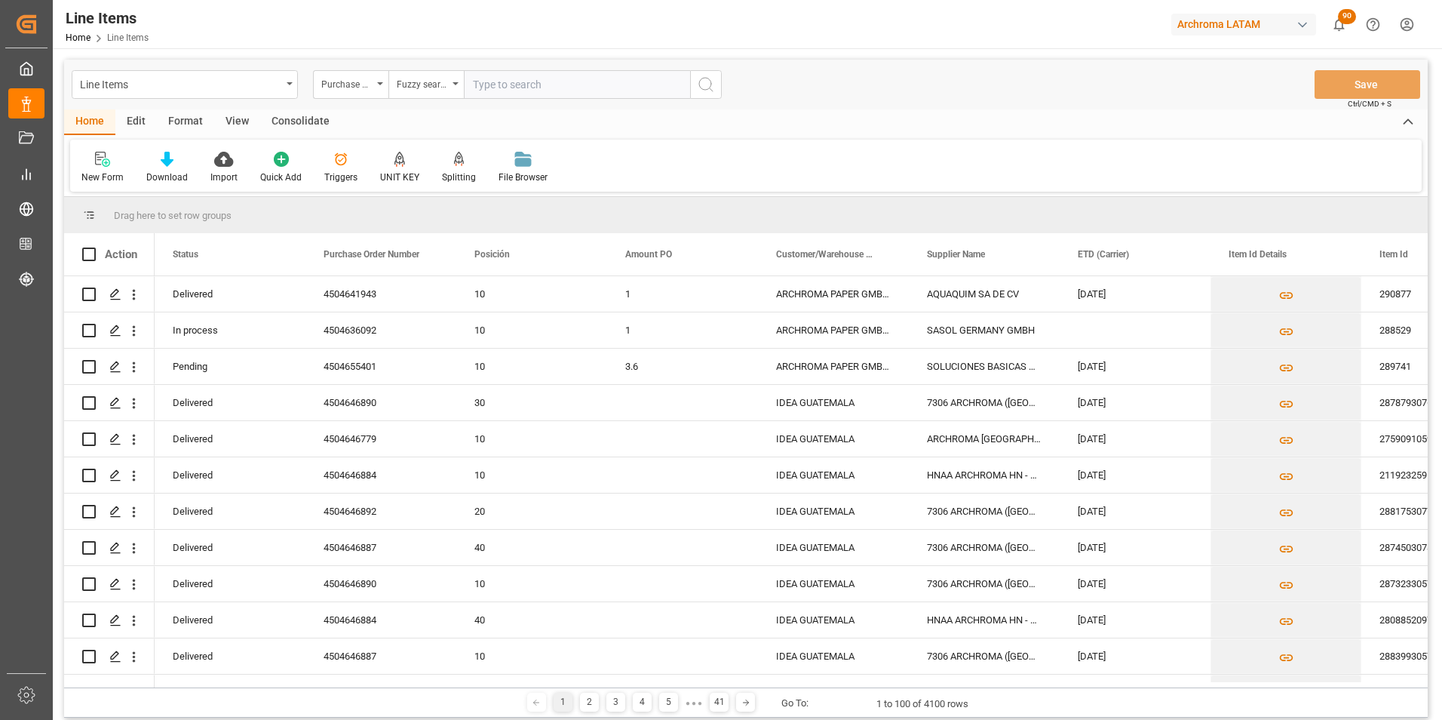
paste input "4504609994"
type input "4504609994"
click at [704, 94] on button "search button" at bounding box center [706, 84] width 32 height 29
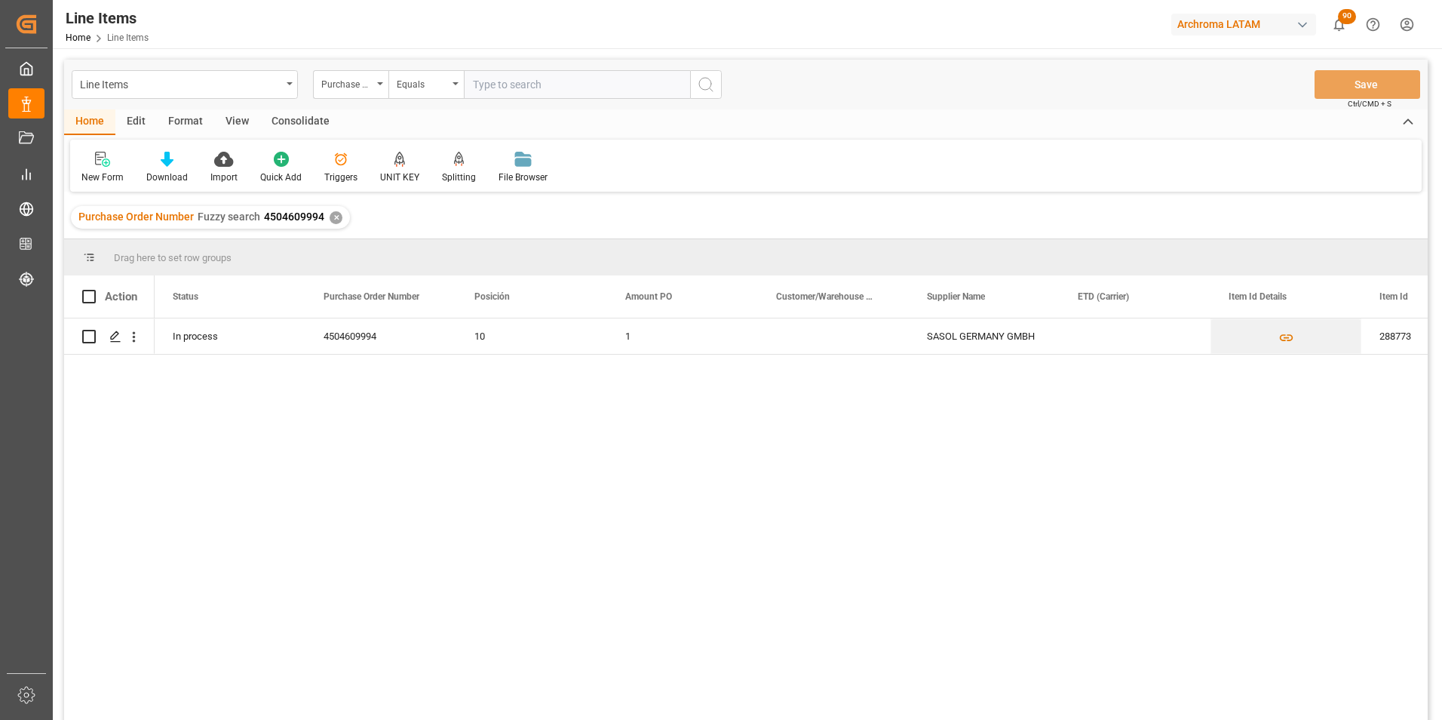
scroll to position [75, 0]
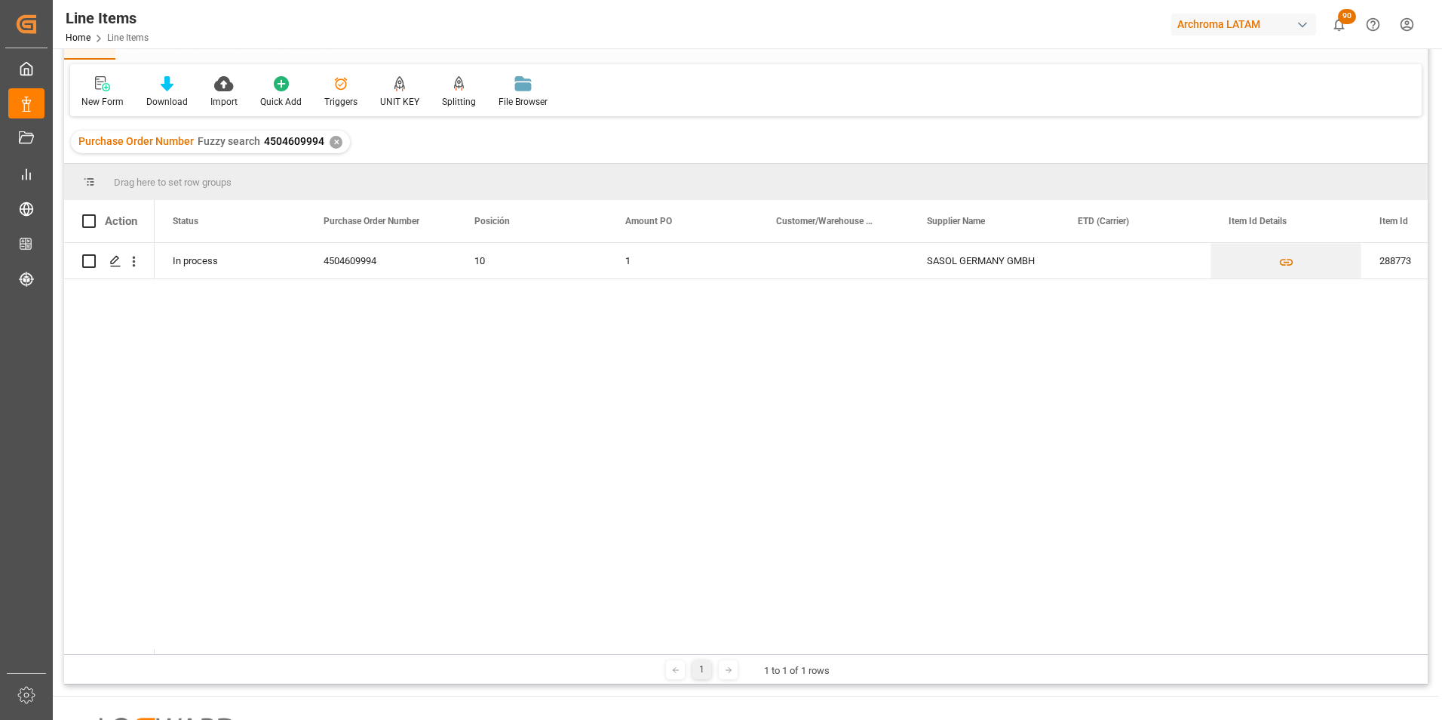
drag, startPoint x: 237, startPoint y: 654, endPoint x: 294, endPoint y: 655, distance: 57.3
click at [294, 655] on div "1 1 to 1 of 1 rows" at bounding box center [746, 669] width 1364 height 30
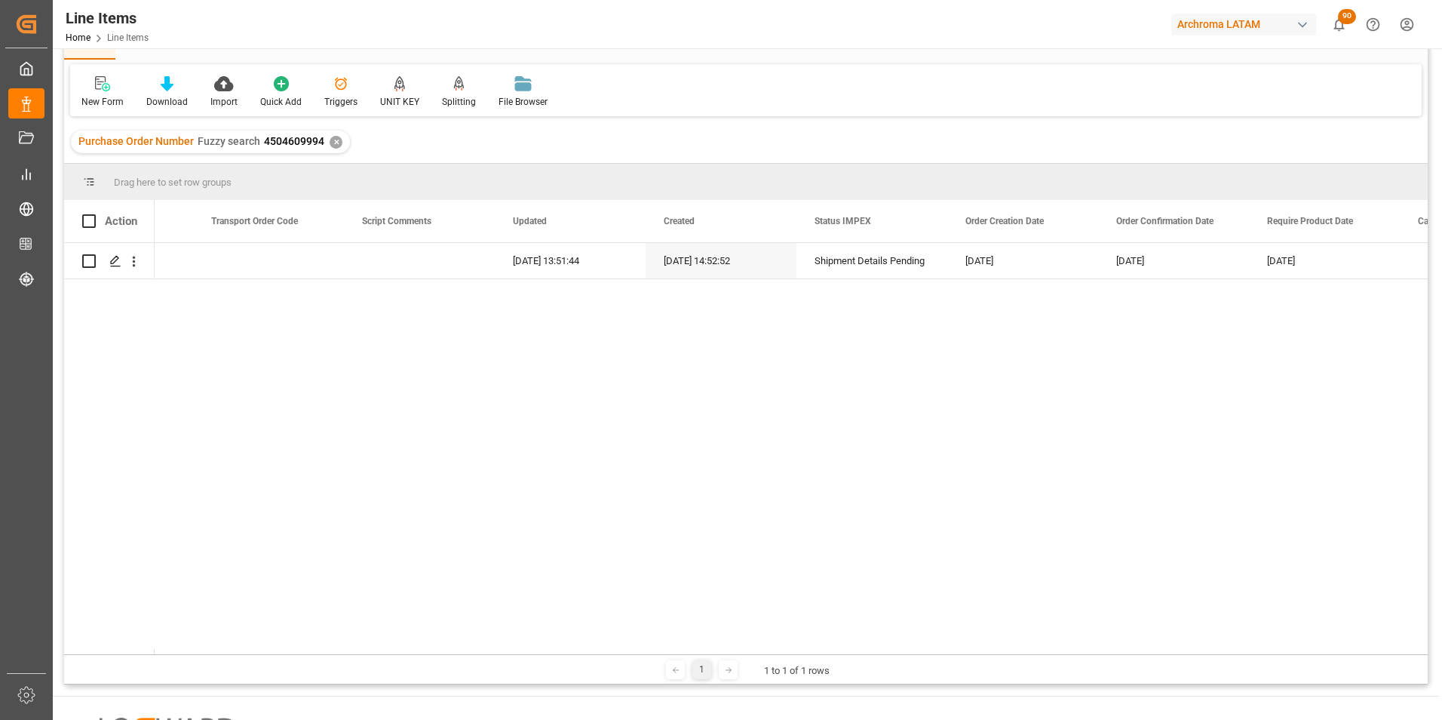
scroll to position [0, 6193]
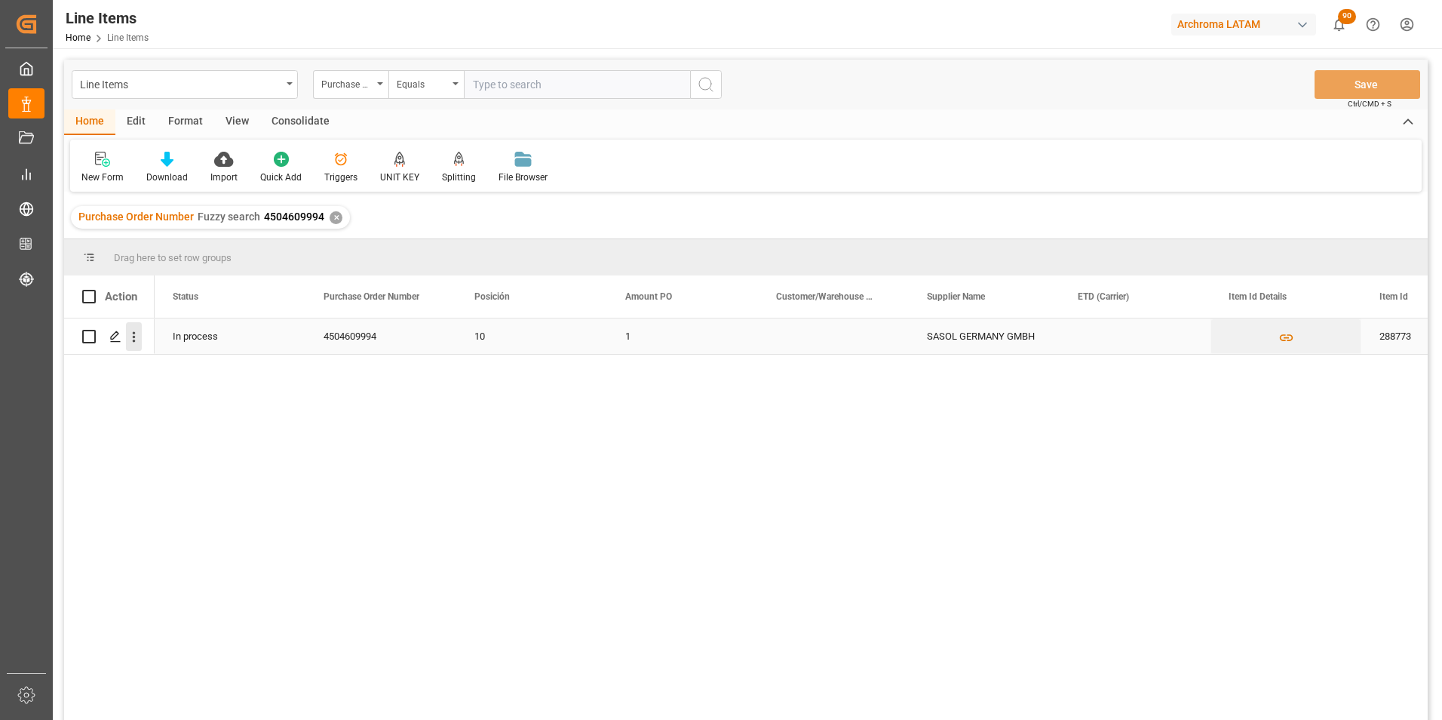
click at [138, 336] on icon "open menu" at bounding box center [134, 337] width 16 height 16
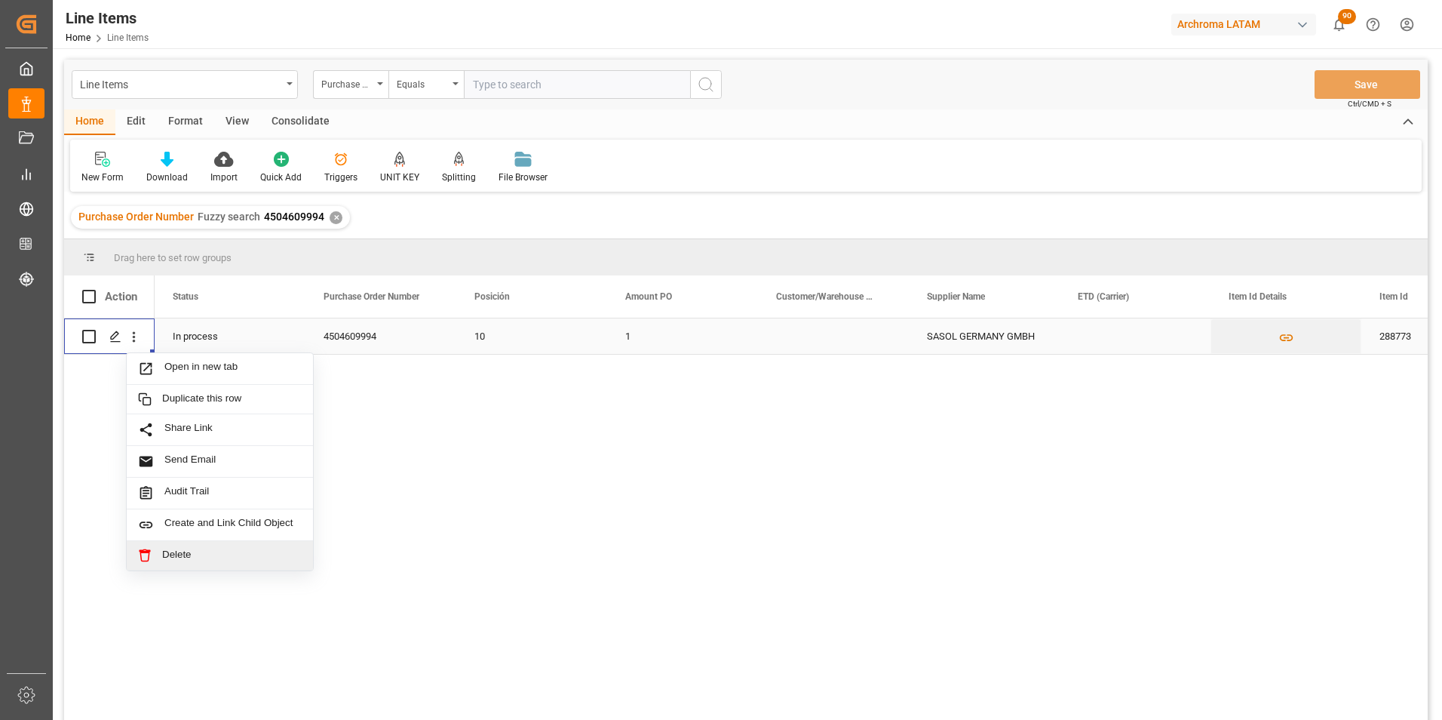
click at [180, 557] on span "Delete" at bounding box center [232, 555] width 140 height 14
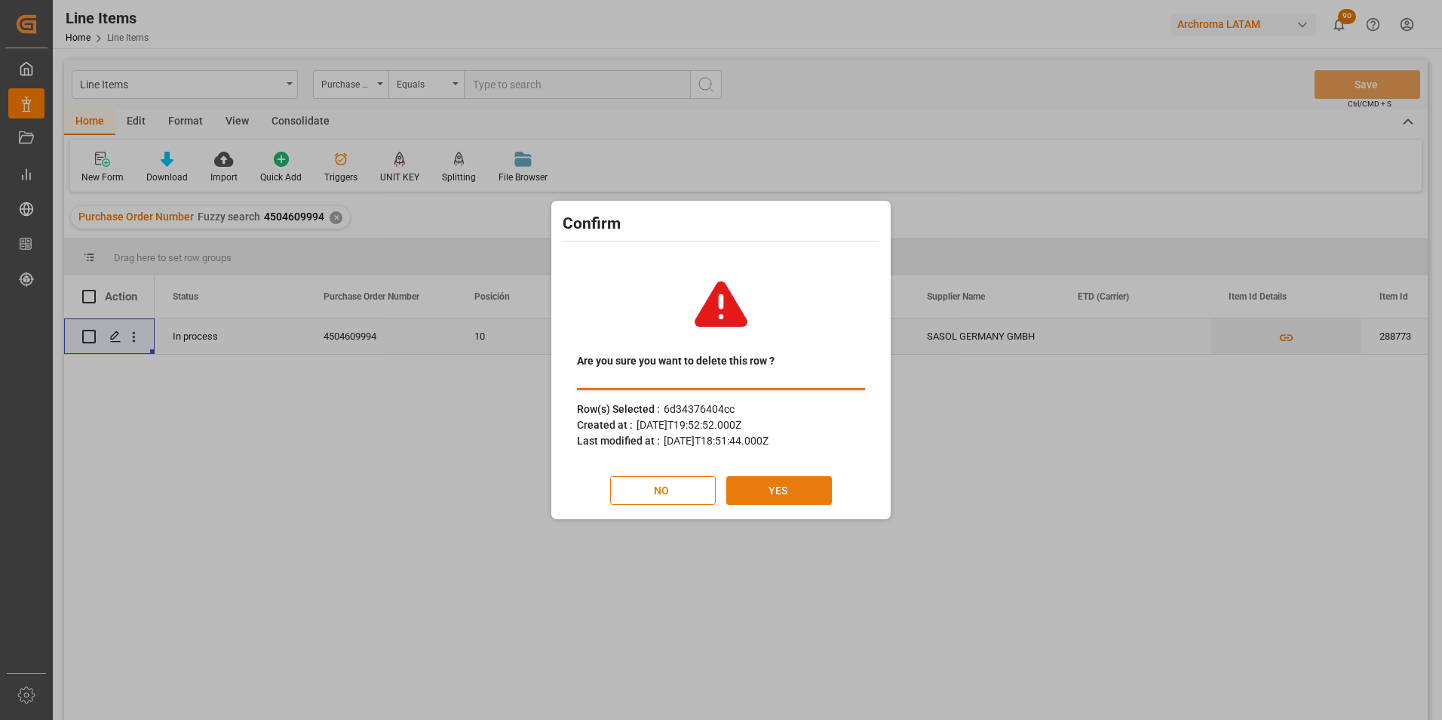
click at [778, 493] on button "YES" at bounding box center [779, 490] width 106 height 29
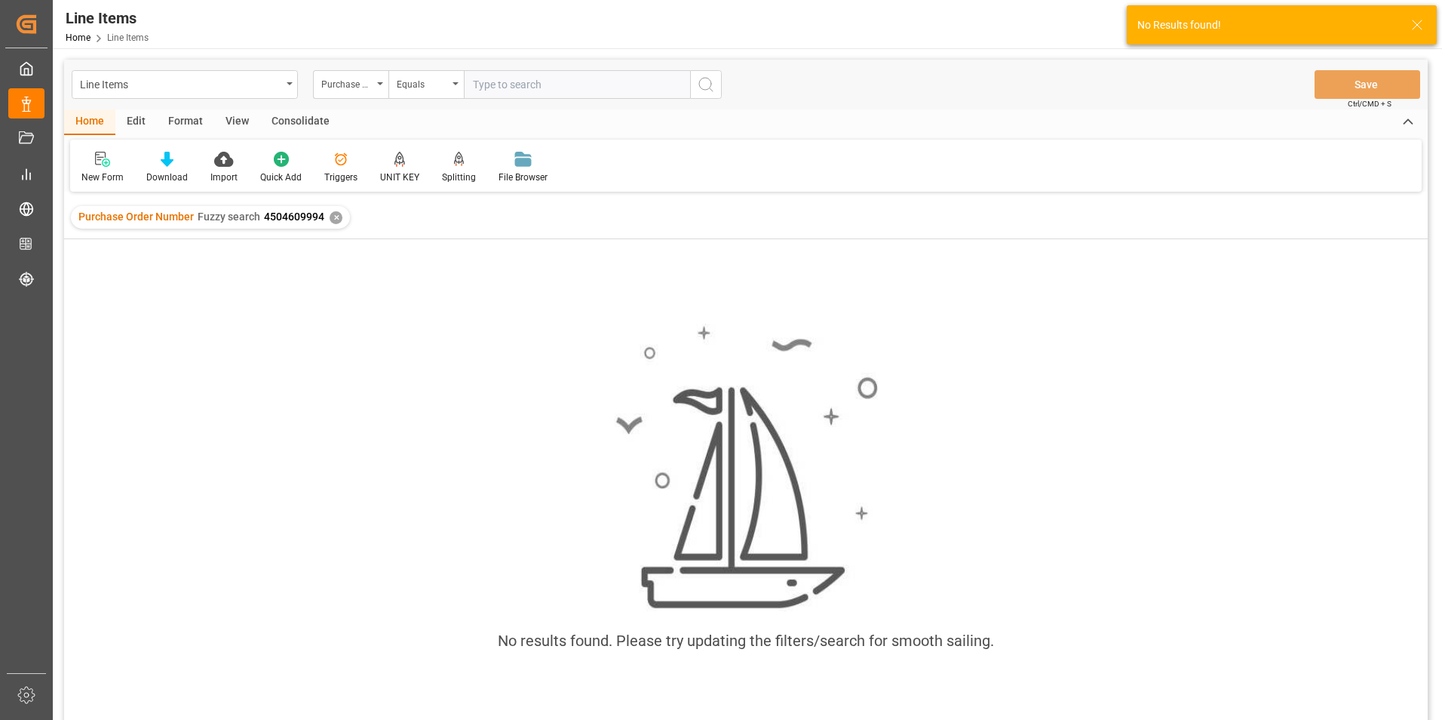
click at [330, 225] on div "Purchase Order Number Fuzzy search 4504609994 ✕" at bounding box center [210, 217] width 279 height 23
click at [334, 219] on div "✕" at bounding box center [336, 217] width 13 height 13
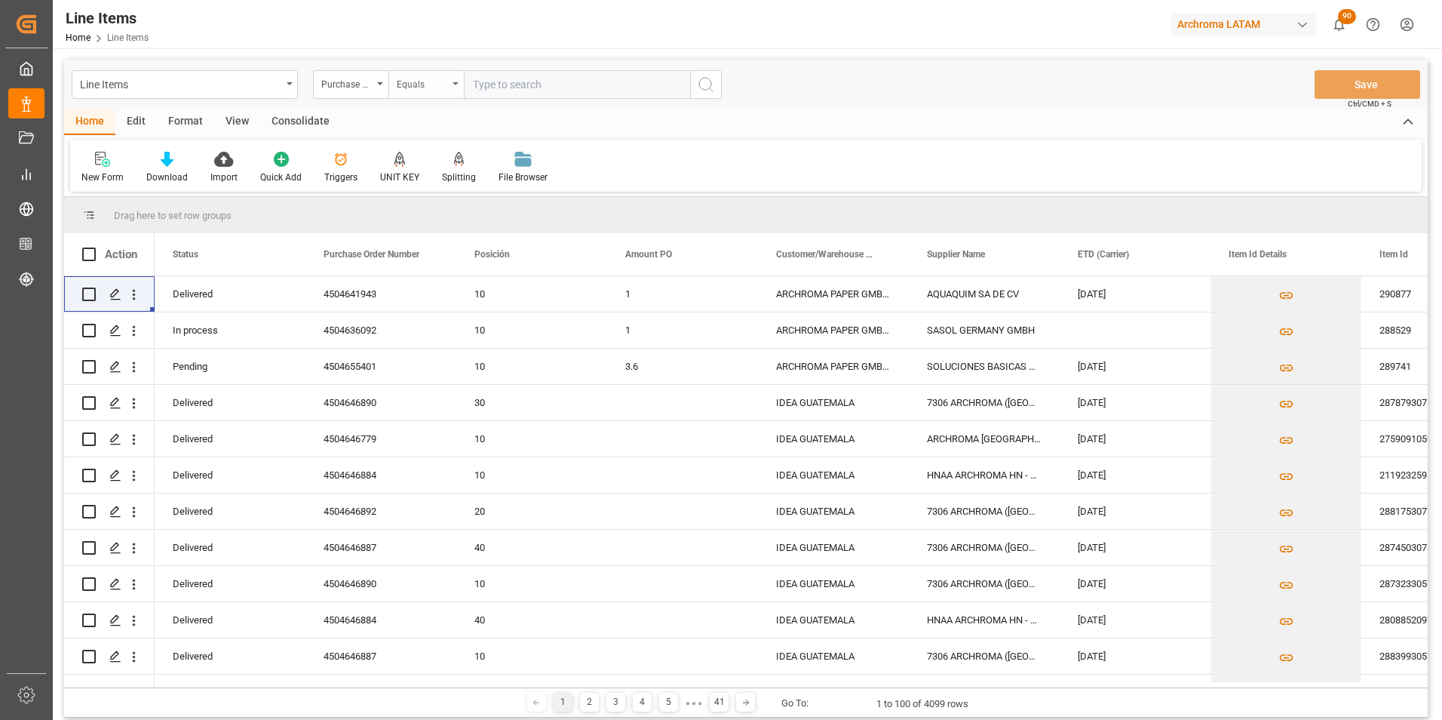
click at [441, 95] on div "Equals" at bounding box center [425, 84] width 75 height 29
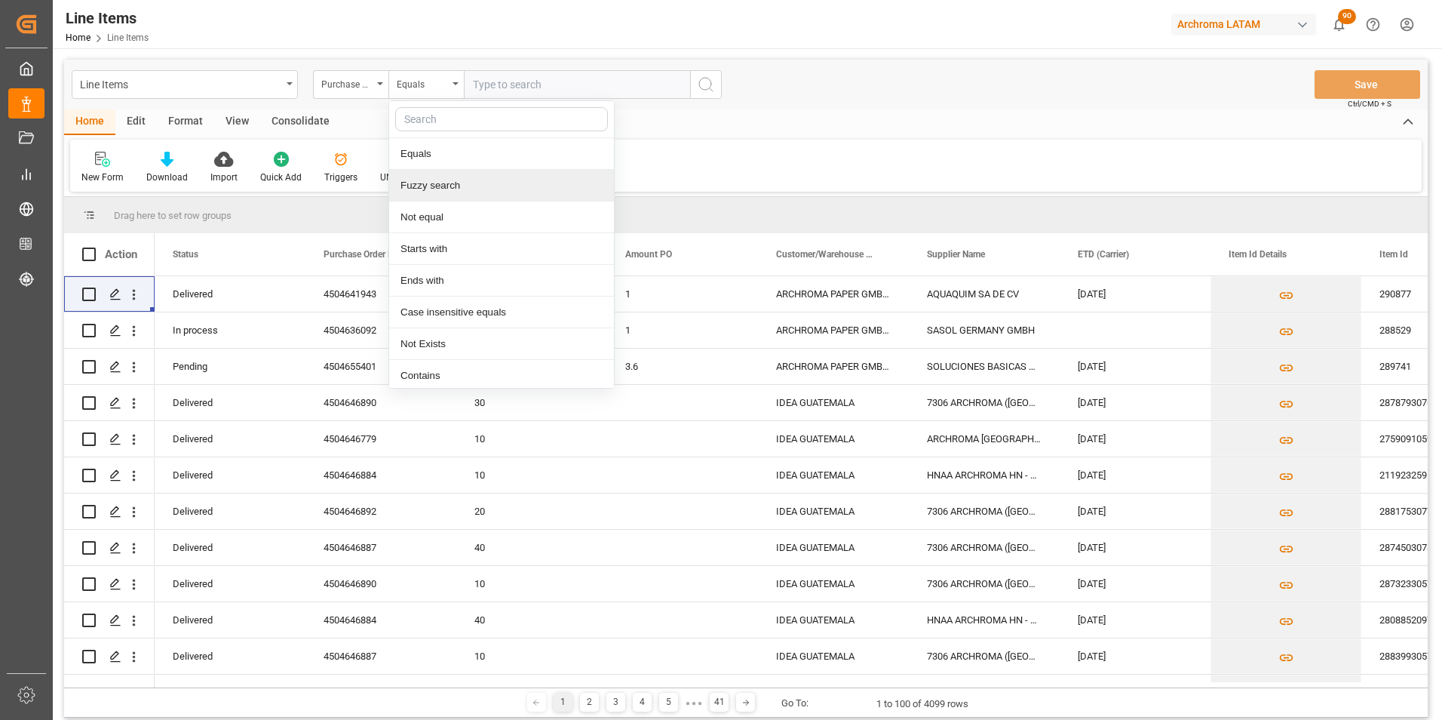
click at [455, 177] on div "Fuzzy search" at bounding box center [501, 186] width 225 height 32
paste input "4504551542"
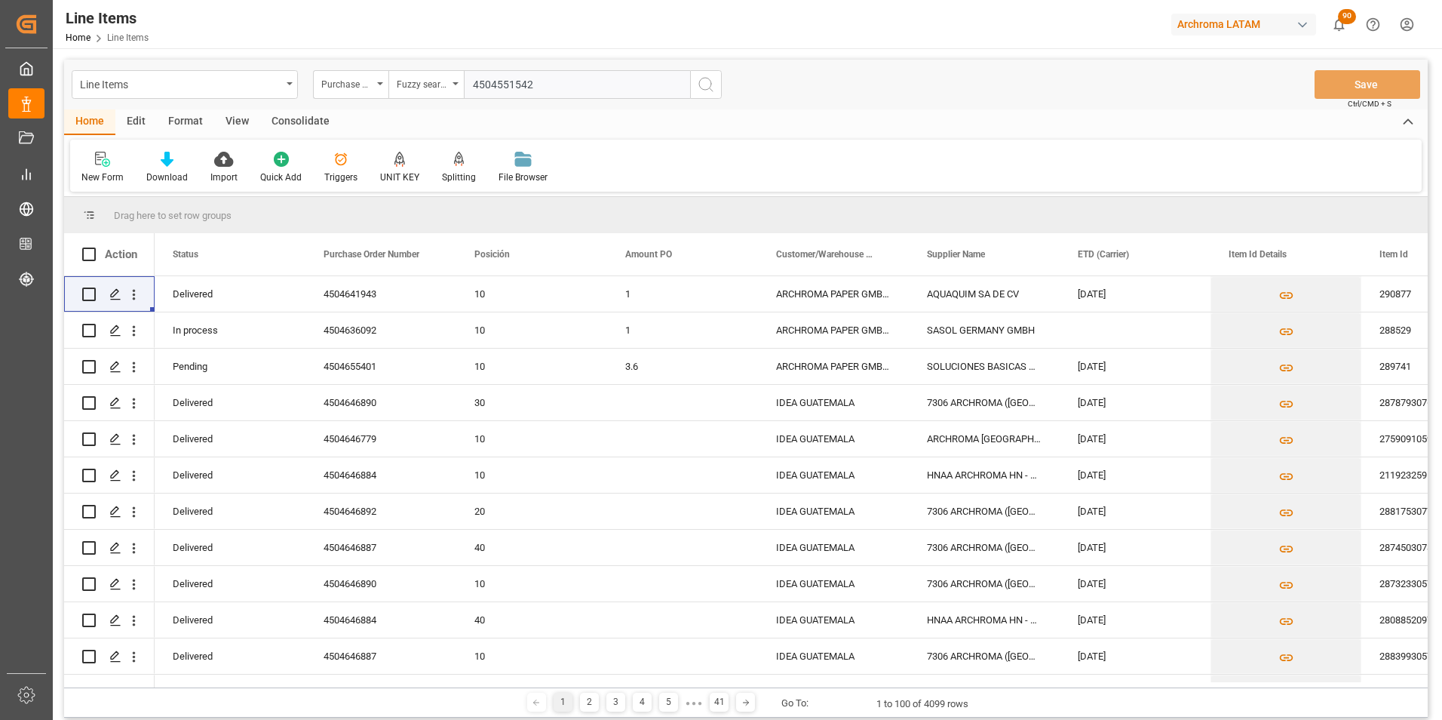
type input "4504551542"
click at [695, 87] on button "search button" at bounding box center [706, 84] width 32 height 29
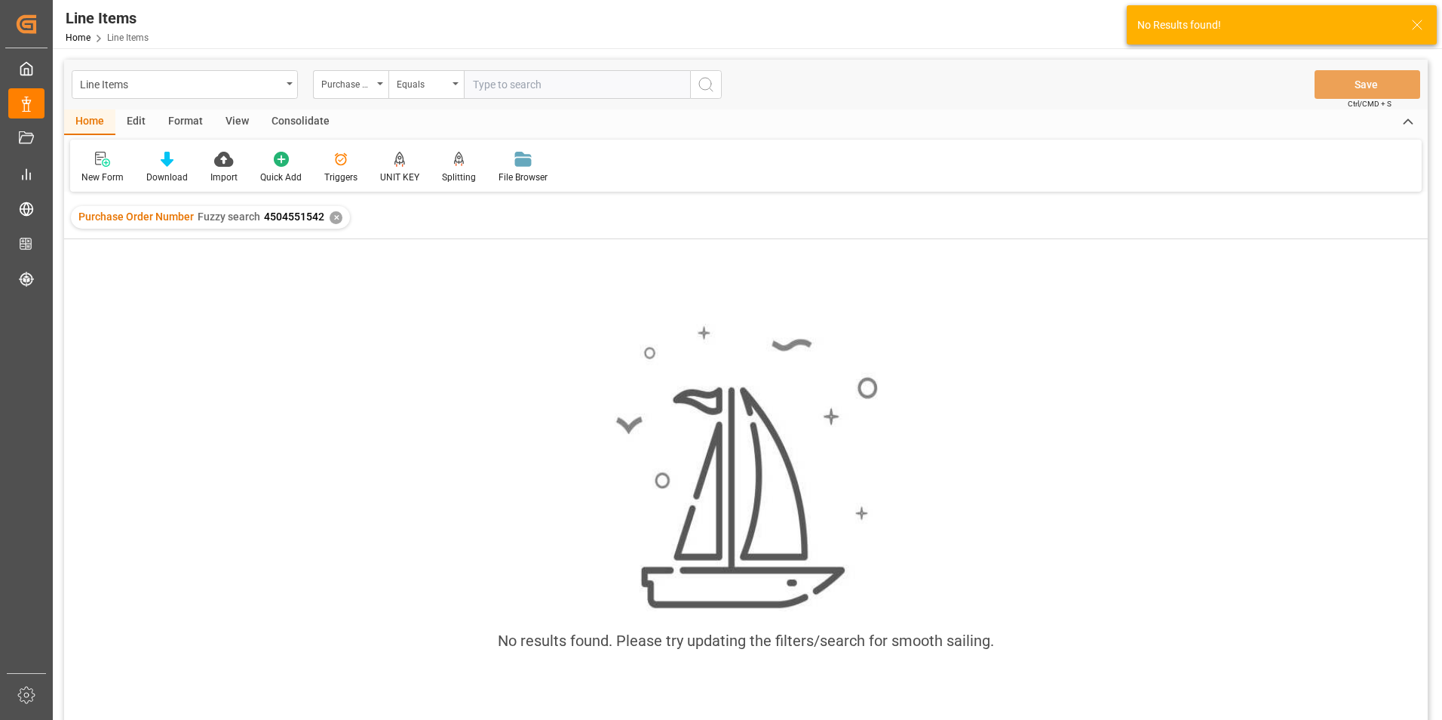
click at [338, 216] on div "✕" at bounding box center [336, 217] width 13 height 13
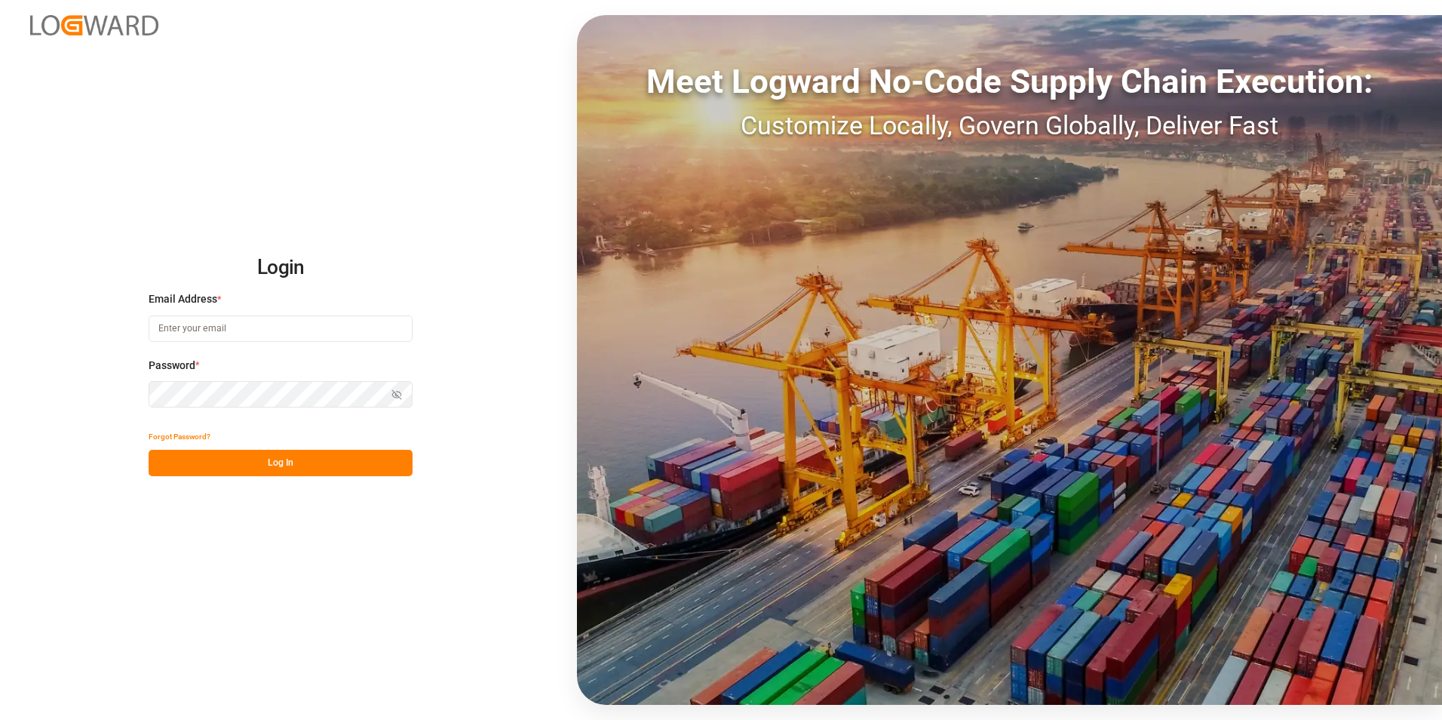
type input "[PERSON_NAME][EMAIL_ADDRESS][PERSON_NAME][DOMAIN_NAME]"
click at [254, 462] on button "Log In" at bounding box center [281, 463] width 264 height 26
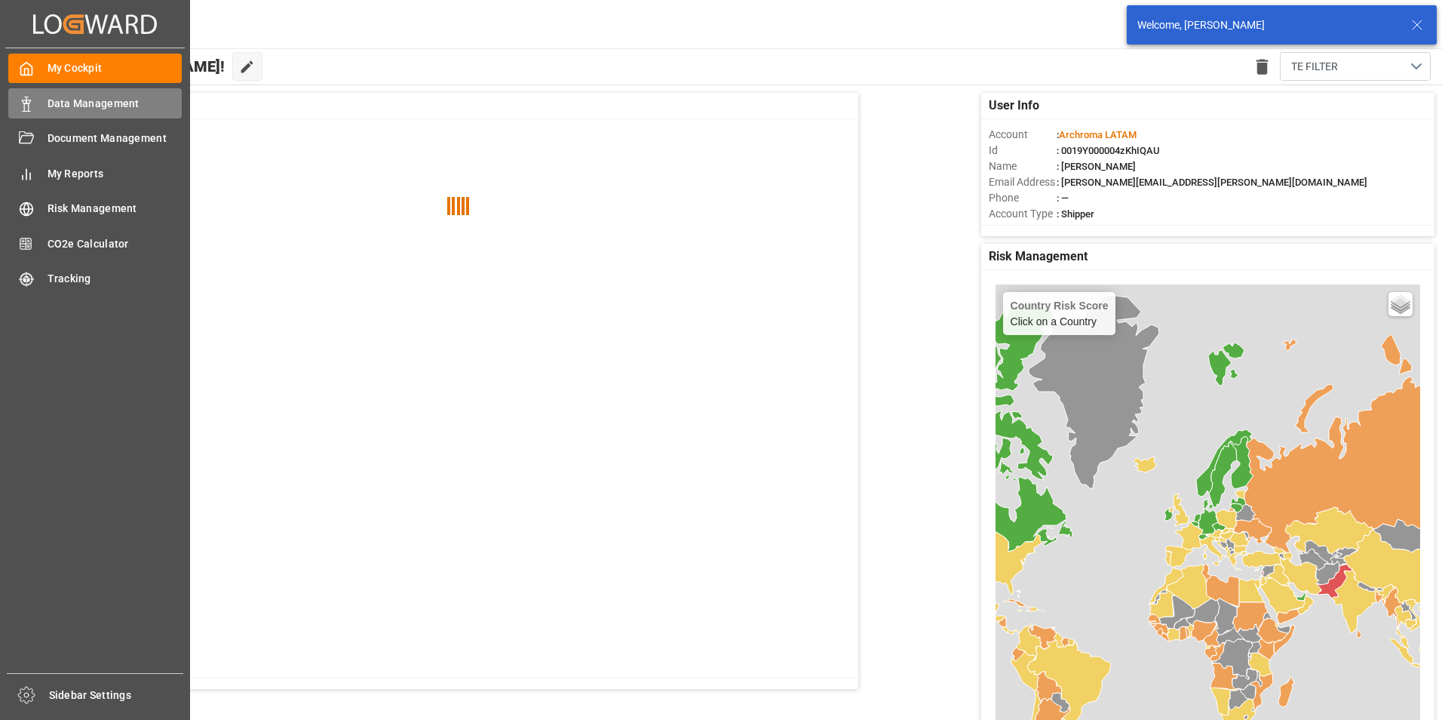
click at [22, 104] on icon at bounding box center [26, 104] width 15 height 15
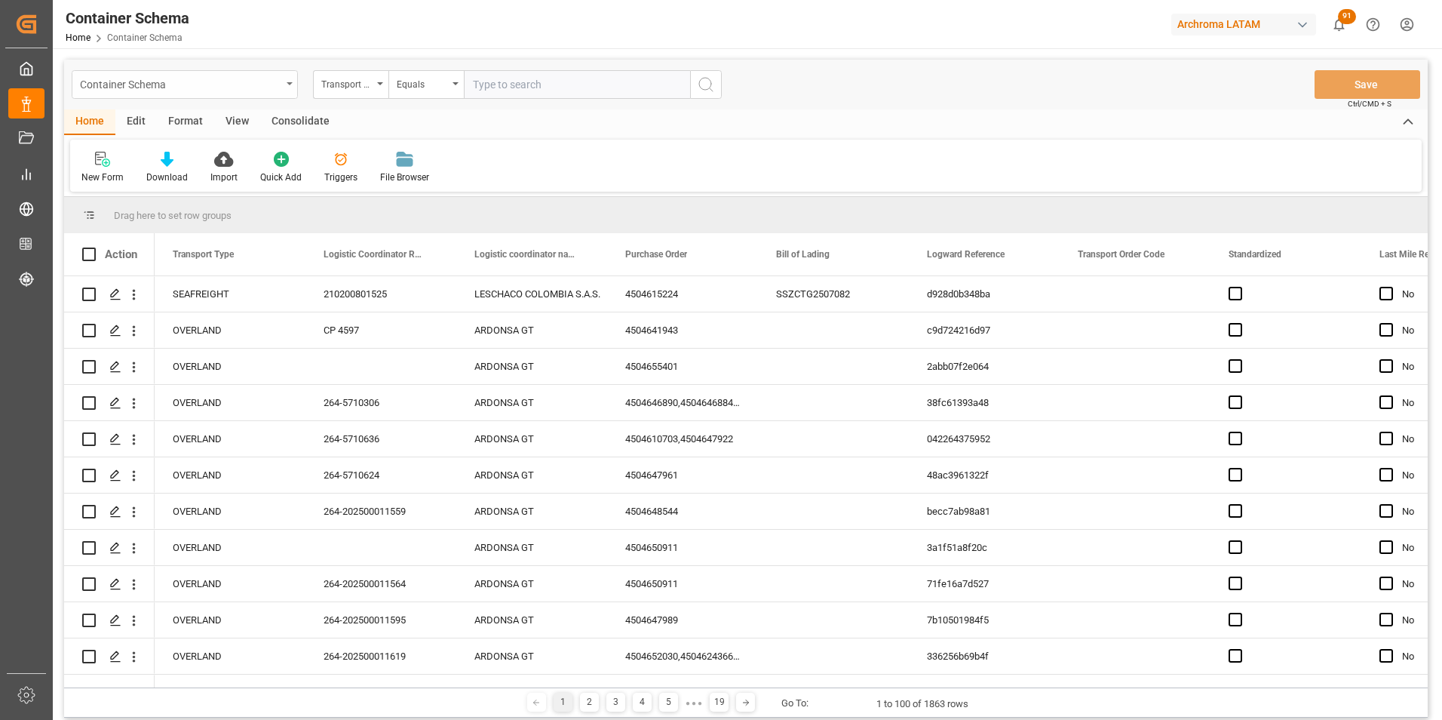
click at [287, 91] on div "Container Schema" at bounding box center [185, 84] width 226 height 29
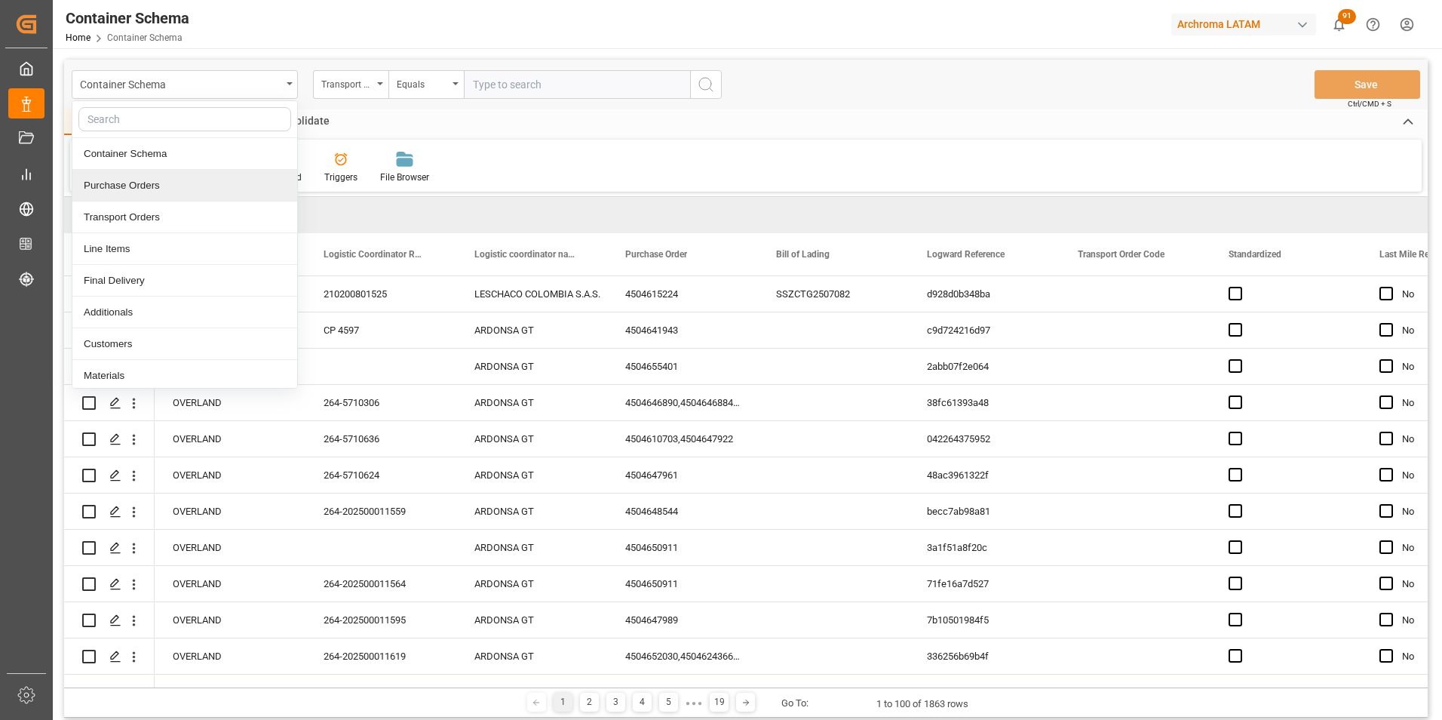
click at [205, 180] on div "Purchase Orders" at bounding box center [184, 186] width 225 height 32
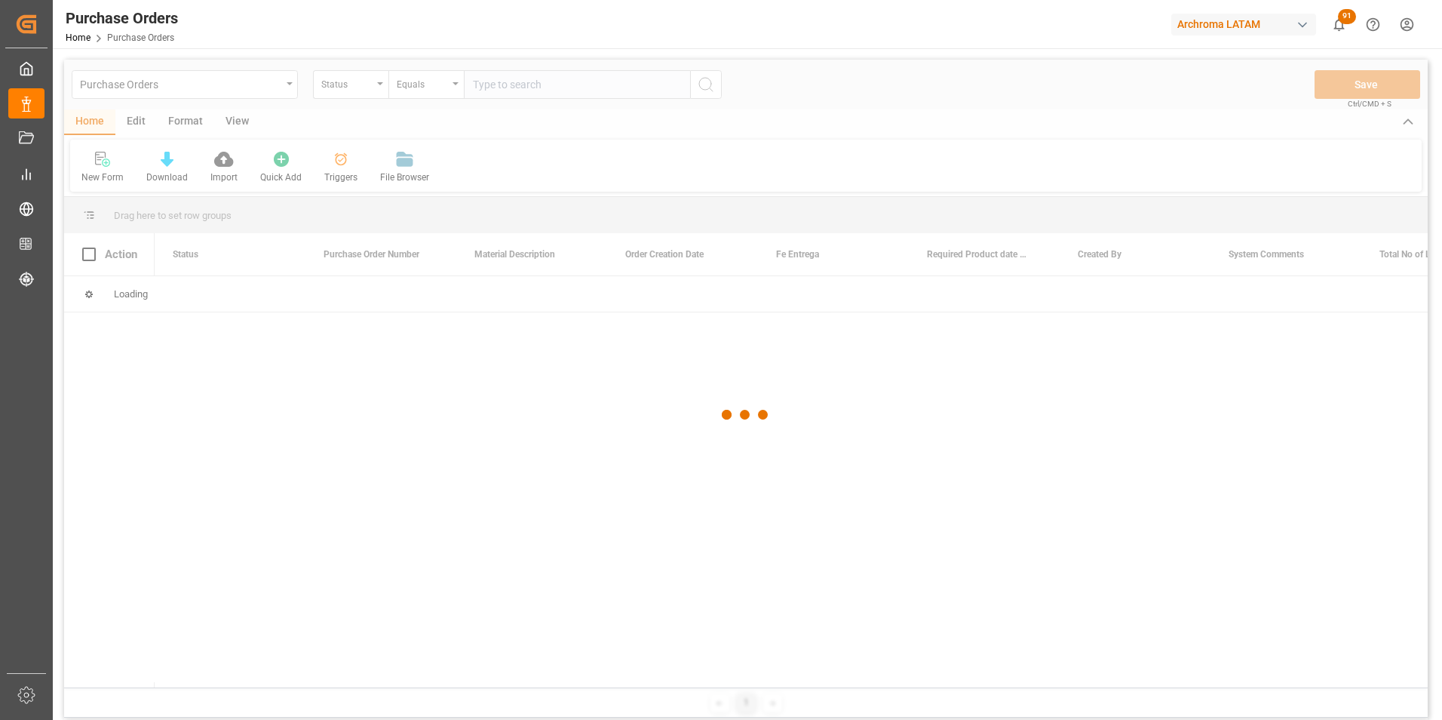
click at [361, 90] on div at bounding box center [746, 415] width 1364 height 711
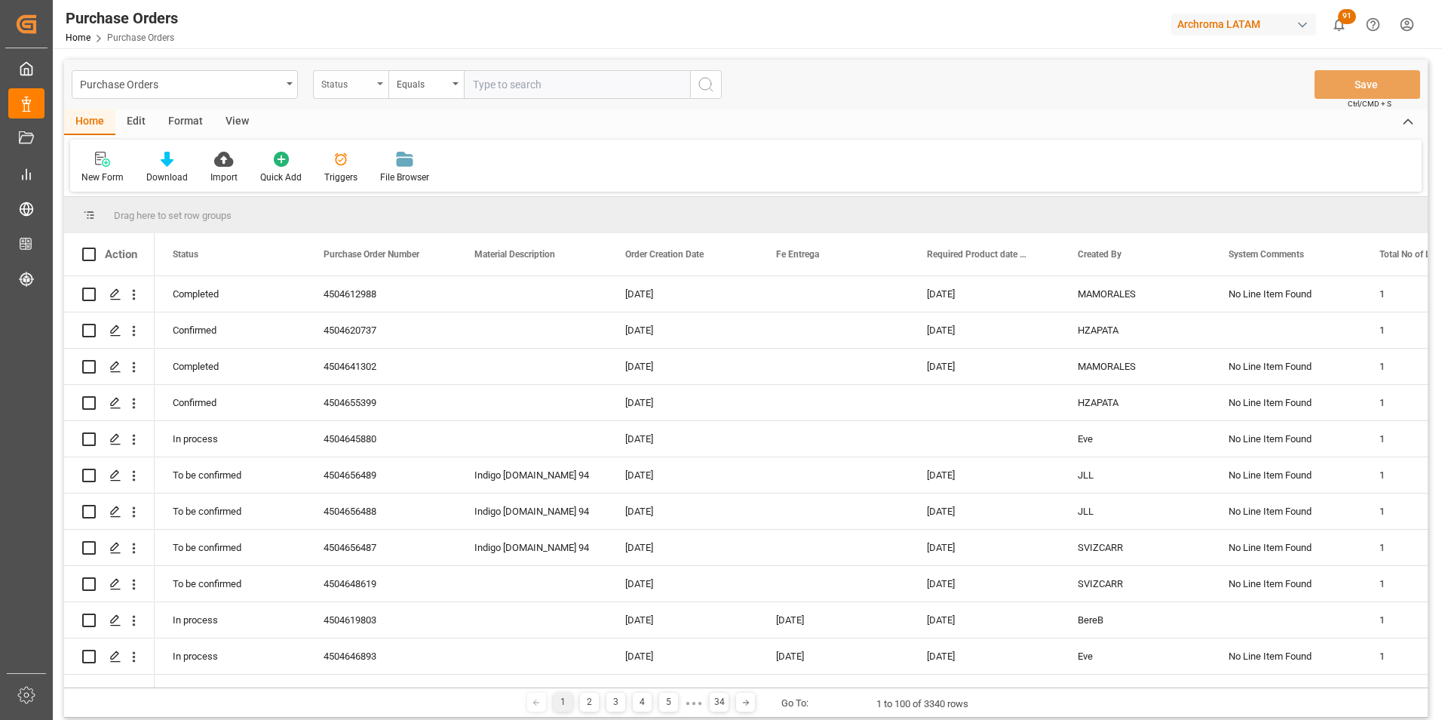
click at [371, 93] on div "Status" at bounding box center [350, 84] width 75 height 29
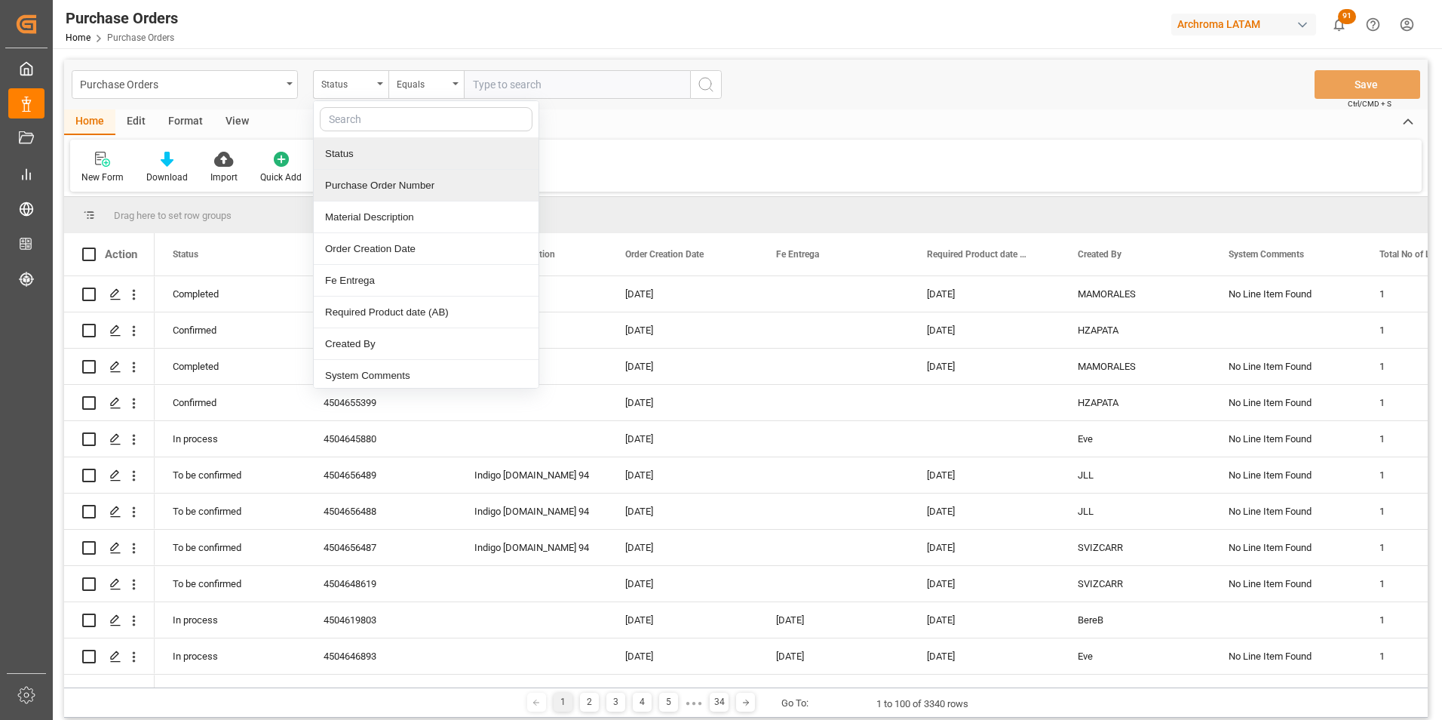
click at [370, 179] on div "Purchase Order Number" at bounding box center [426, 186] width 225 height 32
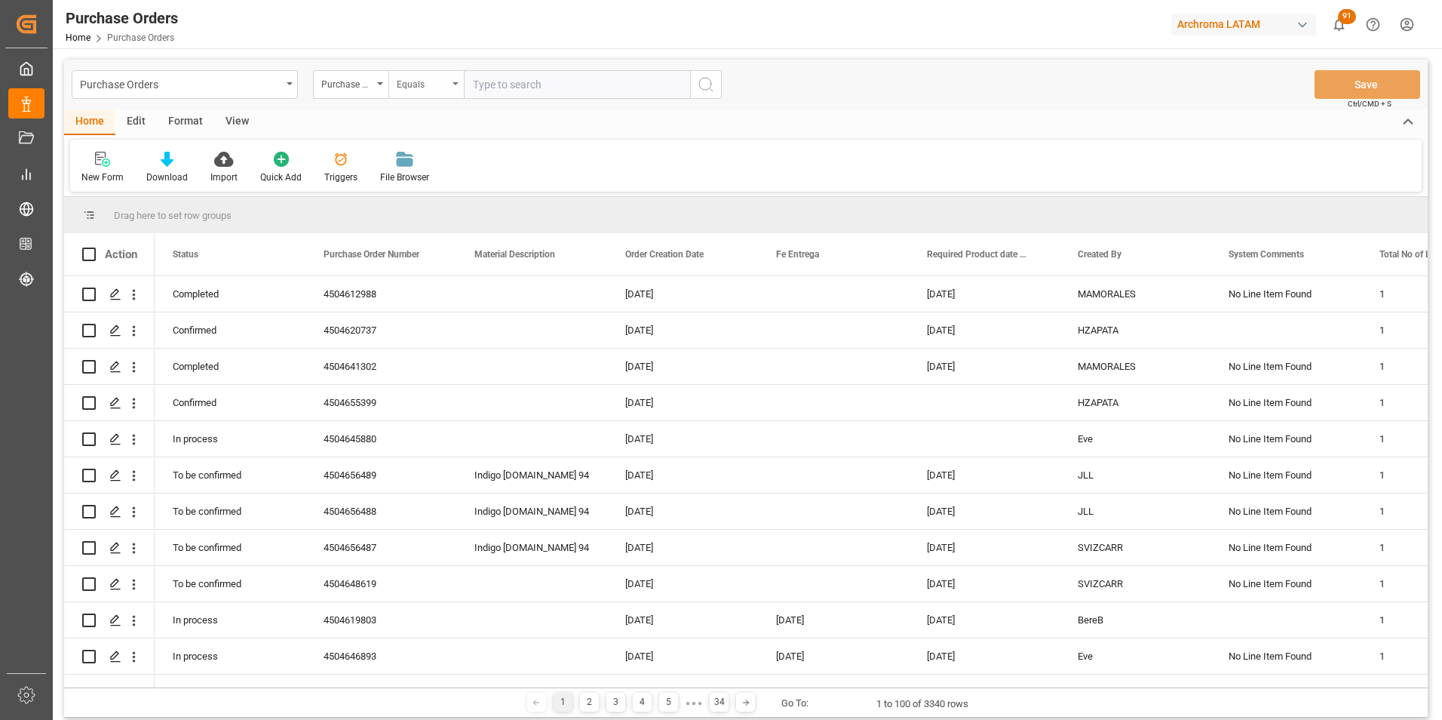
click at [427, 84] on div "Equals" at bounding box center [422, 82] width 51 height 17
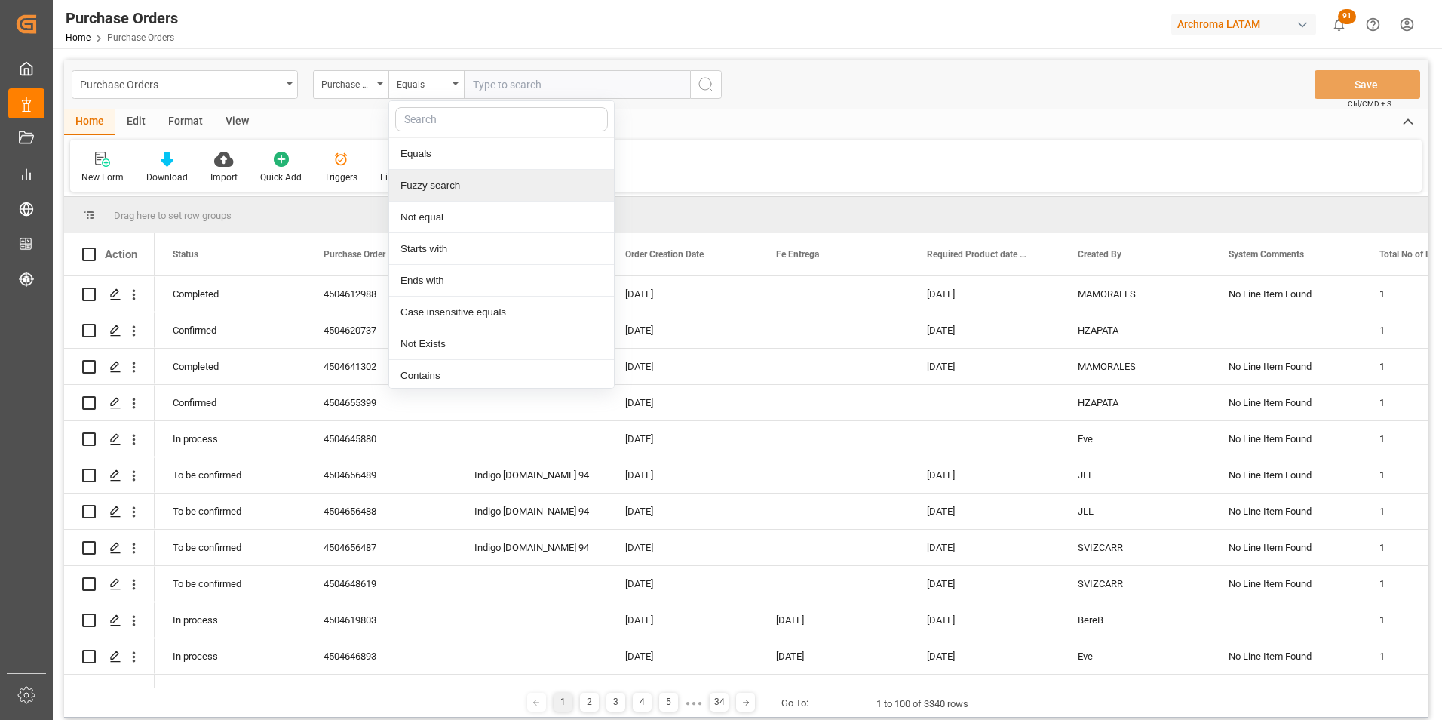
click at [450, 187] on div "Fuzzy search" at bounding box center [501, 186] width 225 height 32
paste input "4504609994"
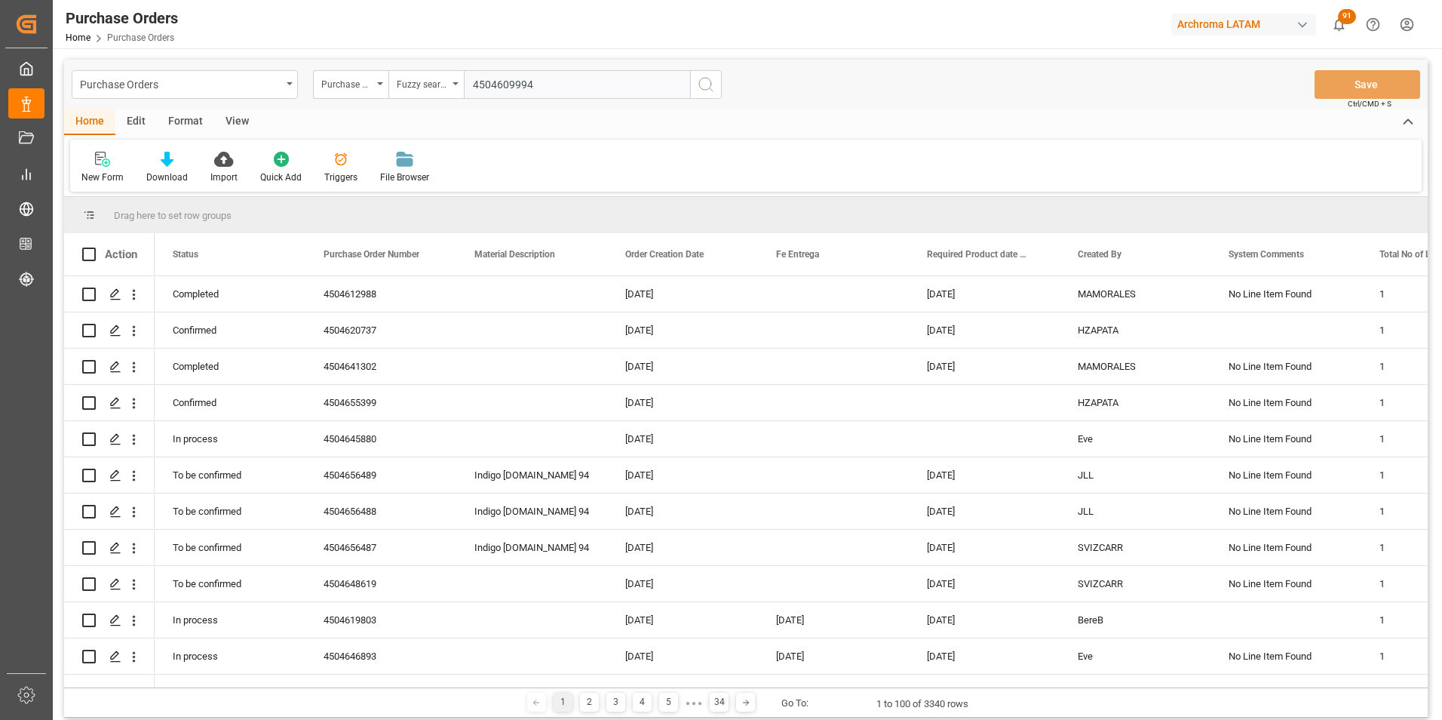
type input "4504609994"
click at [695, 80] on button "search button" at bounding box center [706, 84] width 32 height 29
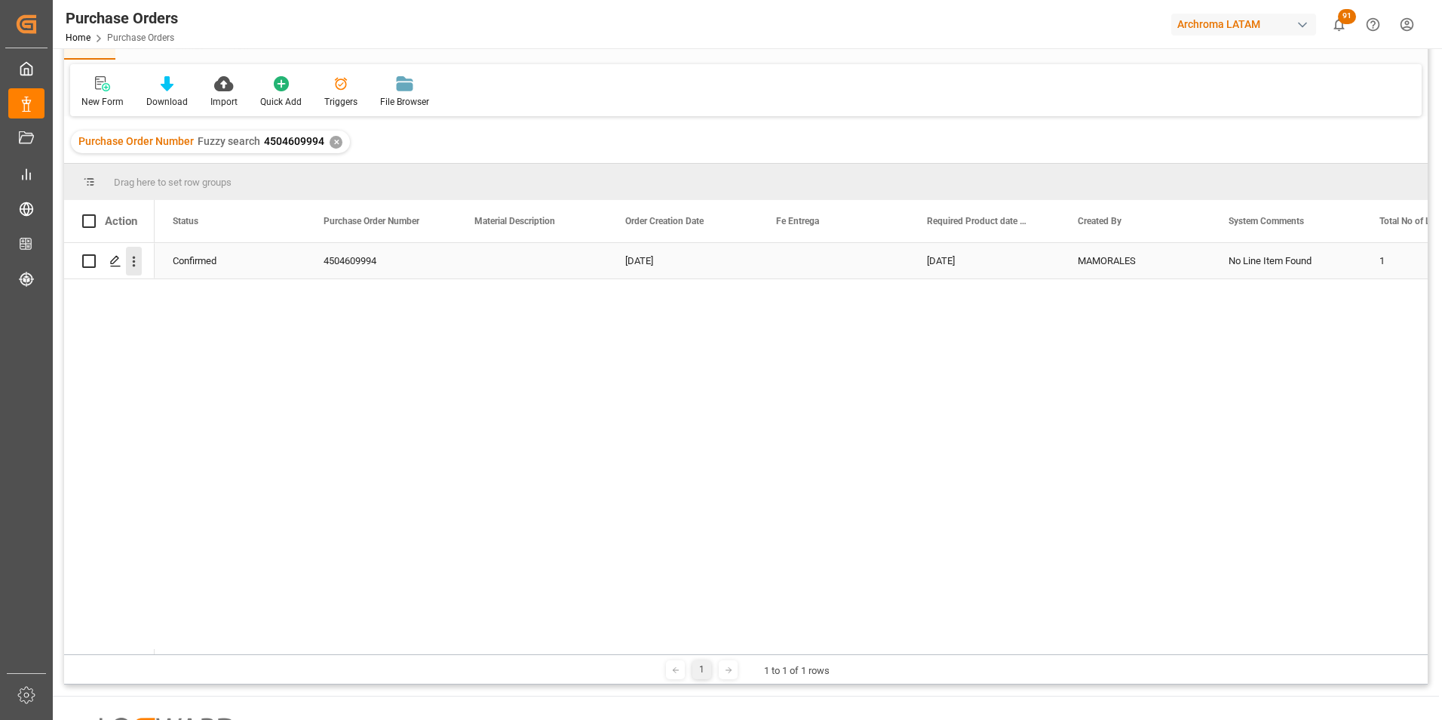
click at [135, 259] on icon "open menu" at bounding box center [134, 261] width 16 height 16
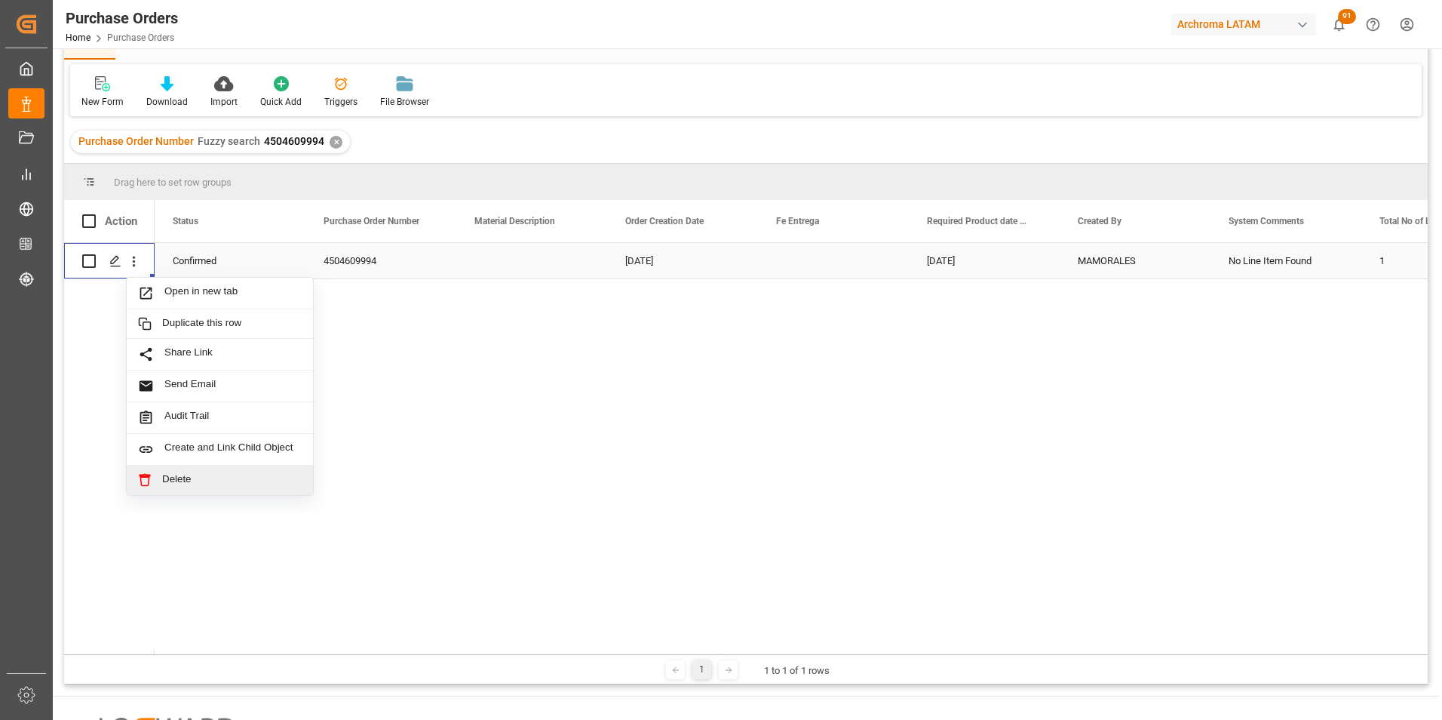
click at [177, 483] on span "Delete" at bounding box center [232, 480] width 140 height 14
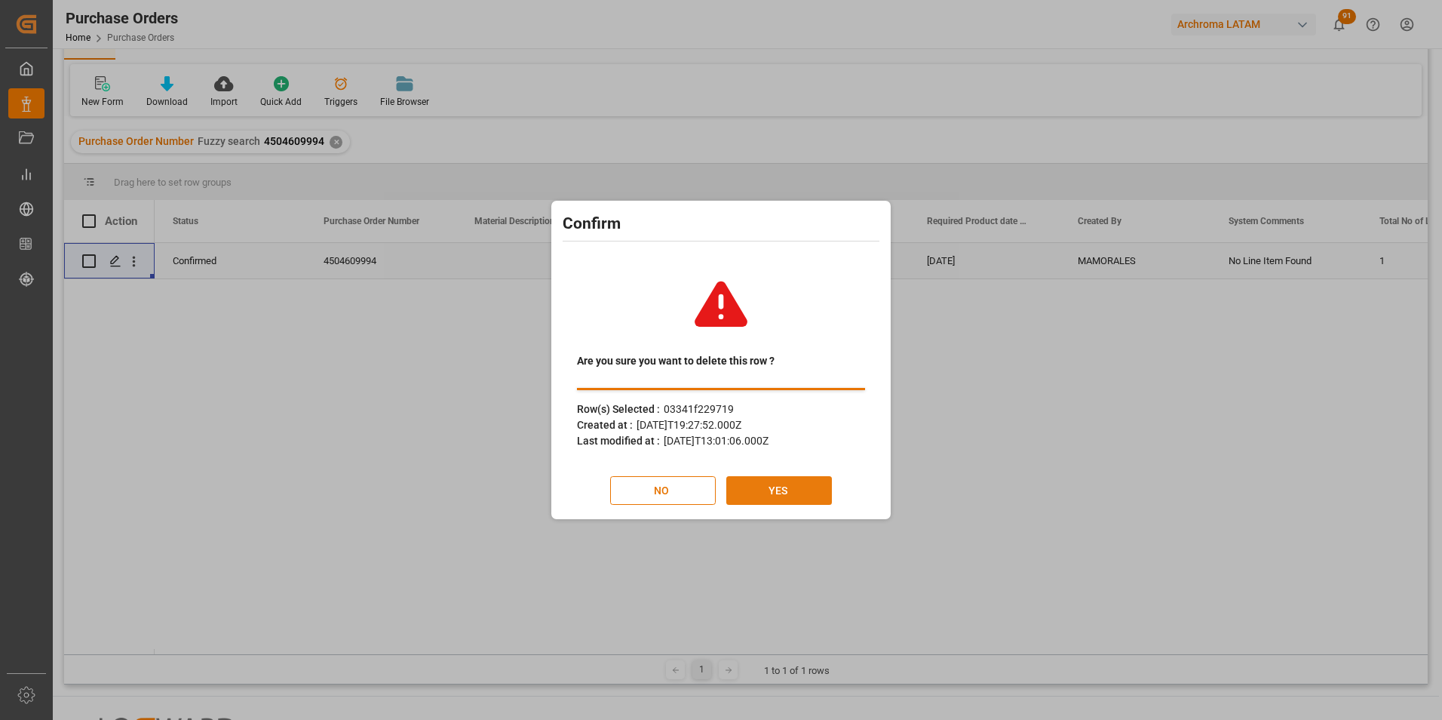
click at [806, 488] on button "YES" at bounding box center [779, 490] width 106 height 29
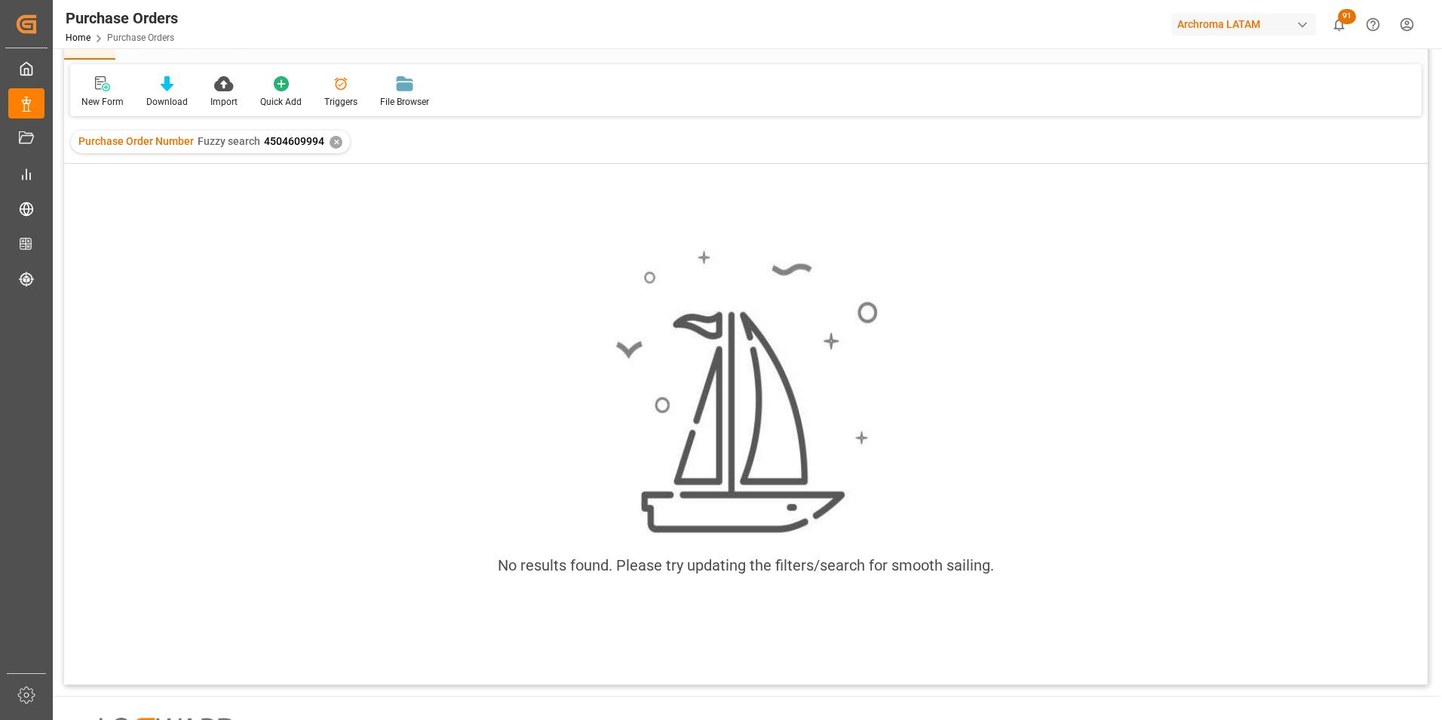
click at [336, 142] on div "✕" at bounding box center [336, 142] width 13 height 13
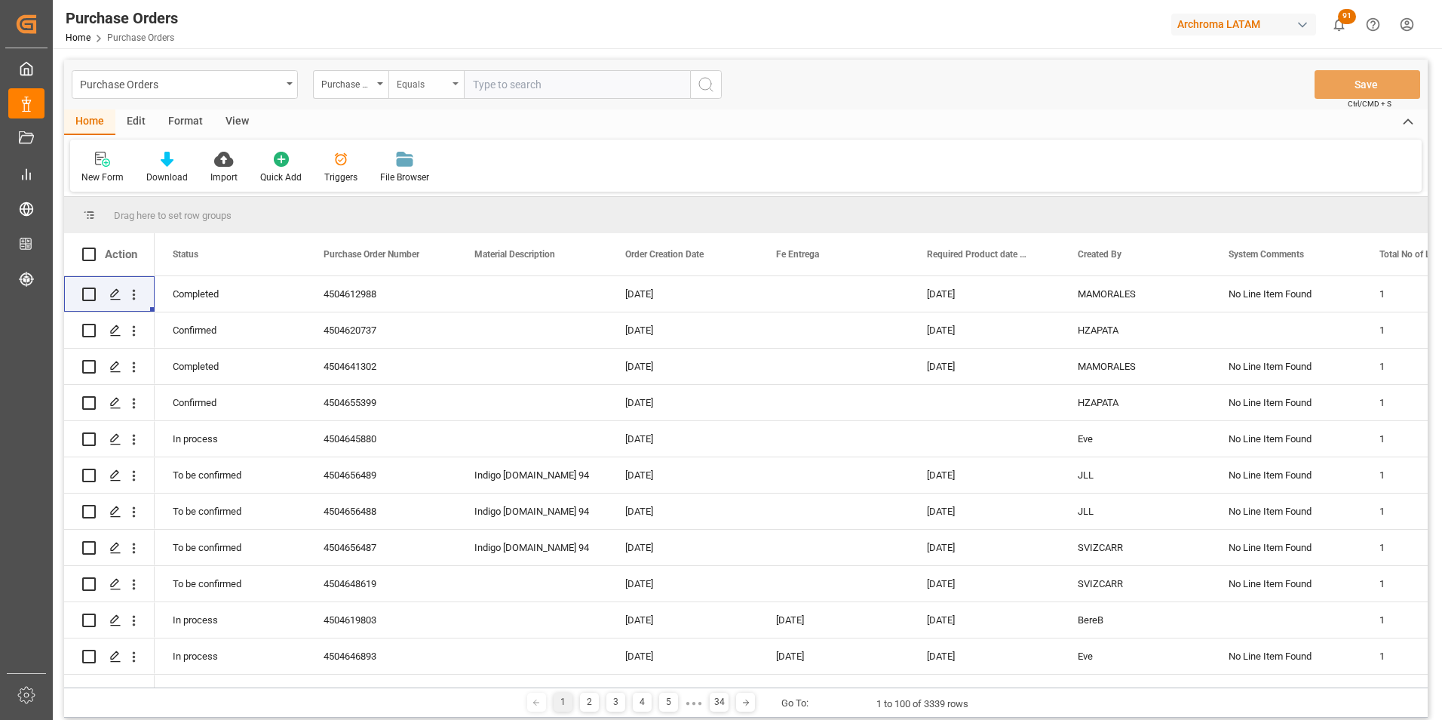
click at [426, 81] on div "Equals" at bounding box center [422, 82] width 51 height 17
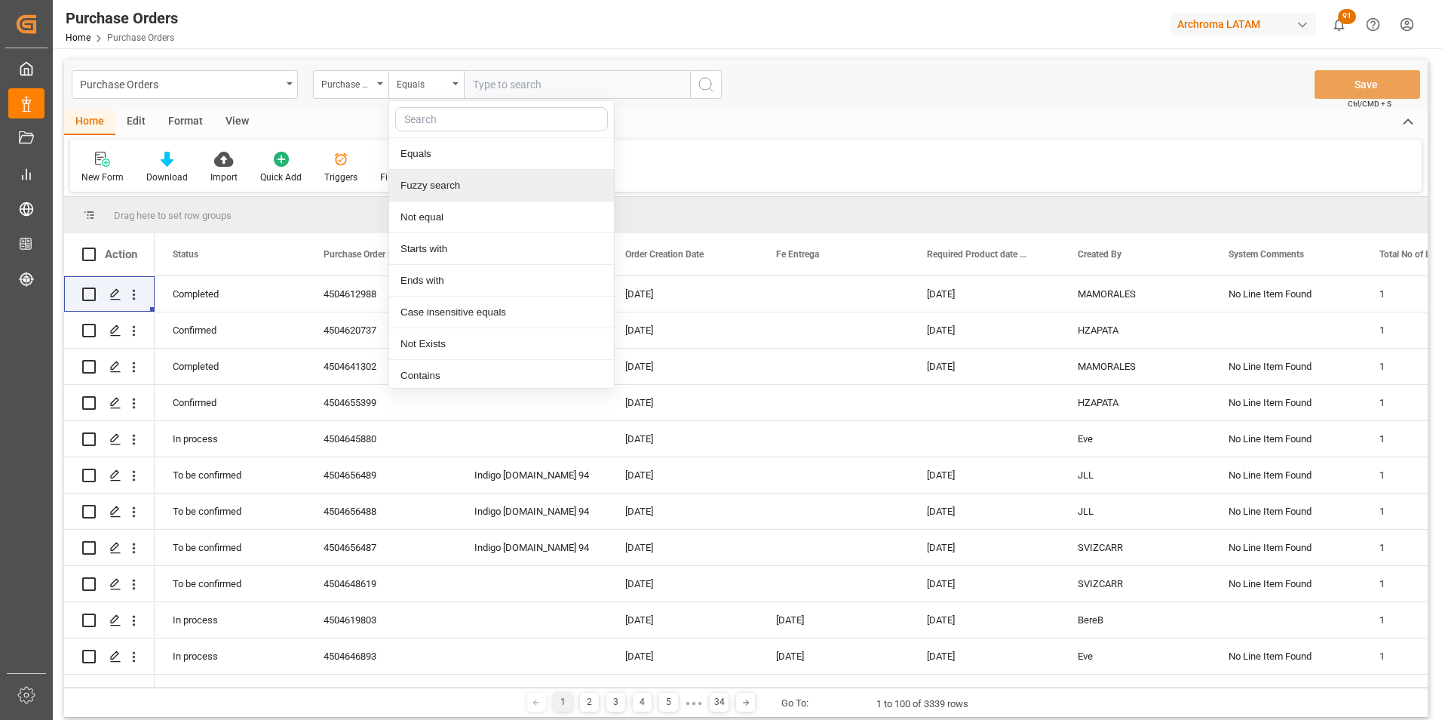
click at [453, 192] on div "Fuzzy search" at bounding box center [501, 186] width 225 height 32
paste input "4504551542"
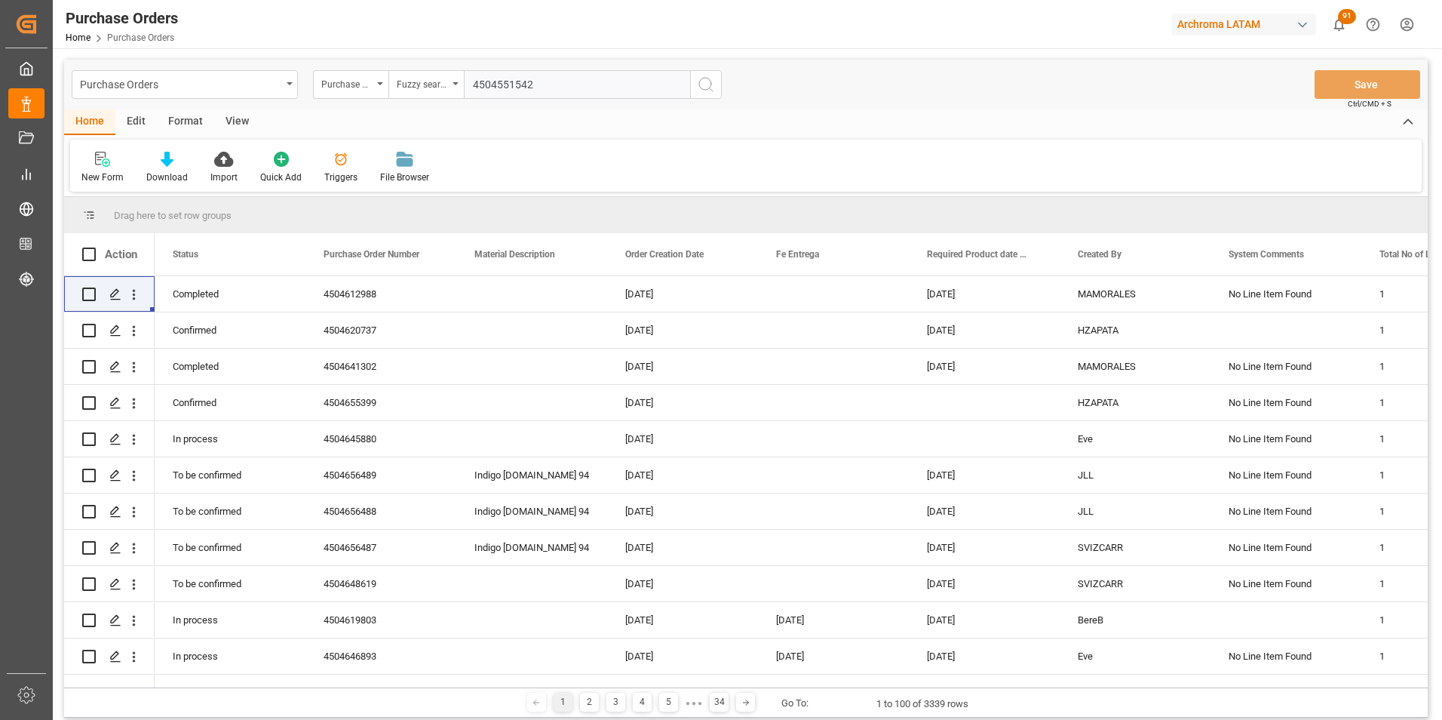
type input "4504551542"
click at [696, 89] on button "search button" at bounding box center [706, 84] width 32 height 29
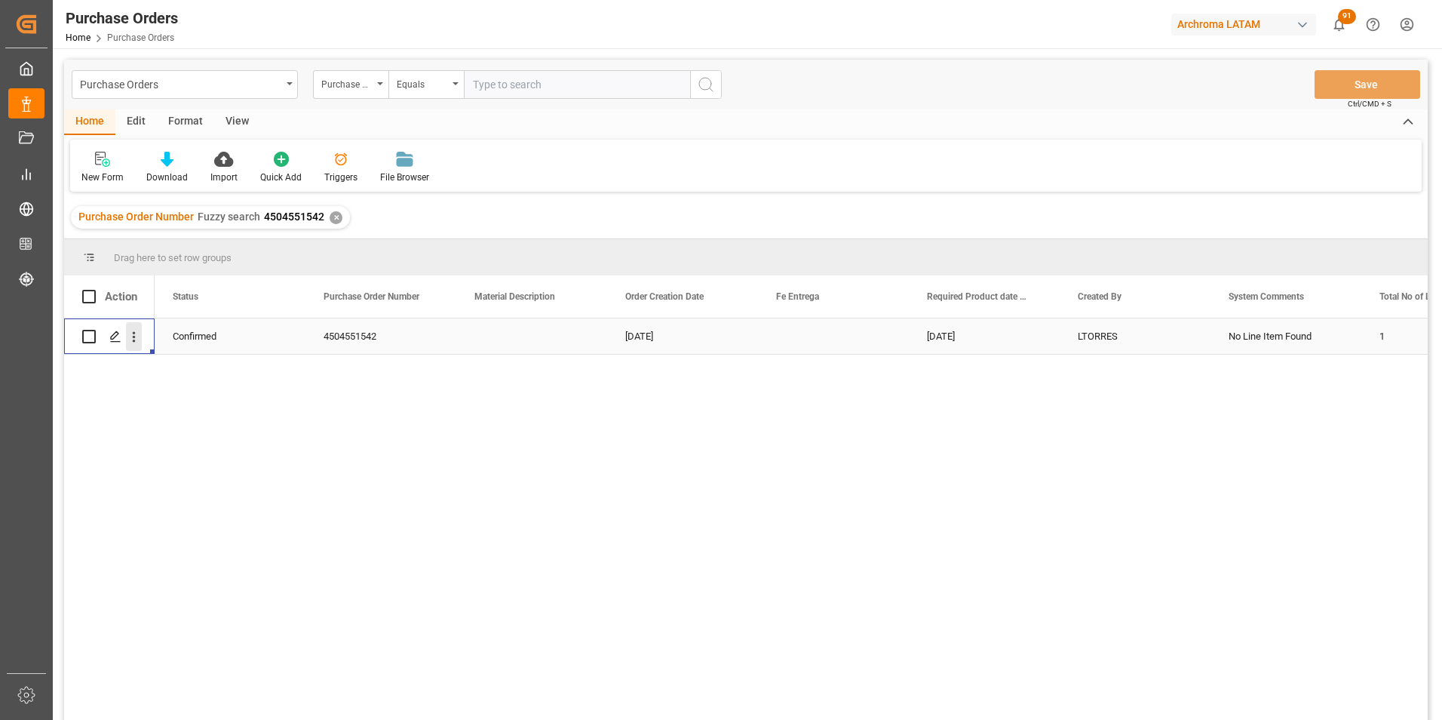
click at [136, 334] on icon "open menu" at bounding box center [134, 337] width 16 height 16
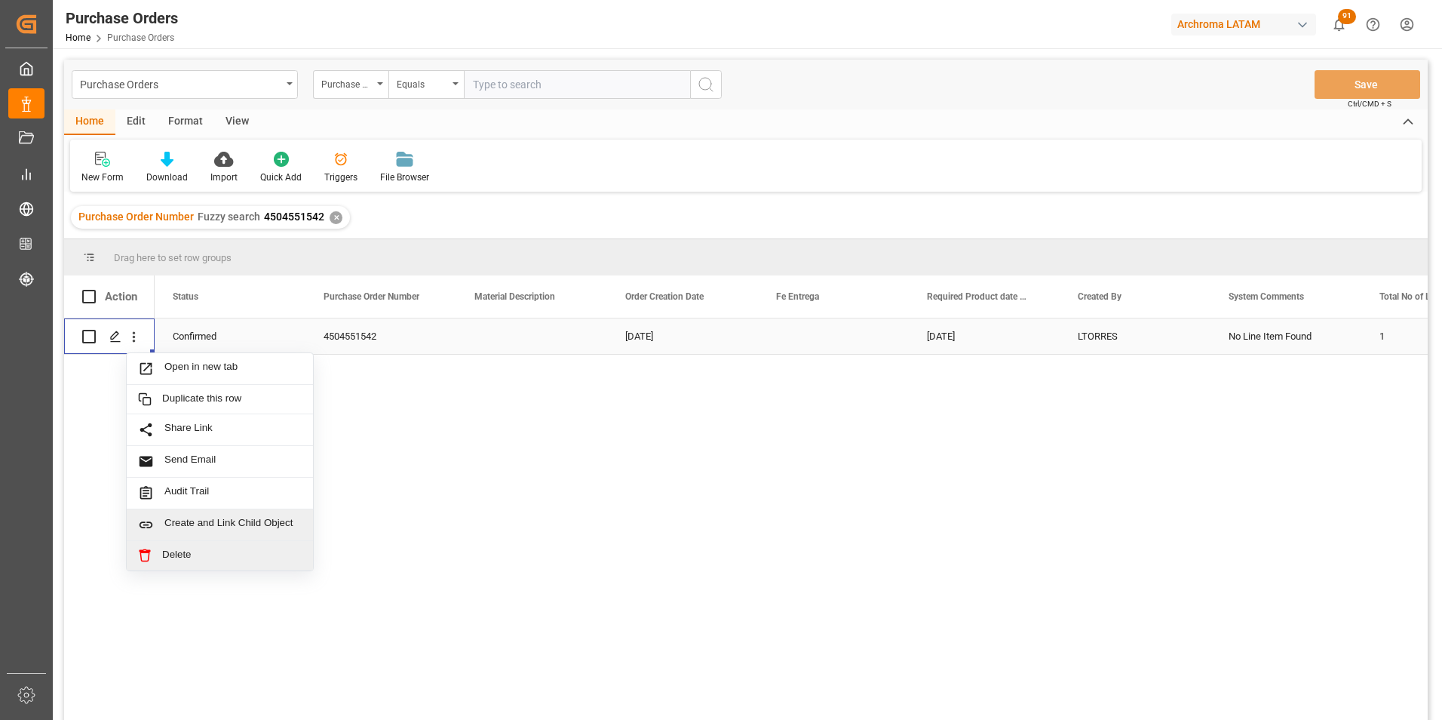
click at [185, 552] on span "Delete" at bounding box center [232, 555] width 140 height 14
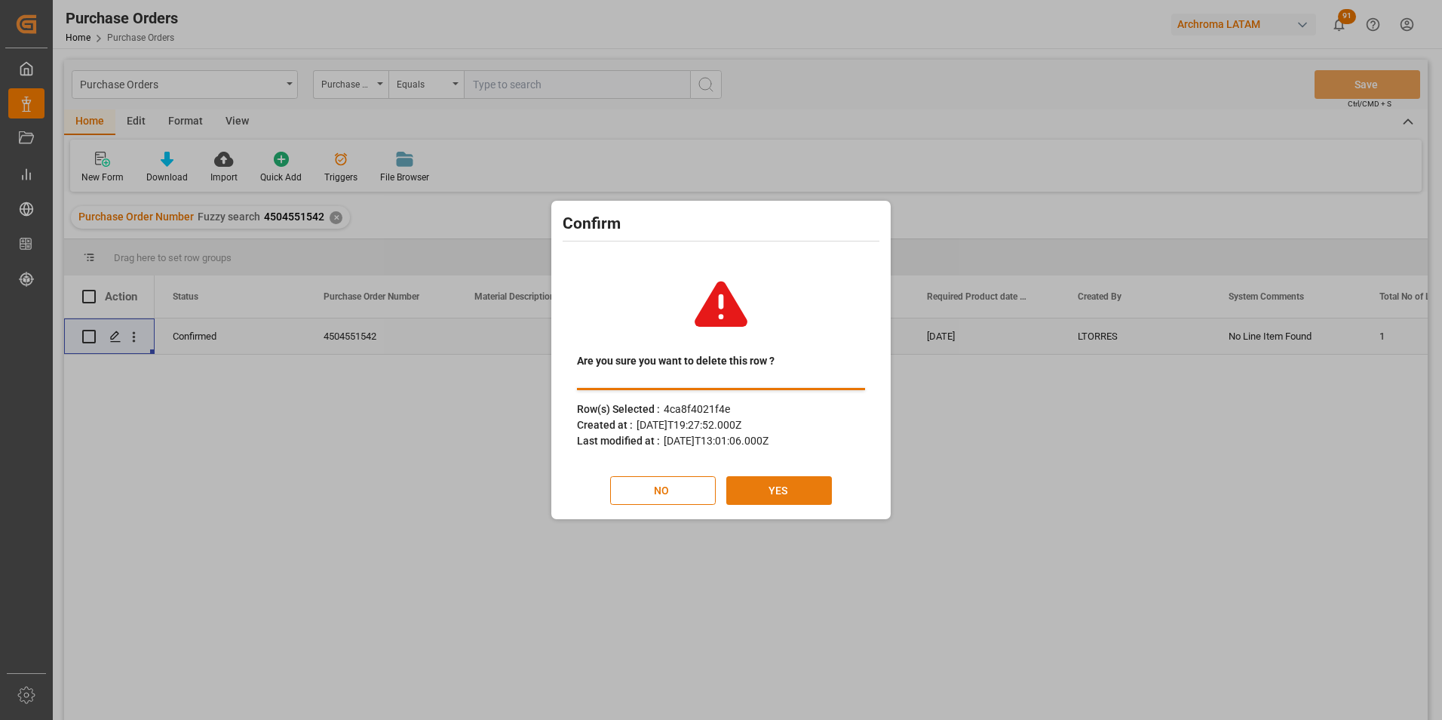
click at [768, 487] on button "YES" at bounding box center [779, 490] width 106 height 29
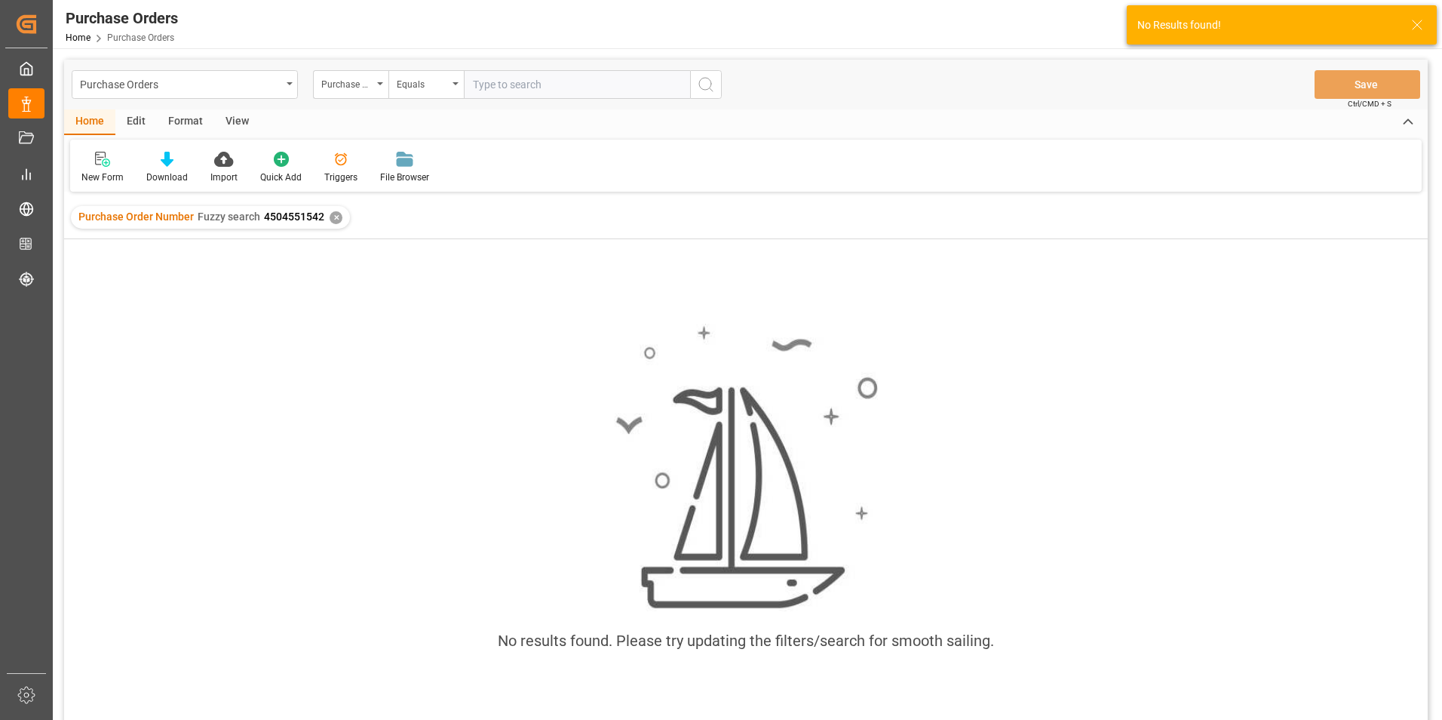
click at [333, 217] on div "✕" at bounding box center [336, 217] width 13 height 13
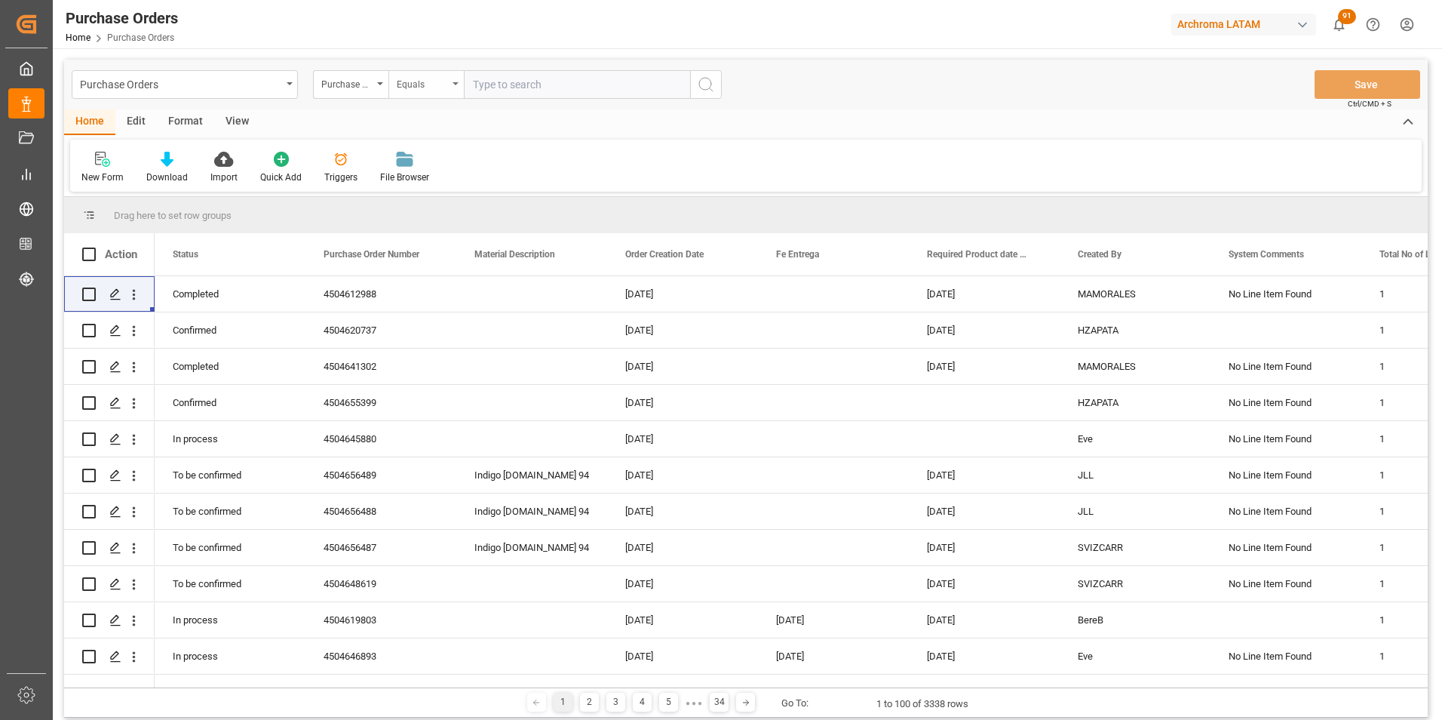
click at [454, 94] on div "Equals" at bounding box center [425, 84] width 75 height 29
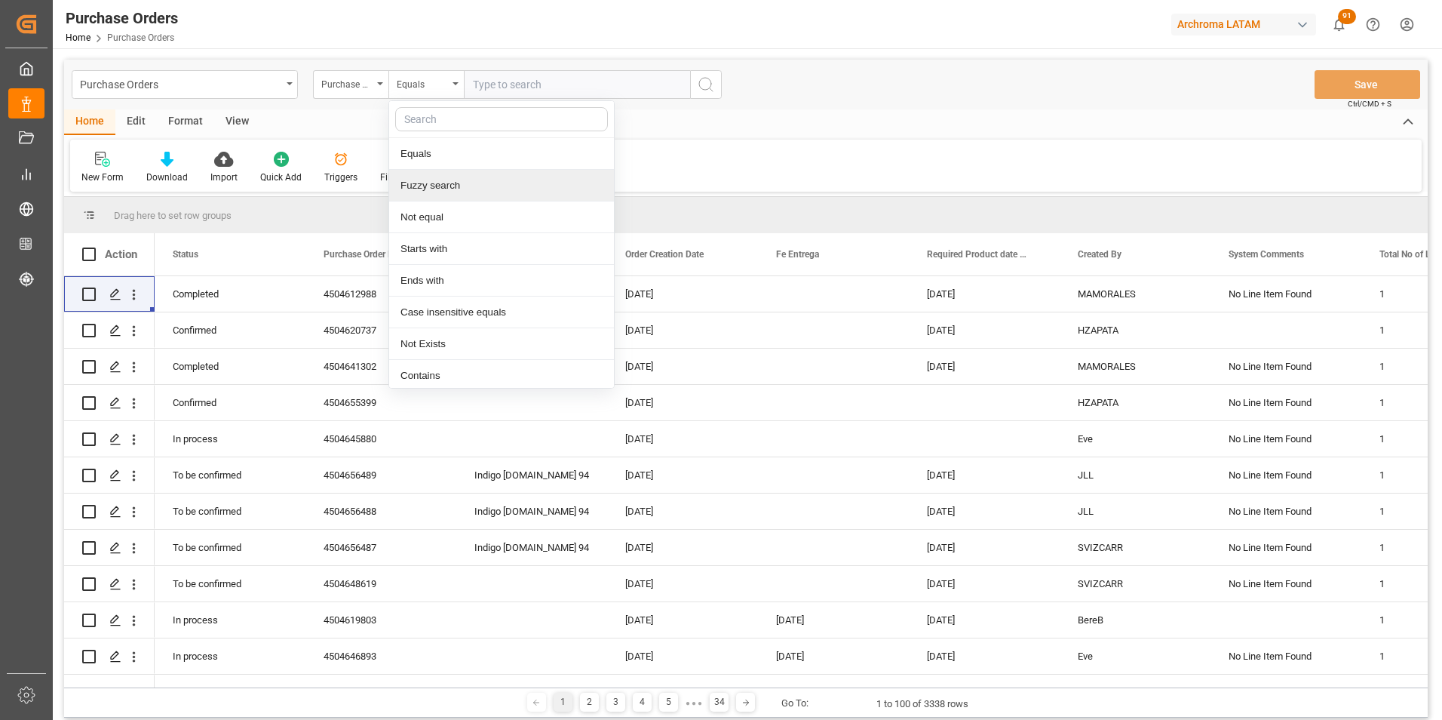
click at [449, 184] on div "Fuzzy search" at bounding box center [501, 186] width 225 height 32
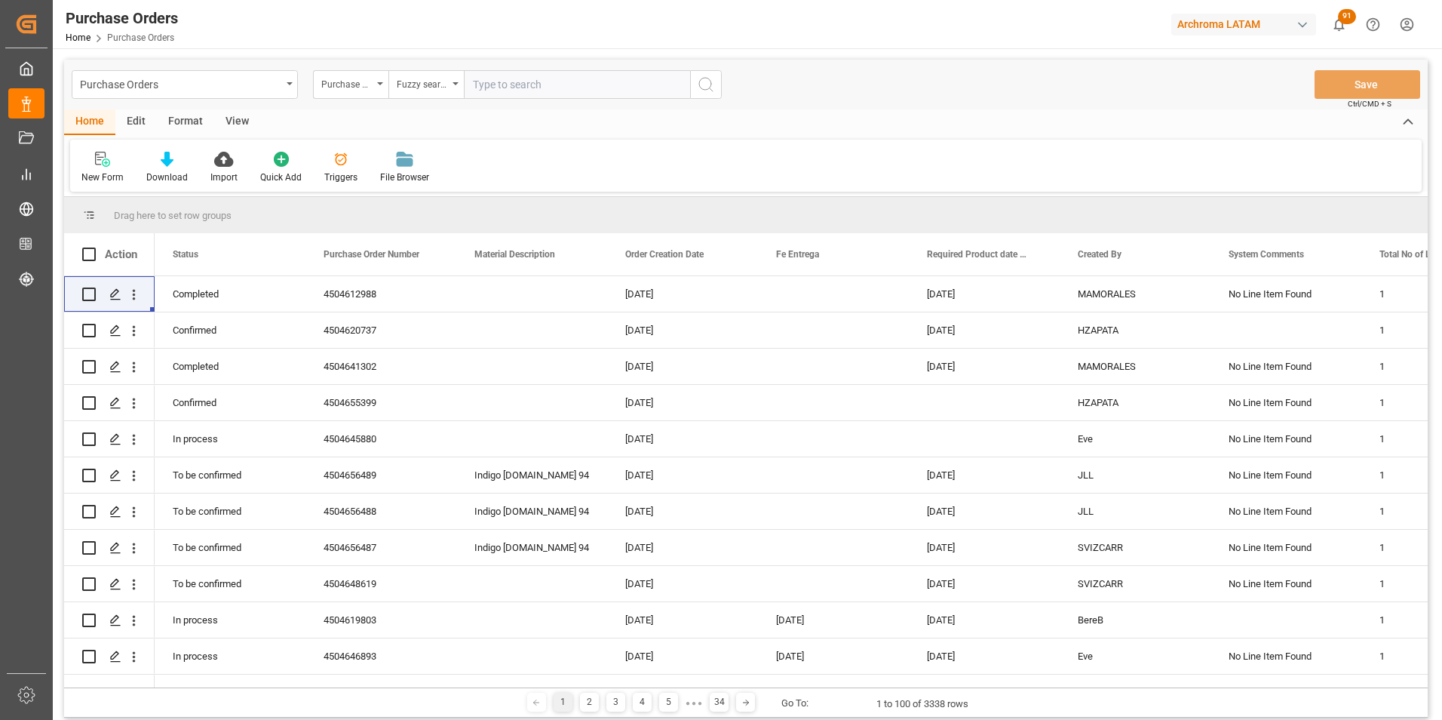
paste input "4504639635"
click at [688, 93] on input "4504639635" at bounding box center [577, 84] width 226 height 29
type input "4504639635"
click at [696, 93] on button "search button" at bounding box center [706, 84] width 32 height 29
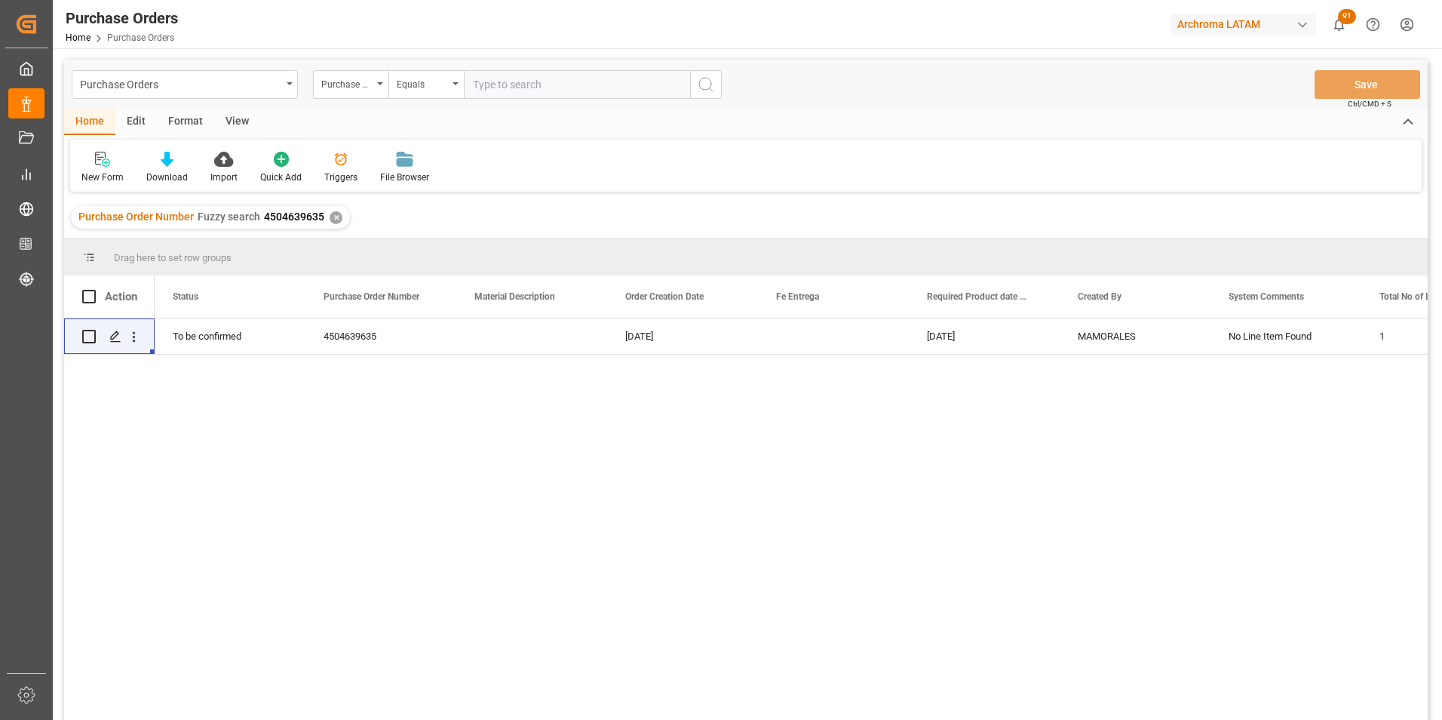
click at [333, 217] on div "✕" at bounding box center [336, 217] width 13 height 13
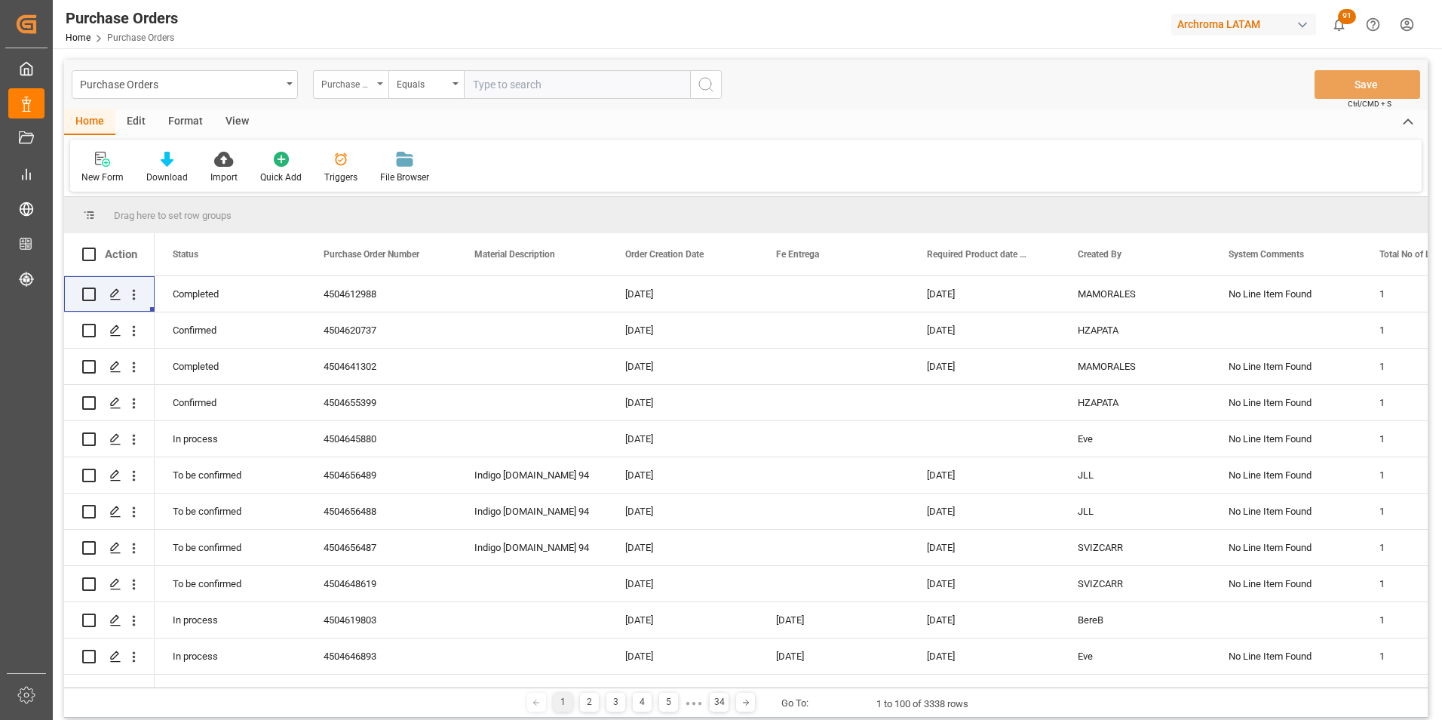
click at [379, 87] on div "Purchase Order Number" at bounding box center [350, 84] width 75 height 29
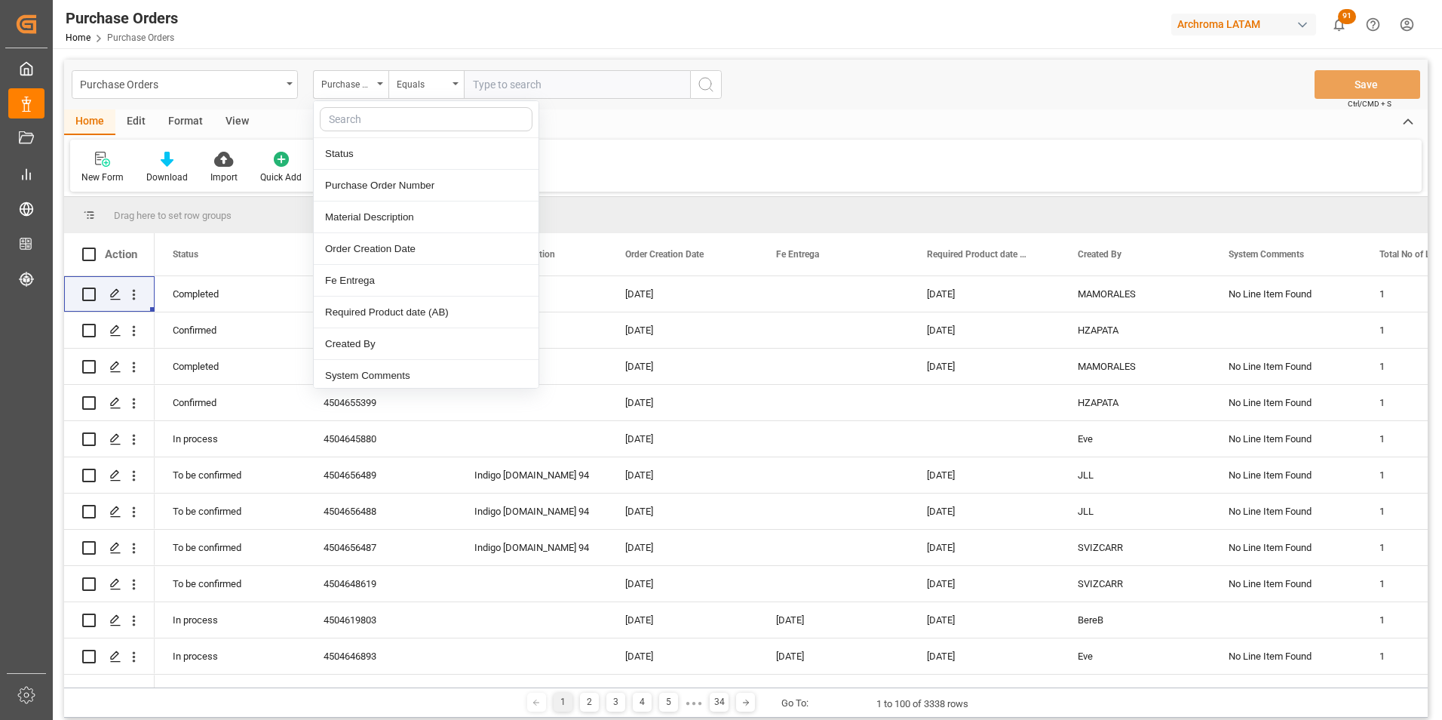
click at [416, 99] on div "Purchase Orders Purchase Order Number Status Purchase Order Number Material Des…" at bounding box center [746, 85] width 1364 height 50
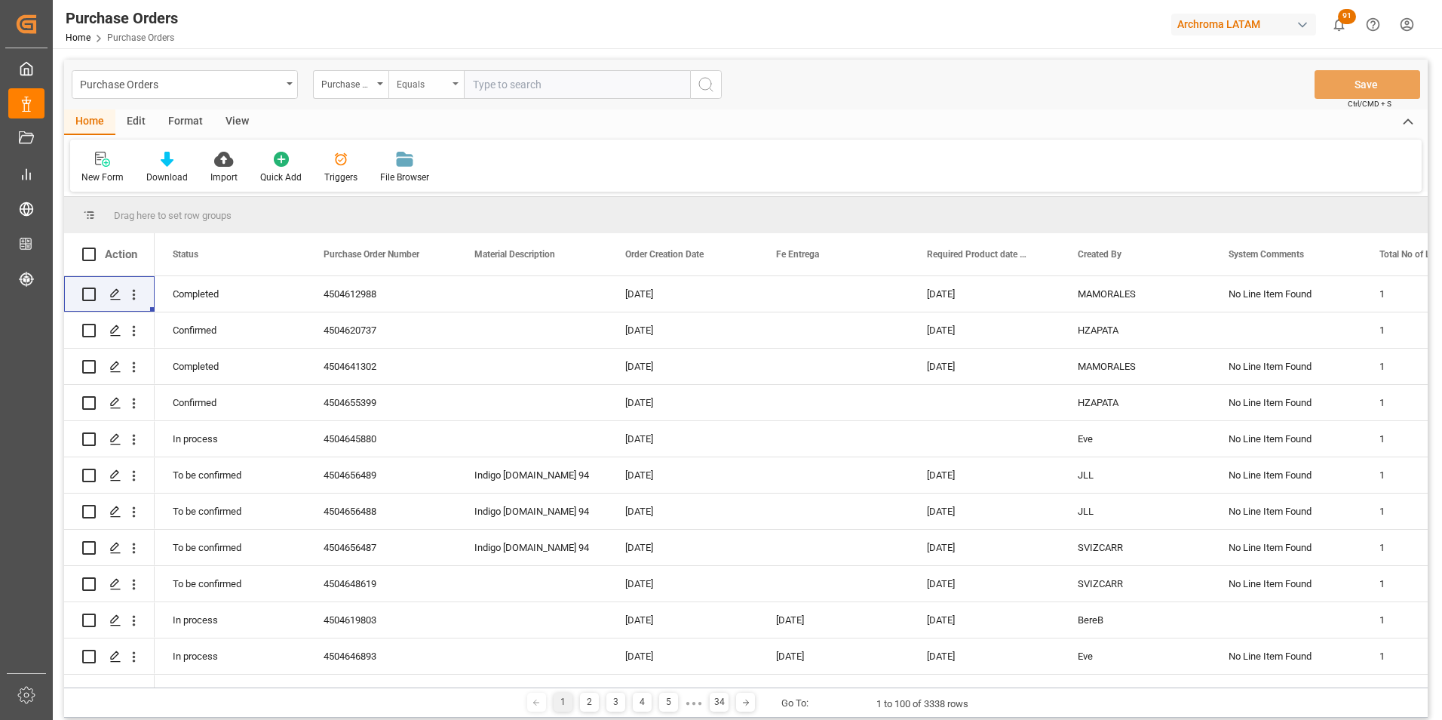
click at [420, 87] on div "Equals" at bounding box center [422, 82] width 51 height 17
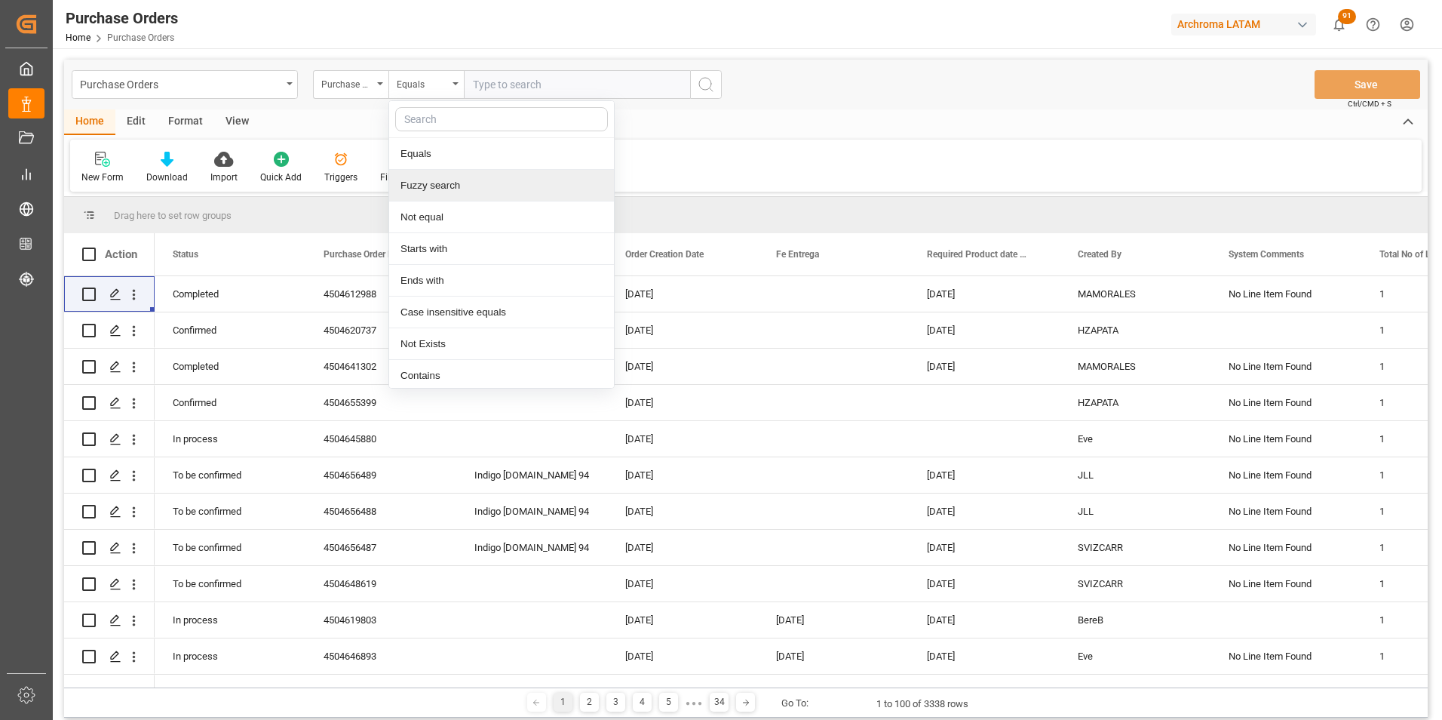
click at [456, 190] on div "Fuzzy search" at bounding box center [501, 186] width 225 height 32
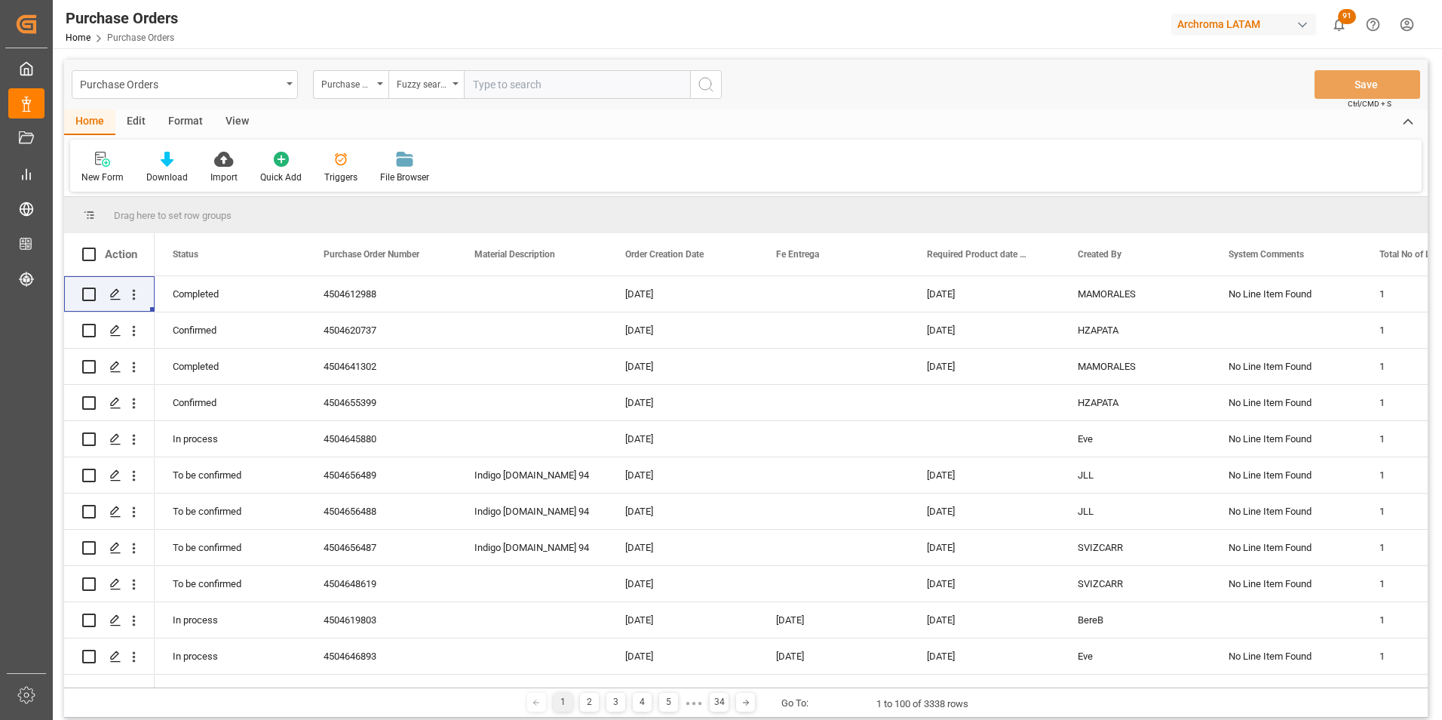
paste input "4504624364"
type input "4504624364"
click at [698, 82] on icon "search button" at bounding box center [706, 84] width 18 height 18
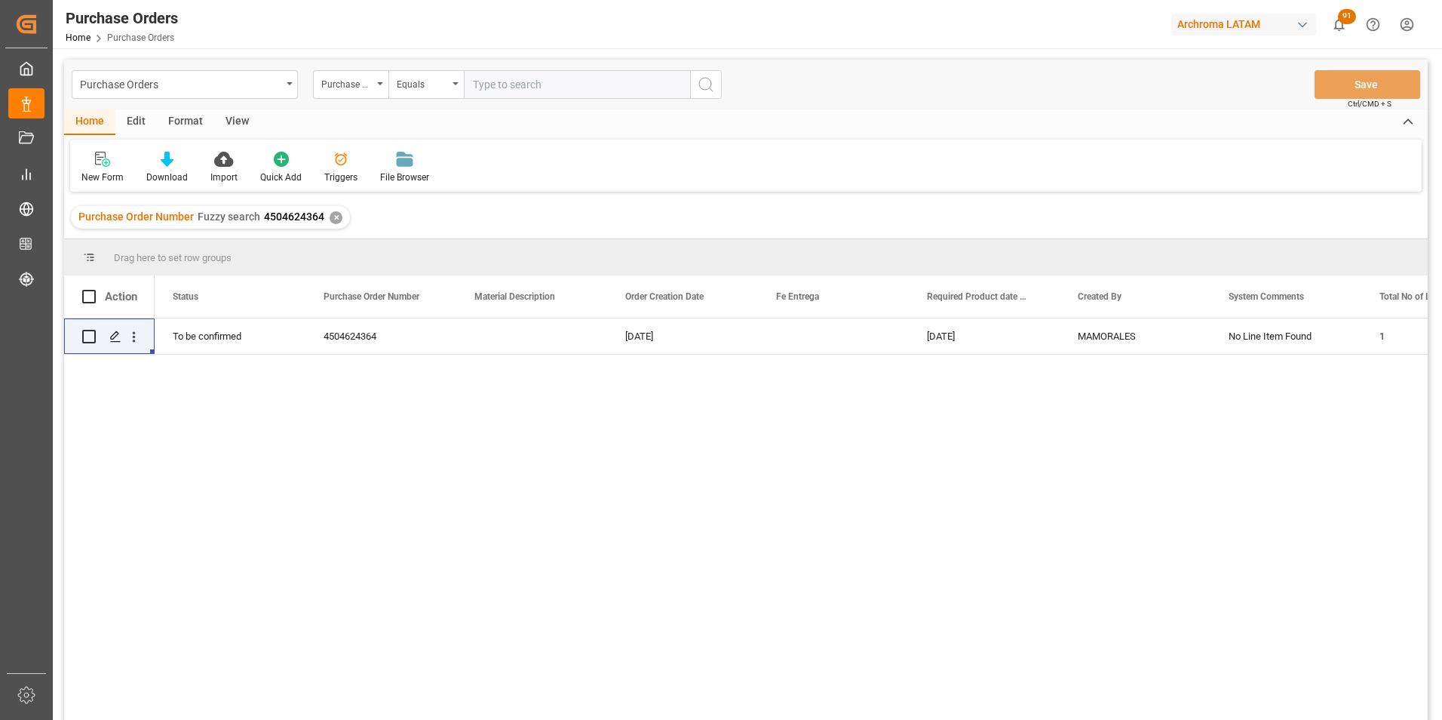
click at [335, 220] on div "✕" at bounding box center [336, 217] width 13 height 13
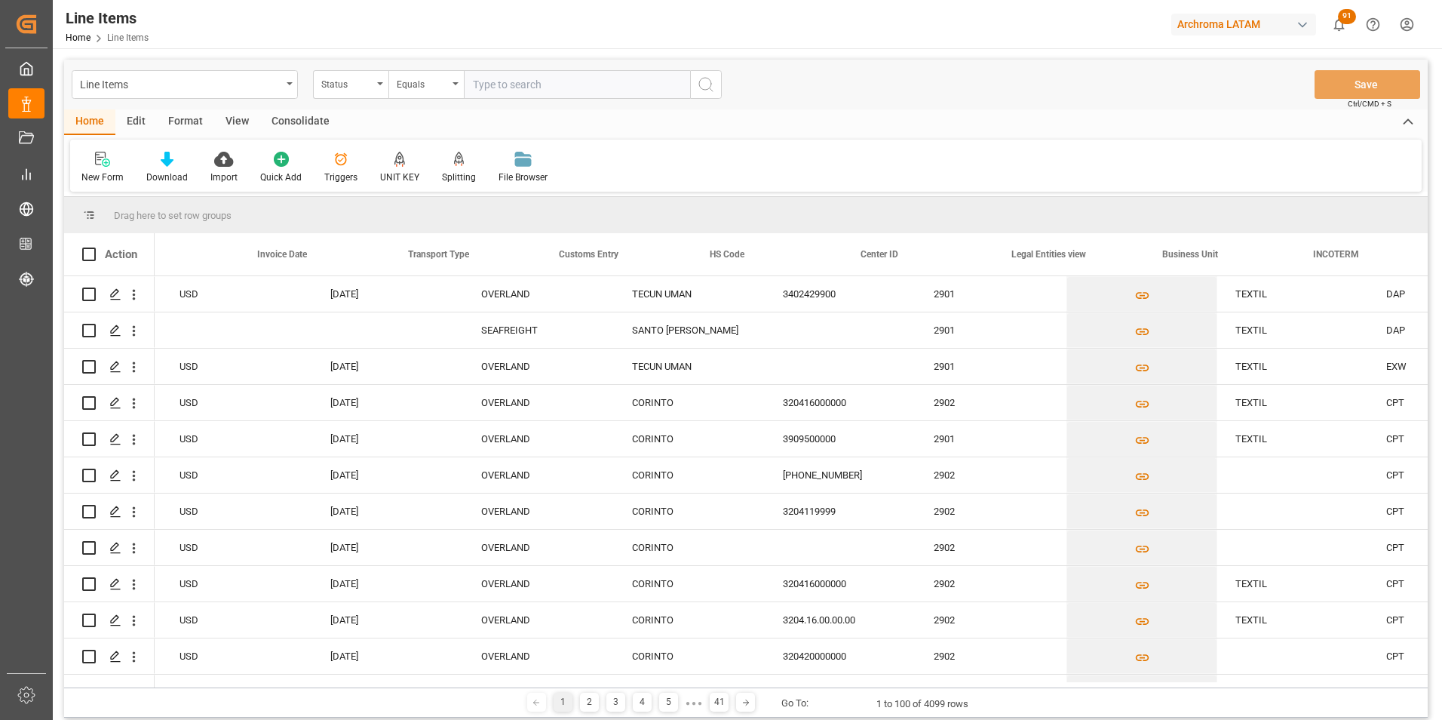
scroll to position [0, 3688]
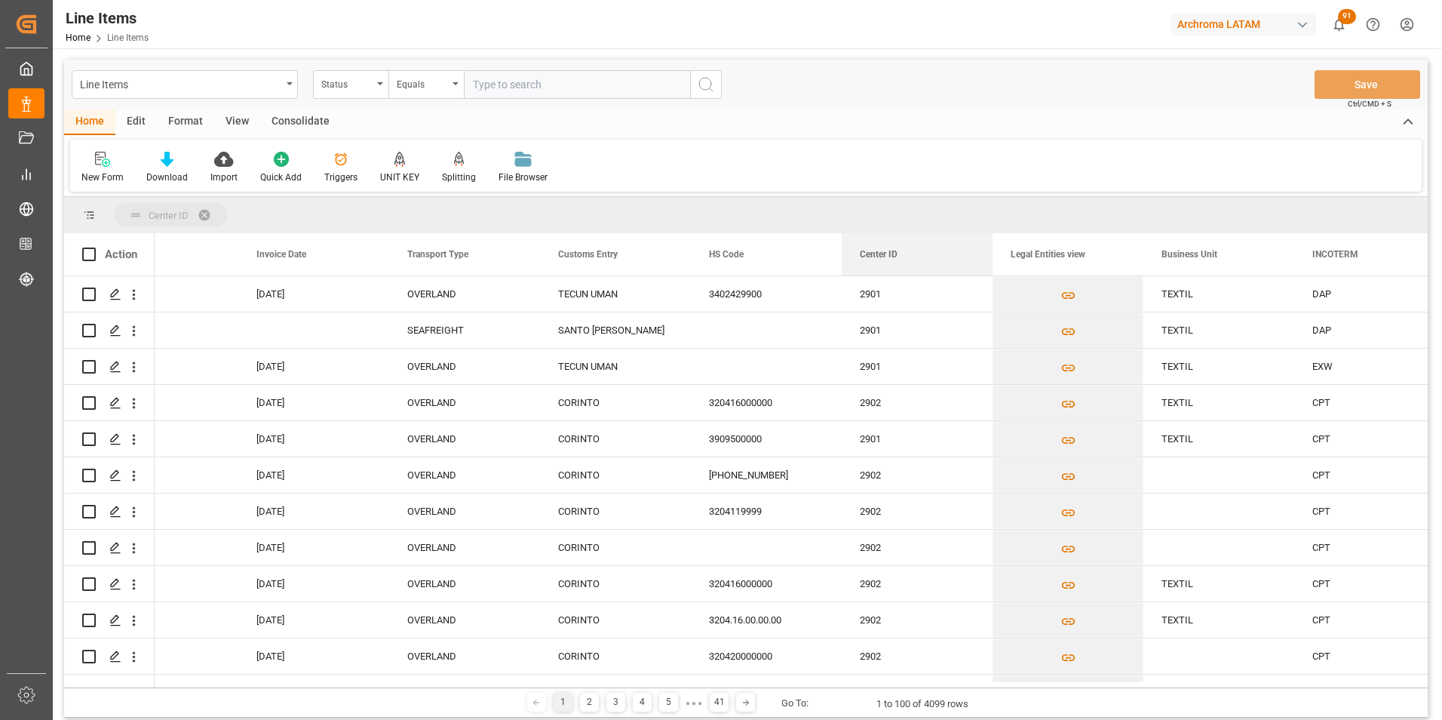
drag, startPoint x: 877, startPoint y: 249, endPoint x: 860, endPoint y: 218, distance: 35.5
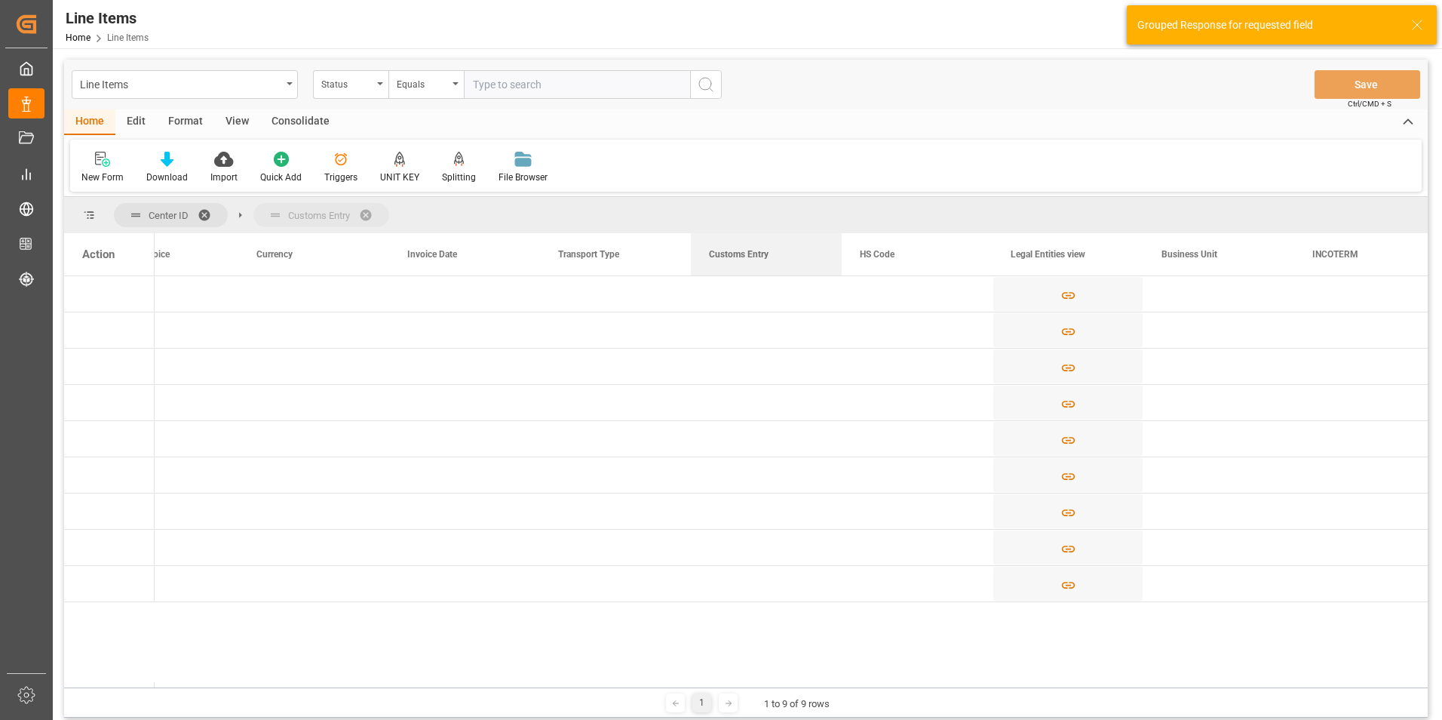
drag, startPoint x: 728, startPoint y: 260, endPoint x: 686, endPoint y: 214, distance: 62.0
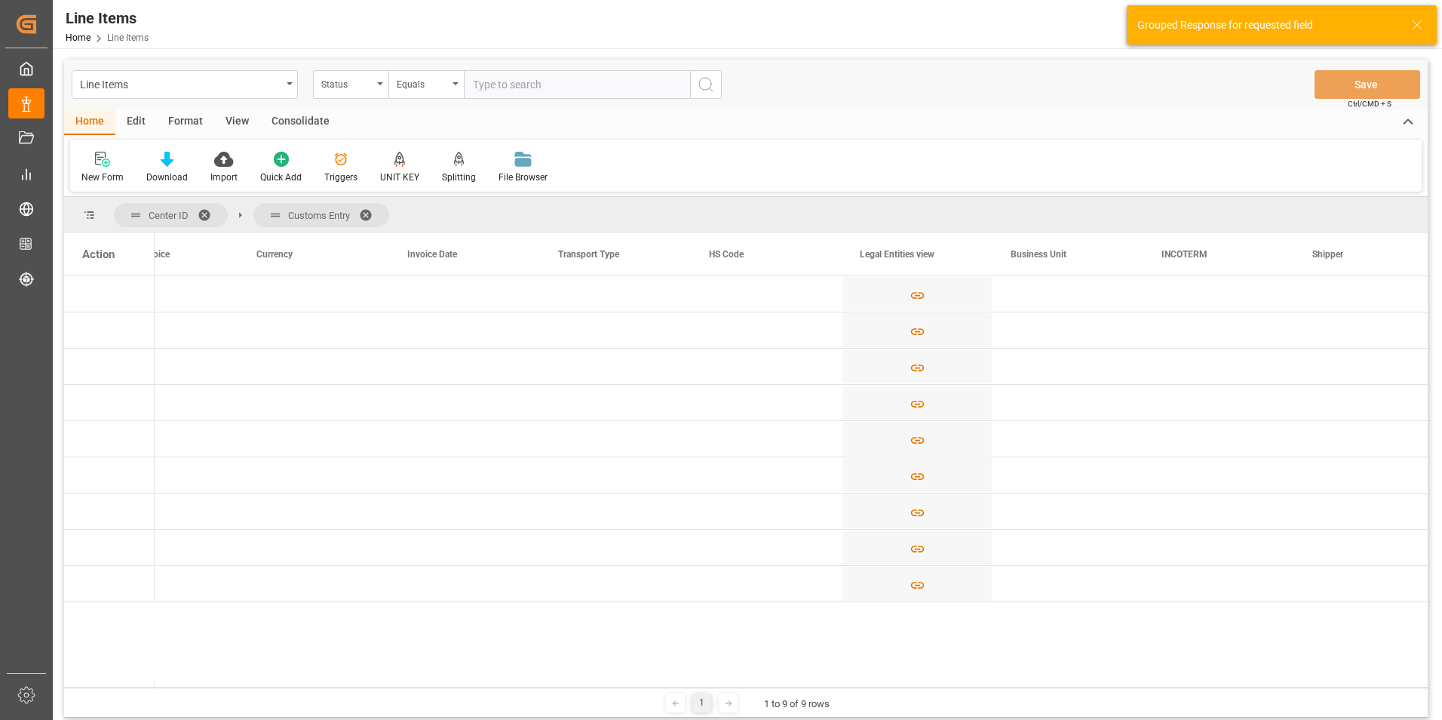
click at [634, 689] on div "1 1 to 9 of 9 rows" at bounding box center [746, 702] width 1364 height 30
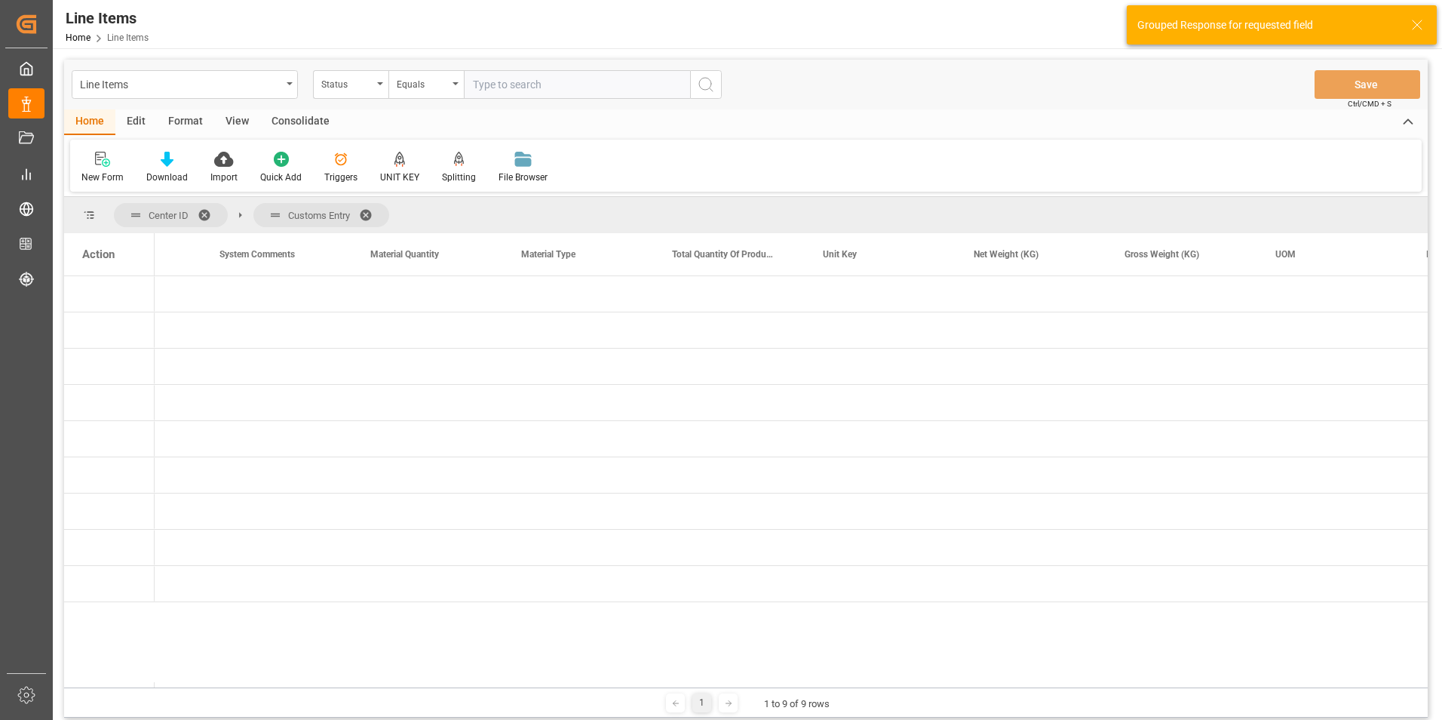
scroll to position [0, 0]
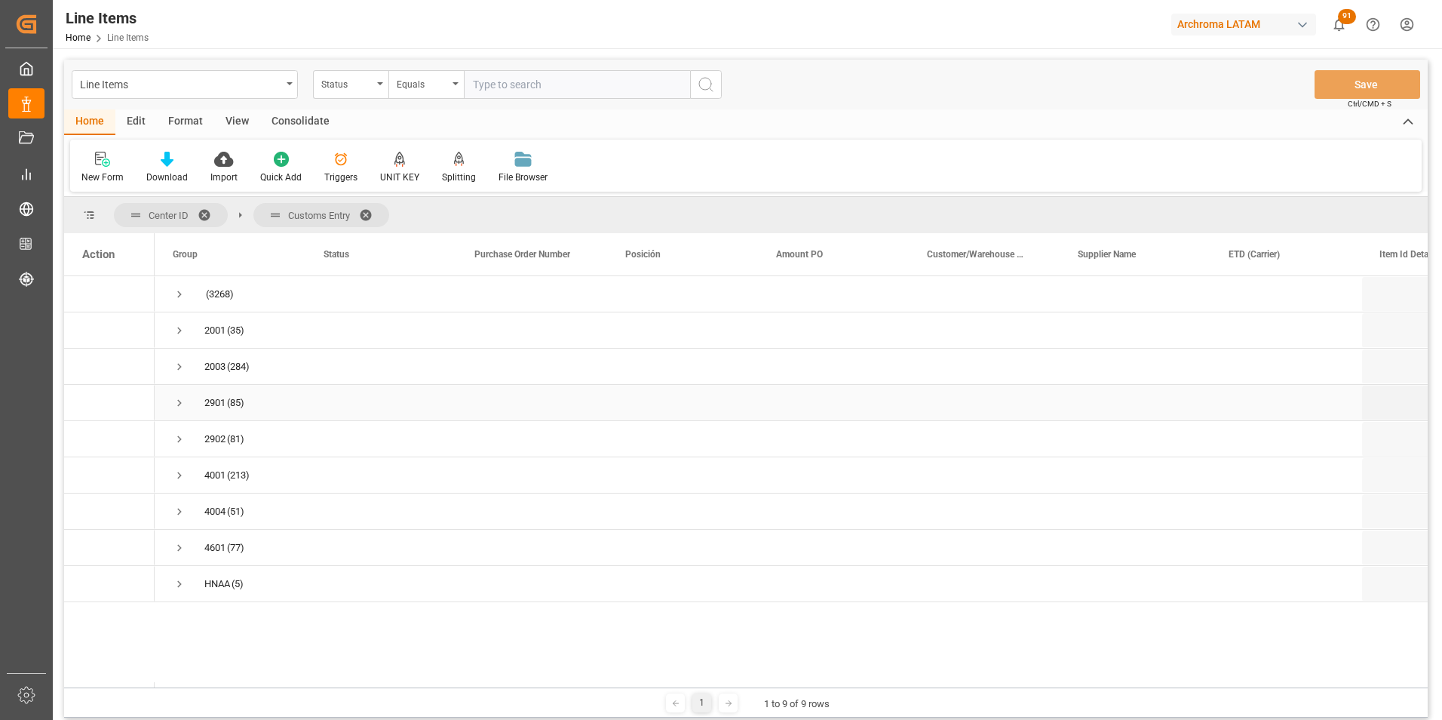
click at [186, 406] on span "Press SPACE to select this row." at bounding box center [180, 403] width 14 height 14
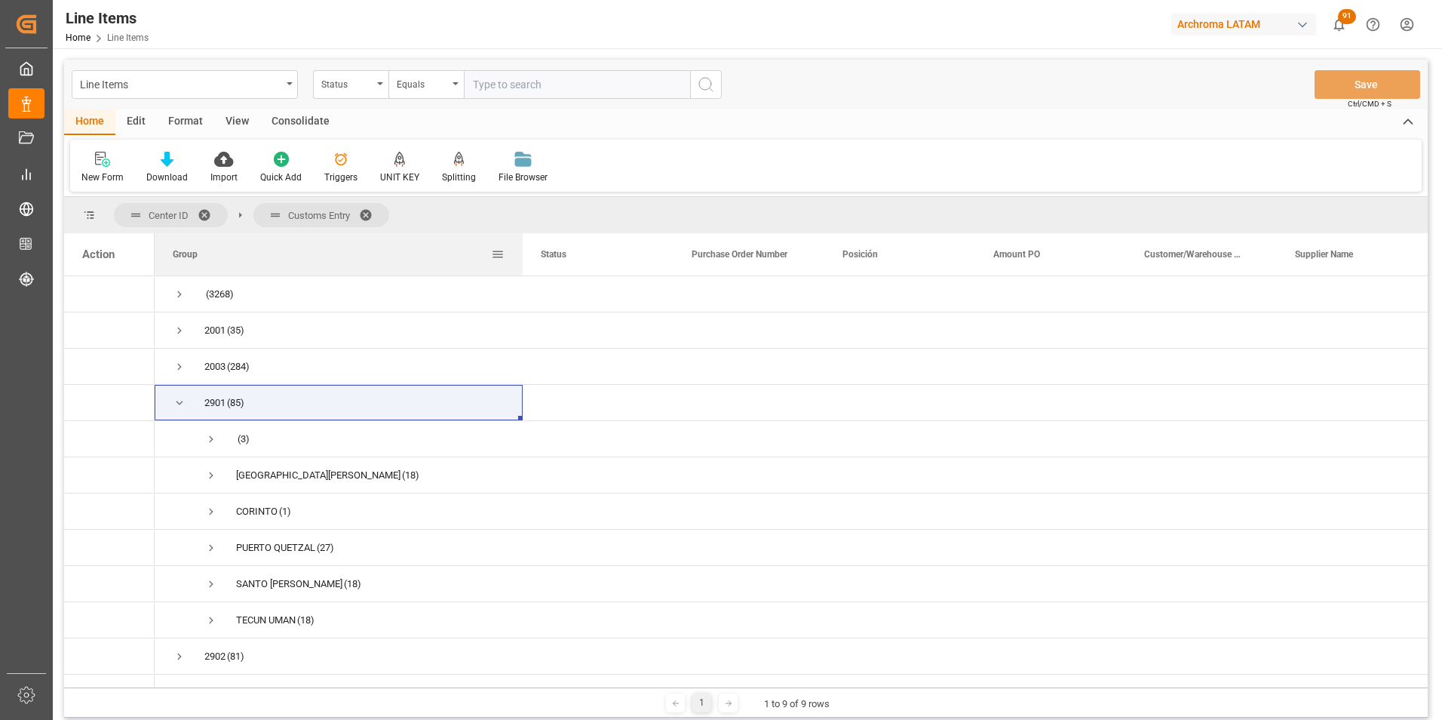
drag, startPoint x: 304, startPoint y: 249, endPoint x: 521, endPoint y: 252, distance: 217.3
click at [521, 252] on div at bounding box center [523, 254] width 6 height 42
click at [212, 474] on span "Press SPACE to select this row." at bounding box center [211, 475] width 14 height 14
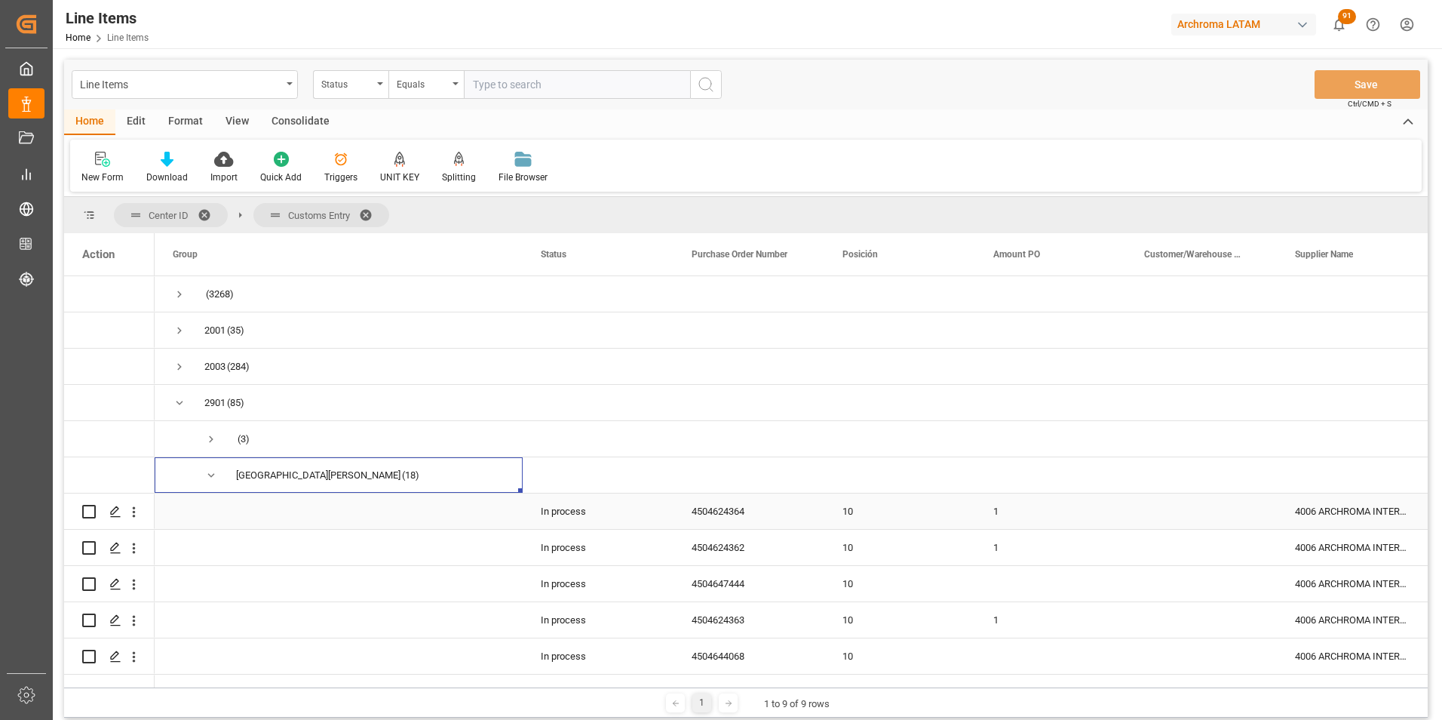
click at [711, 509] on div "4504624364" at bounding box center [749, 510] width 151 height 35
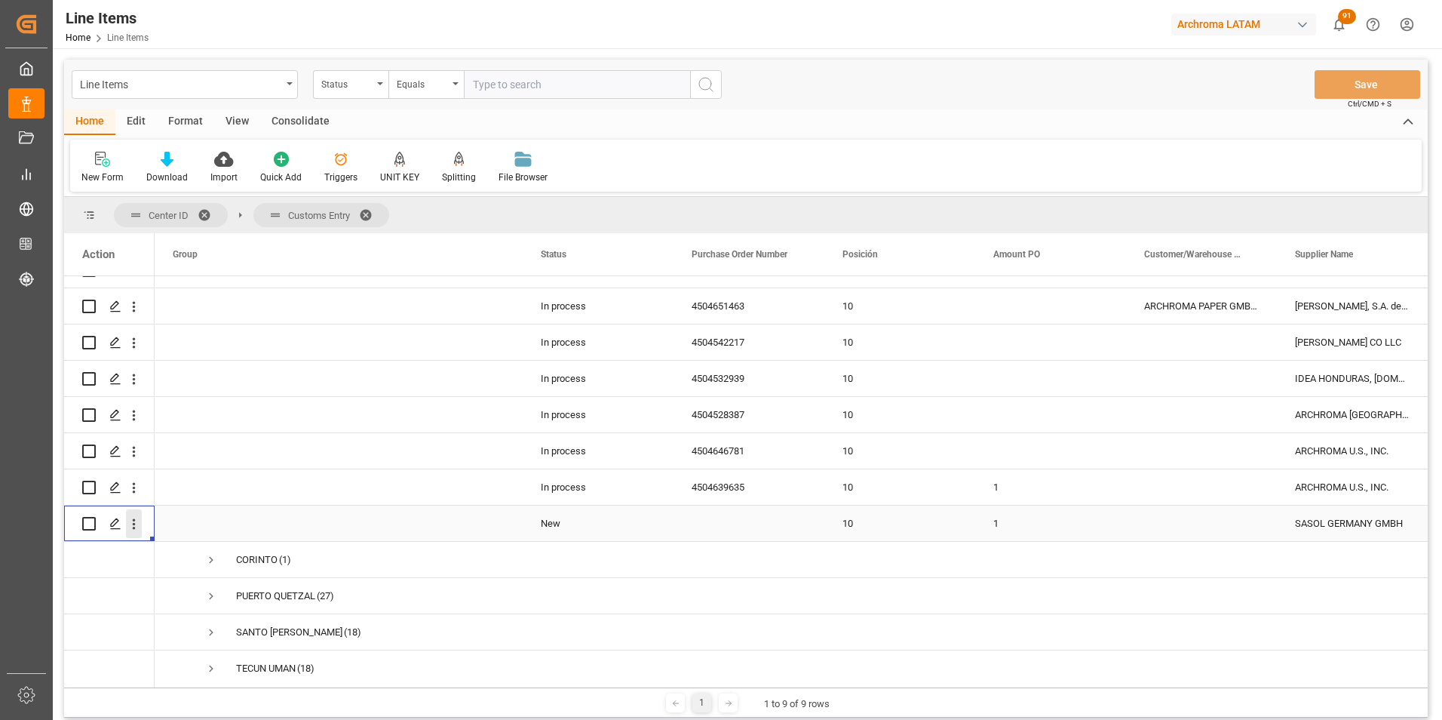
click at [136, 522] on icon "open menu" at bounding box center [134, 524] width 16 height 16
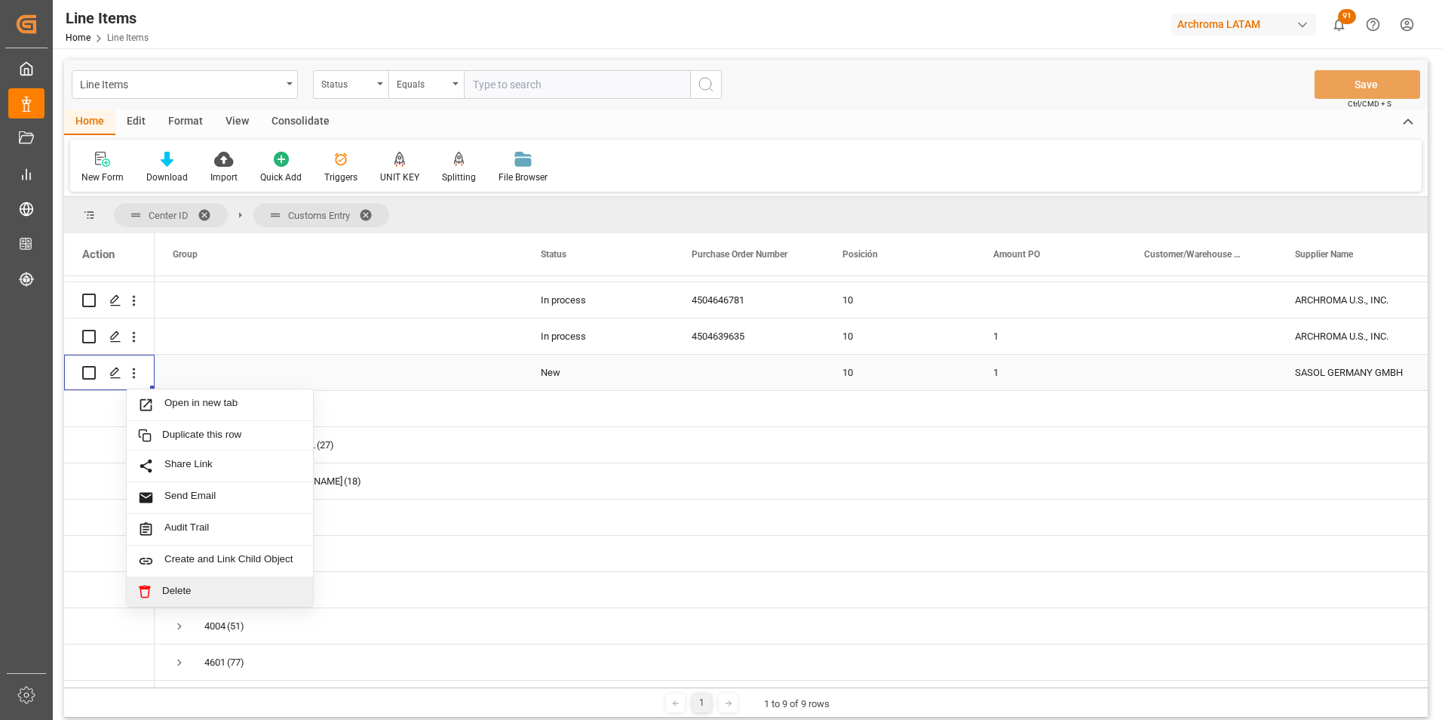
click at [174, 585] on span "Delete" at bounding box center [232, 592] width 140 height 14
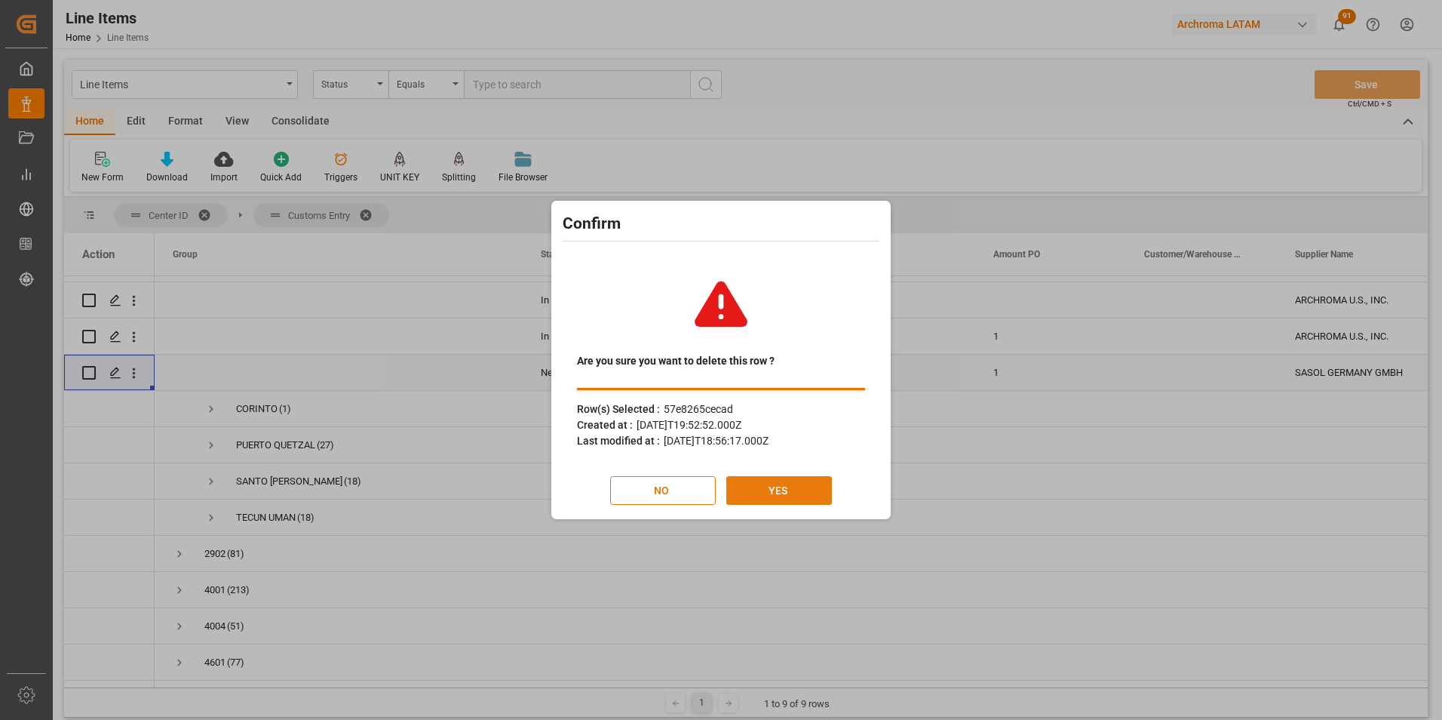
click at [795, 494] on button "YES" at bounding box center [779, 490] width 106 height 29
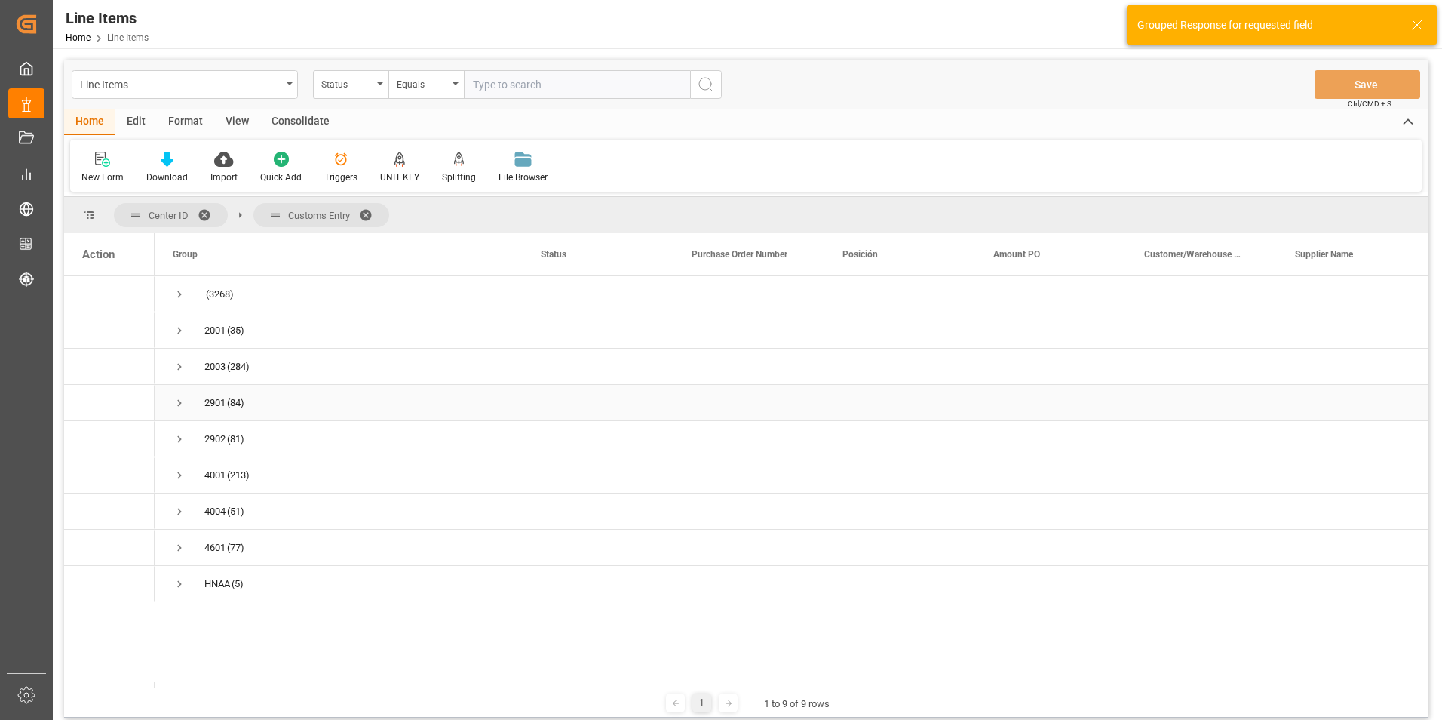
click at [177, 402] on span "Press SPACE to select this row." at bounding box center [180, 403] width 14 height 14
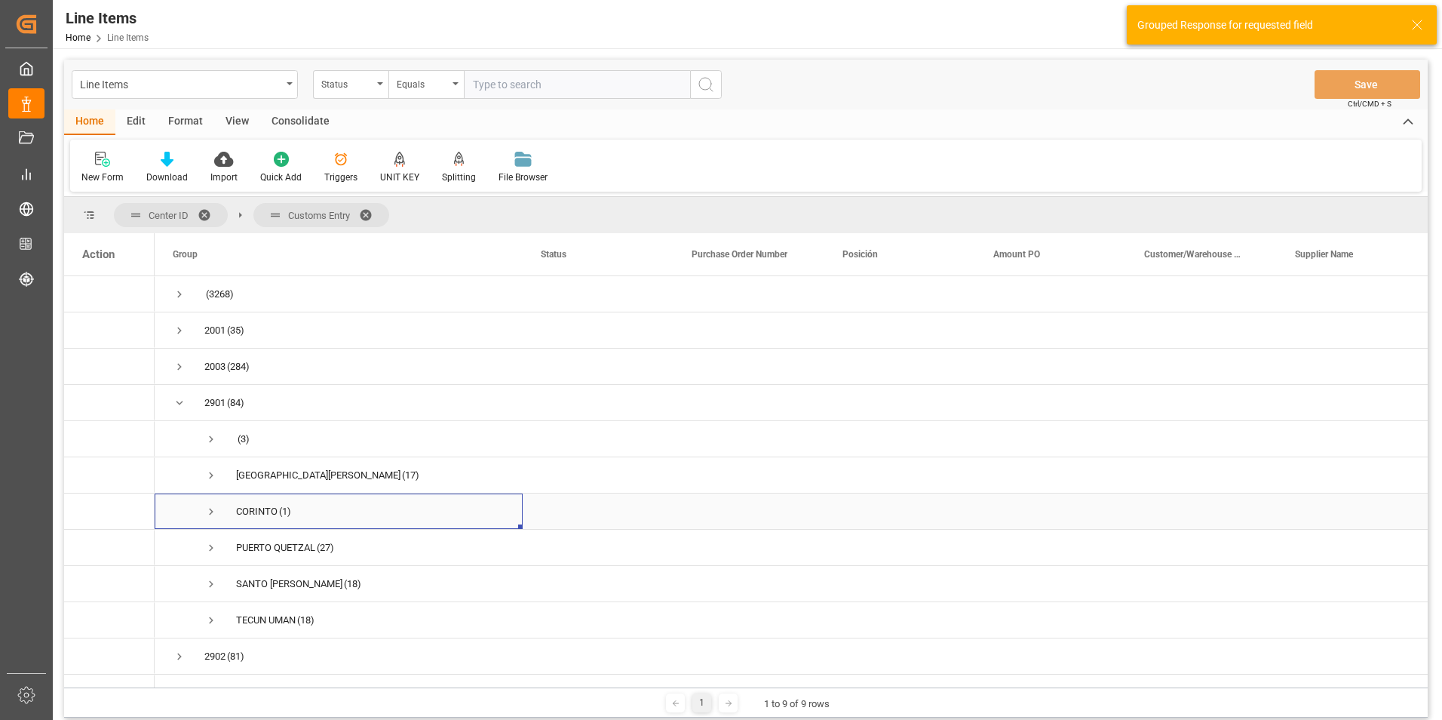
click at [208, 511] on span "Press SPACE to select this row." at bounding box center [211, 512] width 14 height 14
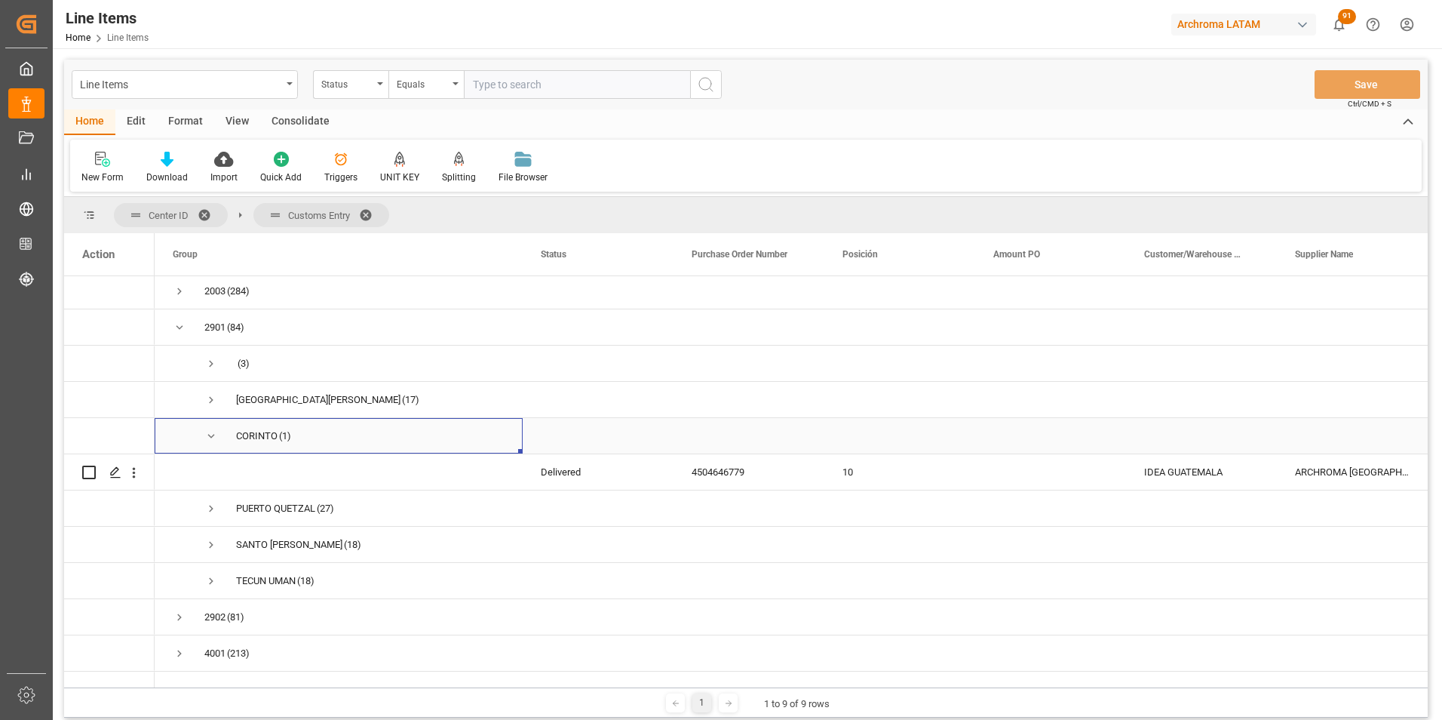
click at [213, 434] on span "Press SPACE to select this row." at bounding box center [211, 436] width 14 height 14
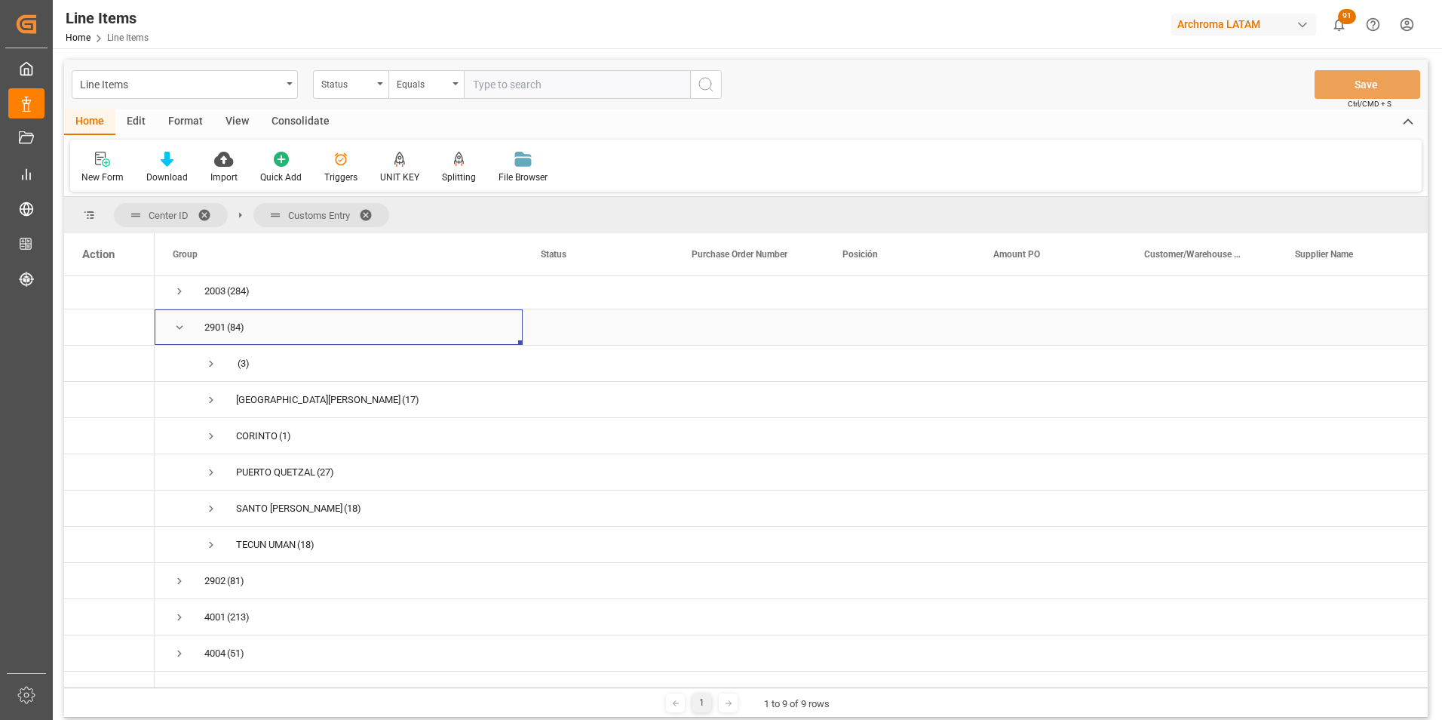
click at [176, 326] on span "Press SPACE to select this row." at bounding box center [180, 328] width 14 height 14
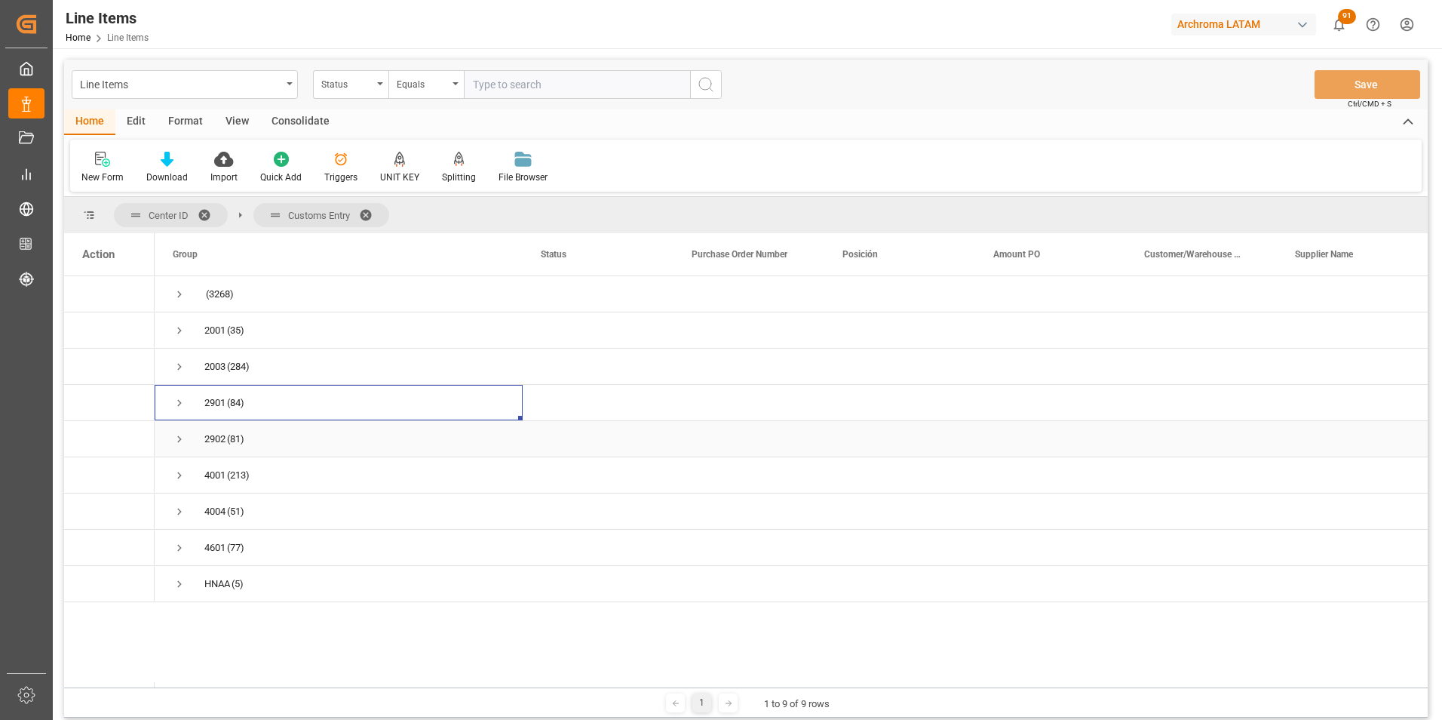
click at [178, 439] on span "Press SPACE to select this row." at bounding box center [180, 439] width 14 height 14
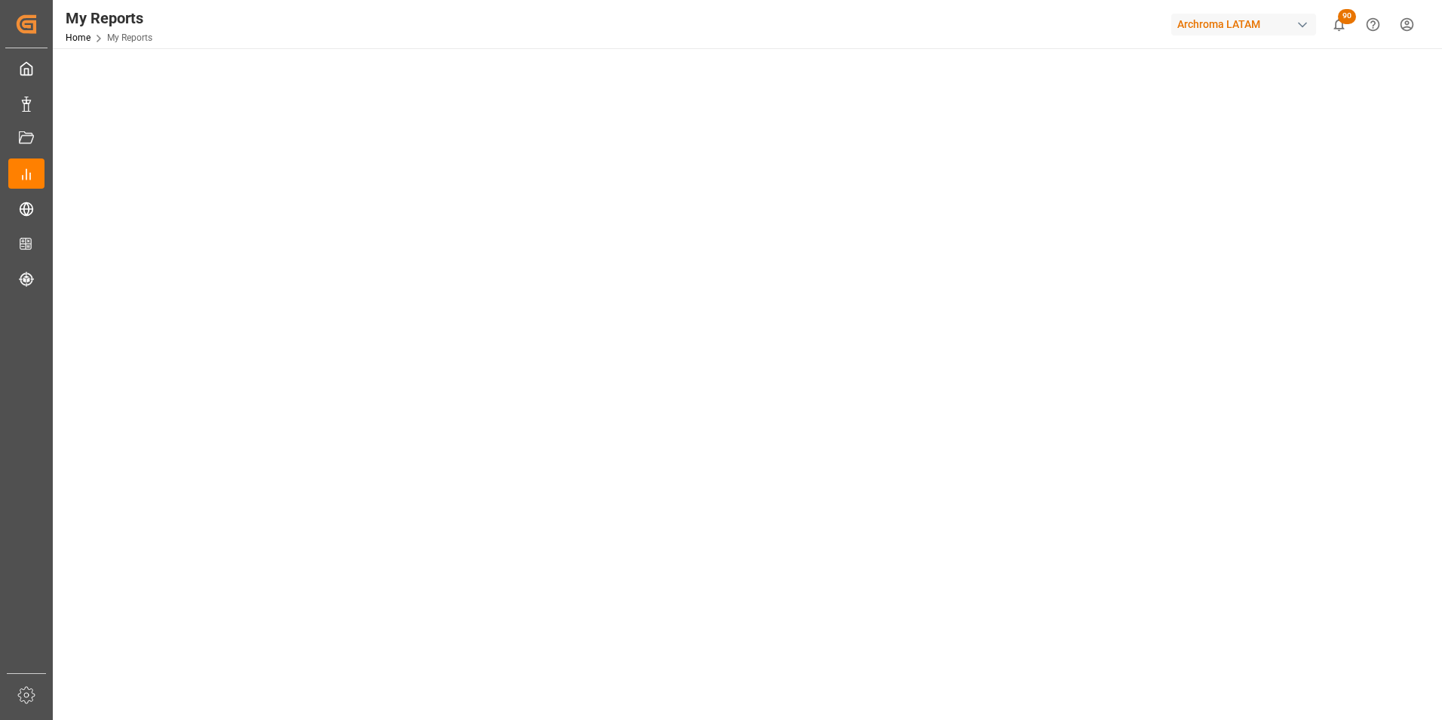
scroll to position [226, 0]
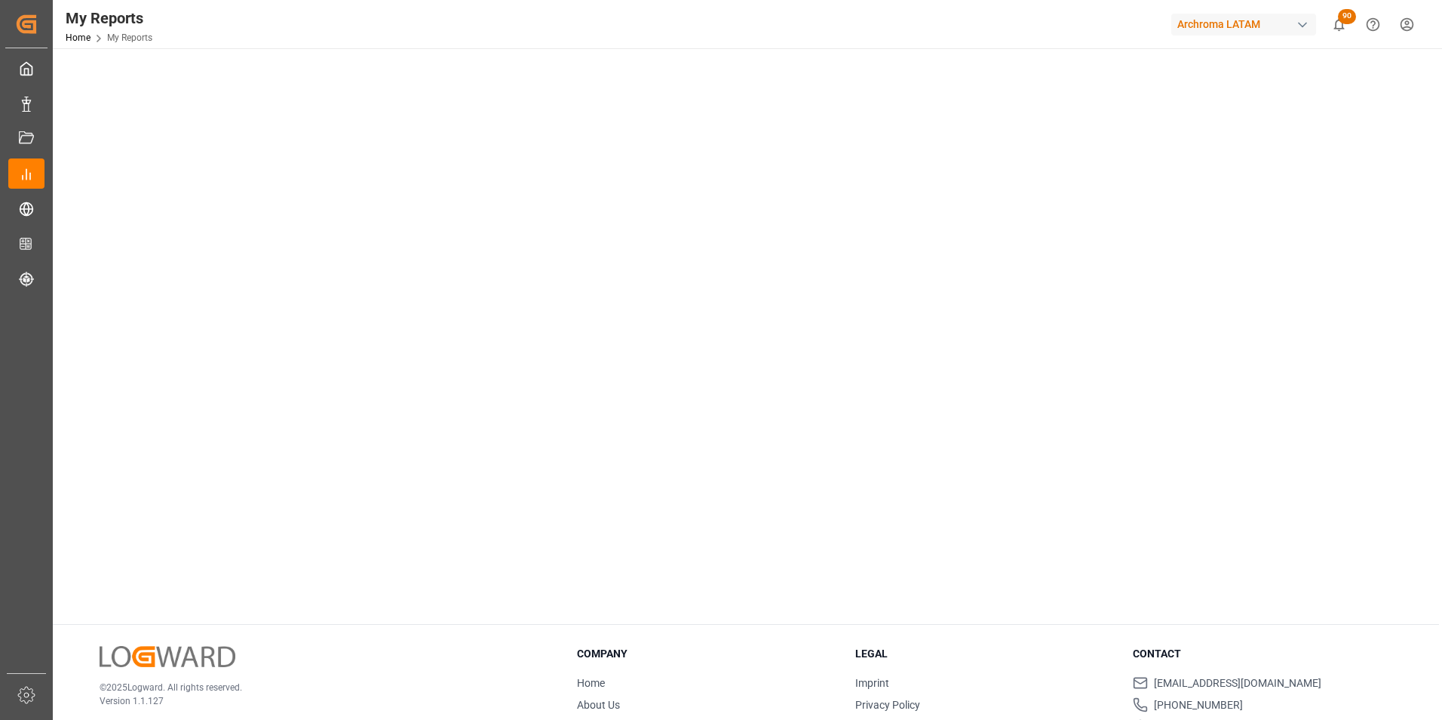
scroll to position [758, 0]
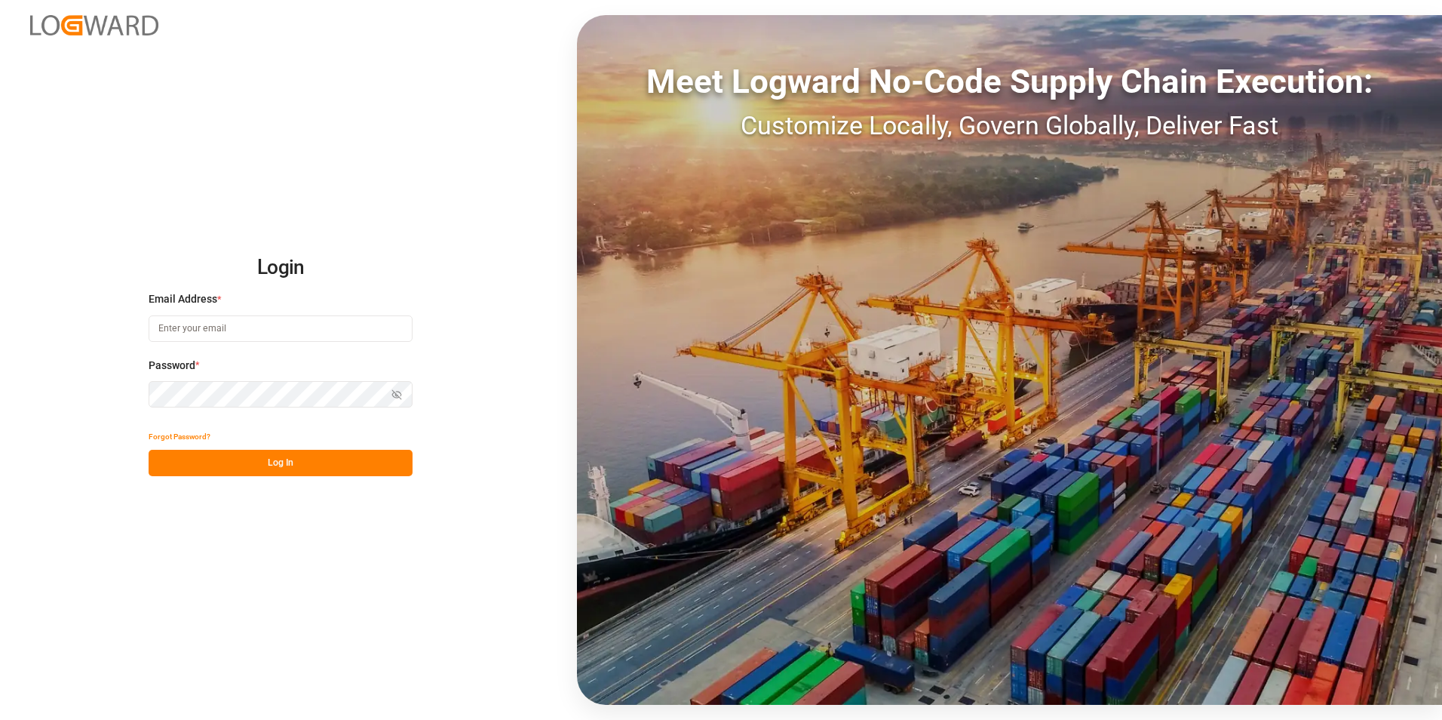
type input "[PERSON_NAME][EMAIL_ADDRESS][PERSON_NAME][DOMAIN_NAME]"
click at [321, 462] on button "Log In" at bounding box center [281, 463] width 264 height 26
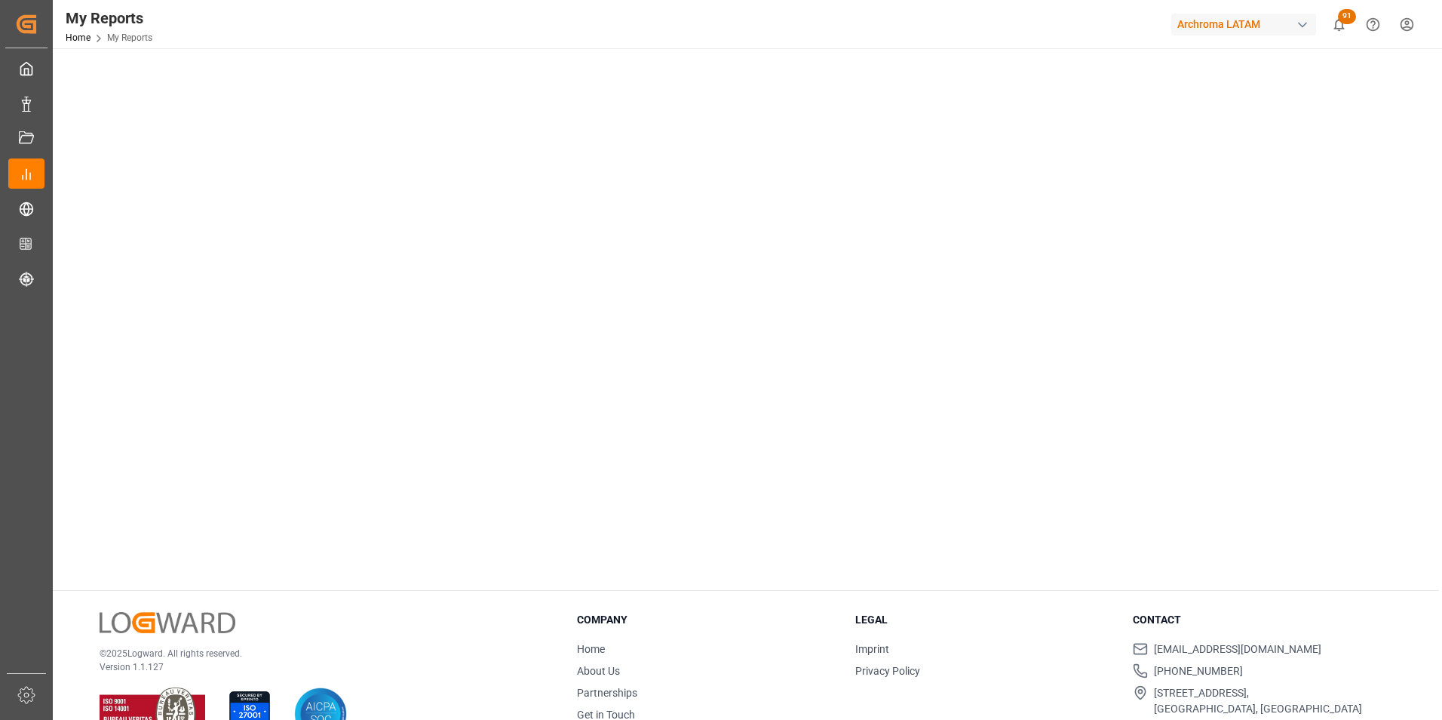
scroll to position [758, 0]
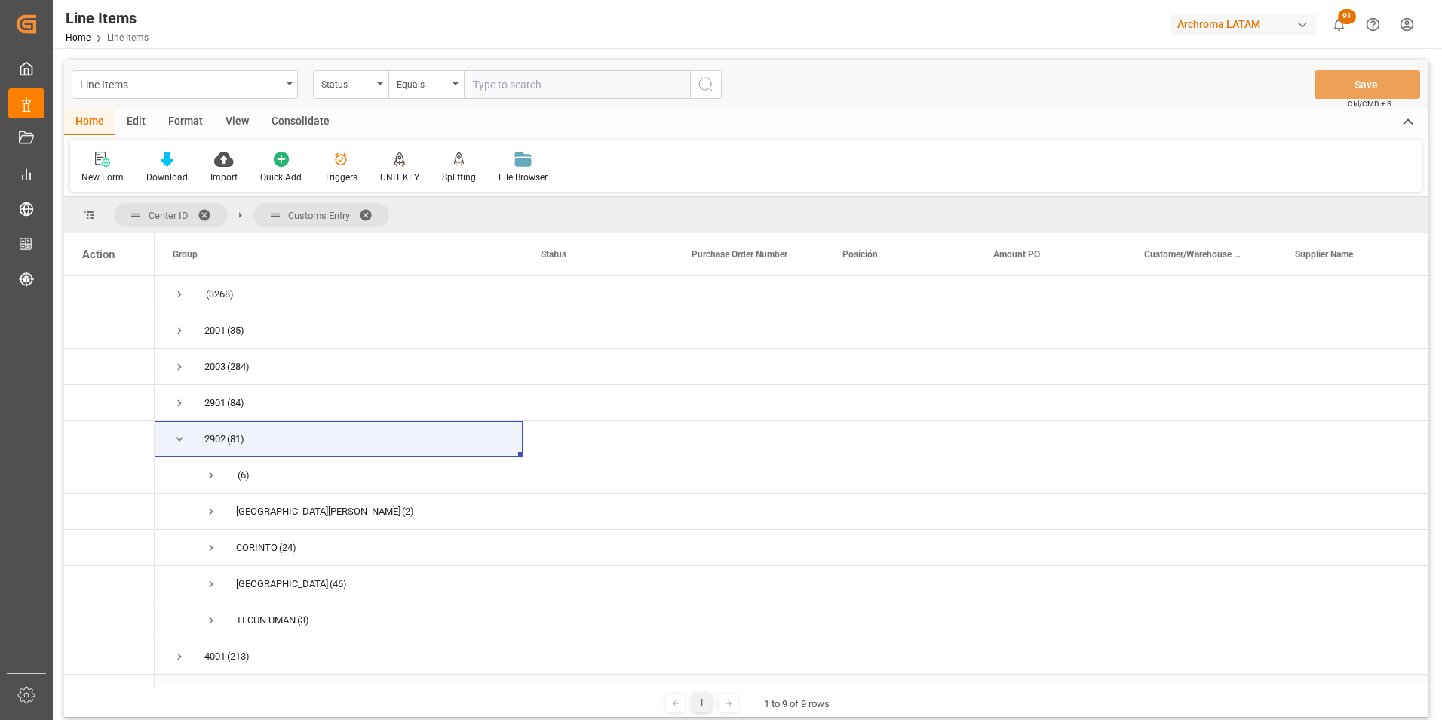
scroll to position [75, 0]
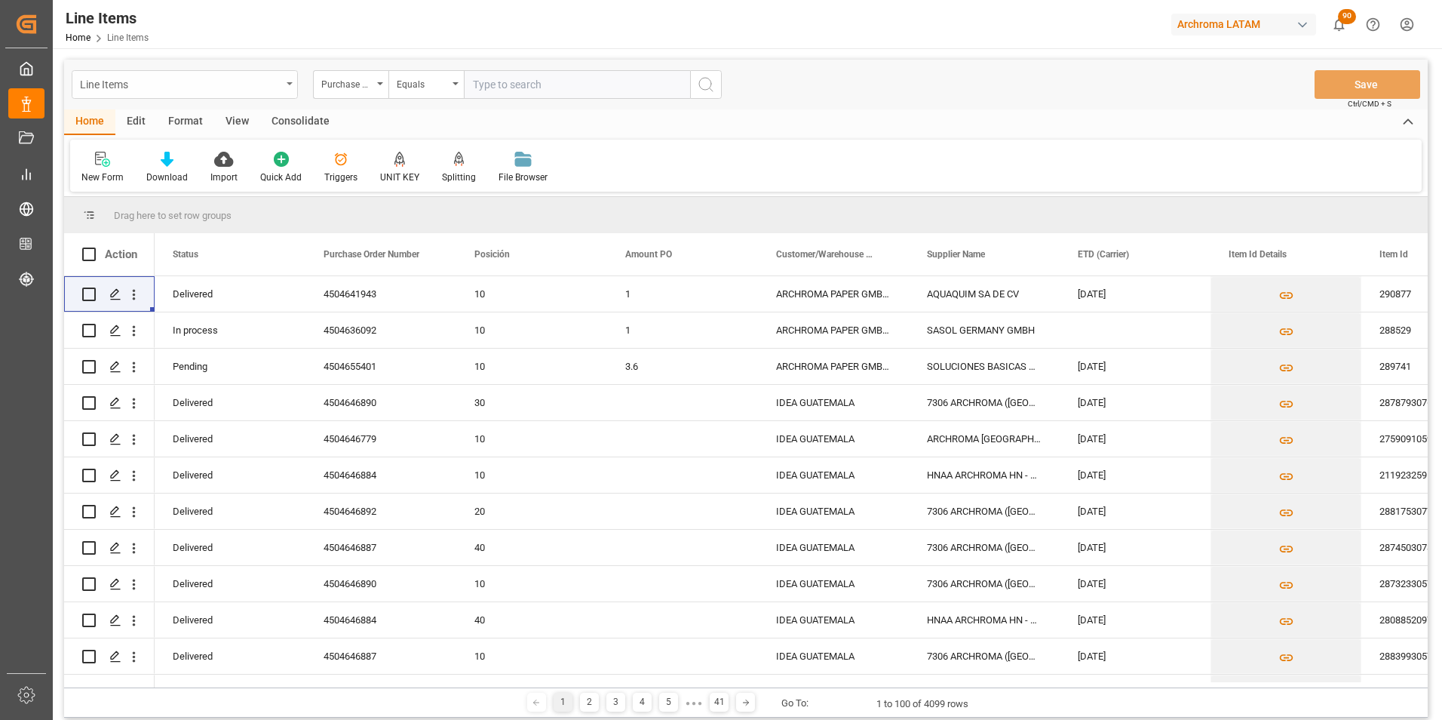
click at [261, 87] on div "Line Items" at bounding box center [180, 83] width 201 height 19
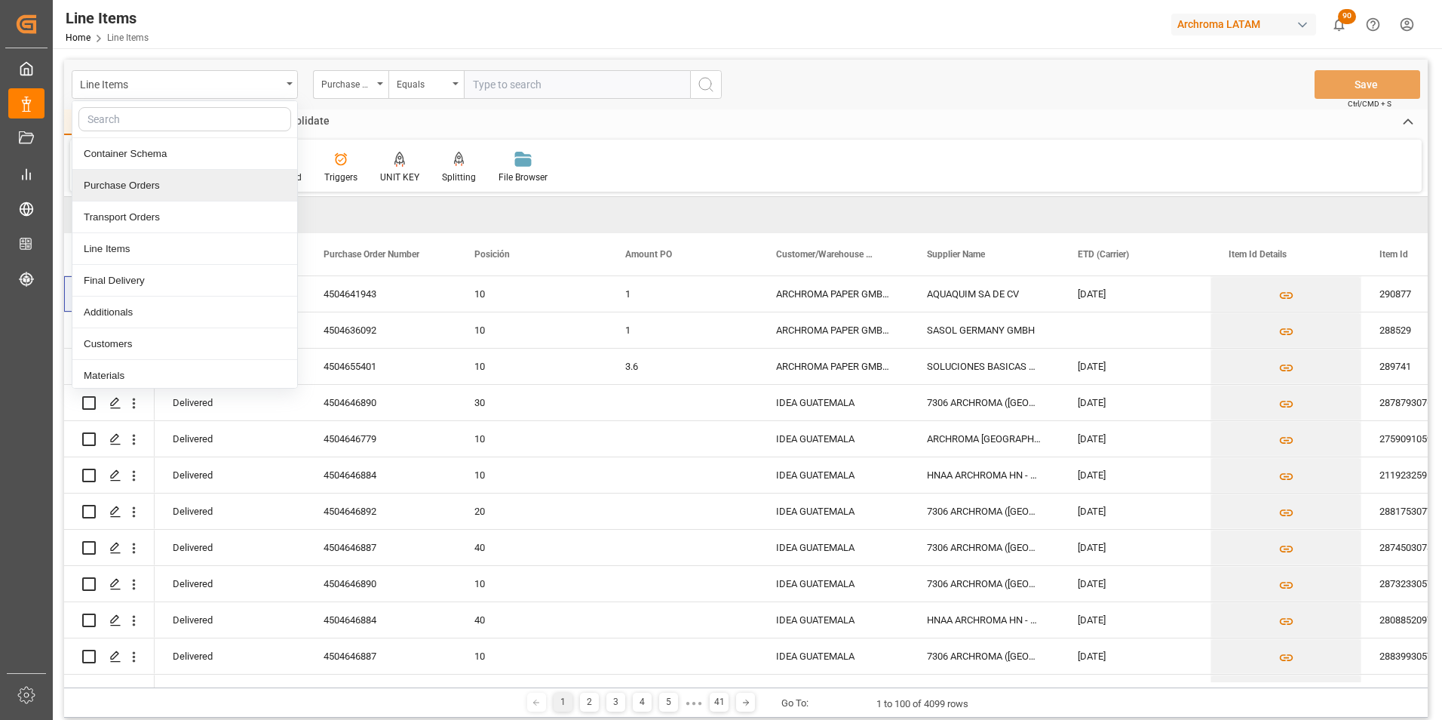
click at [142, 195] on div "Purchase Orders" at bounding box center [184, 186] width 225 height 32
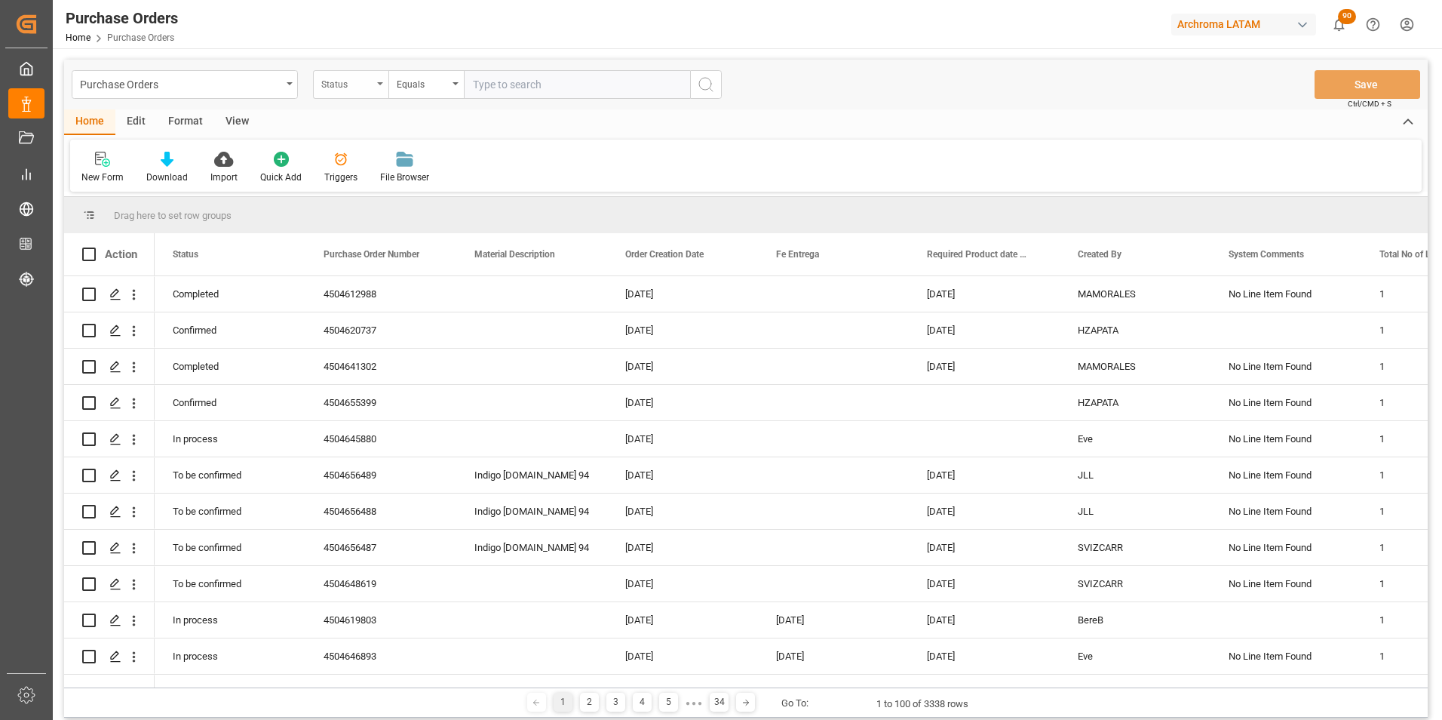
click at [365, 84] on div "Status" at bounding box center [346, 82] width 51 height 17
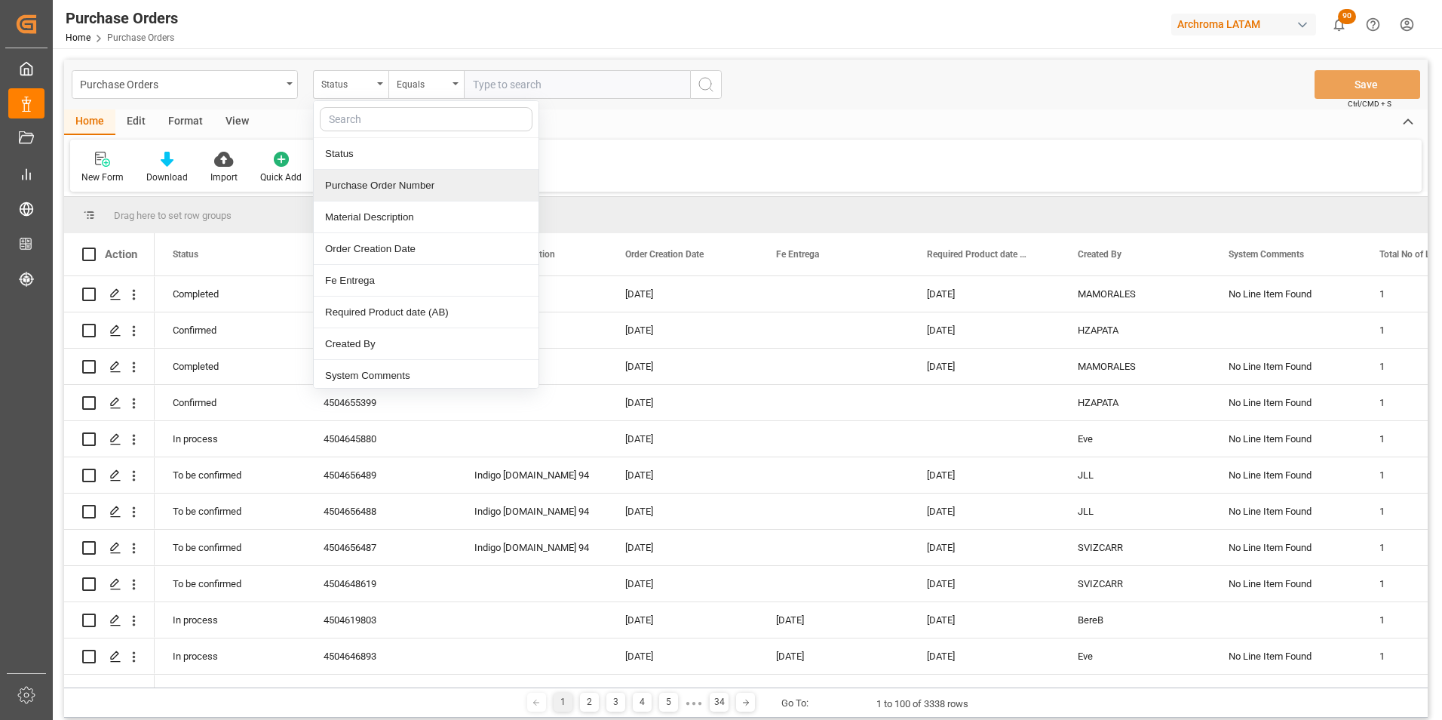
click at [374, 183] on div "Purchase Order Number" at bounding box center [426, 186] width 225 height 32
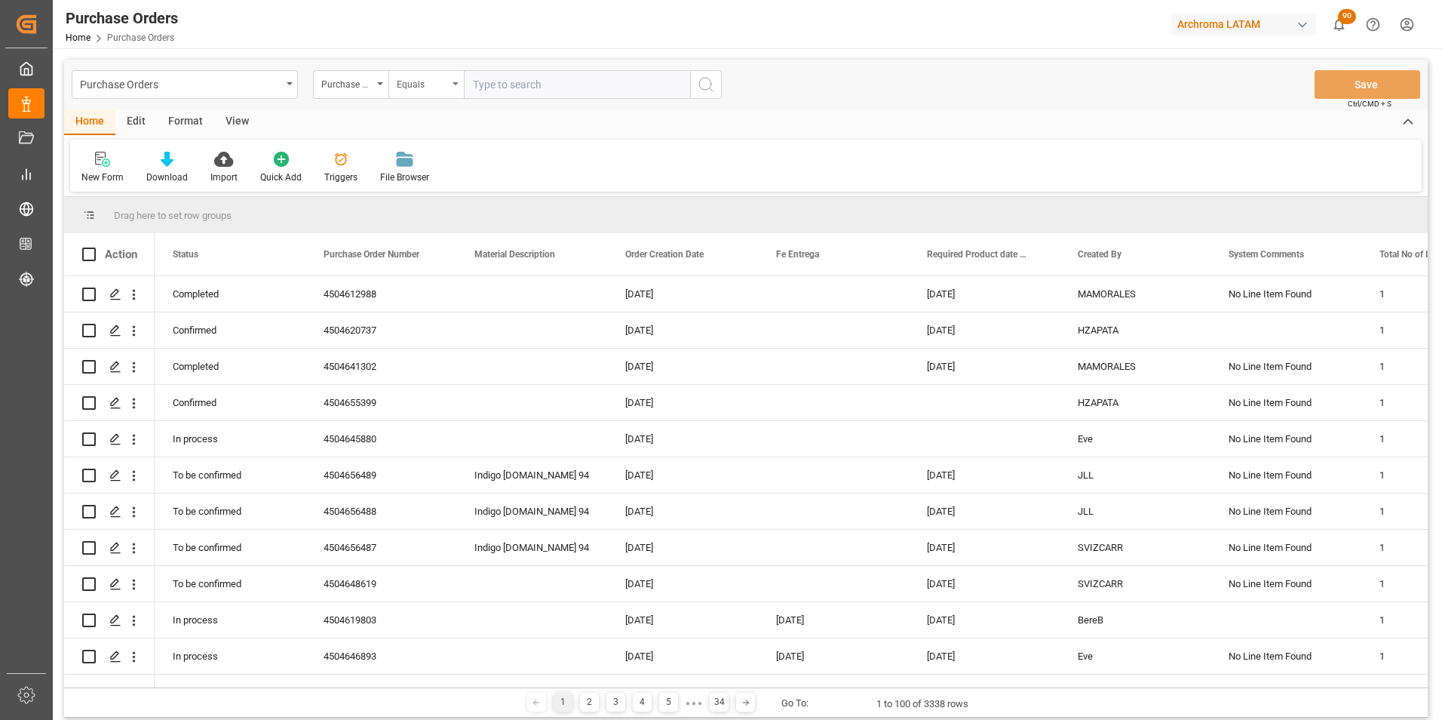
click at [413, 82] on div "Equals" at bounding box center [422, 82] width 51 height 17
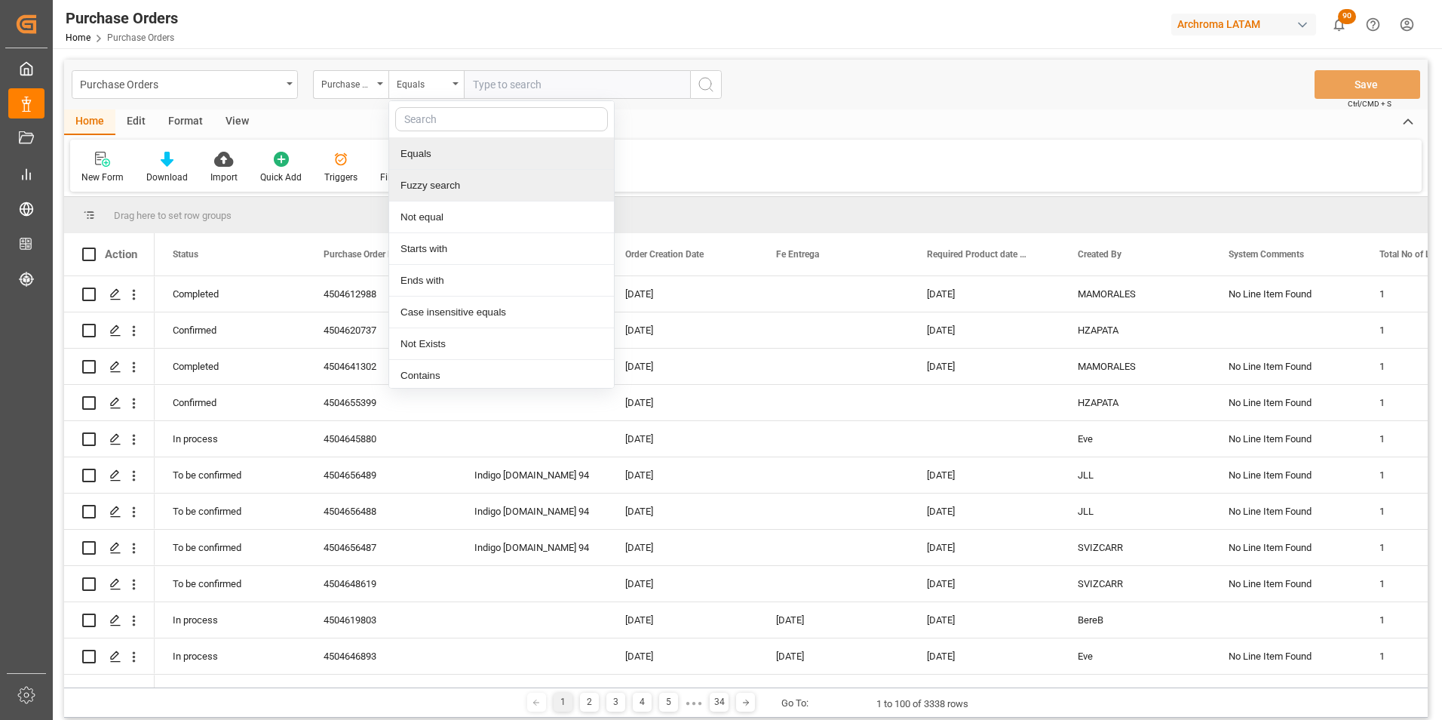
click at [443, 185] on div "Fuzzy search" at bounding box center [501, 186] width 225 height 32
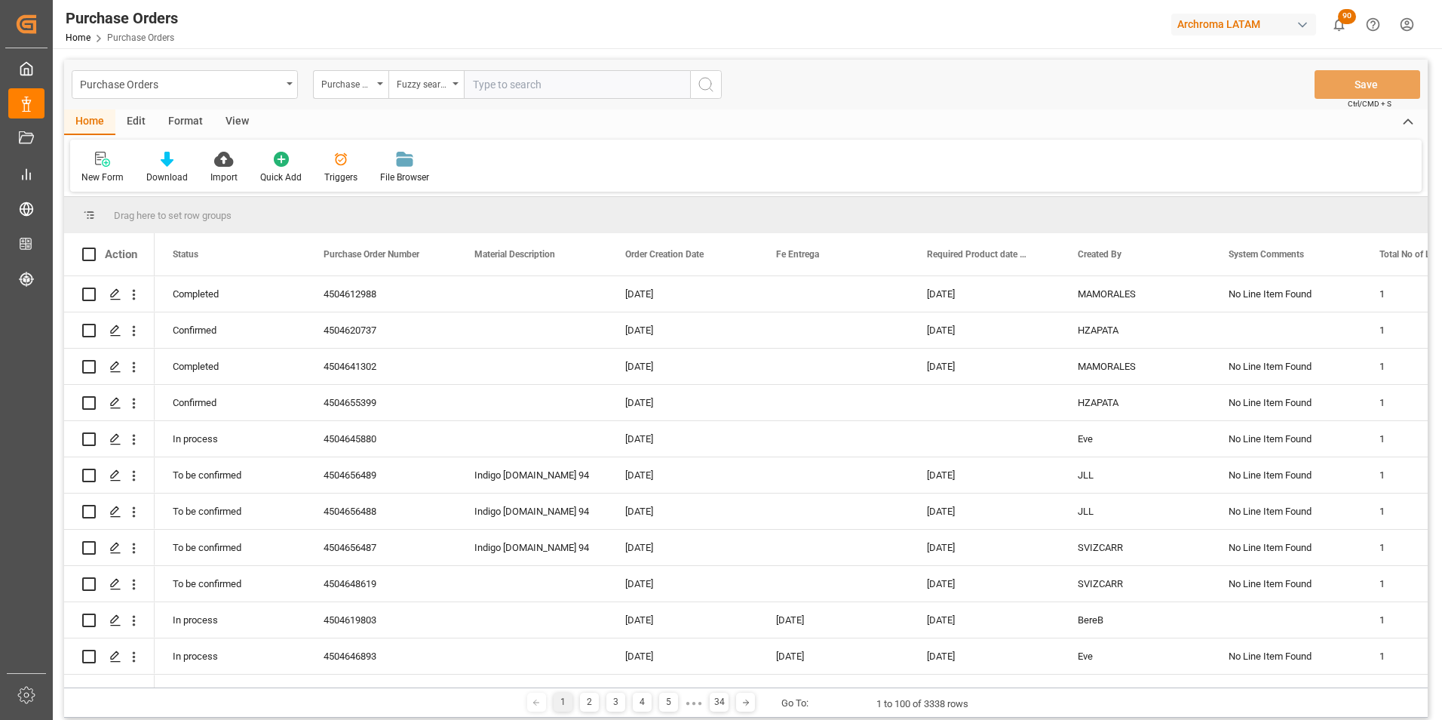
paste input "4504646379"
type input "4504646379"
click at [705, 92] on icon "search button" at bounding box center [706, 84] width 18 height 18
